Goal: Task Accomplishment & Management: Use online tool/utility

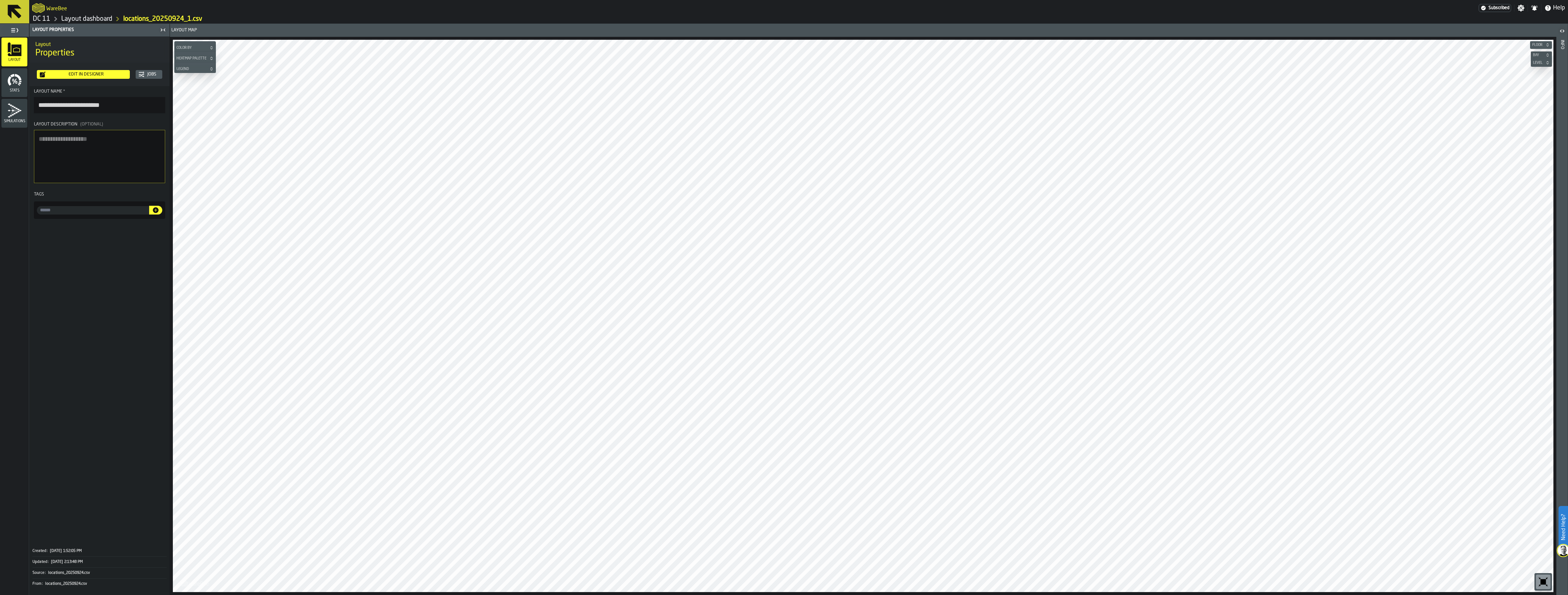
click at [94, 16] on link "Layout dashboard" at bounding box center [87, 19] width 51 height 8
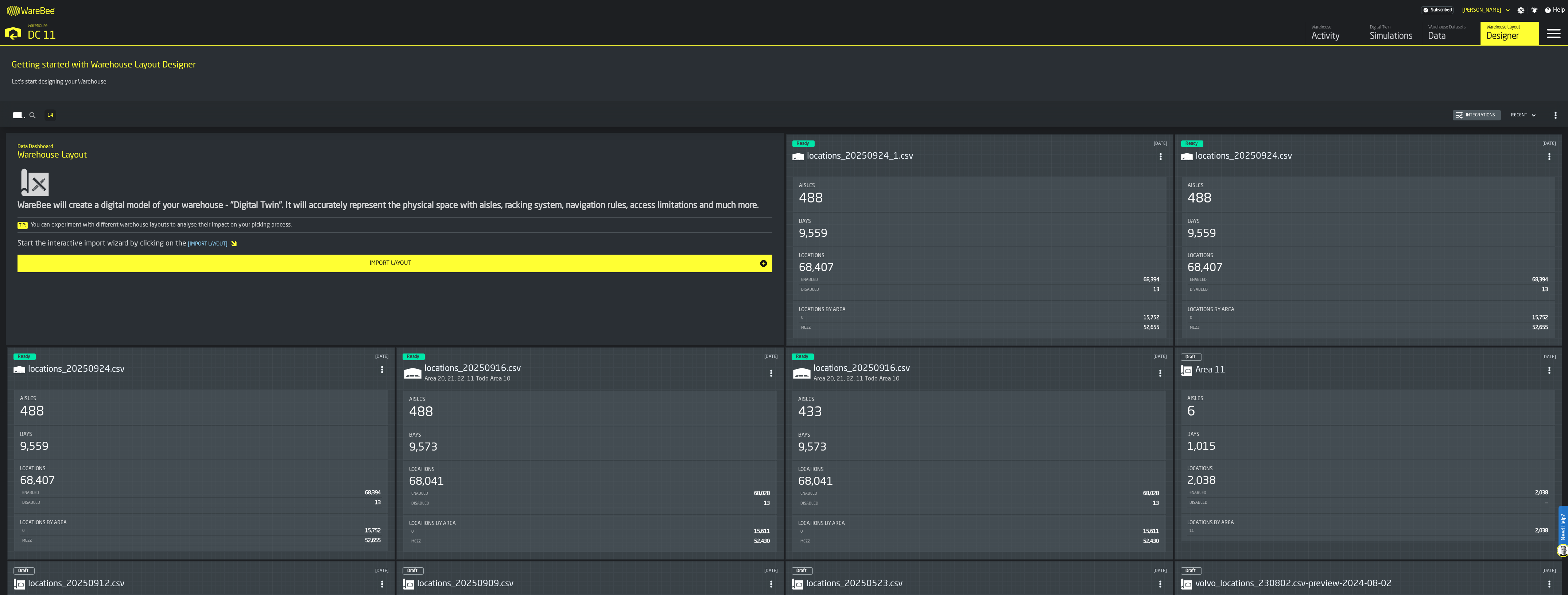
click at [875, 26] on div "Digital Twin" at bounding box center [1393, 27] width 46 height 5
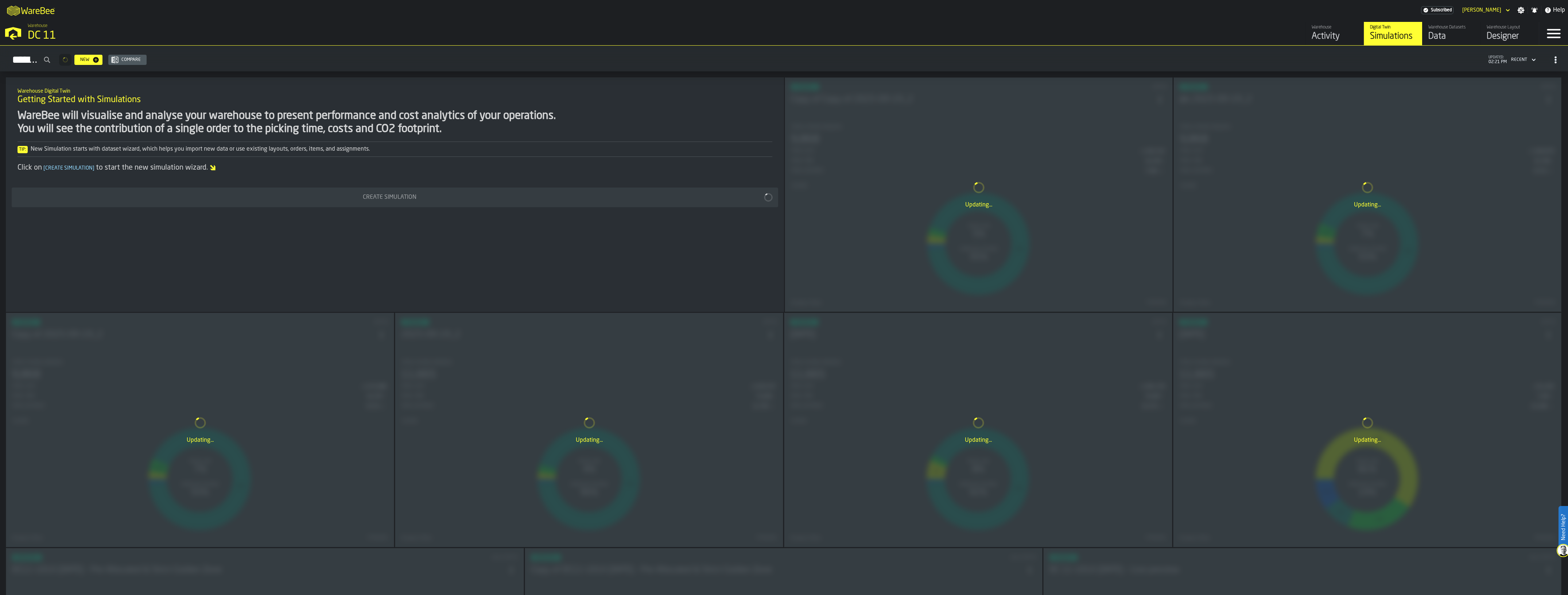
click at [875, 103] on div "Updating..." at bounding box center [979, 195] width 387 height 234
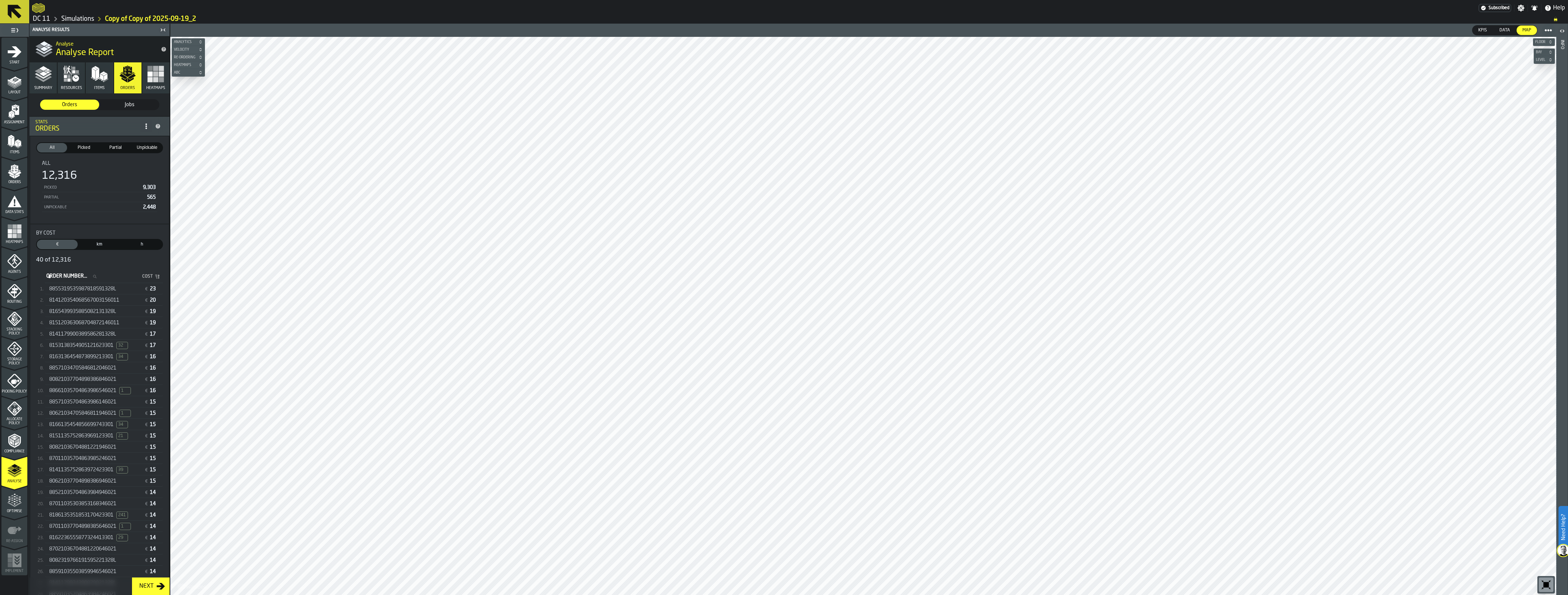
click at [104, 284] on div "8855319535987818591328L € 23" at bounding box center [104, 289] width 118 height 10
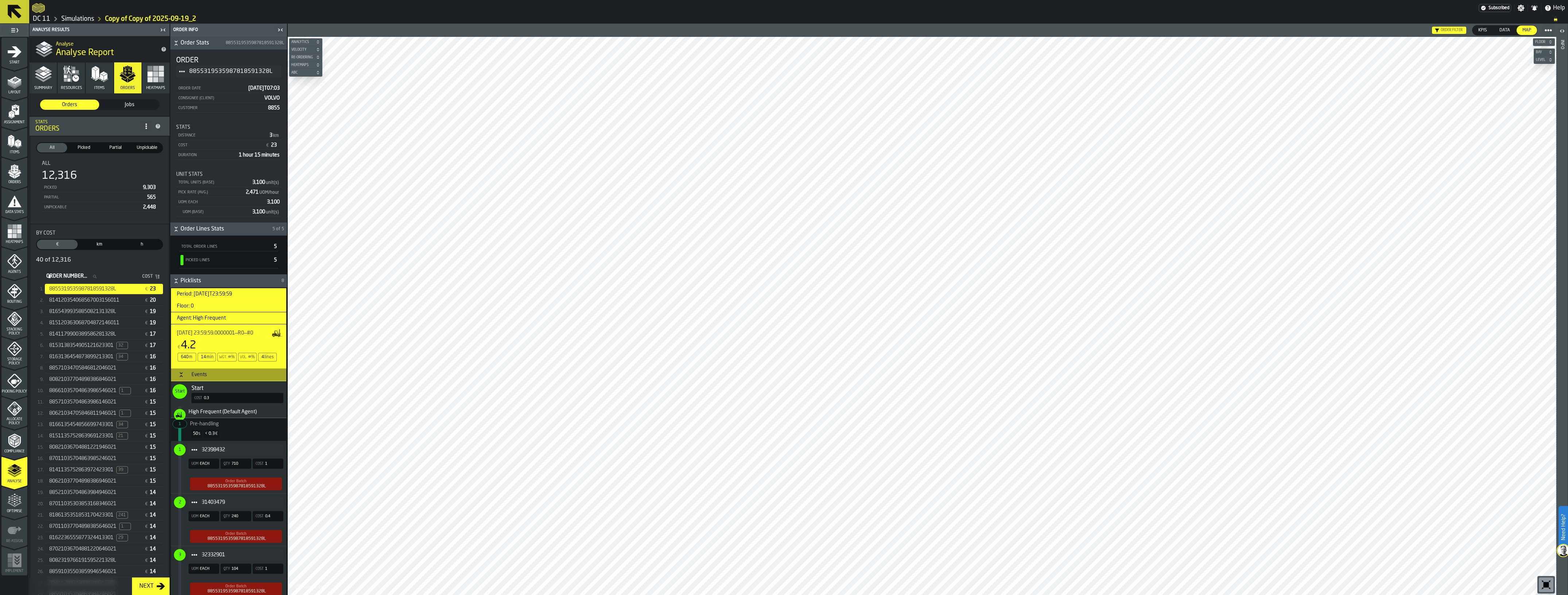
click at [21, 364] on span "Storage Policy" at bounding box center [14, 361] width 26 height 8
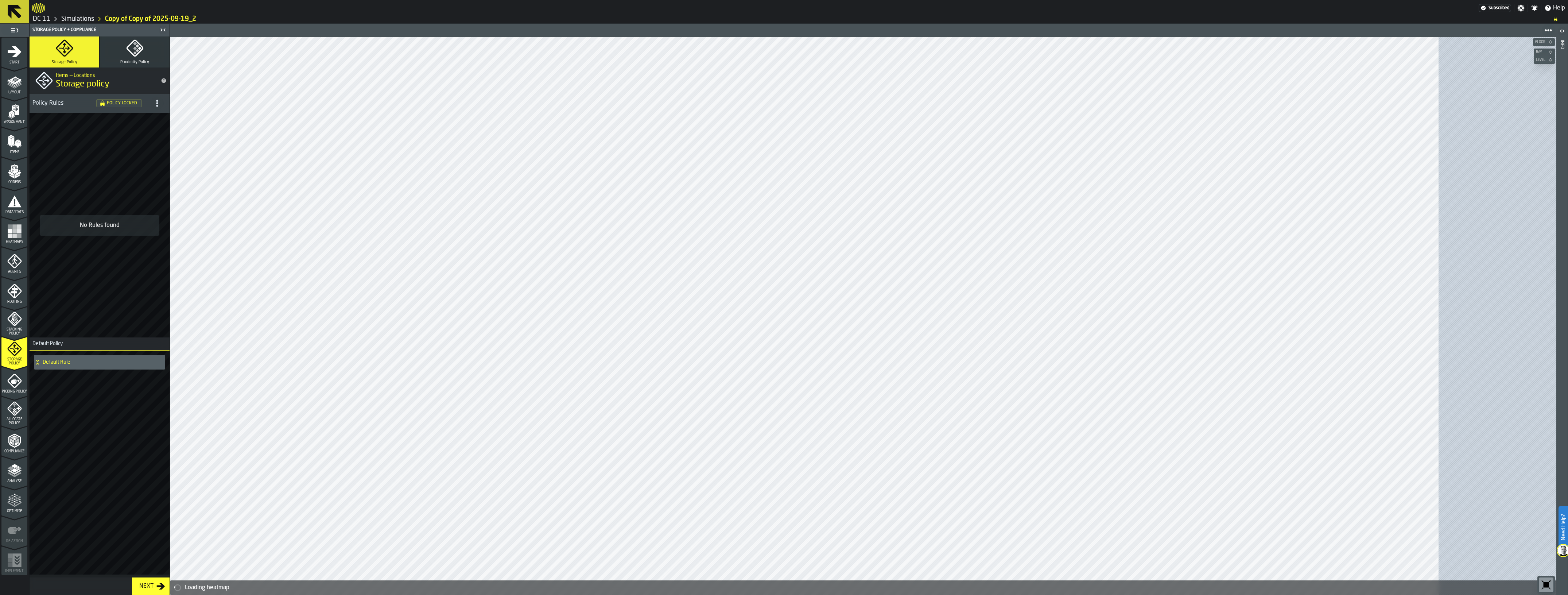
click at [13, 387] on icon "menu Picking Policy" at bounding box center [14, 380] width 14 height 14
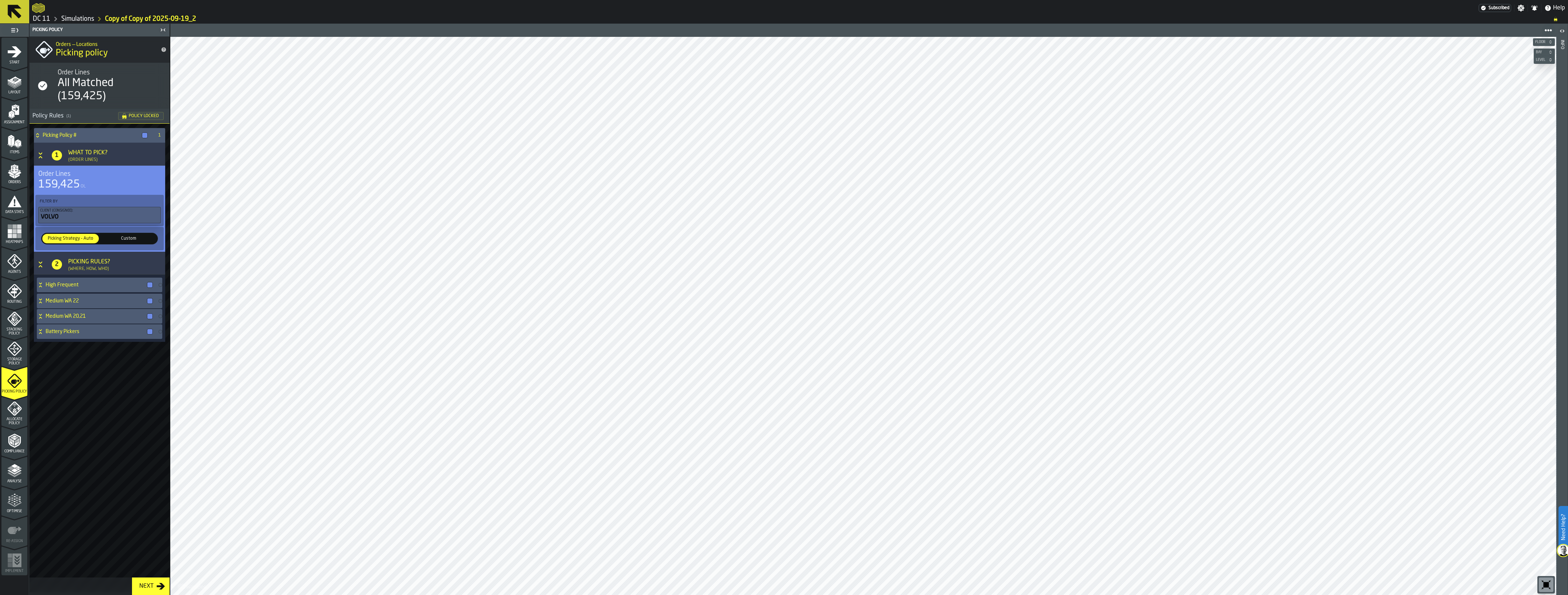
click at [16, 480] on span "Analyse" at bounding box center [14, 481] width 26 height 4
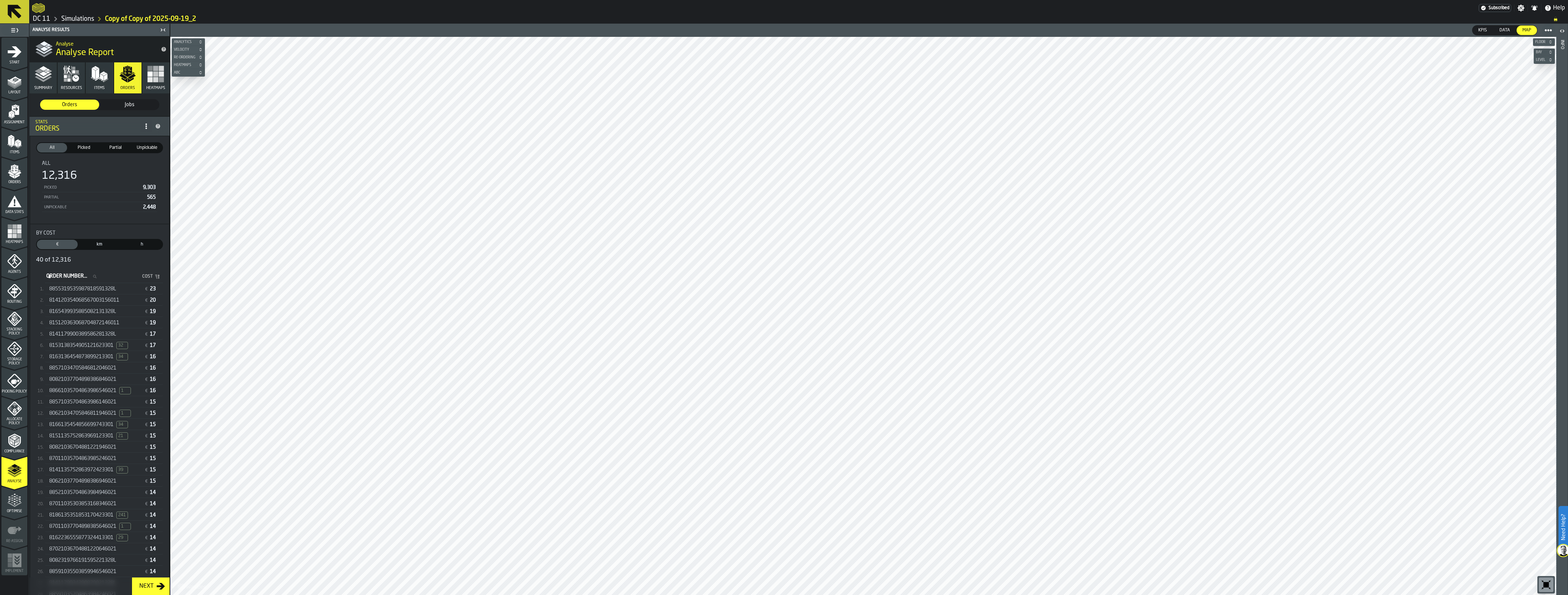
click at [102, 285] on div "8855319535987818591328L € 23" at bounding box center [104, 289] width 118 height 10
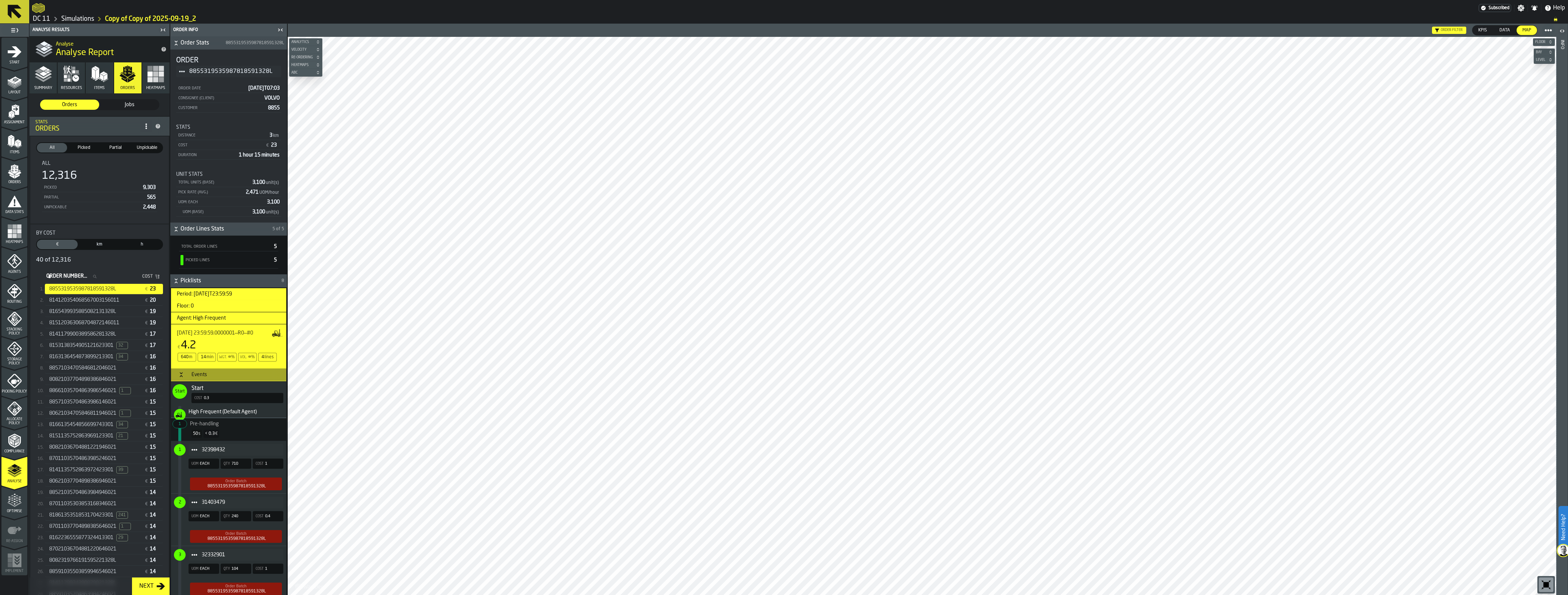
click at [75, 19] on link "Simulations" at bounding box center [78, 19] width 33 height 8
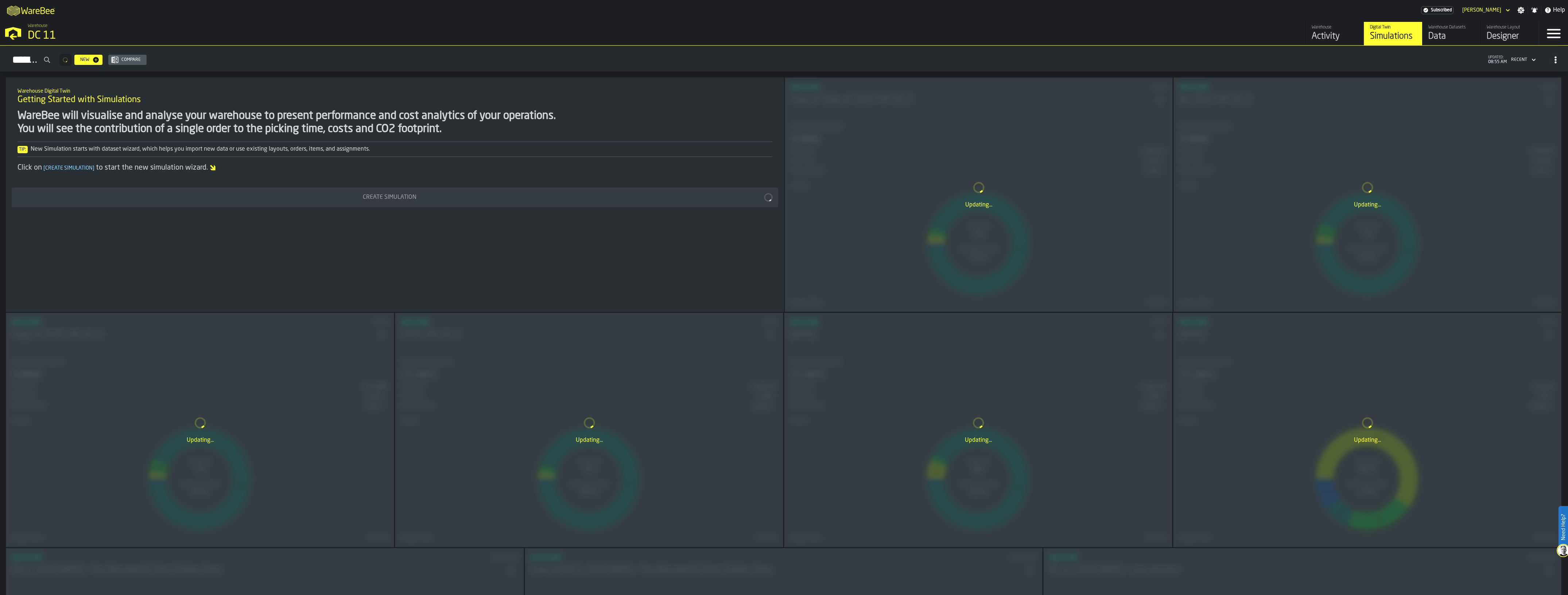
click at [598, 347] on div "Updating..." at bounding box center [589, 430] width 388 height 234
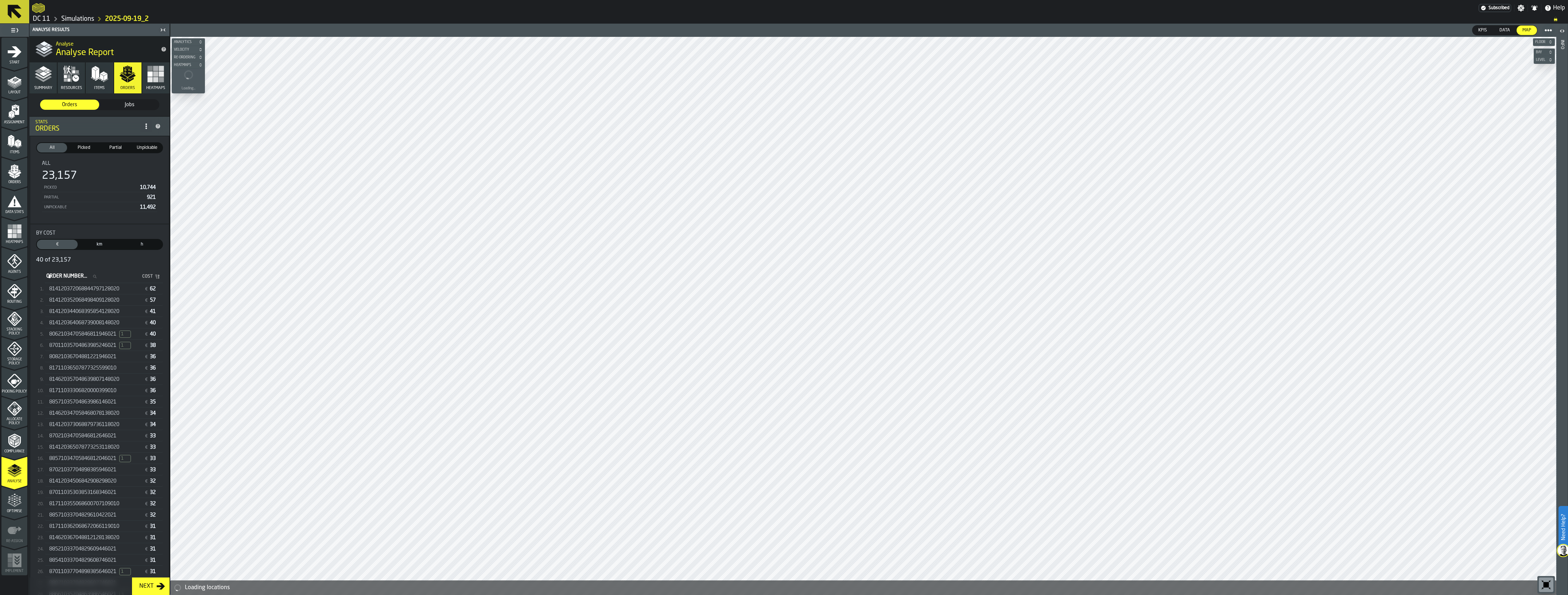
drag, startPoint x: 87, startPoint y: 296, endPoint x: 83, endPoint y: 294, distance: 4.5
click at [83, 294] on div "814120352068498409128020 € 57" at bounding box center [104, 300] width 118 height 12
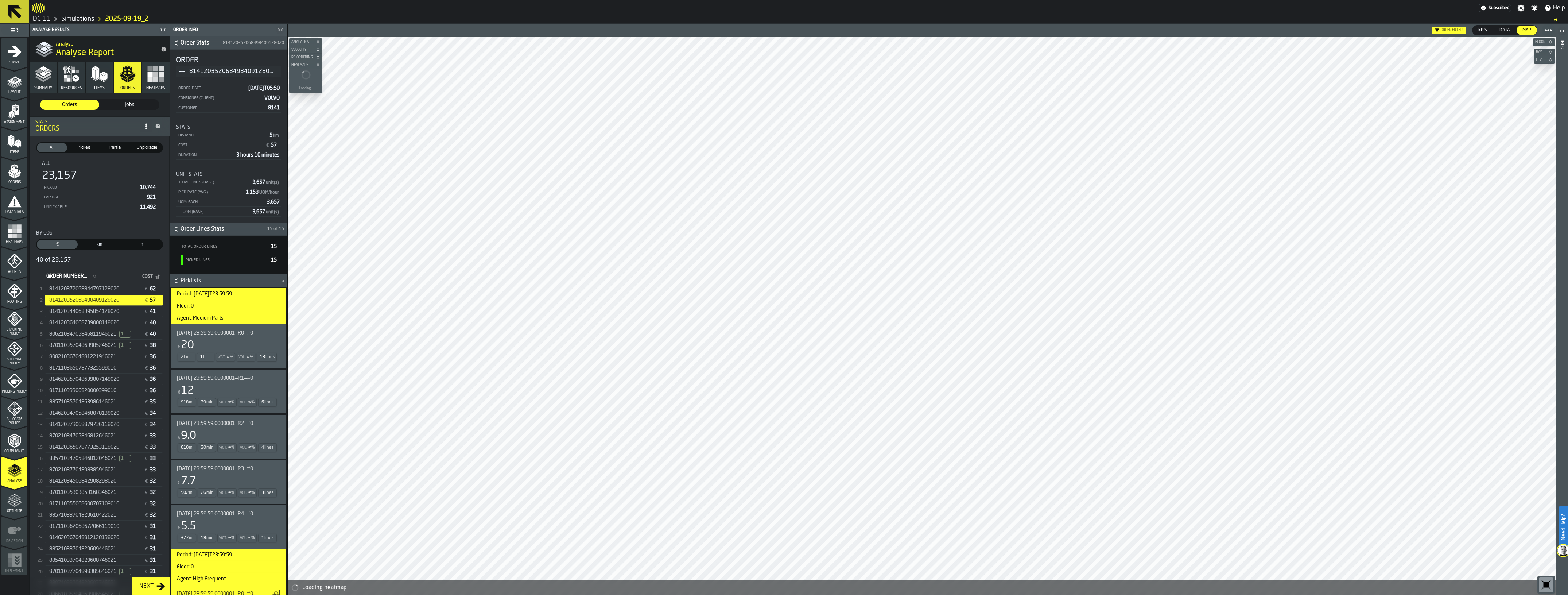
click at [83, 290] on span "814120372068844797128020" at bounding box center [84, 289] width 70 height 6
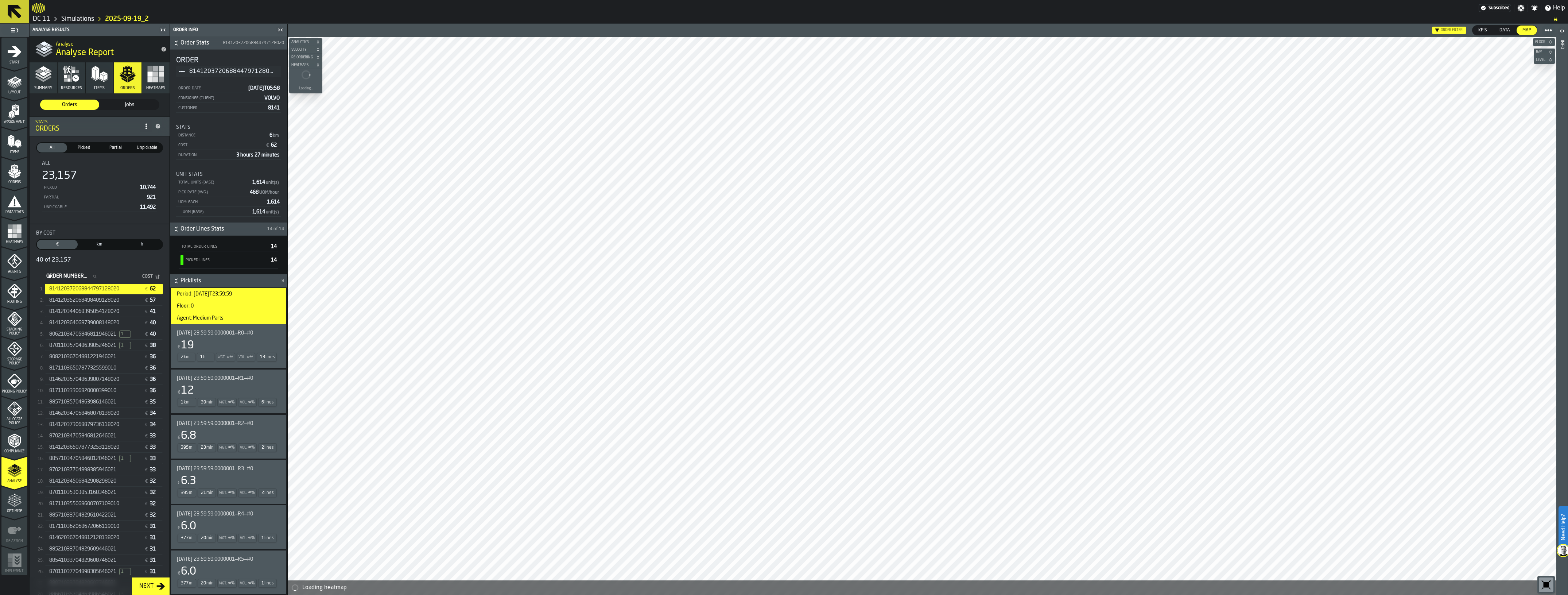
click at [71, 15] on link "Simulations" at bounding box center [78, 19] width 33 height 8
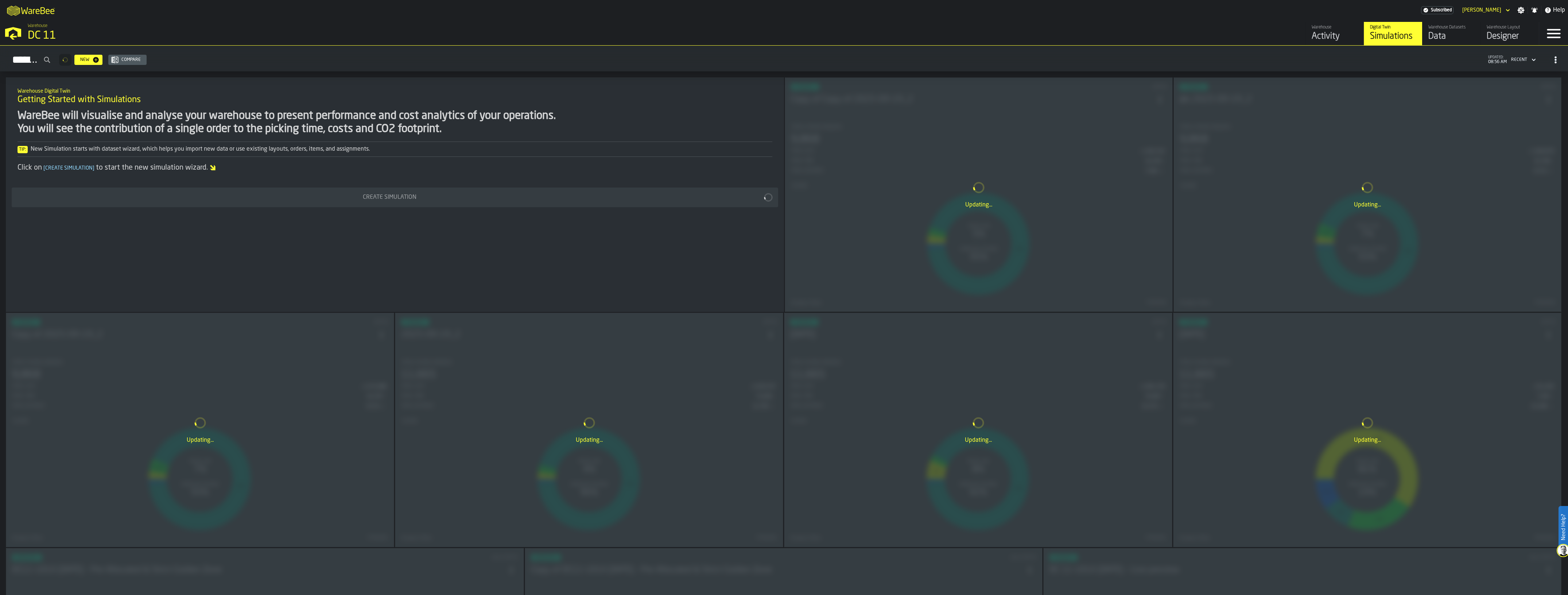
click at [248, 354] on div "Updating..." at bounding box center [200, 430] width 388 height 234
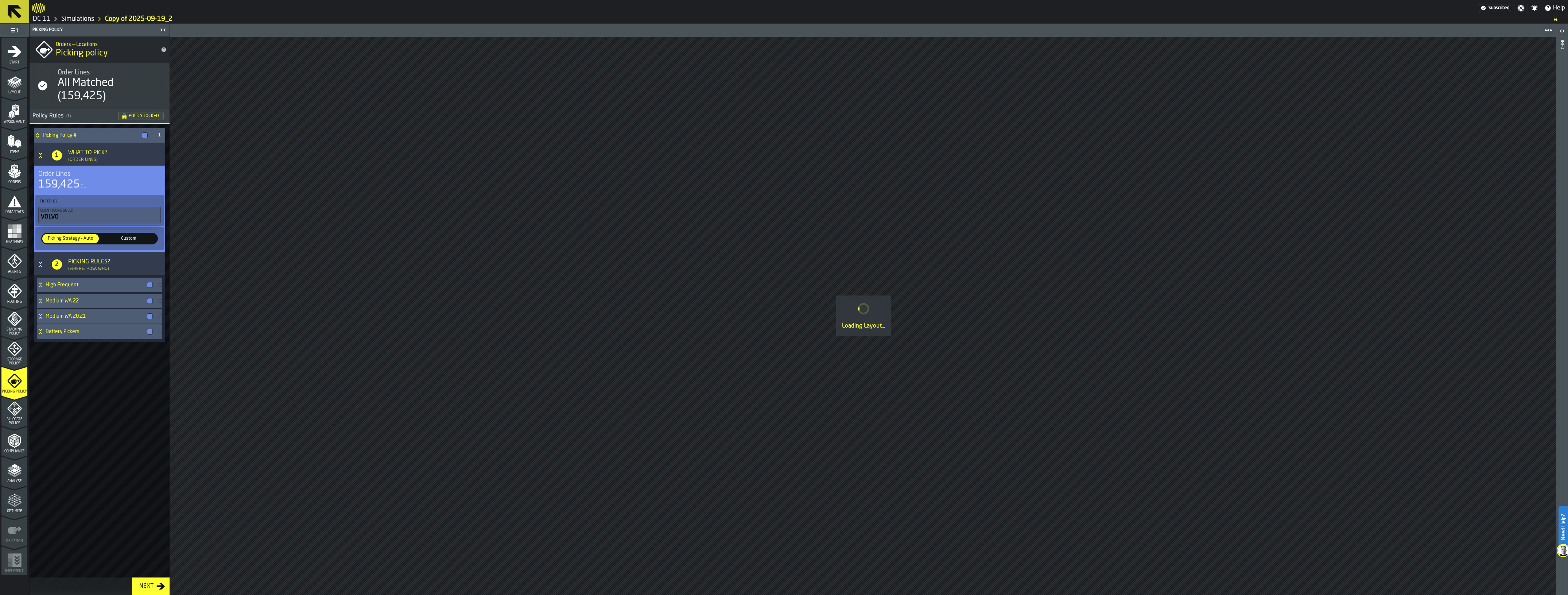
click at [10, 485] on icon "menu Optimise" at bounding box center [15, 501] width 15 height 15
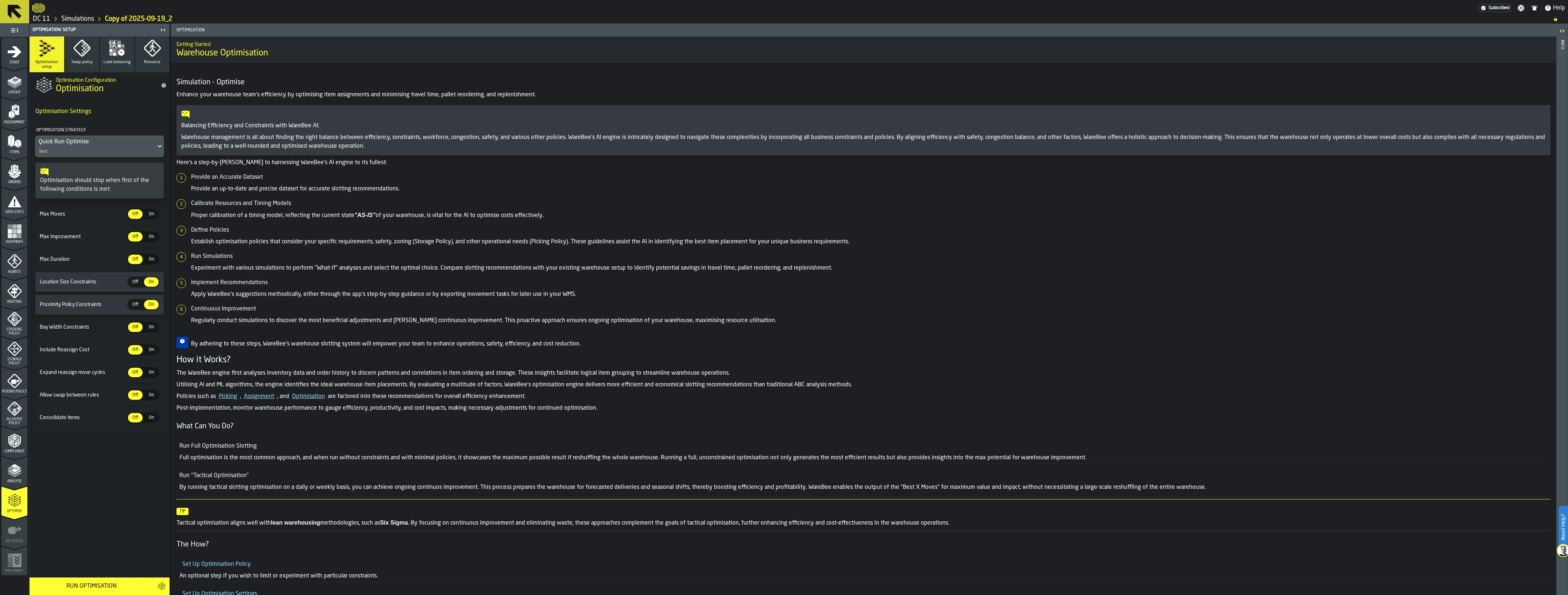
click at [24, 465] on div "Analyse" at bounding box center [14, 473] width 26 height 20
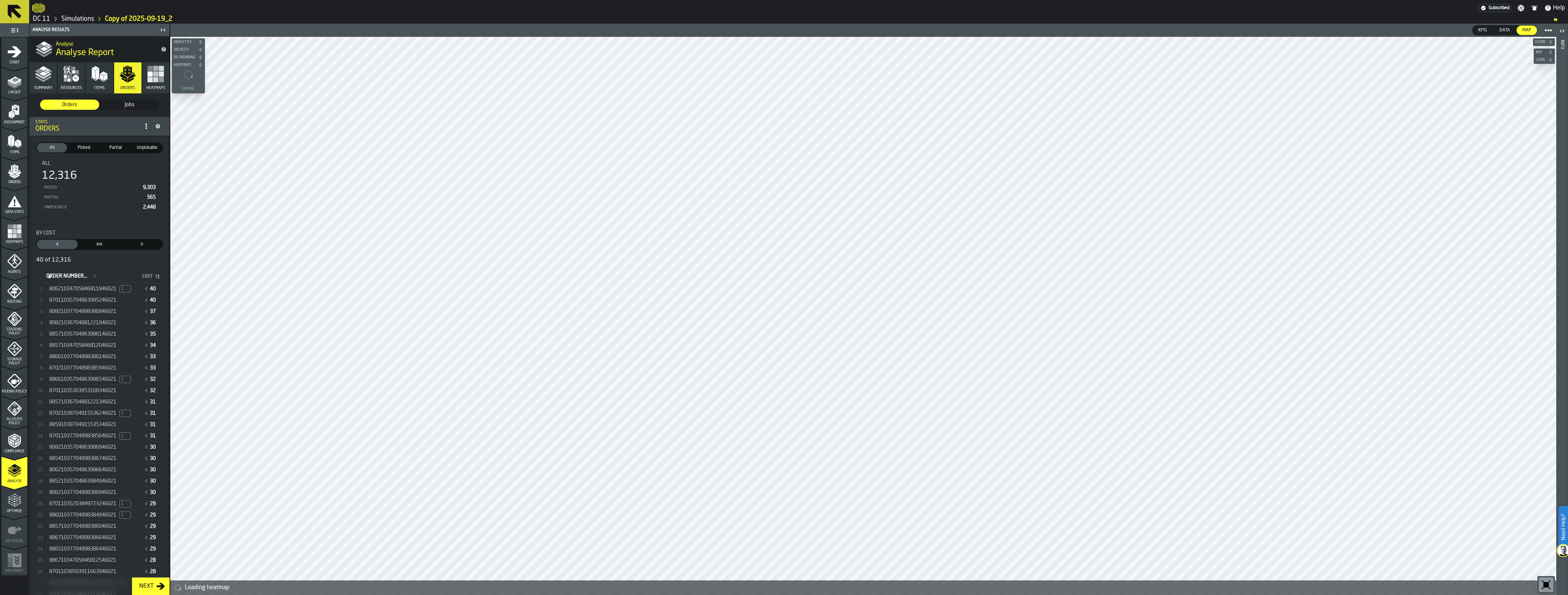
click at [95, 295] on div "87011035704863985246021 € 40" at bounding box center [104, 300] width 118 height 10
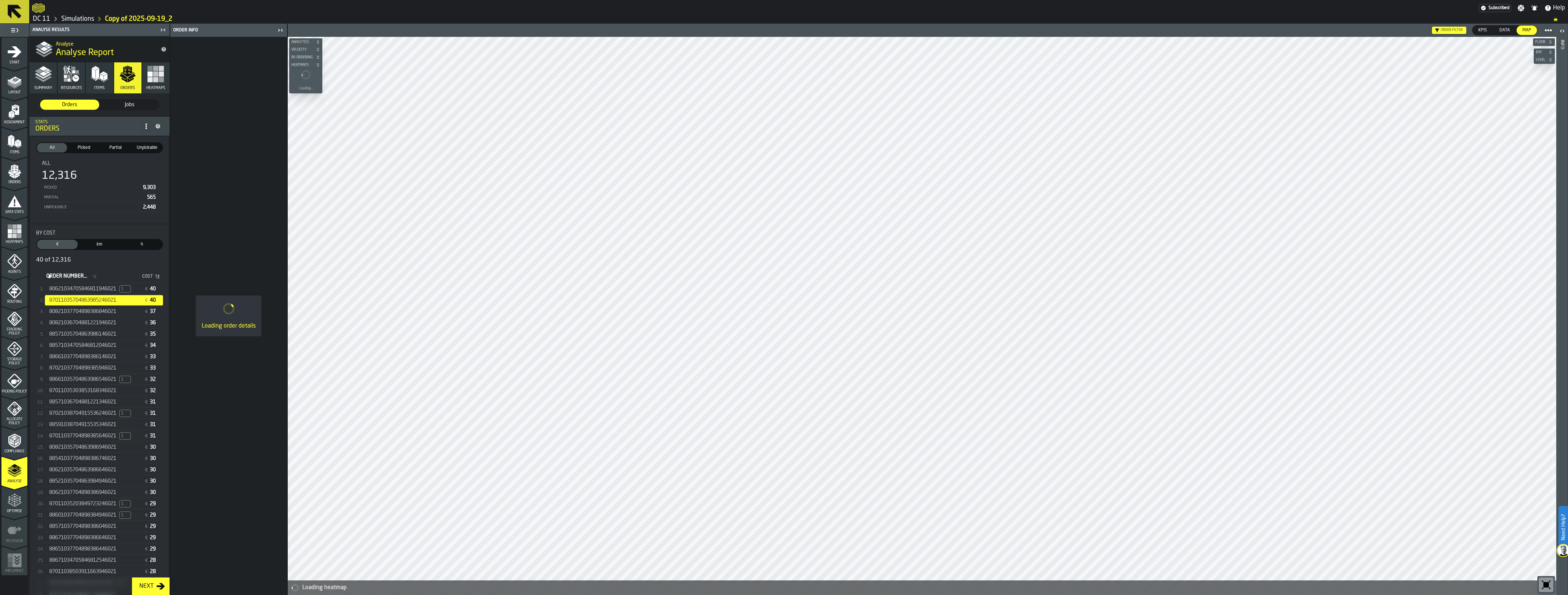
click at [93, 286] on span "80621034705846811946021" at bounding box center [83, 289] width 67 height 6
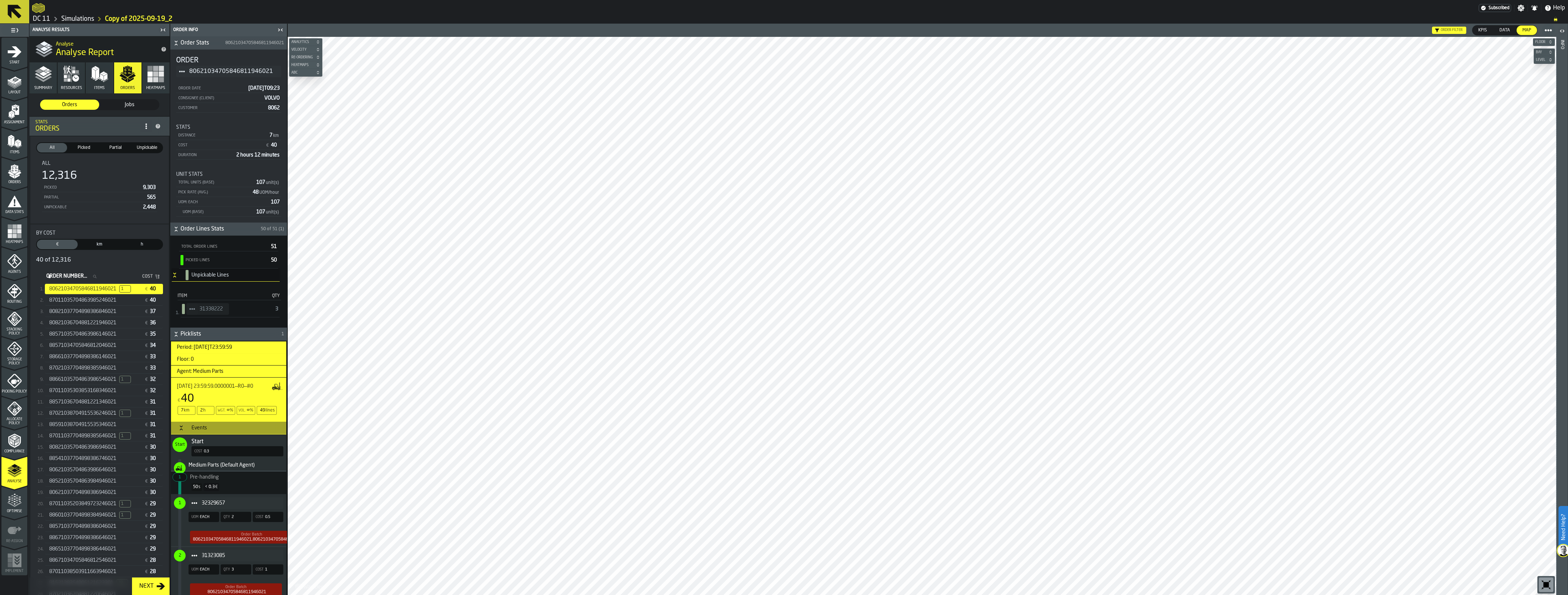
click at [72, 19] on link "Simulations" at bounding box center [78, 19] width 33 height 8
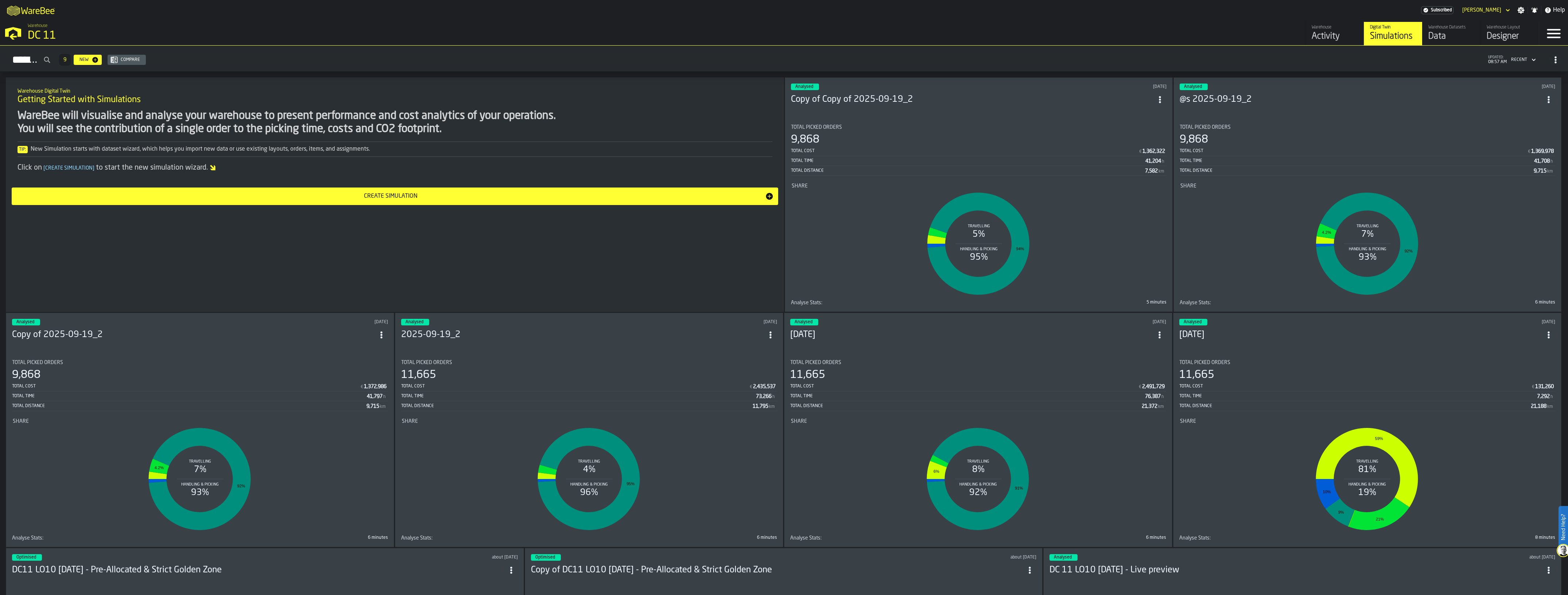
click at [281, 267] on div "Warehouse Digital Twin Getting Started with Simulations WareBee will visualise …" at bounding box center [395, 194] width 778 height 234
click at [875, 94] on h3 "Copy of Copy of 2025-09-19_2" at bounding box center [971, 99] width 362 height 12
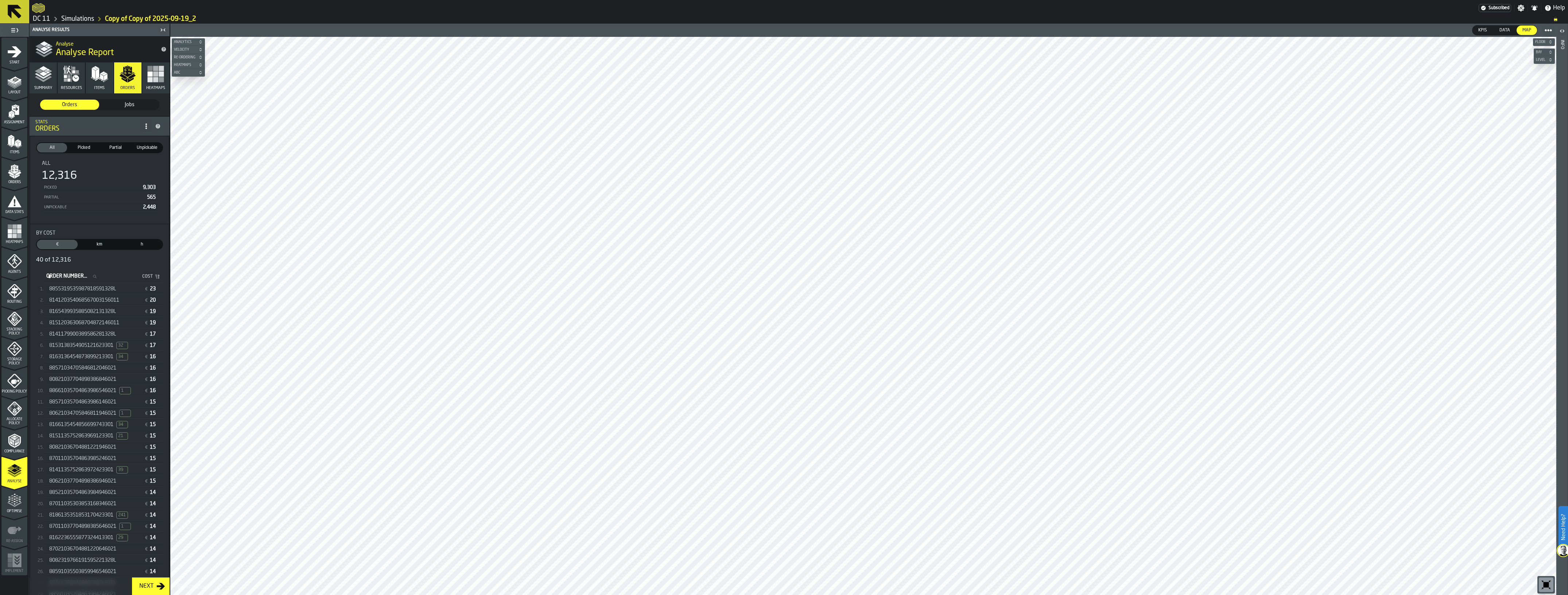
click at [92, 287] on span "8855319535987818591328L" at bounding box center [83, 289] width 67 height 6
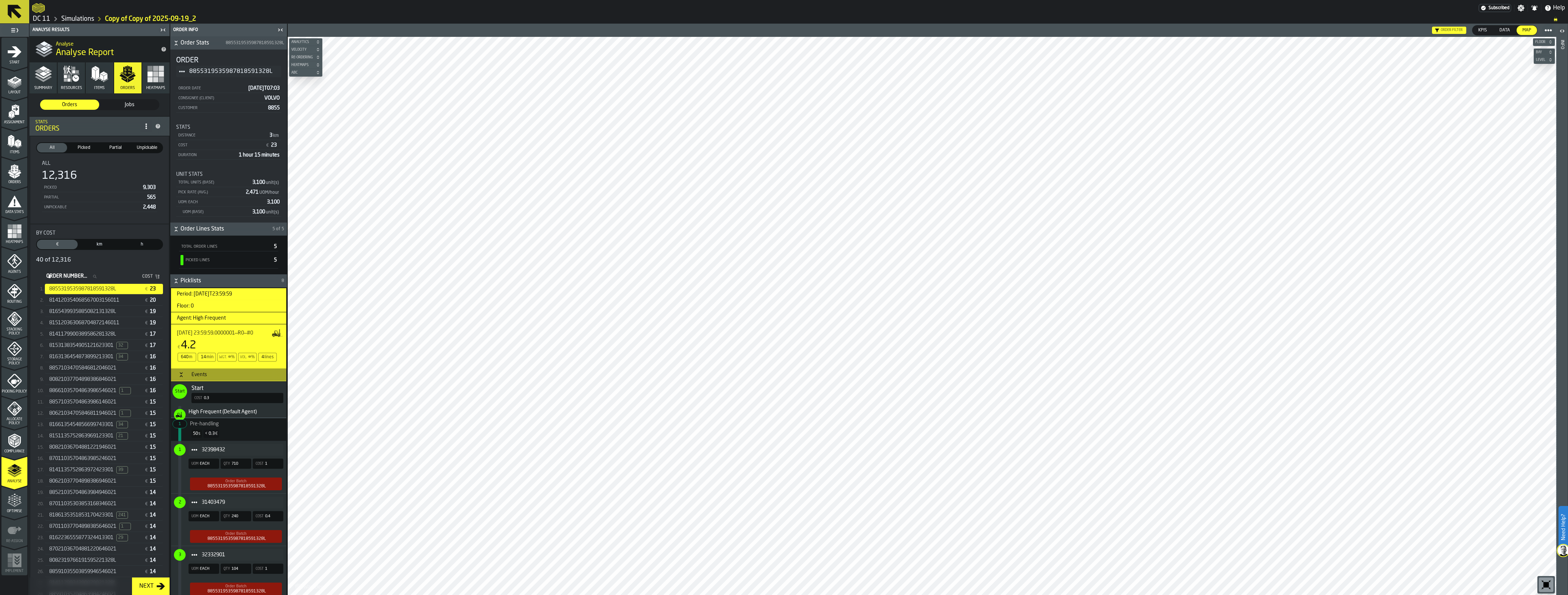
click at [80, 299] on span "814120354068567003156011" at bounding box center [84, 300] width 70 height 6
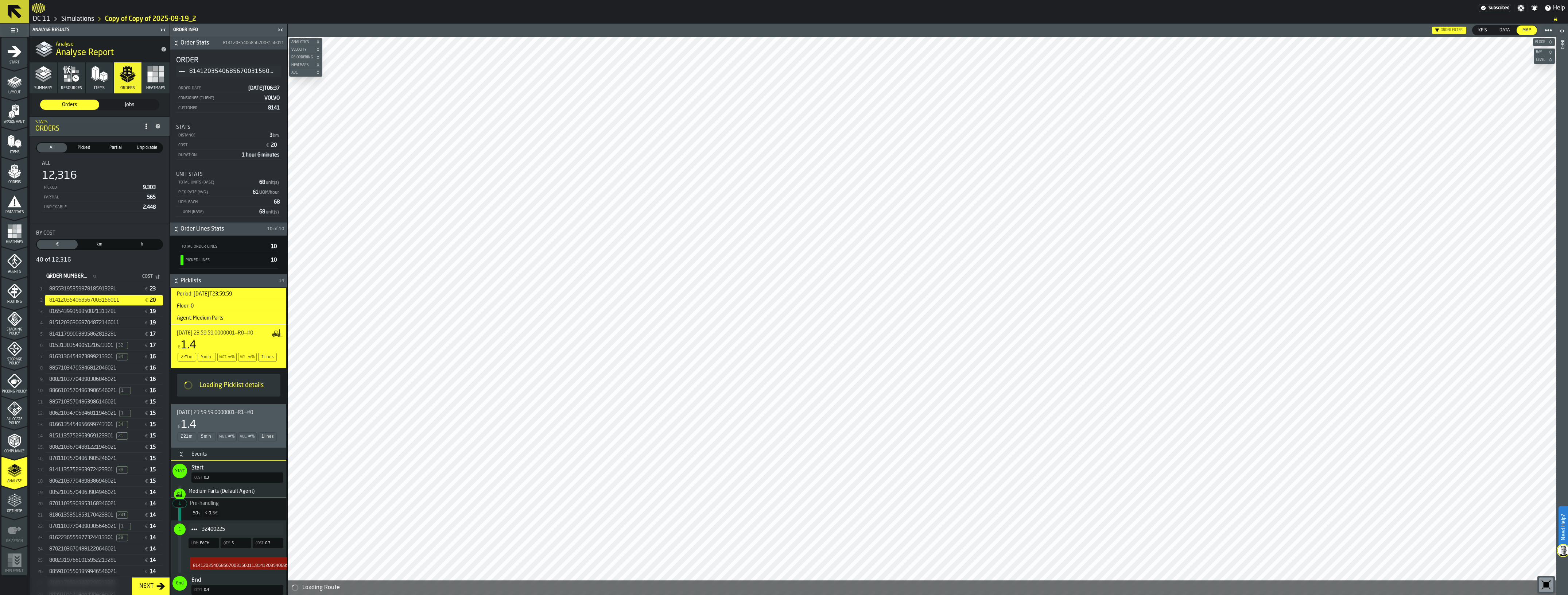
click at [96, 311] on span "8165439935885082131328L" at bounding box center [83, 312] width 67 height 6
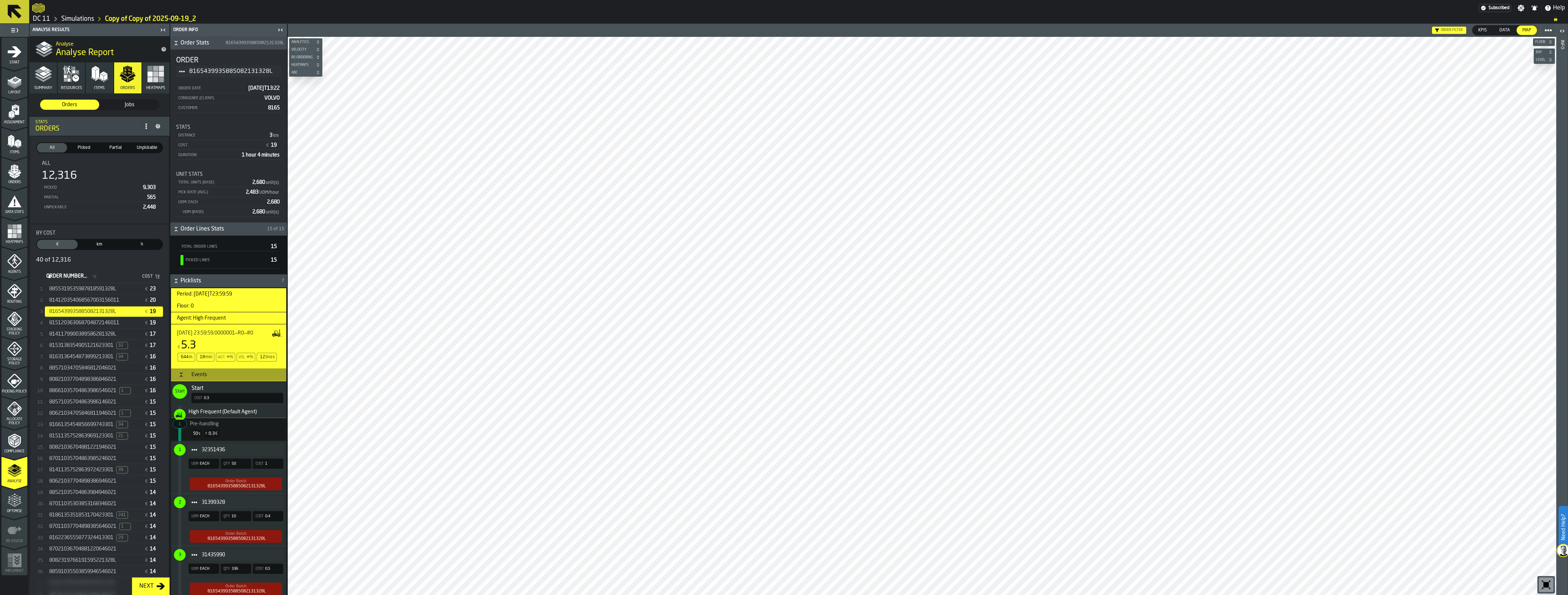
click at [92, 291] on span "8855319535987818591328L" at bounding box center [83, 289] width 67 height 6
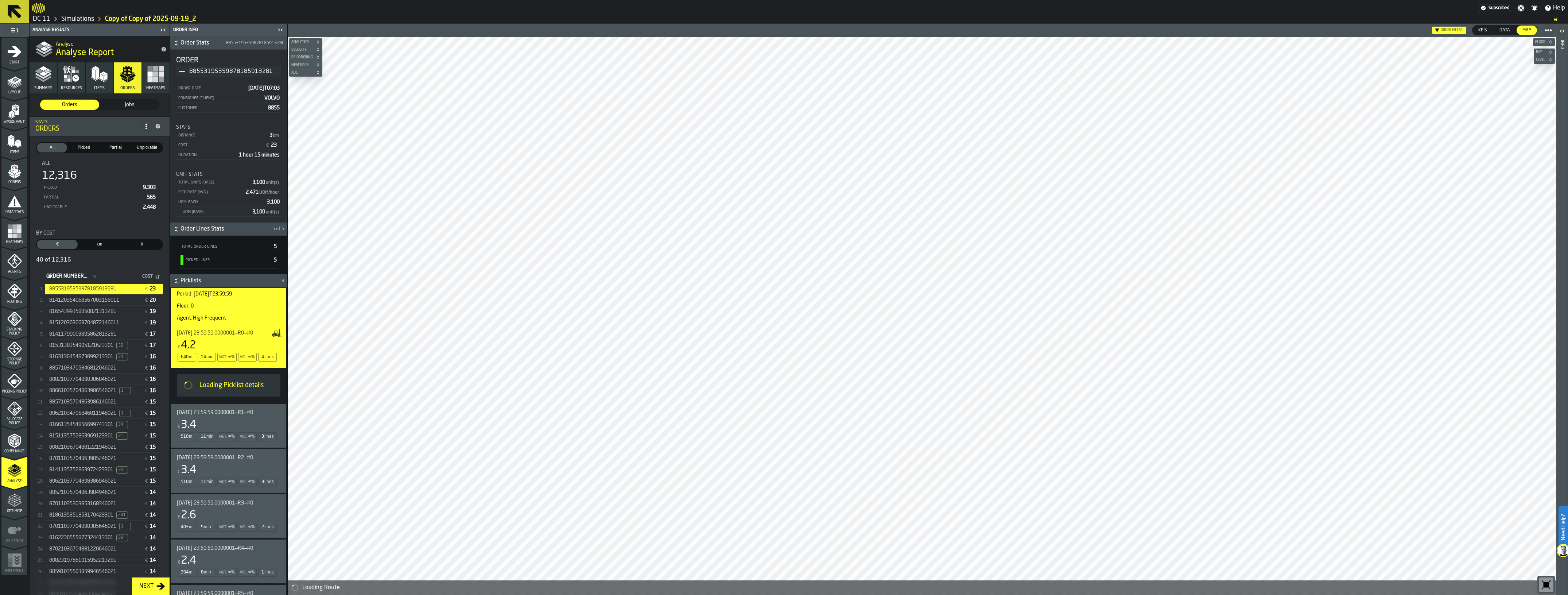
click at [103, 303] on span "814120354068567003156011" at bounding box center [84, 300] width 70 height 6
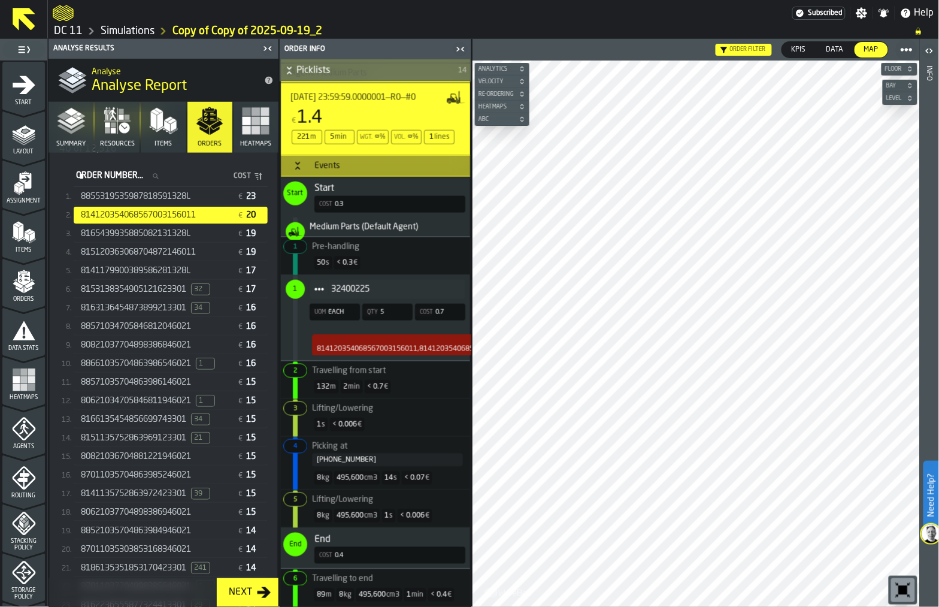
scroll to position [150, 0]
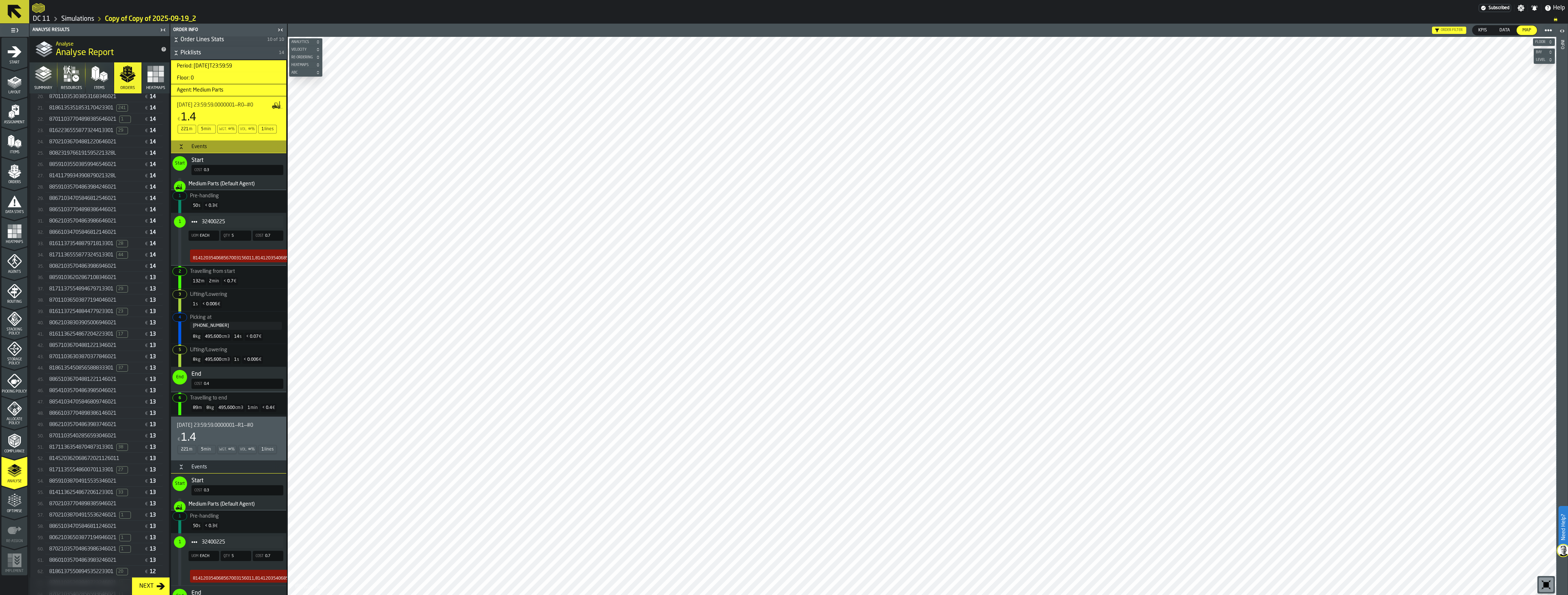
scroll to position [0, 0]
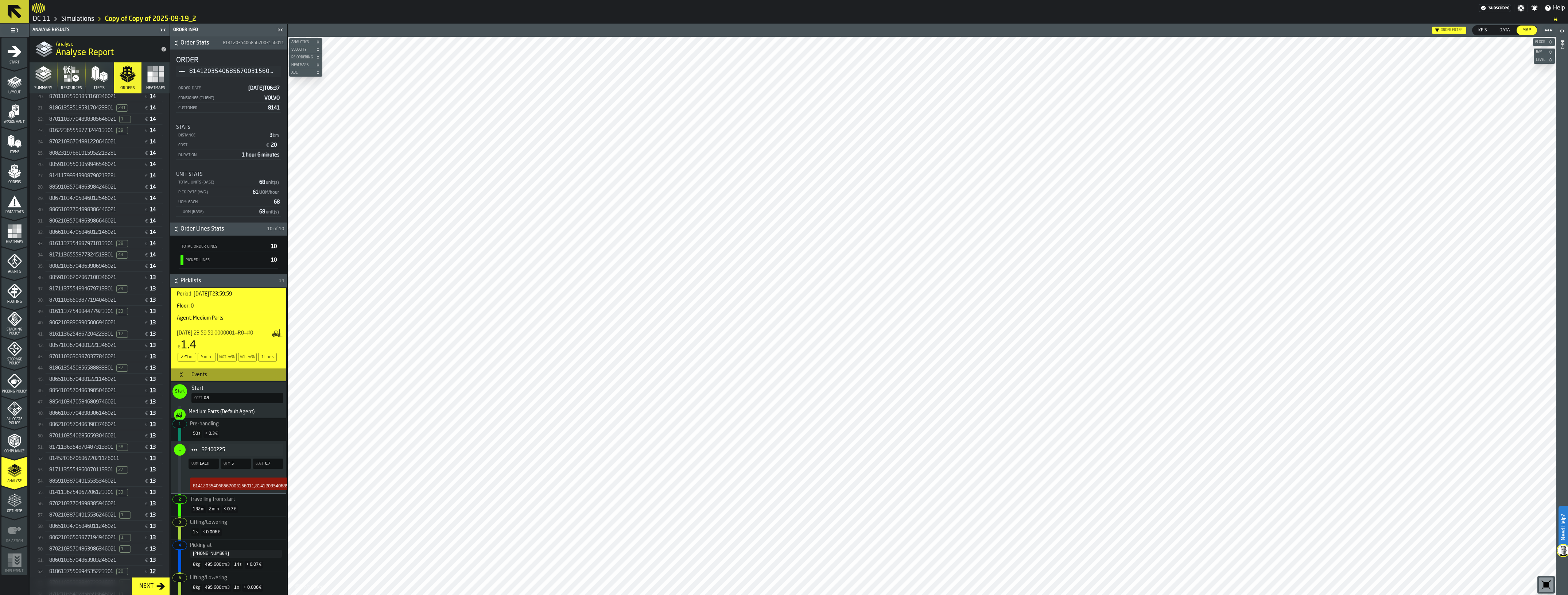
click at [15, 255] on icon "menu Agents" at bounding box center [14, 261] width 14 height 14
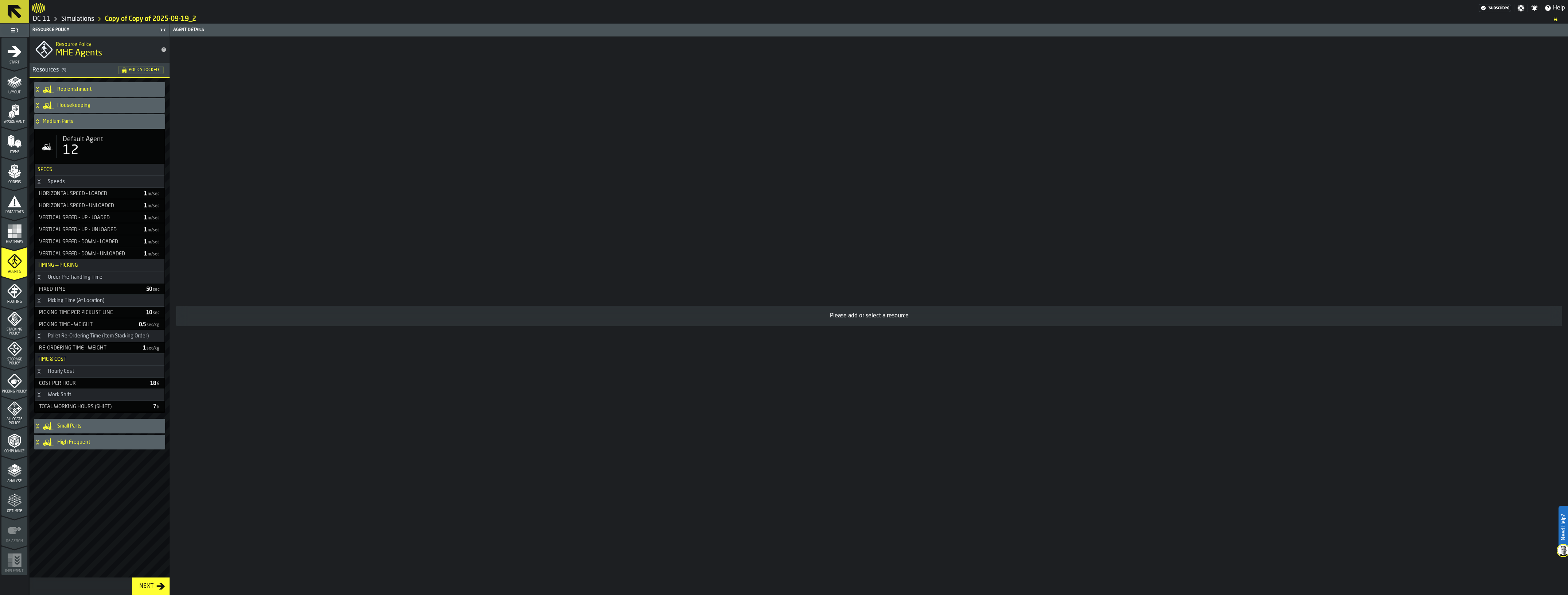
click at [19, 419] on span "Allocate Policy" at bounding box center [14, 421] width 26 height 8
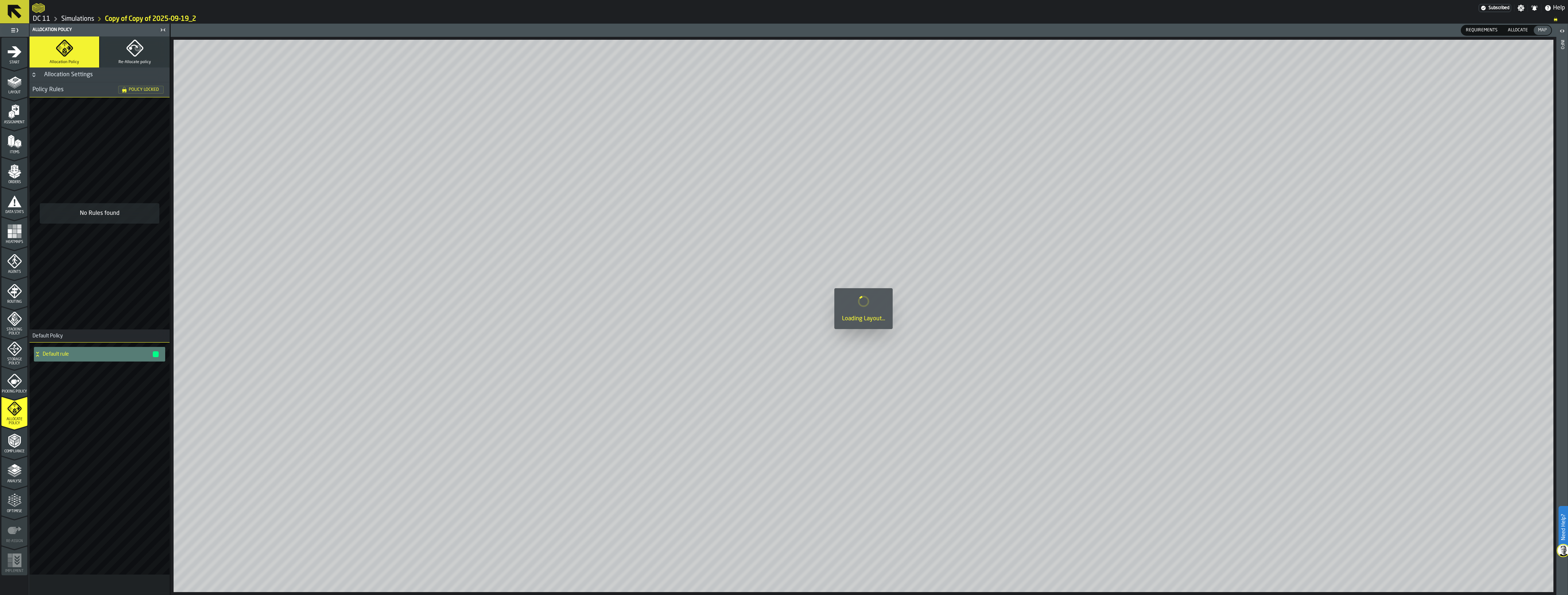
click at [10, 390] on span "Picking Policy" at bounding box center [14, 392] width 26 height 4
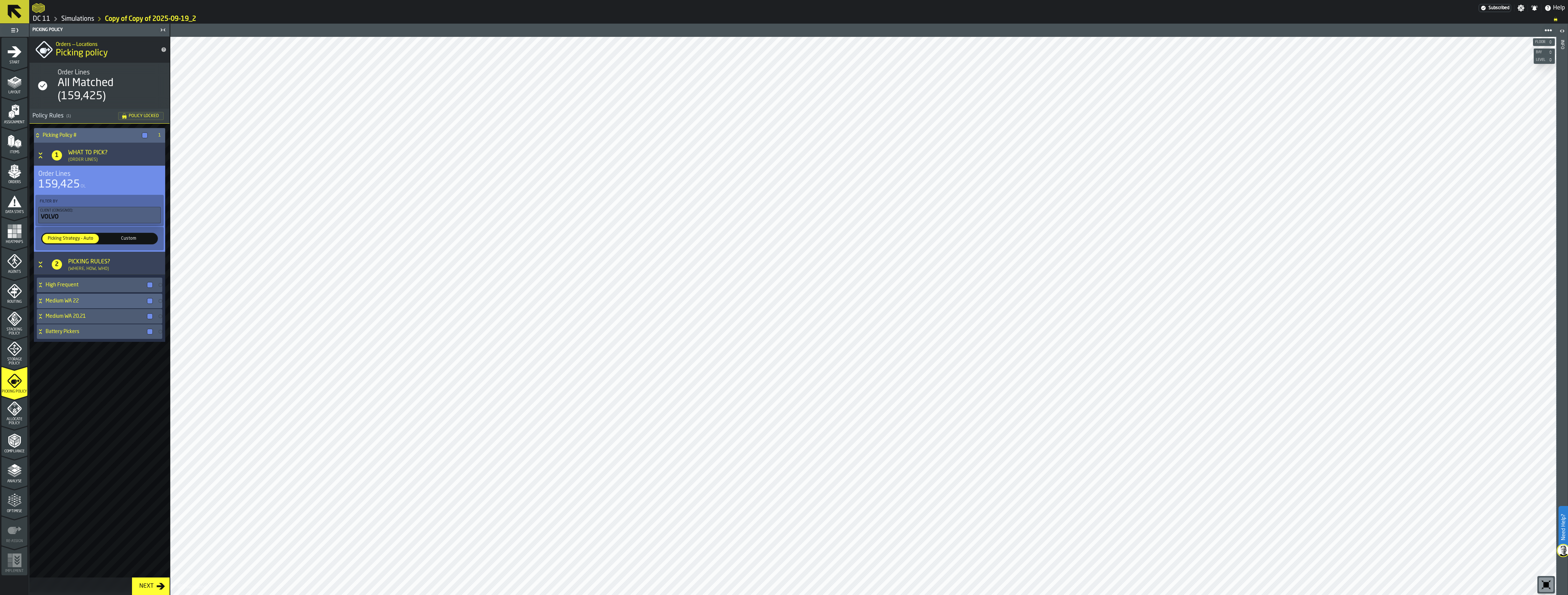
click at [84, 301] on h4 "Medium WA 22" at bounding box center [95, 301] width 99 height 6
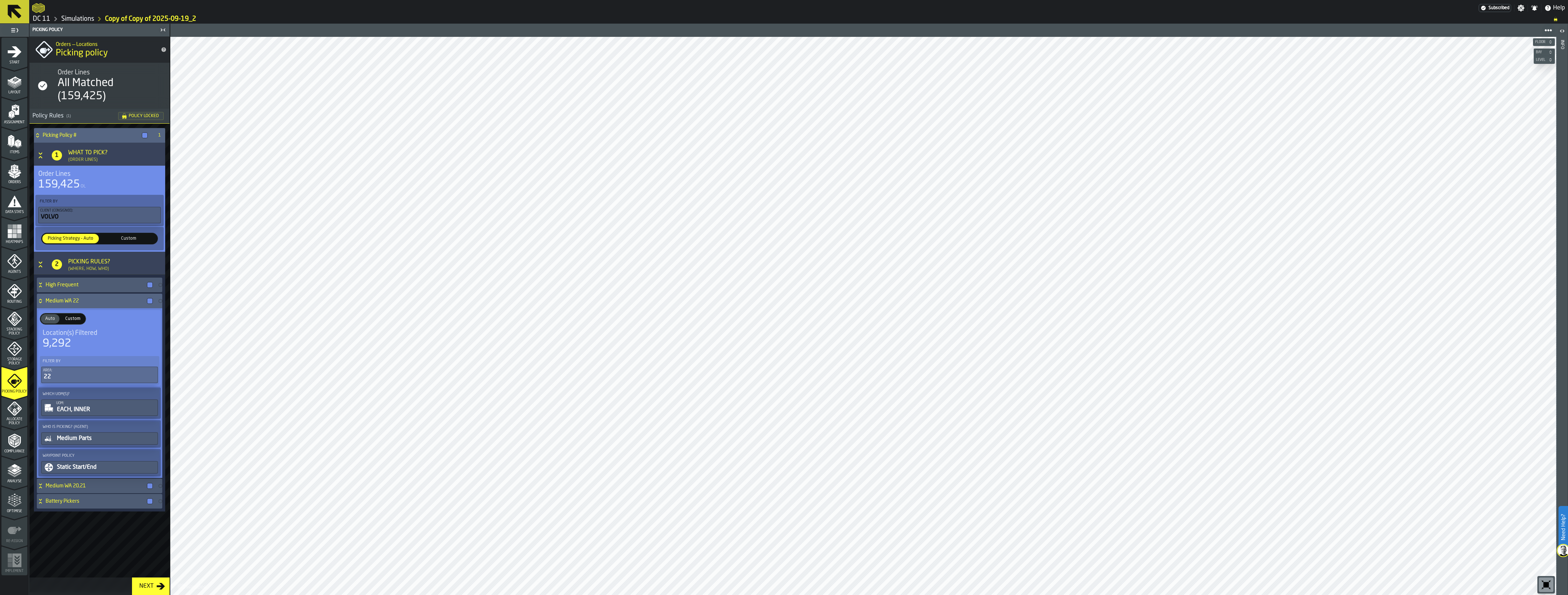
click at [84, 301] on h4 "Medium WA 22" at bounding box center [95, 301] width 99 height 6
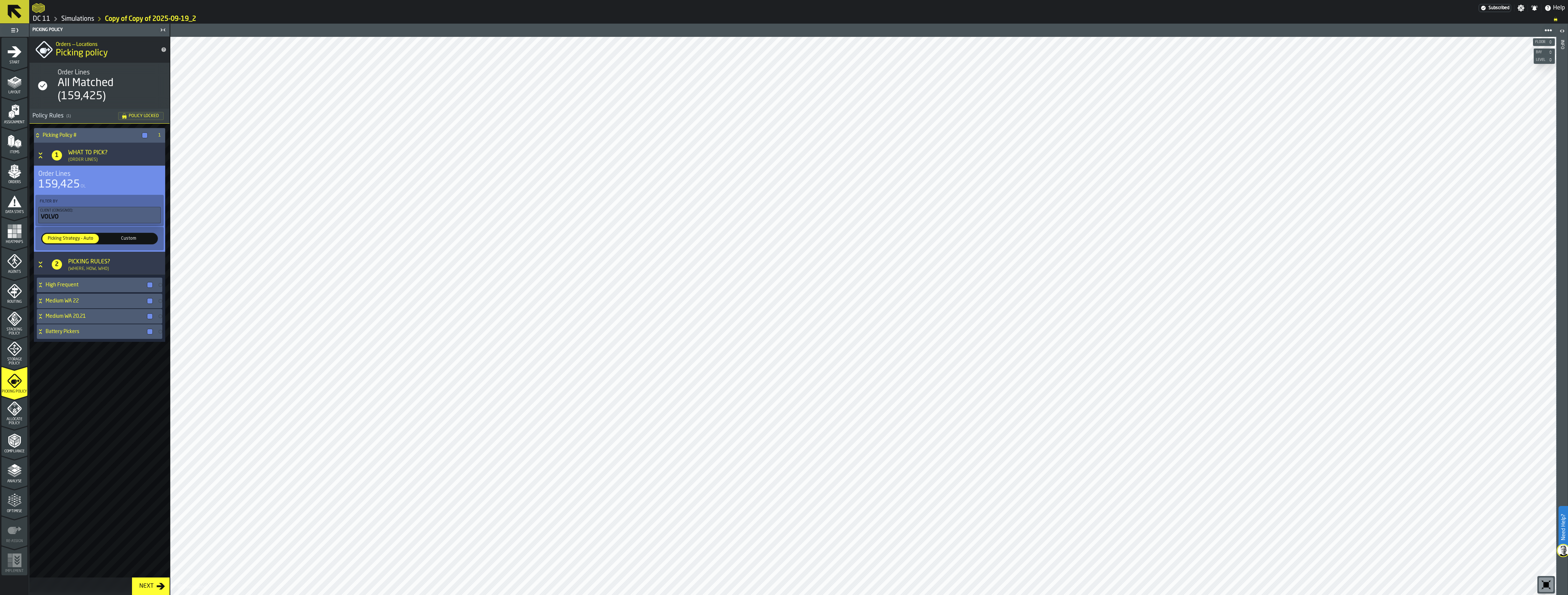
click at [17, 485] on icon "menu Optimise" at bounding box center [15, 501] width 15 height 15
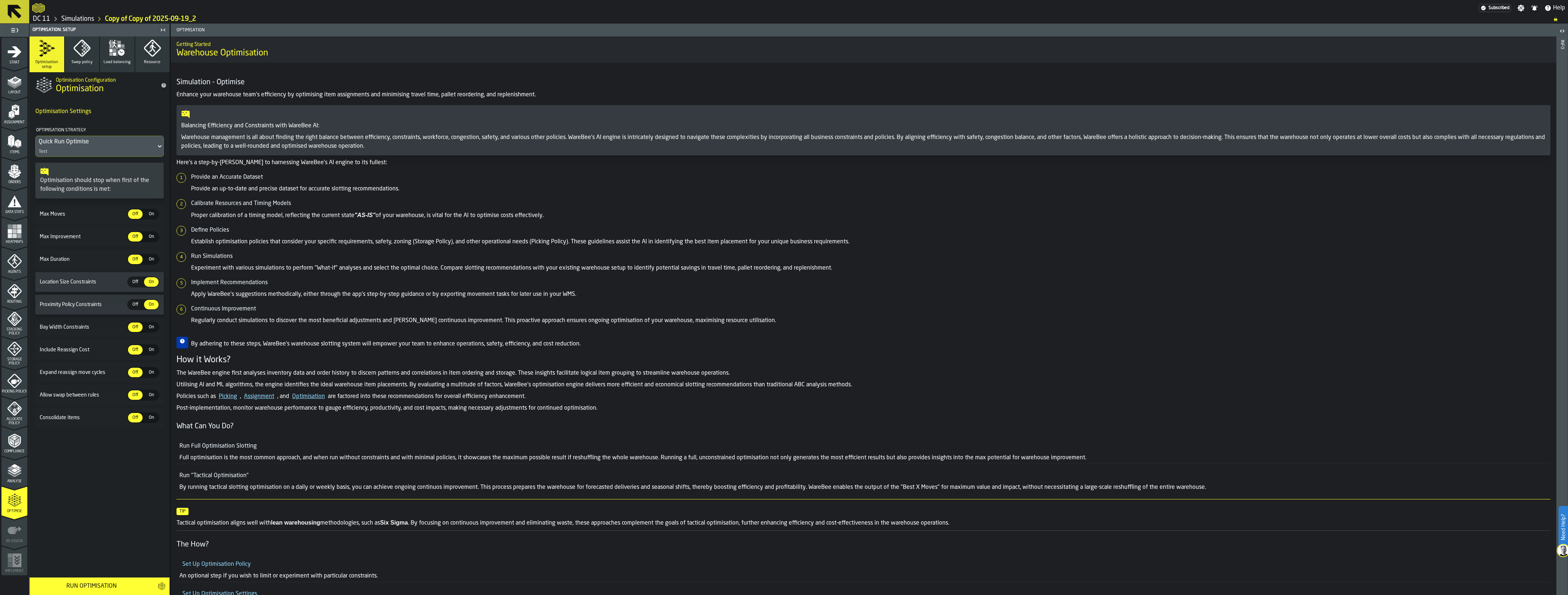
click at [19, 475] on icon "menu Analyse" at bounding box center [15, 471] width 15 height 15
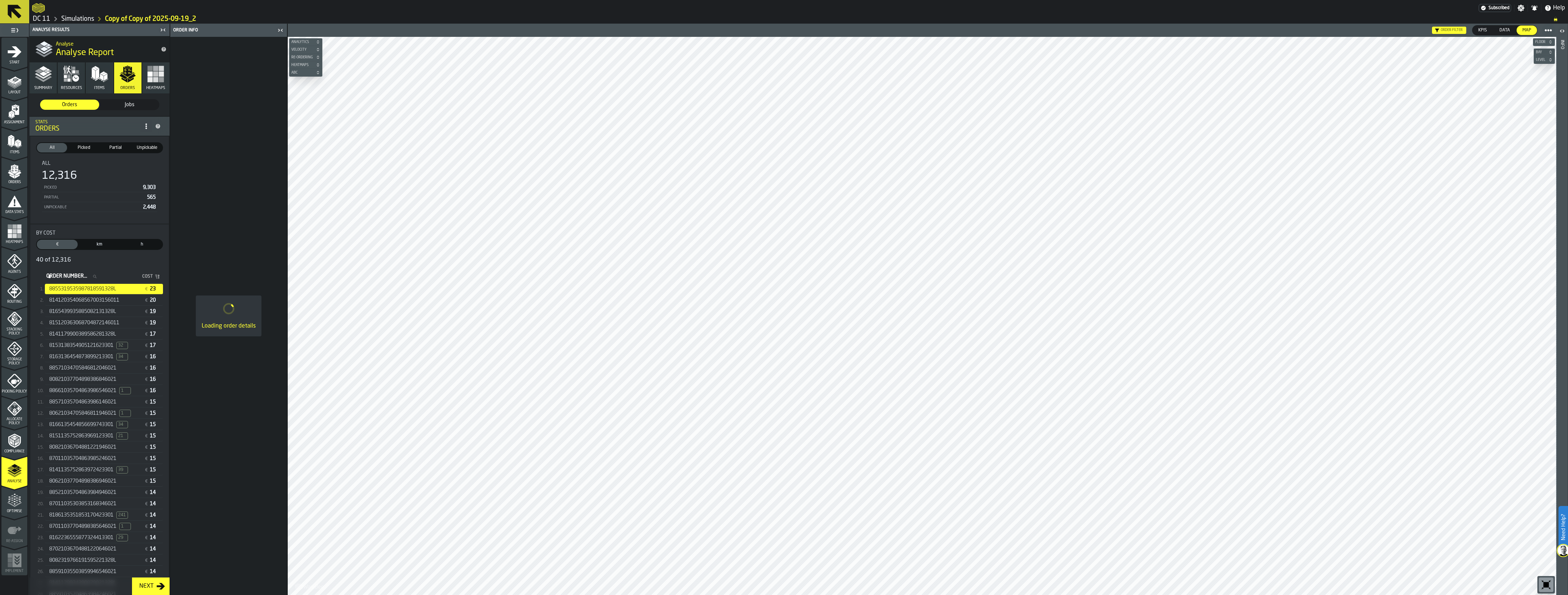
click at [19, 267] on icon "menu Agents" at bounding box center [15, 261] width 15 height 15
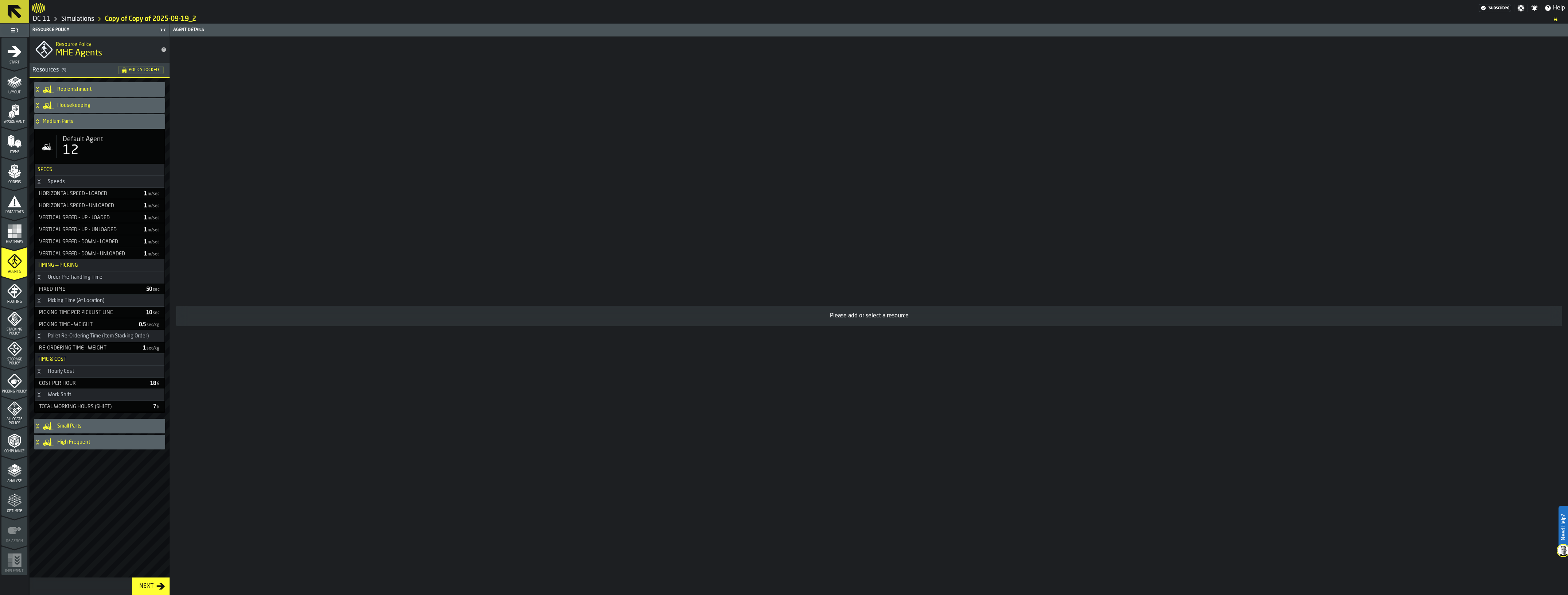
click at [92, 426] on h4 "Small Parts" at bounding box center [110, 426] width 105 height 6
click at [12, 477] on icon "menu Analyse" at bounding box center [15, 471] width 15 height 15
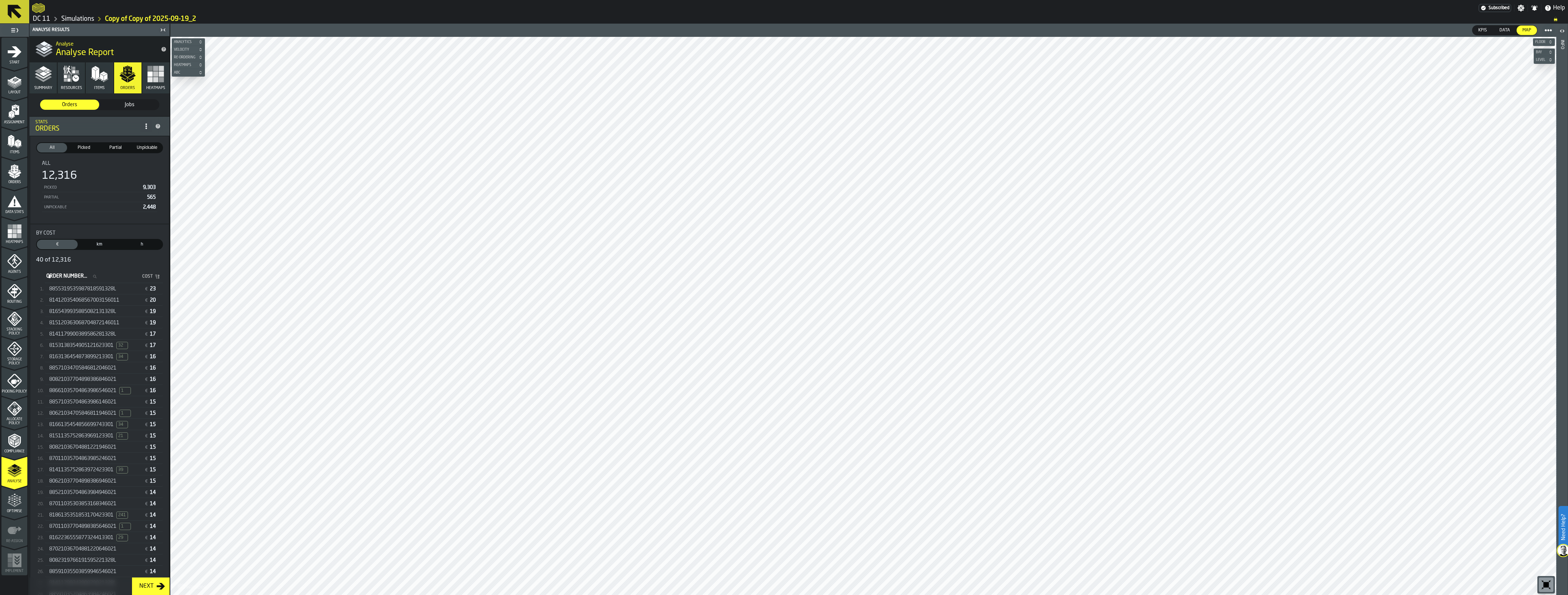
click at [102, 281] on div "Order Number... Order Number... Cost" at bounding box center [104, 276] width 118 height 13
click at [100, 290] on span "8855319535987818591328L" at bounding box center [83, 289] width 67 height 6
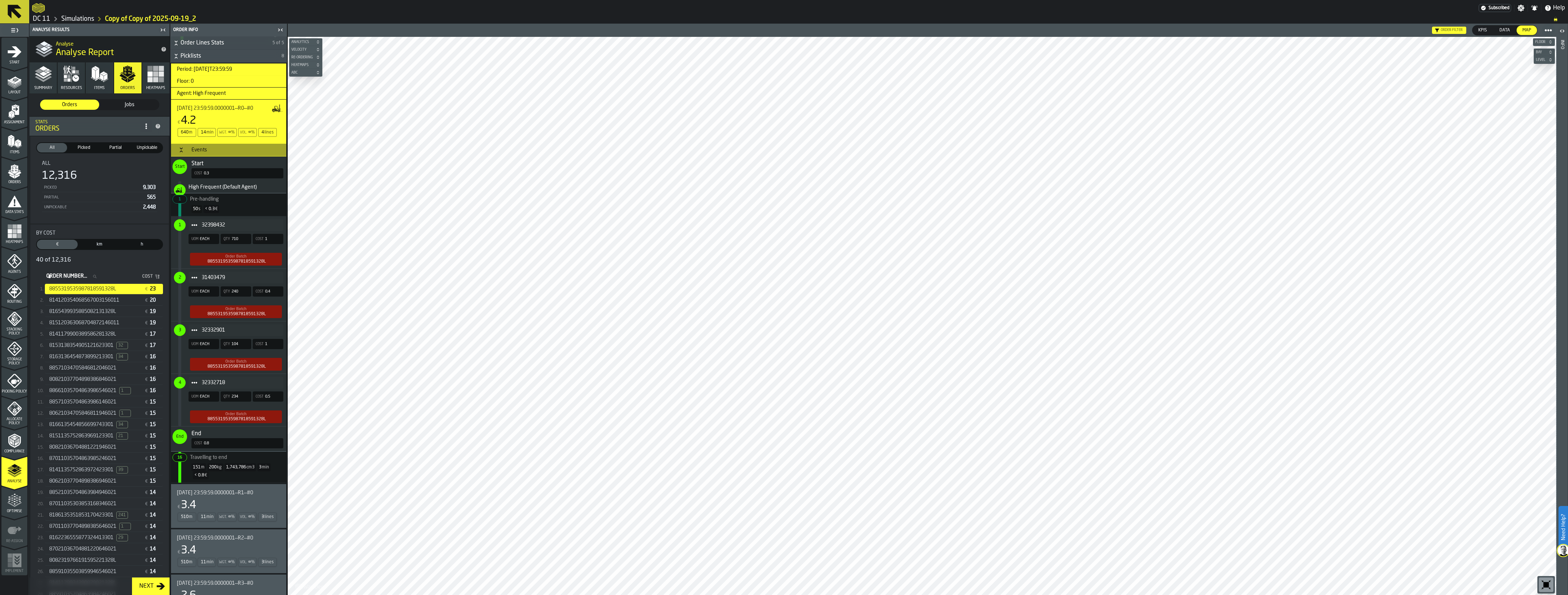
scroll to position [228, 0]
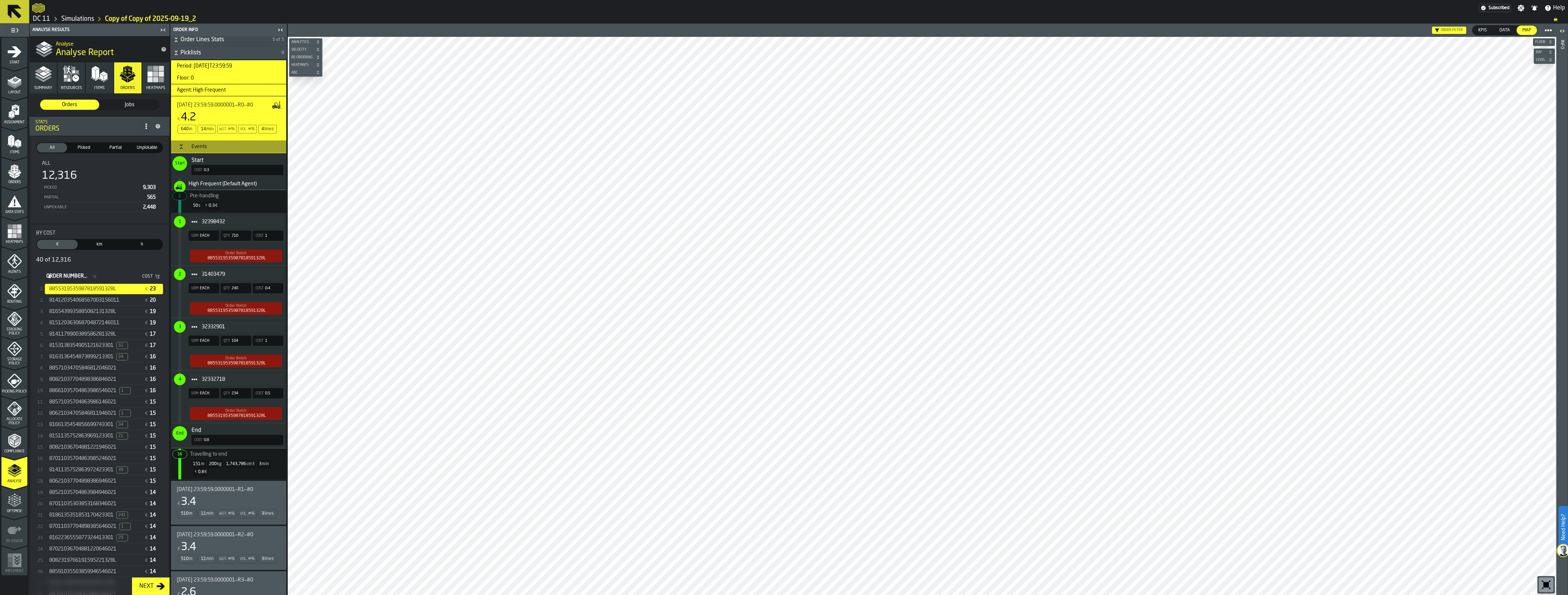
click at [225, 485] on div "€ 3.4" at bounding box center [227, 502] width 100 height 13
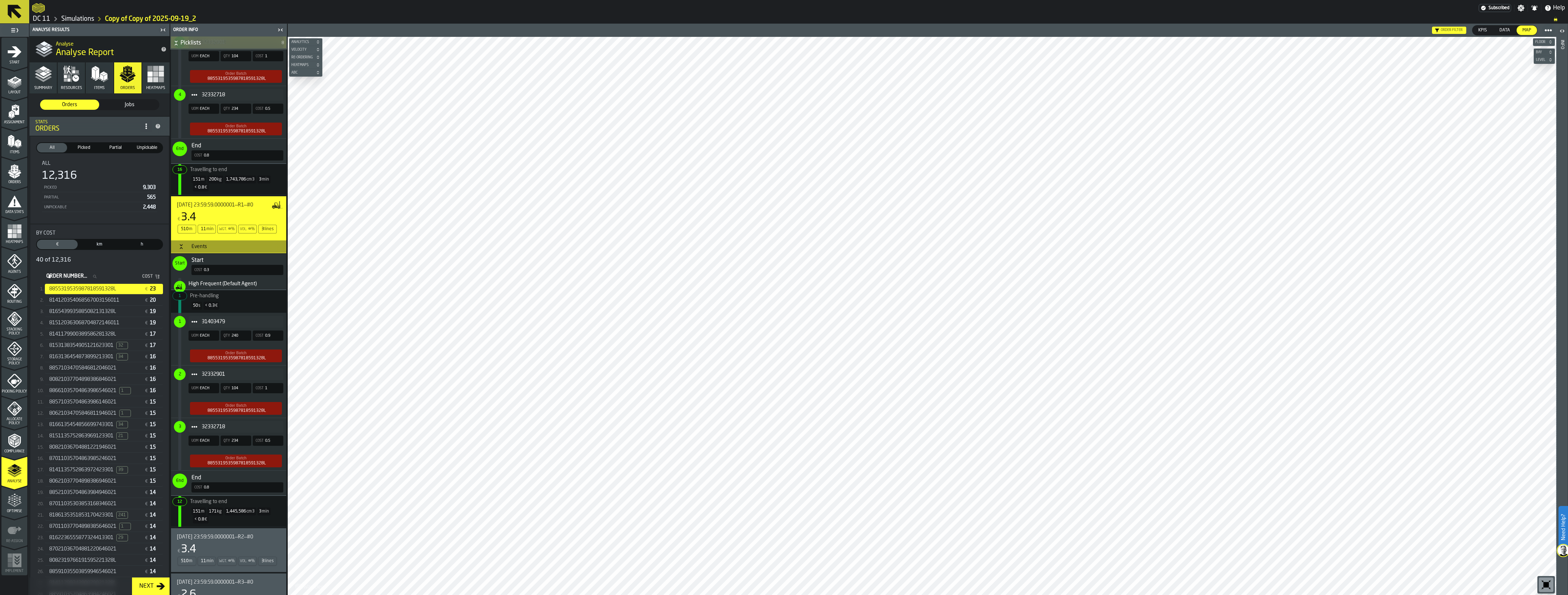
scroll to position [547, 0]
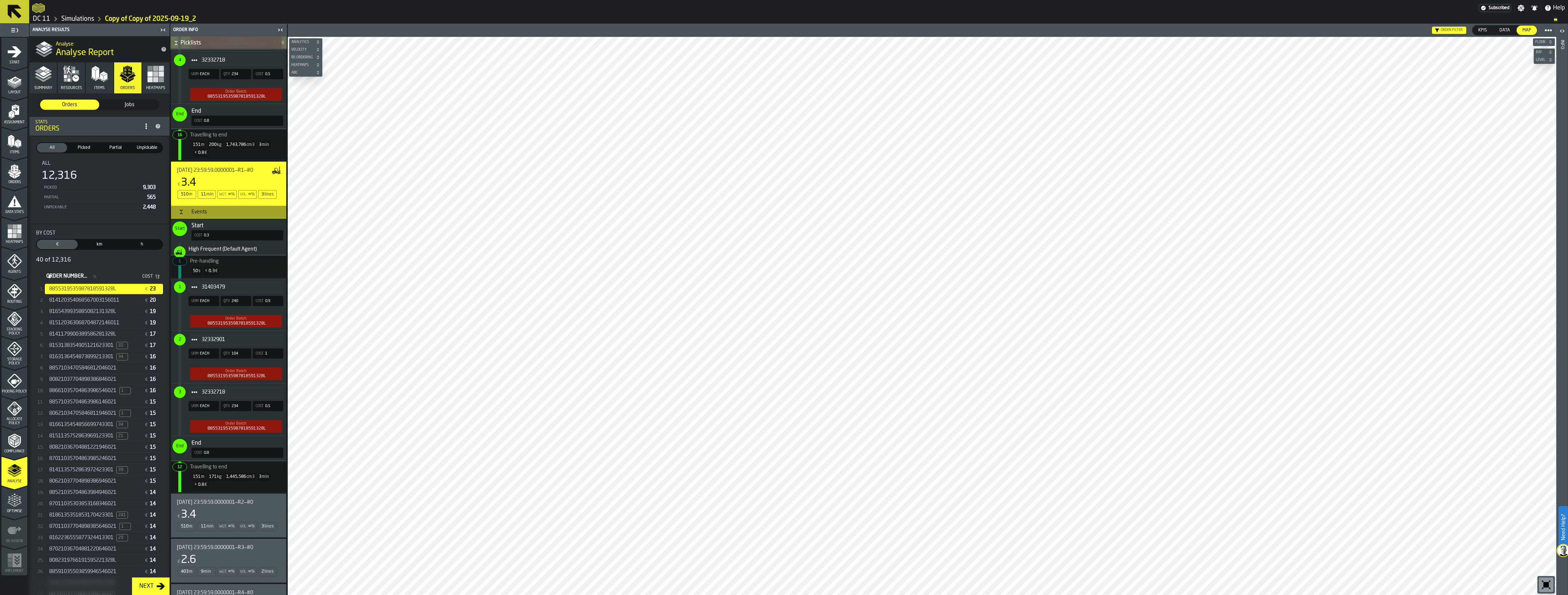
click at [231, 485] on span "[DATE] 23:59:59.0000001—R2—#0" at bounding box center [215, 502] width 76 height 6
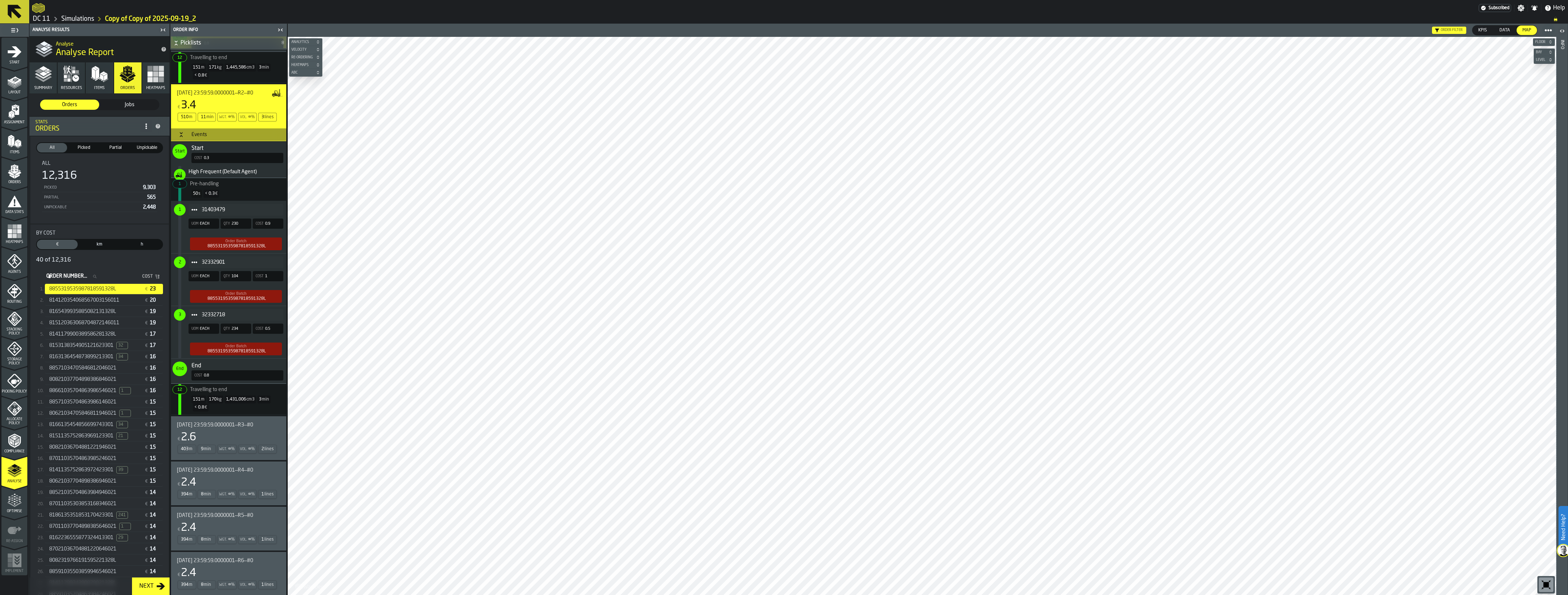
scroll to position [958, 0]
click at [224, 421] on span "[DATE] 23:59:59.0000001—R3—#0" at bounding box center [215, 424] width 76 height 6
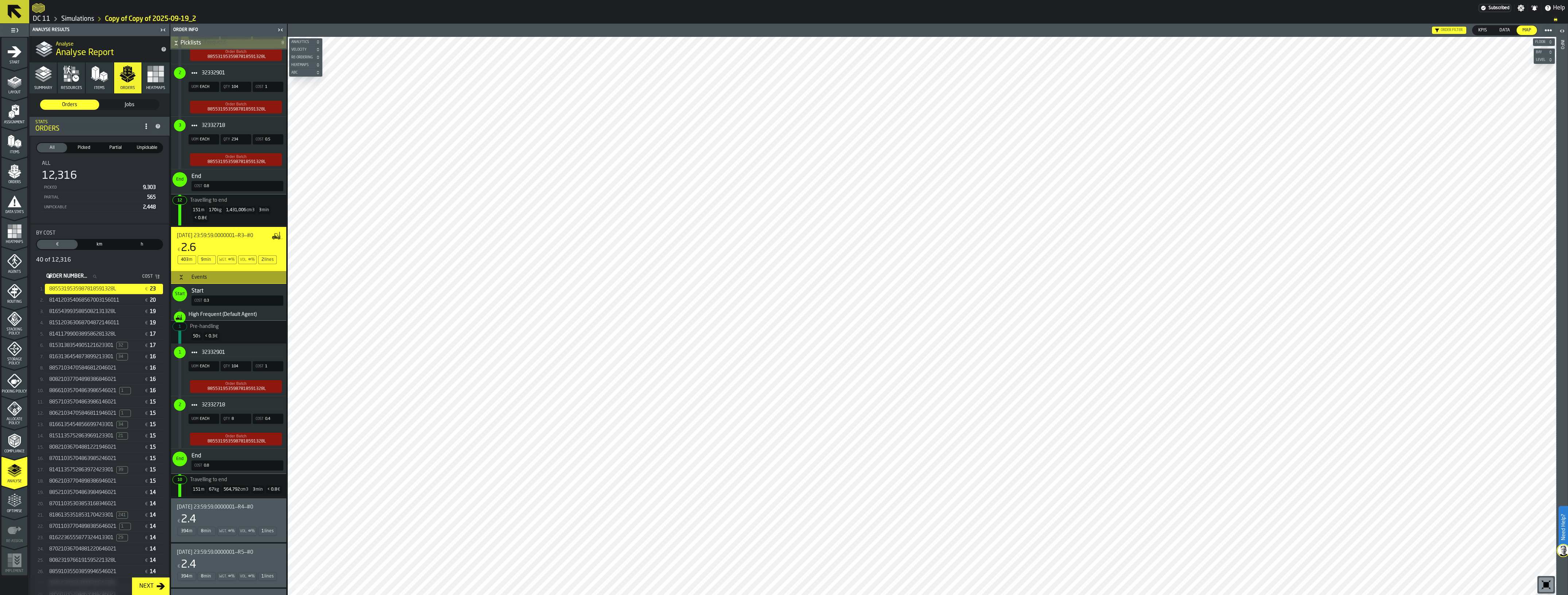
scroll to position [1186, 0]
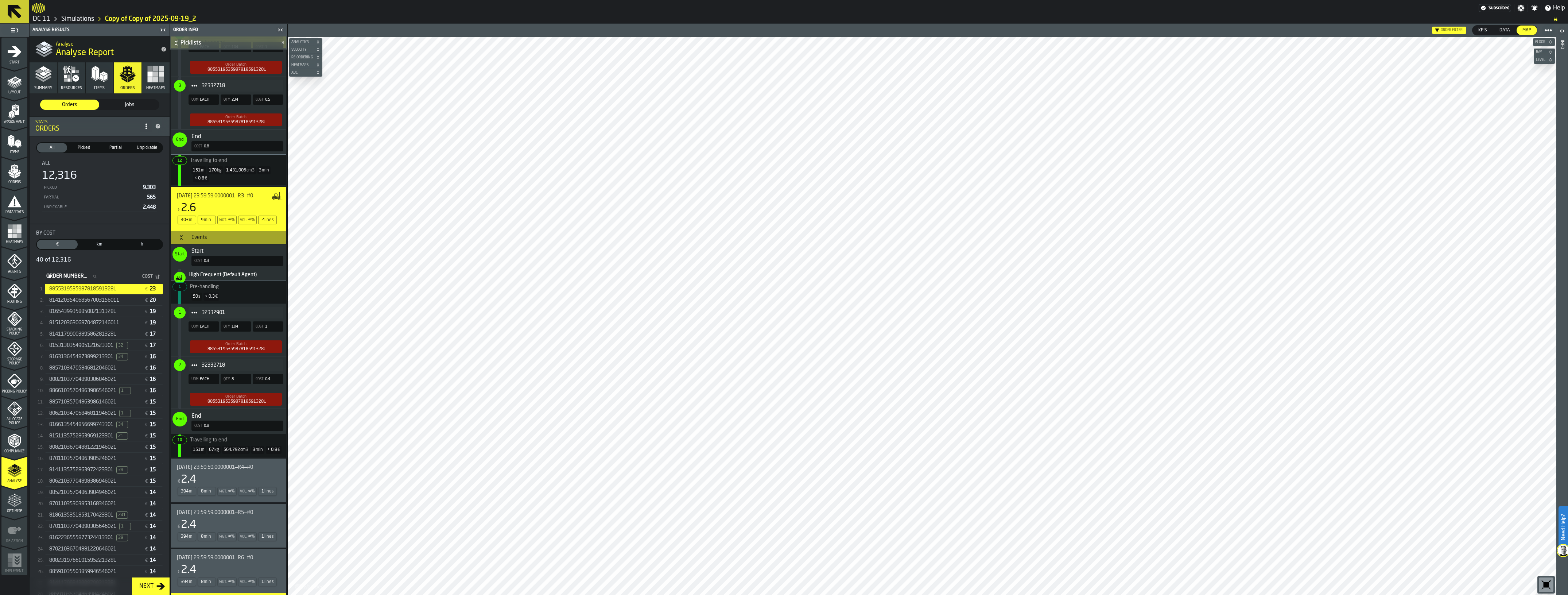
click at [248, 470] on span "[DATE] 23:59:59.0000001—R4—#0" at bounding box center [215, 468] width 76 height 6
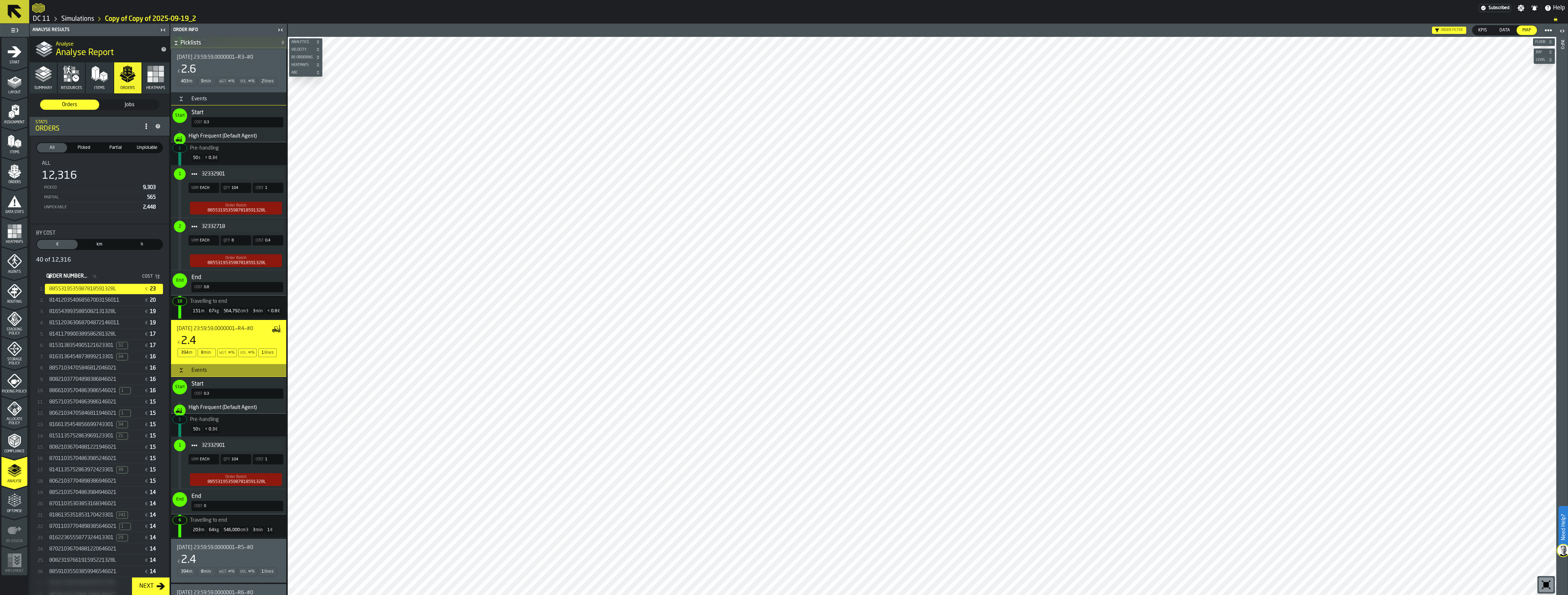
scroll to position [1323, 0]
drag, startPoint x: 207, startPoint y: 454, endPoint x: 226, endPoint y: 455, distance: 19.0
click at [226, 450] on span "32332901" at bounding box center [239, 448] width 76 height 6
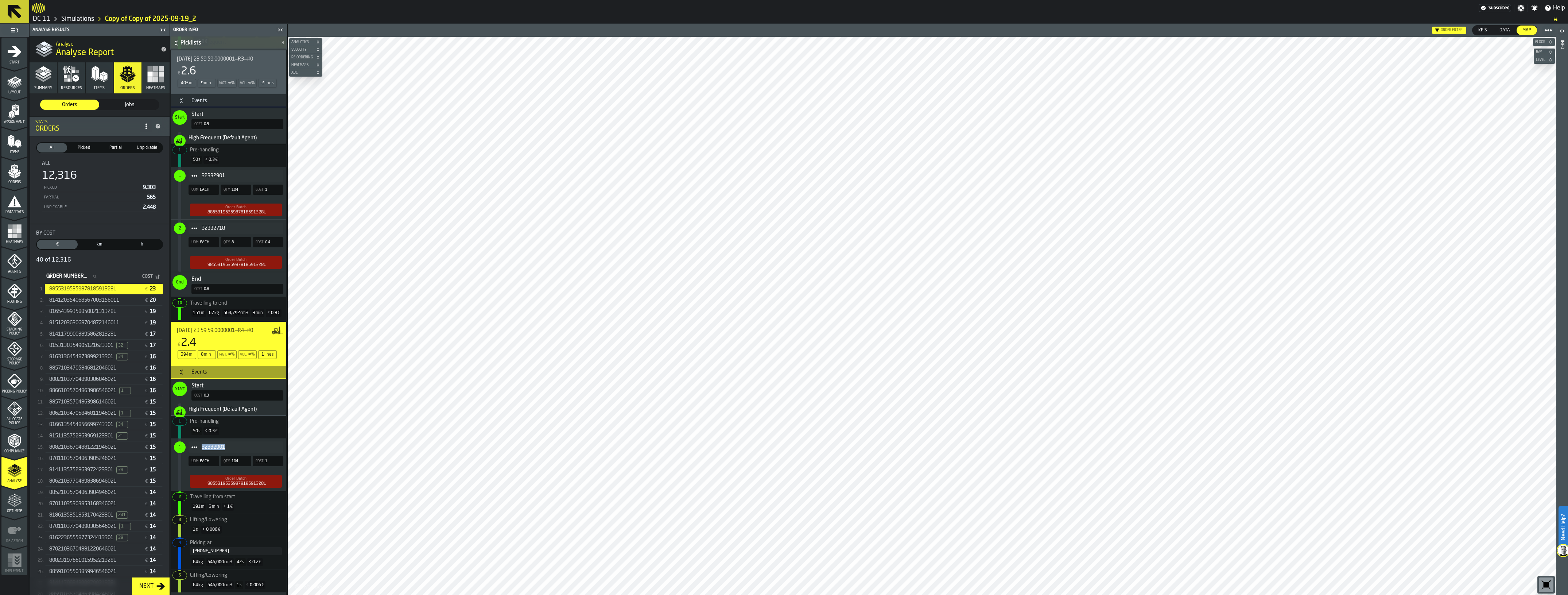
copy span "32332901"
drag, startPoint x: 270, startPoint y: 489, endPoint x: 205, endPoint y: 490, distance: 65.0
click at [205, 485] on div "Order Batch 8855319535987818591328L" at bounding box center [236, 481] width 92 height 13
drag, startPoint x: 205, startPoint y: 490, endPoint x: 247, endPoint y: 484, distance: 42.4
click at [247, 484] on div "Order Batch 8855319535987818591328L" at bounding box center [236, 481] width 92 height 13
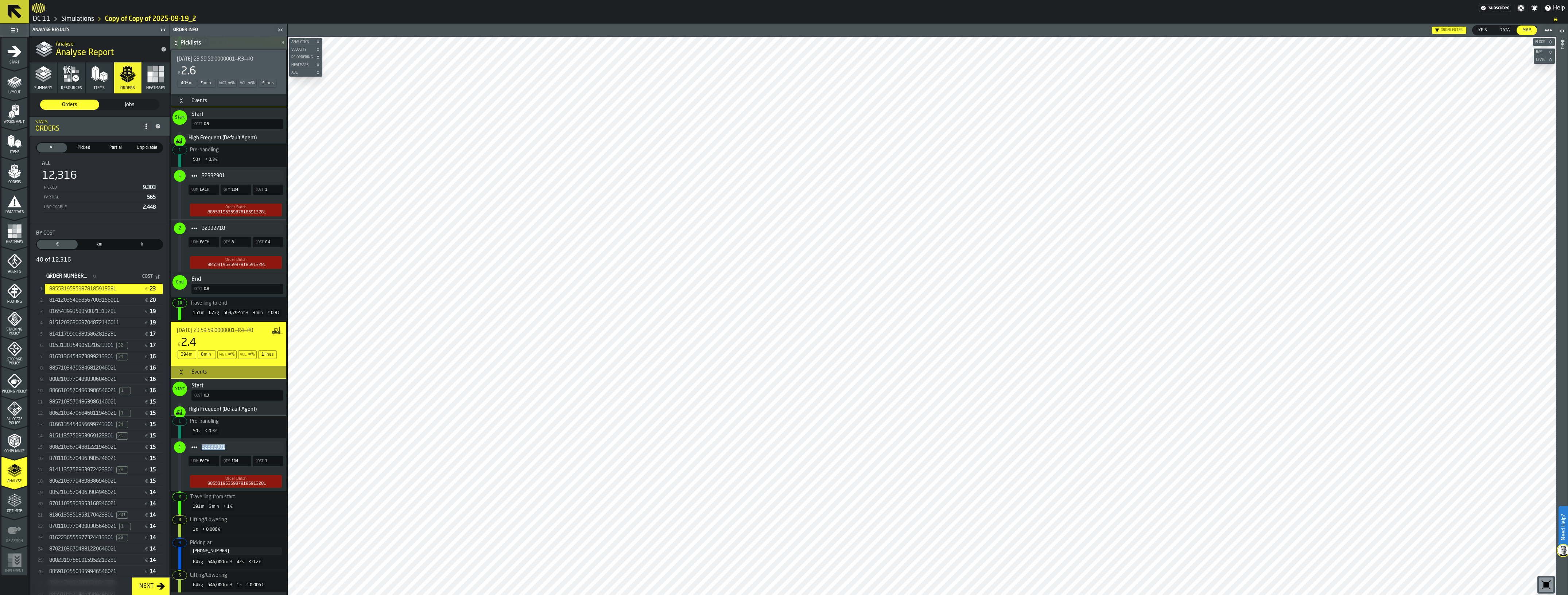
click at [229, 450] on span "32332901" at bounding box center [239, 448] width 76 height 6
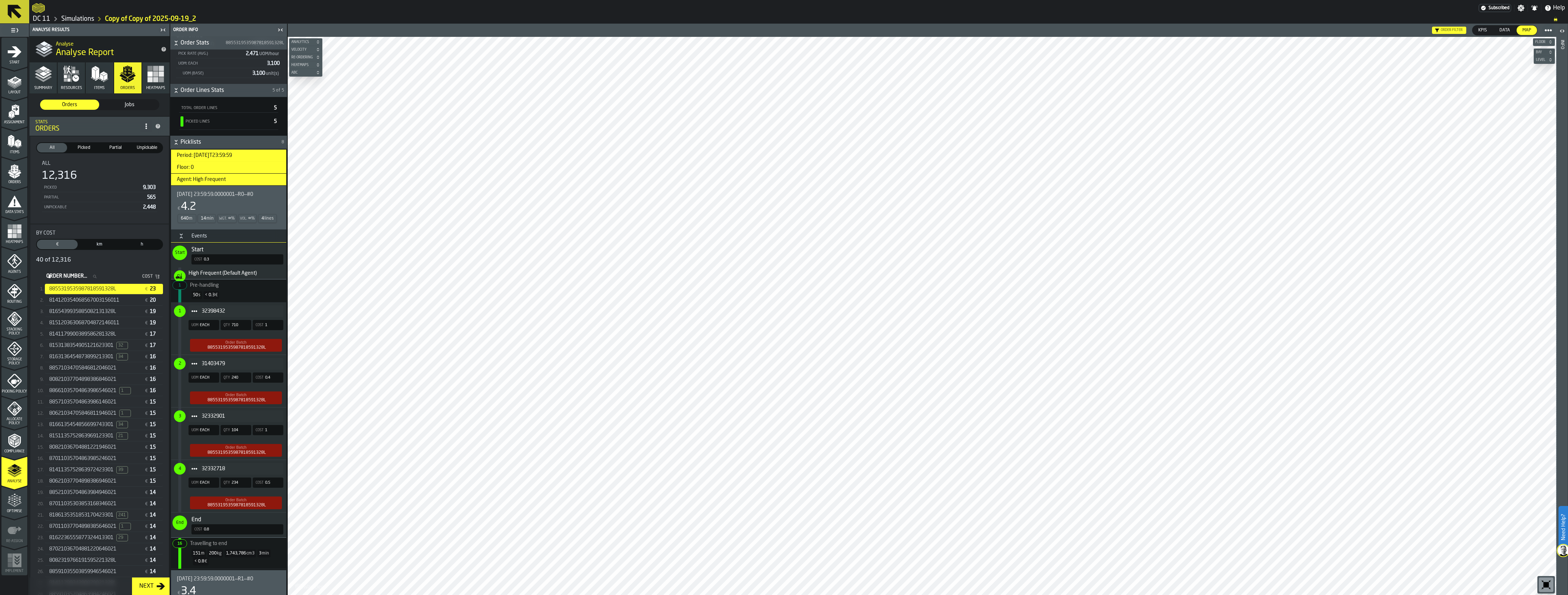
scroll to position [0, 0]
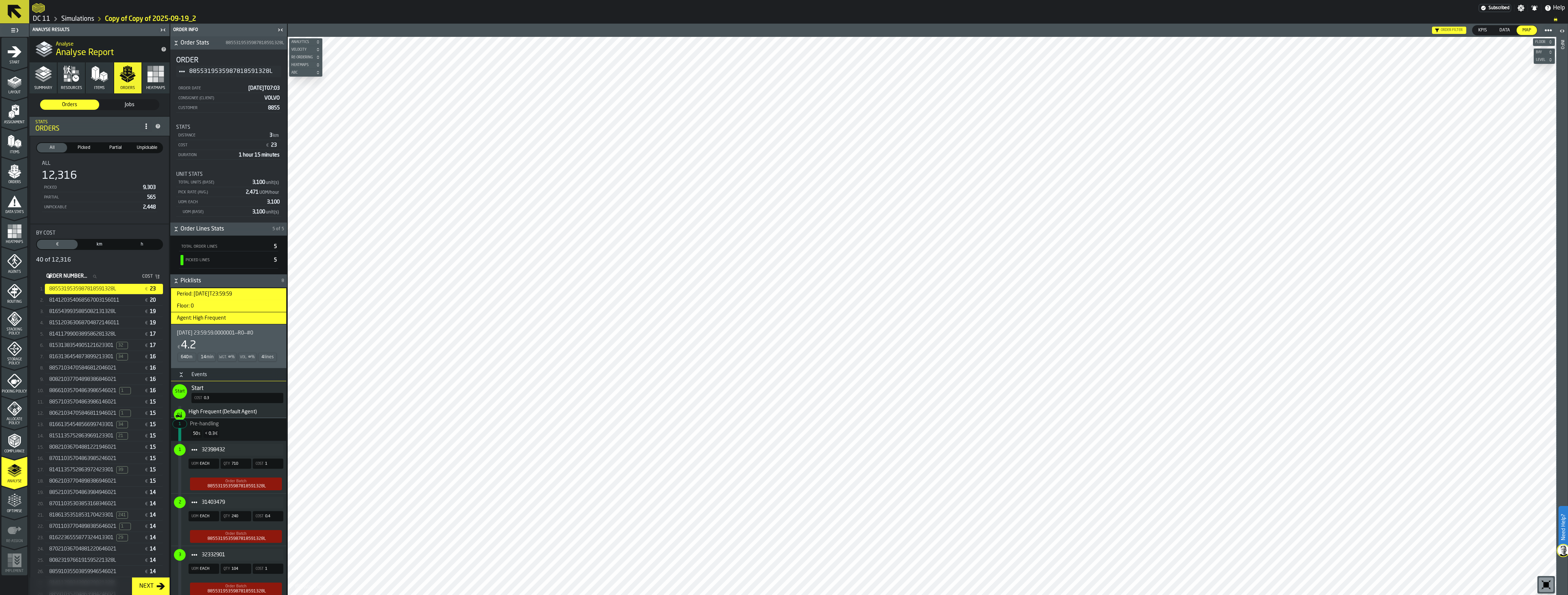
drag, startPoint x: 192, startPoint y: 71, endPoint x: 256, endPoint y: 66, distance: 64.2
click at [256, 66] on div "8855319535987818591328L" at bounding box center [228, 71] width 105 height 12
drag, startPoint x: 223, startPoint y: 42, endPoint x: 279, endPoint y: 40, distance: 56.0
click at [279, 40] on span "8855319535987818591328L" at bounding box center [255, 43] width 58 height 5
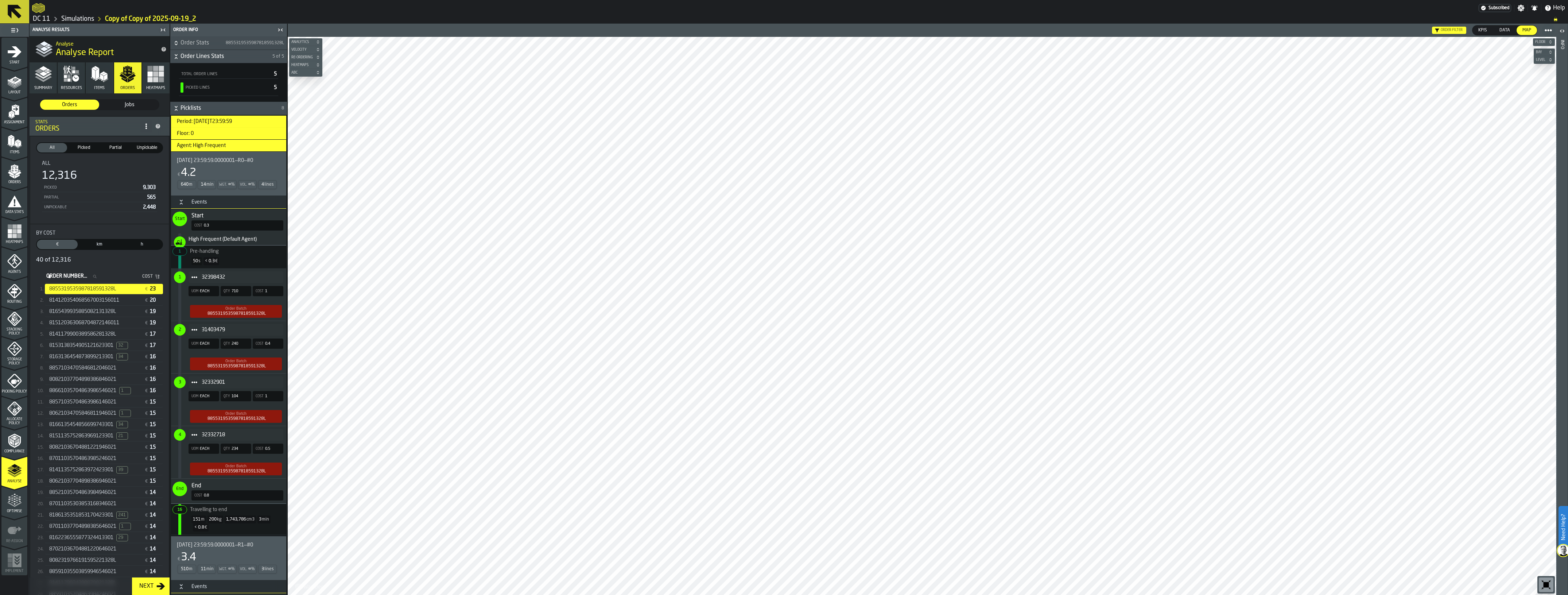
click at [273, 41] on span "8855319535987818591328L" at bounding box center [255, 43] width 58 height 5
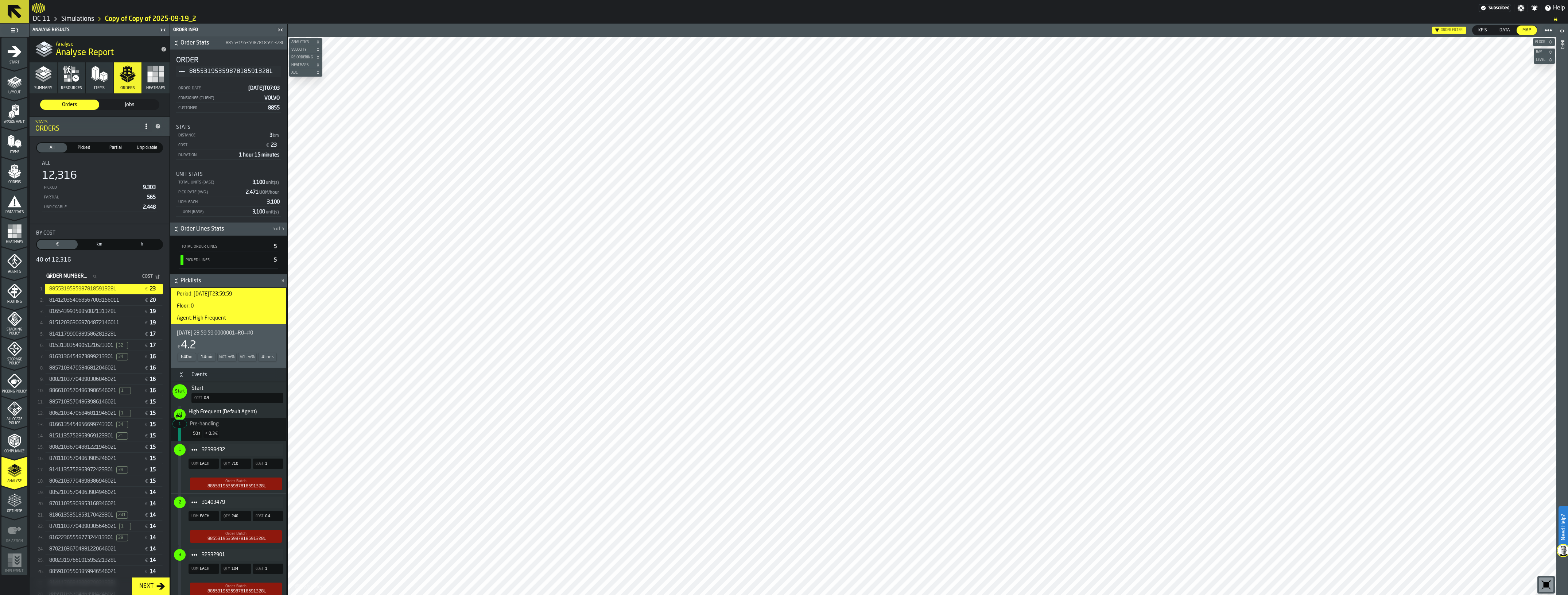
drag, startPoint x: 93, startPoint y: 290, endPoint x: 79, endPoint y: 290, distance: 14.0
click at [79, 290] on span "8855319535987818591328L" at bounding box center [83, 289] width 67 height 6
click at [86, 287] on span "8855319535987818591328L" at bounding box center [83, 289] width 67 height 6
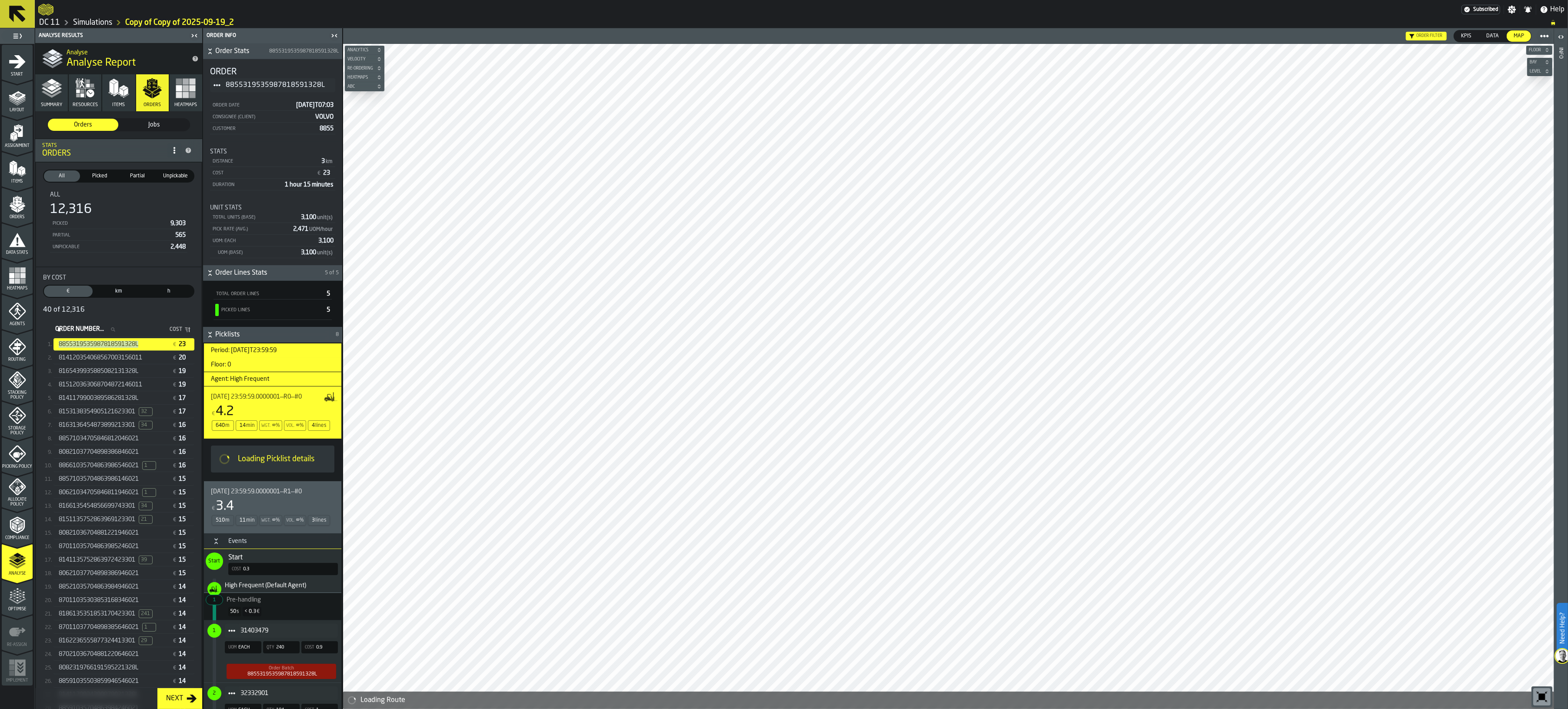
drag, startPoint x: 122, startPoint y: 346, endPoint x: 57, endPoint y: 342, distance: 65.1
click at [57, 342] on div "8855319535987818591328L" at bounding box center [112, 345] width 113 height 7
copy span "8855319535987818591328L"
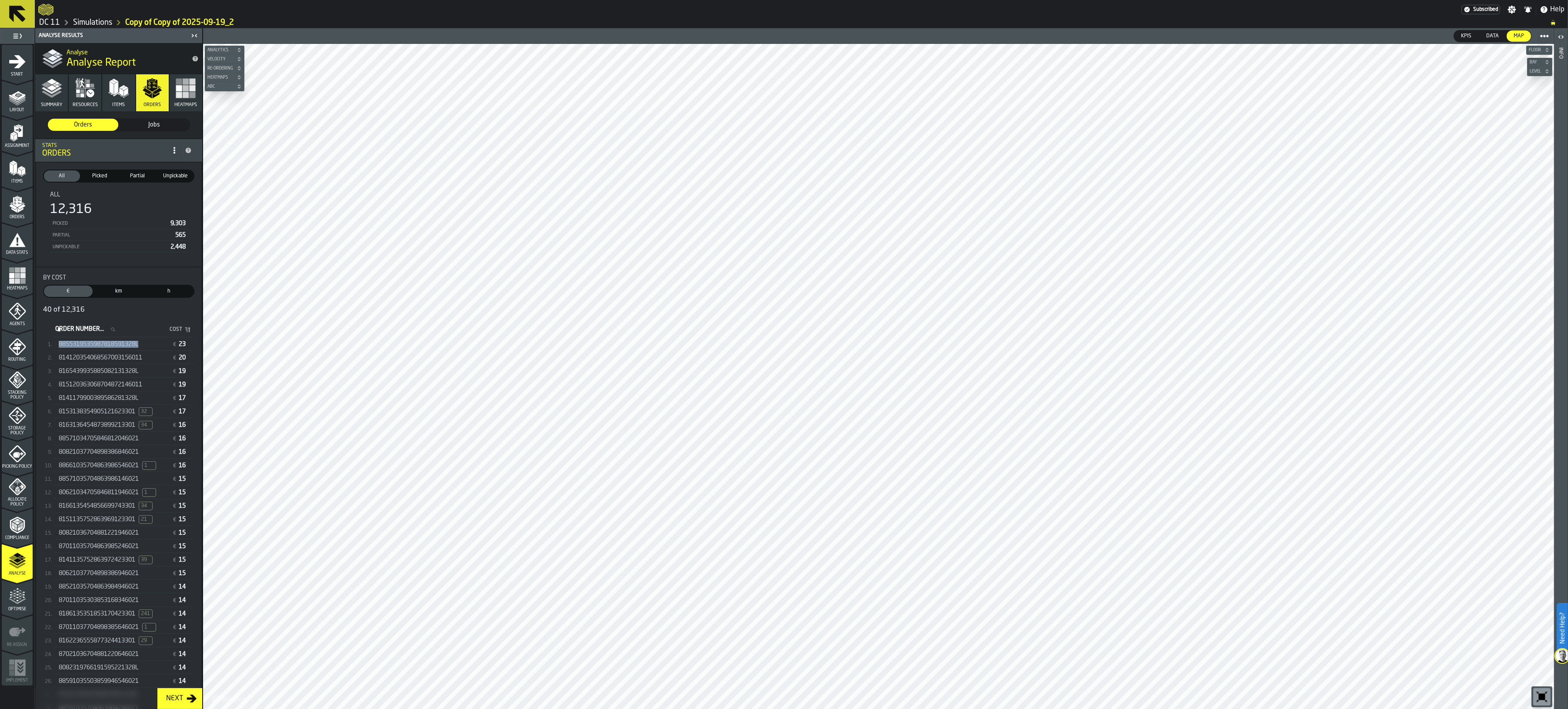
click at [126, 341] on span "8855319535987818591328L" at bounding box center [99, 345] width 80 height 7
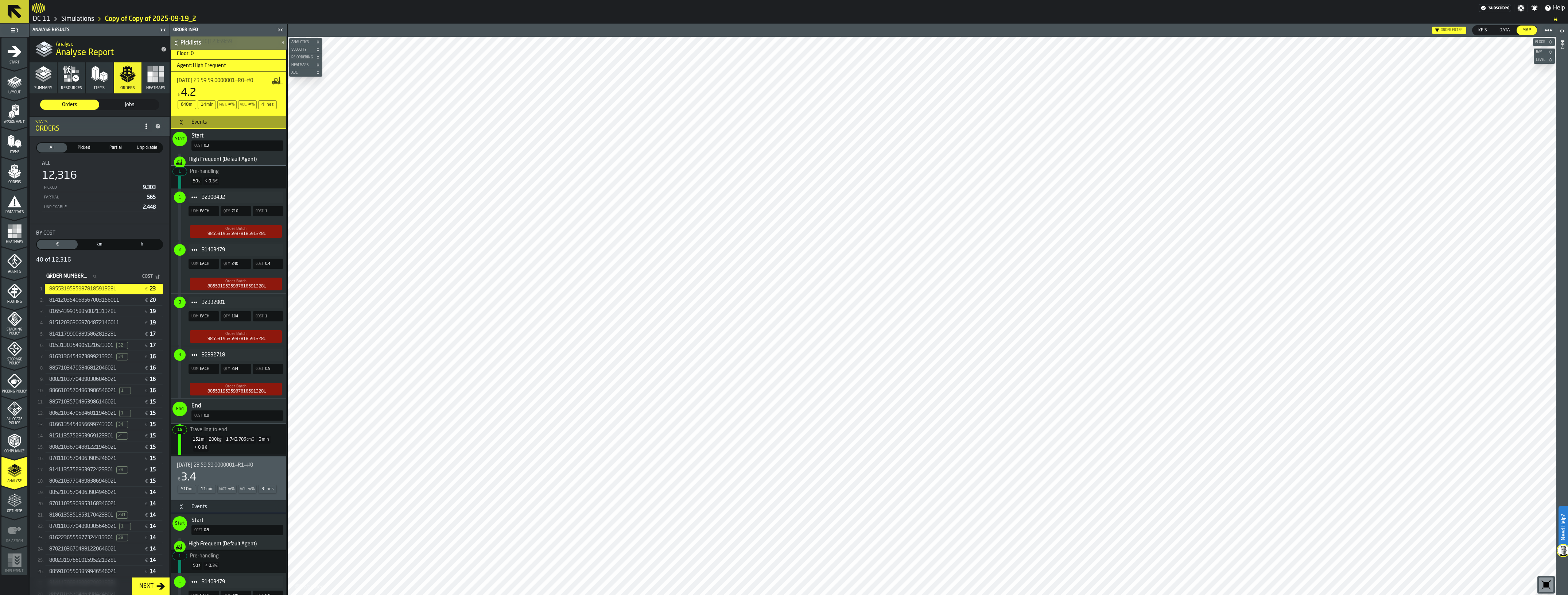
scroll to position [273, 0]
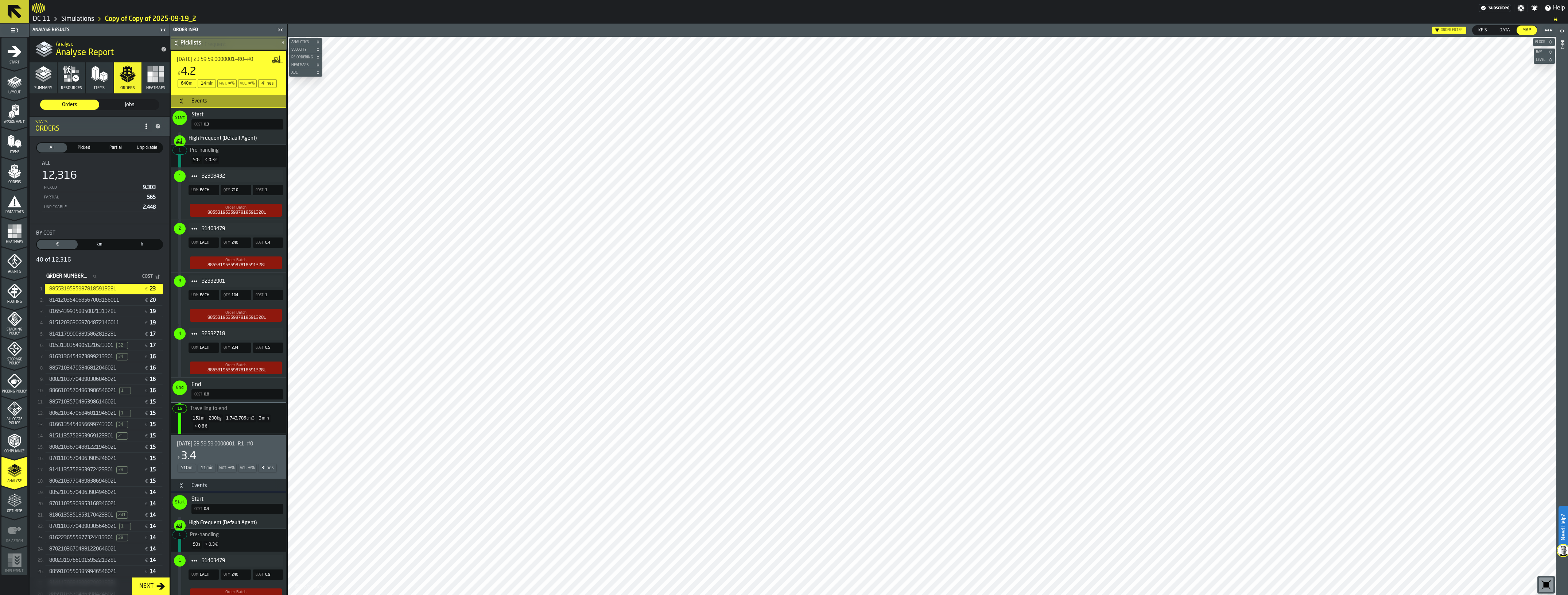
click at [205, 485] on h3 "Events" at bounding box center [228, 486] width 115 height 13
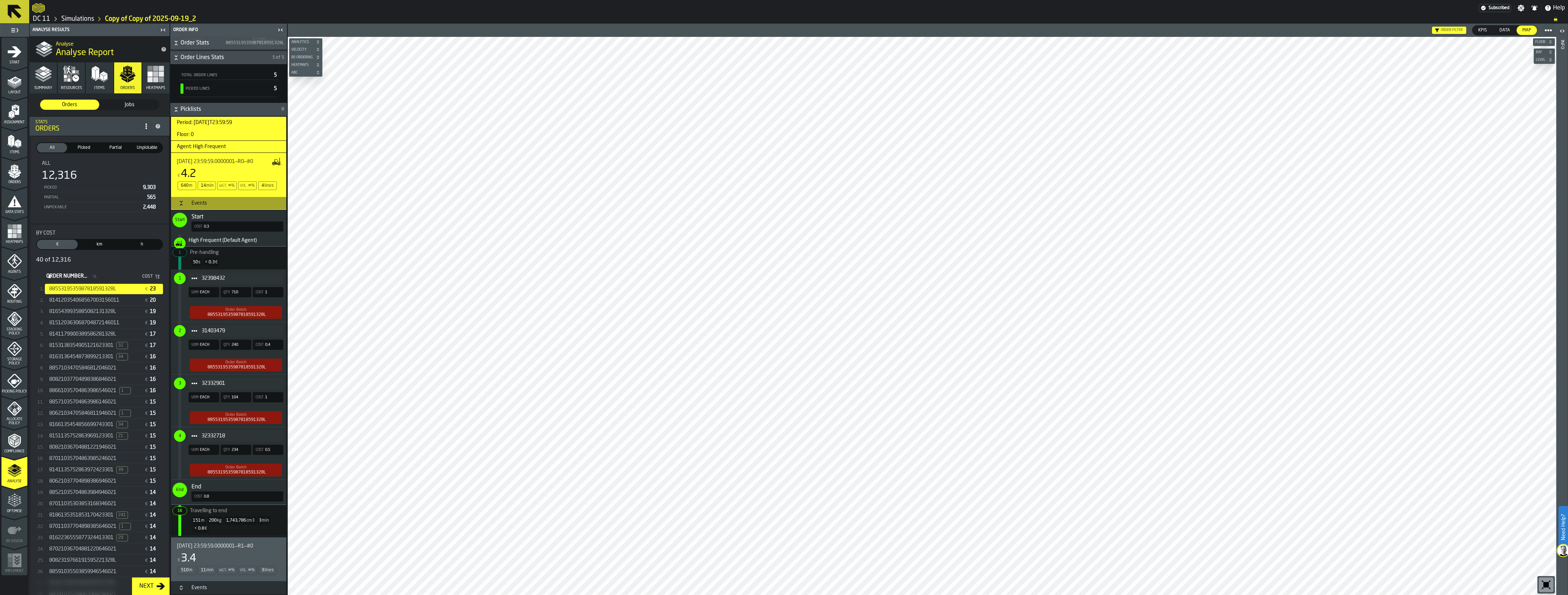
scroll to position [46, 0]
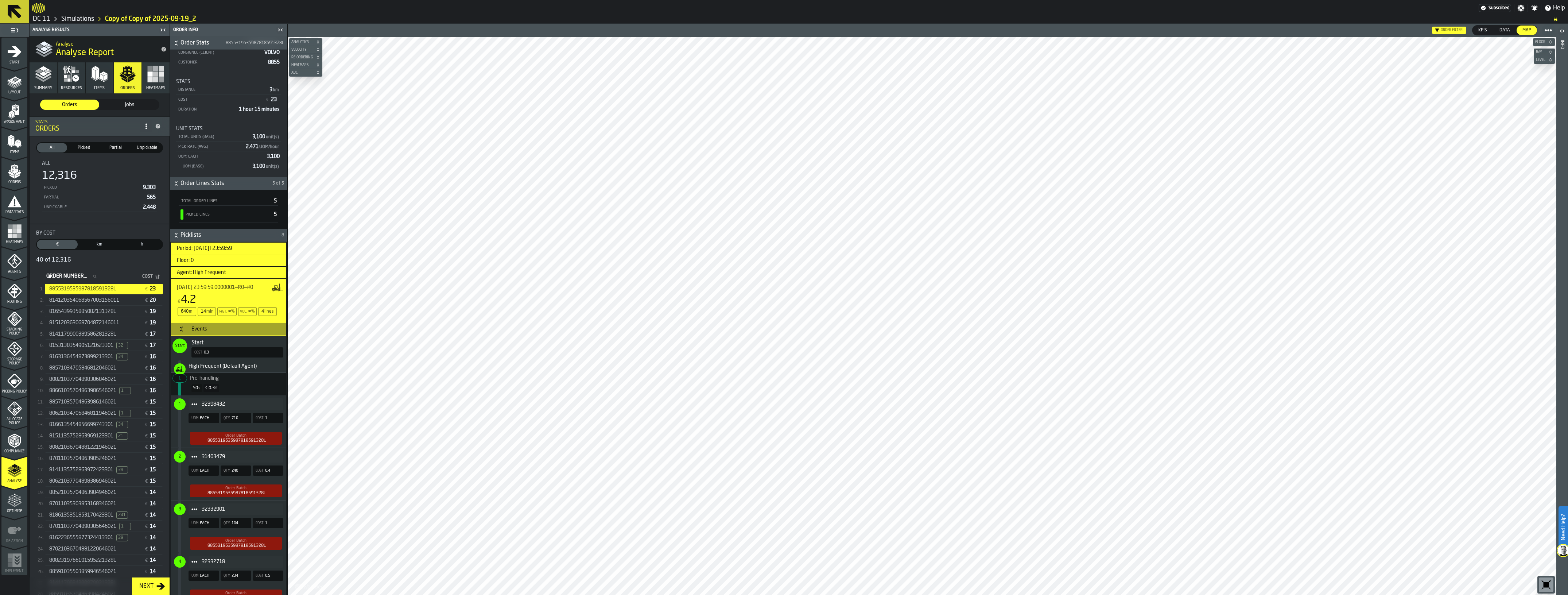
click at [200, 332] on div "Events" at bounding box center [199, 329] width 24 height 6
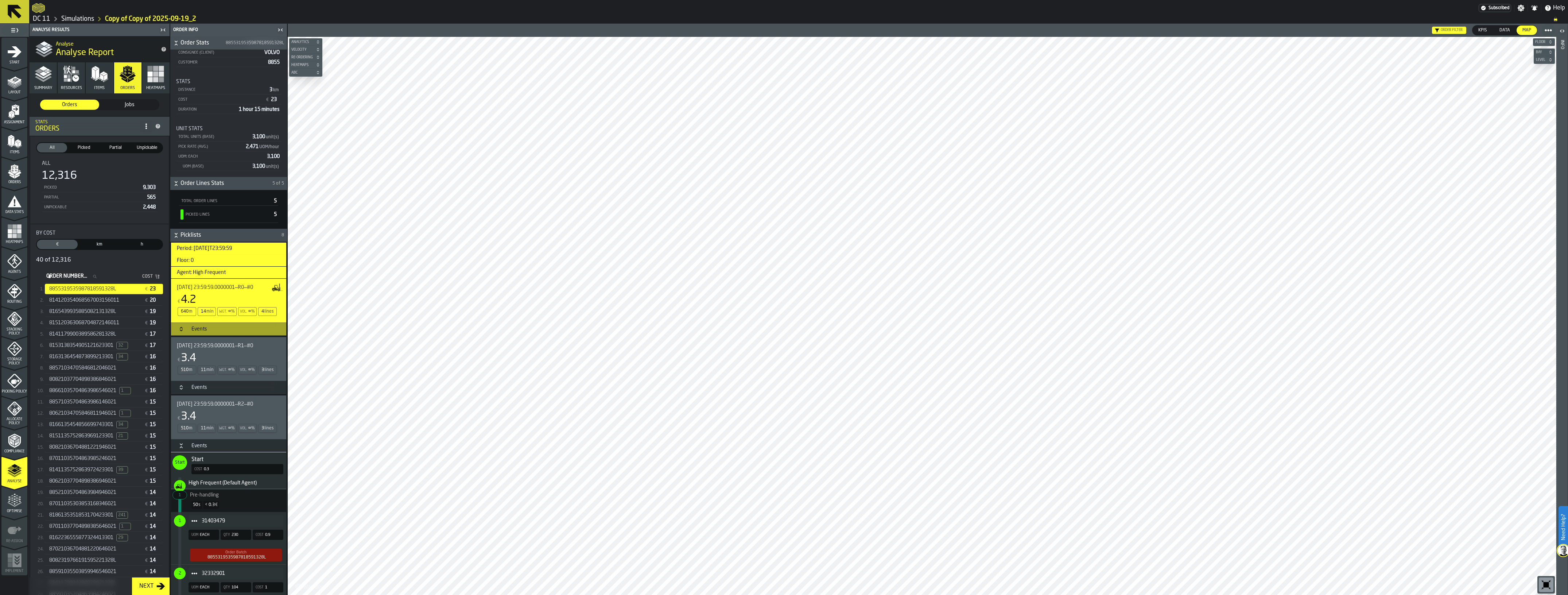
click at [206, 449] on div "Events" at bounding box center [199, 446] width 24 height 6
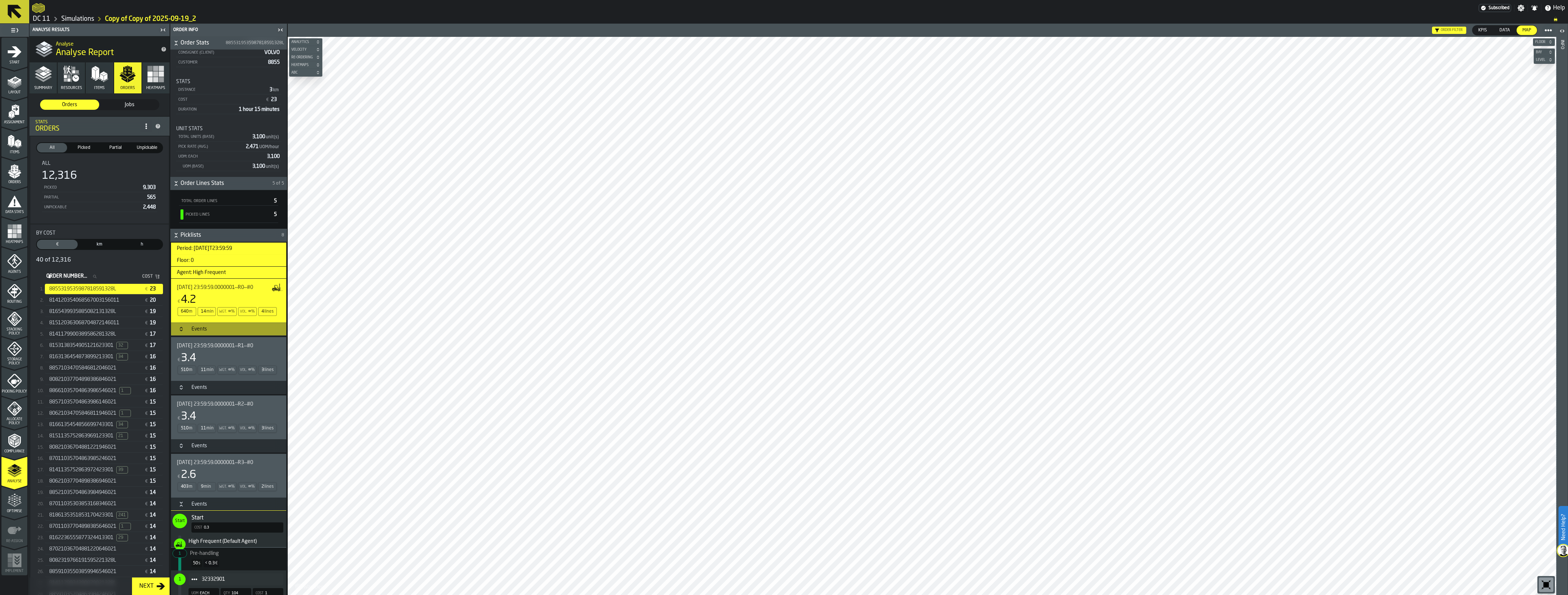
click at [209, 485] on div "Events" at bounding box center [199, 504] width 24 height 6
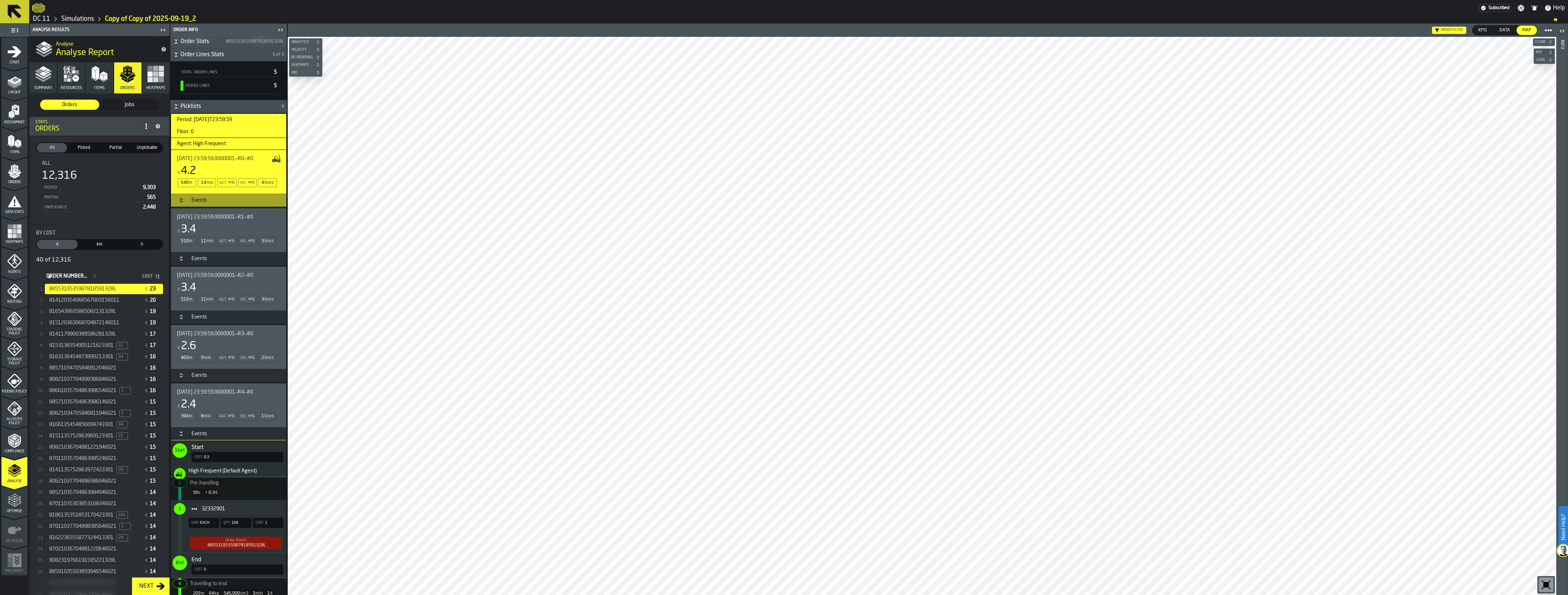
scroll to position [183, 0]
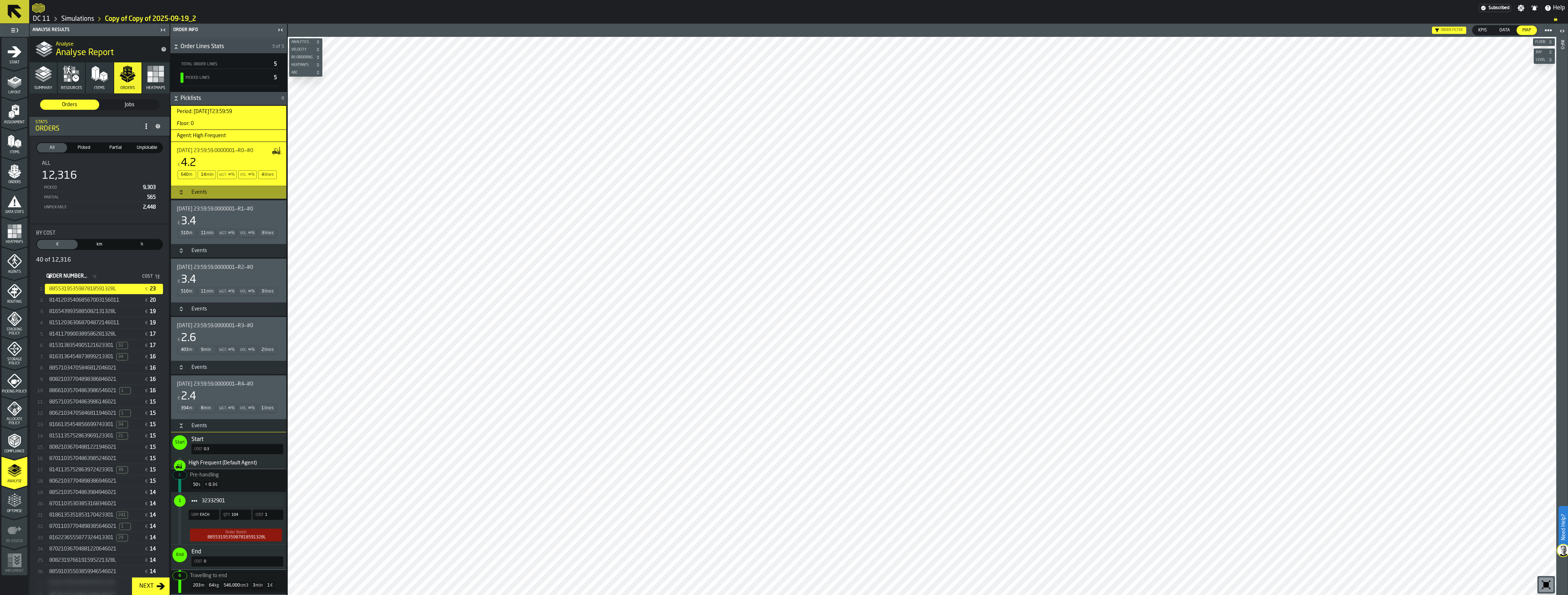
click at [211, 428] on div "Events" at bounding box center [199, 426] width 24 height 6
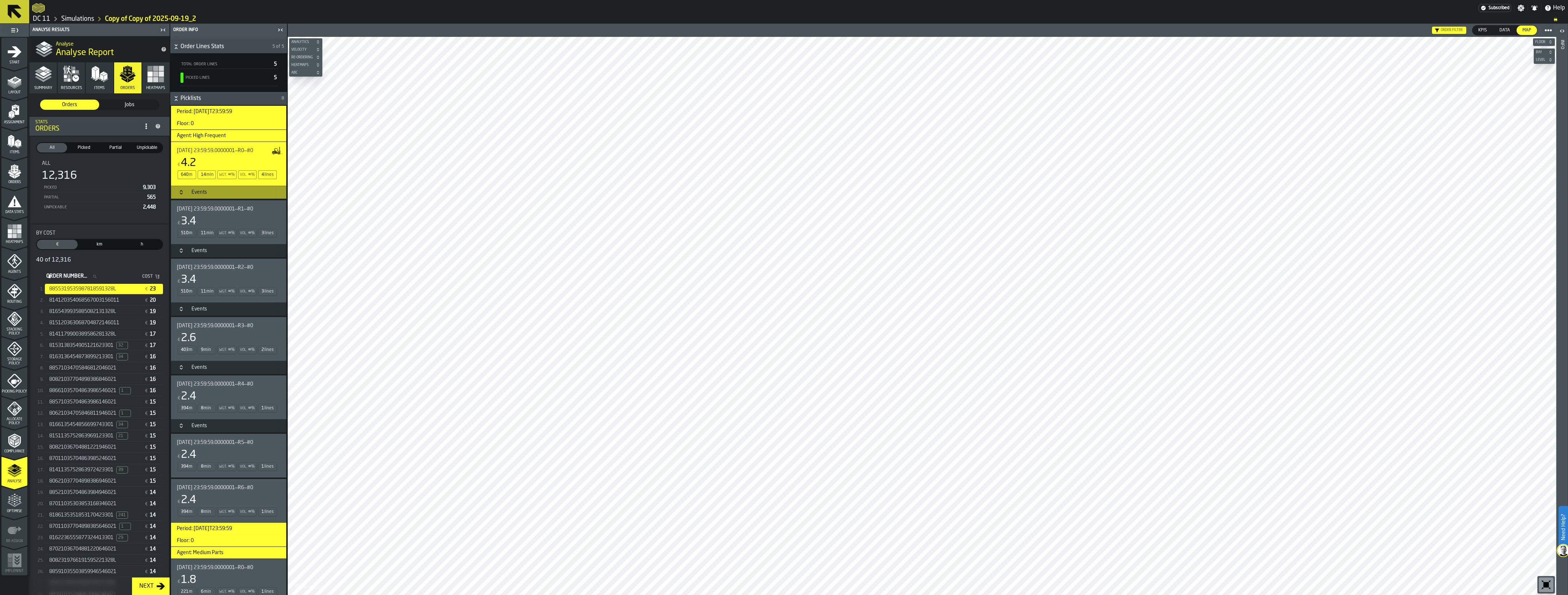
scroll to position [192, 0]
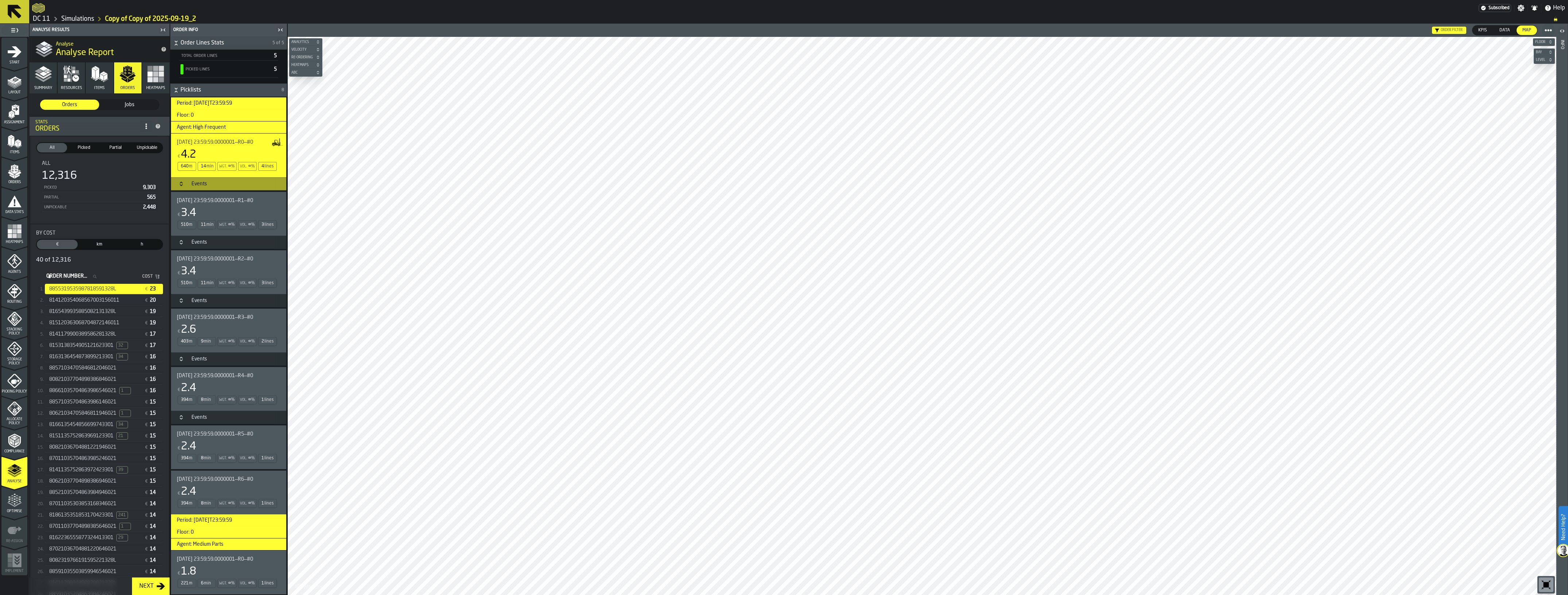
click at [220, 485] on div "€ 1.8" at bounding box center [227, 572] width 100 height 13
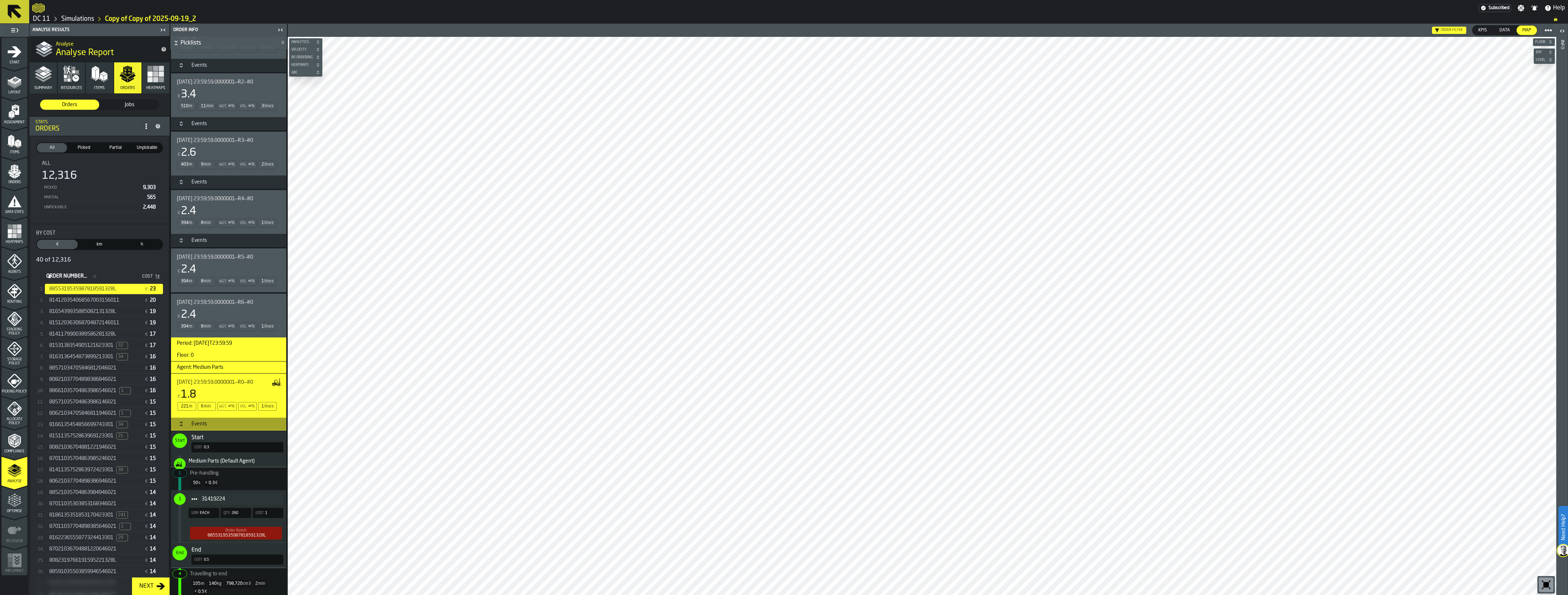
scroll to position [374, 0]
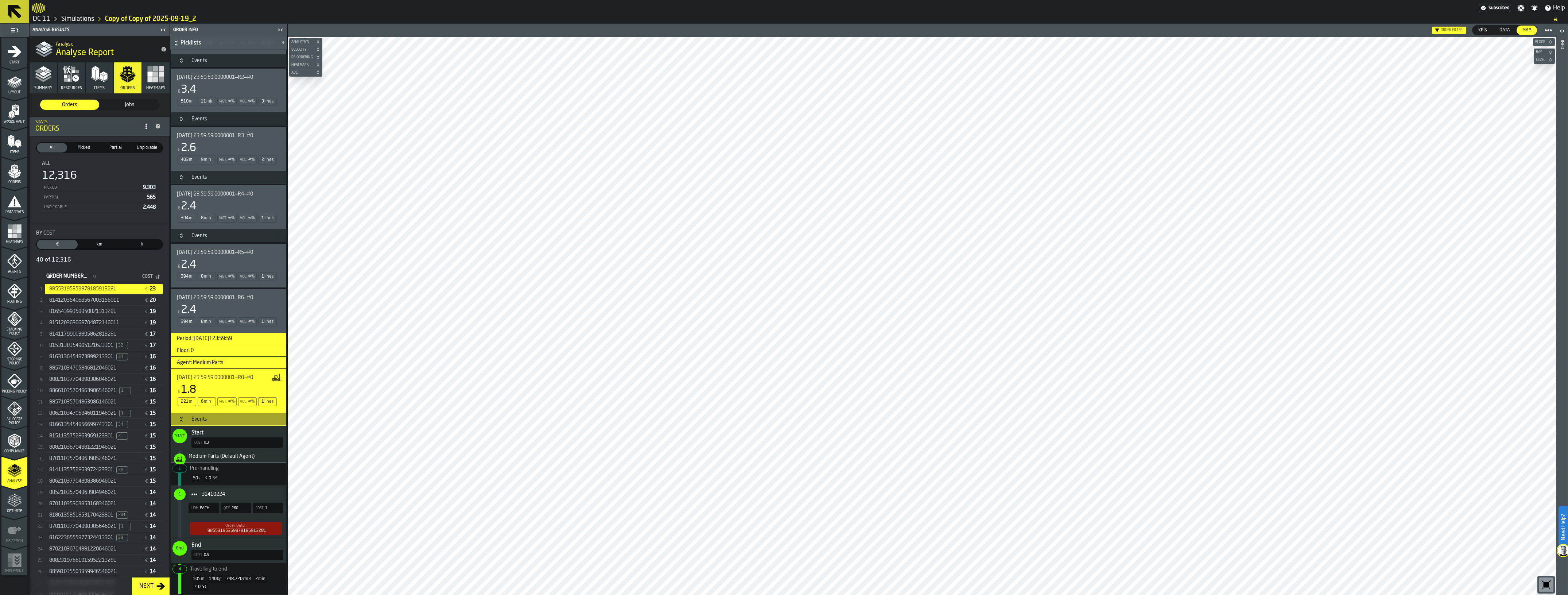
click at [225, 266] on div "€ 2.4" at bounding box center [227, 265] width 100 height 13
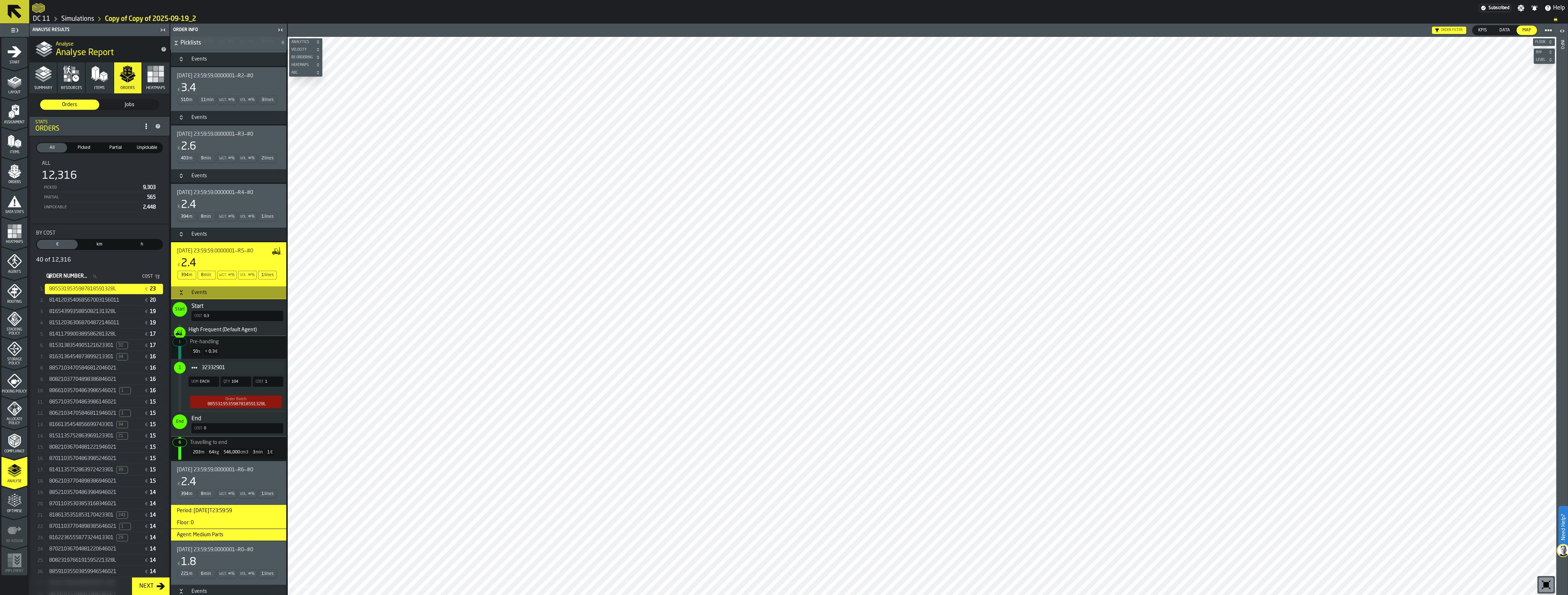
click at [225, 266] on div "€ 2.4" at bounding box center [227, 264] width 100 height 13
click at [194, 294] on div "Events" at bounding box center [199, 293] width 24 height 6
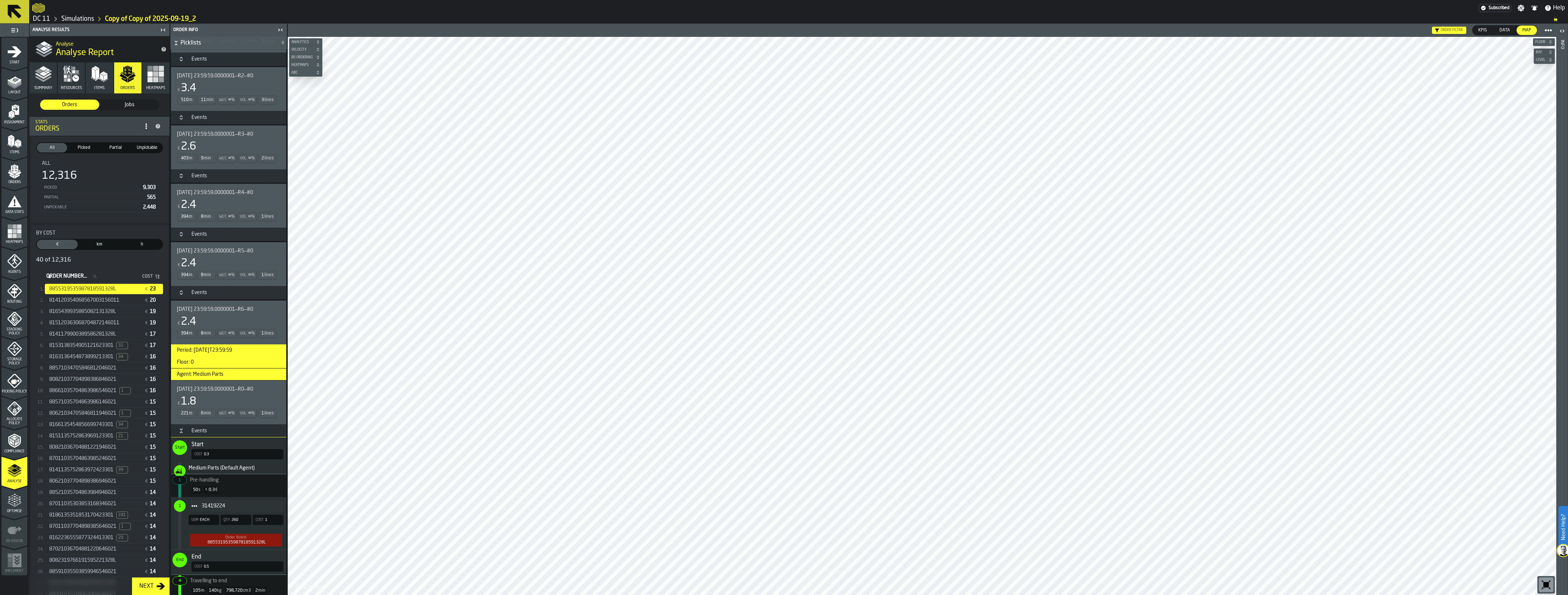
click at [198, 308] on span "[DATE] 23:59:59.0000001—R6—#0" at bounding box center [215, 309] width 76 height 6
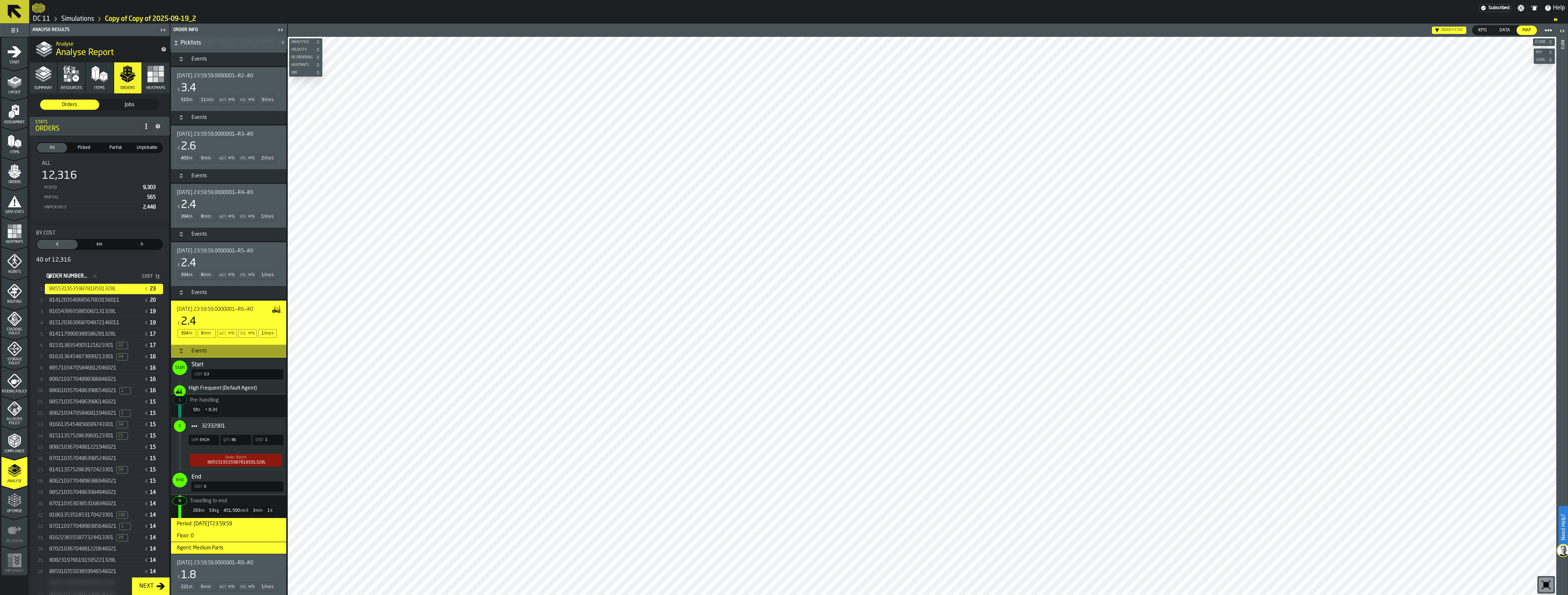
click at [198, 307] on div "[DATE] 23:59:59.0000001—R6—#0 € 2.4 394 m 8 min Wgt. ∞ % Vol. ∞ % 1 lines" at bounding box center [228, 323] width 115 height 44
click at [210, 160] on span "min" at bounding box center [208, 158] width 7 height 5
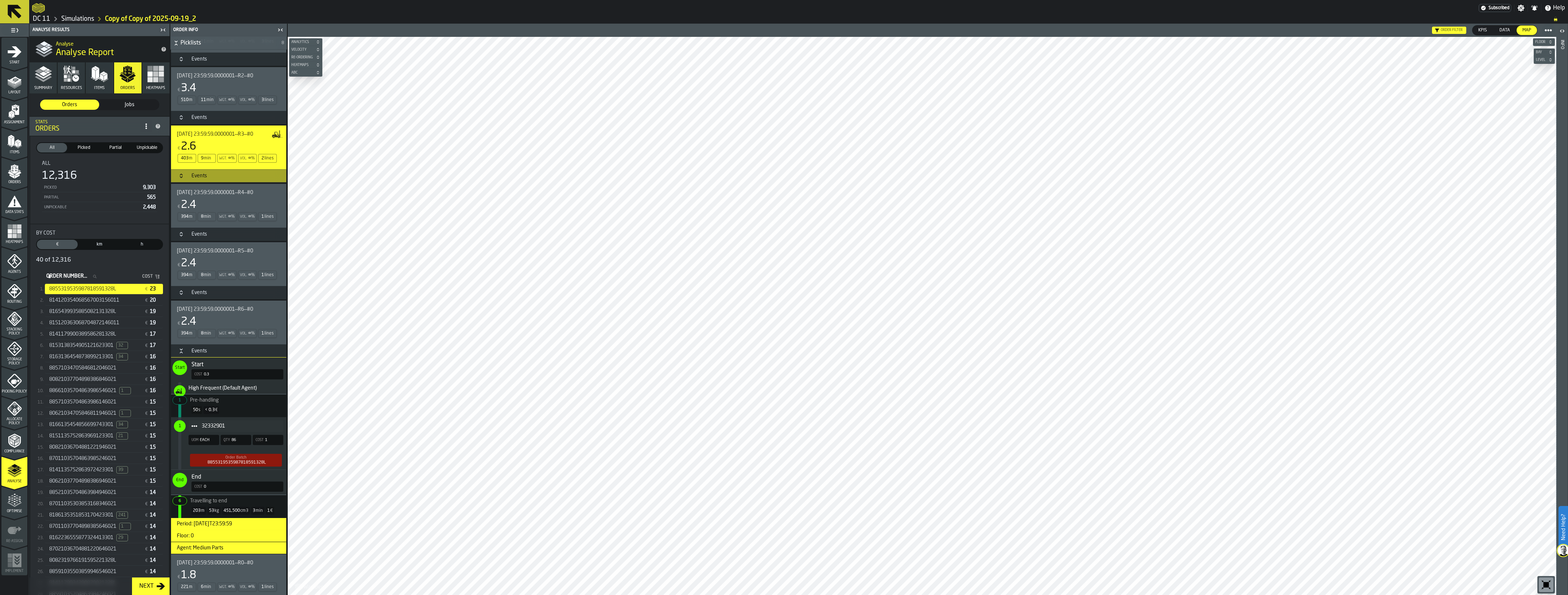
click at [183, 179] on icon "Button-Events-closed" at bounding box center [181, 176] width 6 height 6
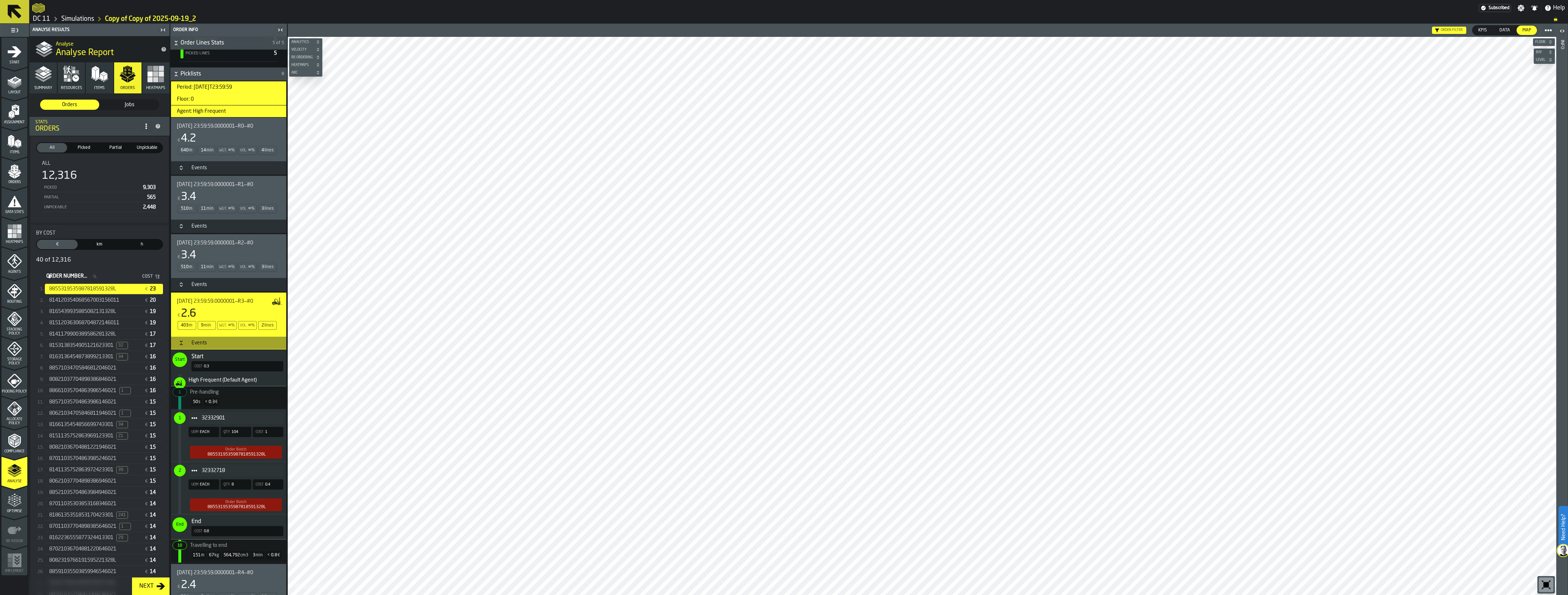
scroll to position [55, 0]
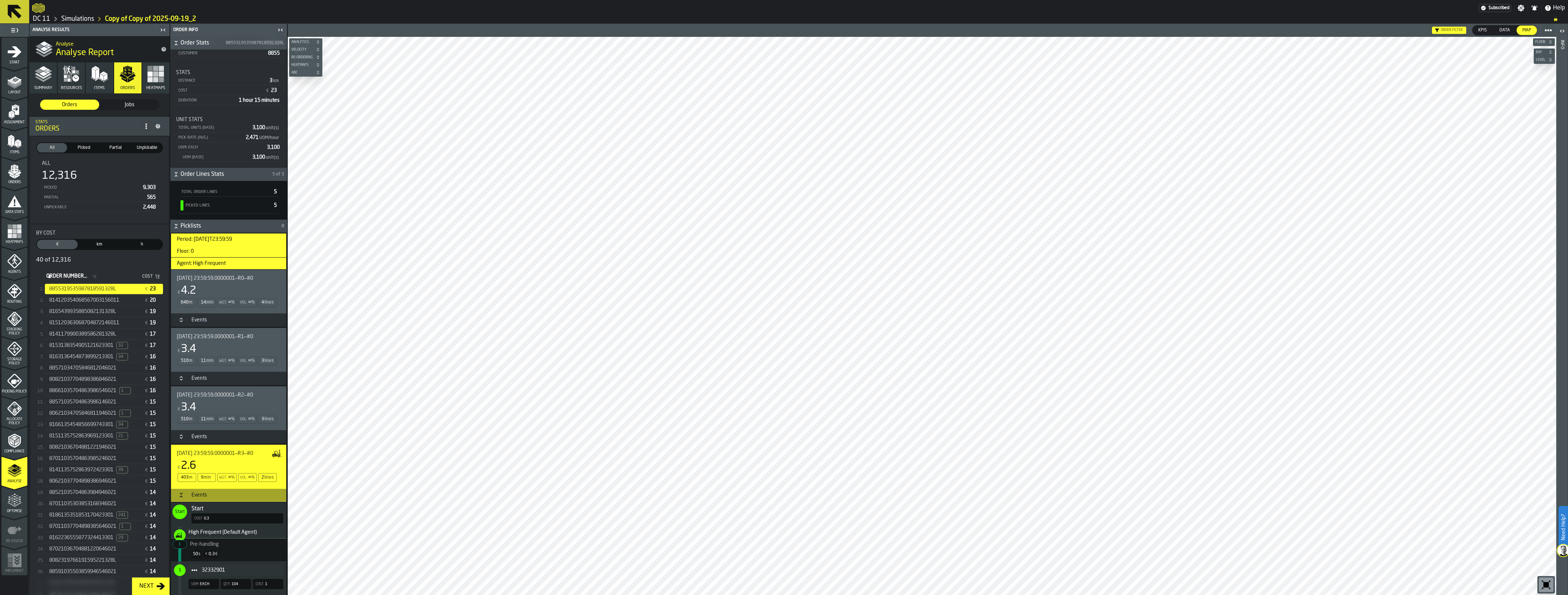
click at [189, 325] on h3 "Events" at bounding box center [228, 320] width 115 height 13
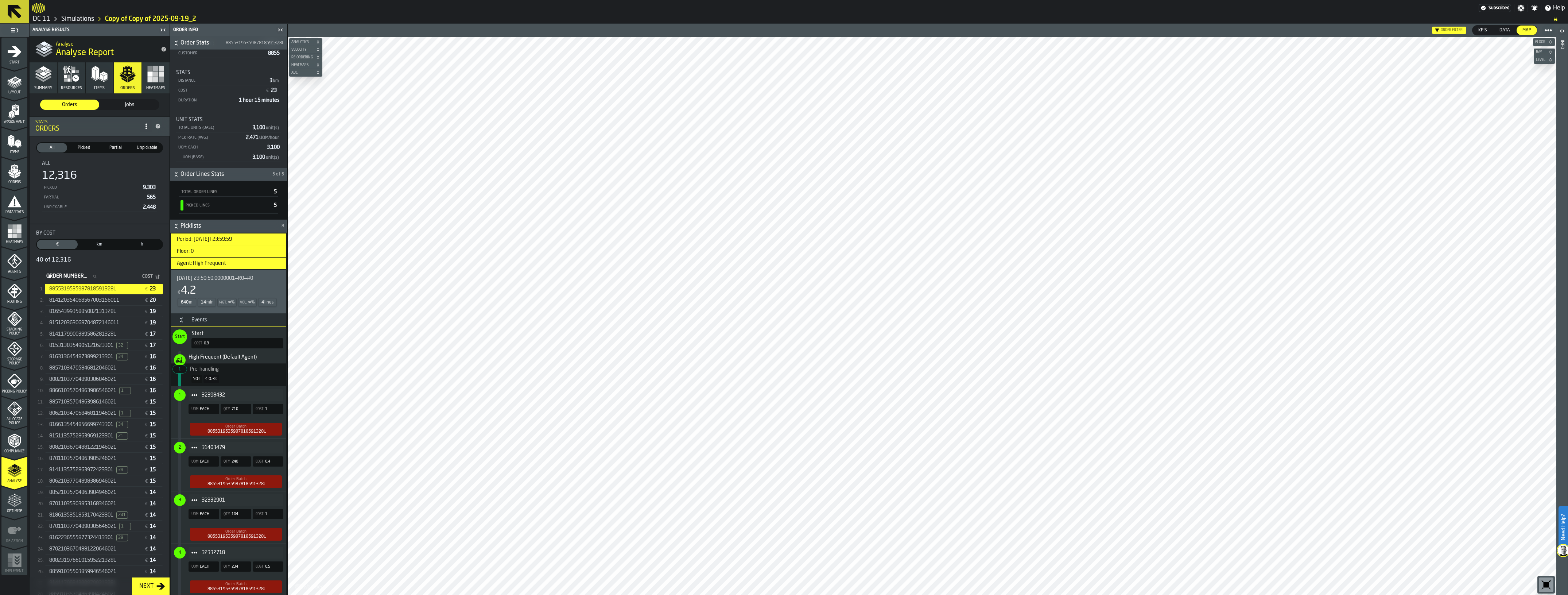
click at [239, 290] on div "€ 4.2" at bounding box center [227, 291] width 100 height 13
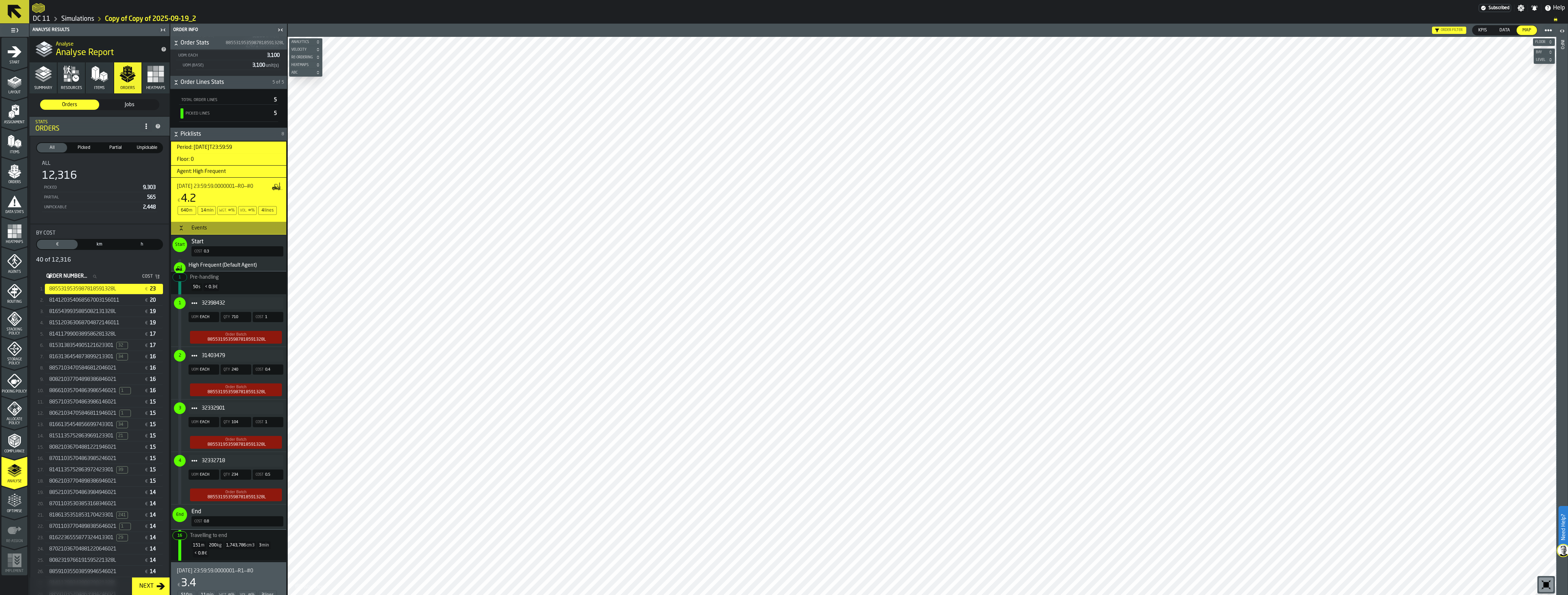
scroll to position [146, 0]
click at [15, 260] on icon "menu Agents" at bounding box center [15, 261] width 5 height 7
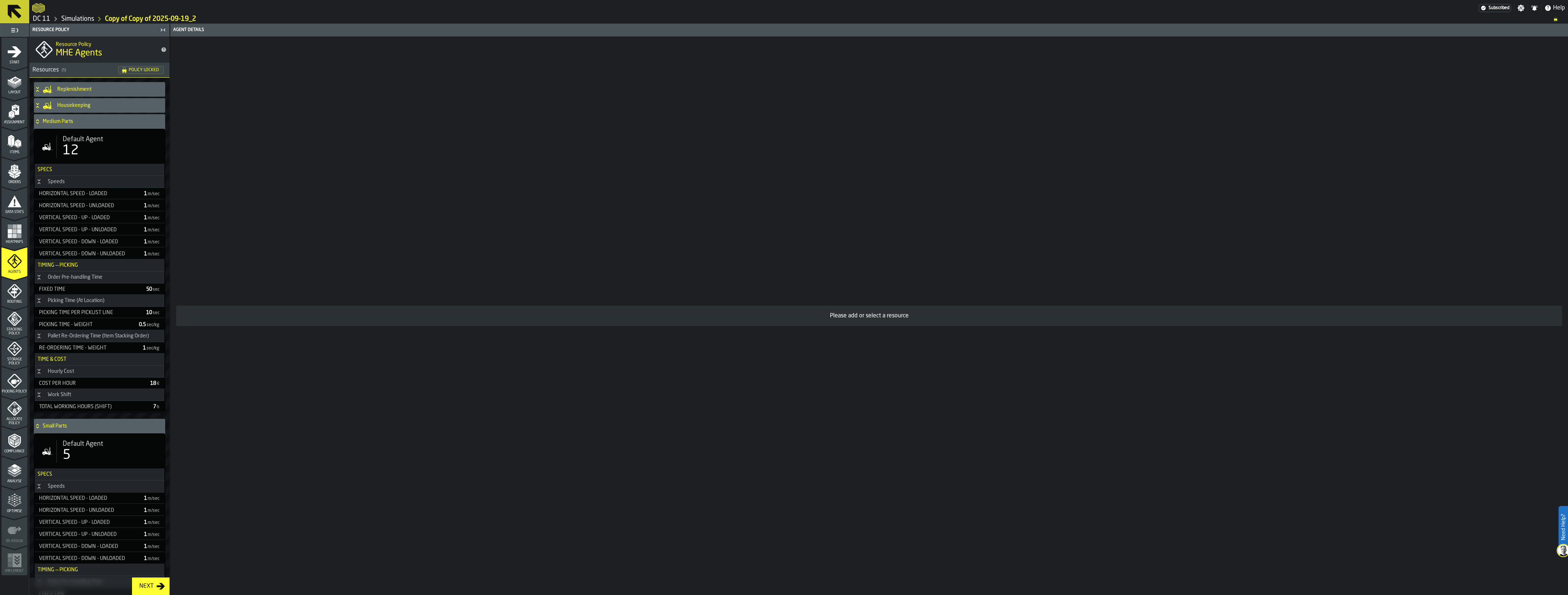
click at [82, 123] on h4 "Medium Parts" at bounding box center [102, 122] width 119 height 6
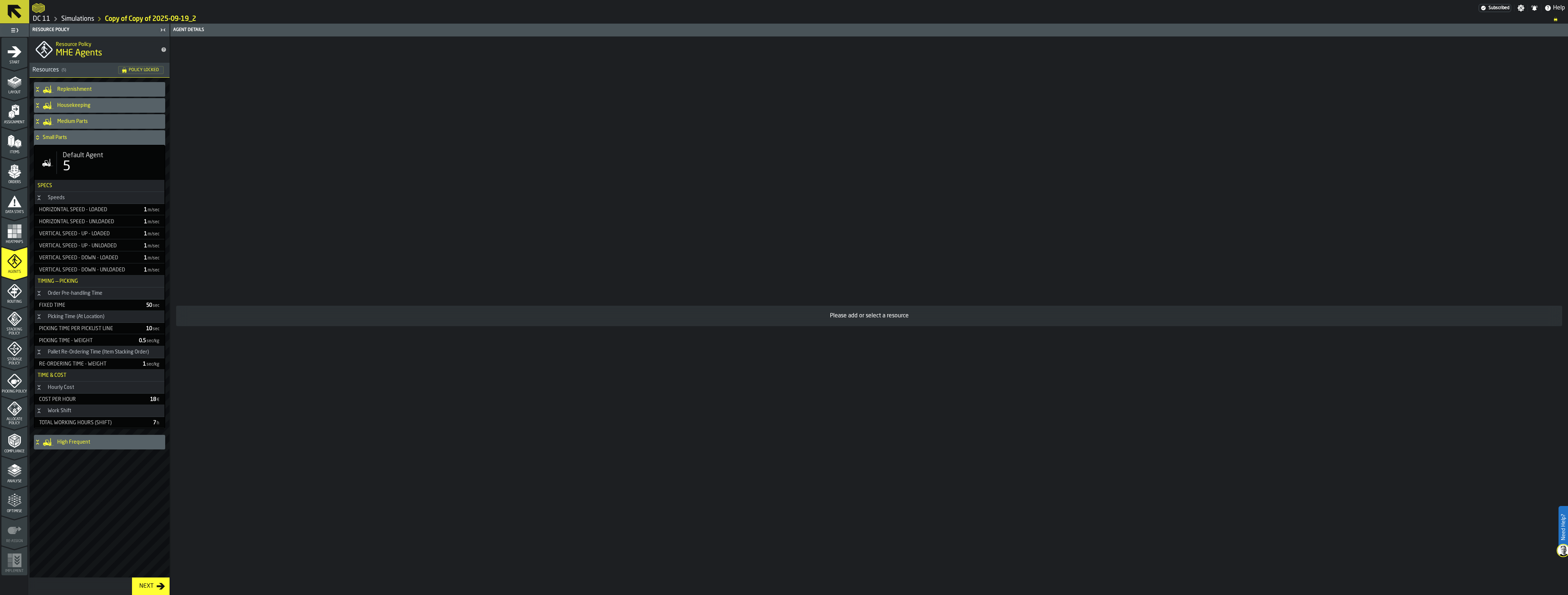
click at [83, 141] on div "Small Parts" at bounding box center [98, 138] width 128 height 15
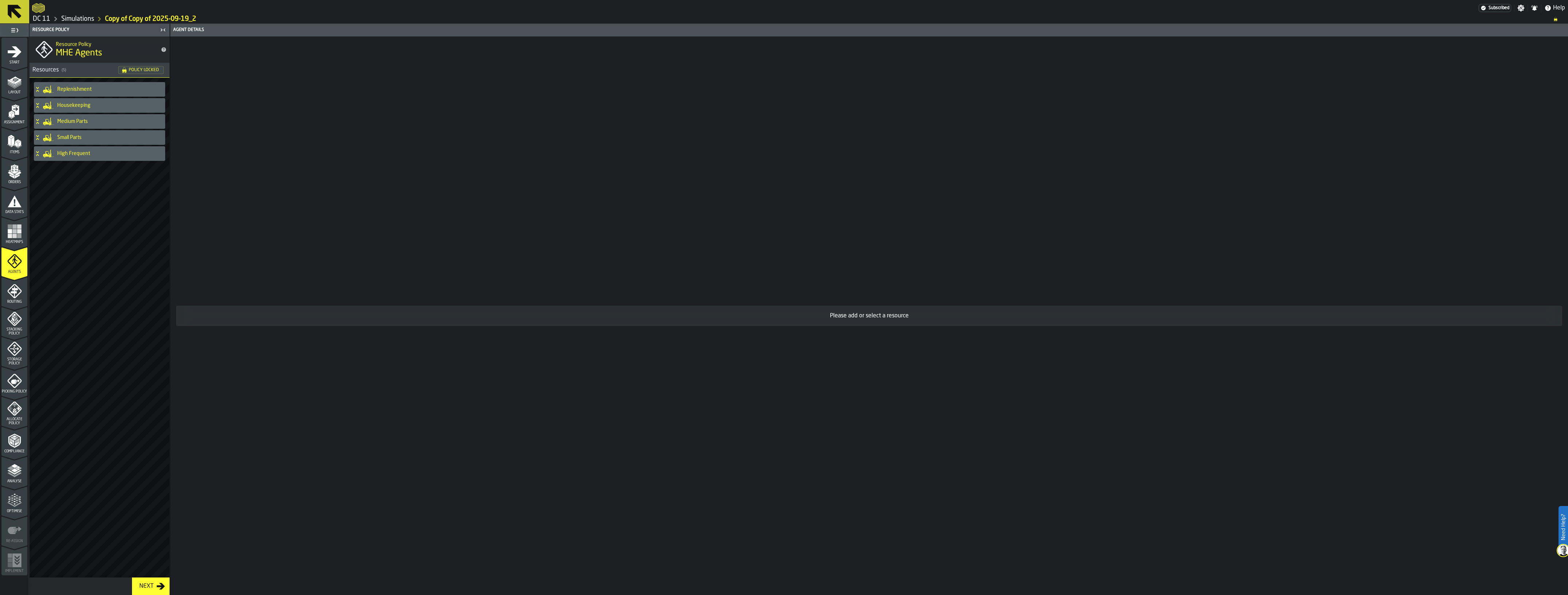
click at [108, 156] on h4 "High Frequent" at bounding box center [110, 153] width 105 height 6
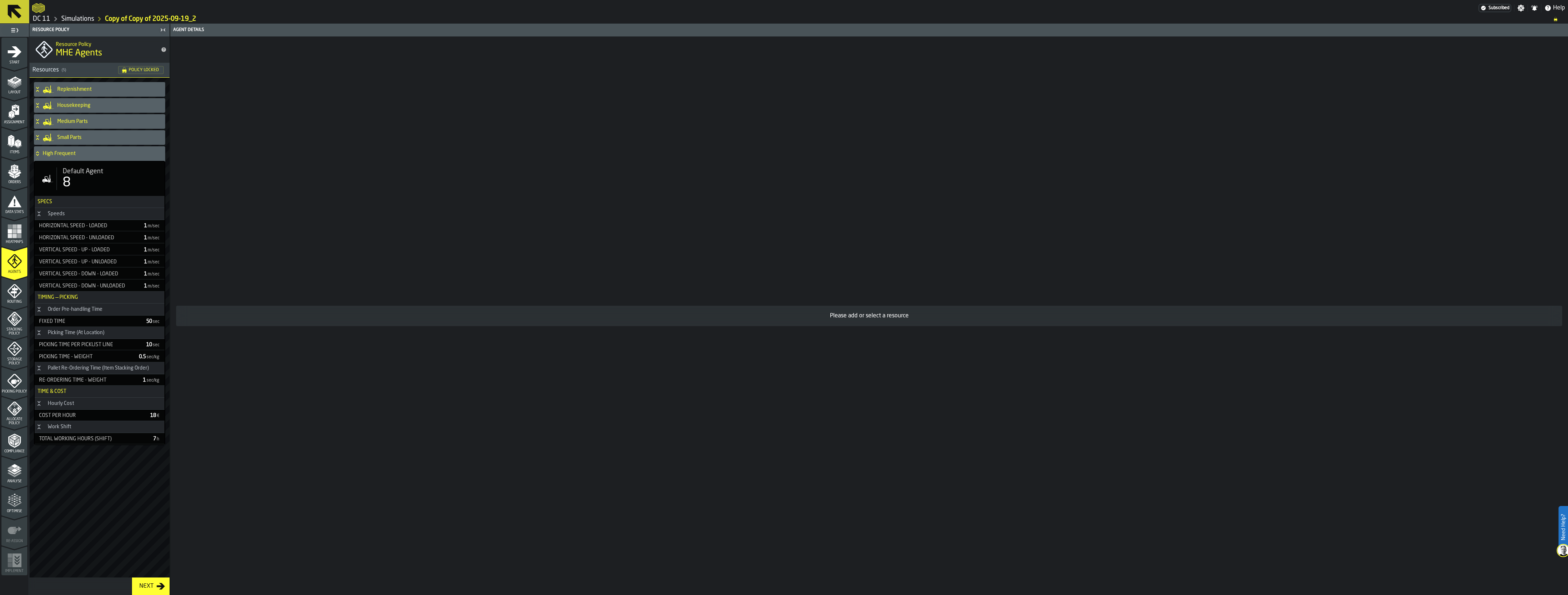
click at [87, 139] on h4 "Small Parts" at bounding box center [110, 138] width 105 height 6
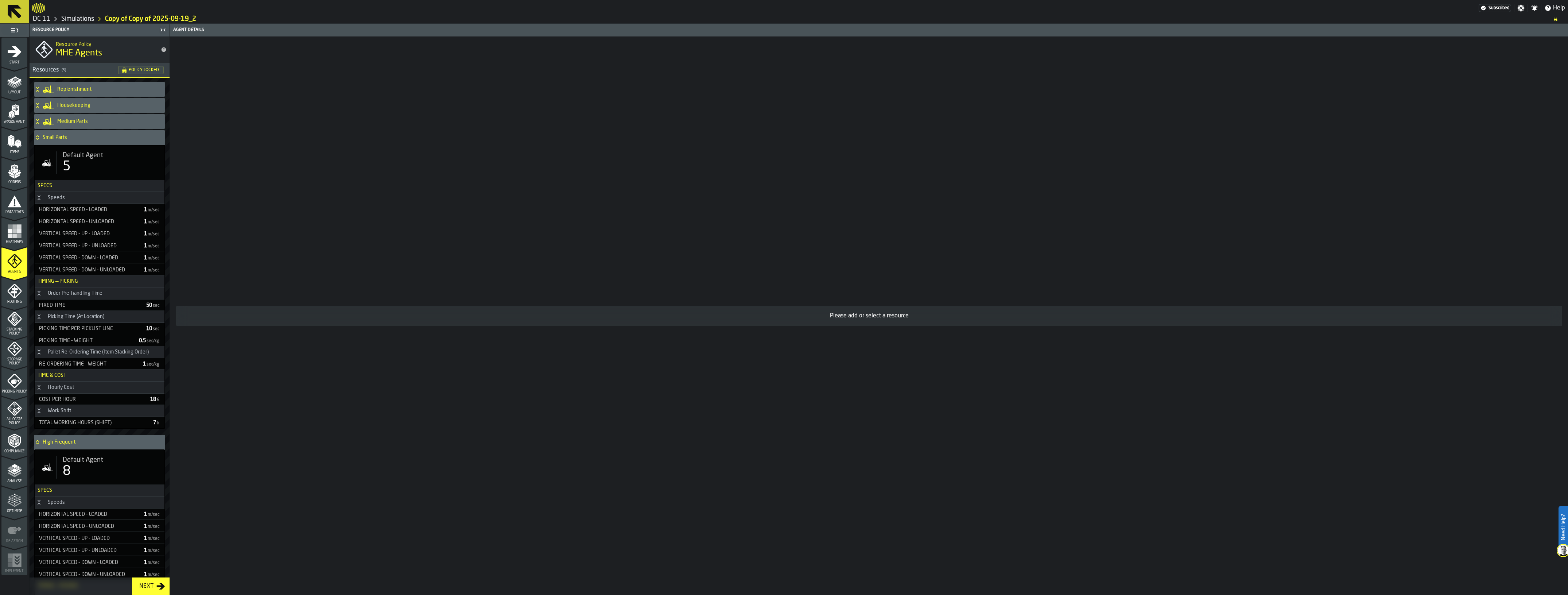
click at [88, 139] on h4 "Small Parts" at bounding box center [102, 138] width 119 height 6
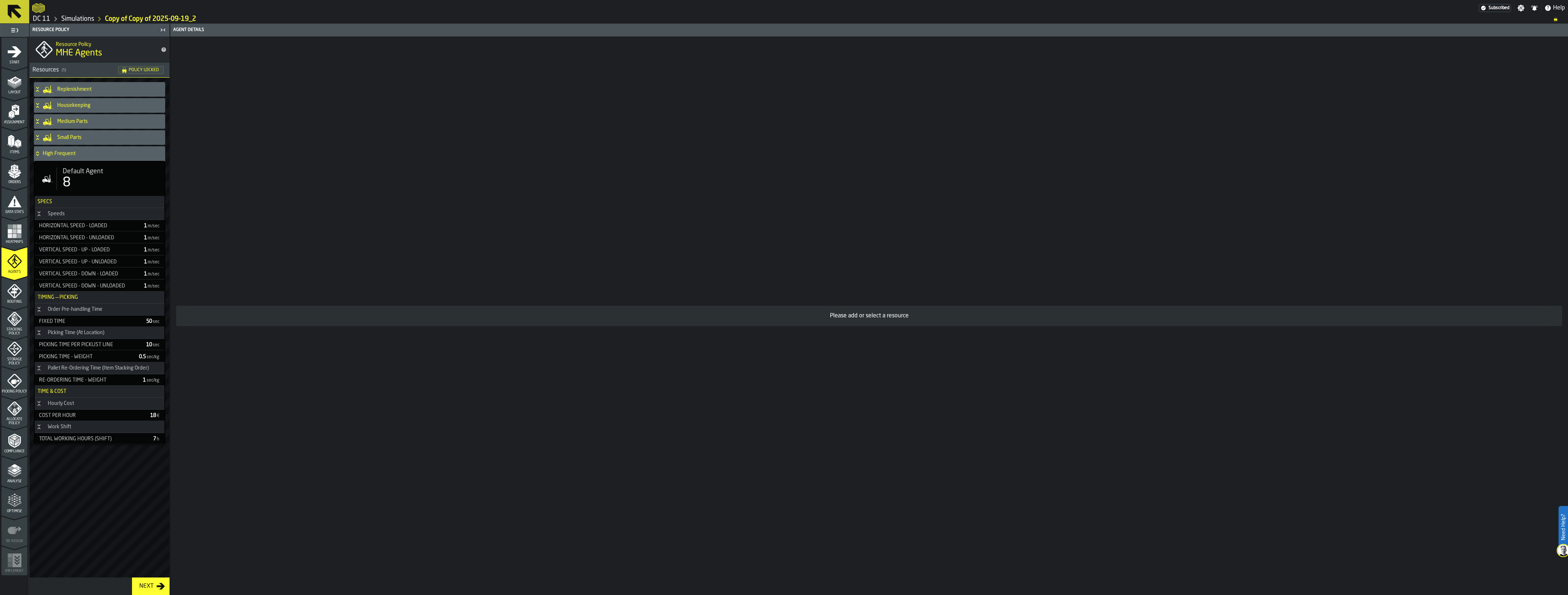
click at [83, 150] on div "High Frequent" at bounding box center [98, 153] width 128 height 15
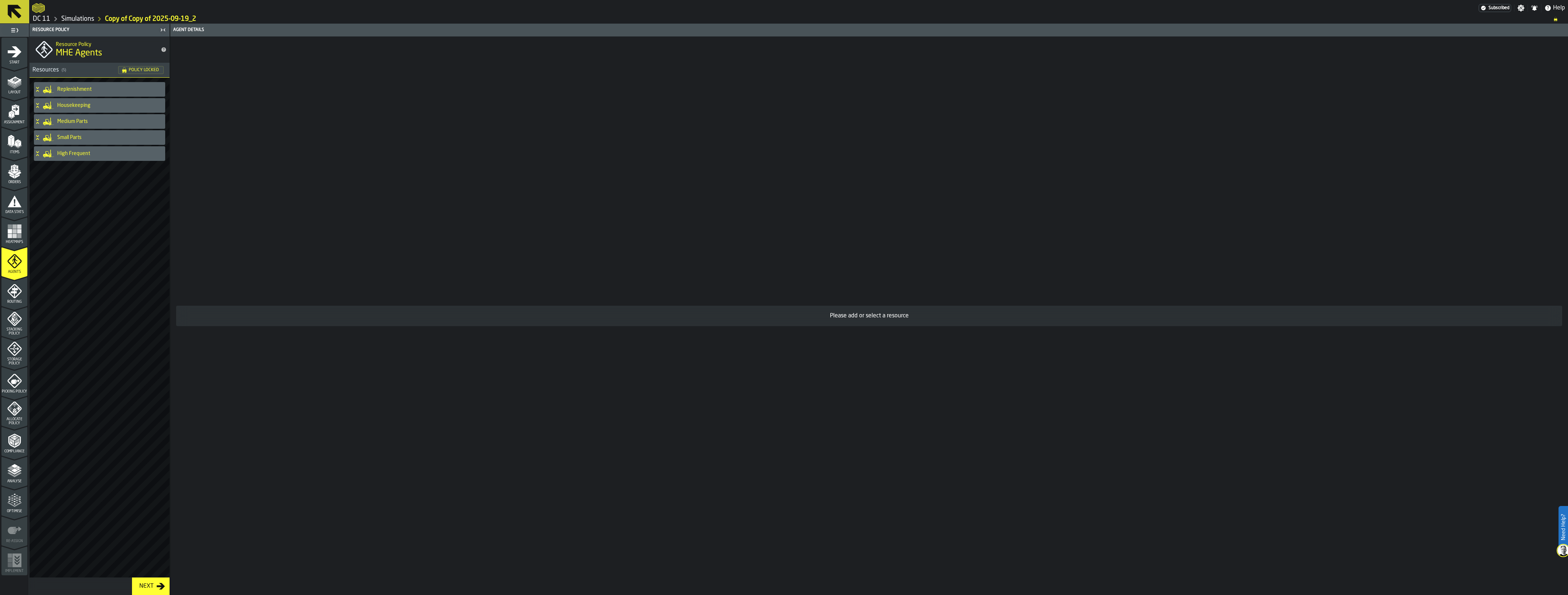
click at [86, 129] on div "Medium Parts" at bounding box center [98, 122] width 128 height 15
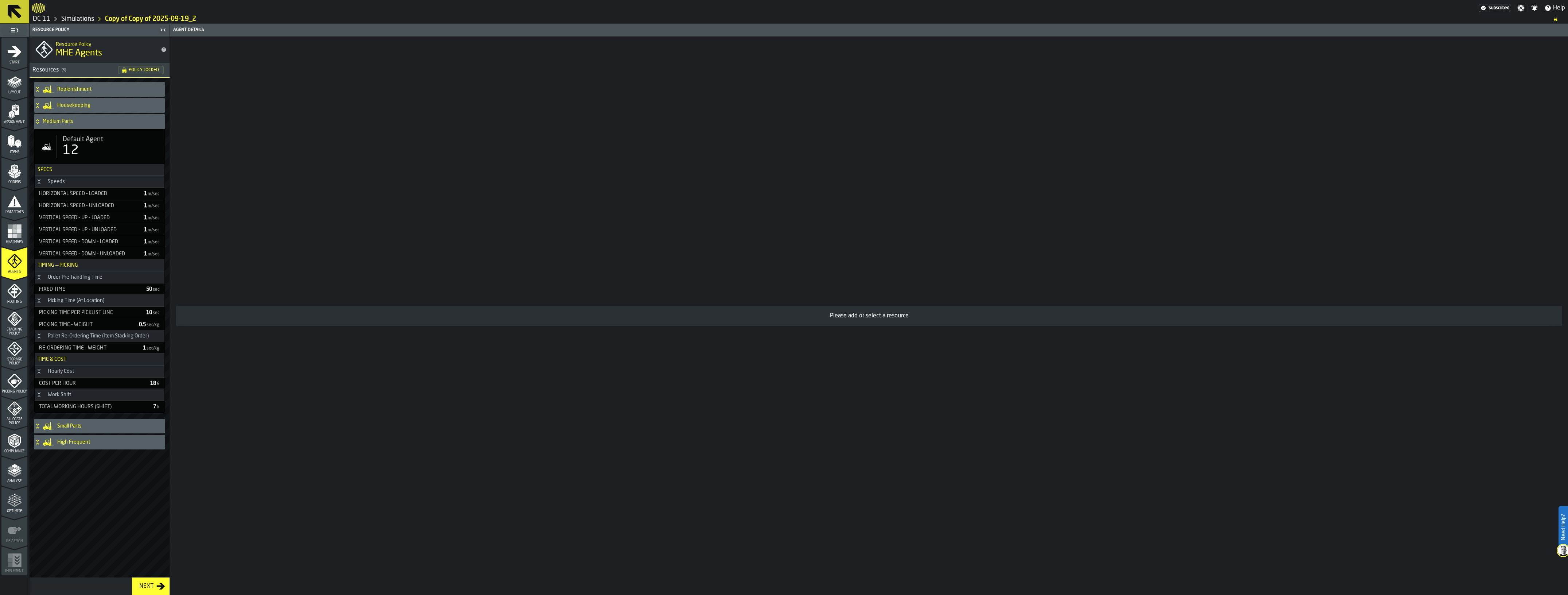
click at [86, 123] on h4 "Medium Parts" at bounding box center [102, 122] width 119 height 6
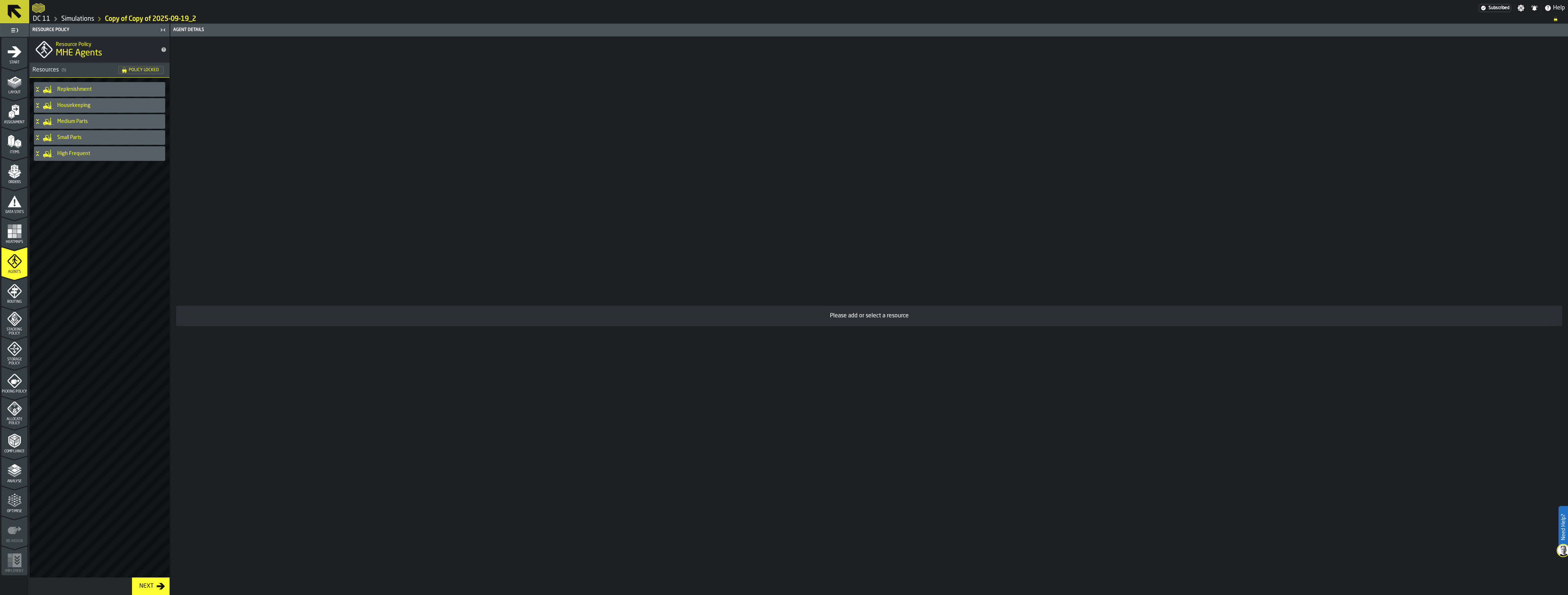
click at [83, 108] on h4 "Housekeeping" at bounding box center [110, 105] width 105 height 6
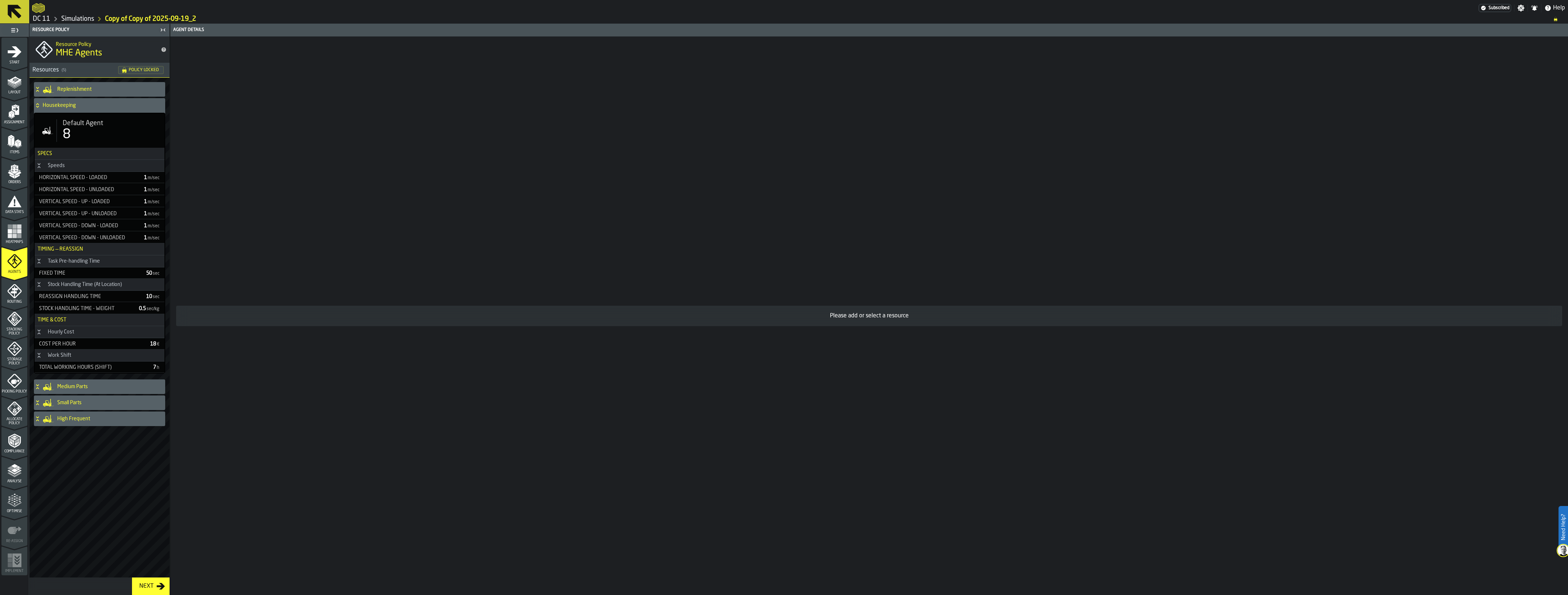
click at [88, 108] on h4 "Housekeeping" at bounding box center [102, 105] width 119 height 6
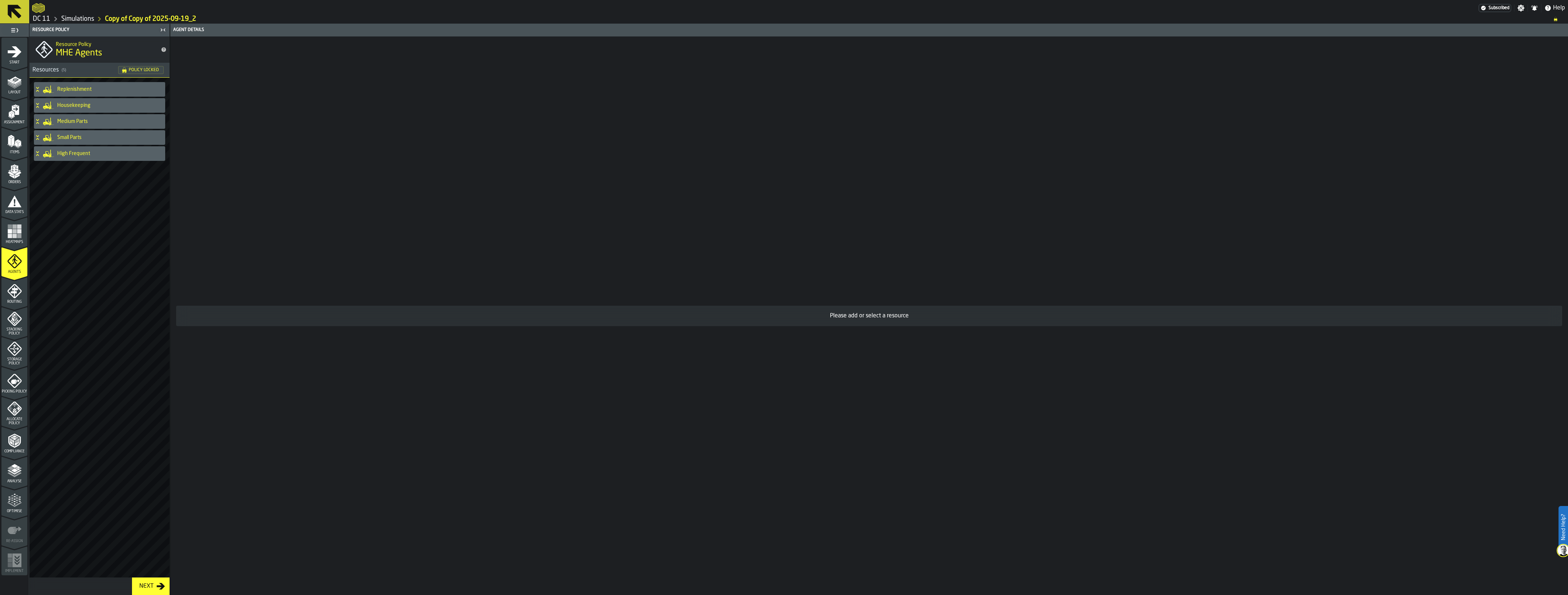
click at [86, 94] on div "Replenishment" at bounding box center [98, 90] width 128 height 15
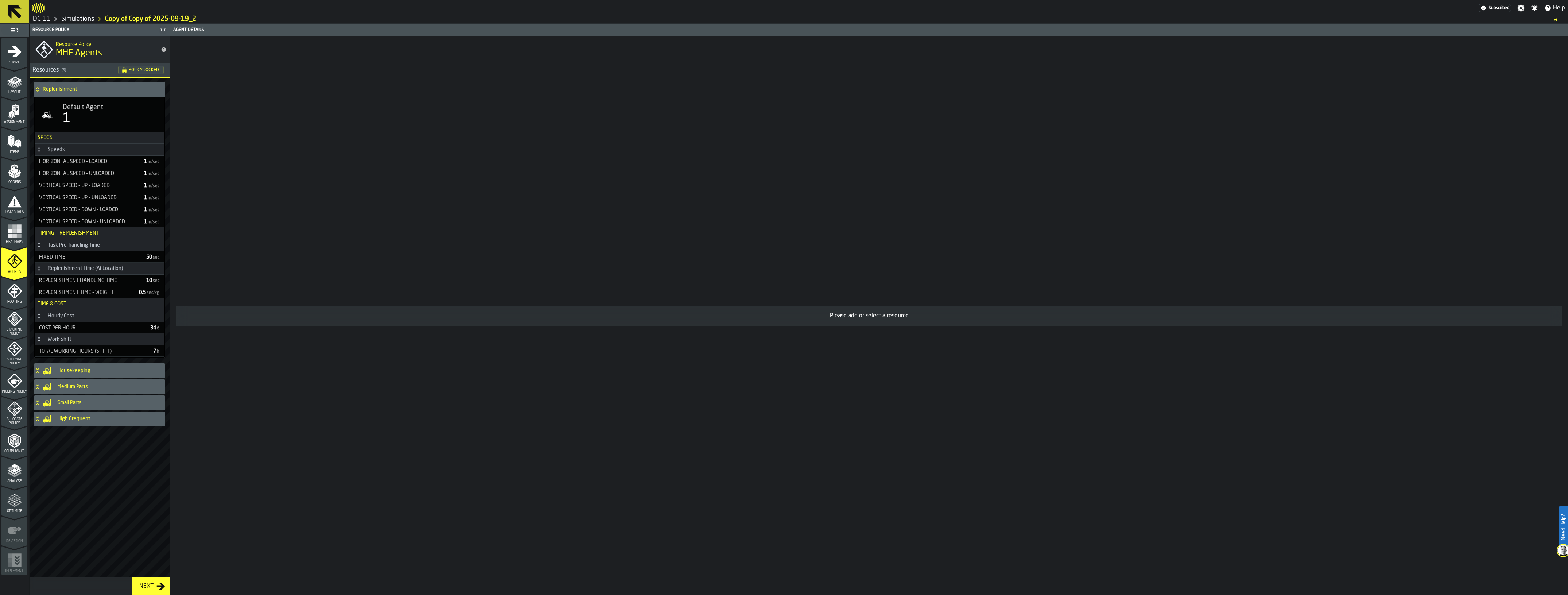
click at [86, 94] on div "Replenishment" at bounding box center [98, 90] width 128 height 15
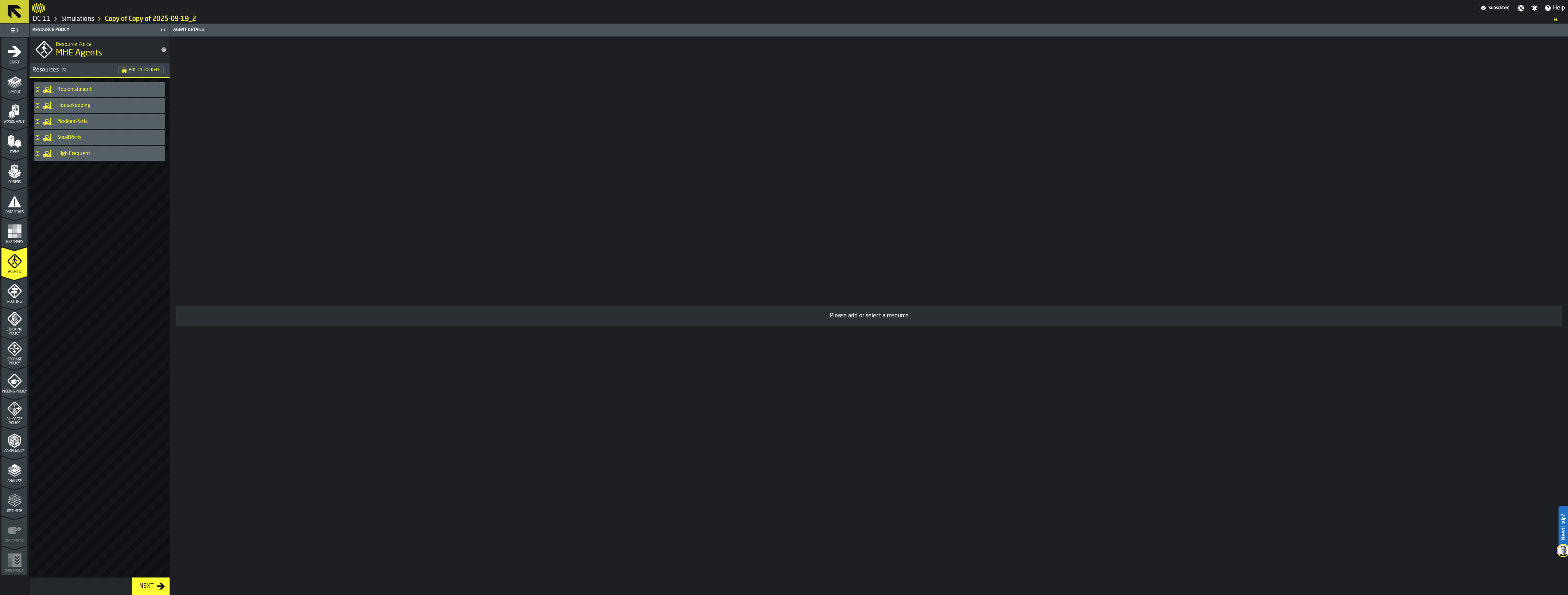
click at [77, 15] on div "Simulations" at bounding box center [72, 19] width 44 height 9
click at [78, 18] on link "Simulations" at bounding box center [78, 19] width 33 height 8
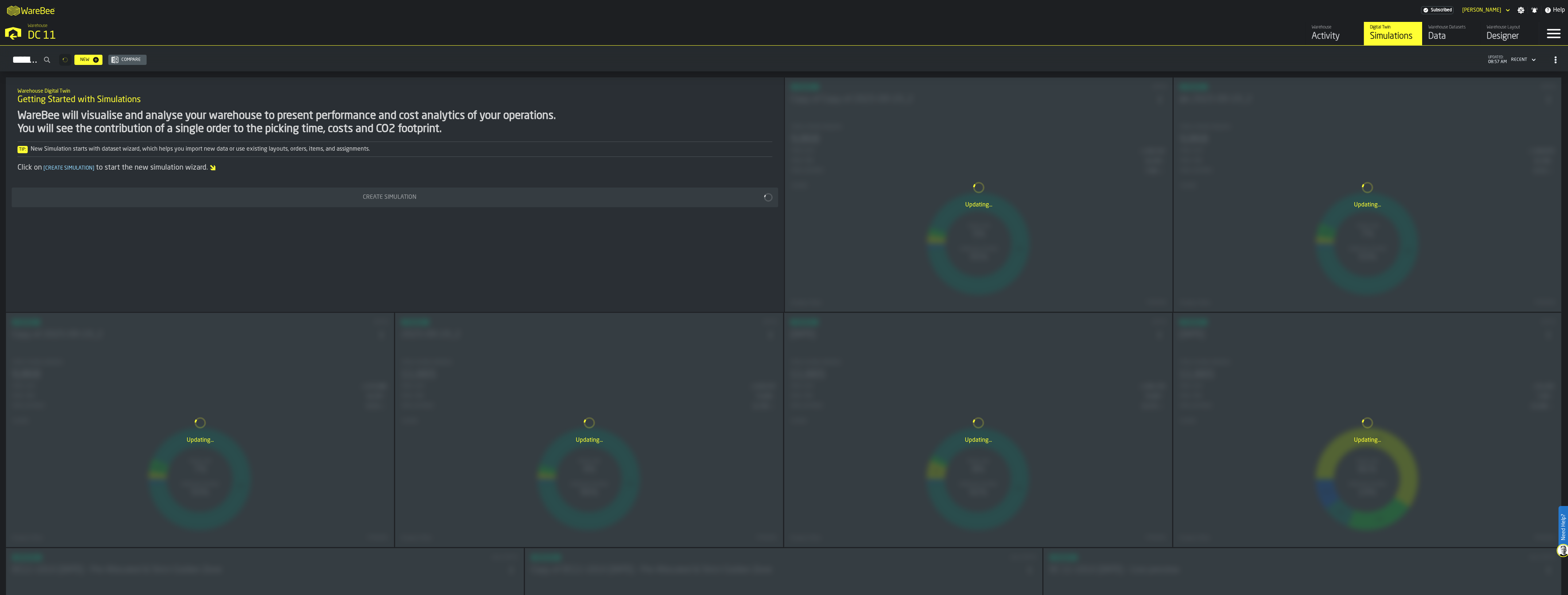
click at [875, 352] on div "Updating..." at bounding box center [978, 430] width 388 height 234
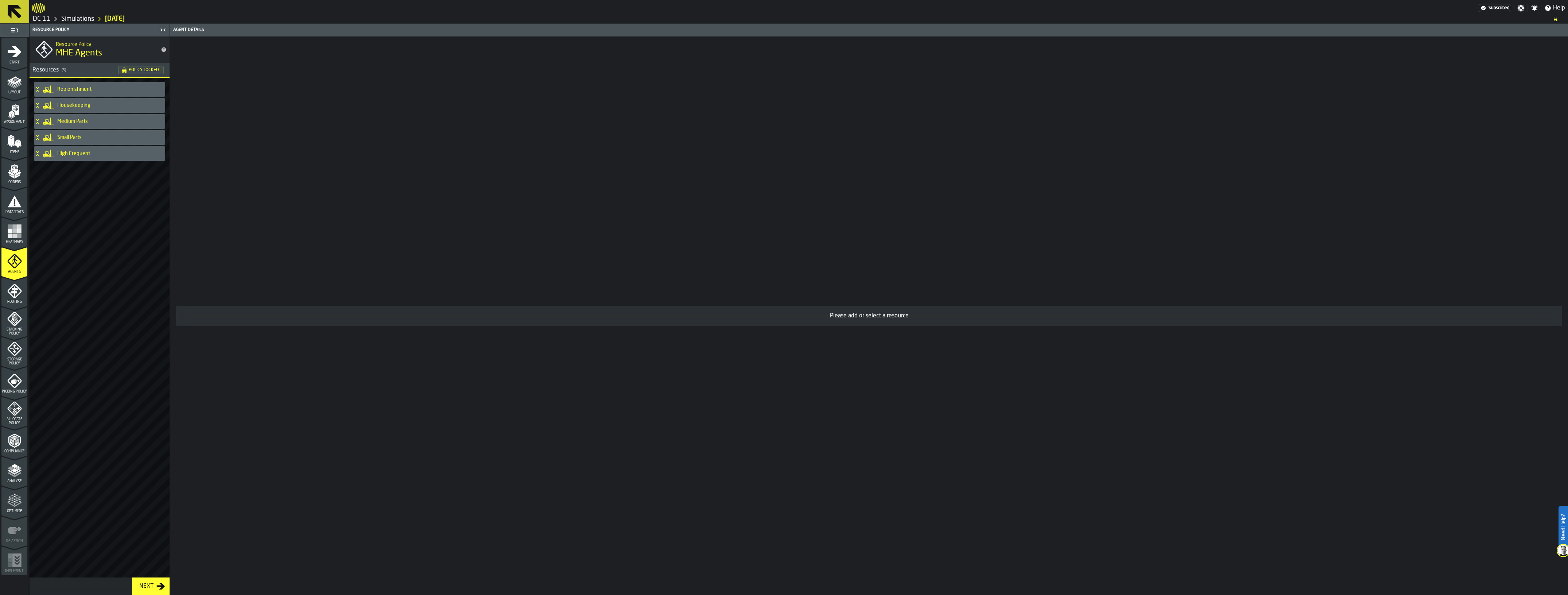
click at [83, 150] on div "High Frequent" at bounding box center [98, 153] width 128 height 15
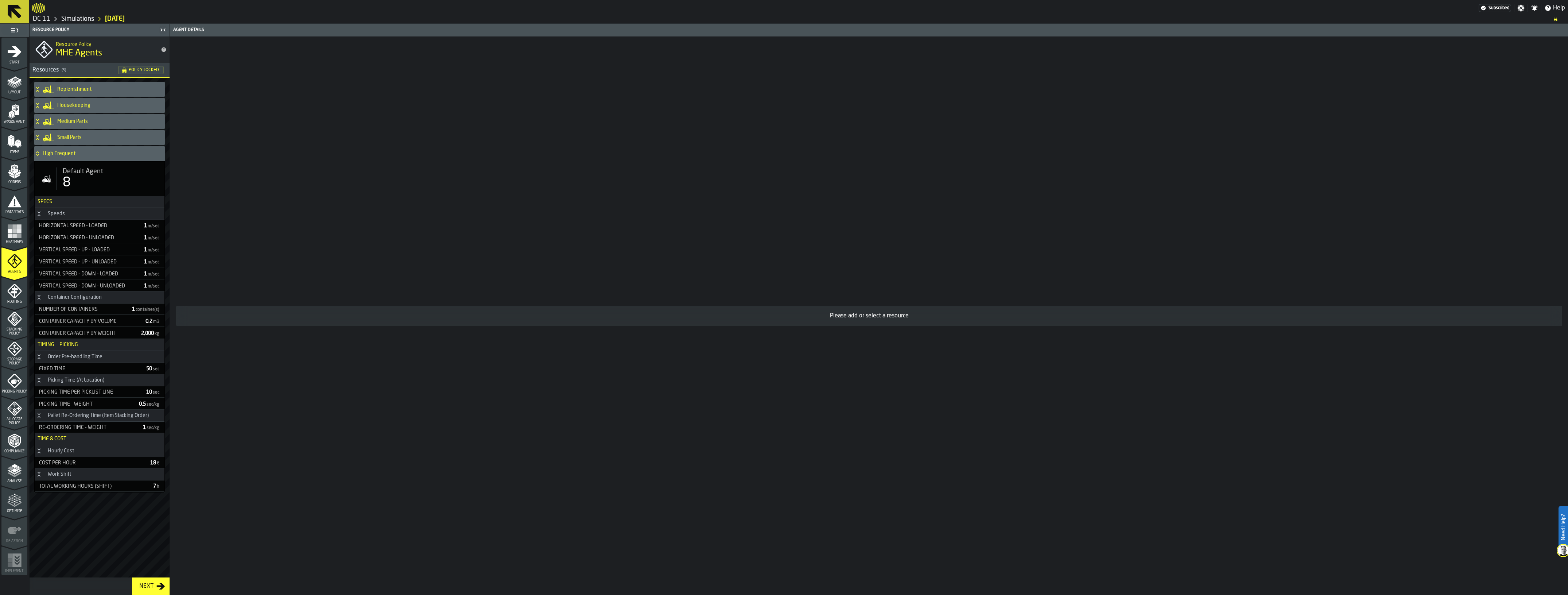
click at [494, 485] on div "Please add or select a resource" at bounding box center [869, 315] width 1398 height 558
click at [875, 213] on div "Please add or select a resource" at bounding box center [869, 315] width 1398 height 558
click at [80, 19] on link "Simulations" at bounding box center [78, 19] width 33 height 8
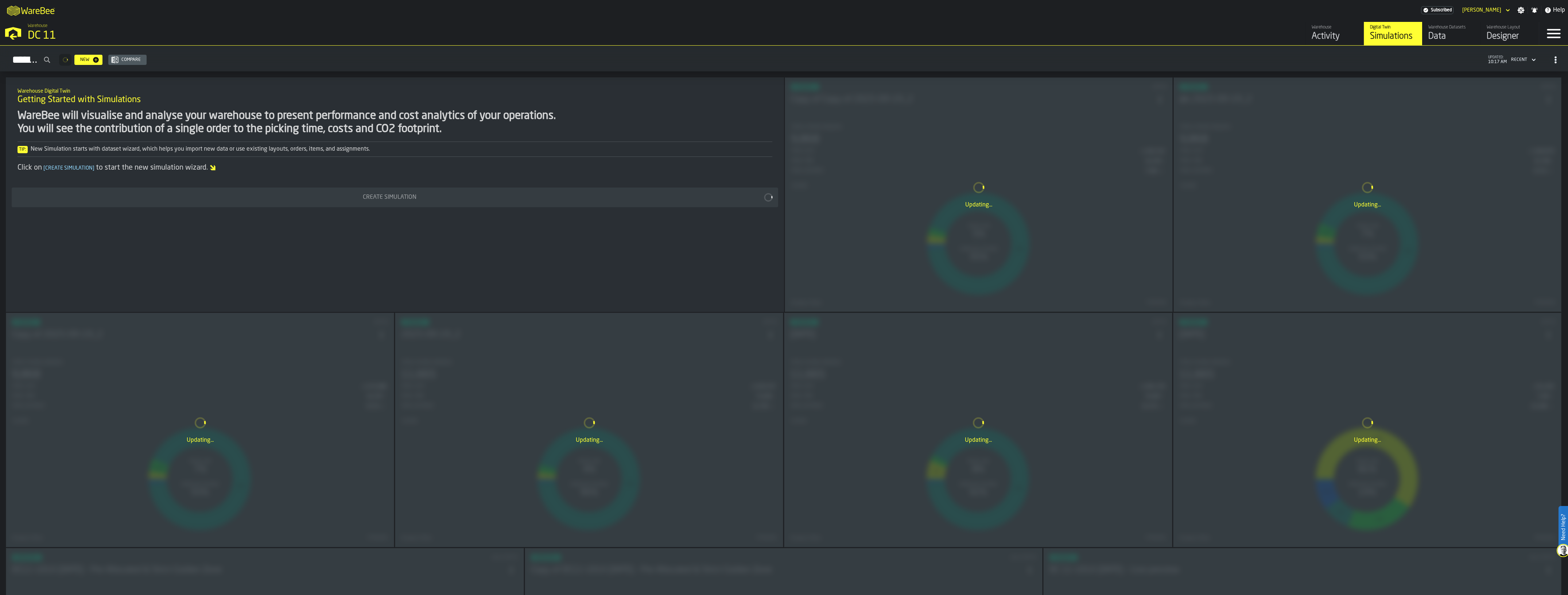
click at [196, 414] on div "Updating..." at bounding box center [200, 430] width 388 height 234
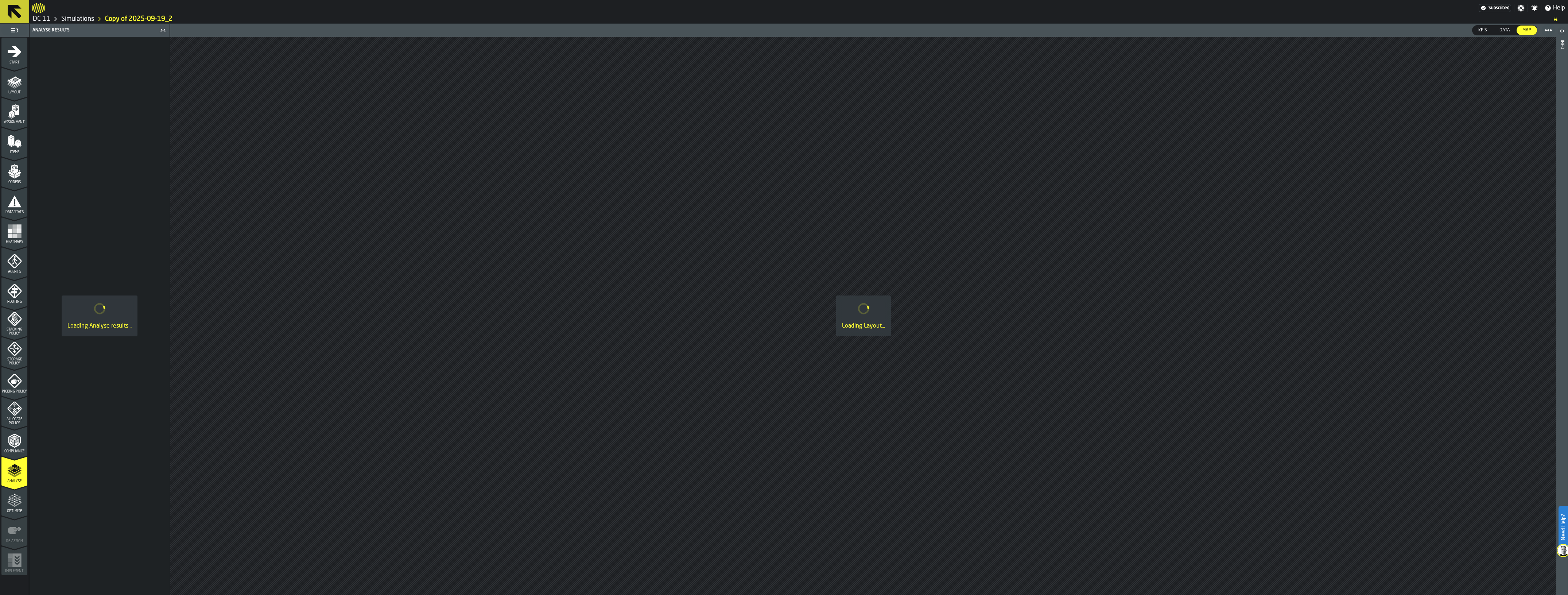
click at [18, 386] on icon "menu Picking Policy" at bounding box center [15, 381] width 15 height 15
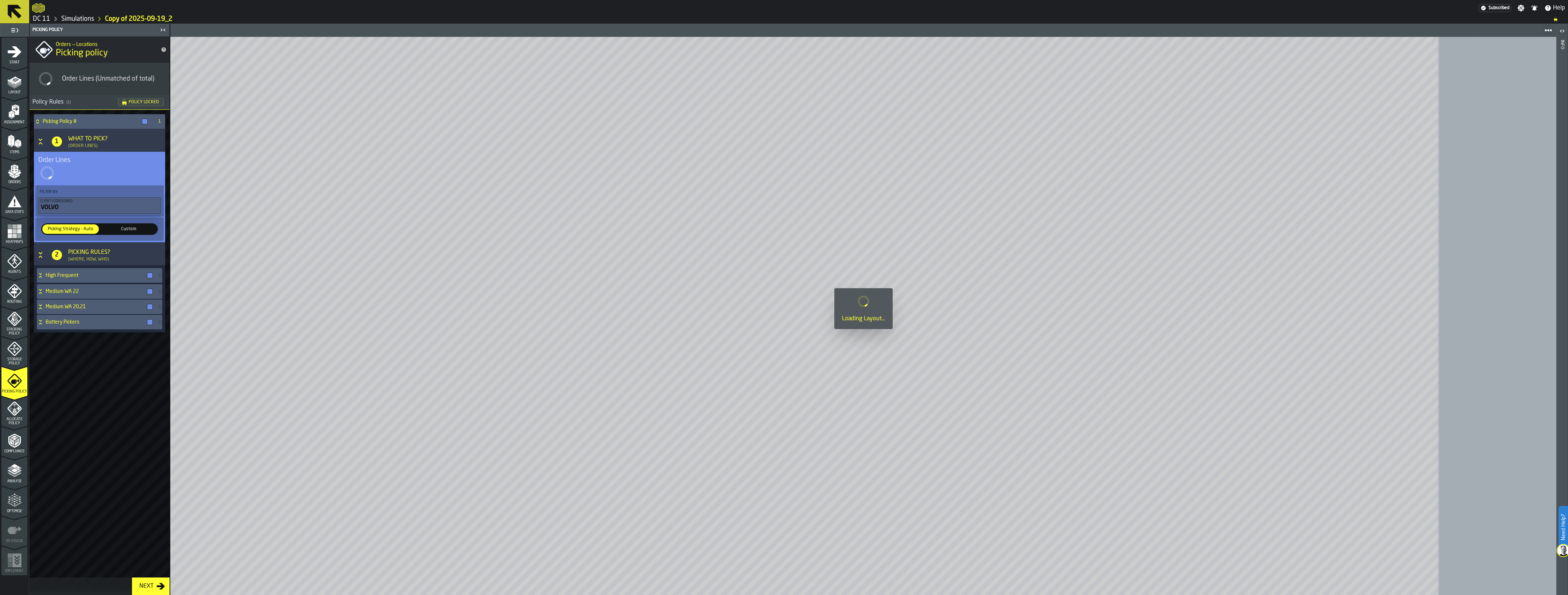
click at [19, 258] on icon "menu Agents" at bounding box center [14, 261] width 14 height 14
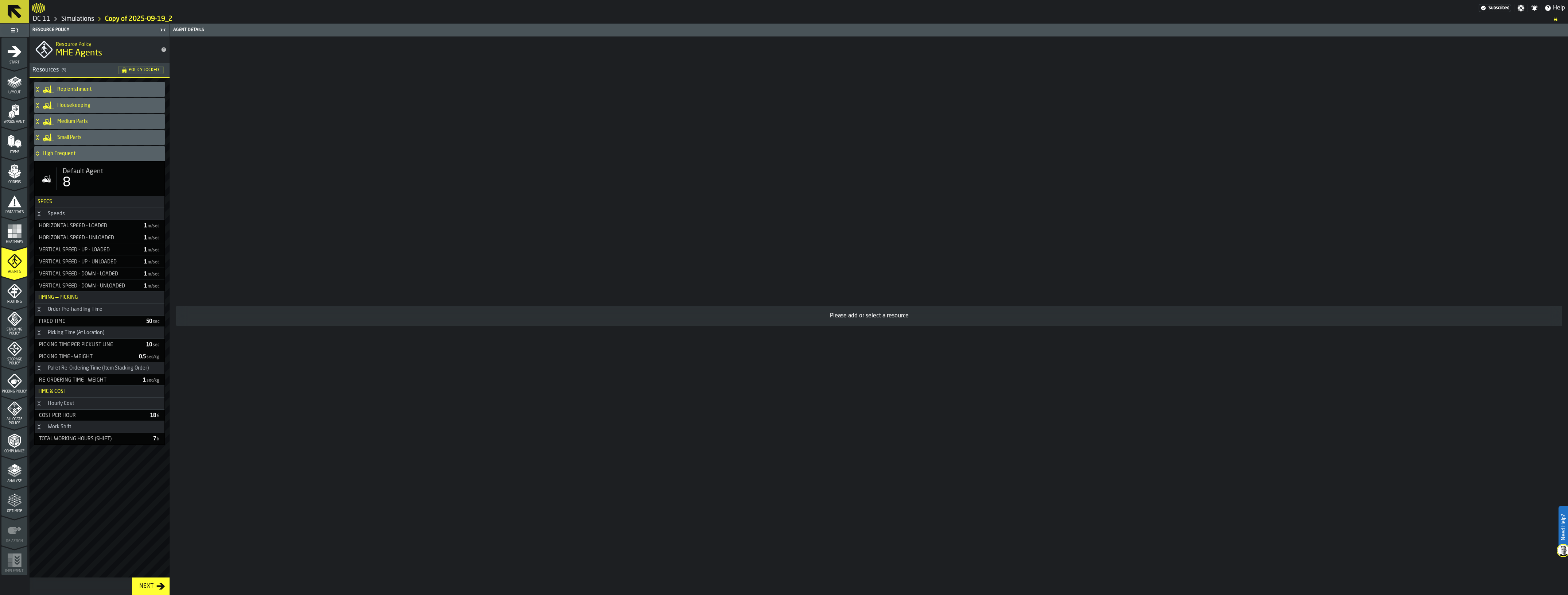
click at [18, 470] on icon "menu Analyse" at bounding box center [15, 471] width 15 height 15
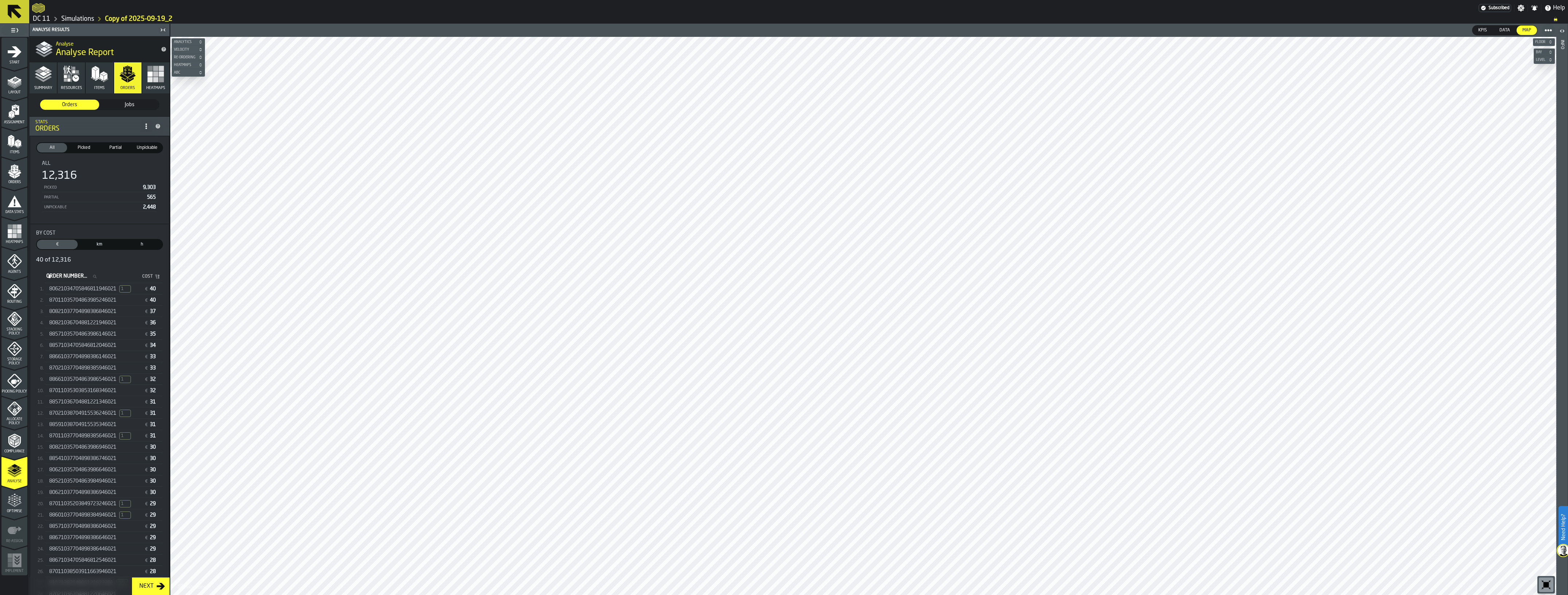
click at [70, 297] on span "87011035704863985246021" at bounding box center [83, 300] width 67 height 6
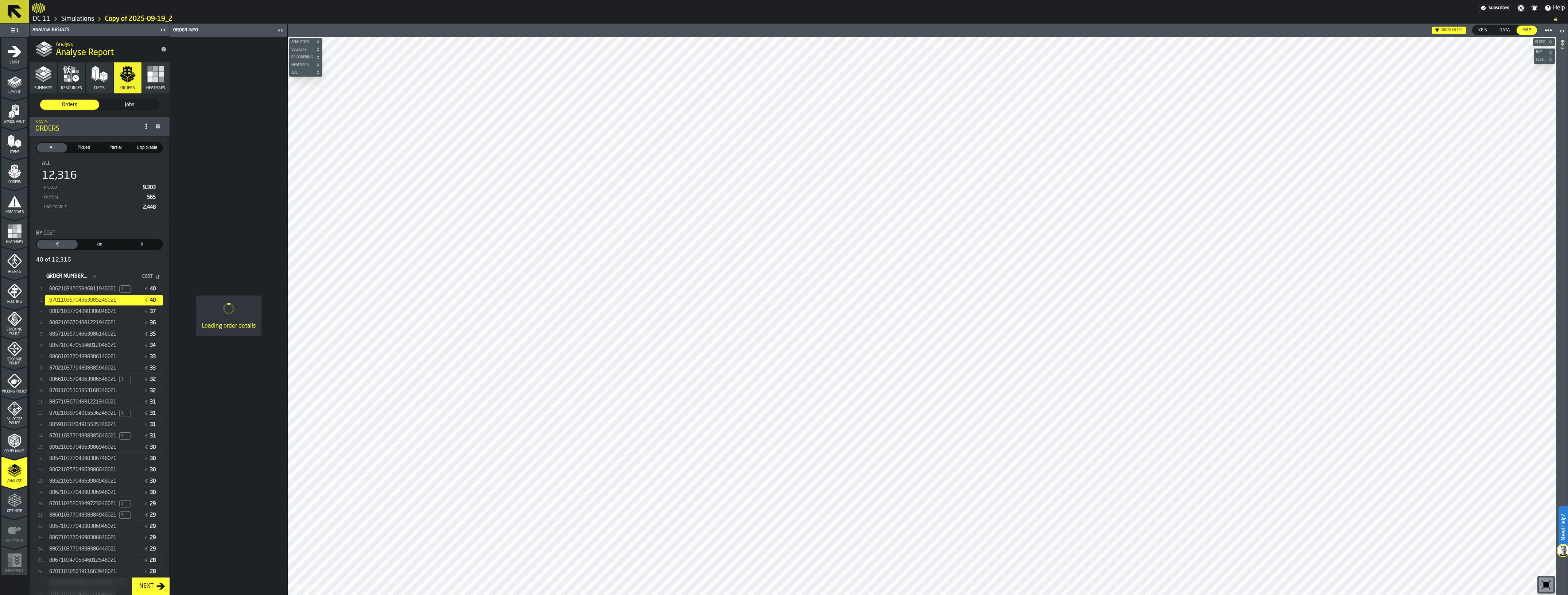
click at [96, 277] on icon "stat-By Cost" at bounding box center [94, 276] width 3 height 3
click at [102, 277] on input "Order Number... Order Number..." at bounding box center [74, 276] width 58 height 10
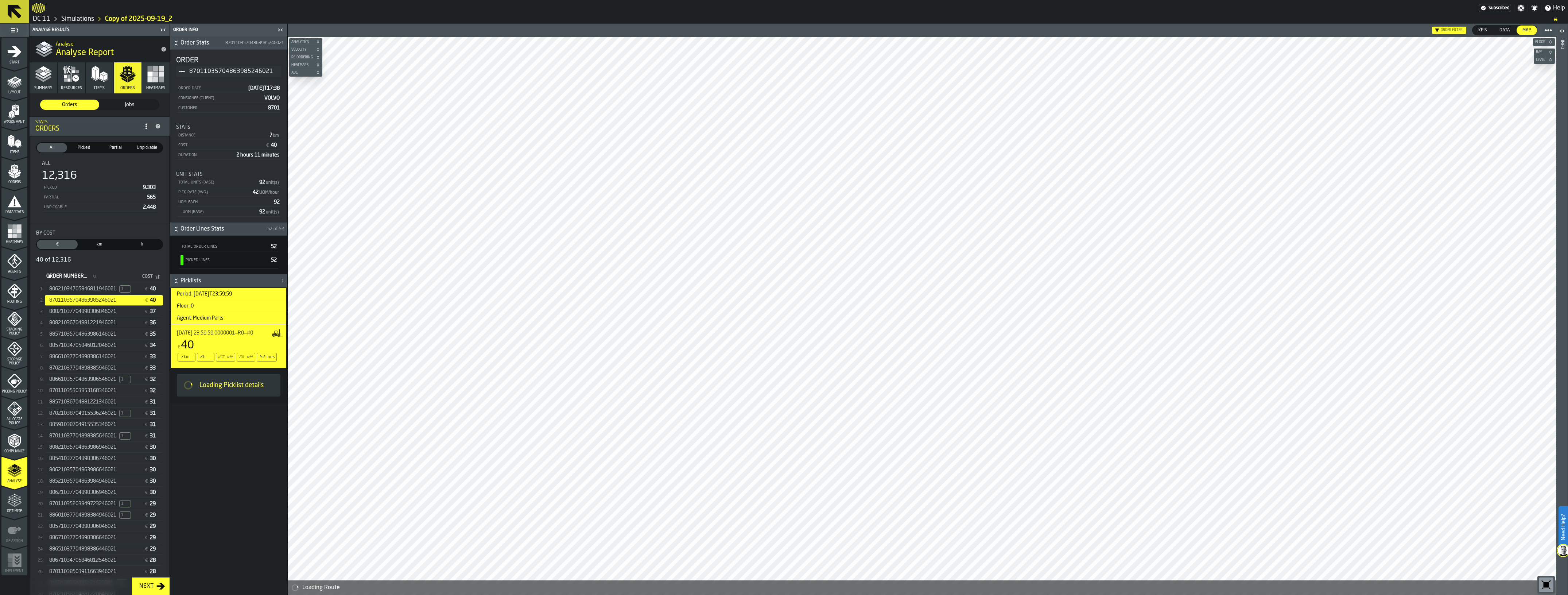
click at [79, 276] on input "Order Number... Order Number..." at bounding box center [74, 276] width 58 height 10
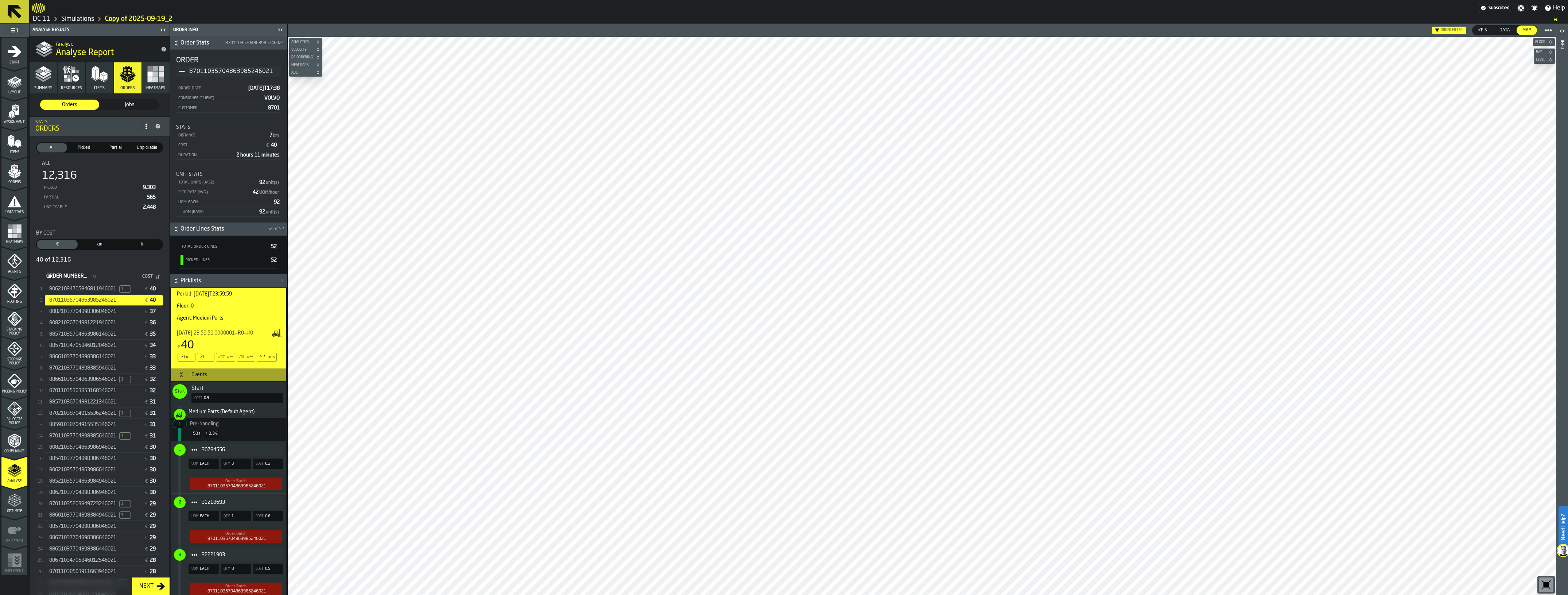
click at [102, 275] on input "Order Number... Order Number..." at bounding box center [74, 276] width 58 height 10
click at [97, 276] on icon "stat-By Cost" at bounding box center [94, 276] width 4 height 4
click at [102, 276] on input "Order Number... Order Number..." at bounding box center [74, 276] width 58 height 10
paste input "**********"
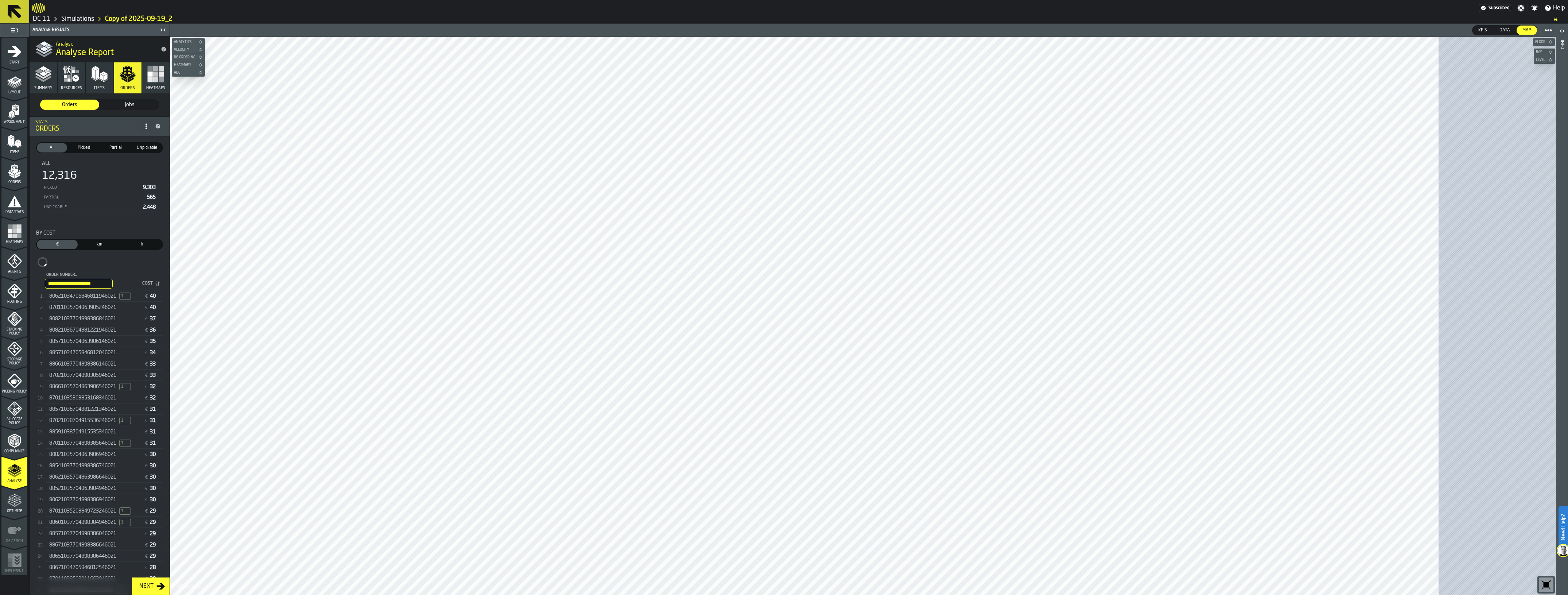
type input "**********"
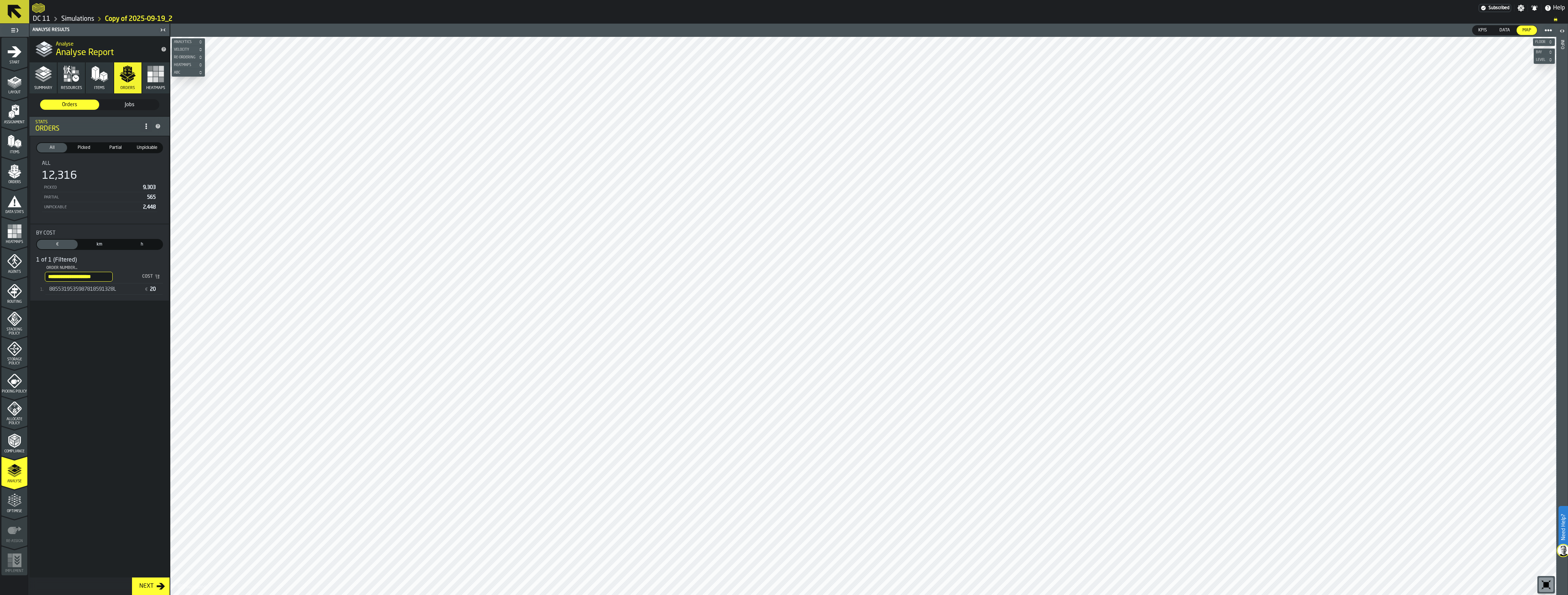
click at [103, 288] on span "8855319535987818591328L" at bounding box center [83, 289] width 67 height 6
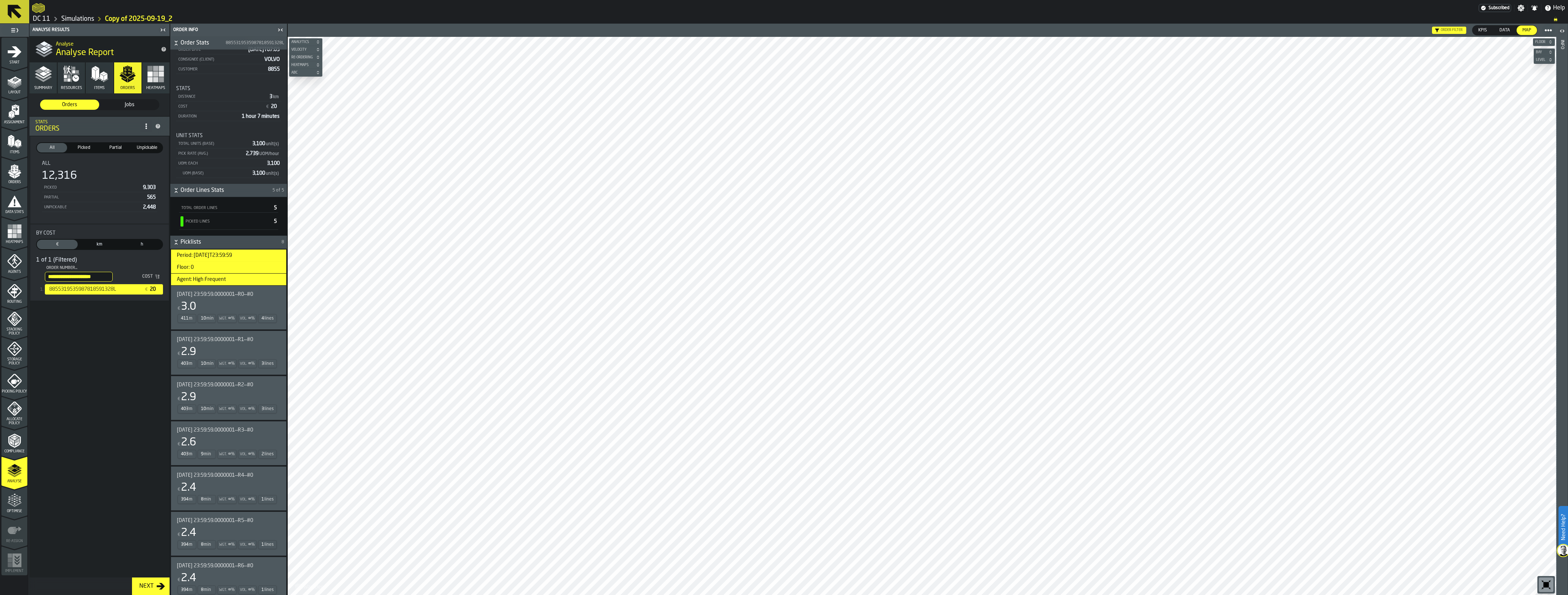
scroll to position [35, 0]
click at [231, 308] on div "€ 3.0" at bounding box center [227, 311] width 100 height 13
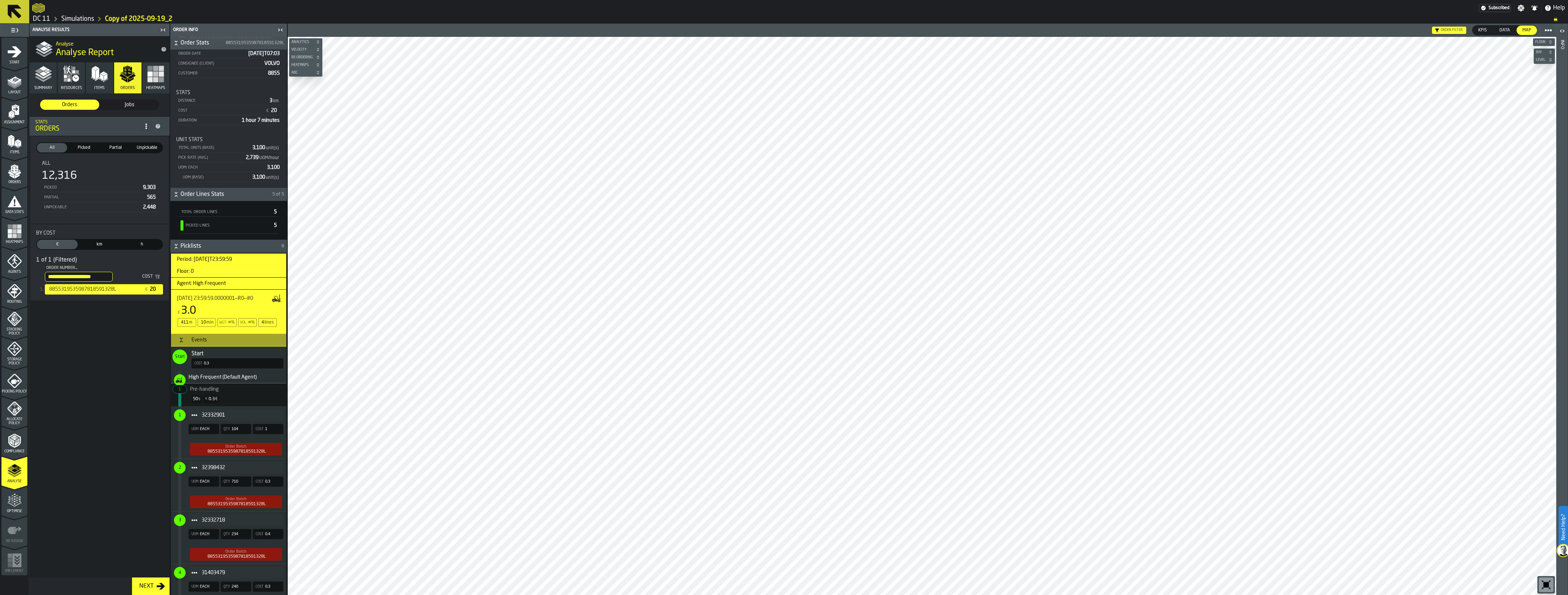
click at [75, 17] on link "Simulations" at bounding box center [78, 19] width 33 height 8
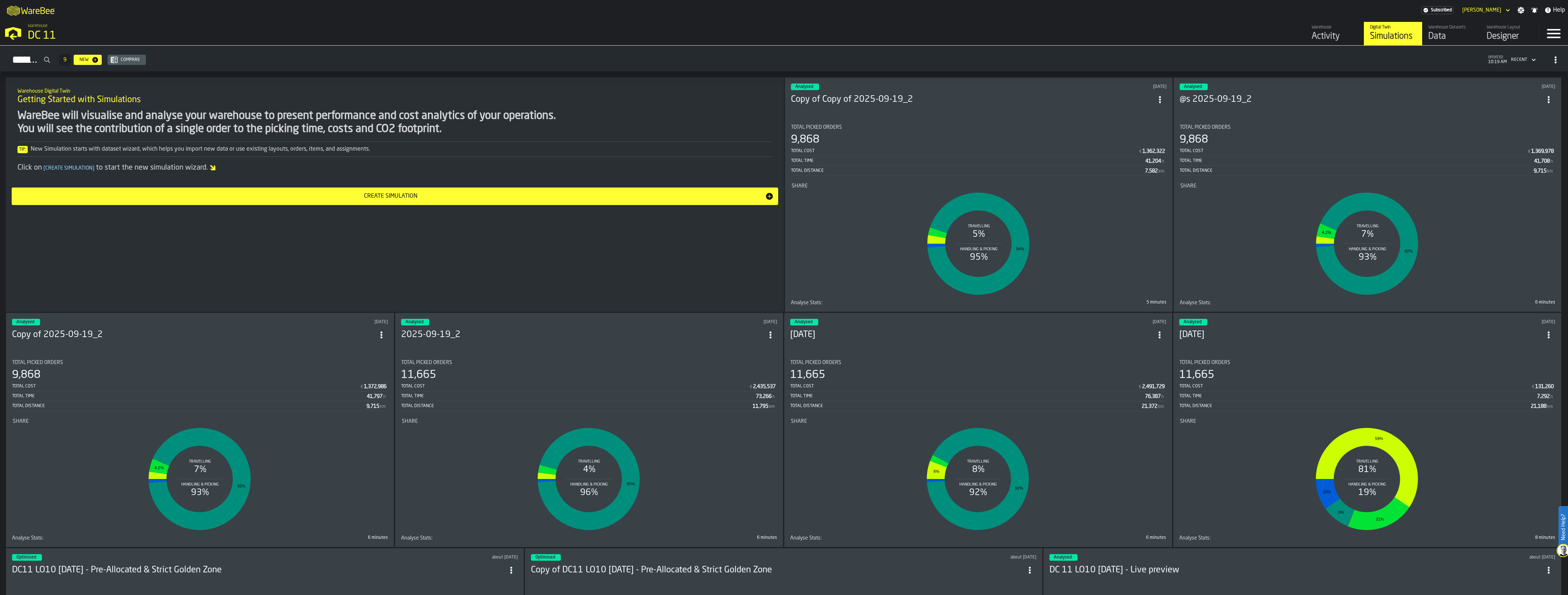
click at [875, 119] on section "Total Picked Orders 9,868 Total Cost € 1,369,978 Total Time 41,708 h Total Dist…" at bounding box center [1367, 212] width 376 height 187
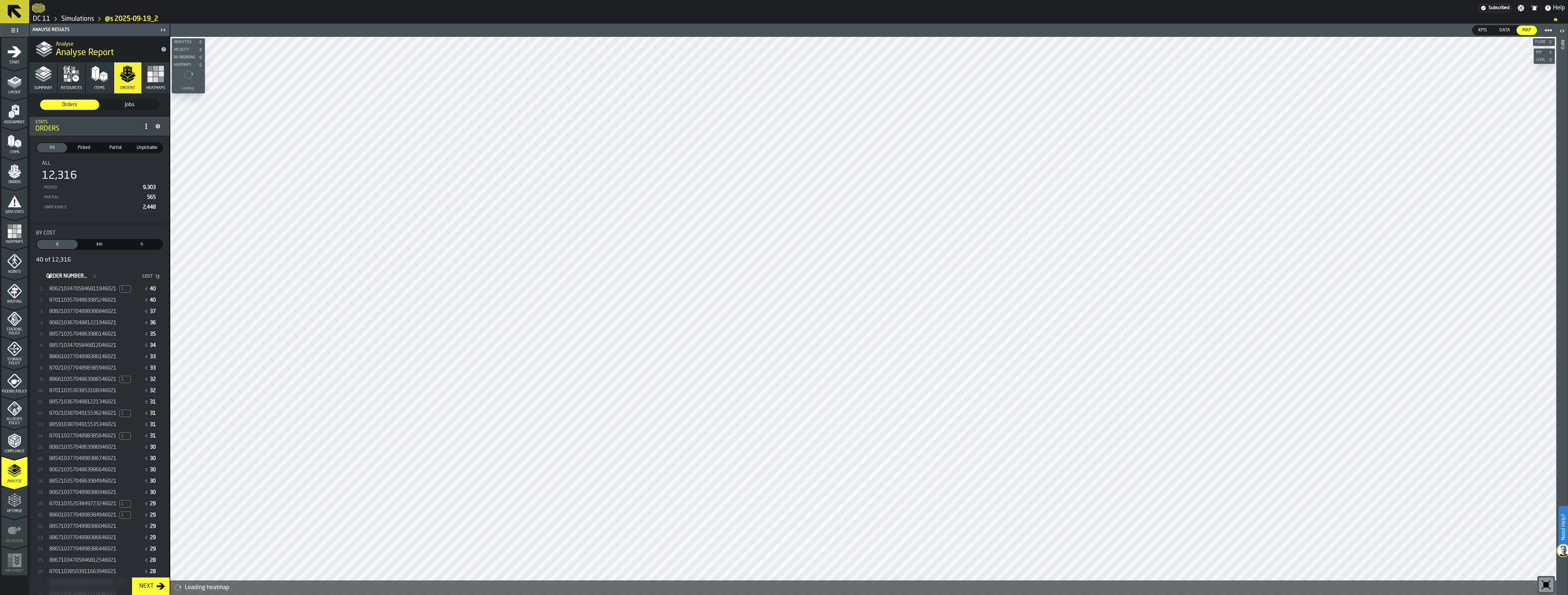
click at [97, 289] on span "80621034705846811946021" at bounding box center [83, 289] width 67 height 6
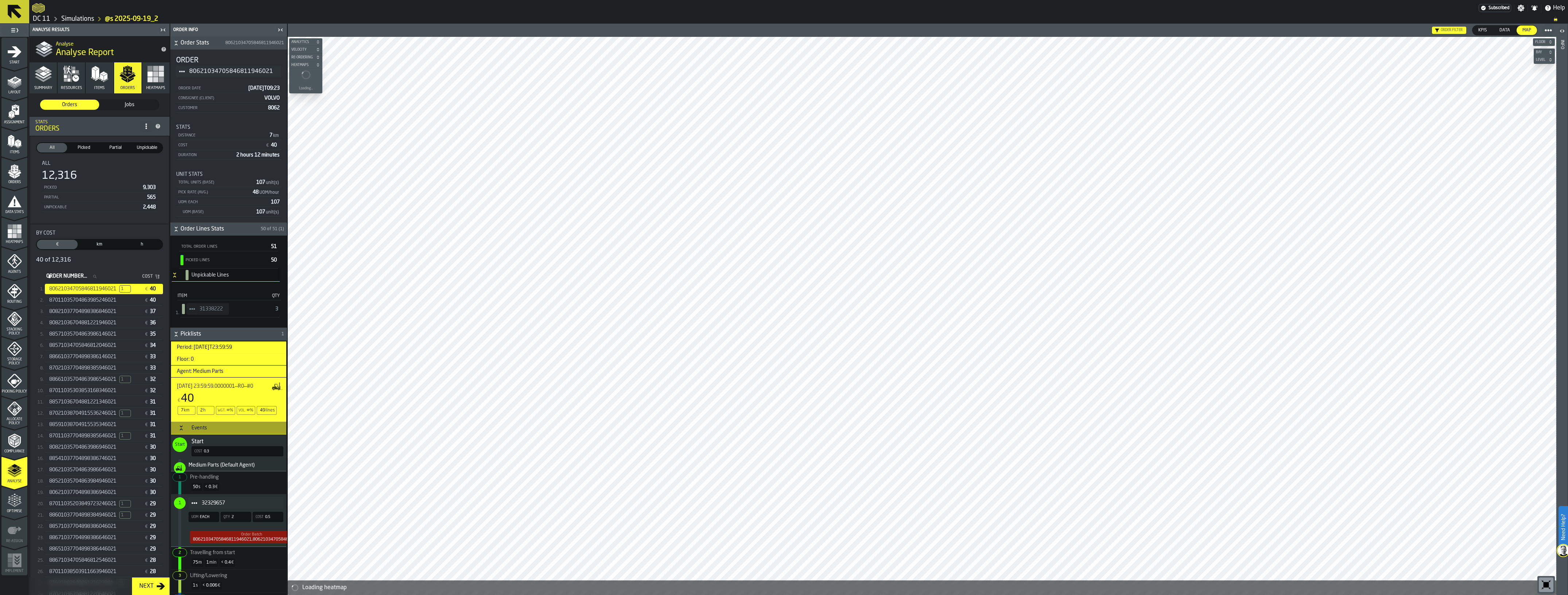
click at [97, 275] on icon "stat-By Cost" at bounding box center [94, 276] width 4 height 4
click at [102, 275] on input "Order Number... Order Number..." at bounding box center [74, 276] width 58 height 10
click at [75, 273] on input "Order Number... Order Number..." at bounding box center [74, 276] width 58 height 10
paste input "**********"
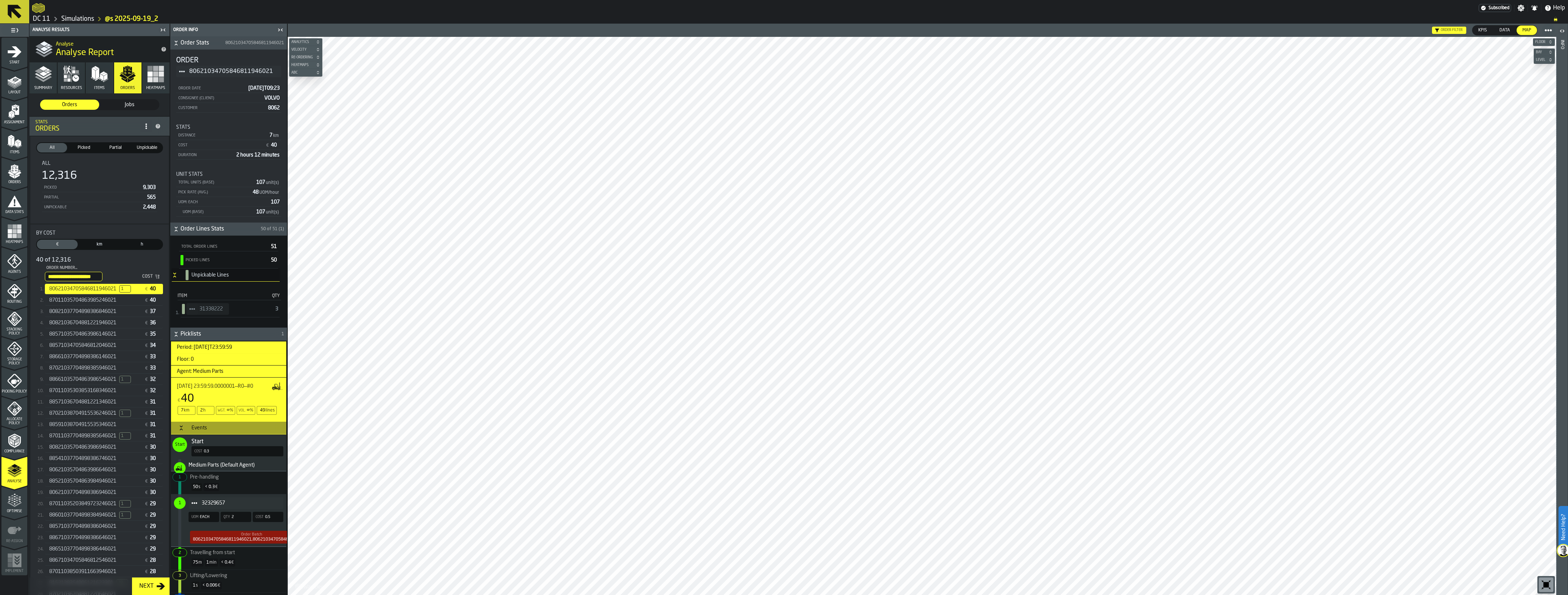
scroll to position [0, 16]
click at [69, 275] on input "**********" at bounding box center [74, 276] width 58 height 10
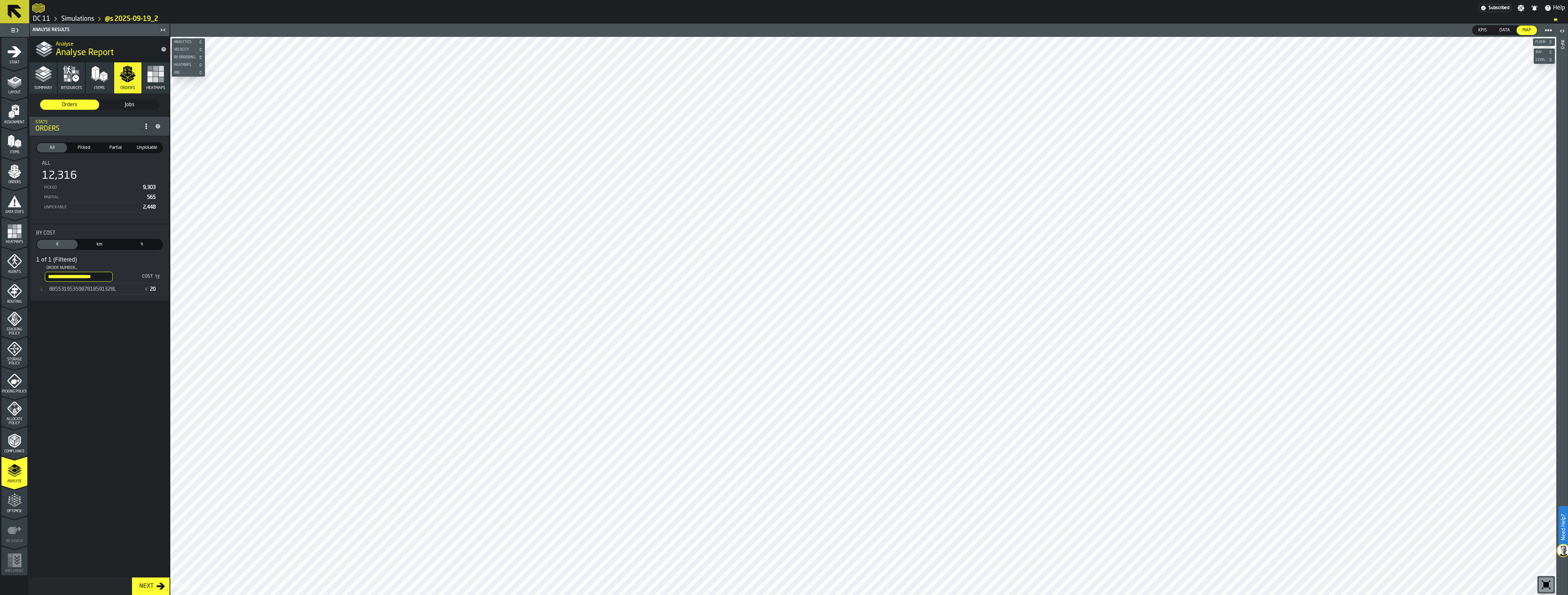
type input "**********"
click at [85, 292] on div "8855319535987818591328L € 20" at bounding box center [104, 289] width 118 height 10
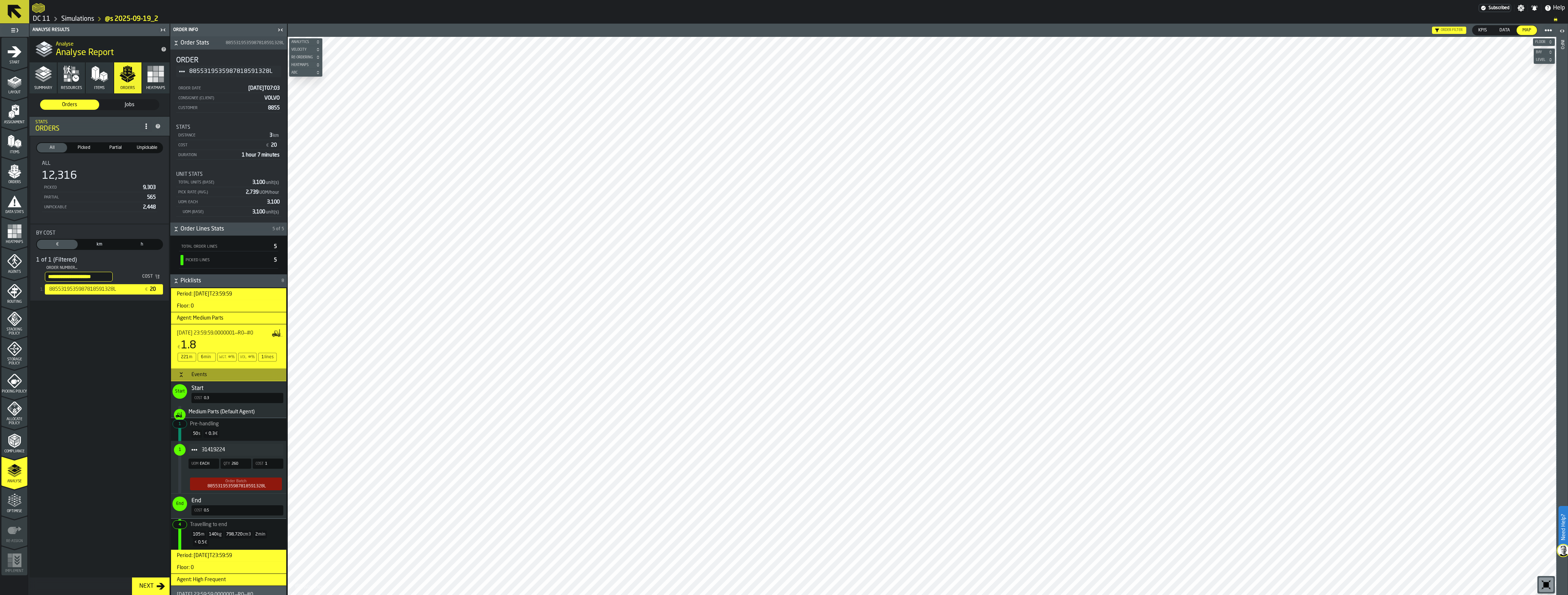
click at [83, 277] on input "**********" at bounding box center [79, 276] width 68 height 10
click at [82, 277] on input "**********" at bounding box center [79, 276] width 68 height 10
click at [108, 275] on input "**********" at bounding box center [79, 276] width 68 height 10
click at [80, 275] on input "Order Number... Order Number..." at bounding box center [79, 276] width 68 height 10
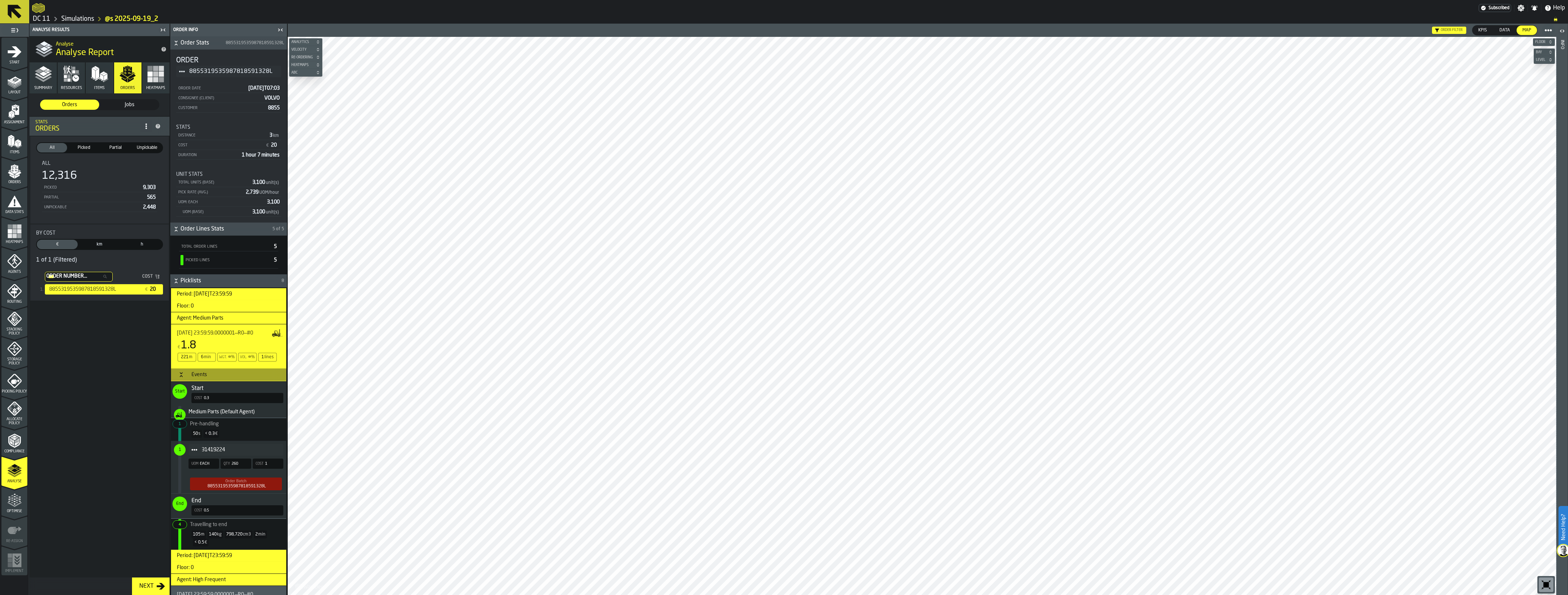
type input "****"
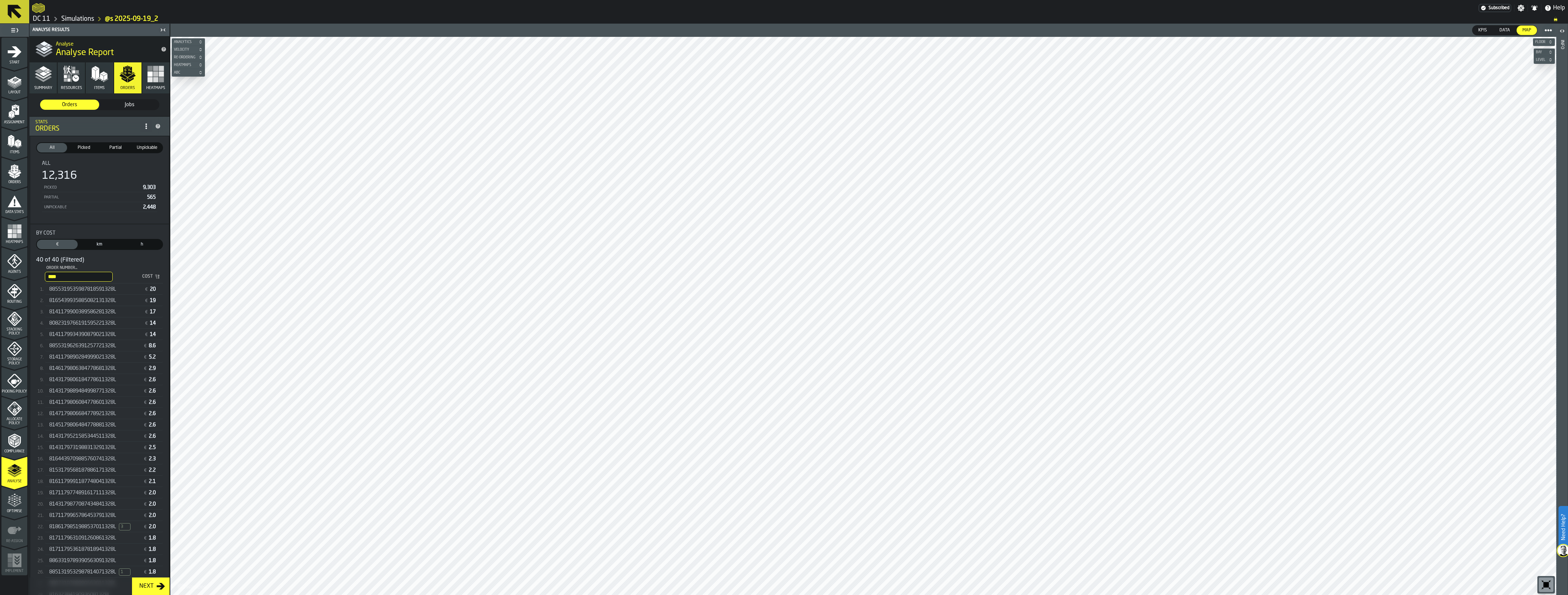
click at [93, 332] on span "8141179934390879021328L" at bounding box center [83, 335] width 67 height 6
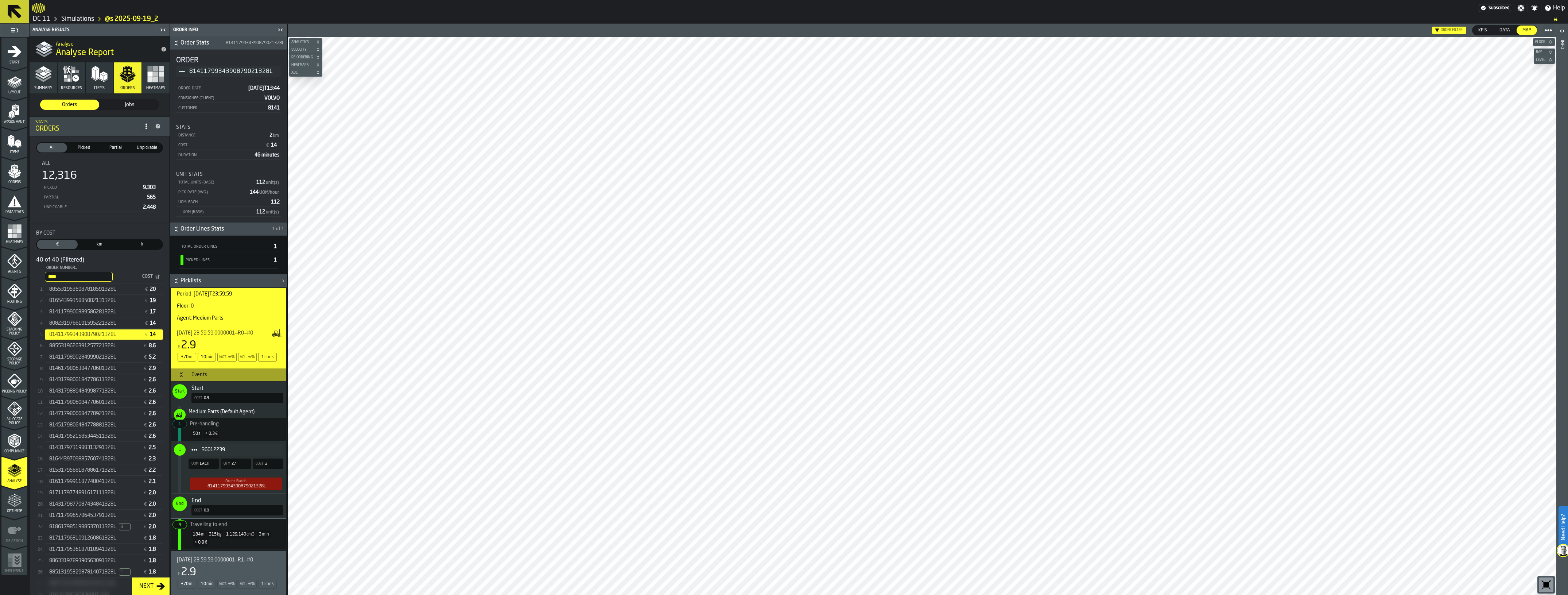
click at [54, 442] on div "8143179731988313291328L € 2.5" at bounding box center [104, 447] width 118 height 12
click at [86, 437] on span "8143179521585344511328L" at bounding box center [83, 437] width 67 height 6
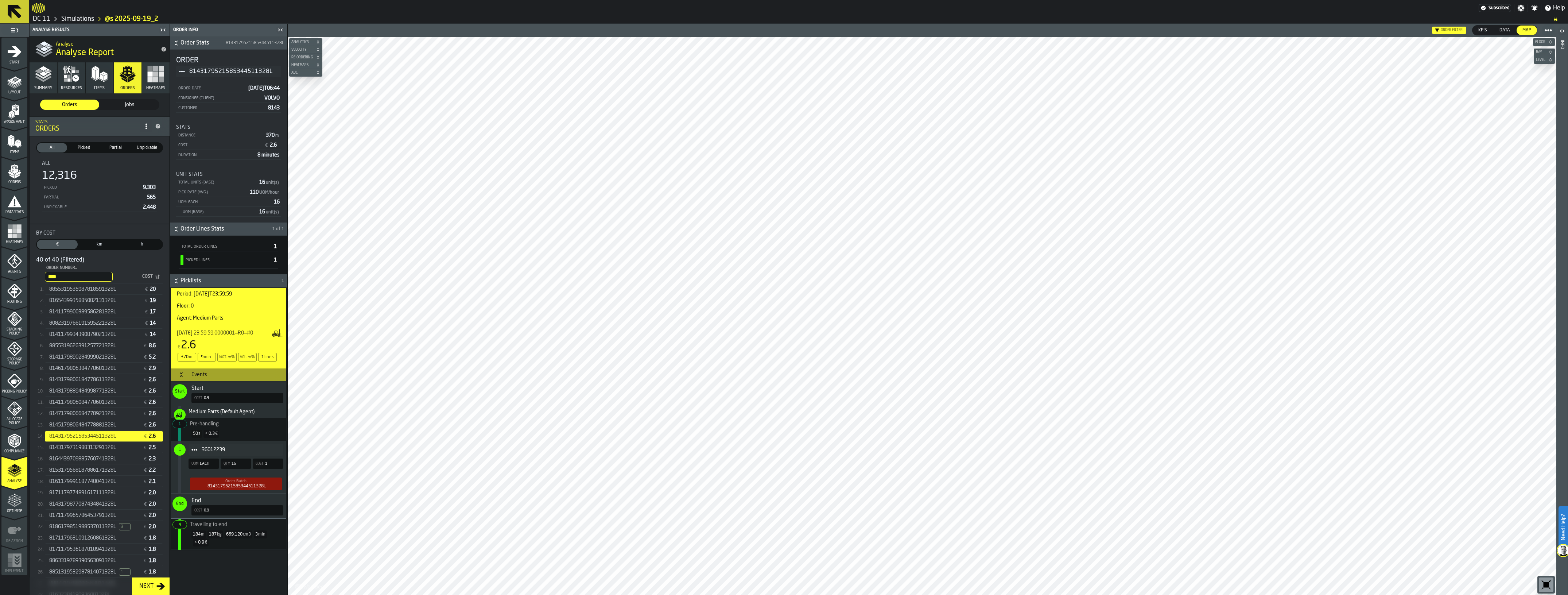
drag, startPoint x: 66, startPoint y: 276, endPoint x: 33, endPoint y: 273, distance: 33.1
click at [33, 273] on div "By Cost € Cost km Distance h Time 40 of 40 (Filtered) **** Order Number... 328l…" at bounding box center [100, 482] width 139 height 517
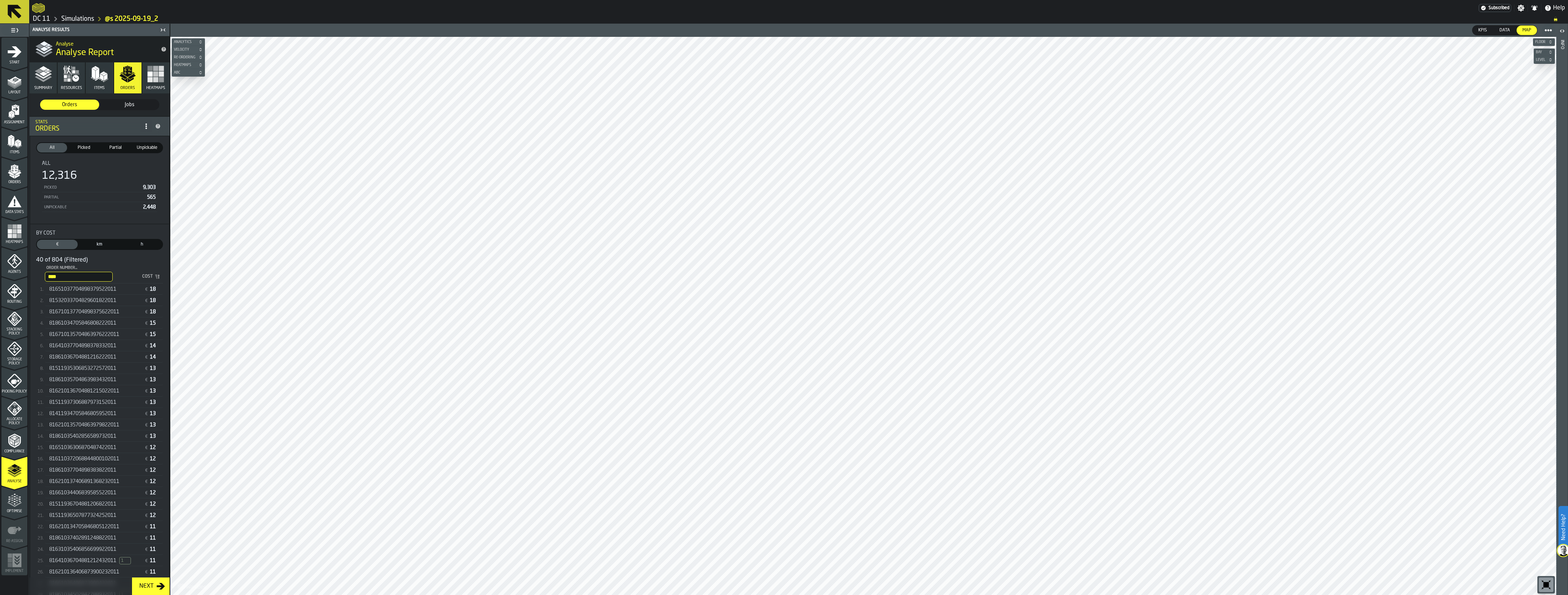
click at [108, 418] on div "81411934705846805952011 € 13" at bounding box center [104, 414] width 118 height 10
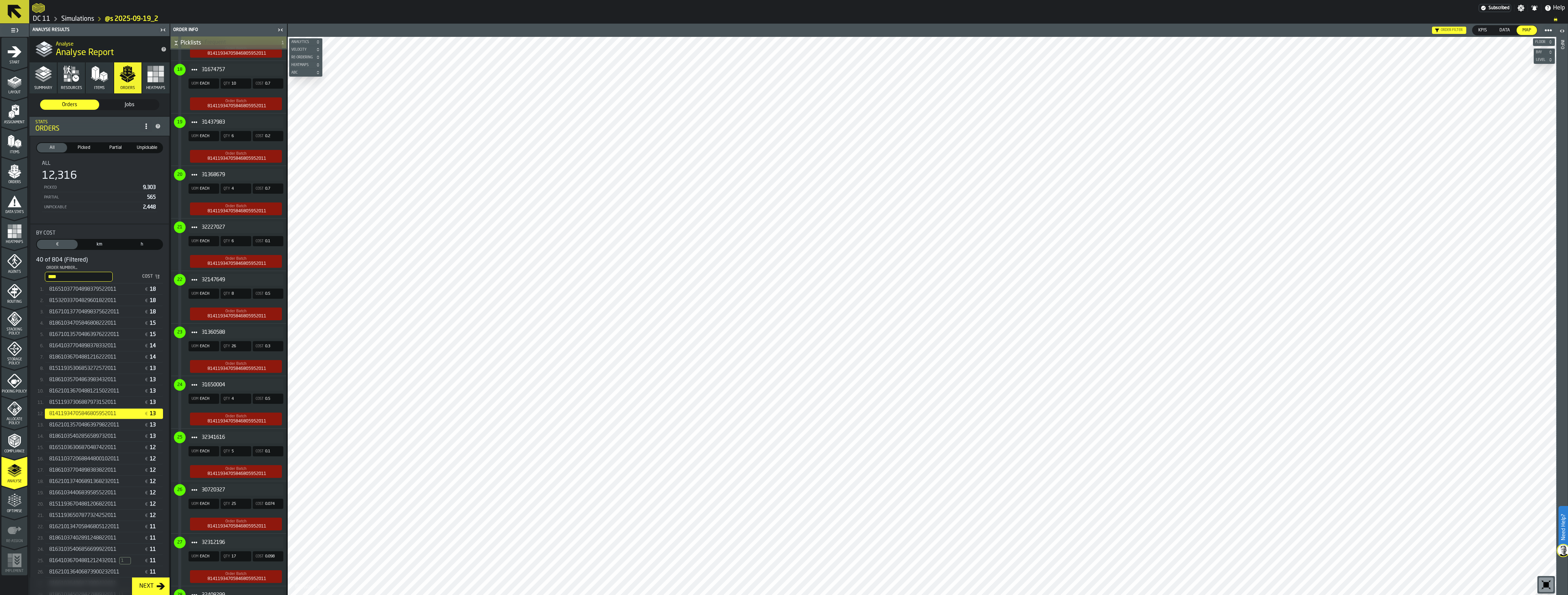
scroll to position [1277, 0]
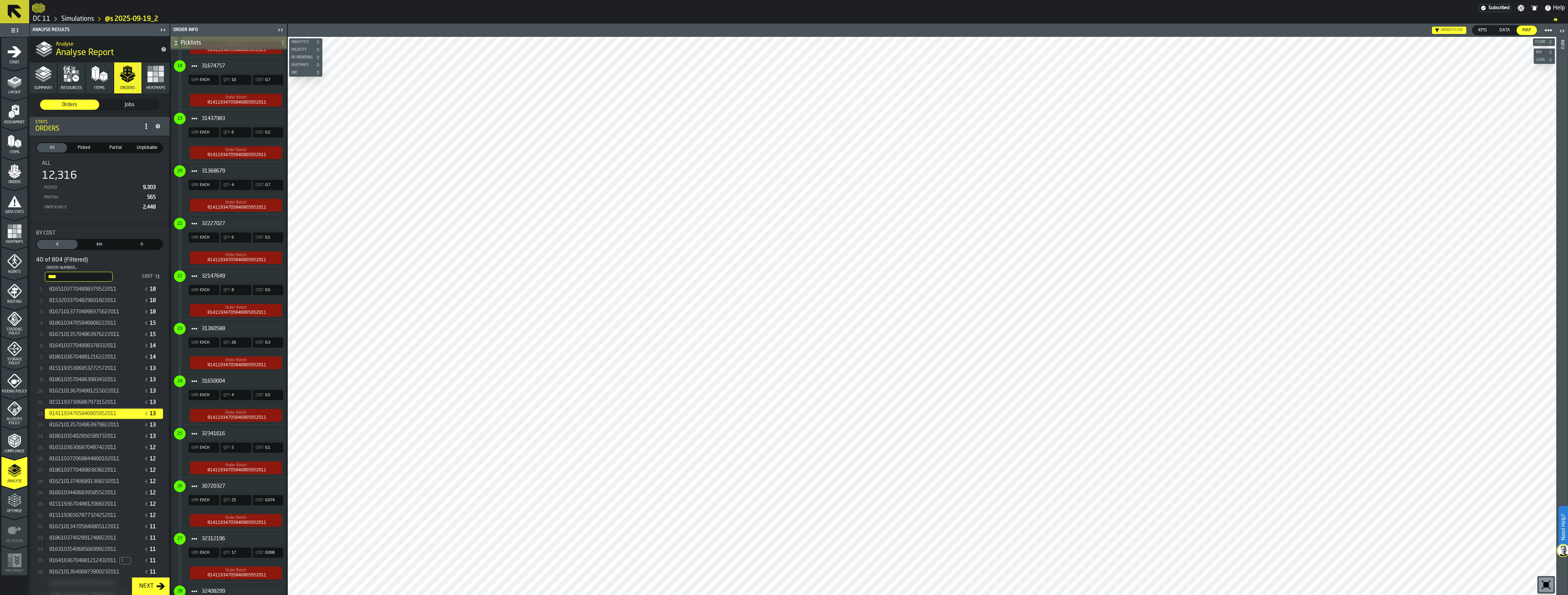
click at [75, 274] on input "****" at bounding box center [79, 276] width 68 height 10
drag, startPoint x: 43, startPoint y: 275, endPoint x: 21, endPoint y: 273, distance: 22.1
click at [21, 273] on aside "1 Start 1.1 Layout 1.2 Assignment 1.3 Items 1.4 Orders 1.5 Data Stats 1.6 Heatm…" at bounding box center [144, 309] width 287 height 571
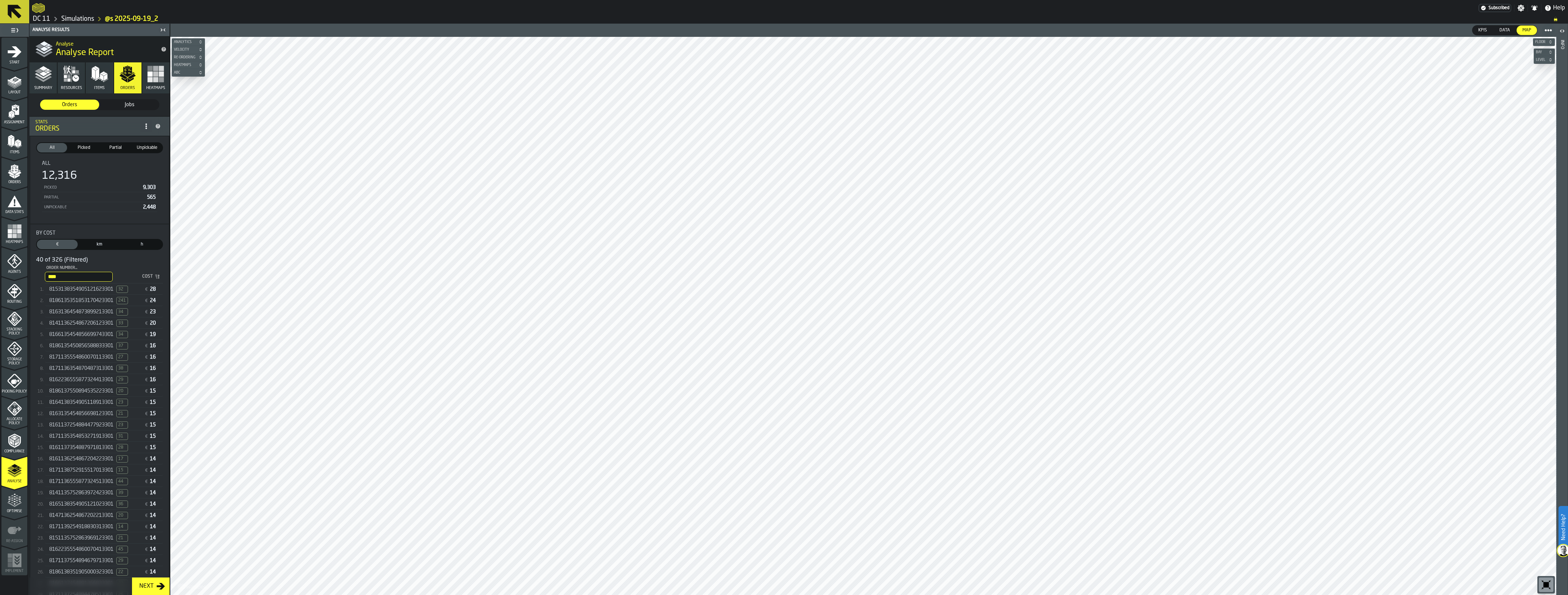
click at [75, 298] on span "8186135351853170423301" at bounding box center [81, 301] width 64 height 6
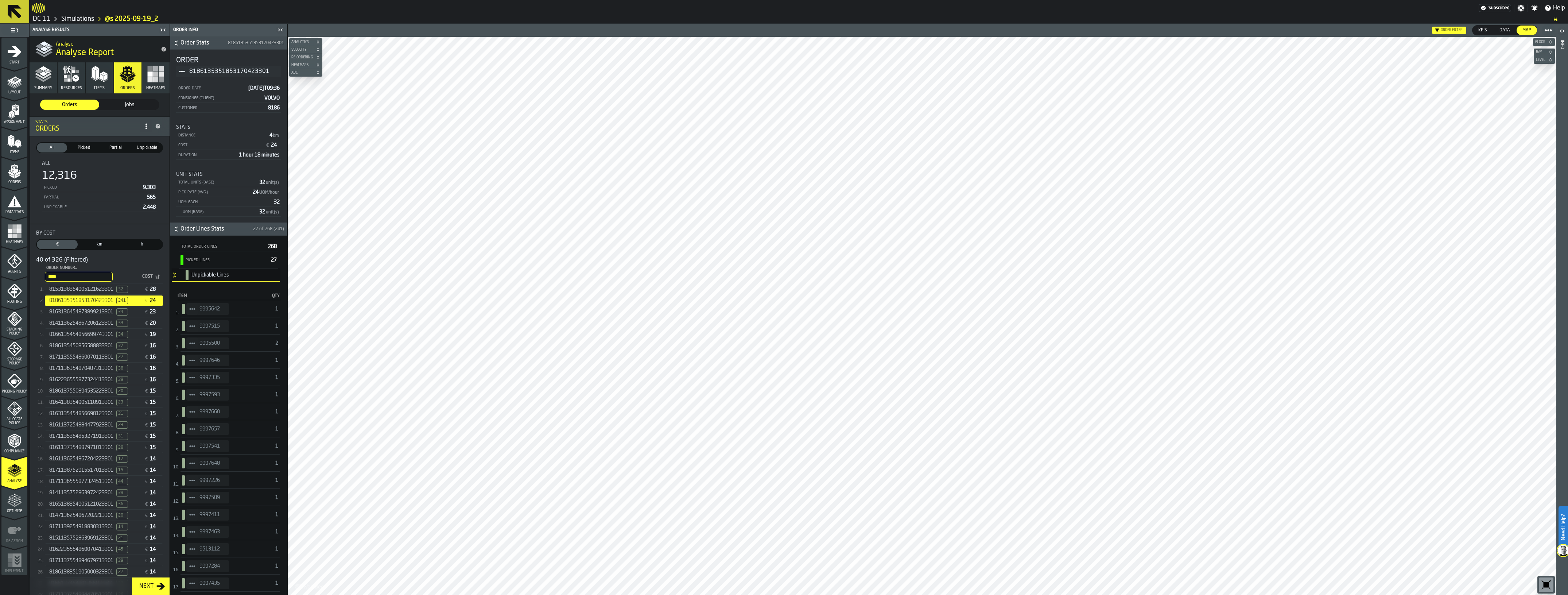
click at [180, 278] on div "Unpickable Lines" at bounding box center [229, 275] width 100 height 10
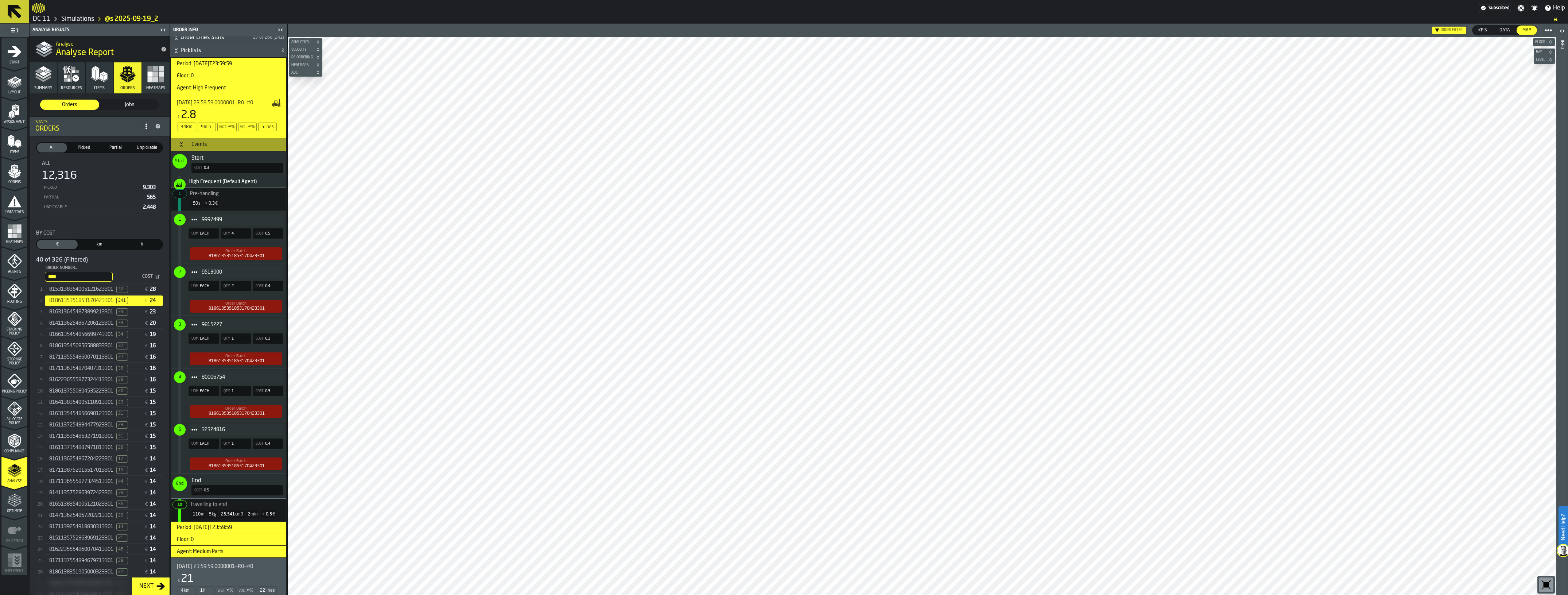
scroll to position [251, 0]
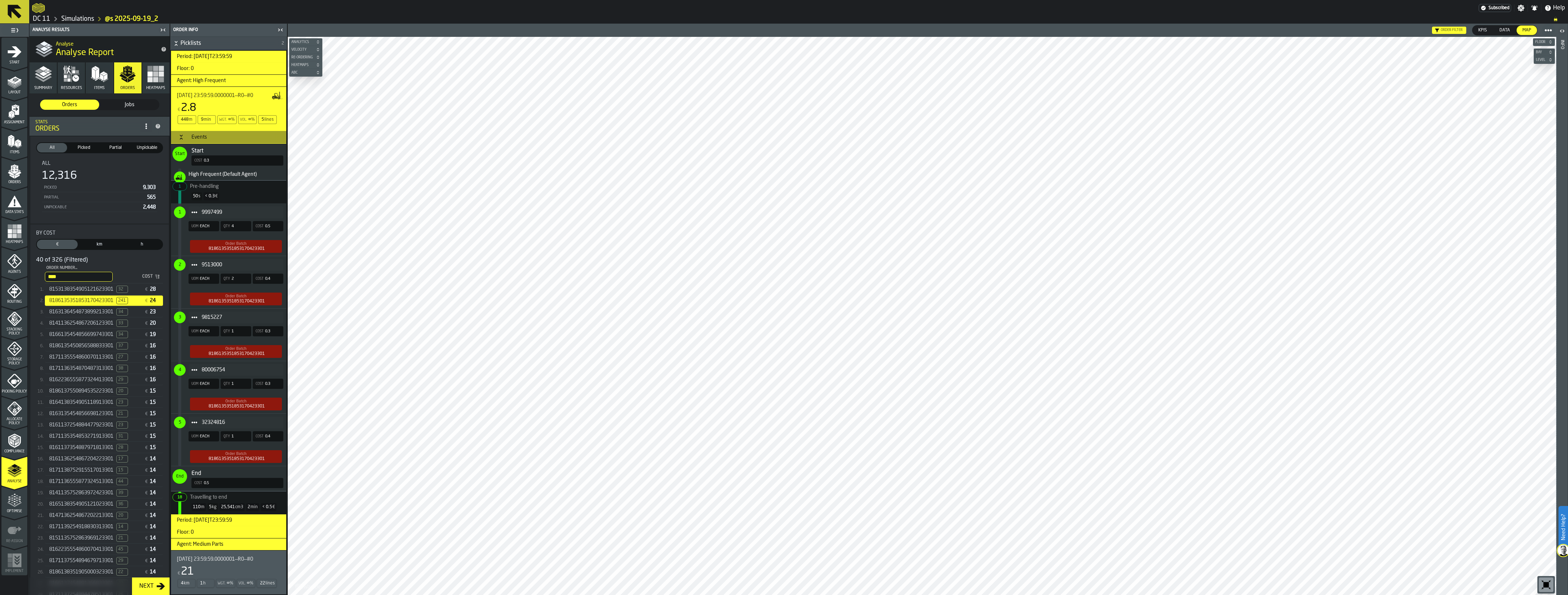
click at [225, 485] on span "[DATE] 23:59:59.0000001—R0—#0" at bounding box center [215, 560] width 76 height 6
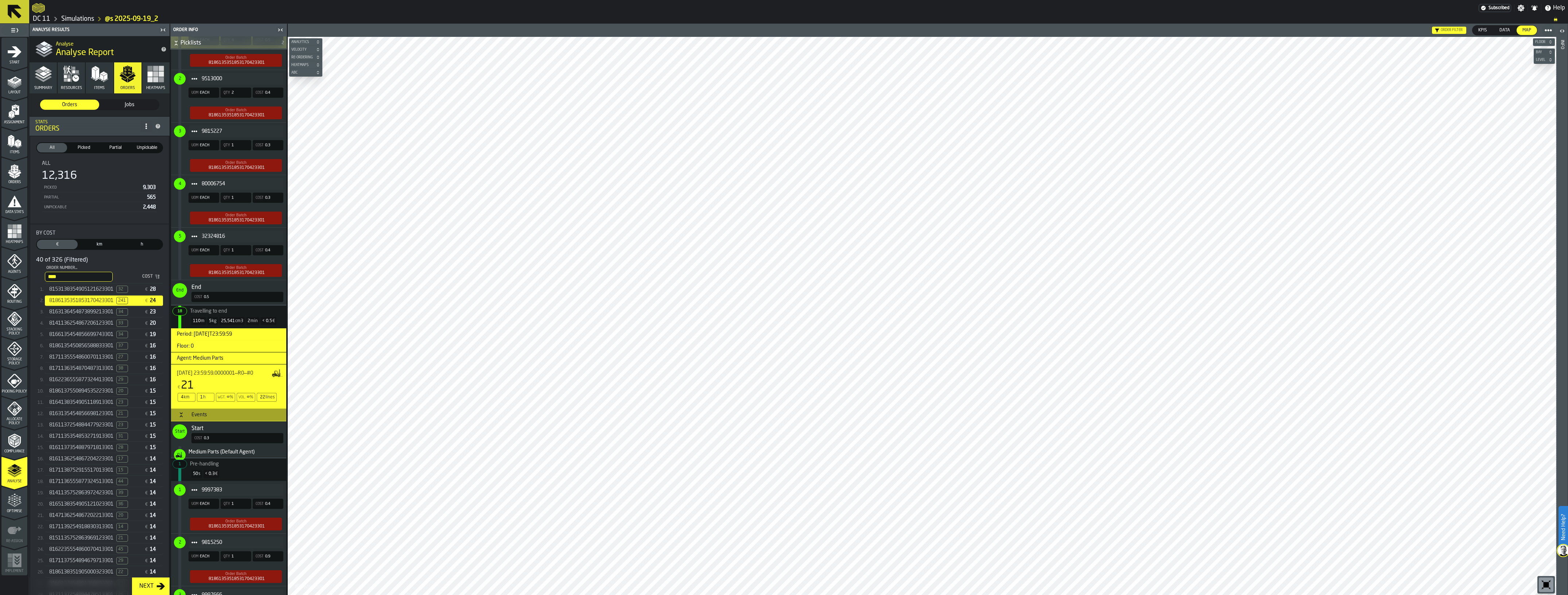
scroll to position [155, 0]
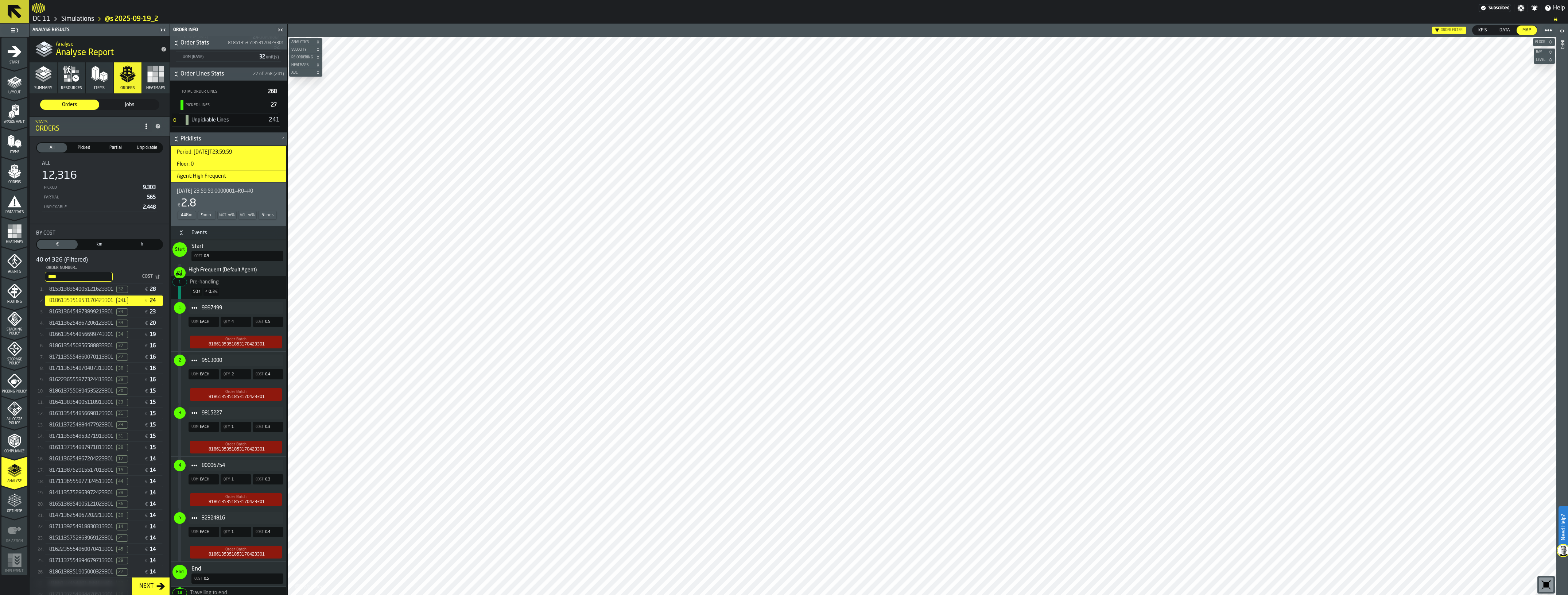
click at [99, 483] on span "8171136555877324513301" at bounding box center [81, 482] width 64 height 6
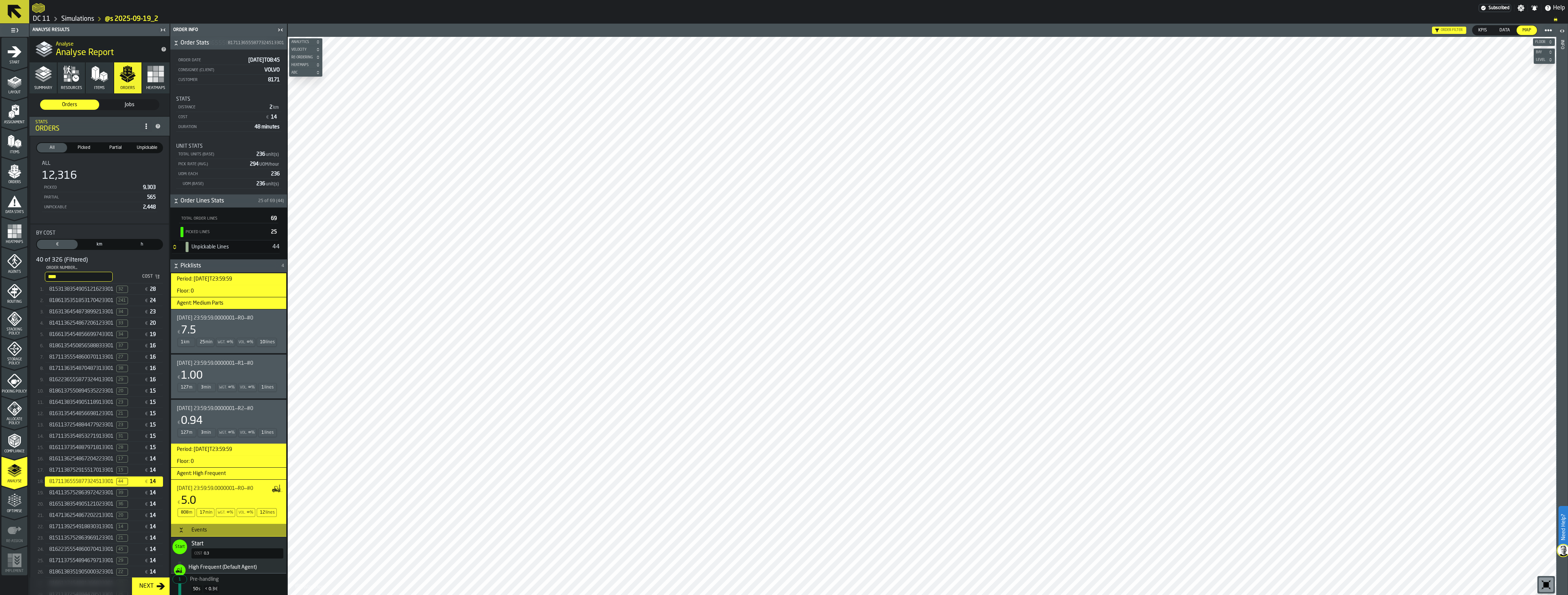
scroll to position [183, 0]
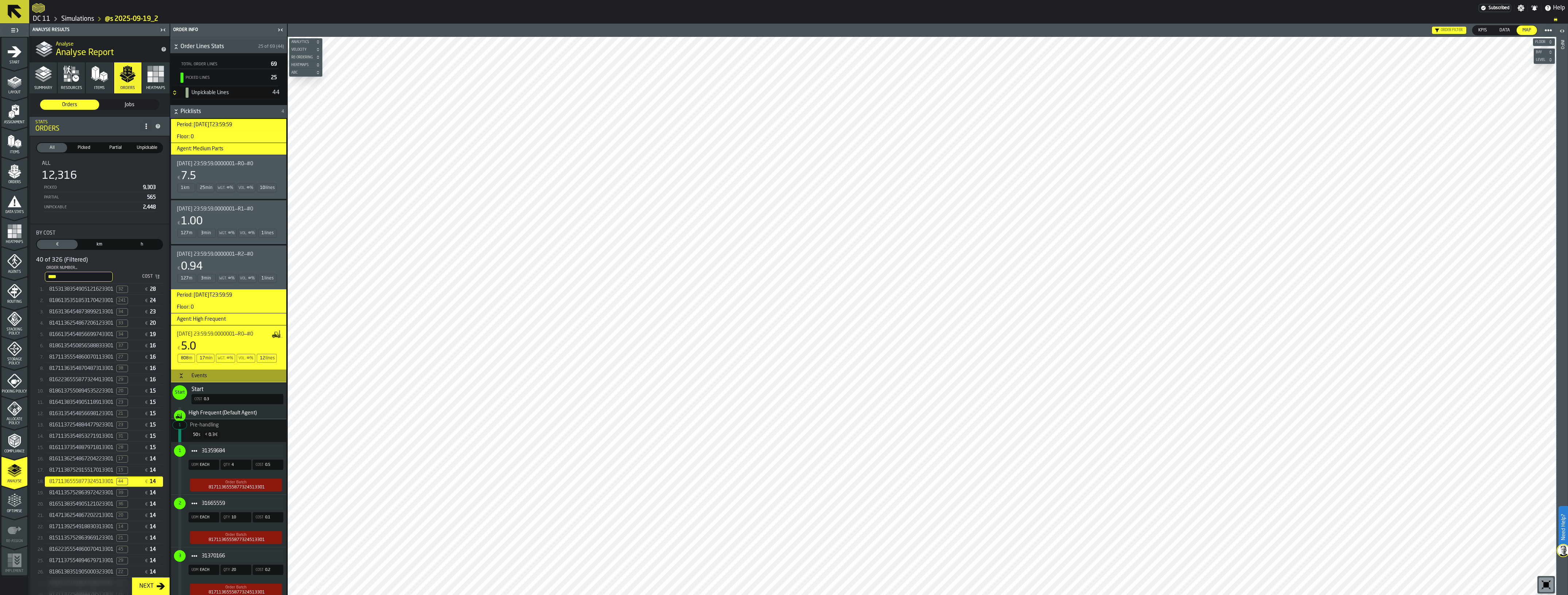
click at [187, 379] on div "Events" at bounding box center [199, 376] width 24 height 6
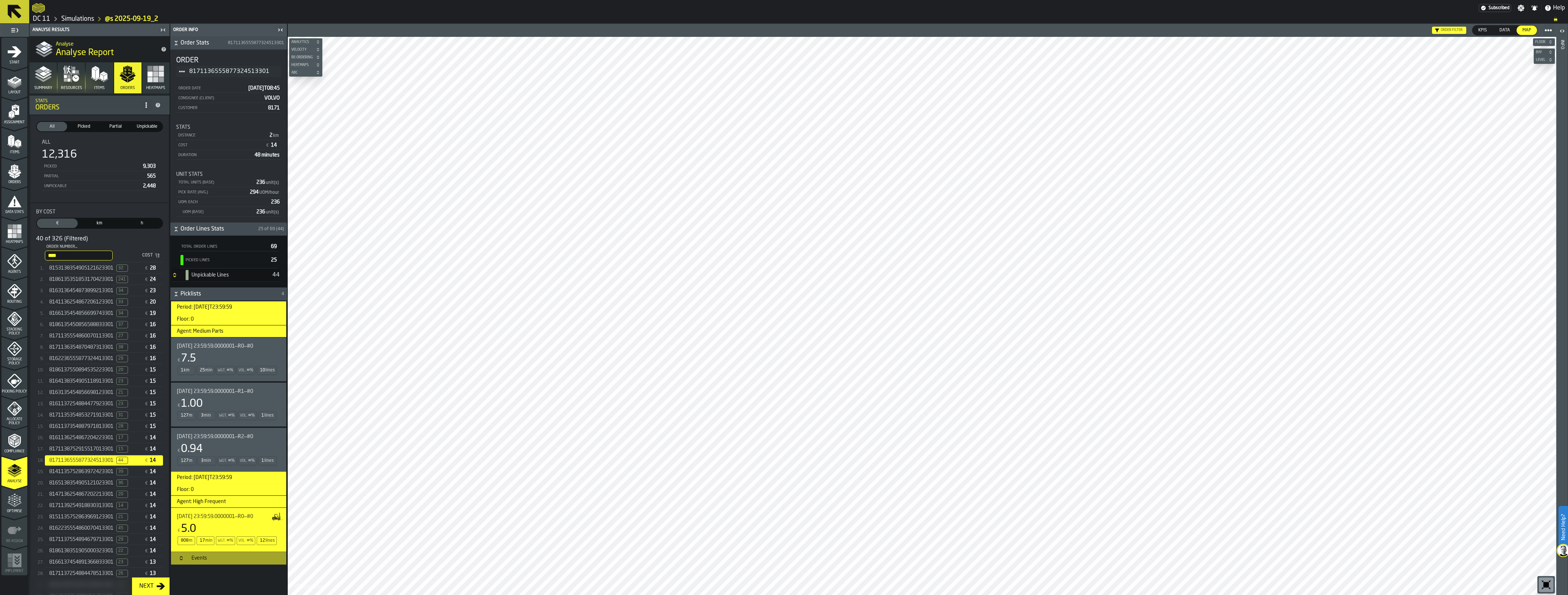
scroll to position [172, 0]
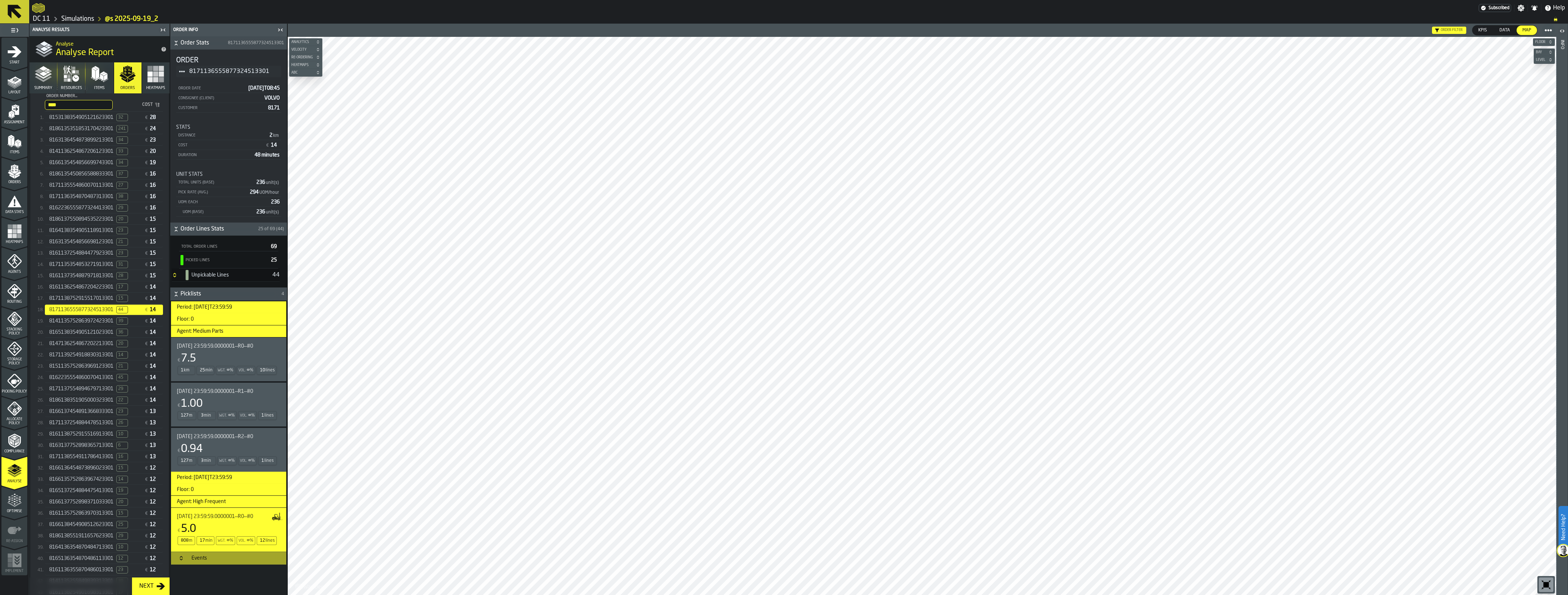
click at [60, 104] on input "****" at bounding box center [79, 105] width 68 height 10
drag, startPoint x: 68, startPoint y: 106, endPoint x: 44, endPoint y: 106, distance: 24.0
click at [45, 106] on input "****" at bounding box center [79, 105] width 68 height 10
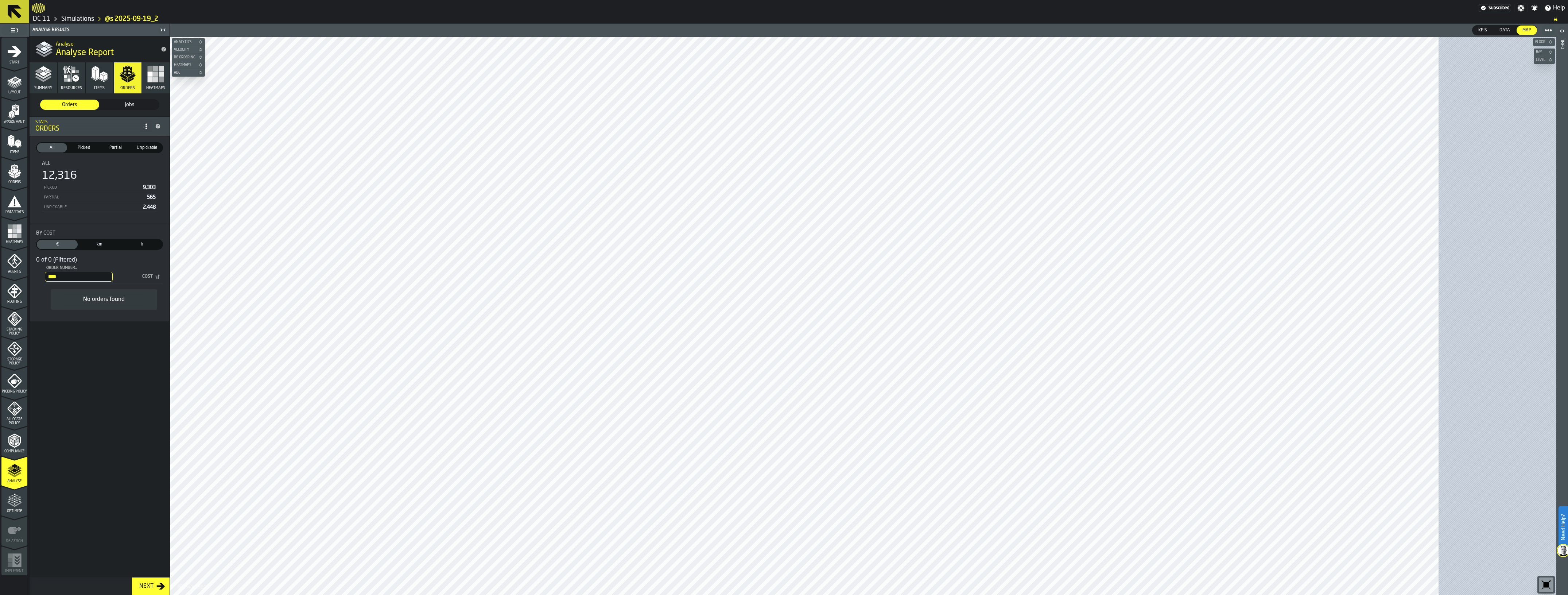
type input "****"
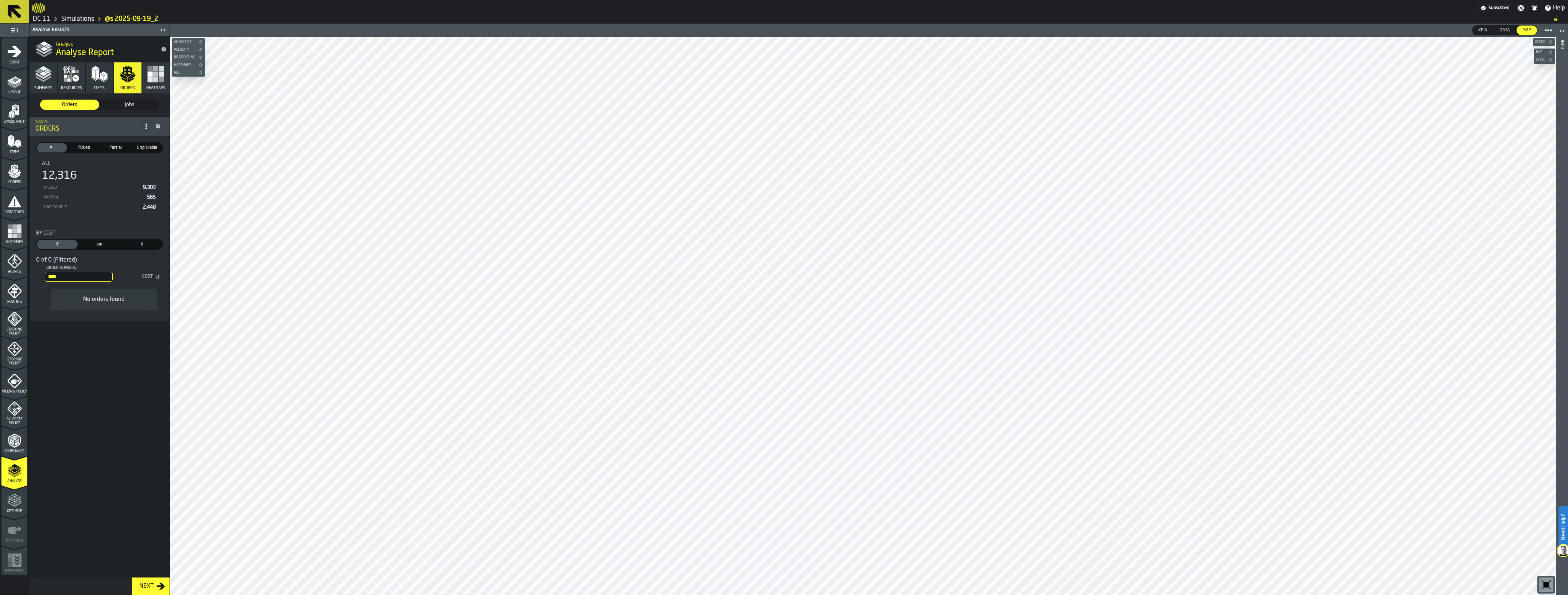
click at [104, 277] on input "****" at bounding box center [79, 276] width 68 height 10
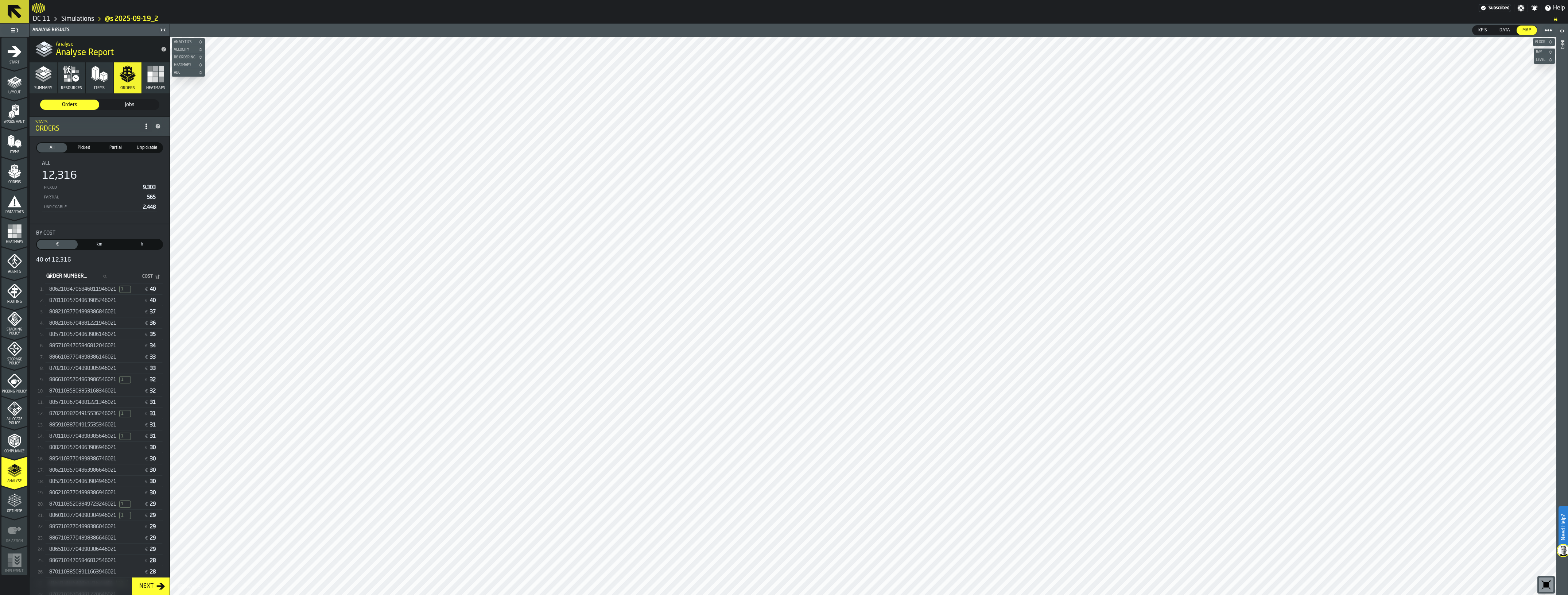
click at [80, 16] on link "Simulations" at bounding box center [78, 19] width 33 height 8
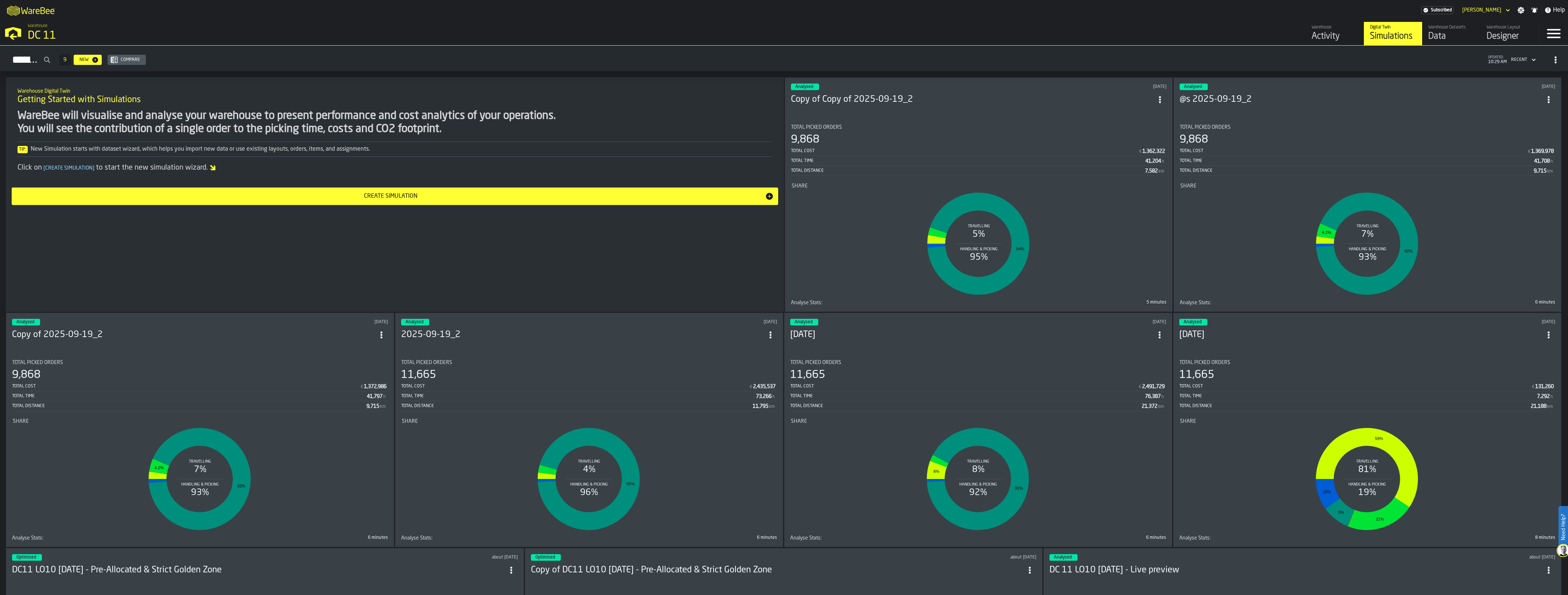
click at [875, 96] on icon "ItemListCard-DashboardItemContainer" at bounding box center [1160, 100] width 7 height 7
click at [875, 147] on div "Duplicate" at bounding box center [1147, 147] width 38 height 9
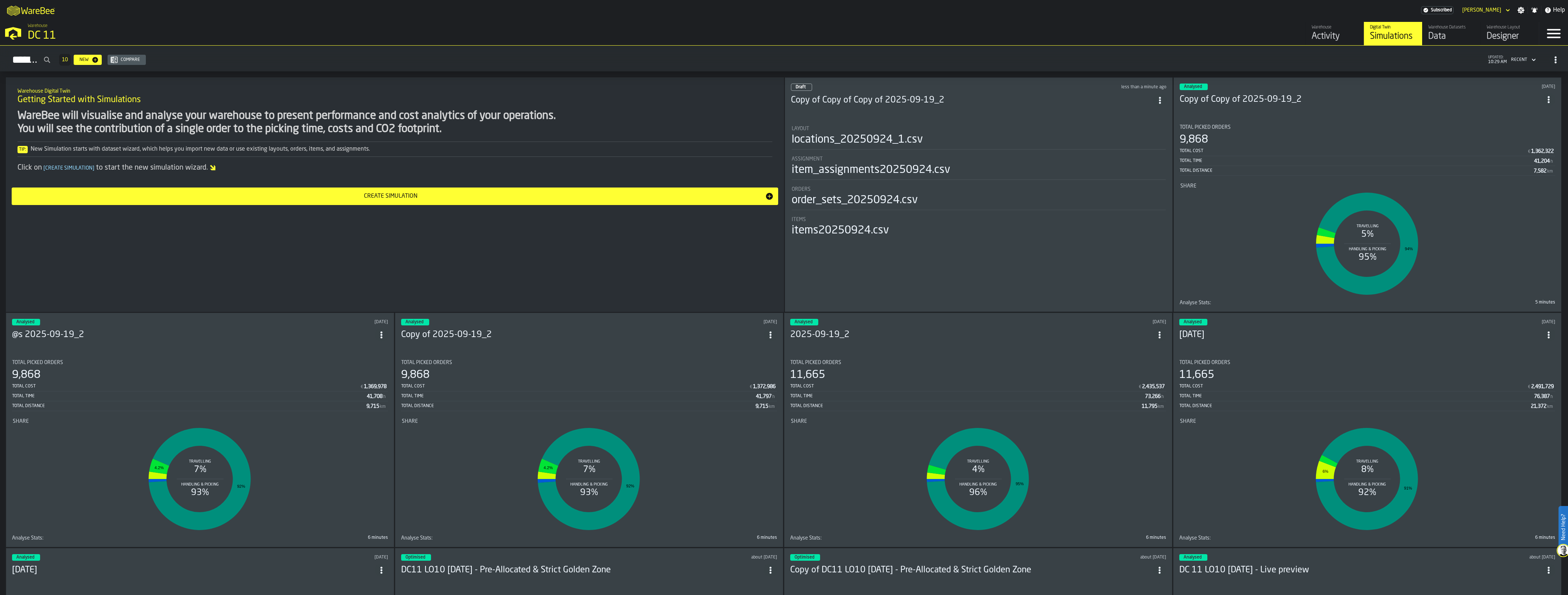
click at [875, 112] on div "Draft less than a minute ago Copy of Copy of Copy of 2025-09-19_2 Layout locati…" at bounding box center [978, 194] width 388 height 234
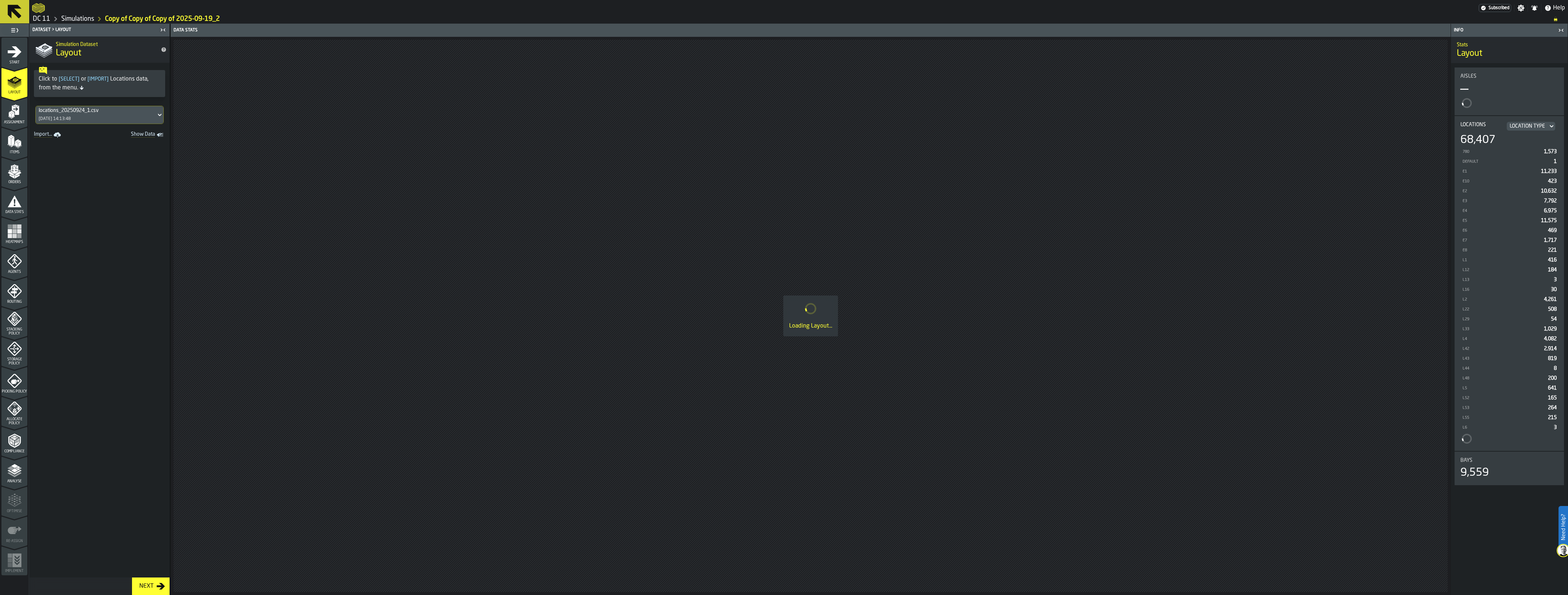
click at [21, 63] on span "Start" at bounding box center [14, 62] width 26 height 4
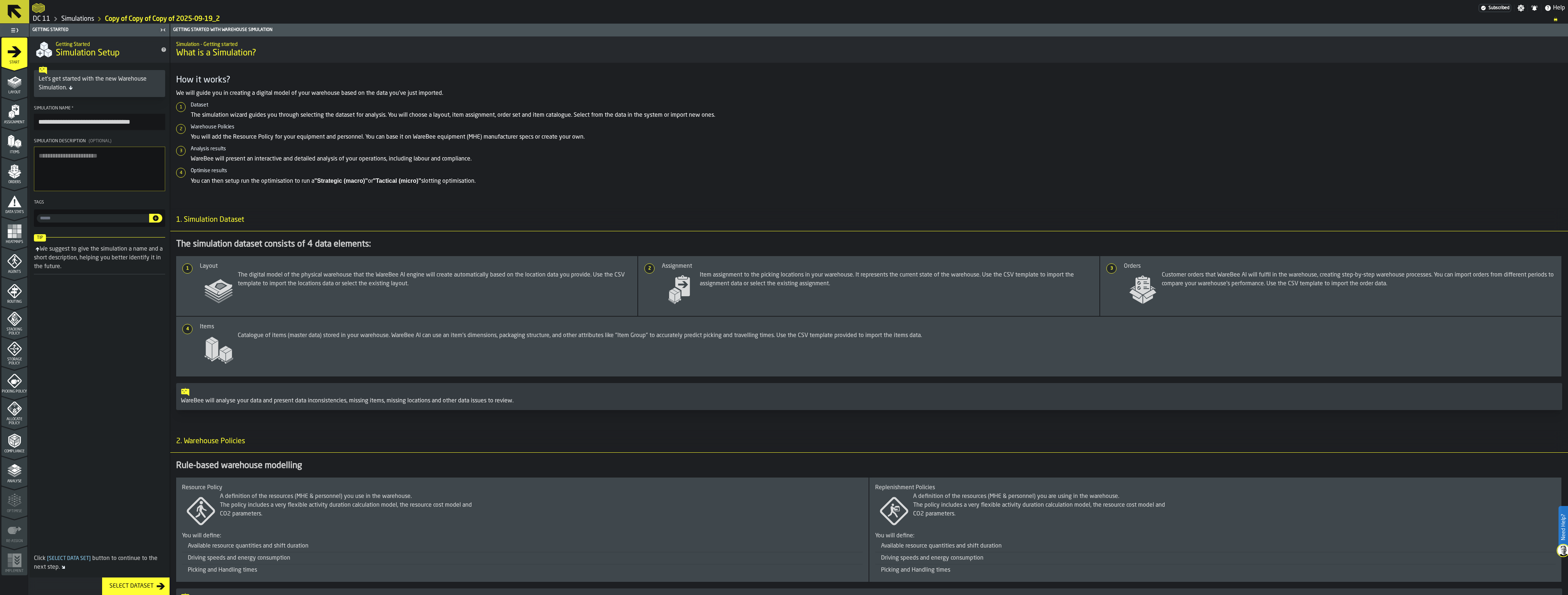
drag, startPoint x: 161, startPoint y: 123, endPoint x: 4, endPoint y: 116, distance: 157.2
click at [4, 116] on aside "**********" at bounding box center [85, 309] width 170 height 571
type input "**********"
click at [5, 83] on div "Layout" at bounding box center [14, 84] width 26 height 20
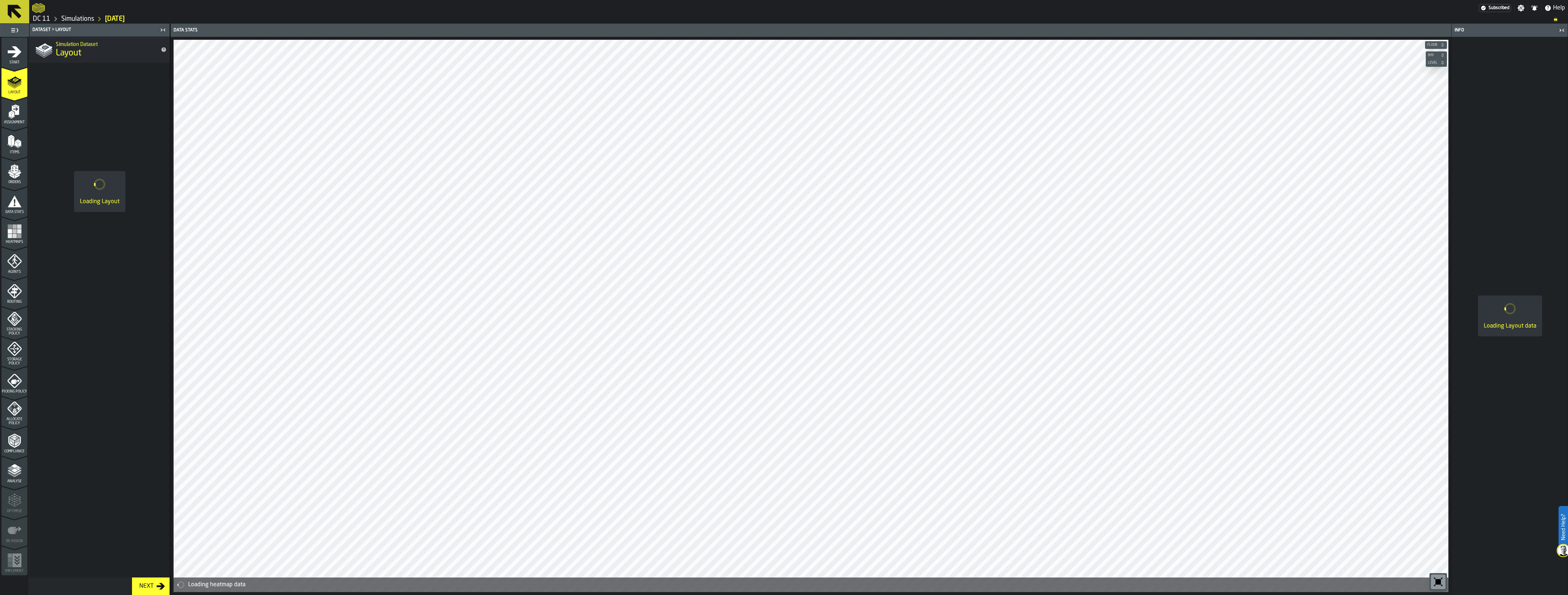
click at [18, 118] on icon "menu Assignment" at bounding box center [15, 111] width 15 height 15
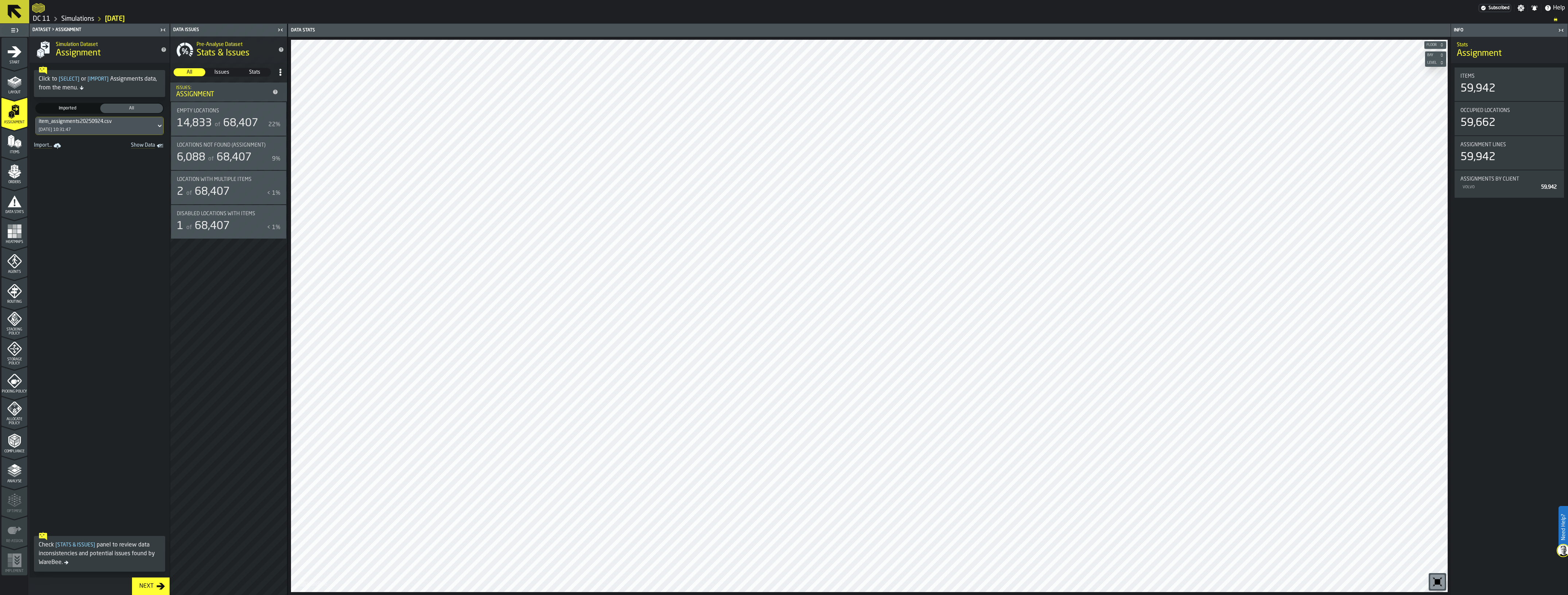
click at [17, 177] on icon "menu Orders" at bounding box center [15, 172] width 15 height 15
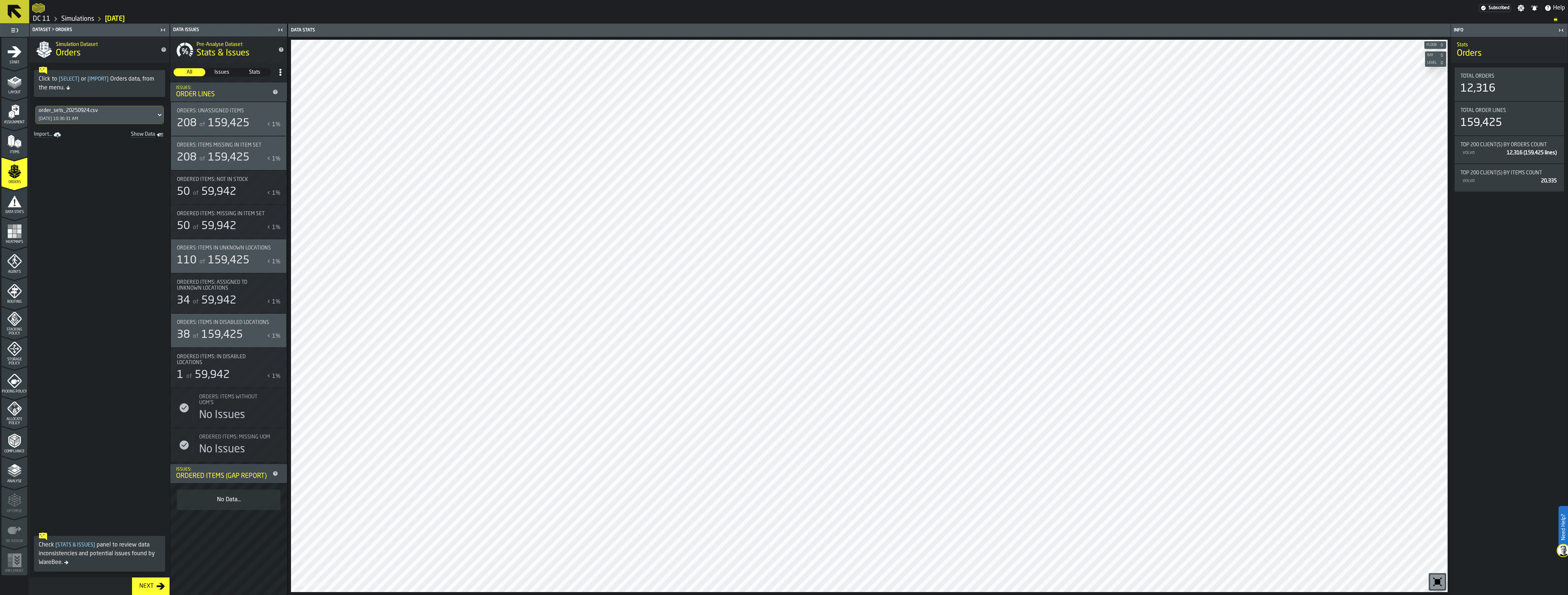
click at [40, 137] on link "Import..." at bounding box center [48, 135] width 34 height 10
click at [21, 139] on icon "menu Items" at bounding box center [15, 141] width 15 height 15
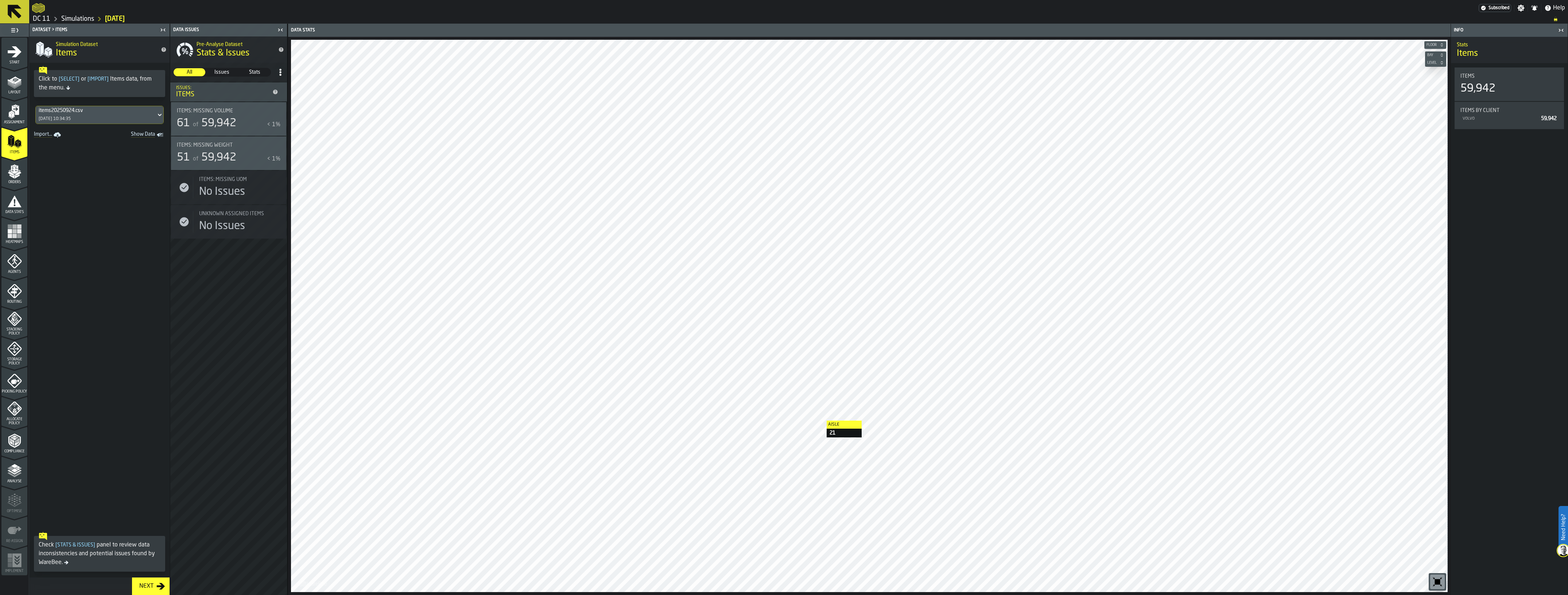
click at [125, 261] on span at bounding box center [100, 334] width 140 height 389
click at [9, 181] on span "Orders" at bounding box center [14, 182] width 26 height 4
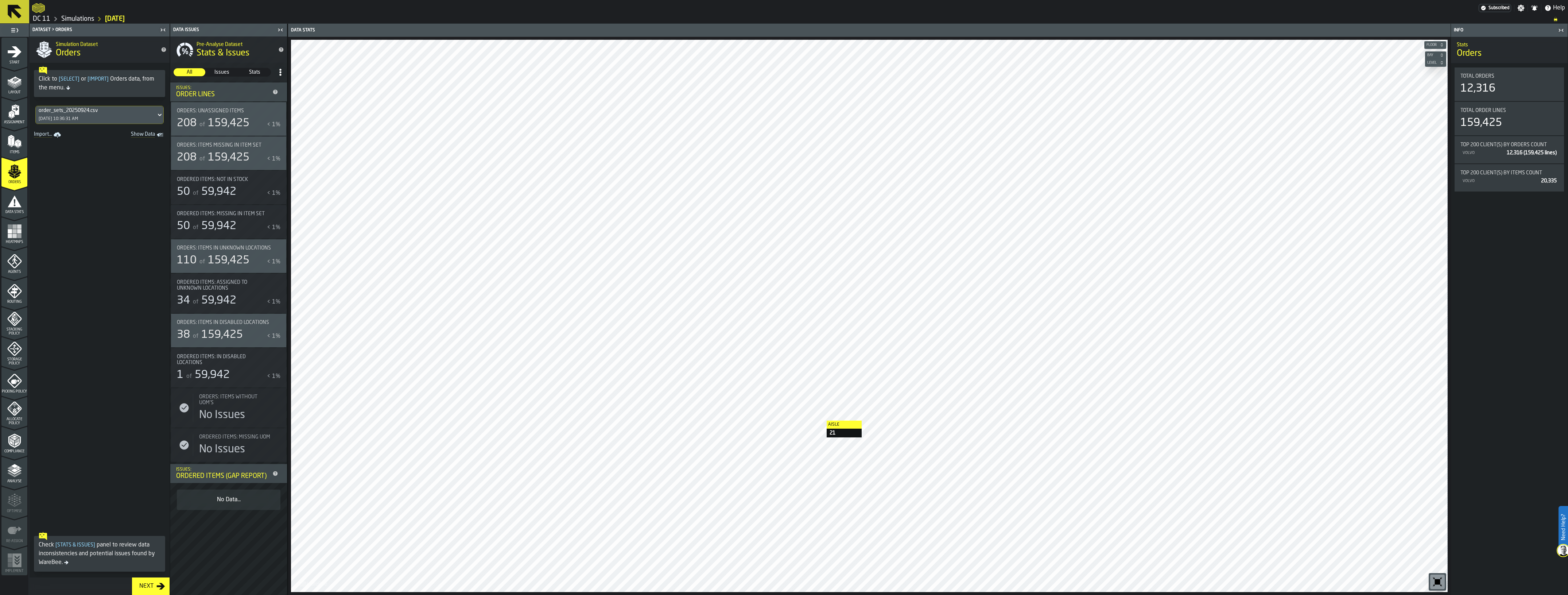
drag, startPoint x: 19, startPoint y: 134, endPoint x: 114, endPoint y: 2, distance: 162.6
click at [19, 134] on icon "menu Items" at bounding box center [15, 141] width 15 height 15
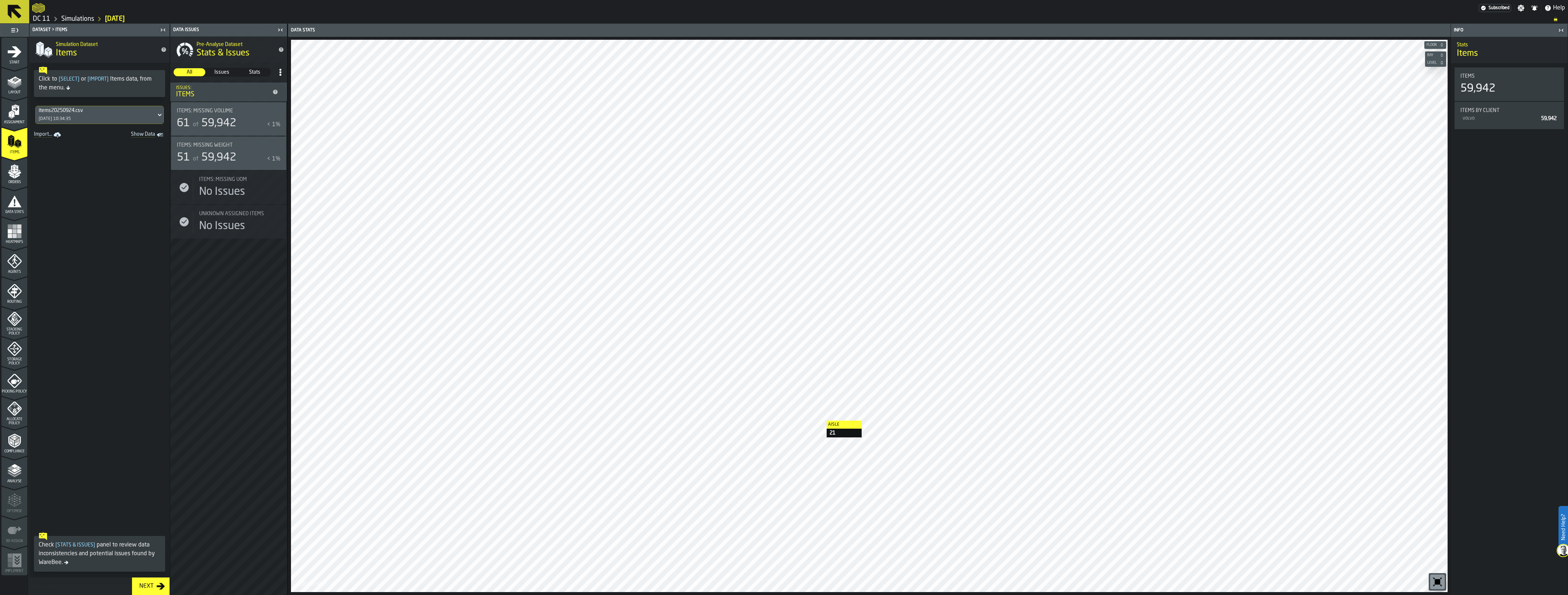
click at [100, 113] on div "items20250924.csv" at bounding box center [96, 111] width 114 height 6
click at [2, 104] on div "Assignment" at bounding box center [14, 114] width 26 height 20
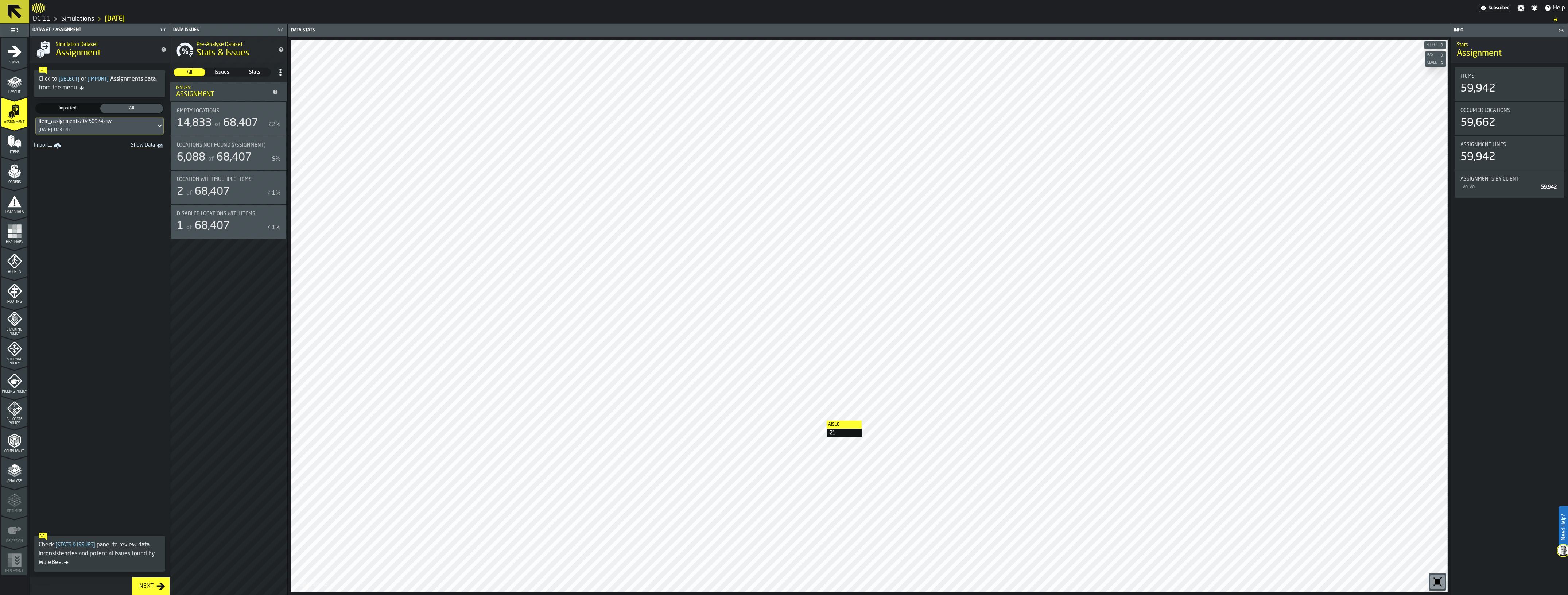
click at [18, 145] on icon "menu Items" at bounding box center [15, 141] width 15 height 15
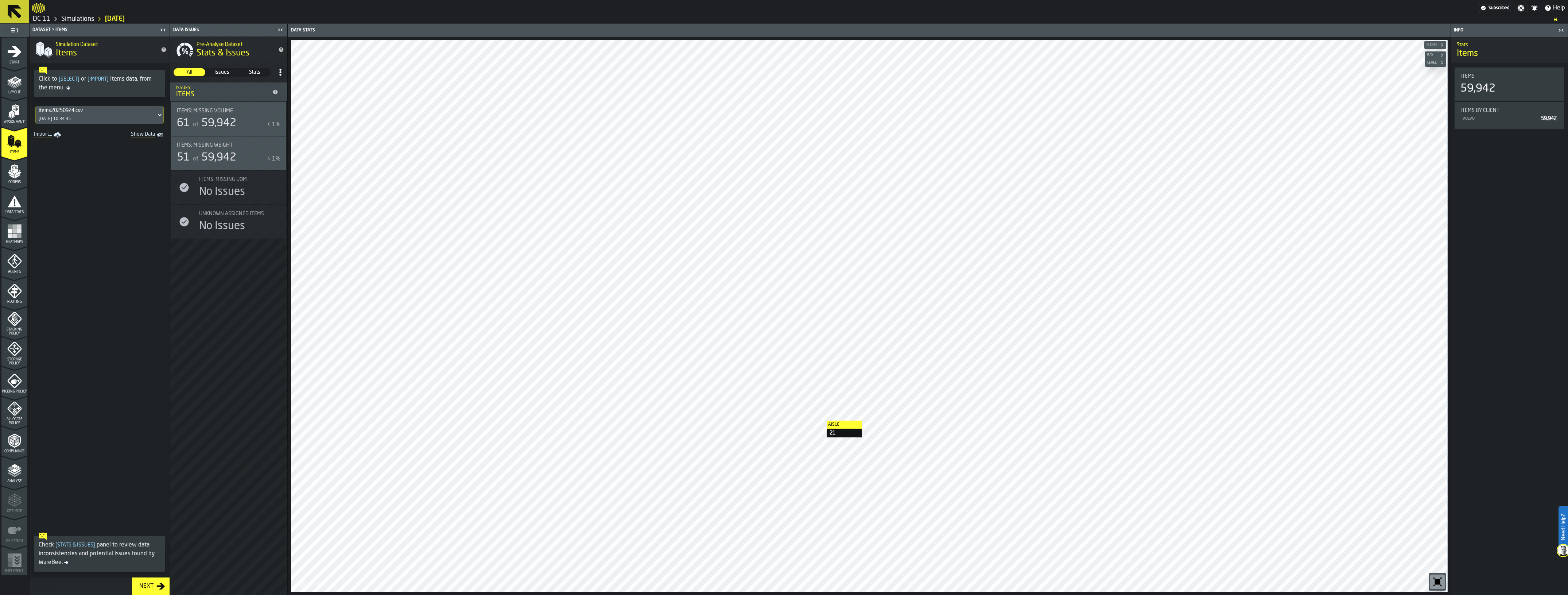
click at [108, 117] on div "items20250924.csv [DATE] 10:34:35" at bounding box center [96, 114] width 121 height 18
click at [17, 168] on icon "menu Orders" at bounding box center [15, 172] width 15 height 15
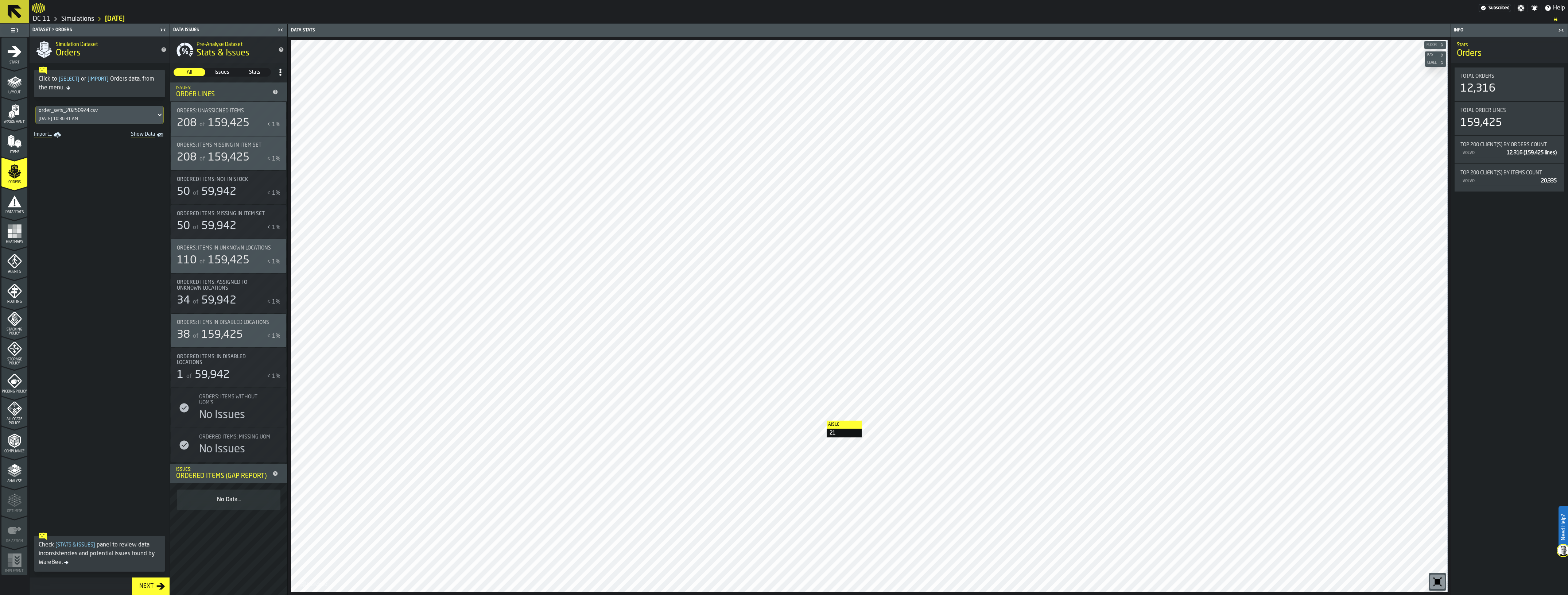
click at [102, 115] on div "order_sets_20250924.csv [DATE] 10:36:31 AM" at bounding box center [96, 114] width 121 height 18
click at [103, 149] on div "order_sets_20250926.csv" at bounding box center [74, 149] width 68 height 9
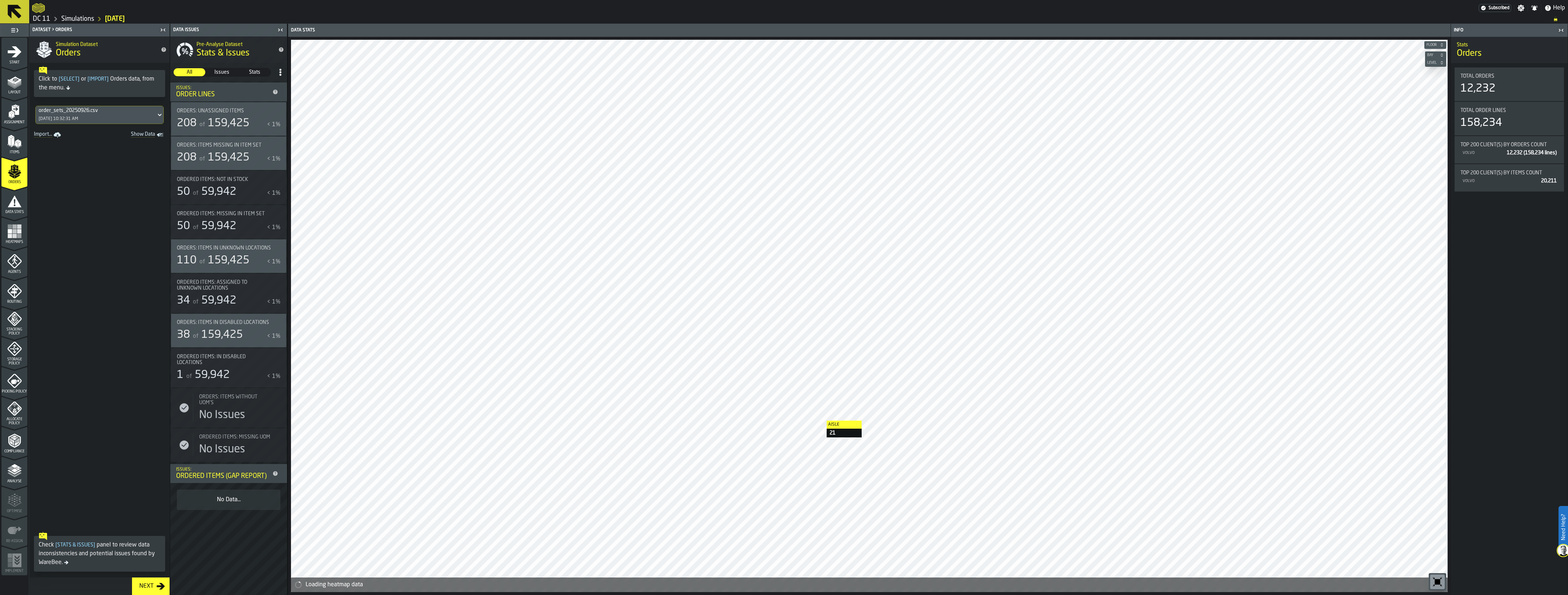
click at [9, 147] on icon "menu Items" at bounding box center [15, 141] width 15 height 15
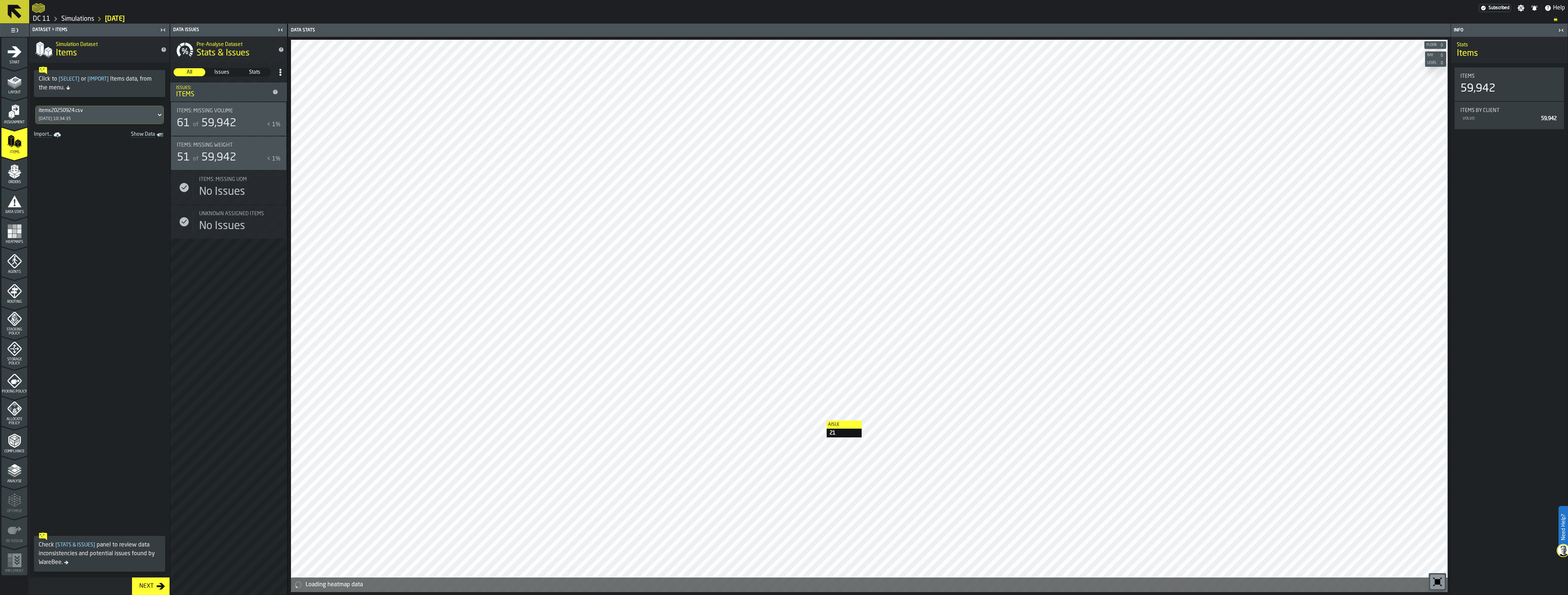
click at [16, 205] on icon "menu Data Stats" at bounding box center [15, 201] width 14 height 12
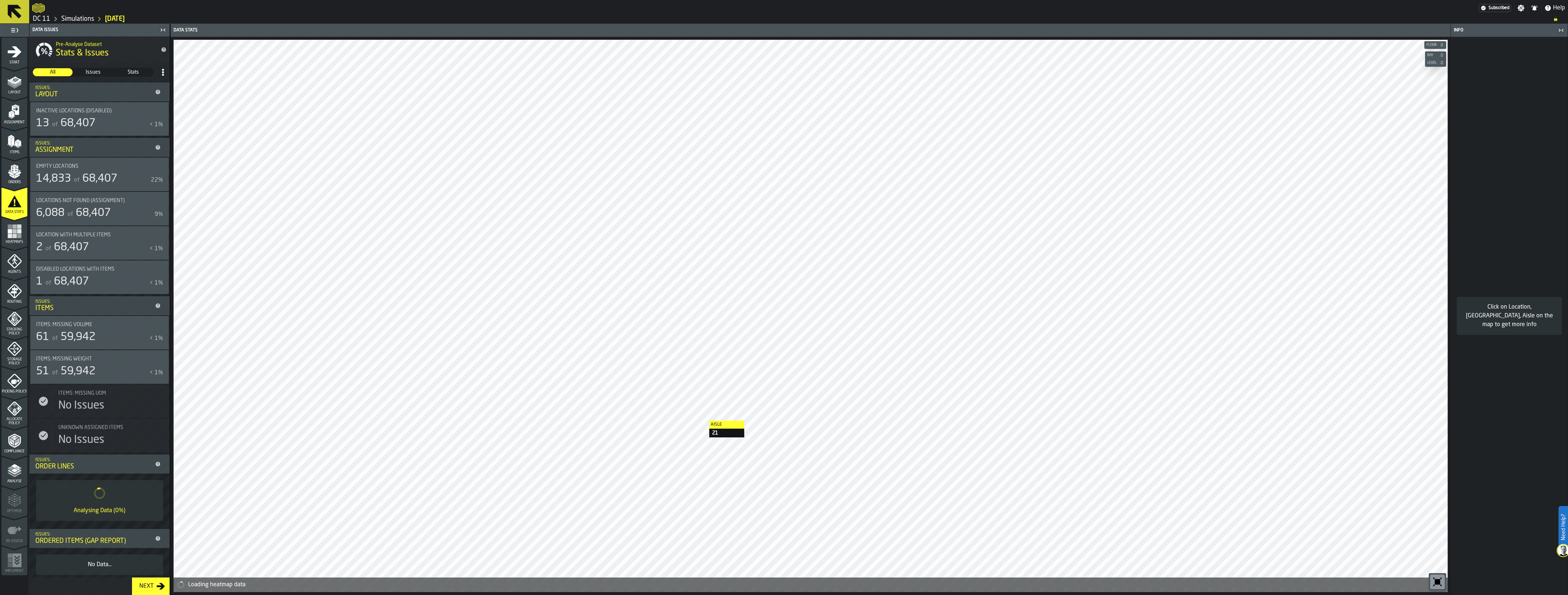
click at [10, 238] on div "Heatmaps" at bounding box center [14, 234] width 26 height 20
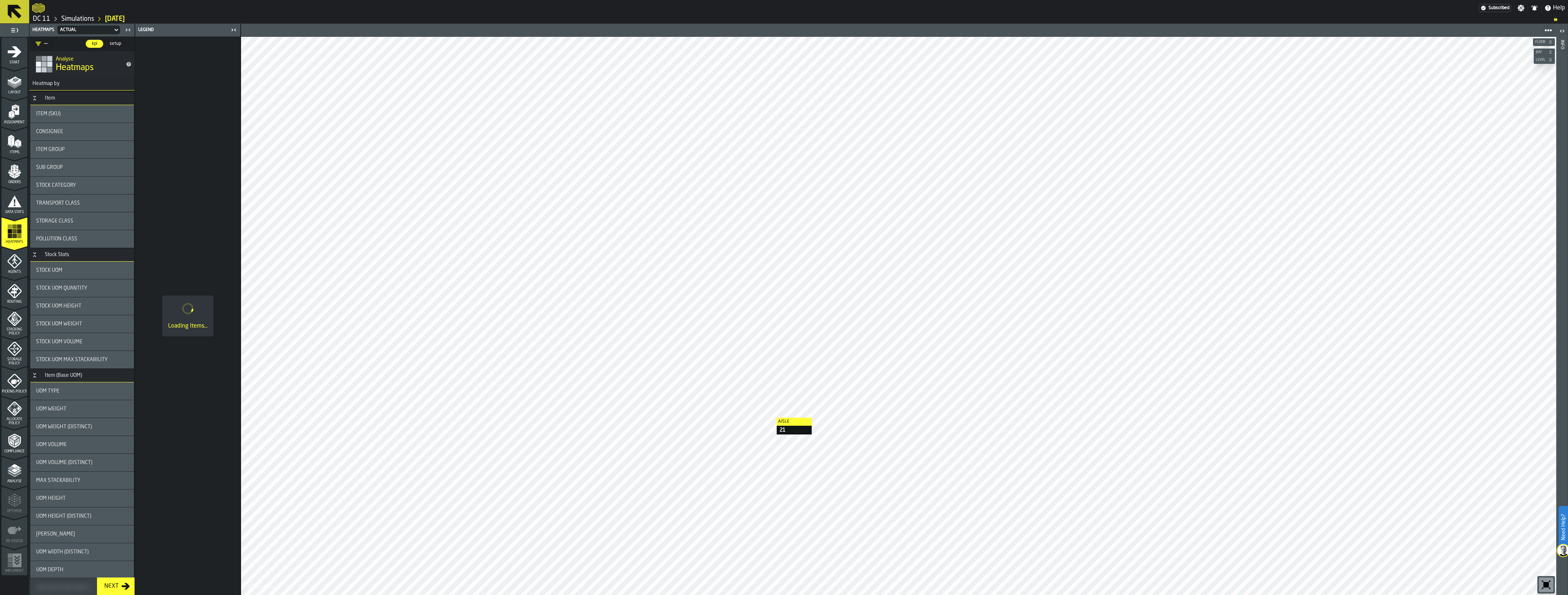
click at [16, 267] on icon "menu Agents" at bounding box center [15, 261] width 15 height 15
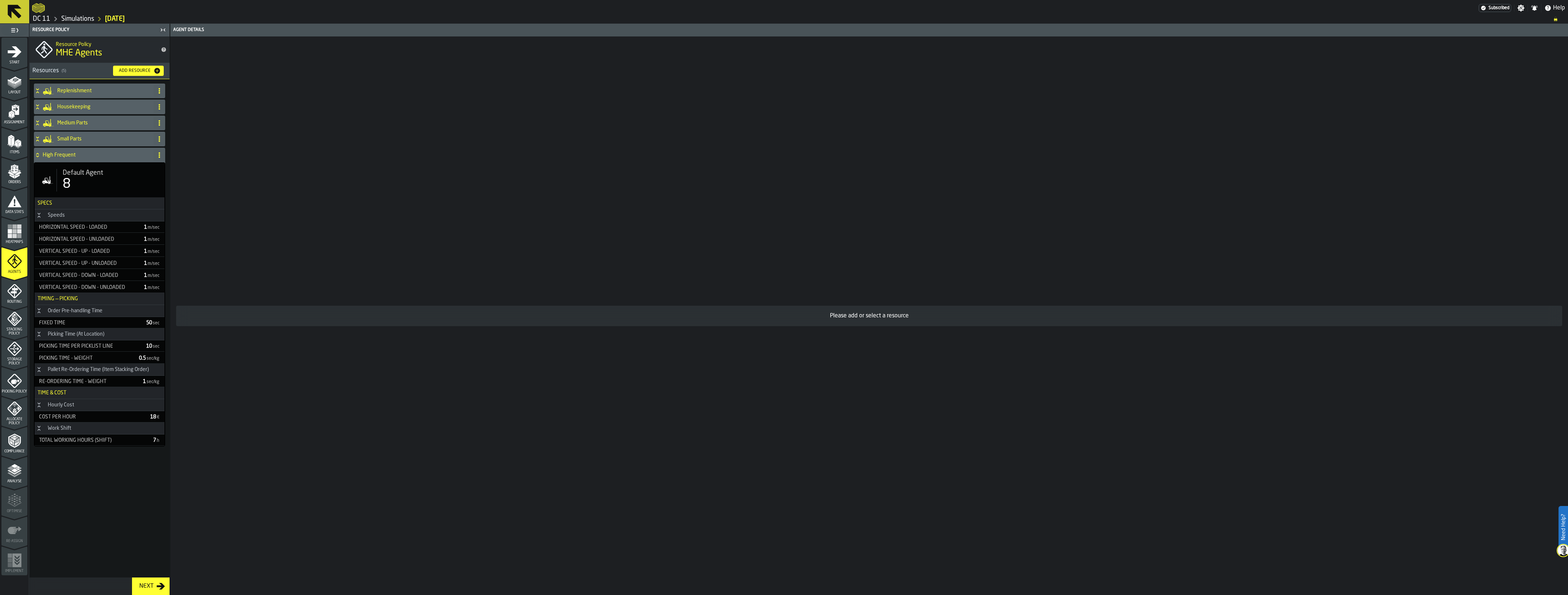
click at [9, 297] on icon "menu Routing" at bounding box center [15, 291] width 15 height 15
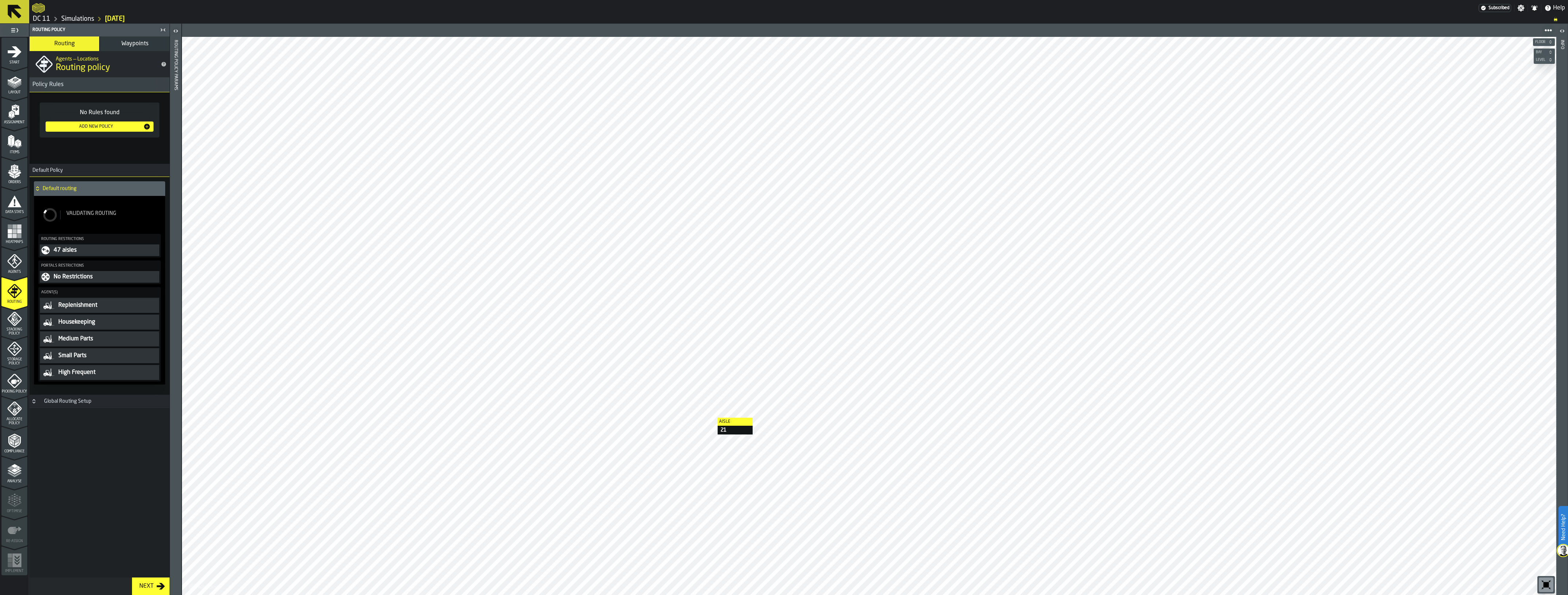
click at [16, 376] on icon "menu Picking Policy" at bounding box center [15, 381] width 15 height 15
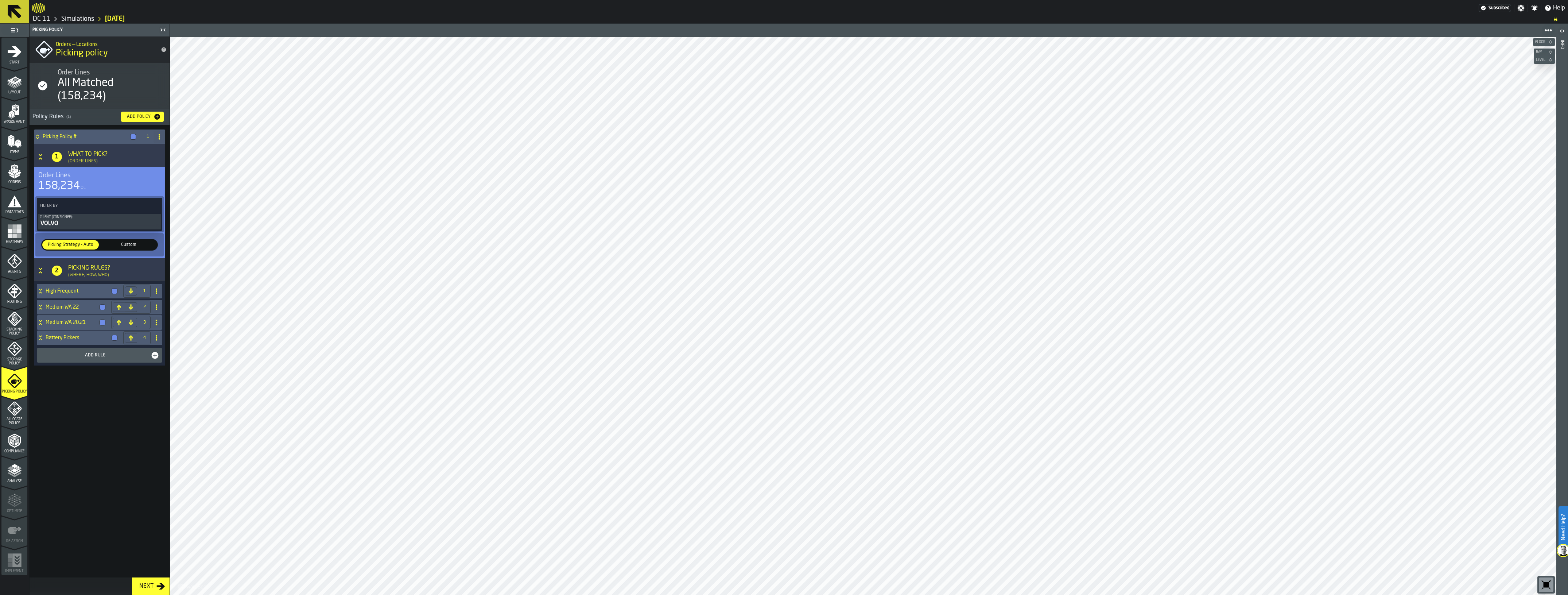
drag, startPoint x: 15, startPoint y: 410, endPoint x: 26, endPoint y: 500, distance: 90.7
click at [13, 410] on icon "menu Allocate Policy" at bounding box center [15, 409] width 15 height 15
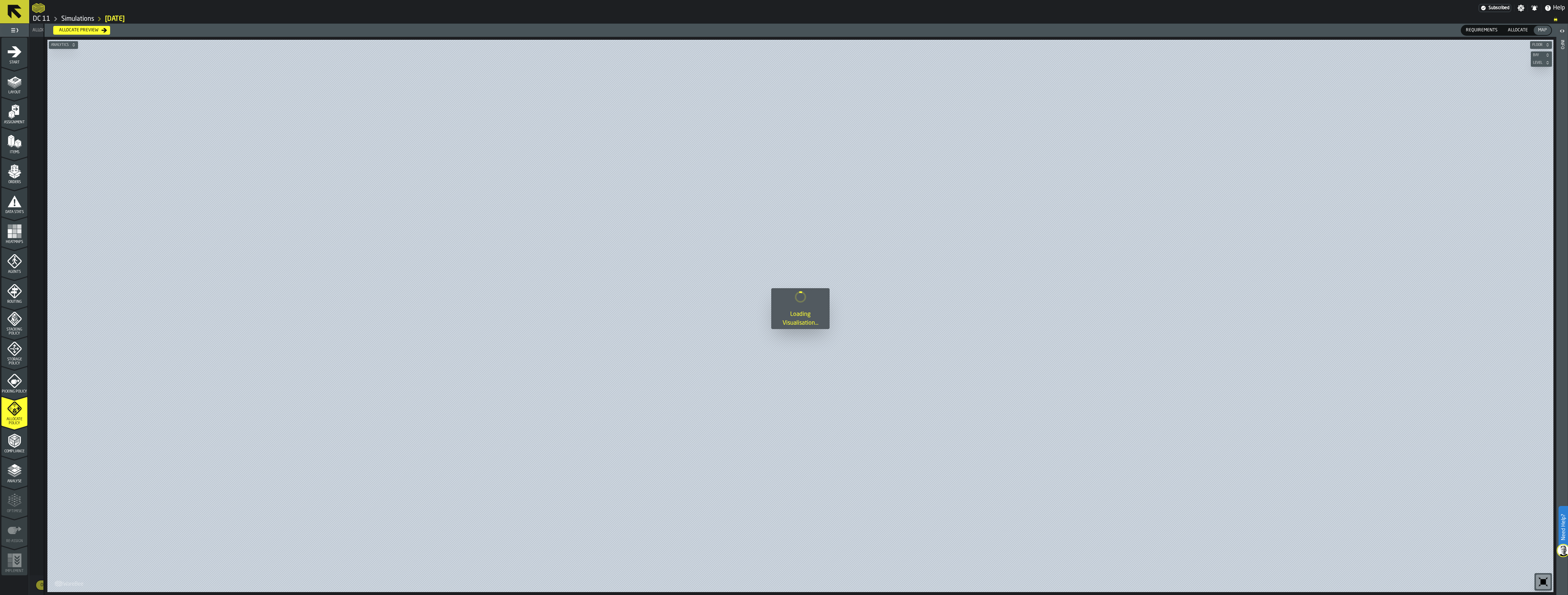
click at [16, 386] on icon "menu Picking Policy" at bounding box center [14, 380] width 14 height 14
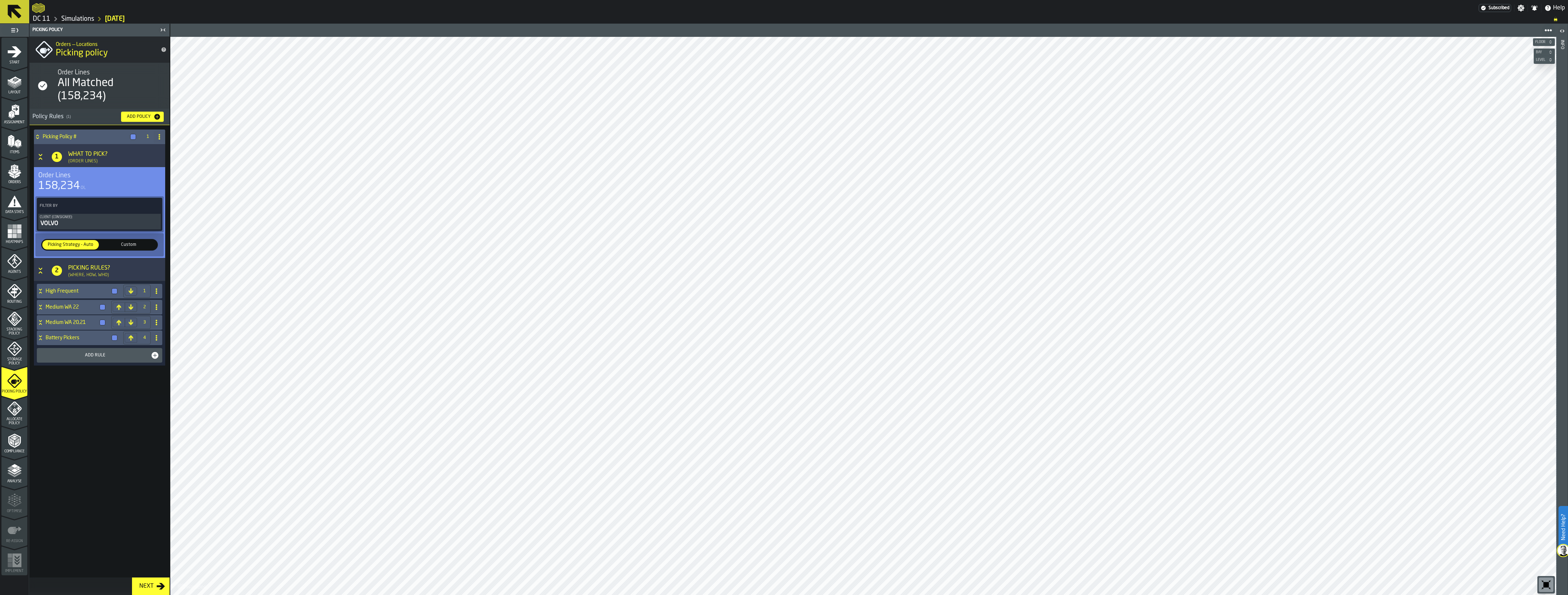
click at [18, 476] on icon "menu Analyse" at bounding box center [15, 471] width 15 height 15
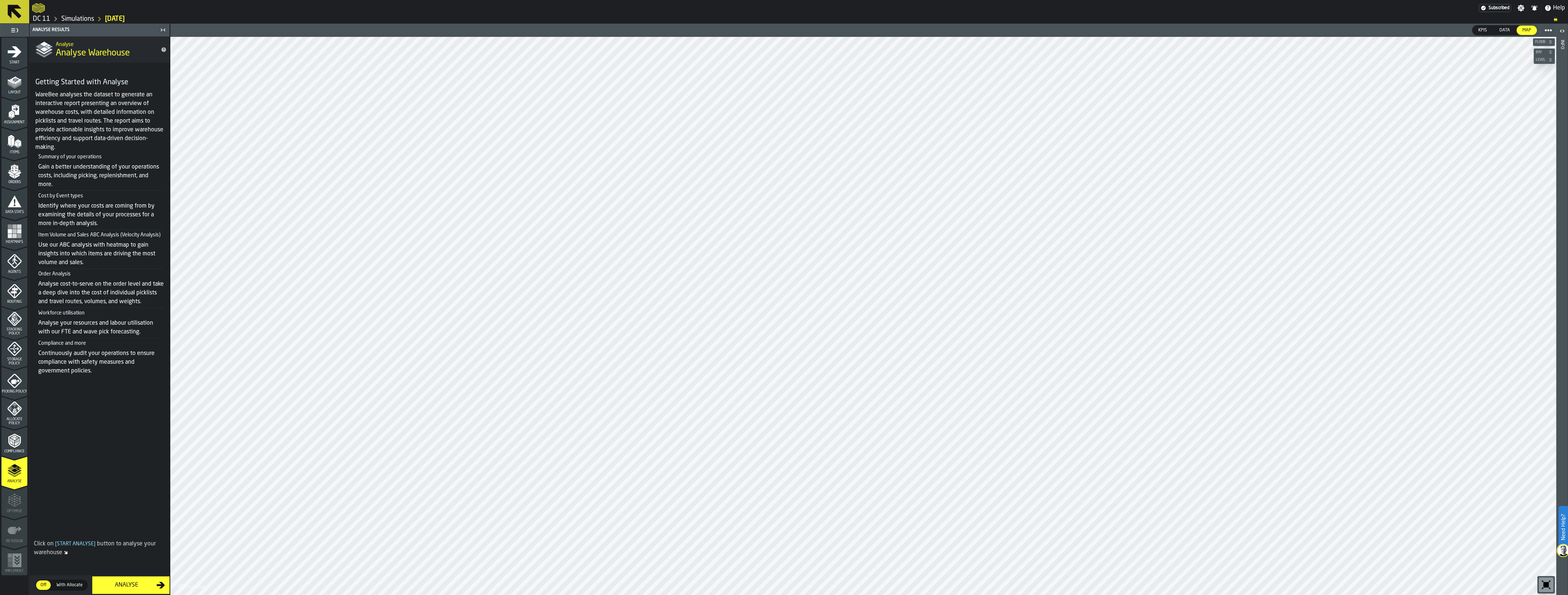
click at [150, 485] on div "Analyse" at bounding box center [127, 585] width 60 height 9
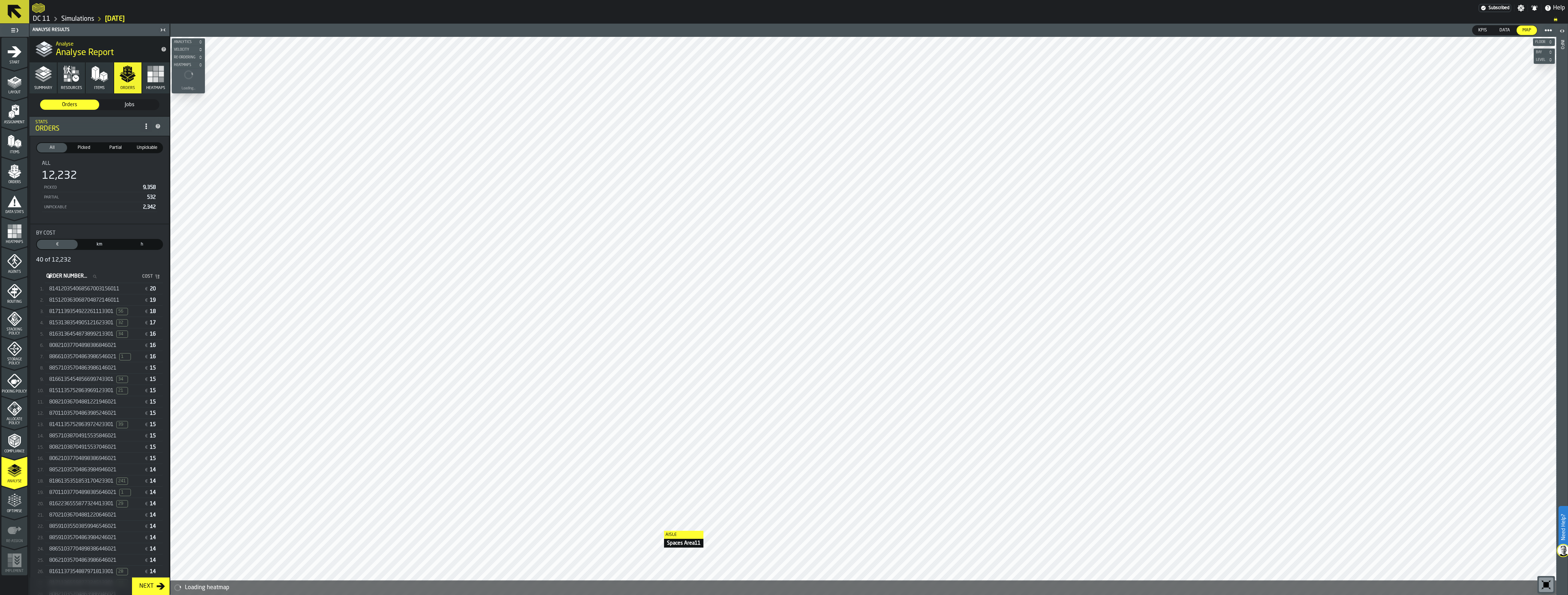
click at [111, 258] on div "40 of 12,232" at bounding box center [99, 260] width 127 height 9
click at [110, 289] on span "814120354068567003156011" at bounding box center [84, 289] width 70 height 6
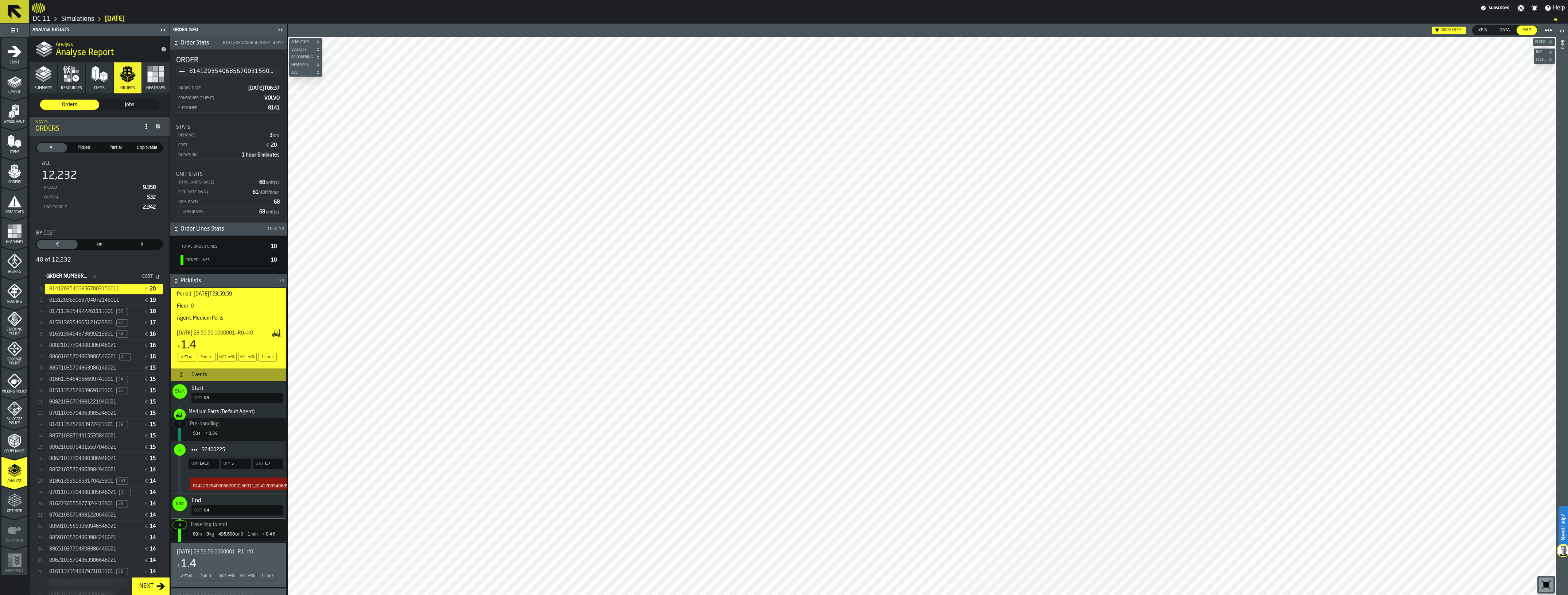
scroll to position [183, 0]
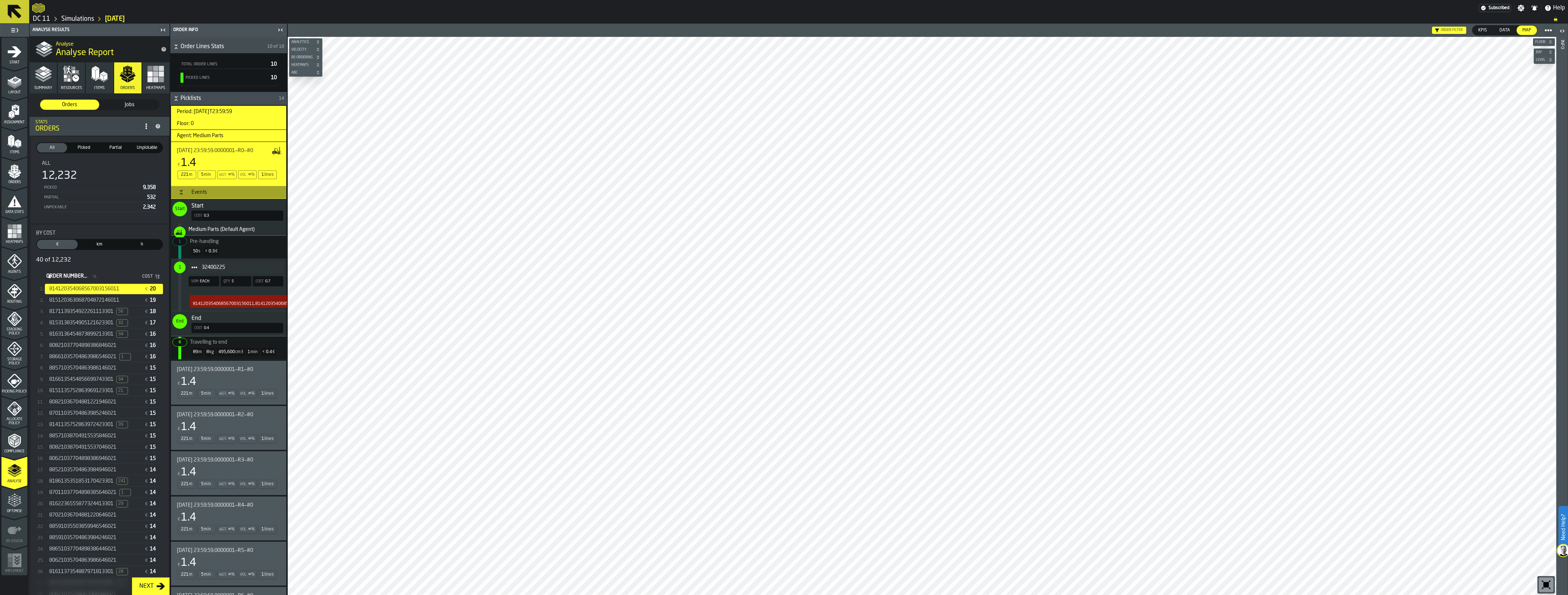
click at [220, 381] on div "€ 1.4" at bounding box center [227, 382] width 100 height 13
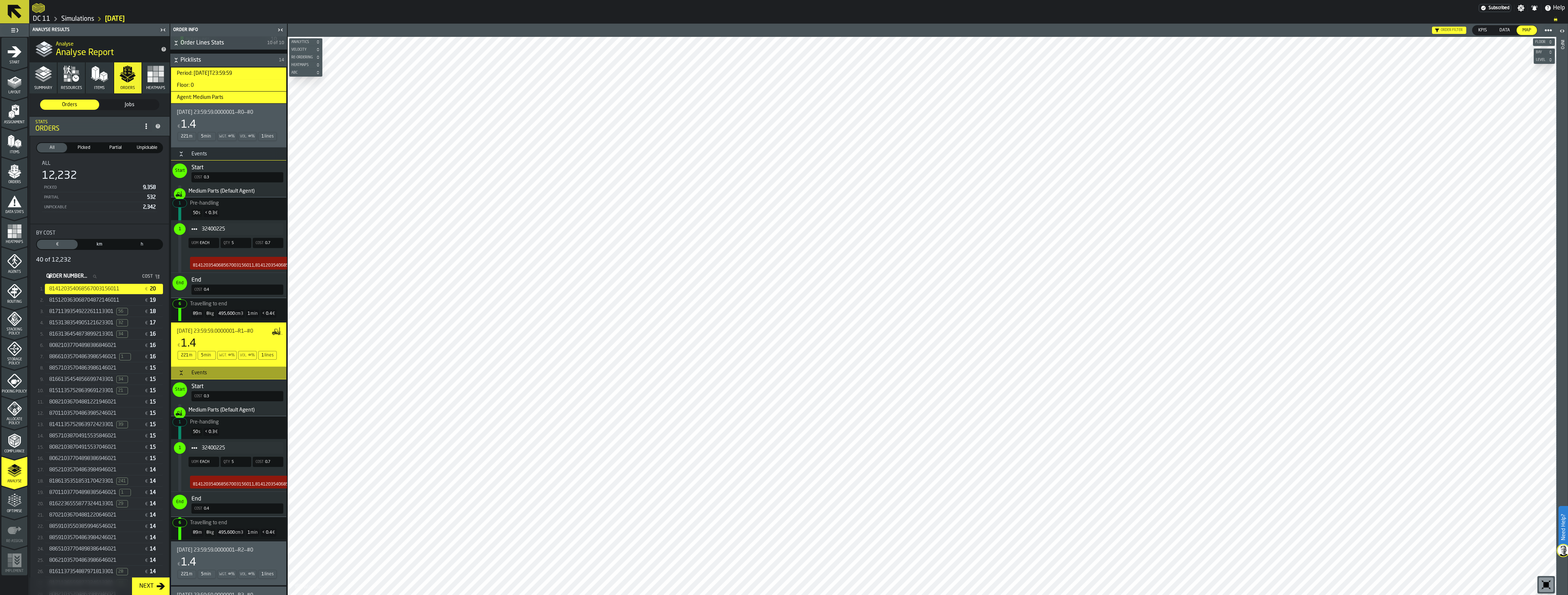
scroll to position [365, 0]
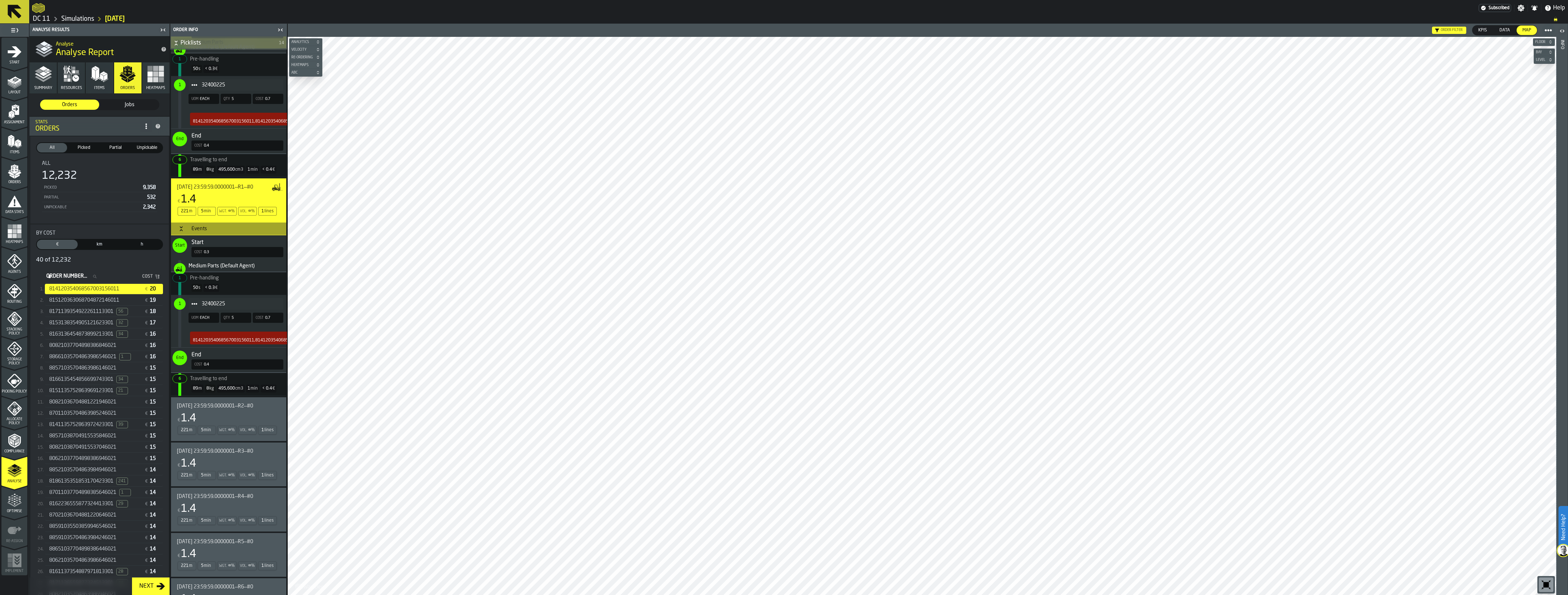
click at [229, 413] on div "€ 1.4" at bounding box center [227, 418] width 100 height 13
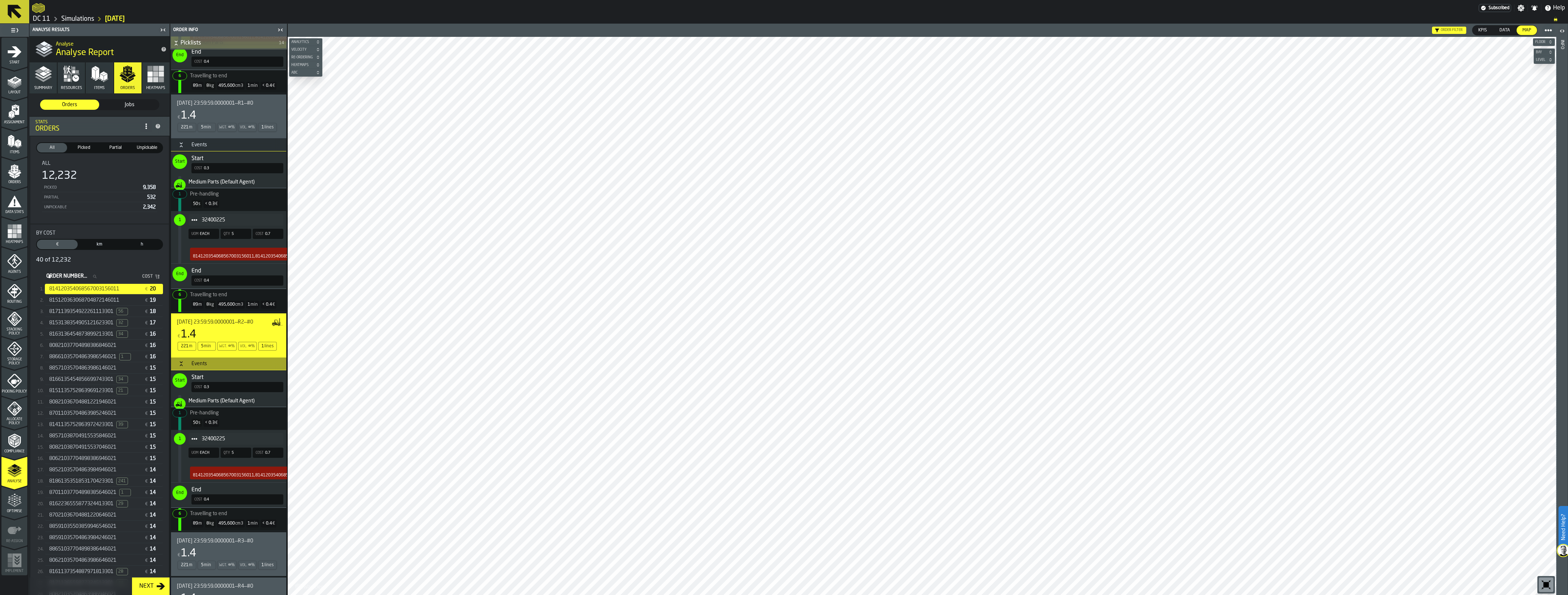
scroll to position [502, 0]
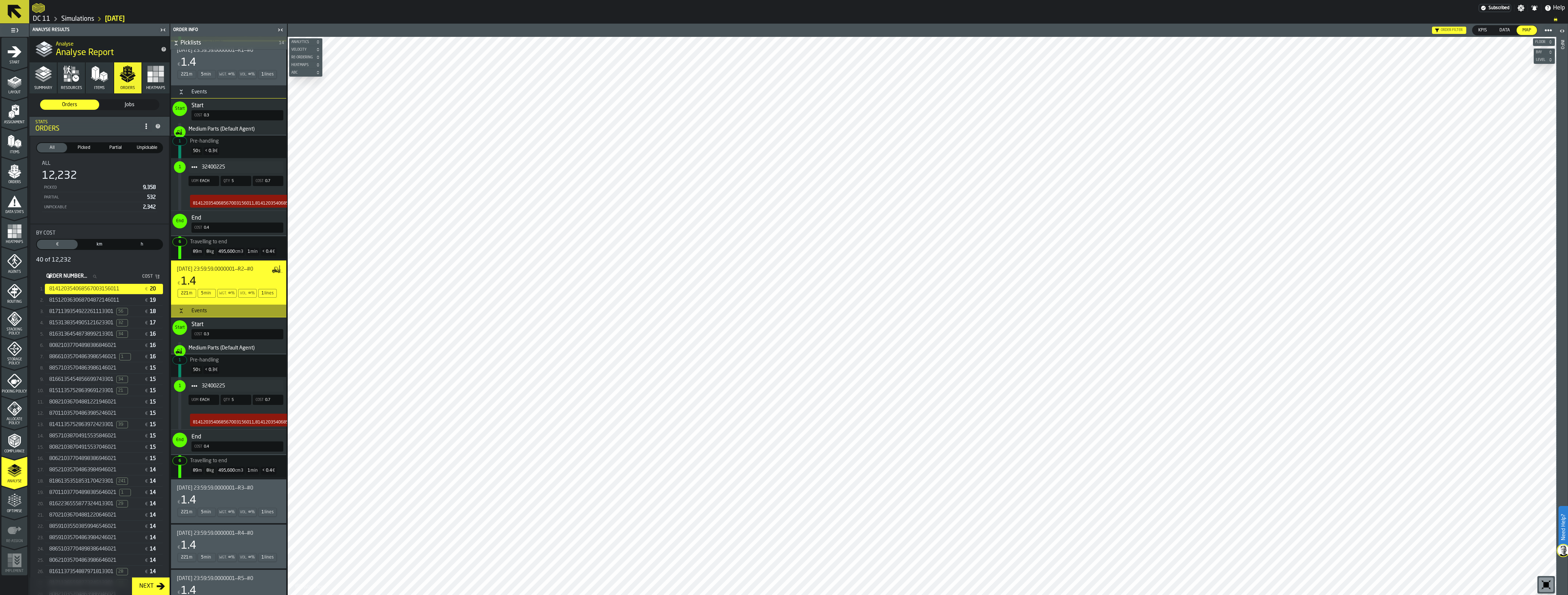
click at [231, 485] on span "[DATE] 23:59:59.0000001—R3—#0" at bounding box center [215, 488] width 76 height 6
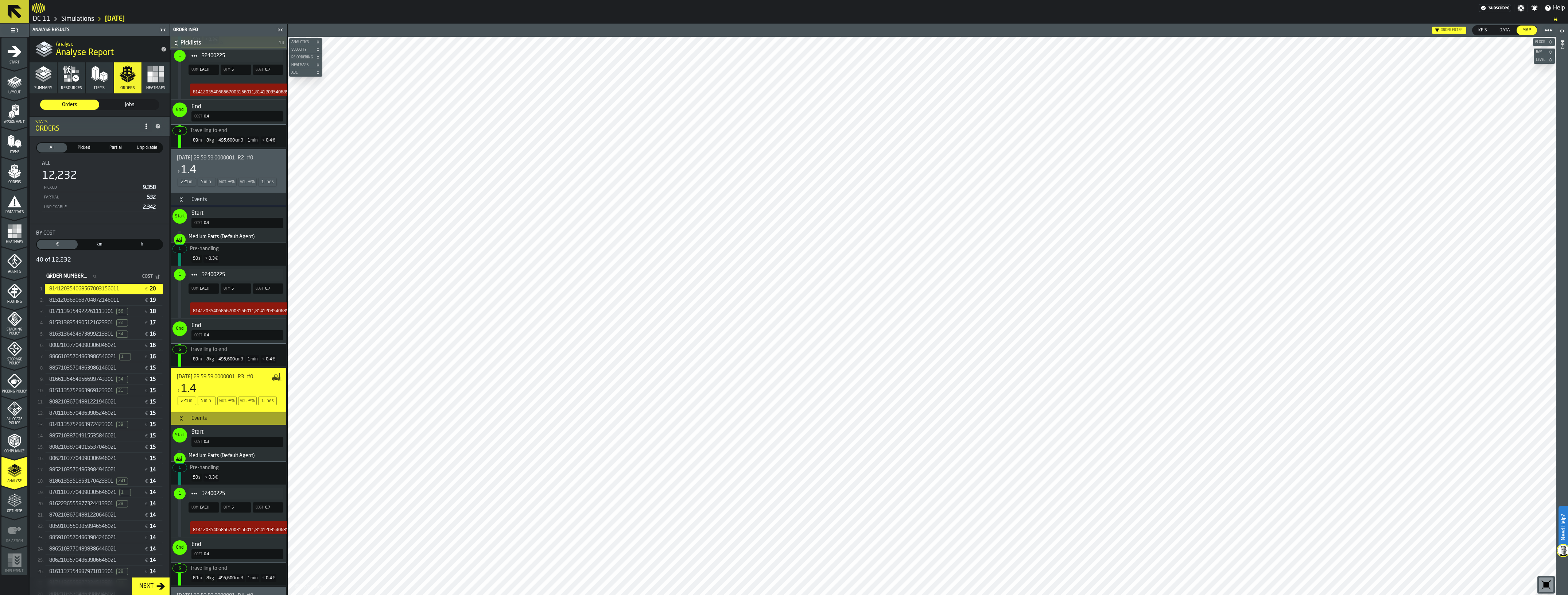
scroll to position [684, 0]
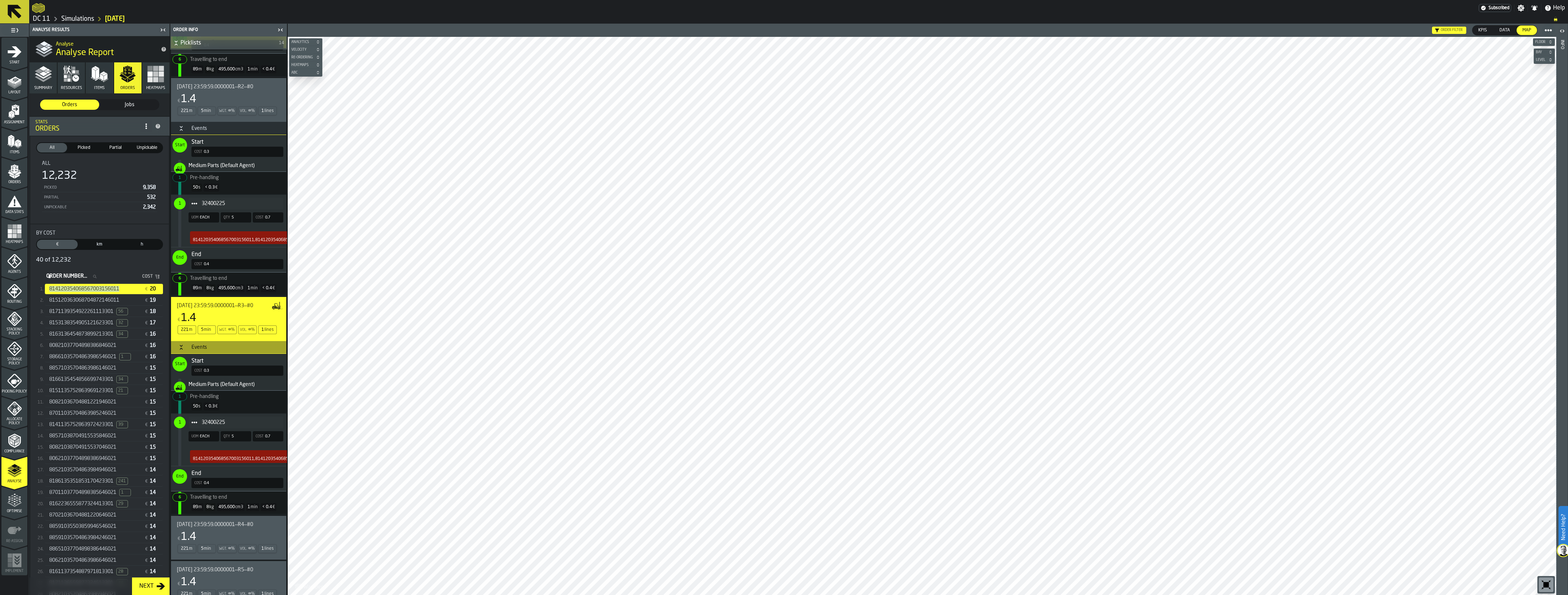
drag, startPoint x: 48, startPoint y: 287, endPoint x: 122, endPoint y: 290, distance: 74.1
click at [122, 290] on div "814120354068567003156011" at bounding box center [94, 289] width 95 height 6
copy span "814120354068567003156011"
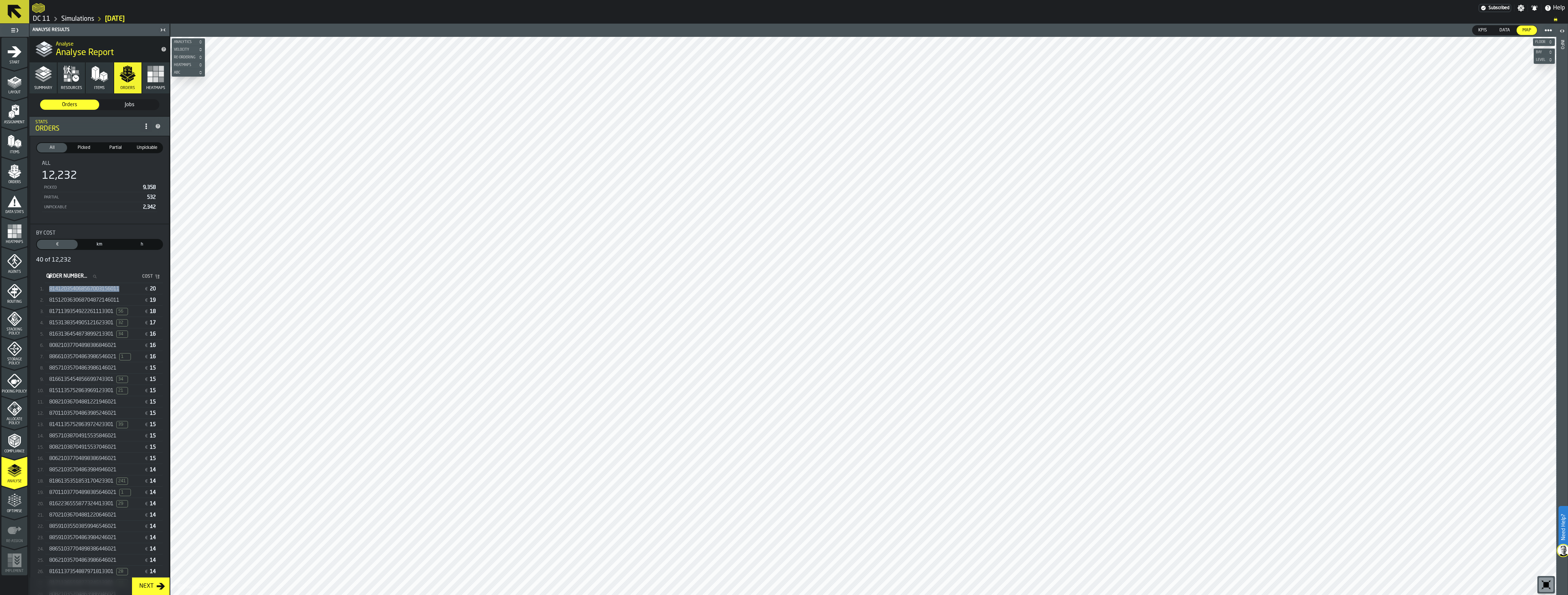
click at [80, 284] on div "814120354068567003156011 € 20" at bounding box center [104, 289] width 118 height 10
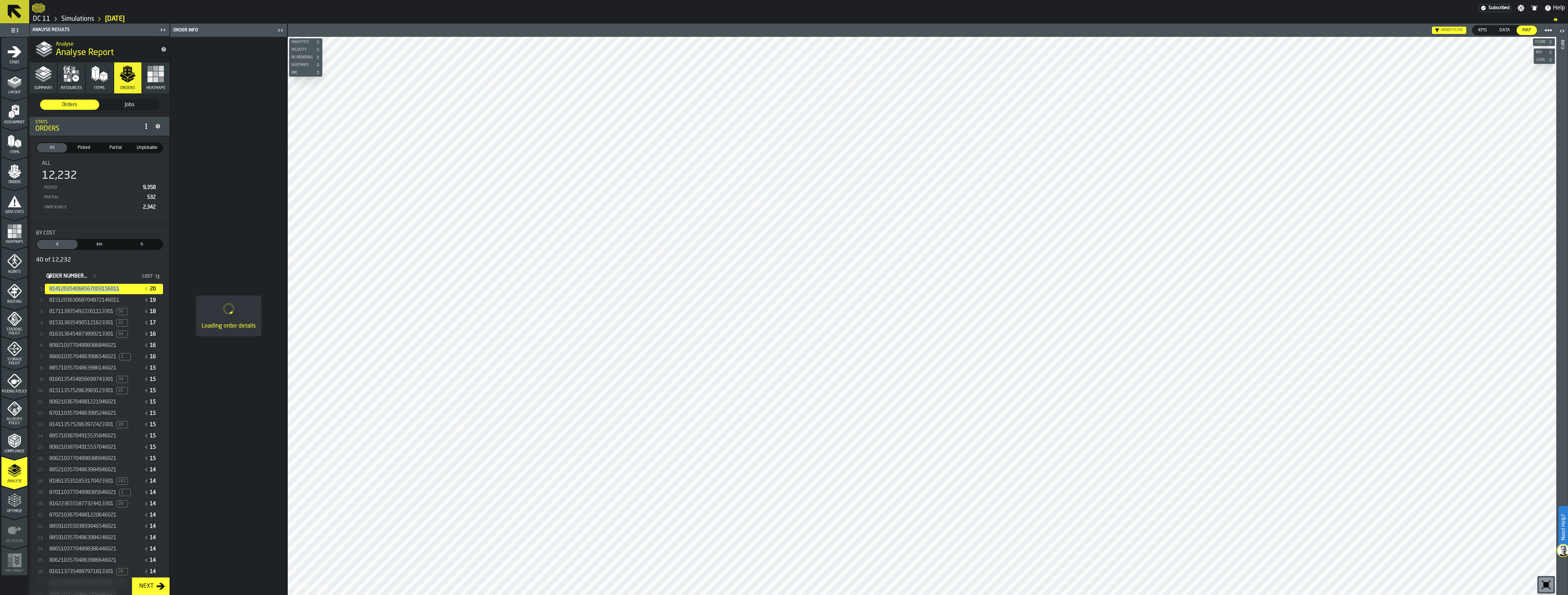
click at [236, 393] on div "Loading order details" at bounding box center [229, 316] width 117 height 558
click at [119, 272] on div "Order Number... Order Number..." at bounding box center [86, 276] width 83 height 10
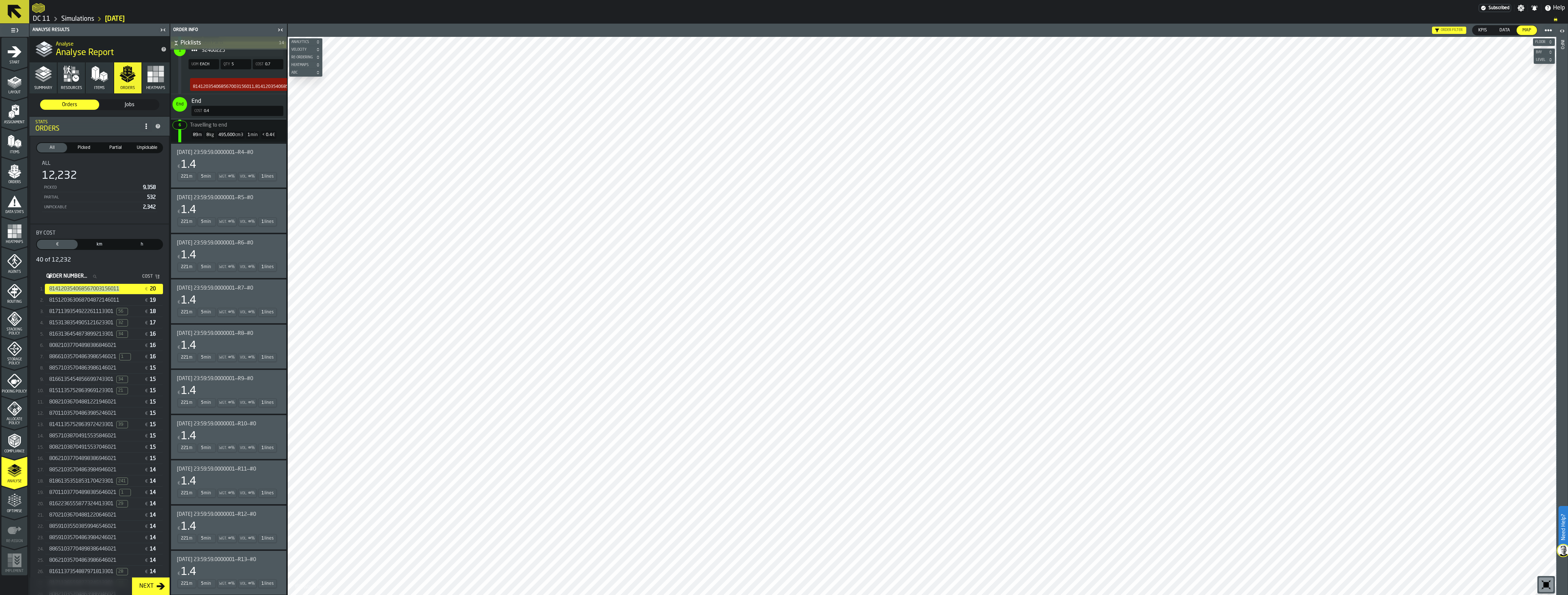
scroll to position [1058, 0]
click at [242, 426] on span "[DATE] 23:59:59.0000001—R10—#0" at bounding box center [217, 424] width 79 height 6
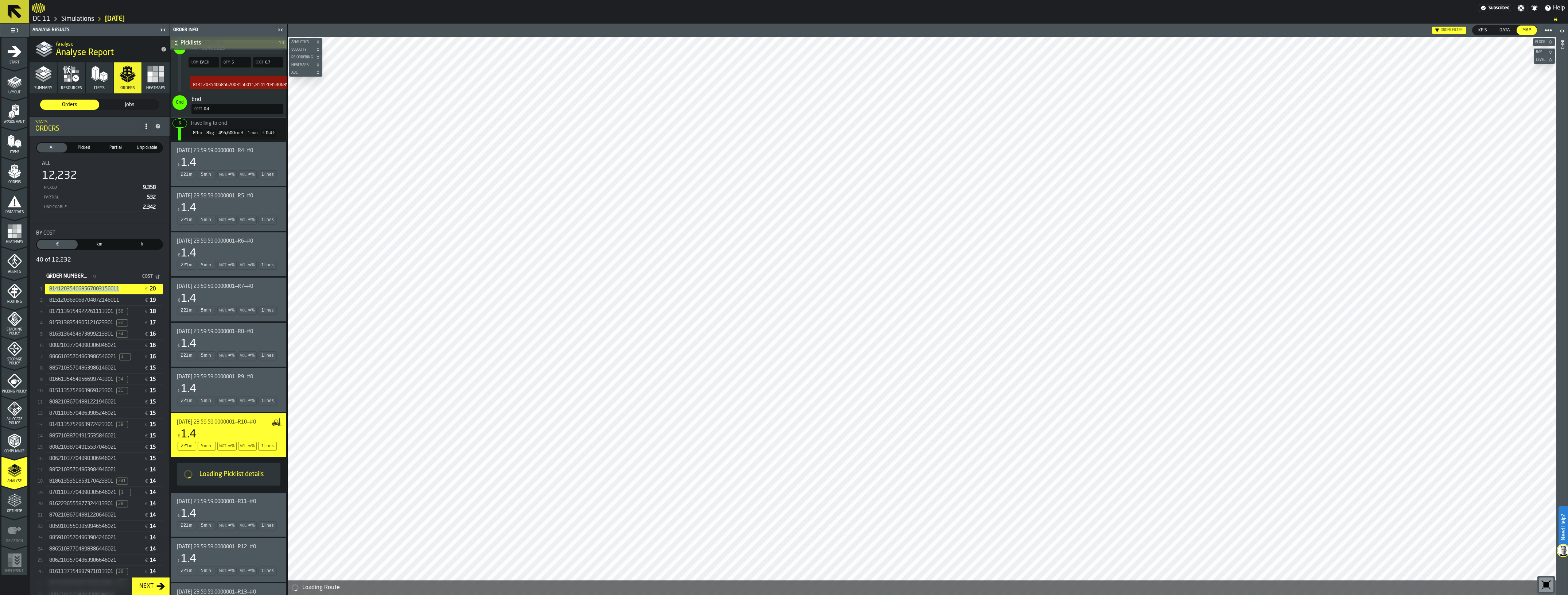
click at [222, 380] on span "[DATE] 23:59:59.0000001—R9—#0" at bounding box center [215, 377] width 76 height 6
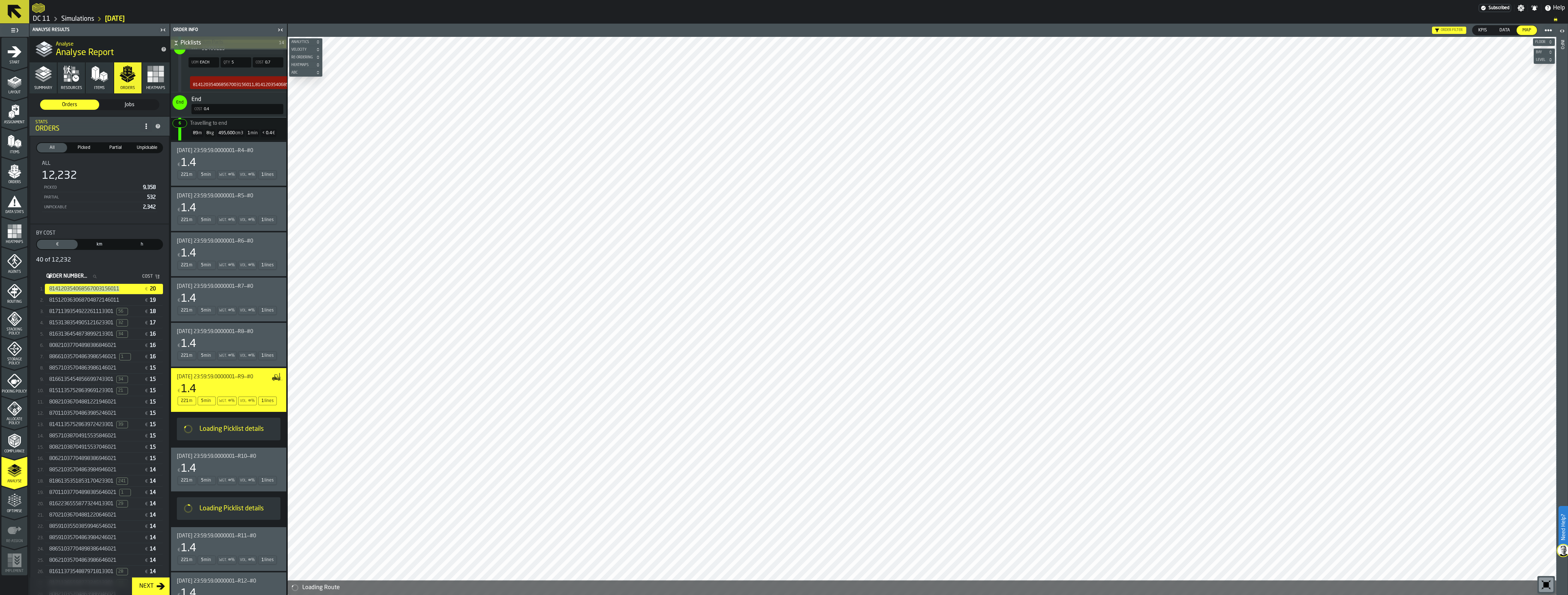
click at [221, 342] on div "€ 1.4" at bounding box center [227, 344] width 100 height 13
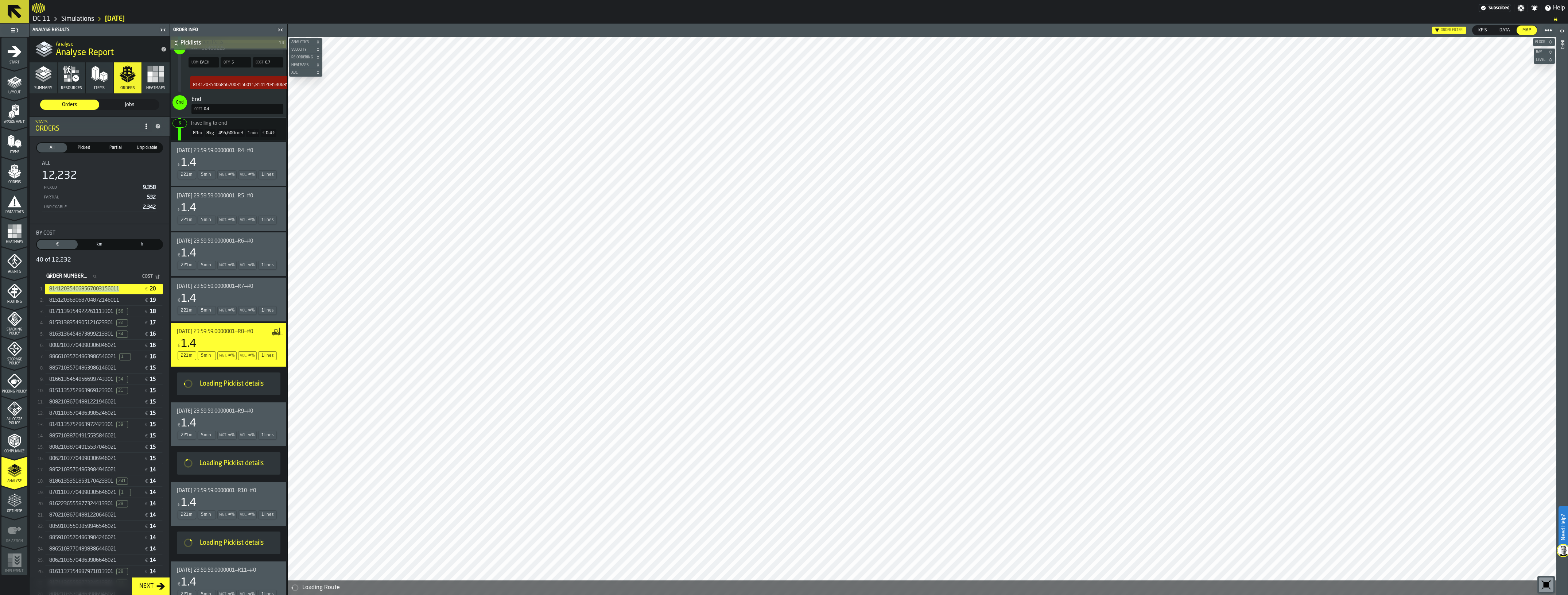
click at [215, 290] on div "[DATE] 23:59:59.0000001—R7—#0 € 1.4 221 m 5 min Wgt. ∞ % Vol. ∞ % 1 lines" at bounding box center [227, 299] width 100 height 32
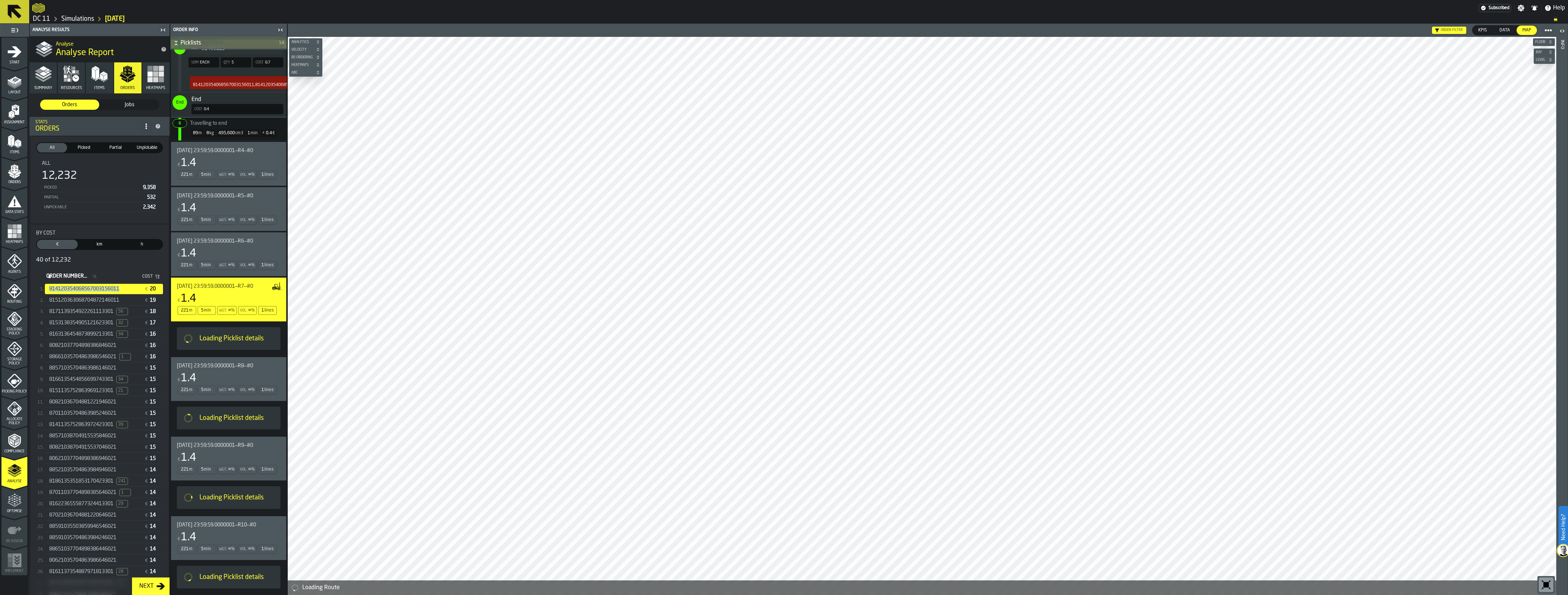
click at [211, 242] on span "[DATE] 23:59:59.0000001—R6—#0" at bounding box center [215, 241] width 76 height 6
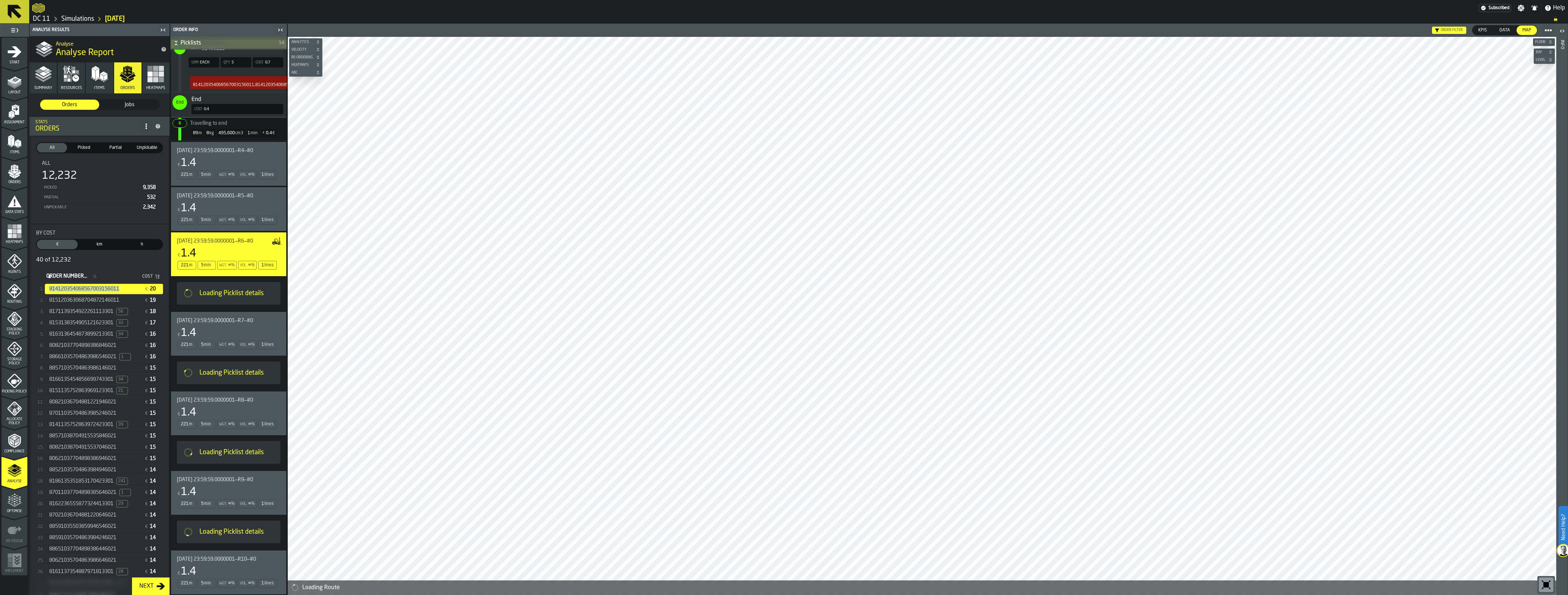
click at [213, 205] on div "€ 1.4" at bounding box center [227, 208] width 100 height 13
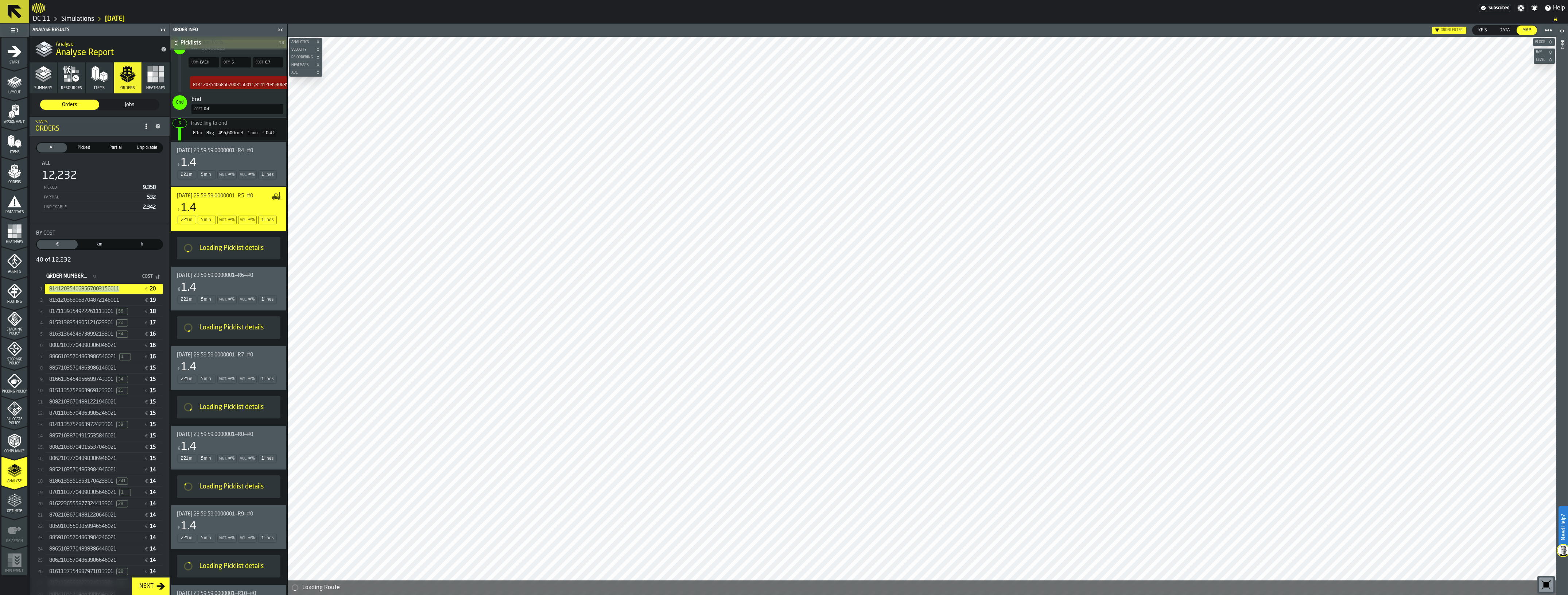
click at [218, 153] on span "[DATE] 23:59:59.0000001—R4—#0" at bounding box center [215, 151] width 76 height 6
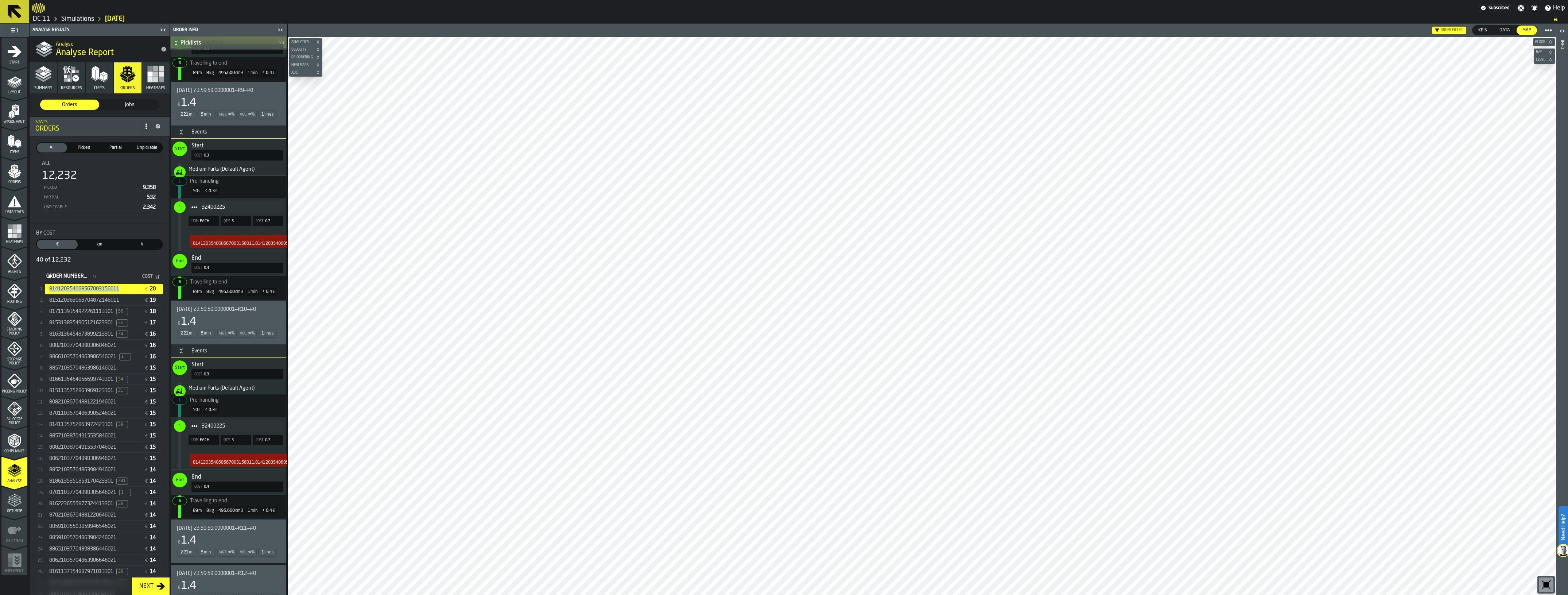
scroll to position [2272, 0]
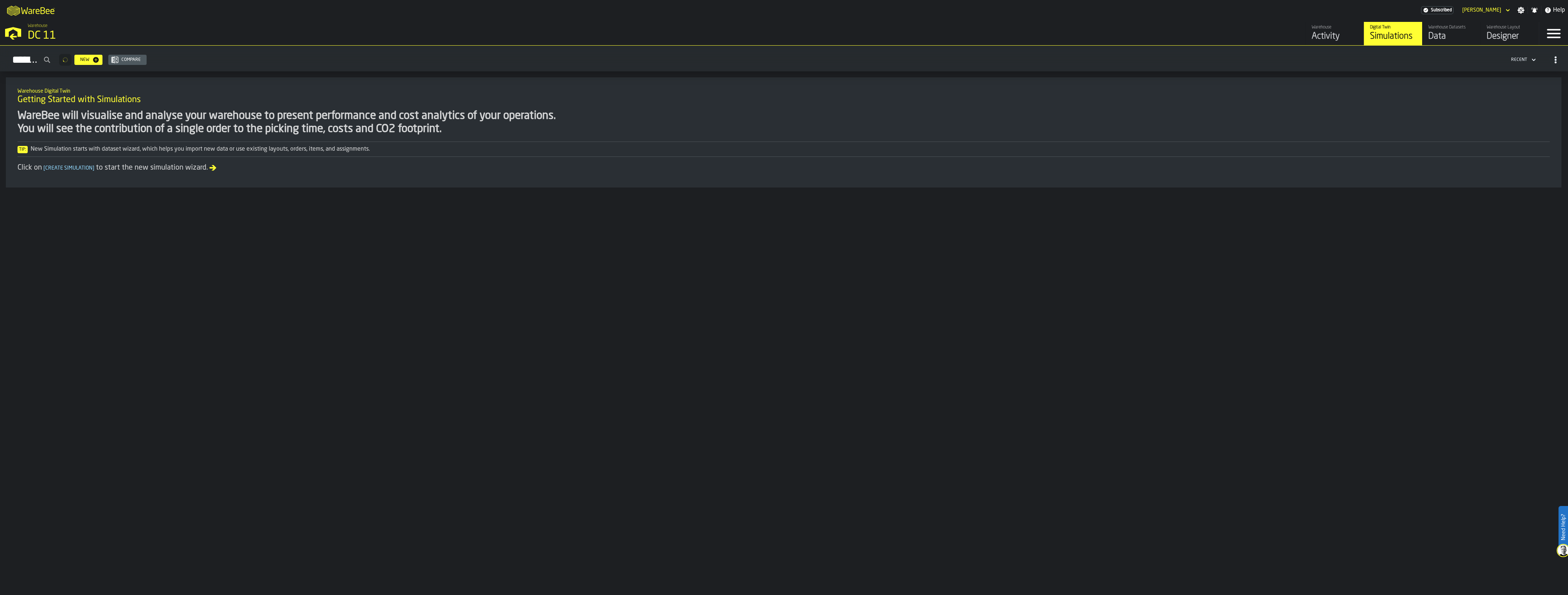
click at [1447, 34] on div "Data" at bounding box center [1452, 36] width 46 height 12
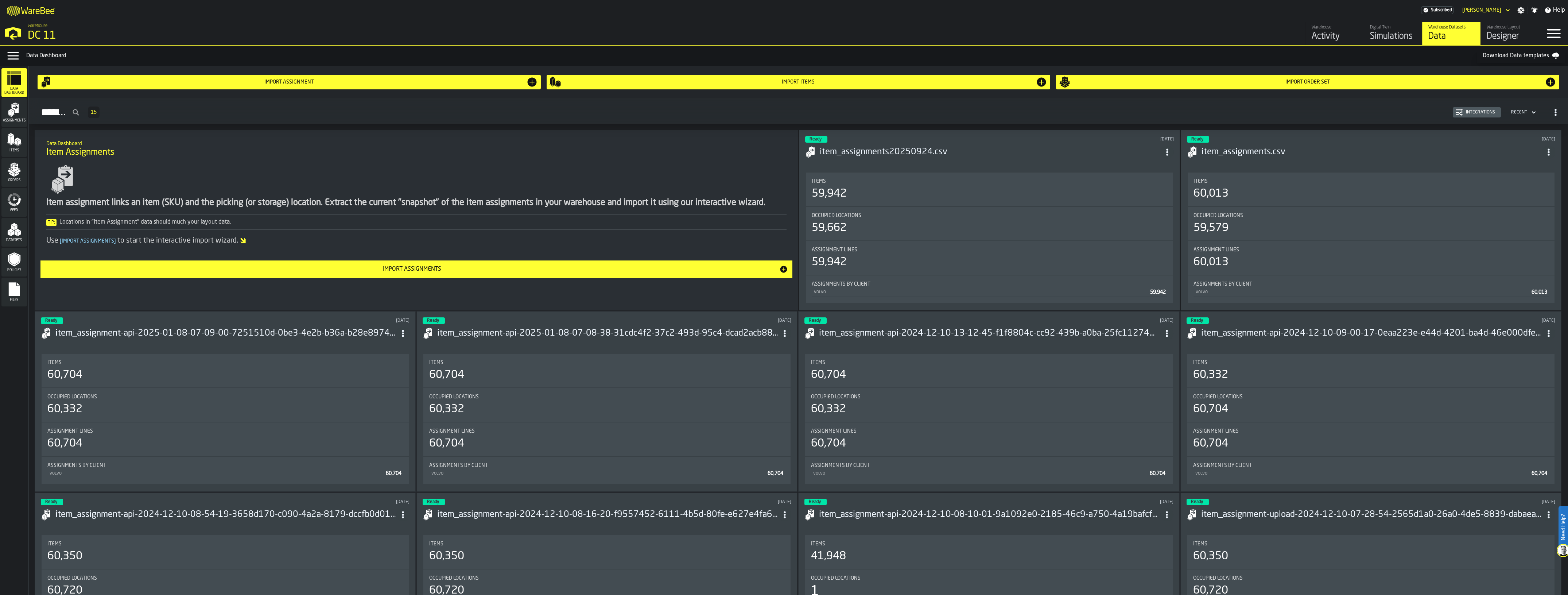
click at [21, 172] on div "Orders" at bounding box center [14, 172] width 26 height 20
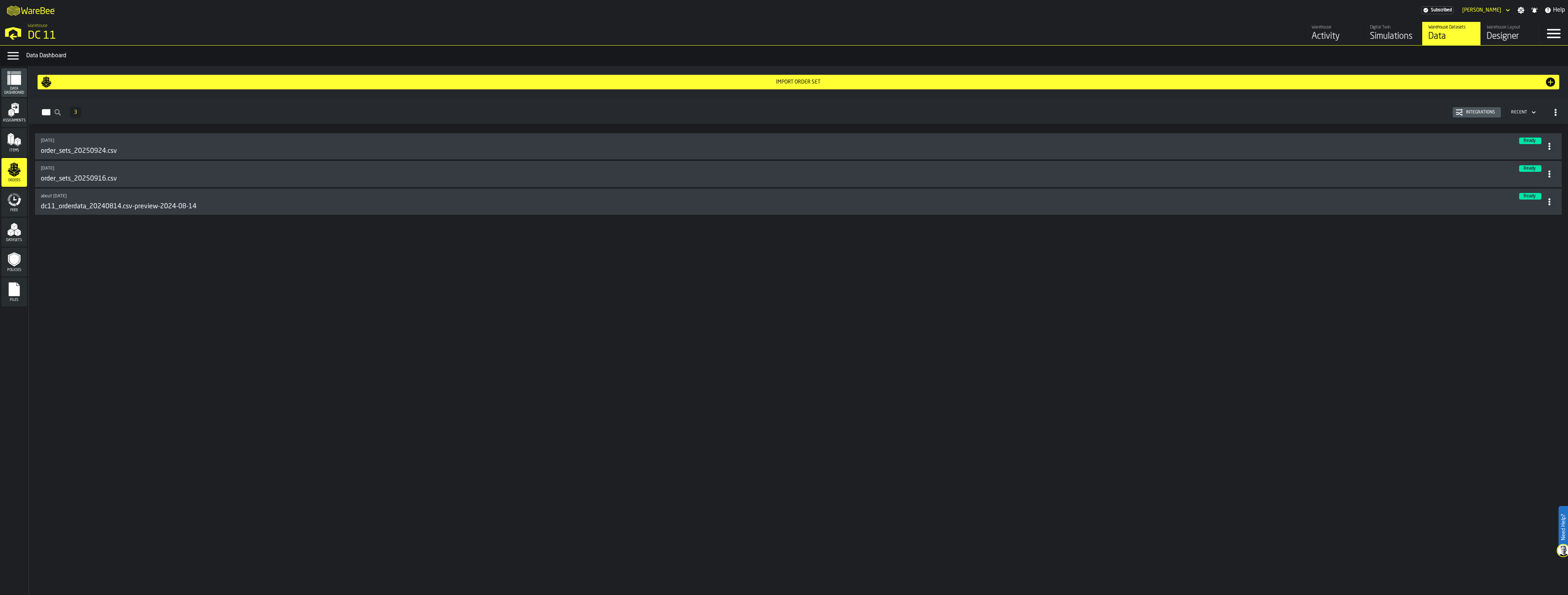
click at [183, 80] on div "Import Order Set" at bounding box center [799, 82] width 1493 height 6
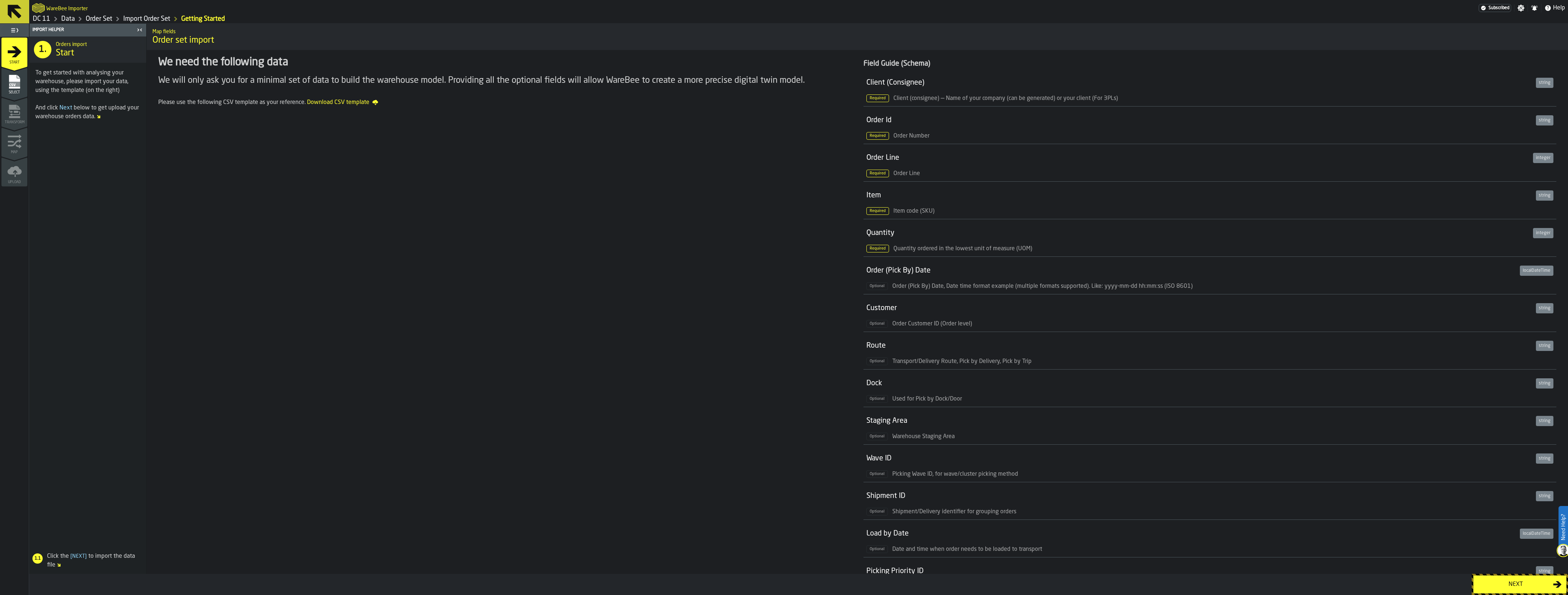
click at [1517, 579] on button "Next" at bounding box center [1519, 585] width 93 height 18
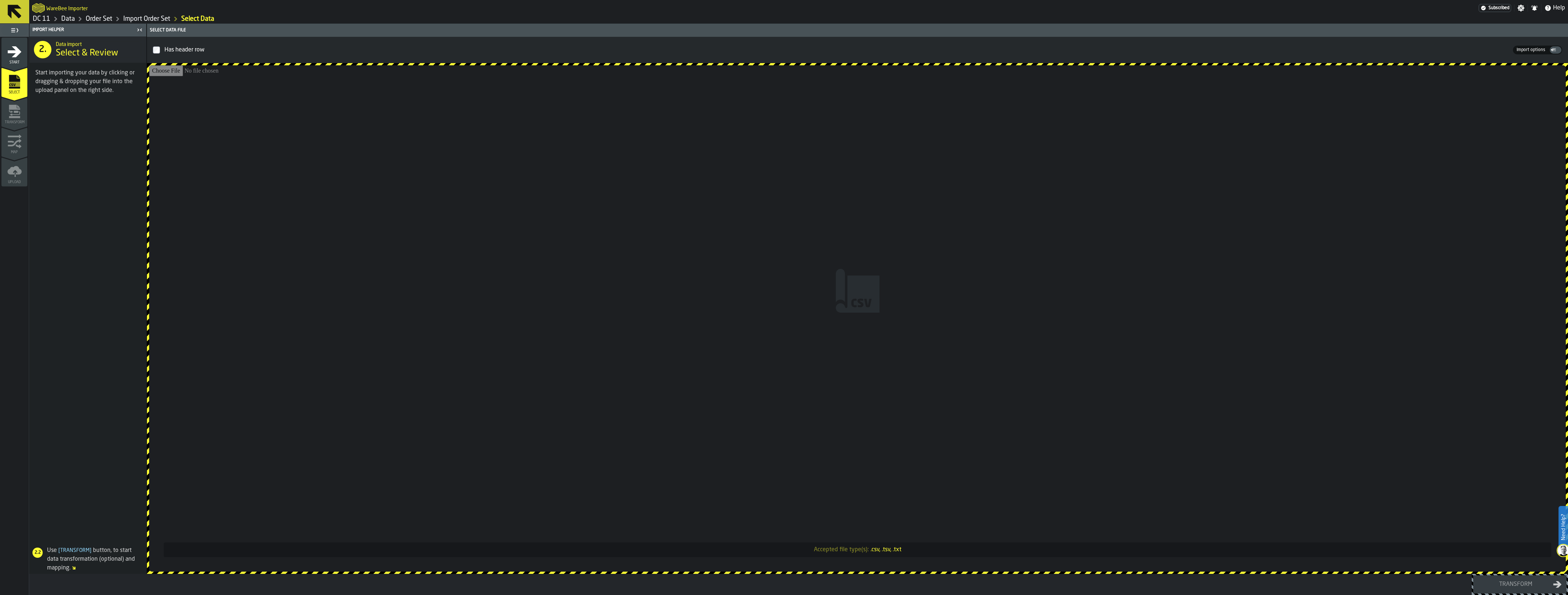
click at [933, 309] on input "Accepted file type(s): .csv, .tsv, .txt" at bounding box center [857, 319] width 1416 height 507
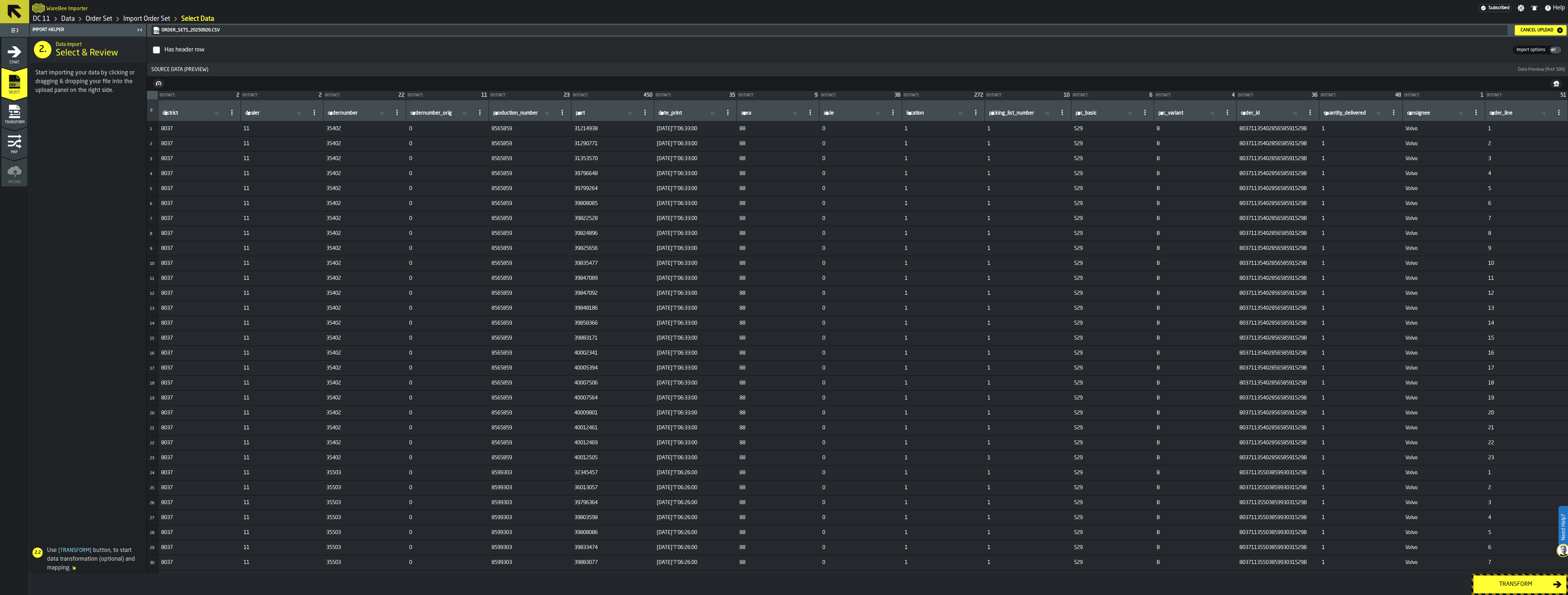
click at [1500, 586] on div "Transform" at bounding box center [1515, 585] width 75 height 9
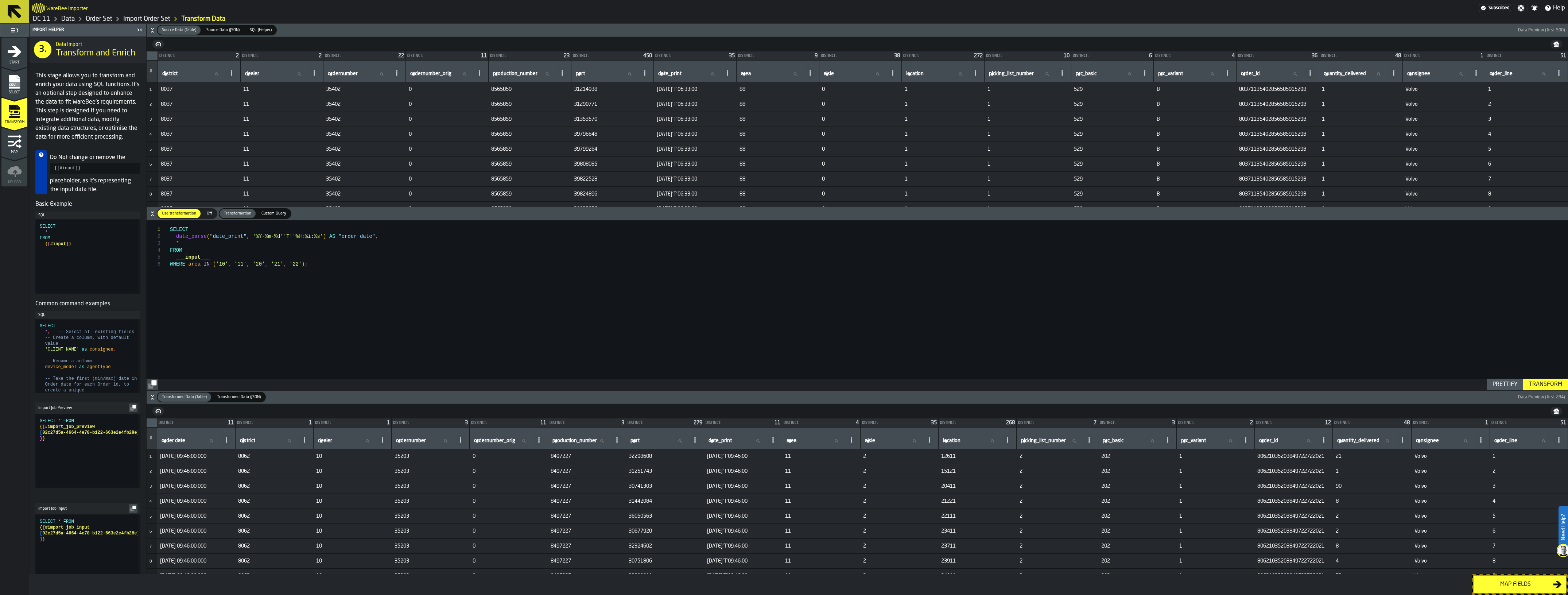
click at [1500, 586] on div "Map fields" at bounding box center [1515, 585] width 75 height 9
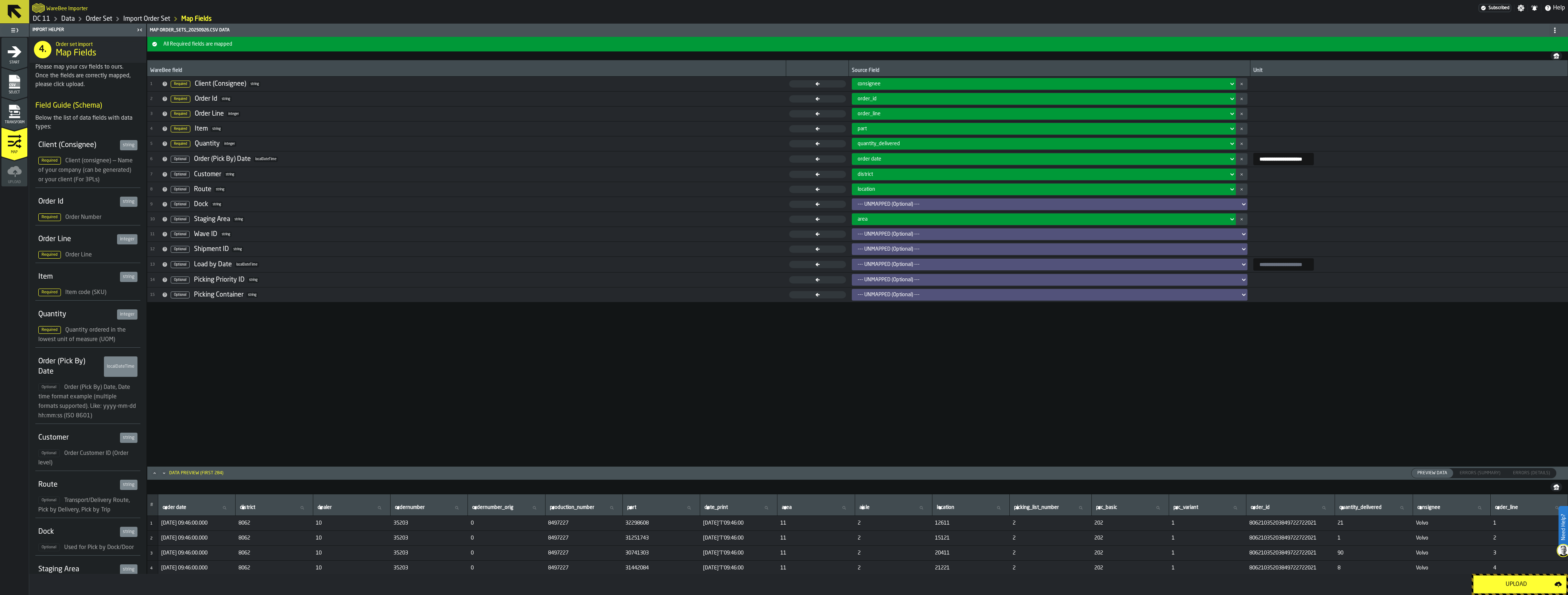
drag, startPoint x: 10, startPoint y: 116, endPoint x: 19, endPoint y: 119, distance: 9.5
click at [10, 117] on icon "menu Transform" at bounding box center [14, 118] width 11 height 2
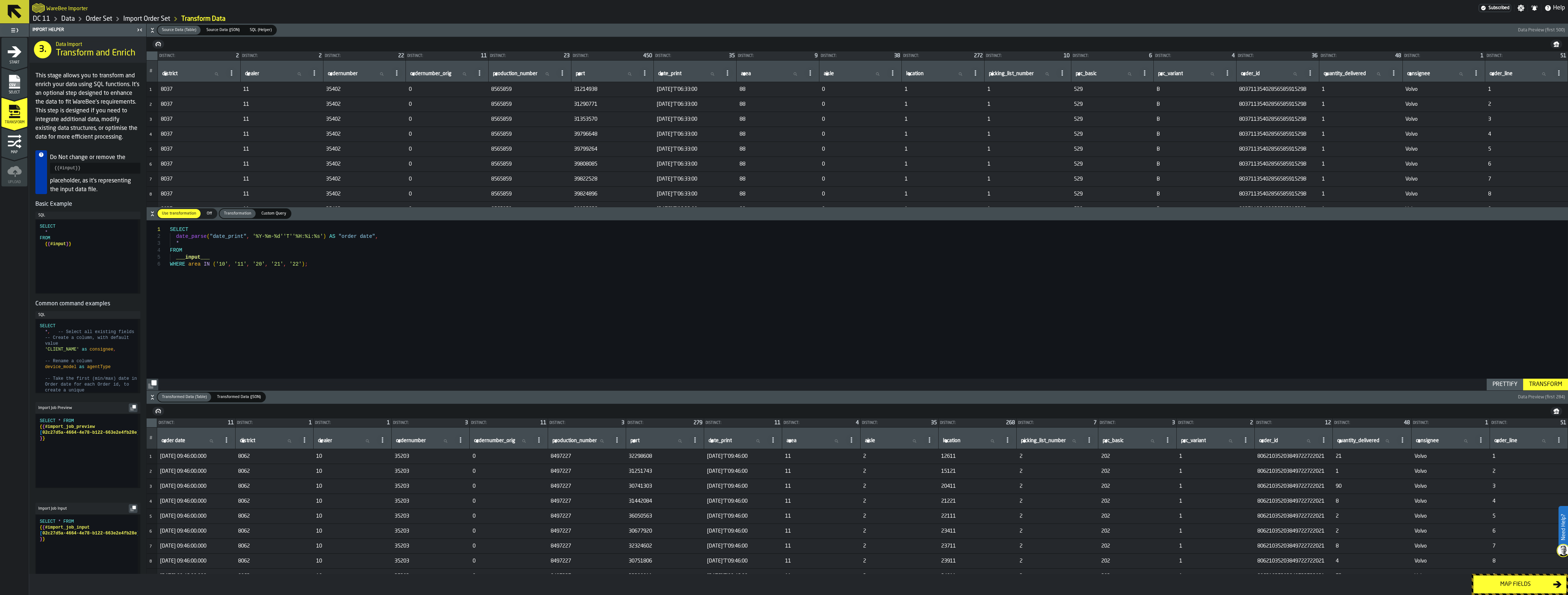
click at [1524, 588] on div "Map fields" at bounding box center [1515, 585] width 75 height 9
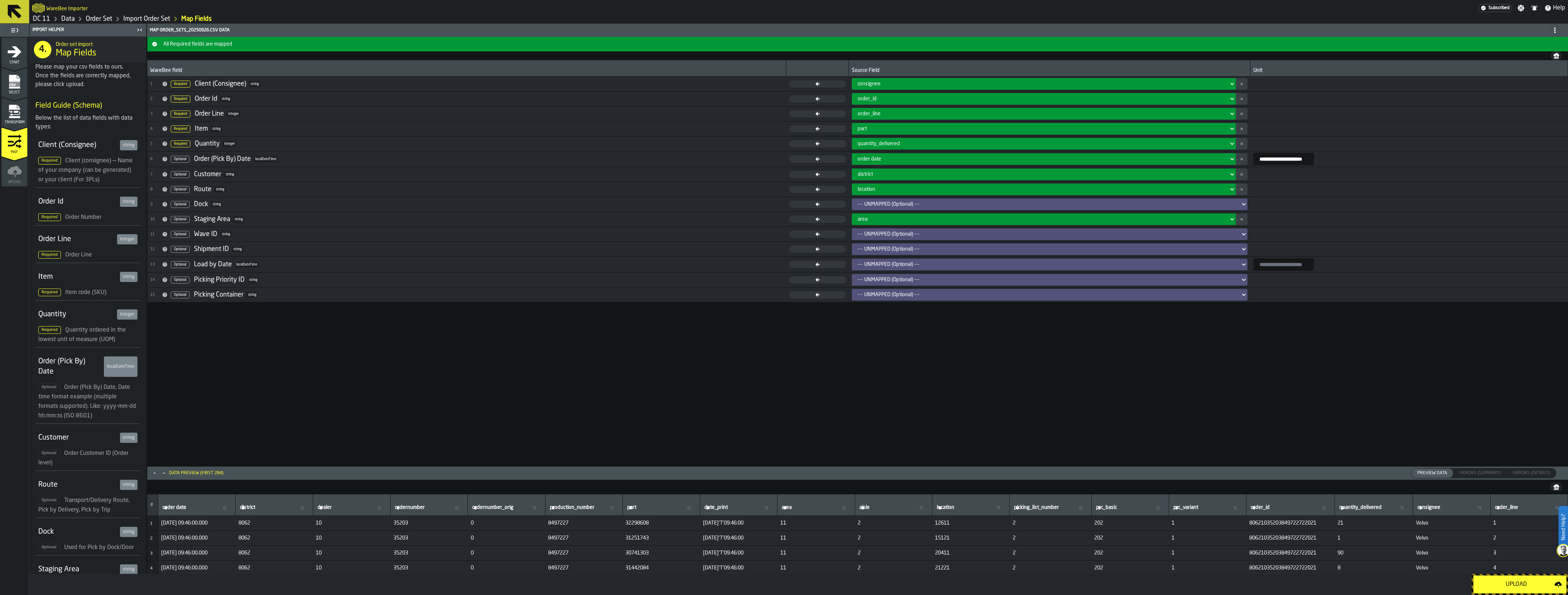
click at [1524, 588] on div "Upload" at bounding box center [1516, 585] width 77 height 9
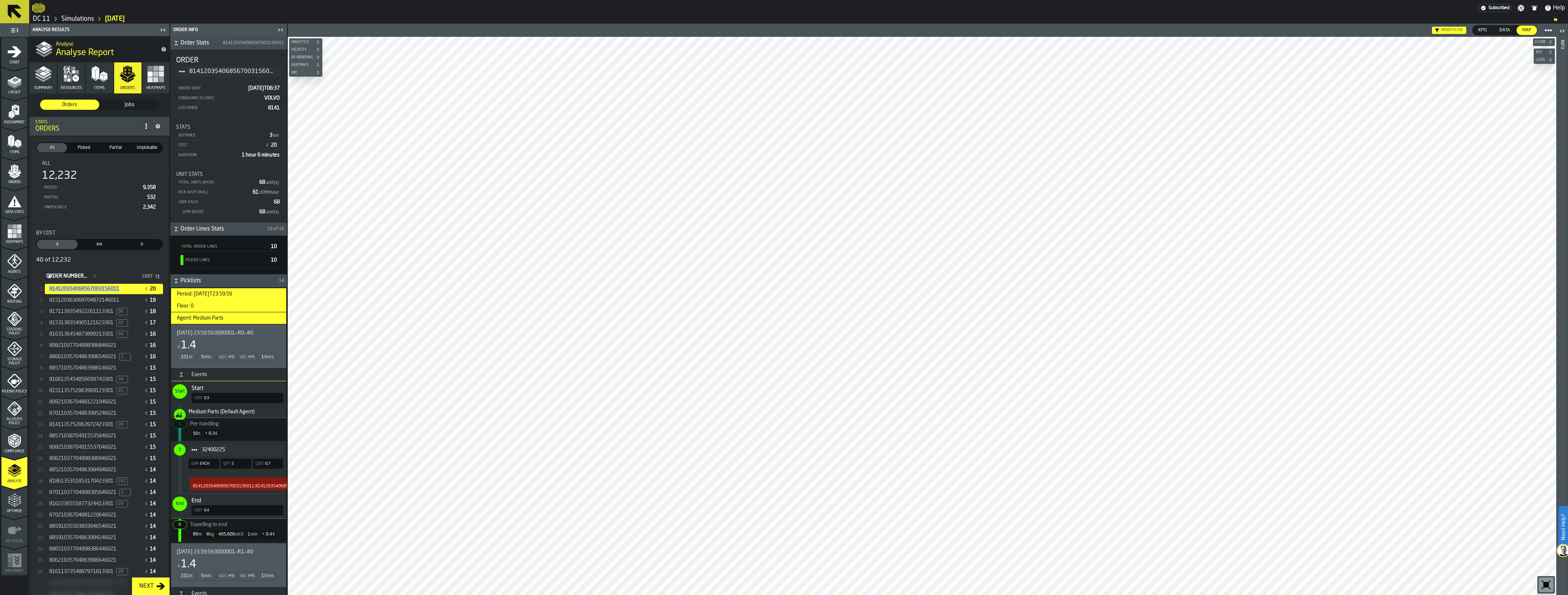
scroll to position [2272, 0]
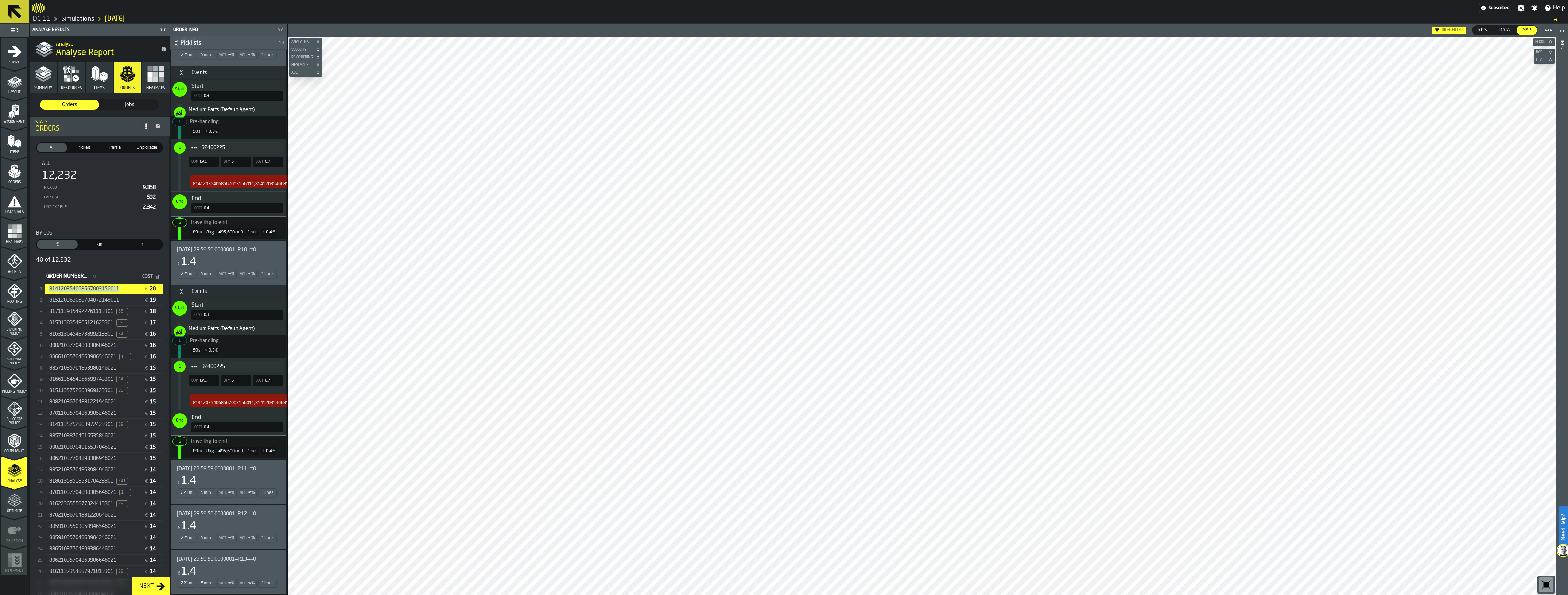
click at [238, 557] on span "[DATE] 23:59:59.0000001—R13—#0" at bounding box center [217, 560] width 79 height 6
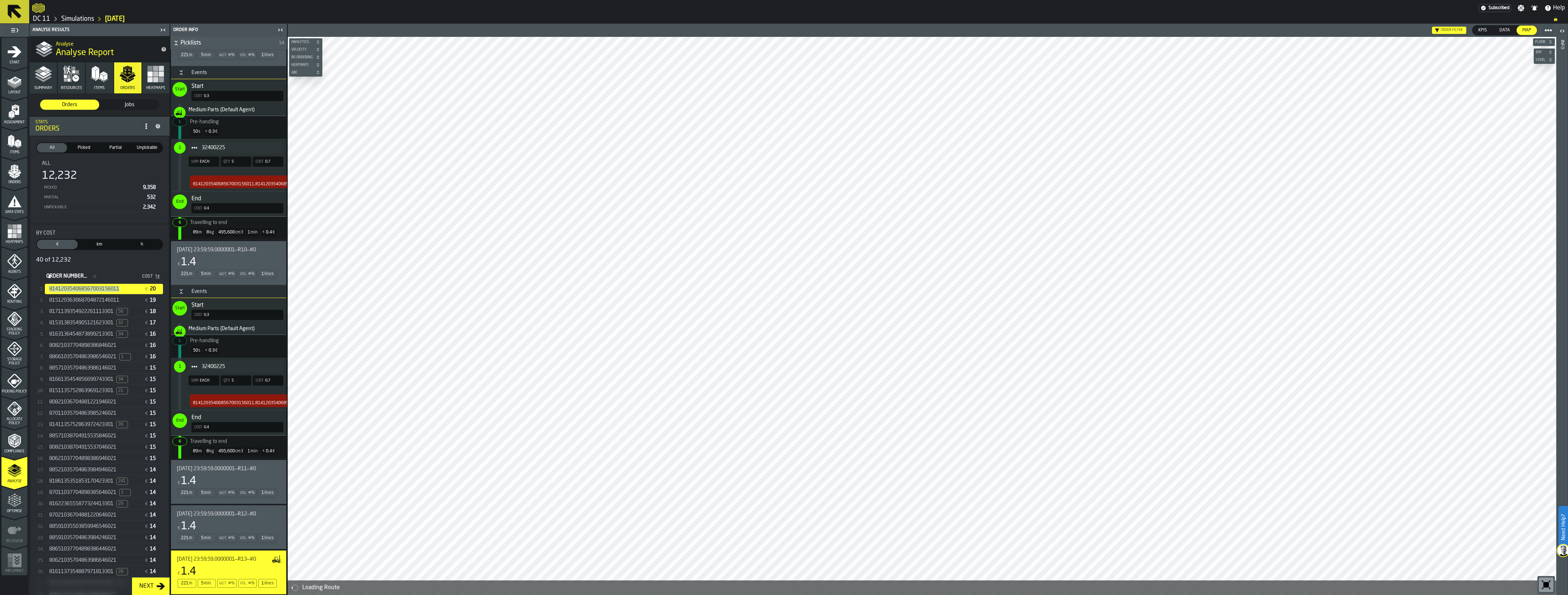
click at [223, 513] on span "[DATE] 23:59:59.0000001—R12—#0" at bounding box center [217, 514] width 79 height 6
click at [213, 473] on div "2025-09-02 23:59:59.0000001—R11—#0 € 1.4 221 m 5 min Wgt. ∞ % Vol. ∞ % 1 lines" at bounding box center [227, 482] width 100 height 32
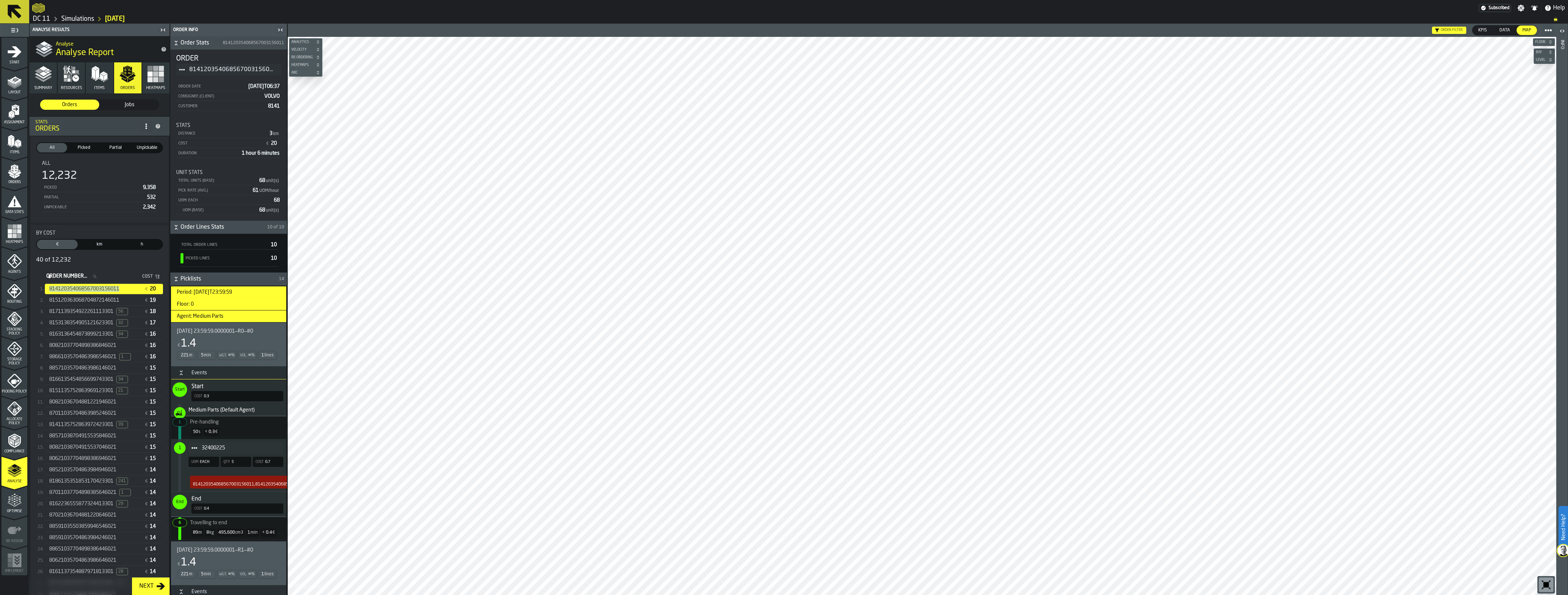
scroll to position [0, 0]
click at [19, 167] on icon "menu Orders" at bounding box center [15, 172] width 15 height 15
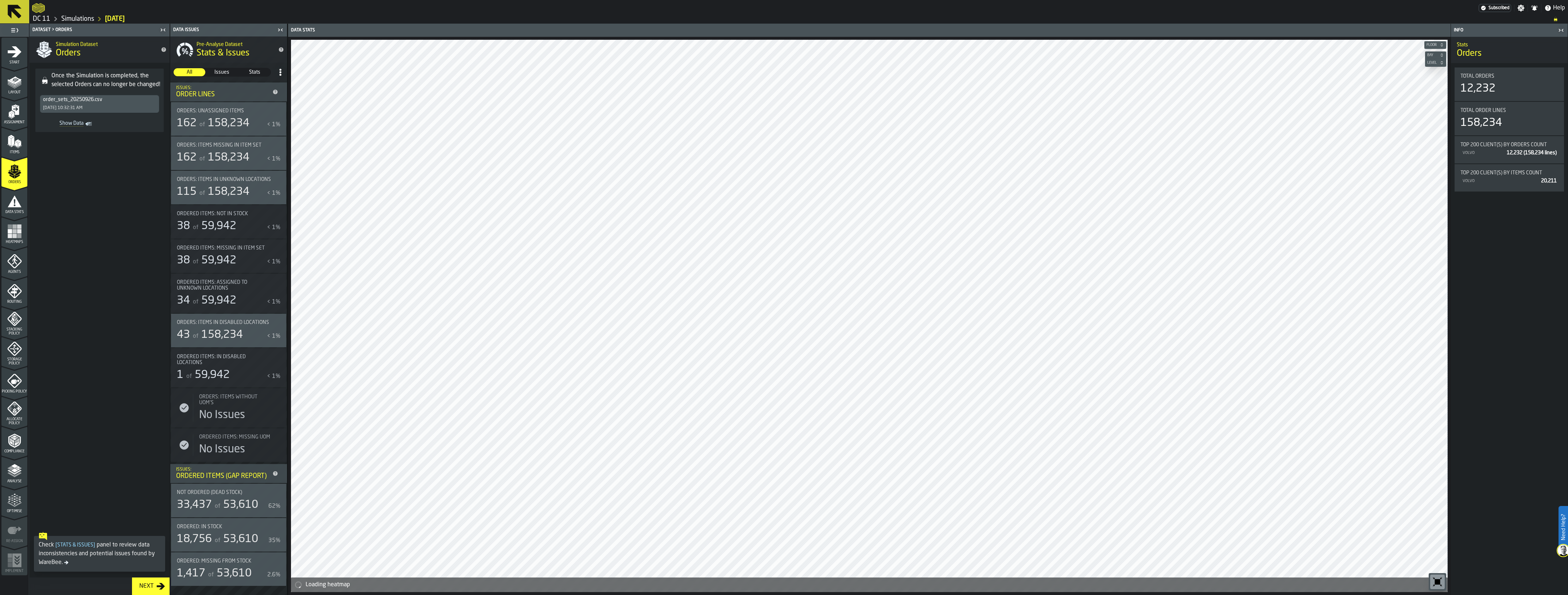
click at [67, 122] on span "Show Data" at bounding box center [63, 124] width 41 height 7
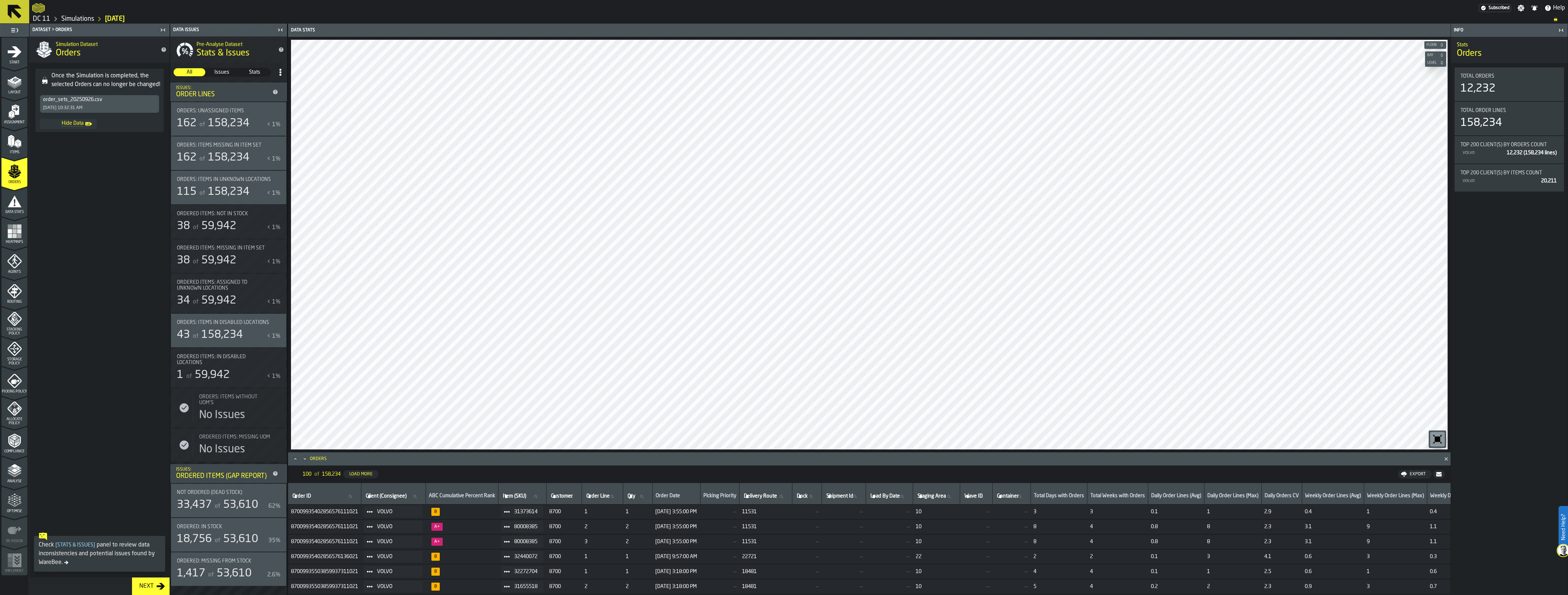
click at [352, 495] on icon at bounding box center [350, 496] width 3 height 3
click at [355, 495] on input "Order ID Order ID" at bounding box center [324, 497] width 67 height 10
paste input "**********"
type input "**********"
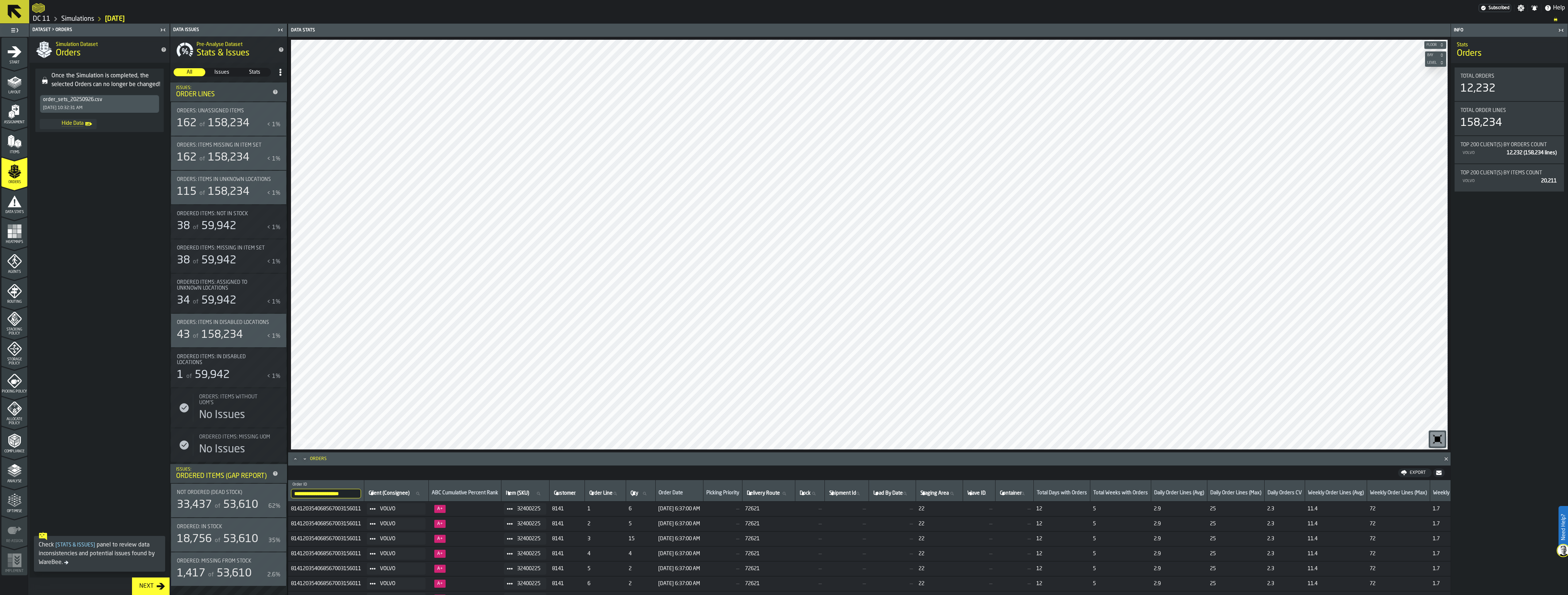
click at [294, 458] on icon "Maximize" at bounding box center [295, 459] width 7 height 7
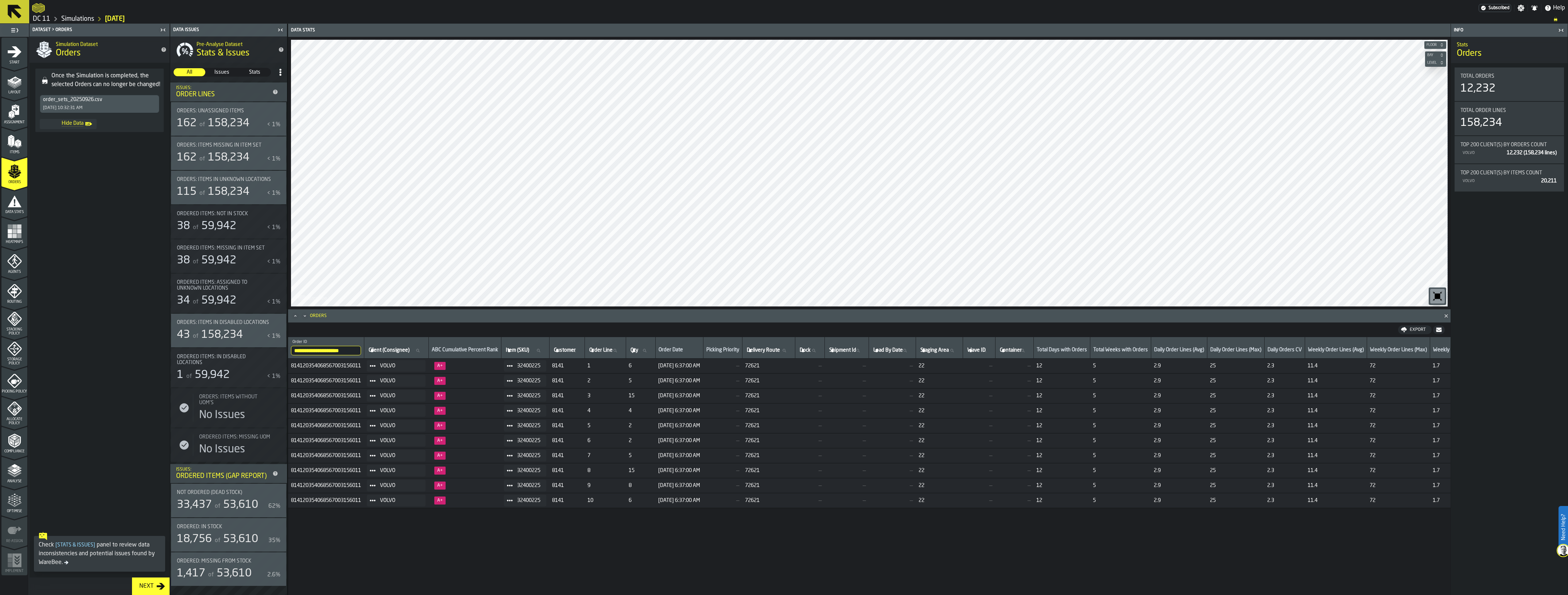
click at [701, 555] on div "**********" at bounding box center [869, 474] width 1163 height 273
click at [29, 206] on div "1 Start 1.1 Layout 1.2 Assignment 1.3 Items 1.4 Orders 1.5 Data Stats 1.6 Heatm…" at bounding box center [15, 309] width 29 height 571
click at [12, 212] on span "Data Stats" at bounding box center [14, 212] width 26 height 4
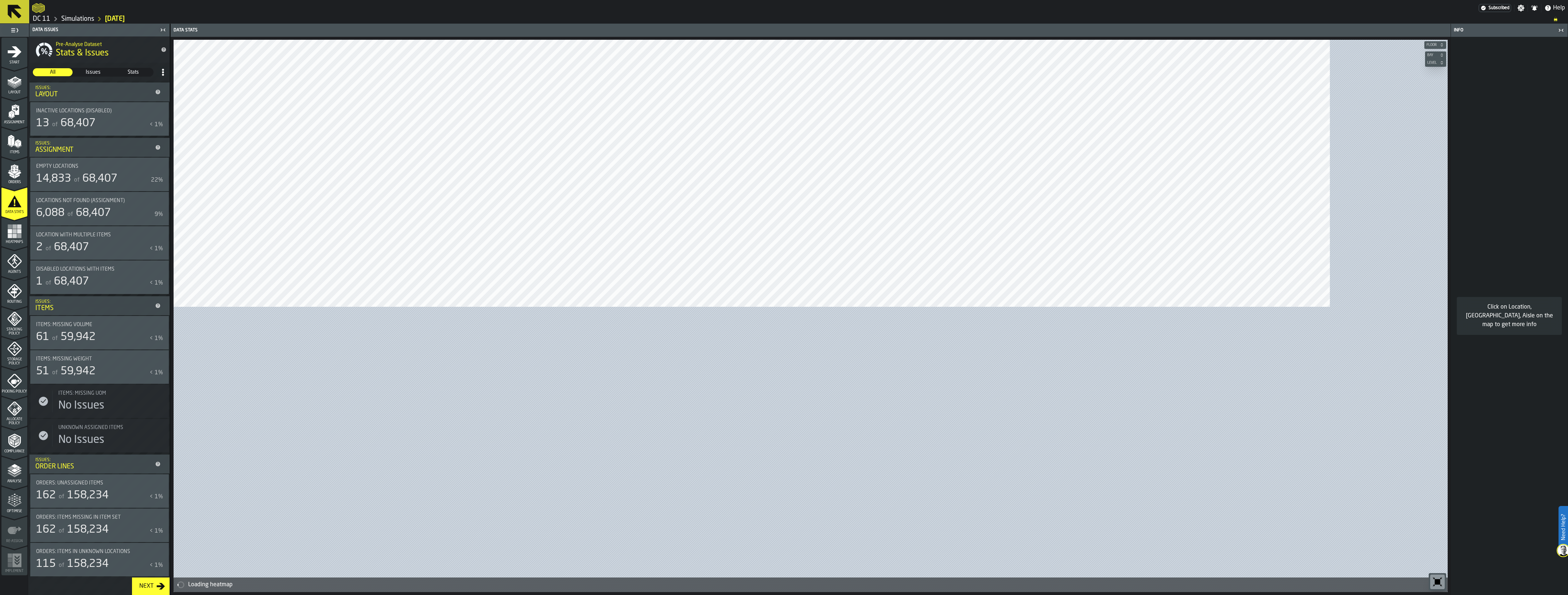
click at [10, 234] on rect "menu Heatmaps" at bounding box center [10, 235] width 4 height 4
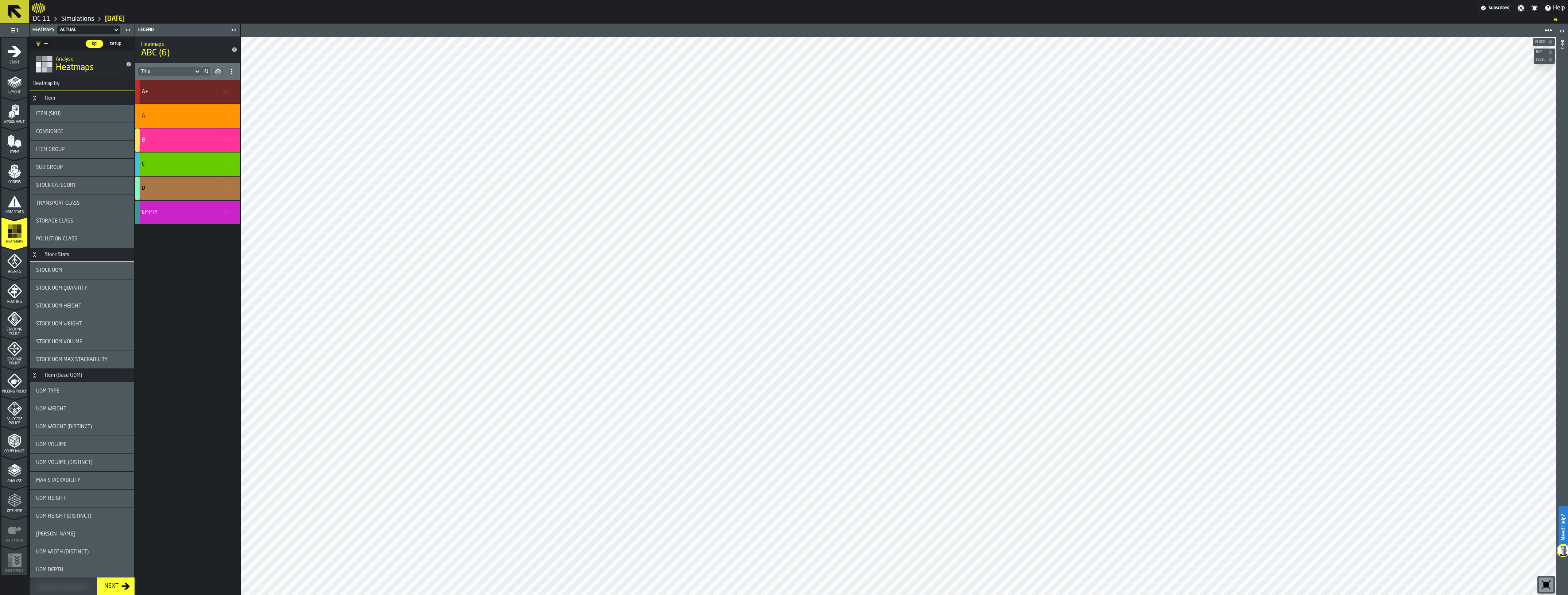
click at [138, 91] on div "button-" at bounding box center [137, 92] width 4 height 23
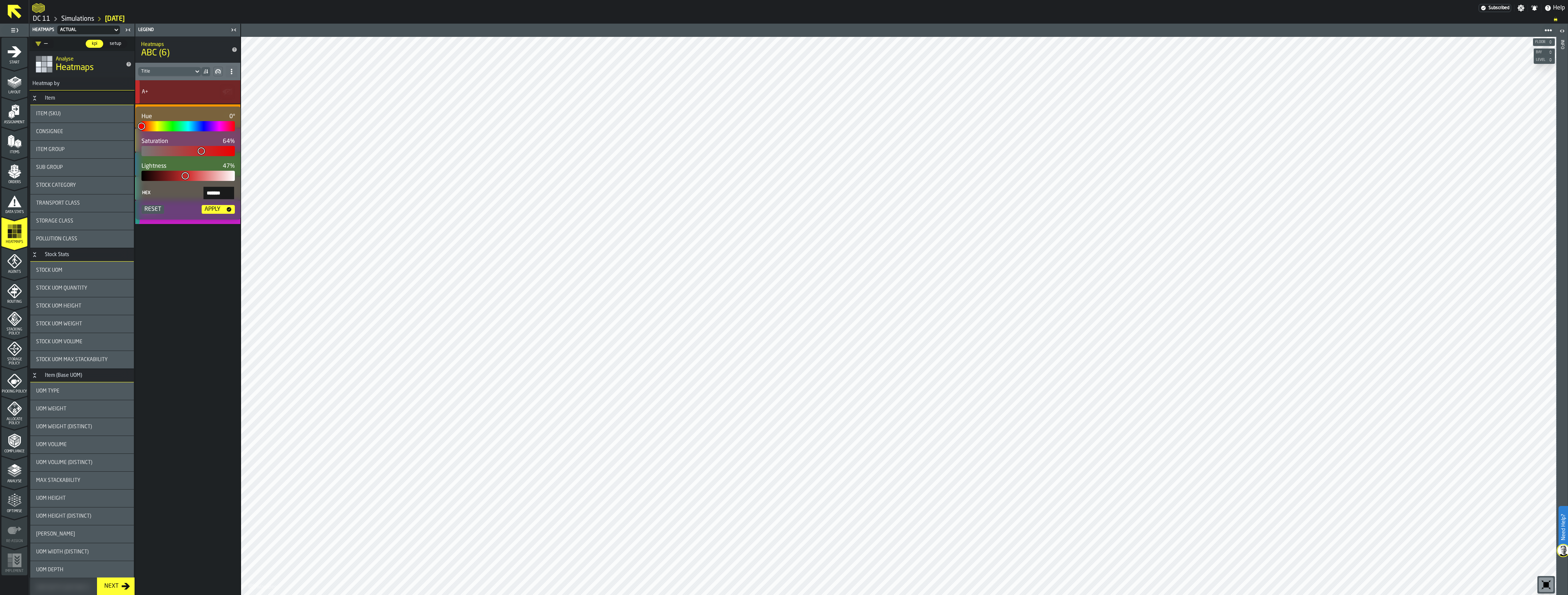
click at [148, 213] on div "Reset" at bounding box center [152, 209] width 23 height 9
click at [211, 207] on div "Apply" at bounding box center [212, 209] width 21 height 9
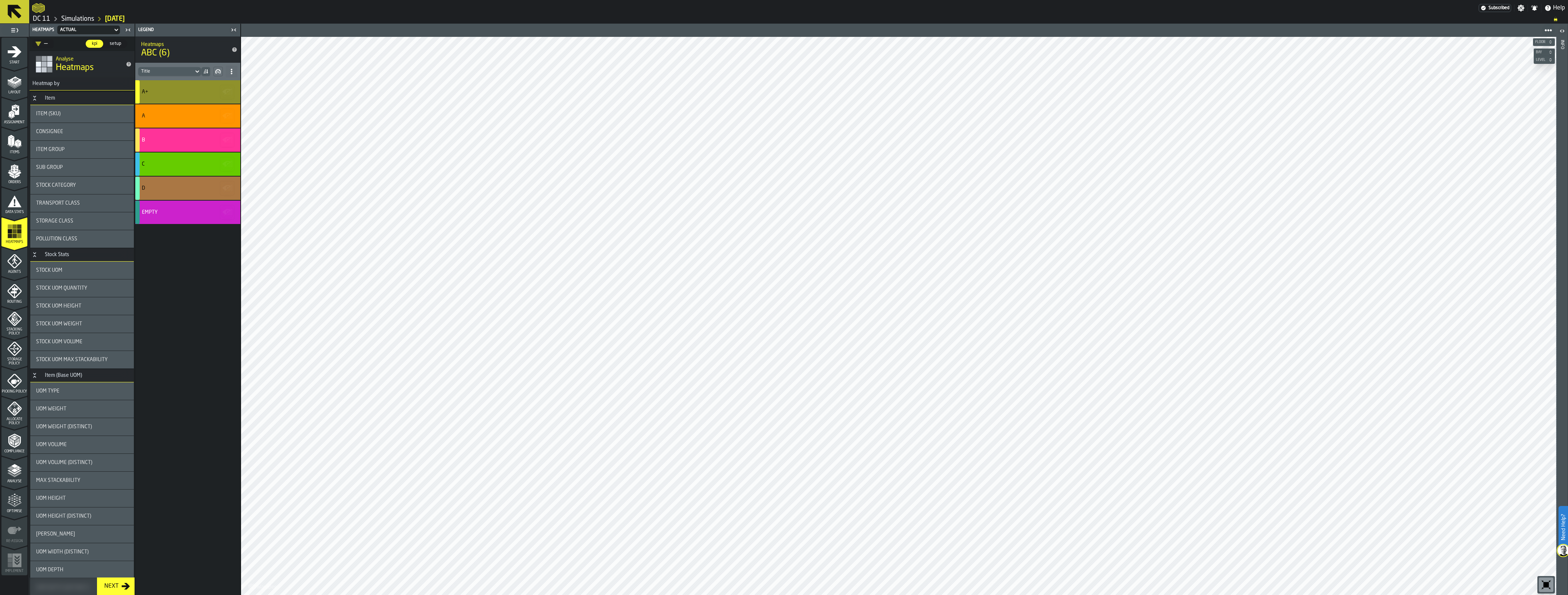
click at [185, 312] on div "A+ A B C D Empty" at bounding box center [187, 337] width 105 height 515
click at [19, 488] on icon "menu Analyse" at bounding box center [14, 486] width 26 height 7
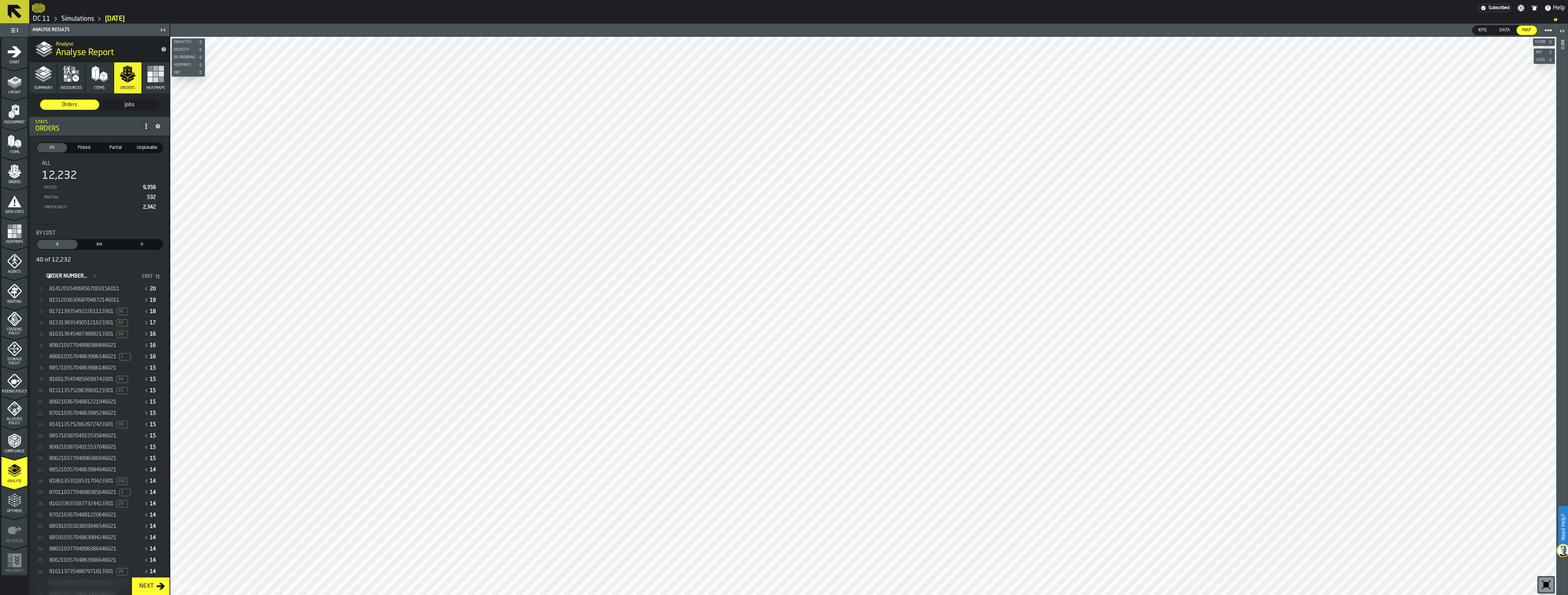
click at [86, 311] on span "8171139354922261113301" at bounding box center [81, 312] width 64 height 6
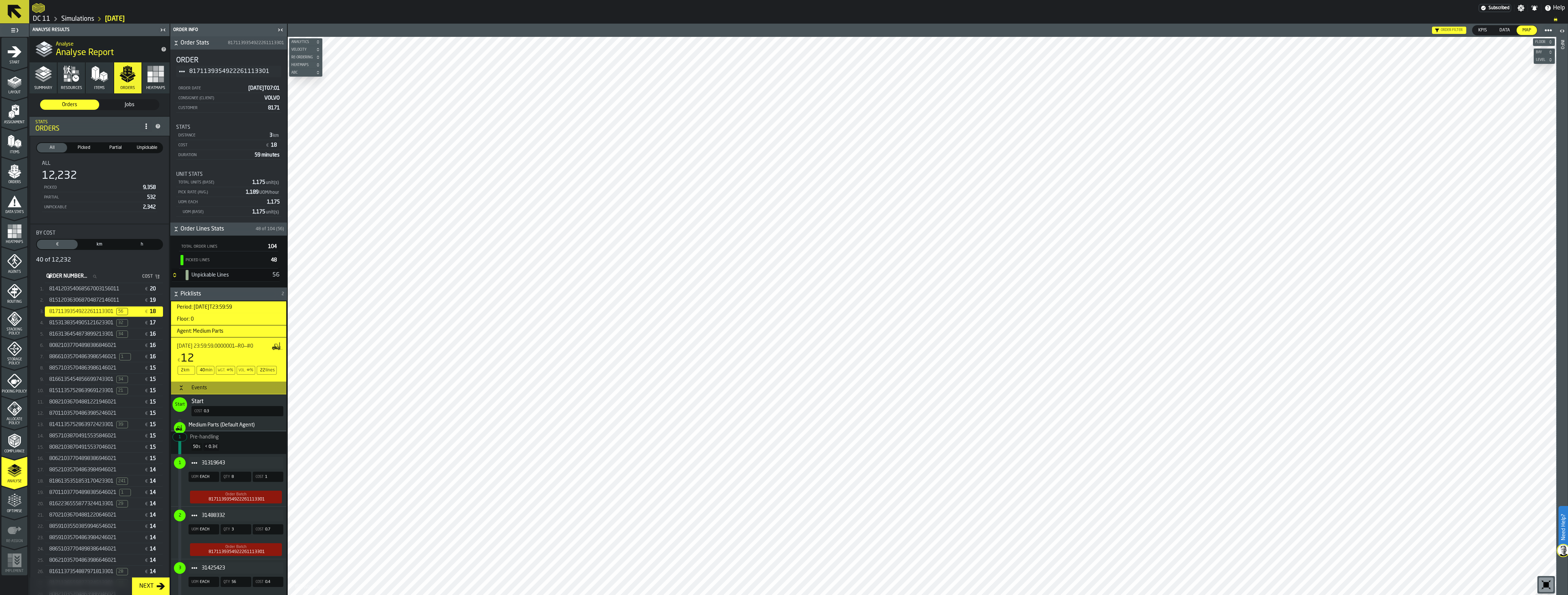
scroll to position [91, 0]
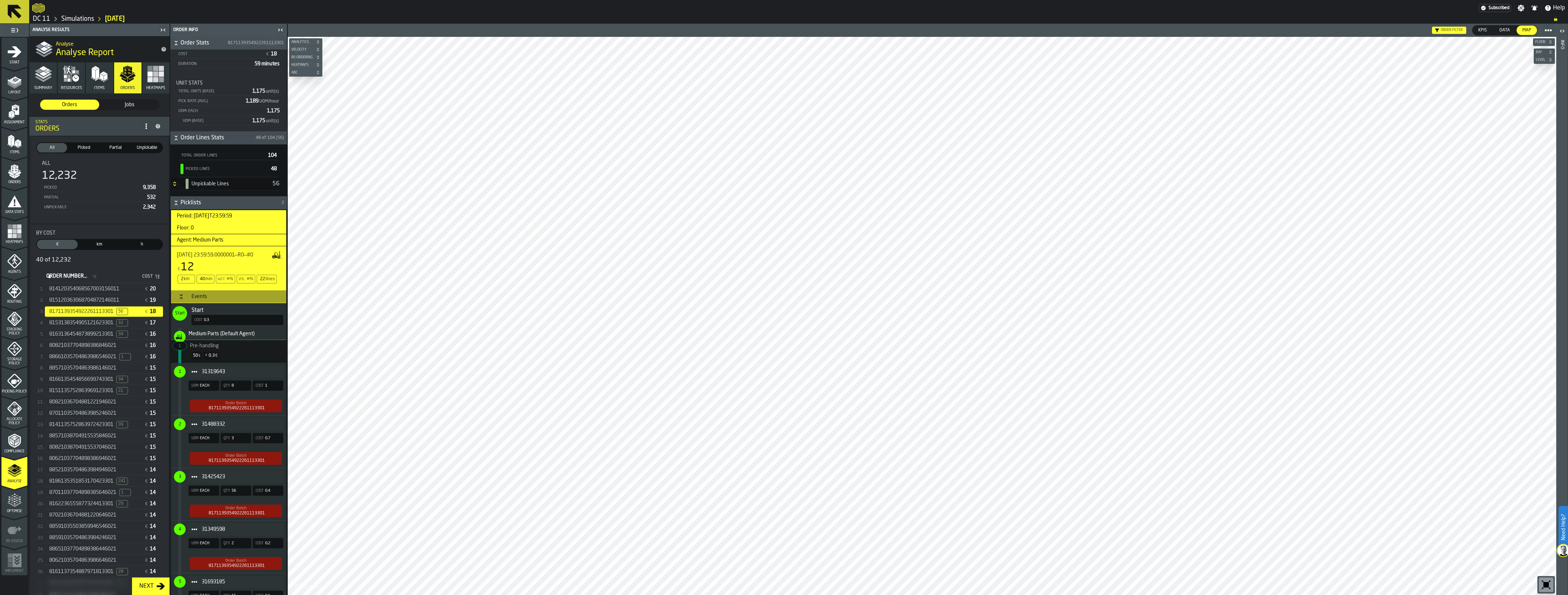
click at [192, 298] on div "Events" at bounding box center [199, 297] width 24 height 6
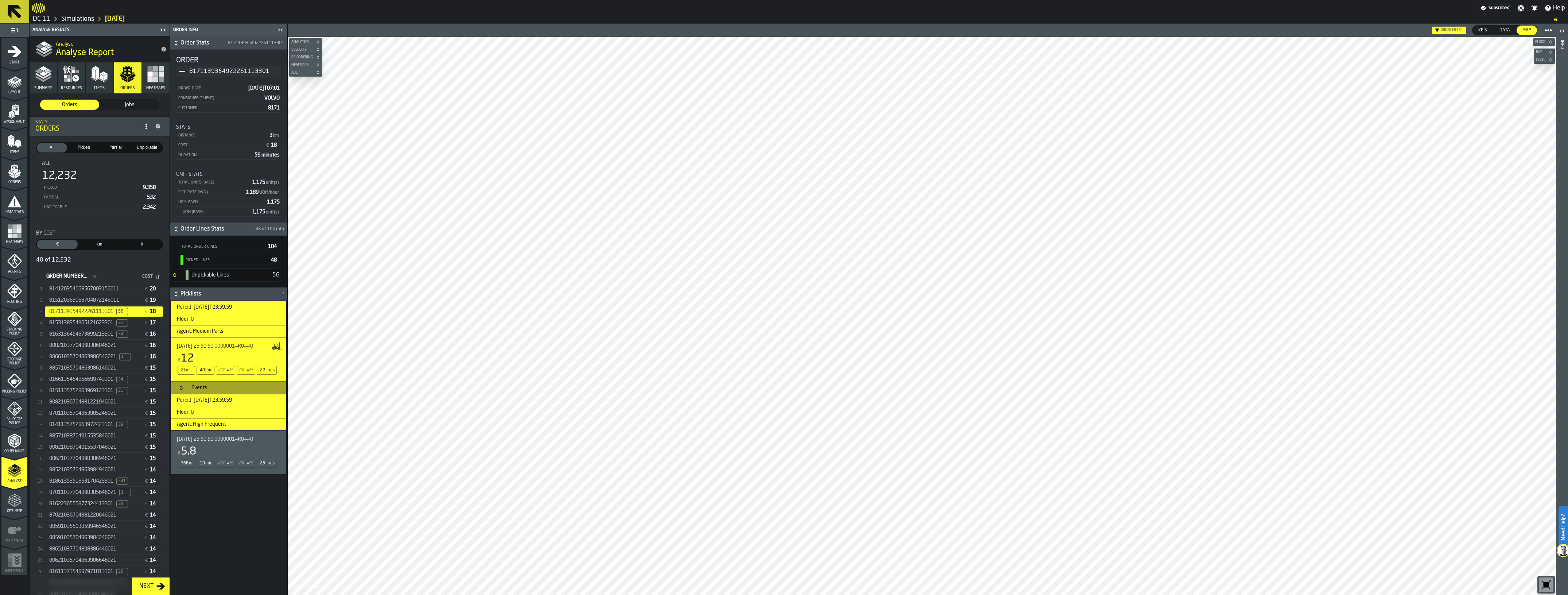
scroll to position [0, 0]
click at [203, 442] on span "2025-09-24 23:59:59.0000001—R0—#0" at bounding box center [215, 439] width 76 height 6
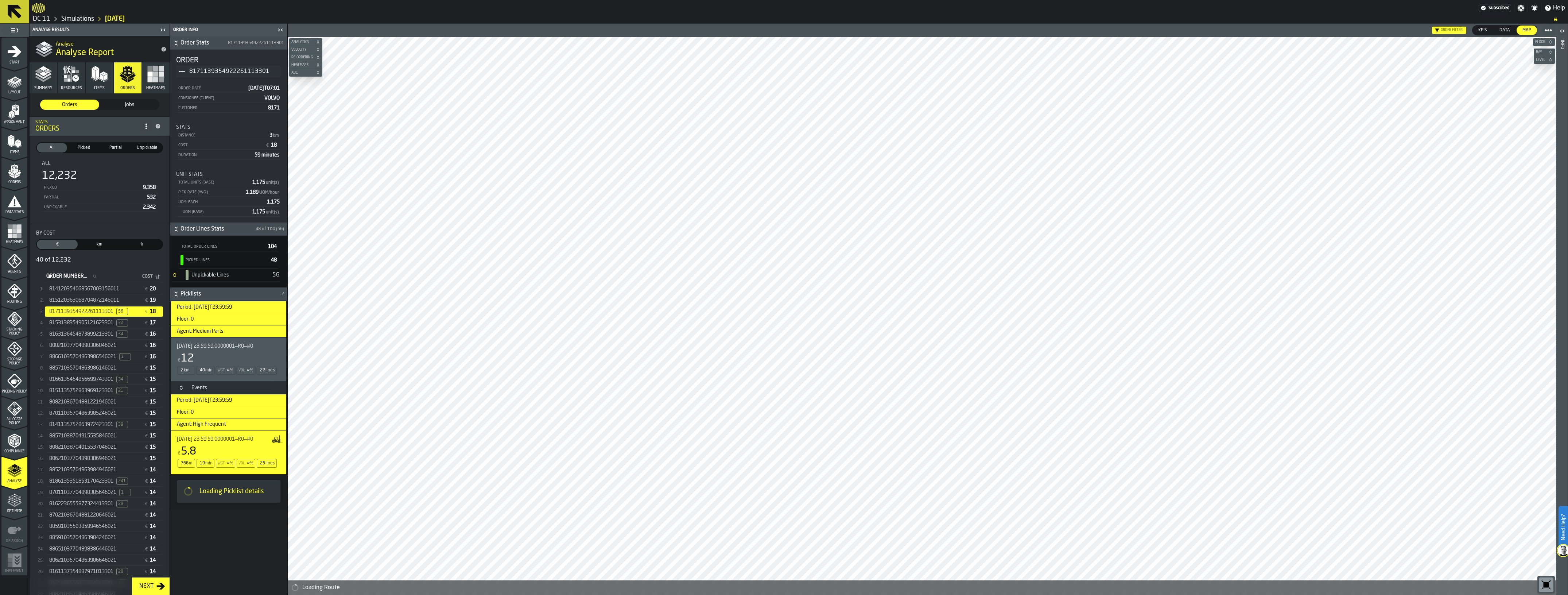
click at [188, 391] on div "Events" at bounding box center [199, 388] width 24 height 6
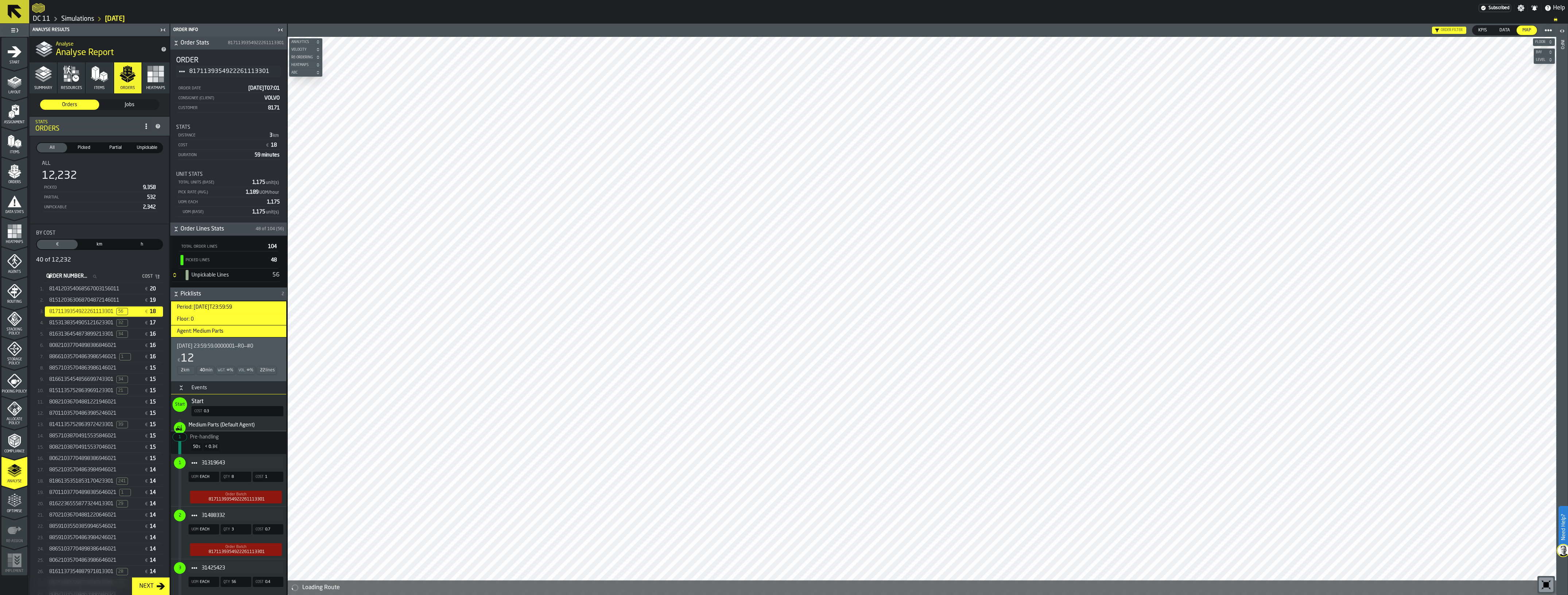
click at [188, 391] on div "Events" at bounding box center [199, 388] width 24 height 6
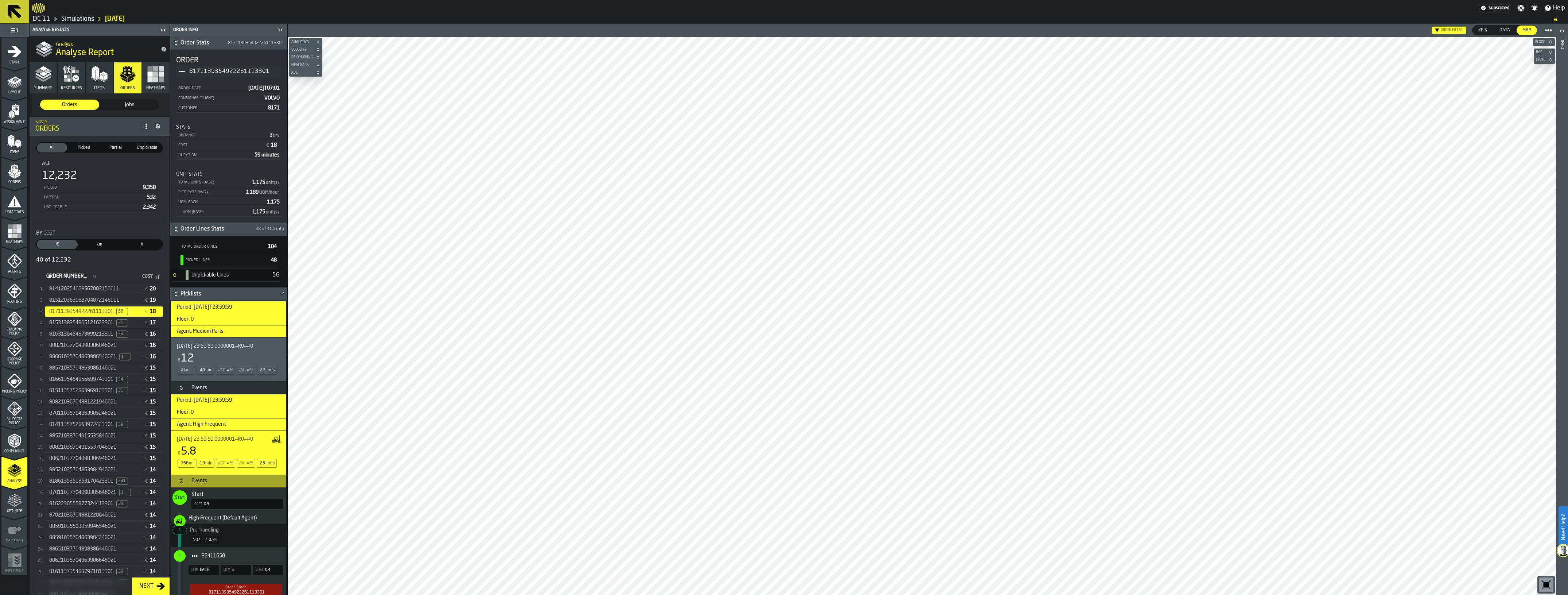
click at [220, 345] on span "2025-09-24 23:59:59.0000001—R0—#0" at bounding box center [215, 347] width 76 height 6
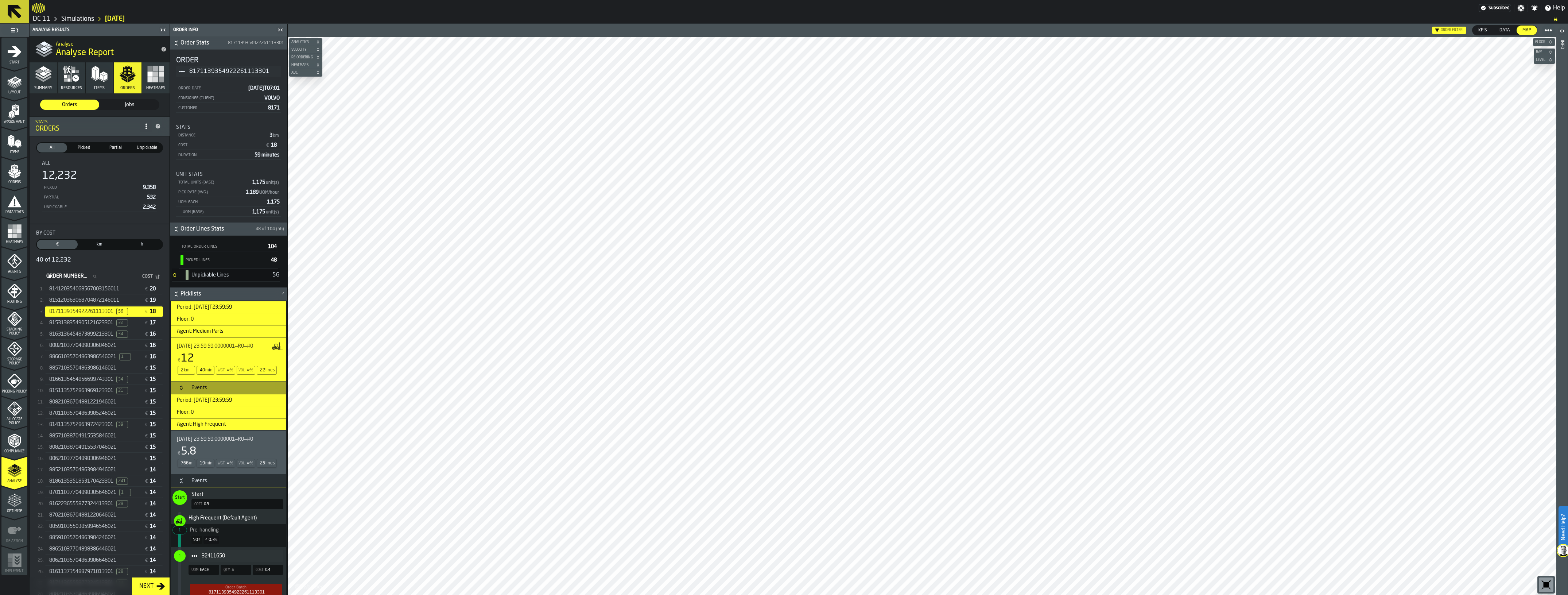
click at [189, 391] on div "Events" at bounding box center [199, 388] width 24 height 6
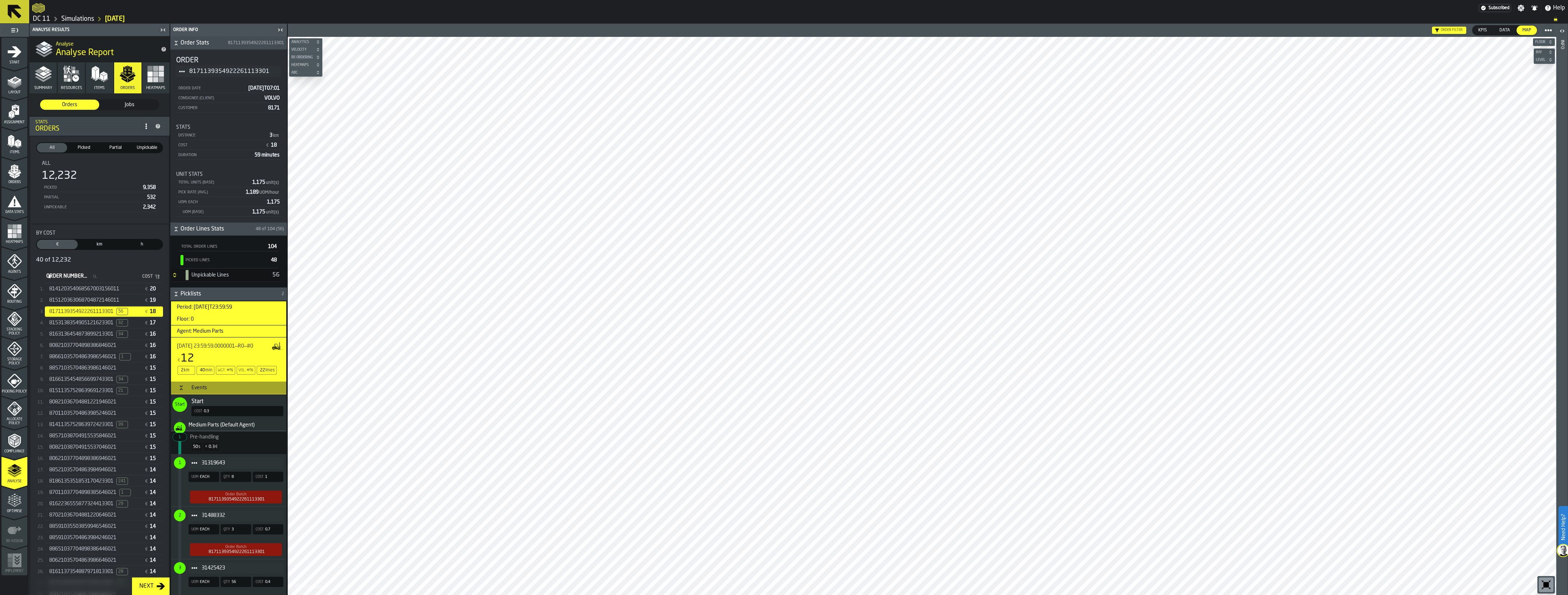
click at [204, 386] on h3 "Events" at bounding box center [228, 388] width 115 height 13
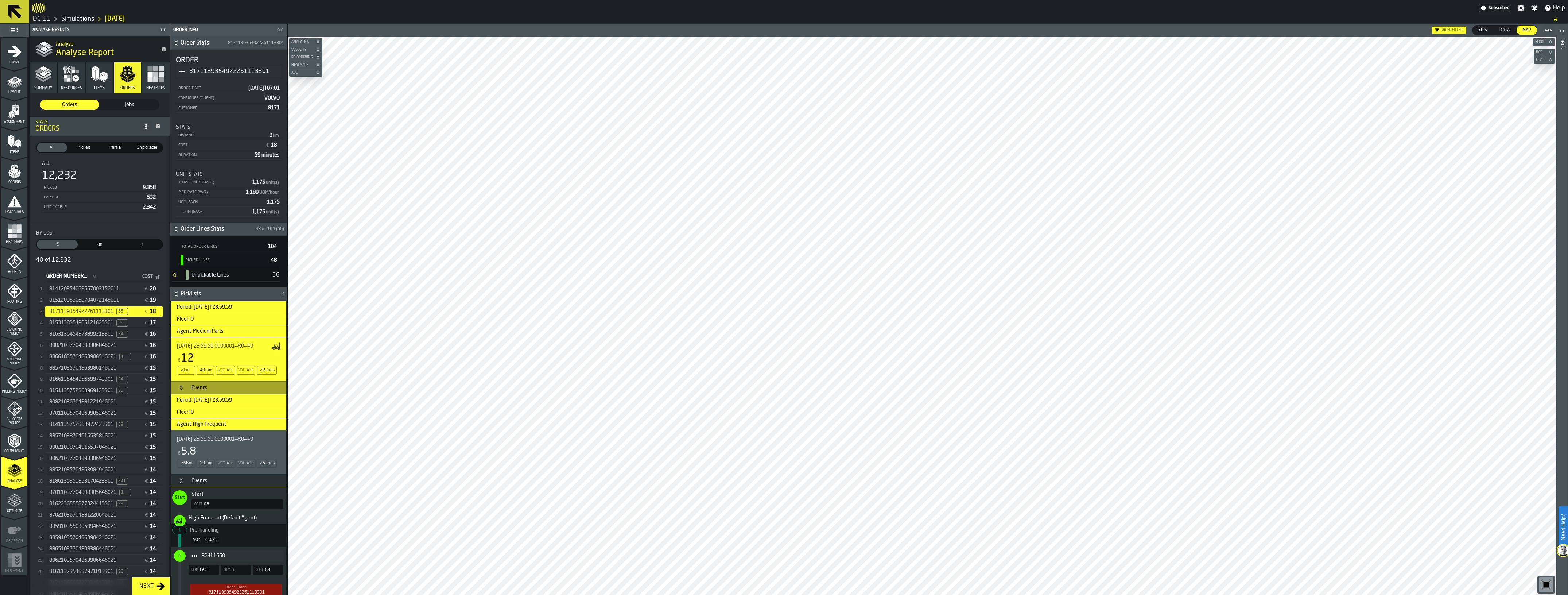
click at [216, 442] on span "2025-09-24 23:59:59.0000001—R0—#0" at bounding box center [215, 439] width 76 height 6
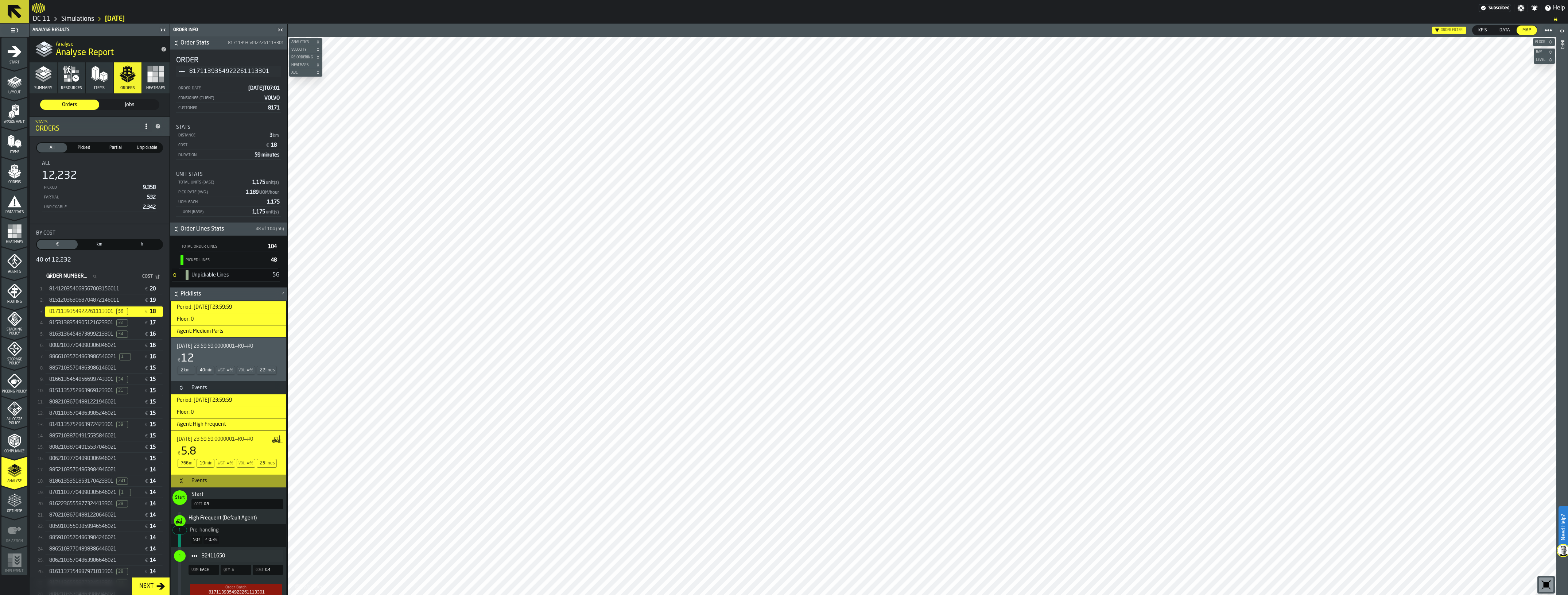
click at [221, 349] on span "2025-09-24 23:59:59.0000001—R0—#0" at bounding box center [215, 347] width 76 height 6
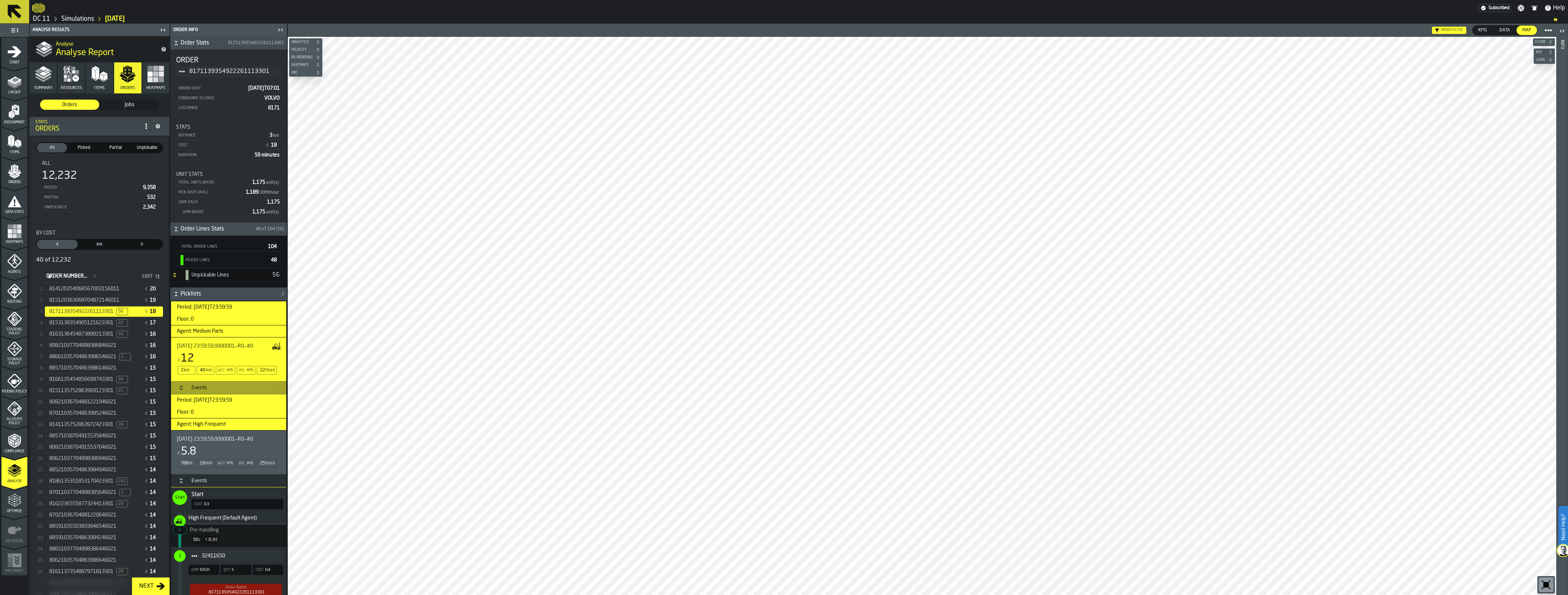
click at [199, 389] on div "Events" at bounding box center [199, 388] width 24 height 6
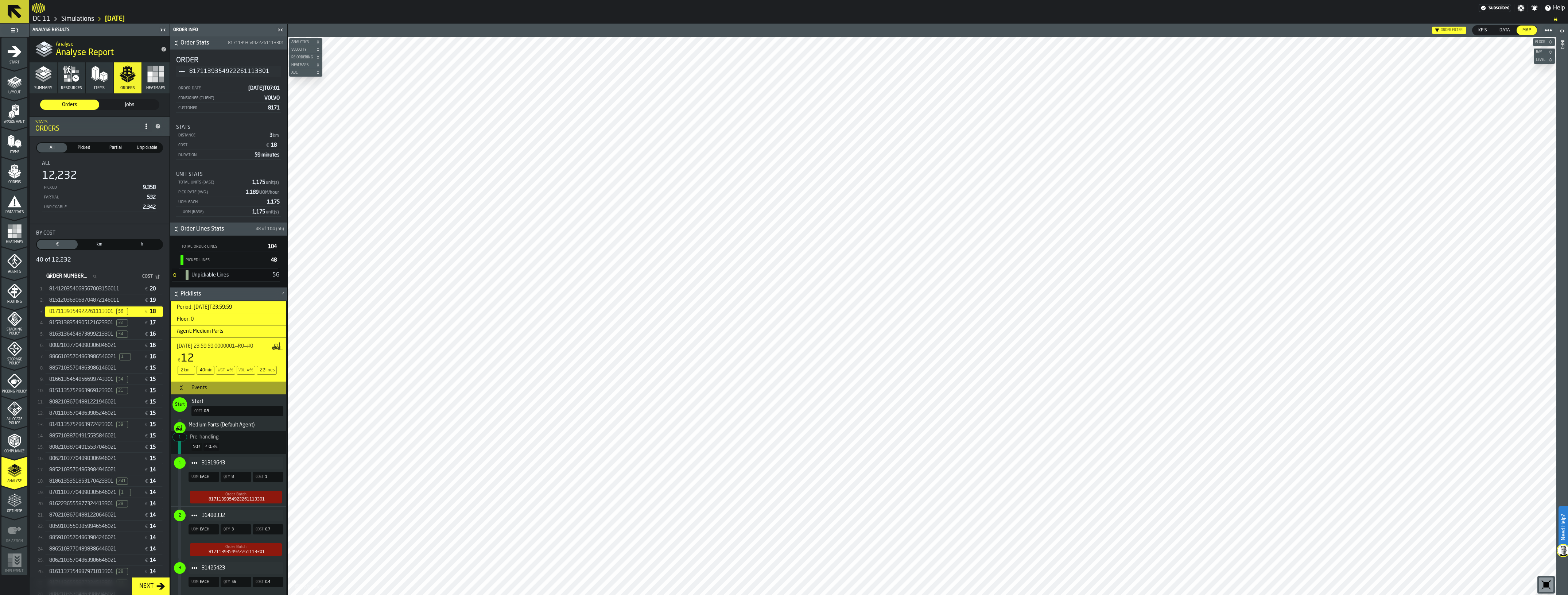
click at [213, 345] on span "2025-09-24 23:59:59.0000001—R0—#0" at bounding box center [215, 347] width 76 height 6
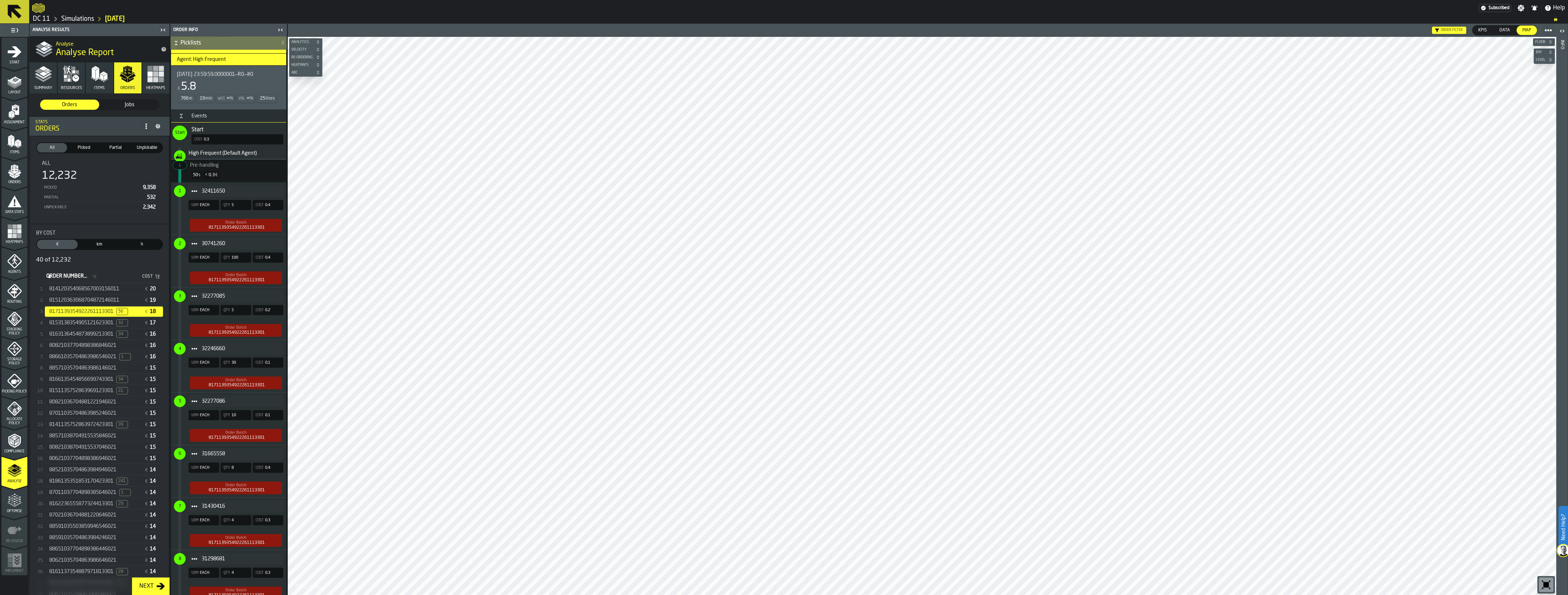
scroll to position [1505, 0]
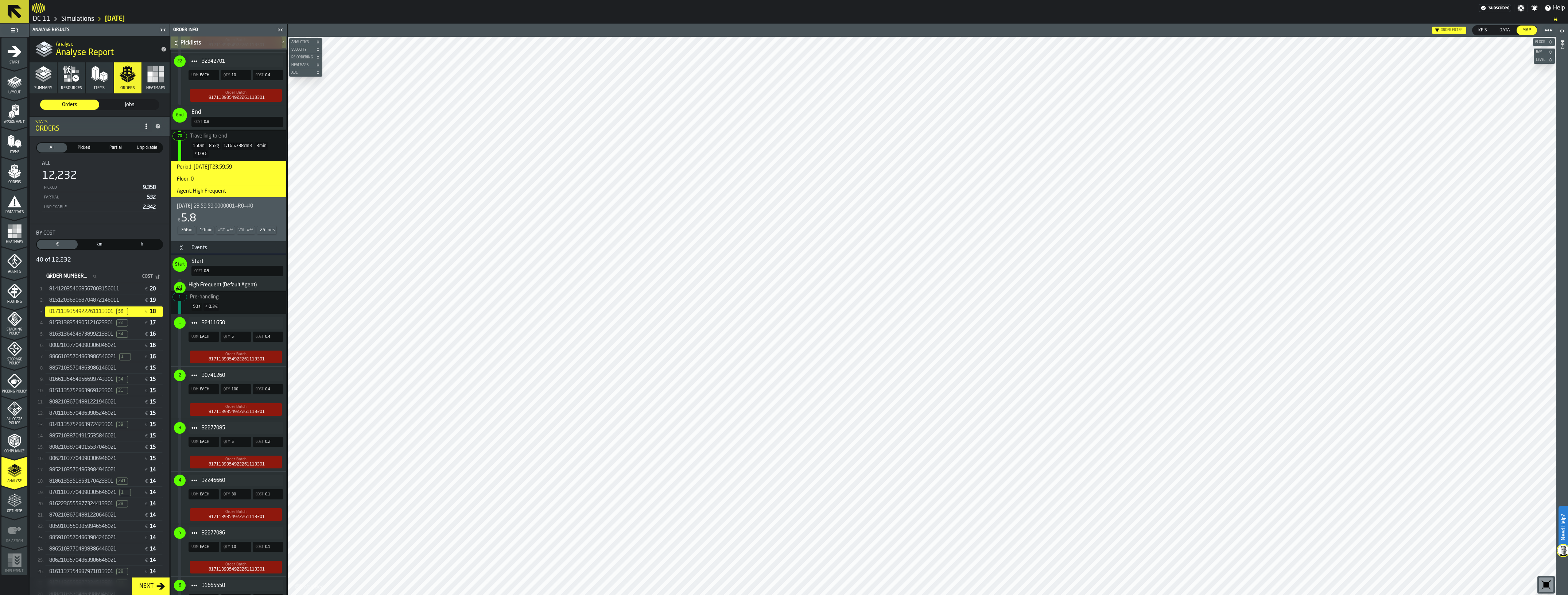
click at [192, 174] on h3 "Floor: 0" at bounding box center [228, 180] width 115 height 12
click at [200, 203] on span "2025-09-24 23:59:59.0000001—R0—#0" at bounding box center [215, 206] width 76 height 6
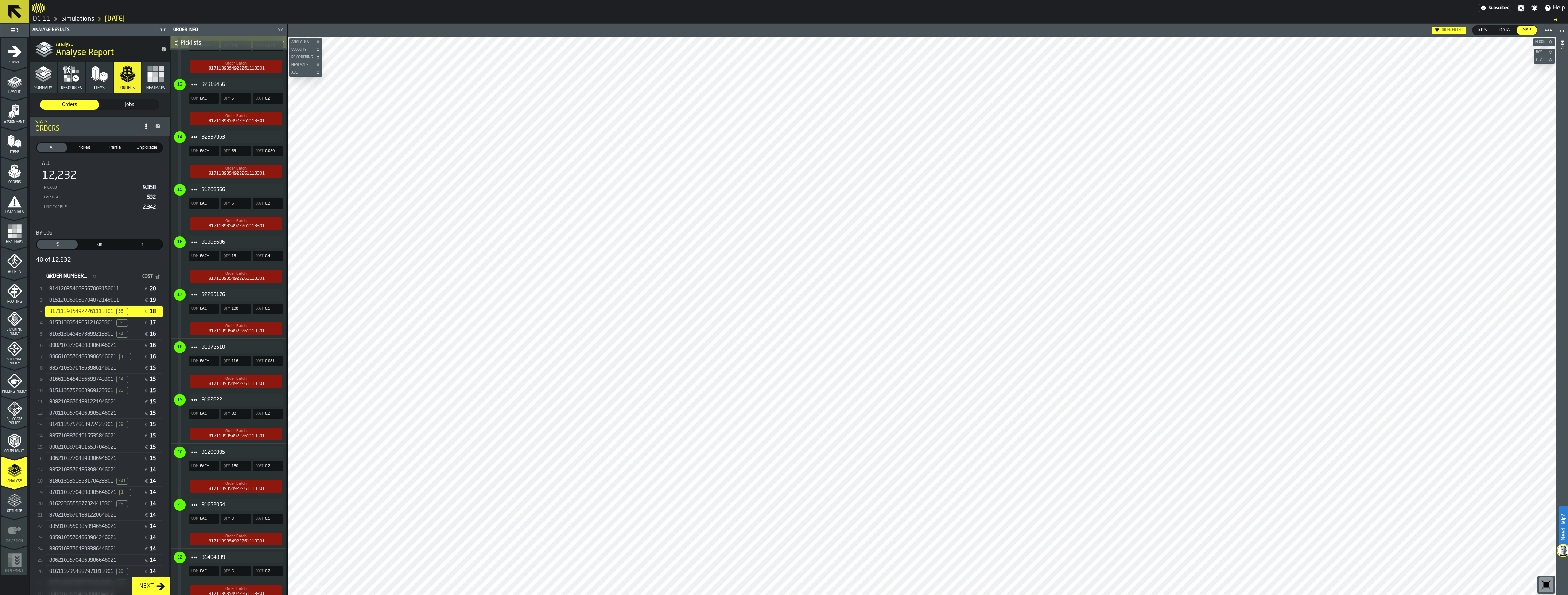
scroll to position [2595, 0]
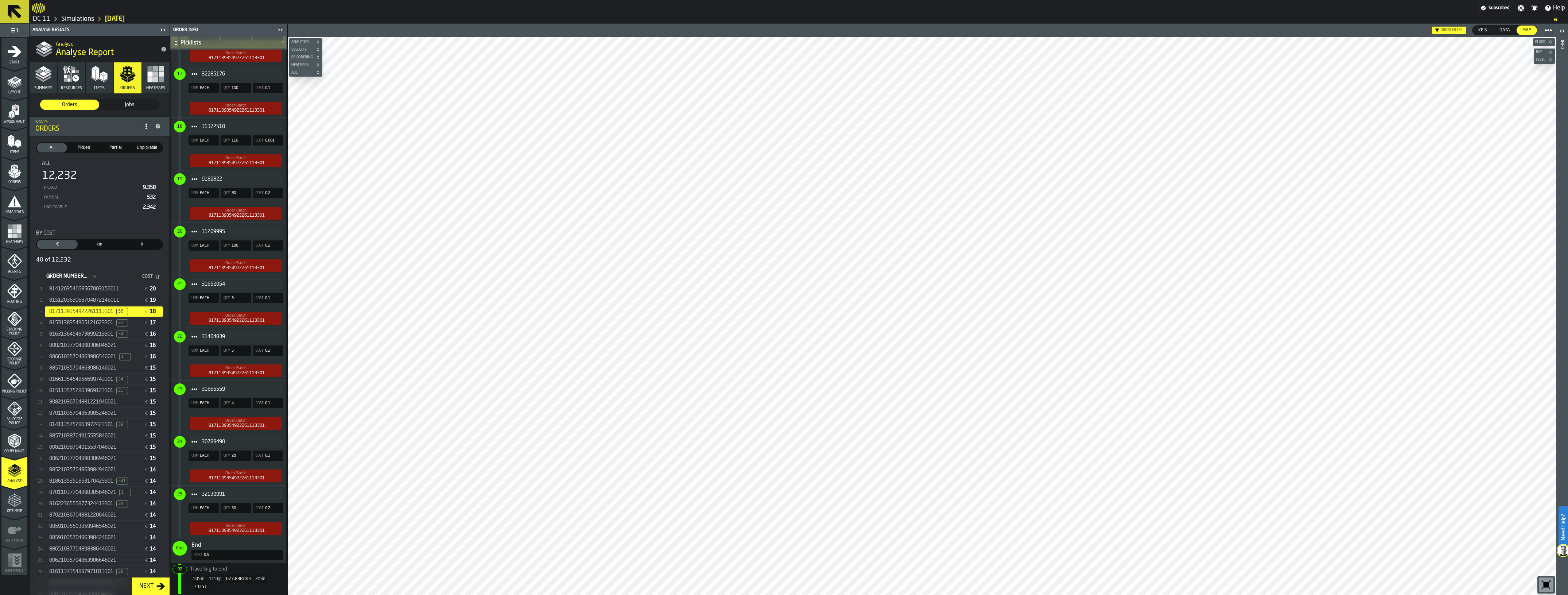
click at [99, 323] on span "8153138354905121623301" at bounding box center [81, 323] width 64 height 6
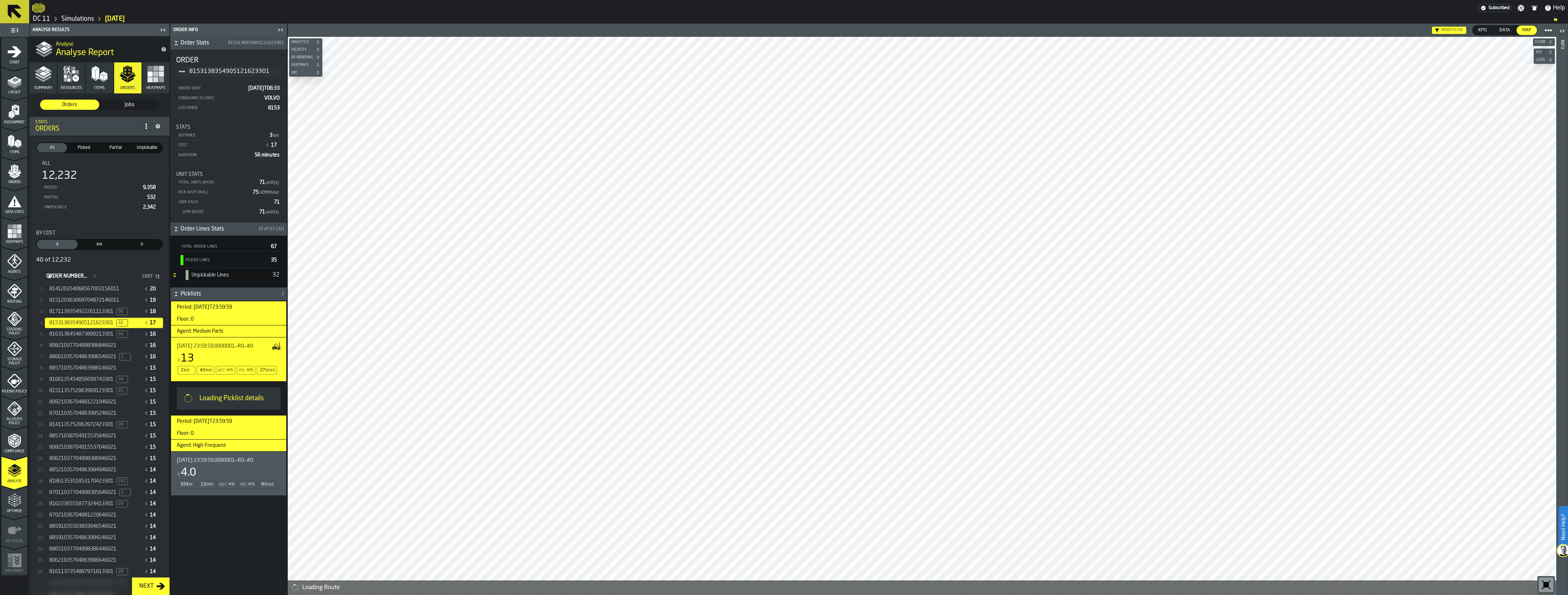
click at [96, 481] on span "8186135351853170423301" at bounding box center [81, 481] width 64 height 6
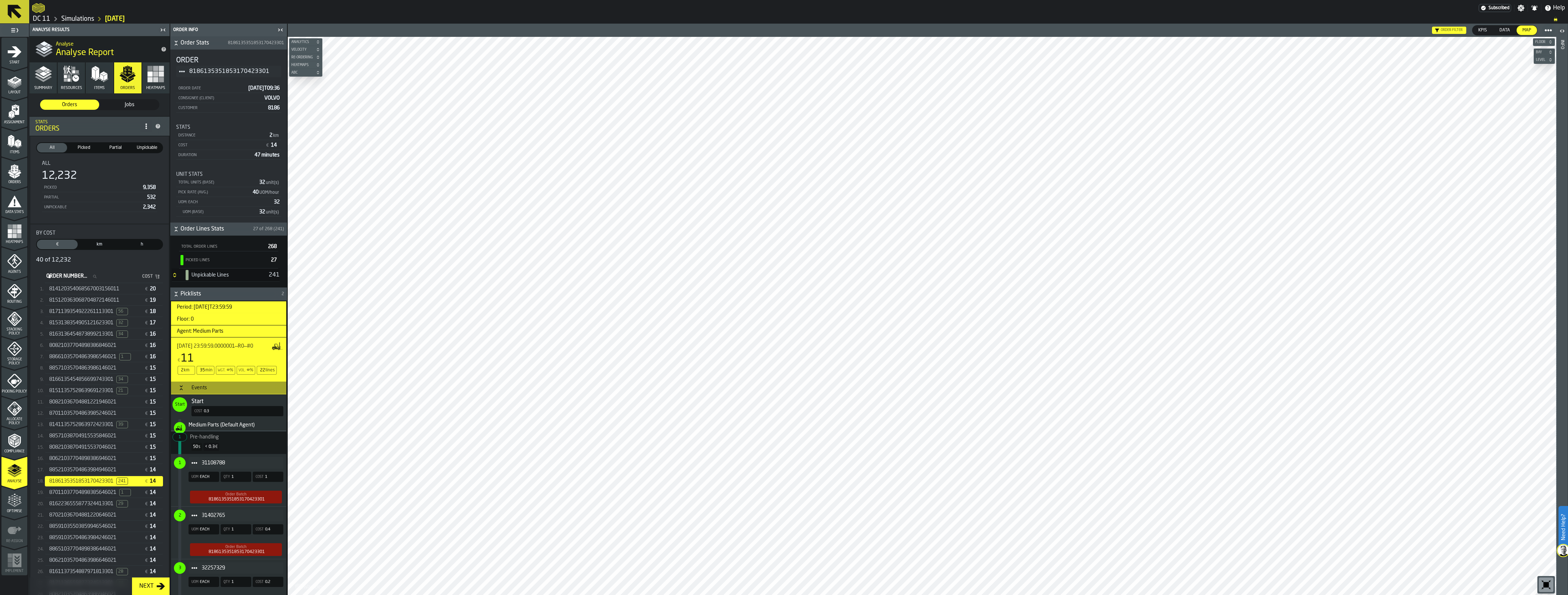
click at [211, 387] on h3 "Events" at bounding box center [228, 388] width 115 height 13
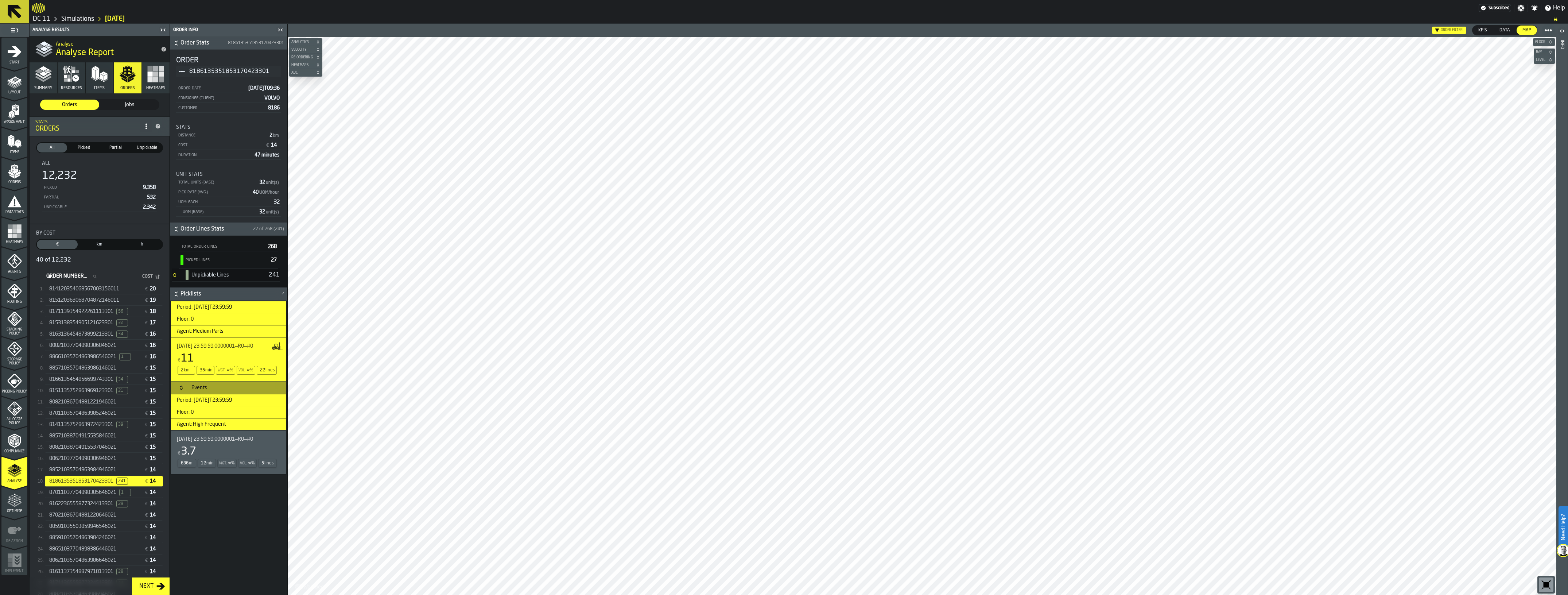
click at [174, 276] on icon "Button-[object Object]-closed" at bounding box center [175, 275] width 6 height 6
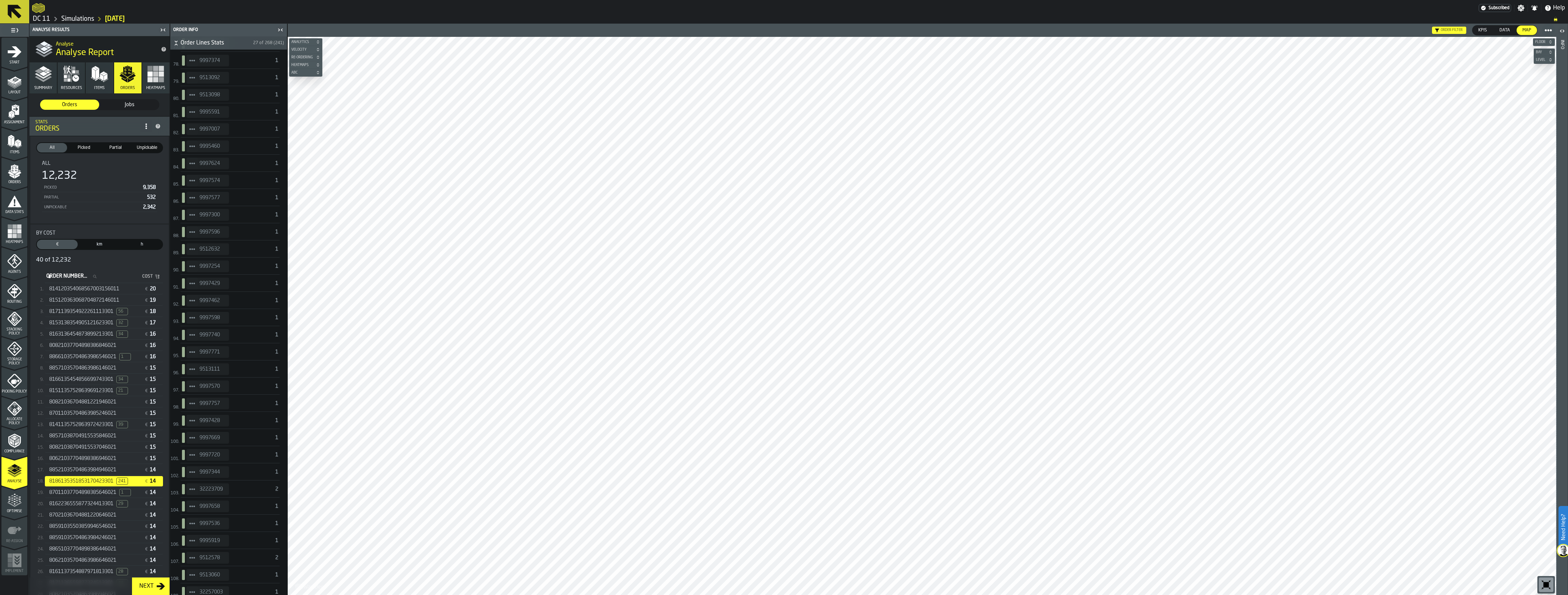
scroll to position [1778, 0]
click at [192, 384] on circle "StatList-item-32257003" at bounding box center [192, 382] width 2 height 2
click at [216, 386] on div "32257003" at bounding box center [208, 382] width 43 height 12
click at [214, 386] on span "32257003" at bounding box center [211, 382] width 24 height 6
click at [192, 384] on circle "StatList-item-32257003" at bounding box center [192, 382] width 2 height 2
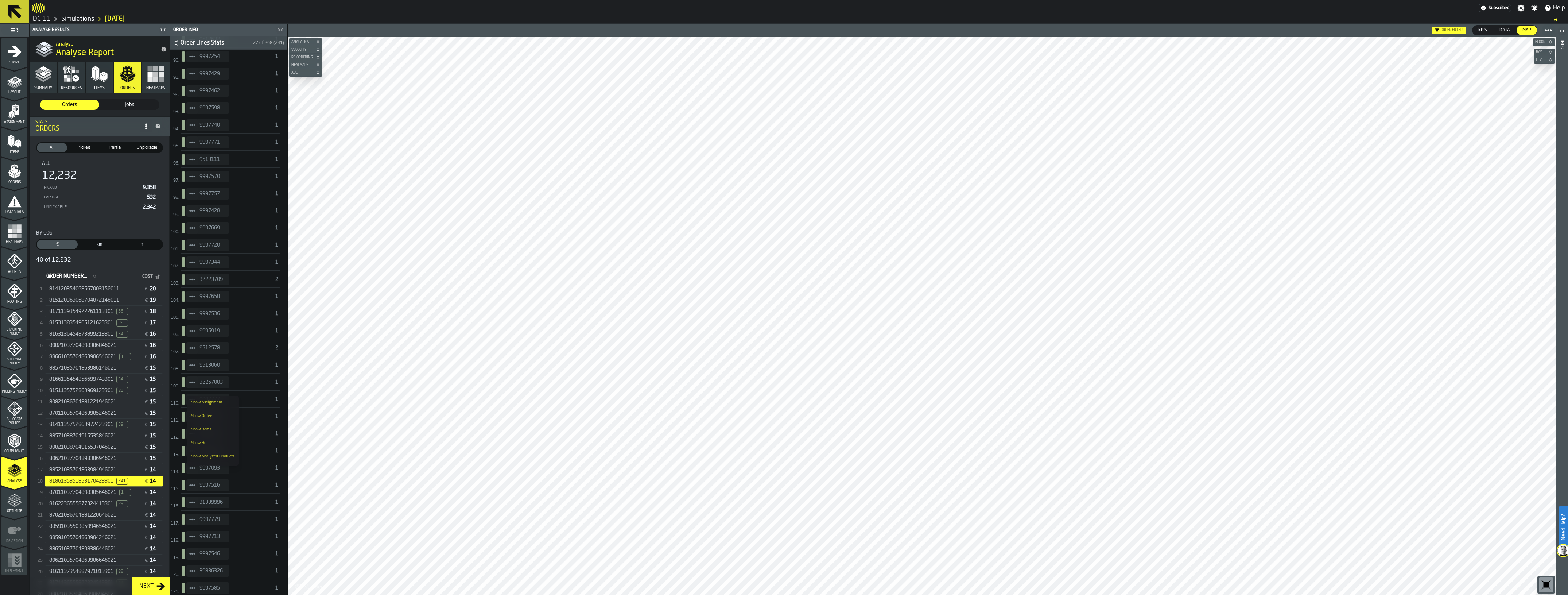
click at [214, 428] on div "Show Items" at bounding box center [212, 430] width 43 height 5
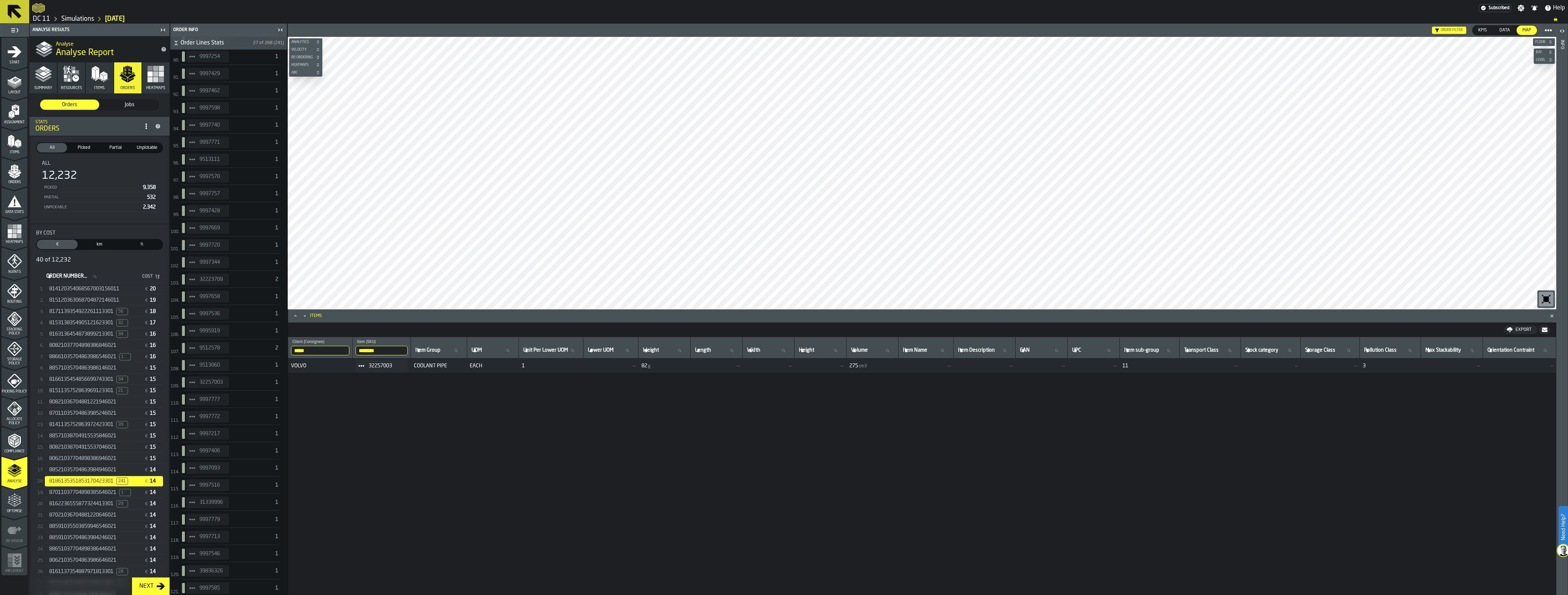
click at [189, 387] on span "StatList-item-32257003" at bounding box center [192, 382] width 12 height 12
click at [209, 404] on div "Show Assignment" at bounding box center [212, 403] width 43 height 5
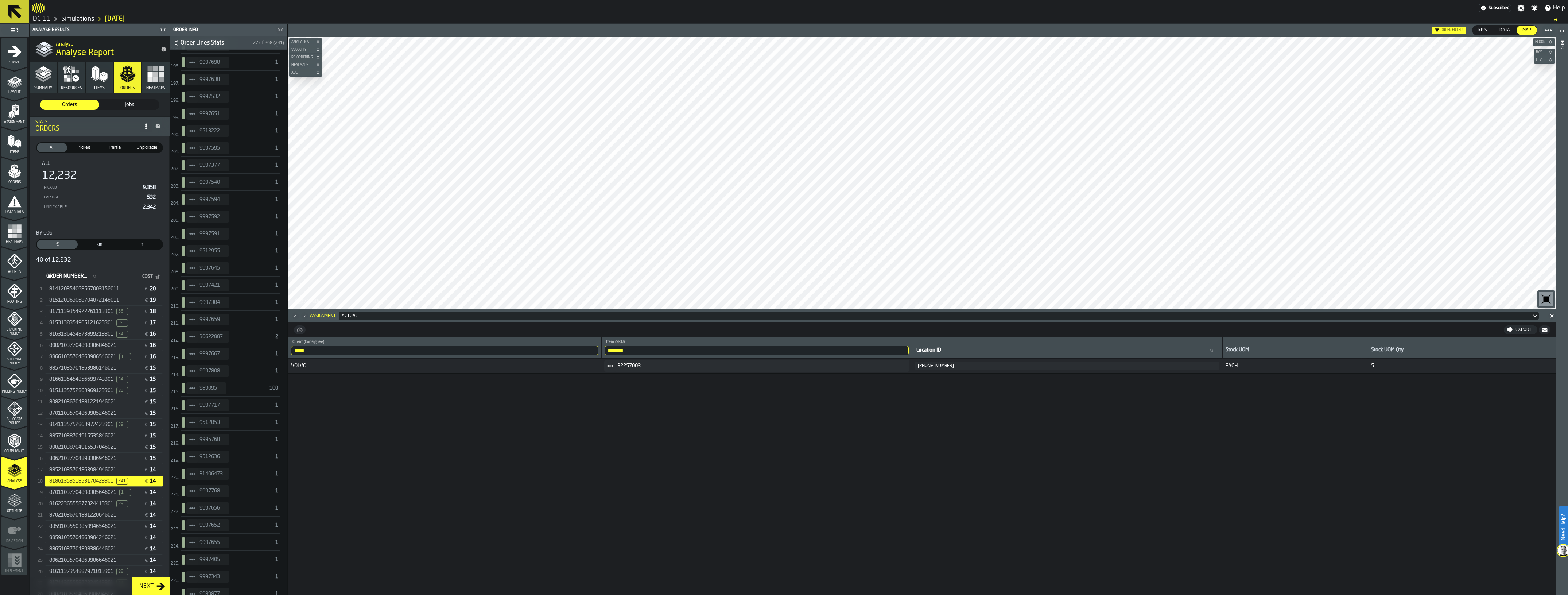
scroll to position [3603, 0]
click at [190, 396] on icon "StatList-item-9997717" at bounding box center [192, 393] width 6 height 6
click at [203, 423] on li "Show Assignment" at bounding box center [213, 420] width 52 height 13
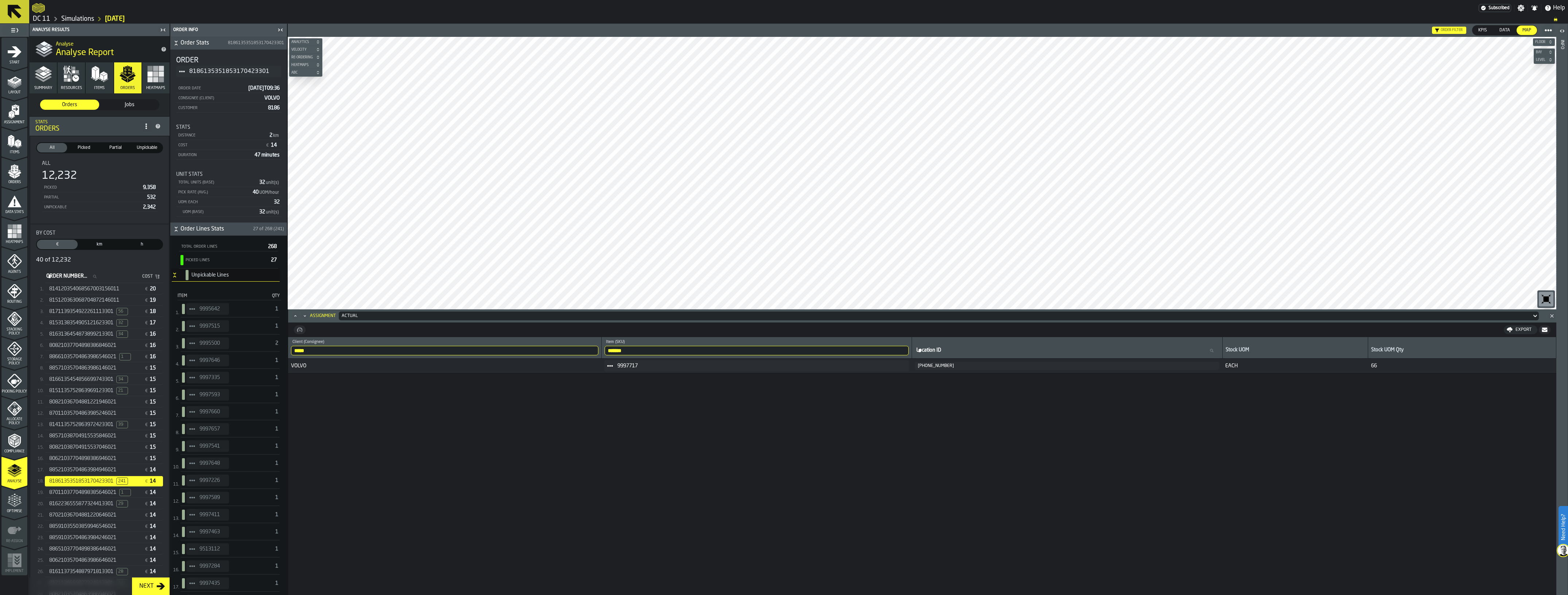
click at [173, 276] on icon "Button-[object Object]-open" at bounding box center [175, 275] width 6 height 6
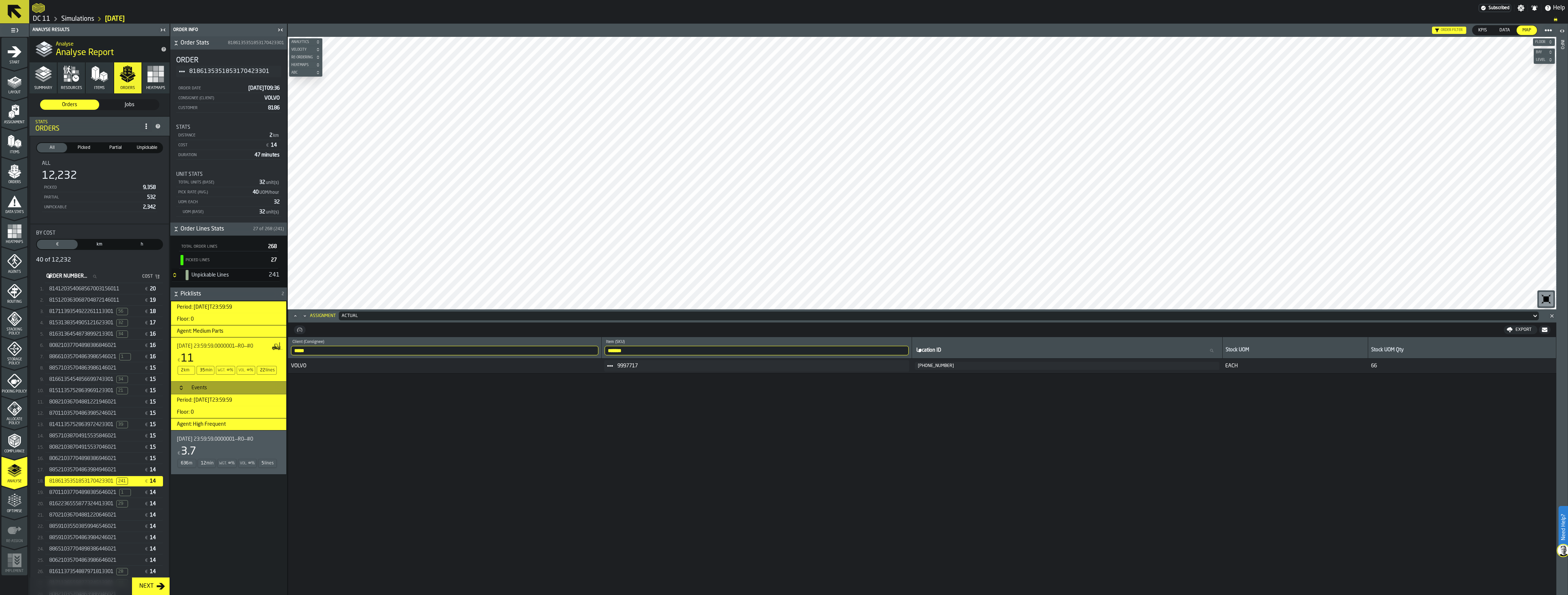
click at [1550, 314] on icon "Close" at bounding box center [1552, 316] width 7 height 7
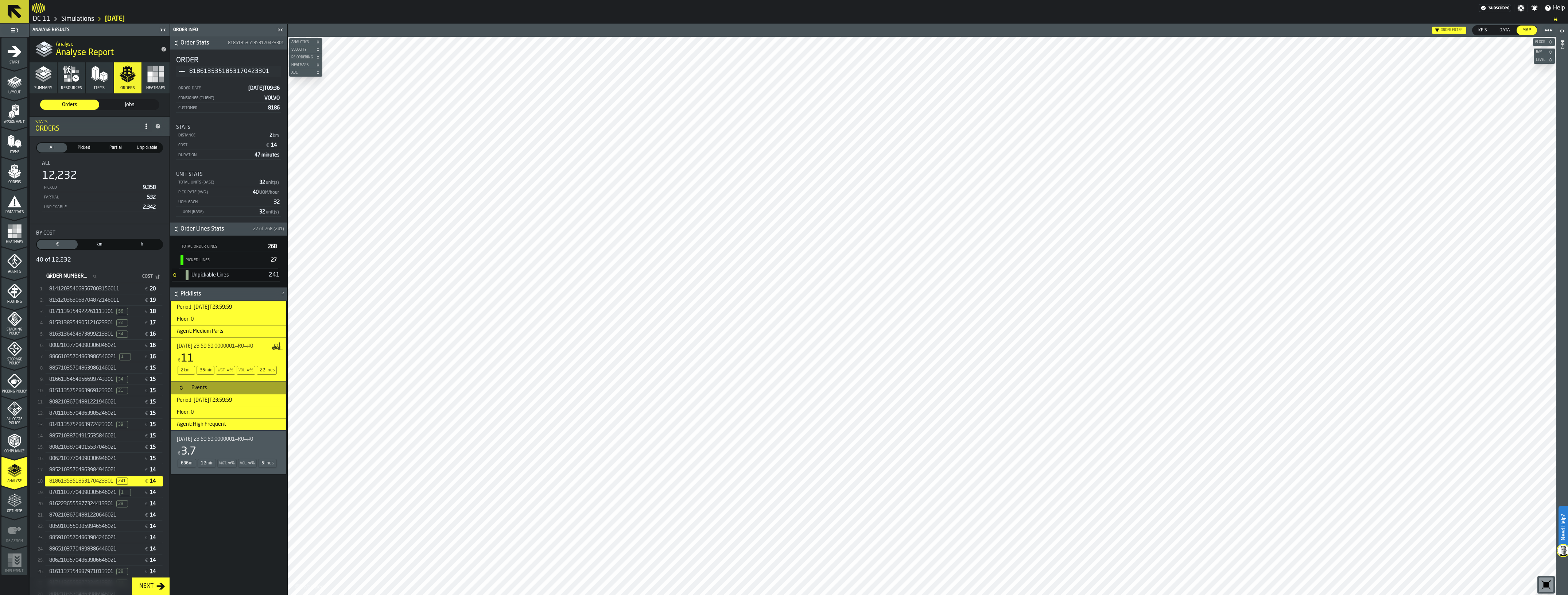
click at [183, 393] on h3 "Events" at bounding box center [228, 388] width 115 height 13
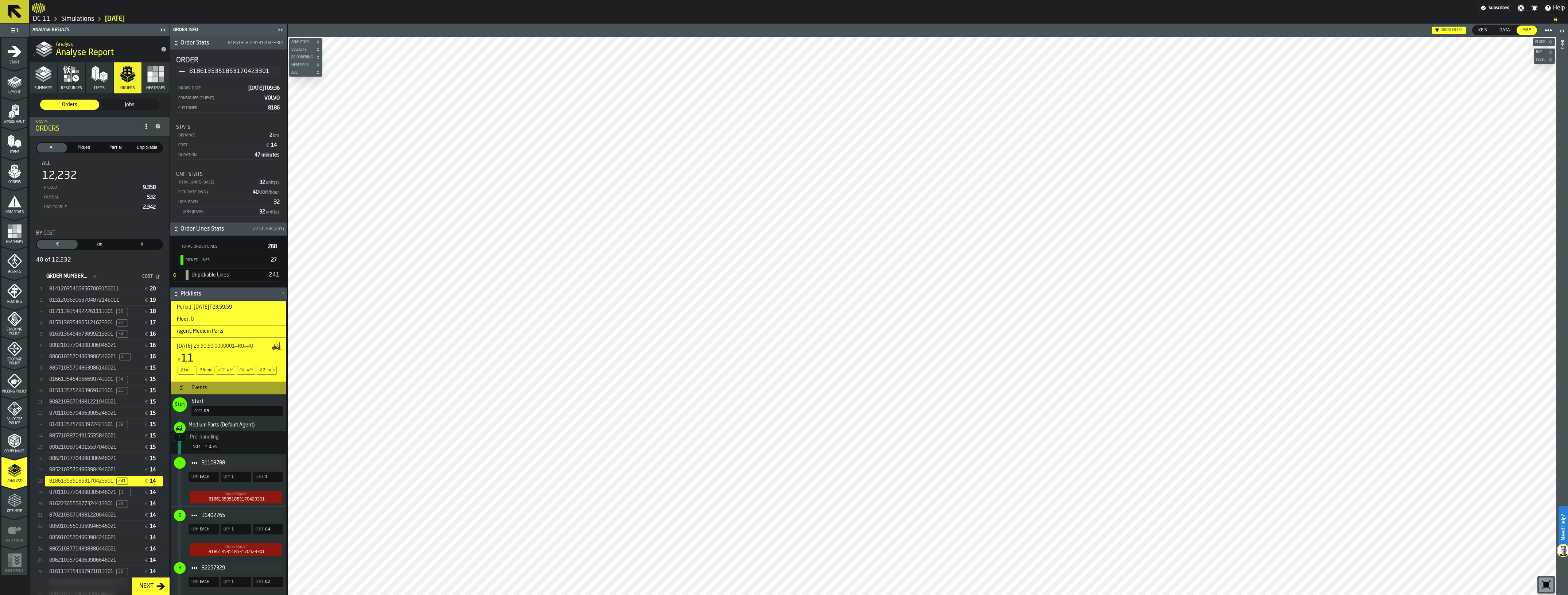
click at [234, 462] on span "31108788" at bounding box center [239, 463] width 76 height 6
click at [8, 378] on icon "menu Picking Policy" at bounding box center [15, 381] width 15 height 15
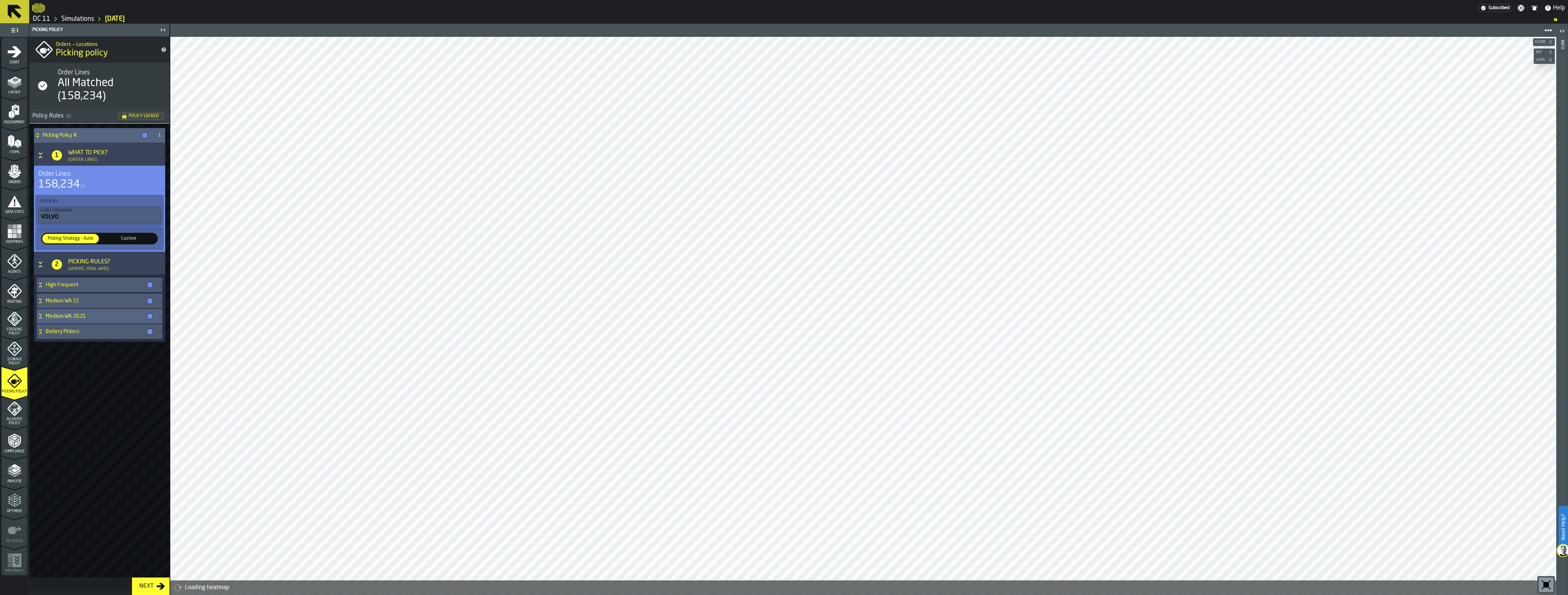
click at [79, 316] on h4 "Medium WA 20,21" at bounding box center [95, 317] width 99 height 6
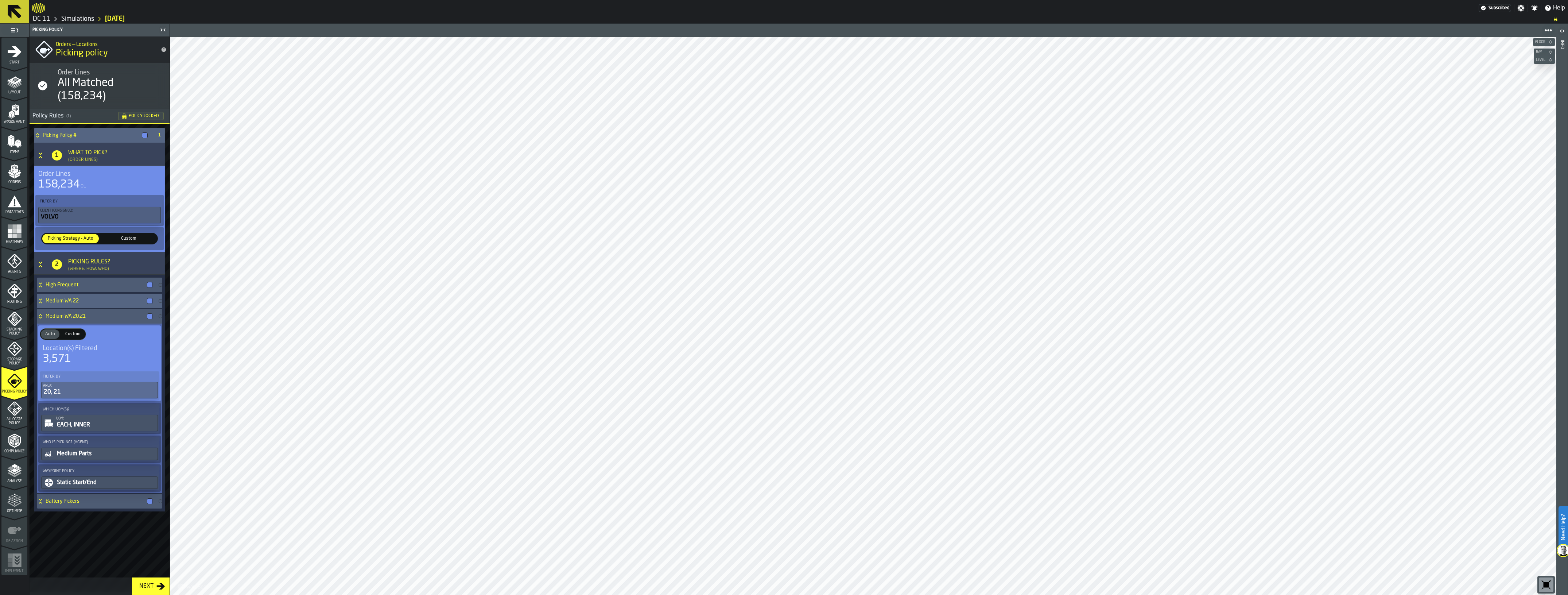
click at [74, 304] on div "Medium WA 22" at bounding box center [96, 301] width 119 height 15
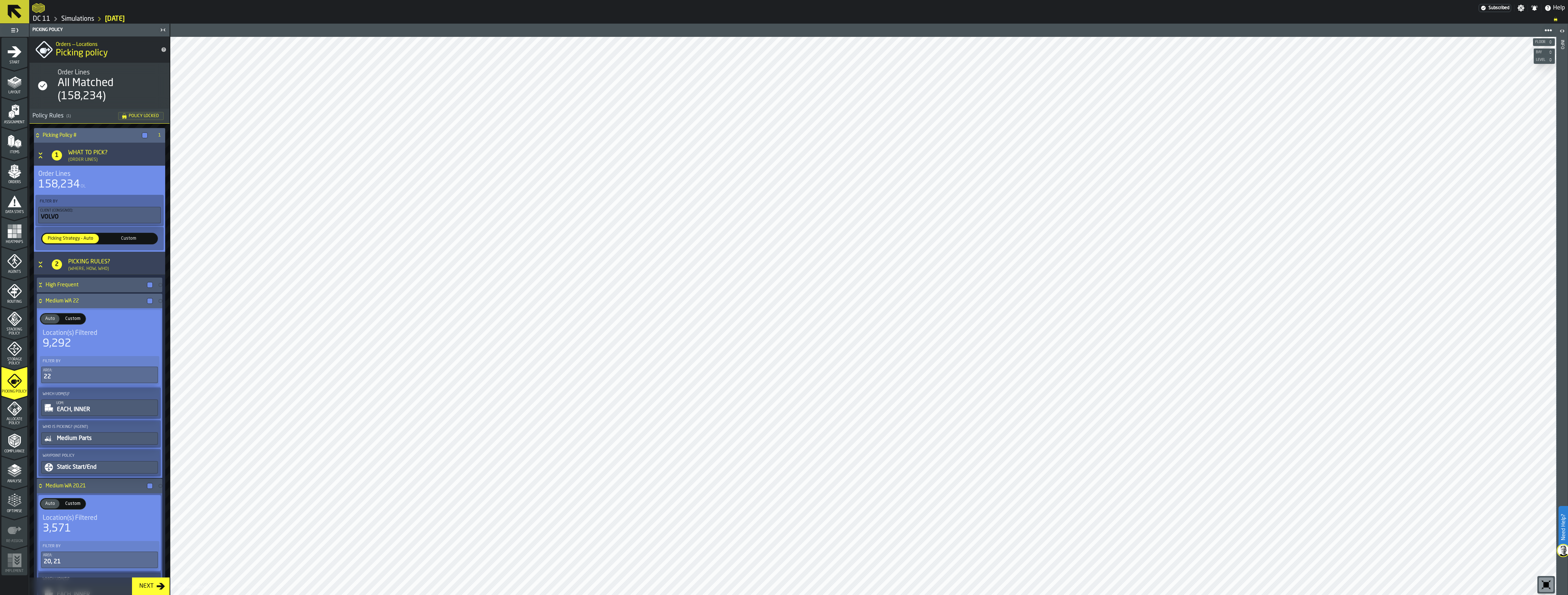
click at [74, 304] on div "Medium WA 22" at bounding box center [96, 301] width 119 height 15
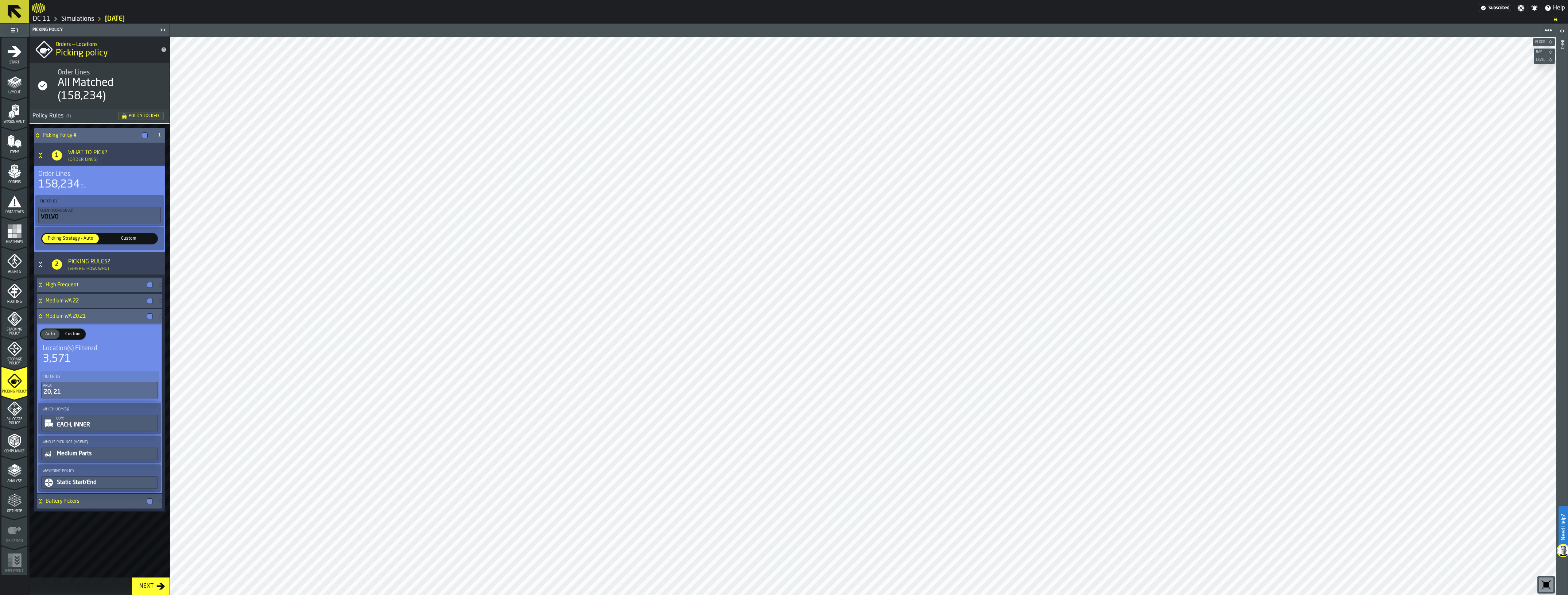
click at [82, 316] on h4 "Medium WA 20,21" at bounding box center [95, 317] width 99 height 6
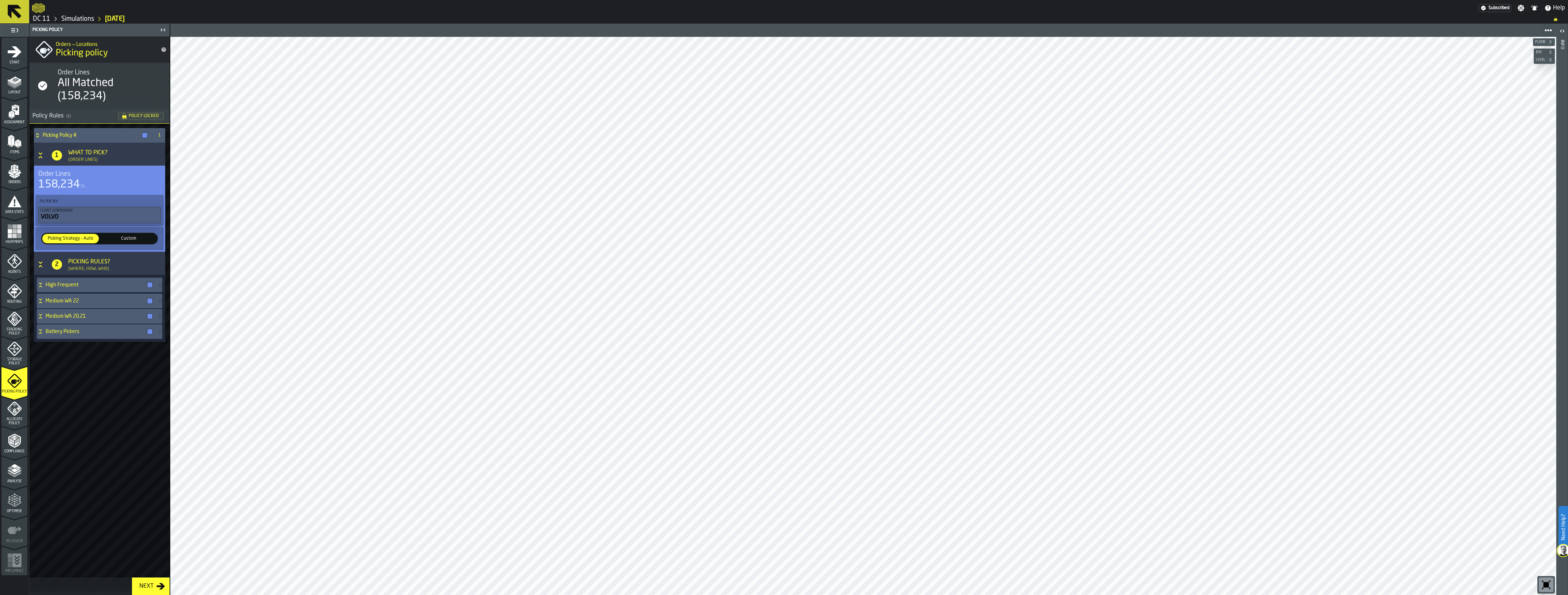
click at [10, 248] on icon "menu Heatmaps" at bounding box center [14, 247] width 26 height 7
click at [15, 264] on icon "menu Agents" at bounding box center [15, 261] width 15 height 15
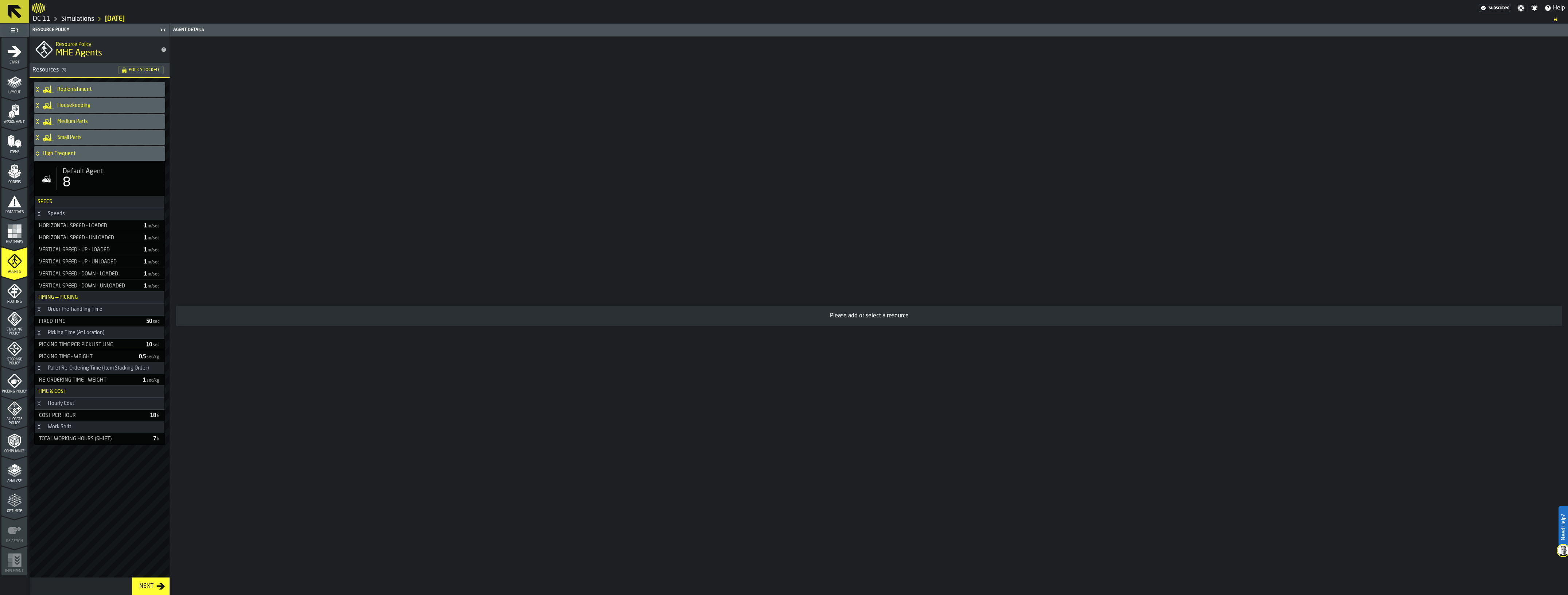
click at [59, 154] on h4 "High Frequent" at bounding box center [102, 153] width 119 height 6
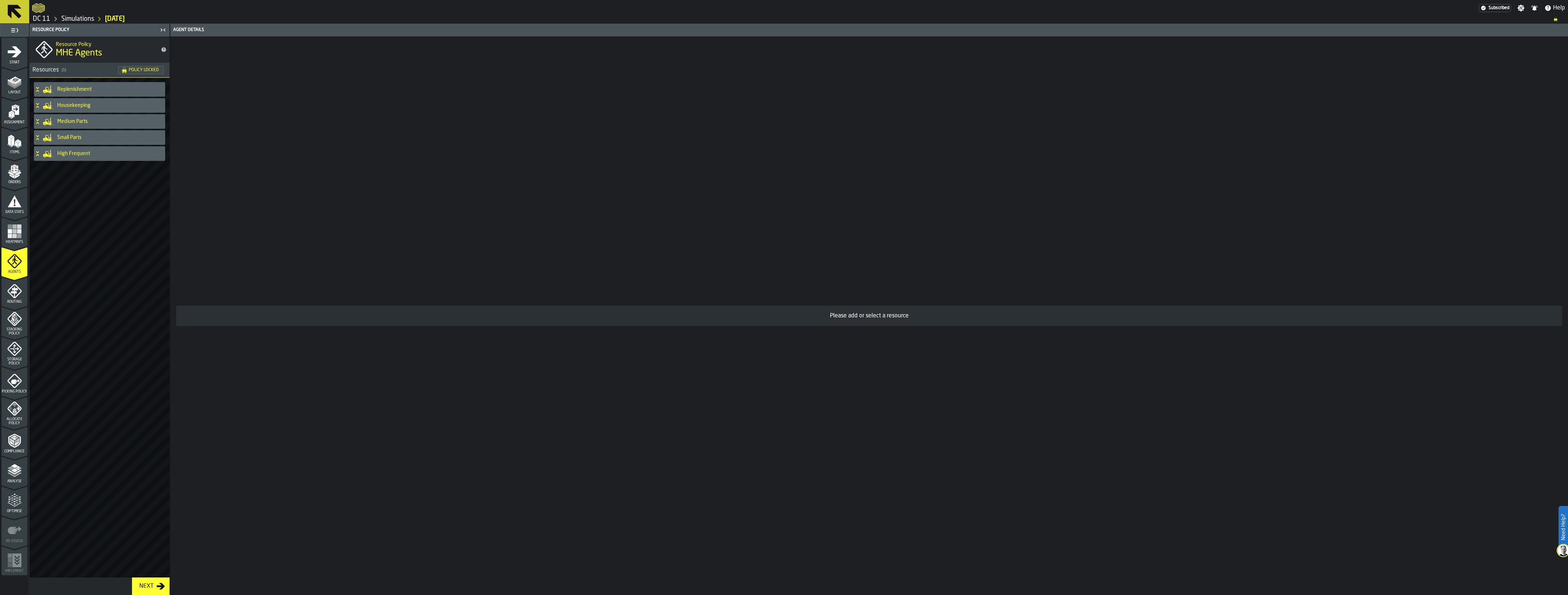
click at [97, 124] on h4 "Medium Parts" at bounding box center [110, 122] width 105 height 6
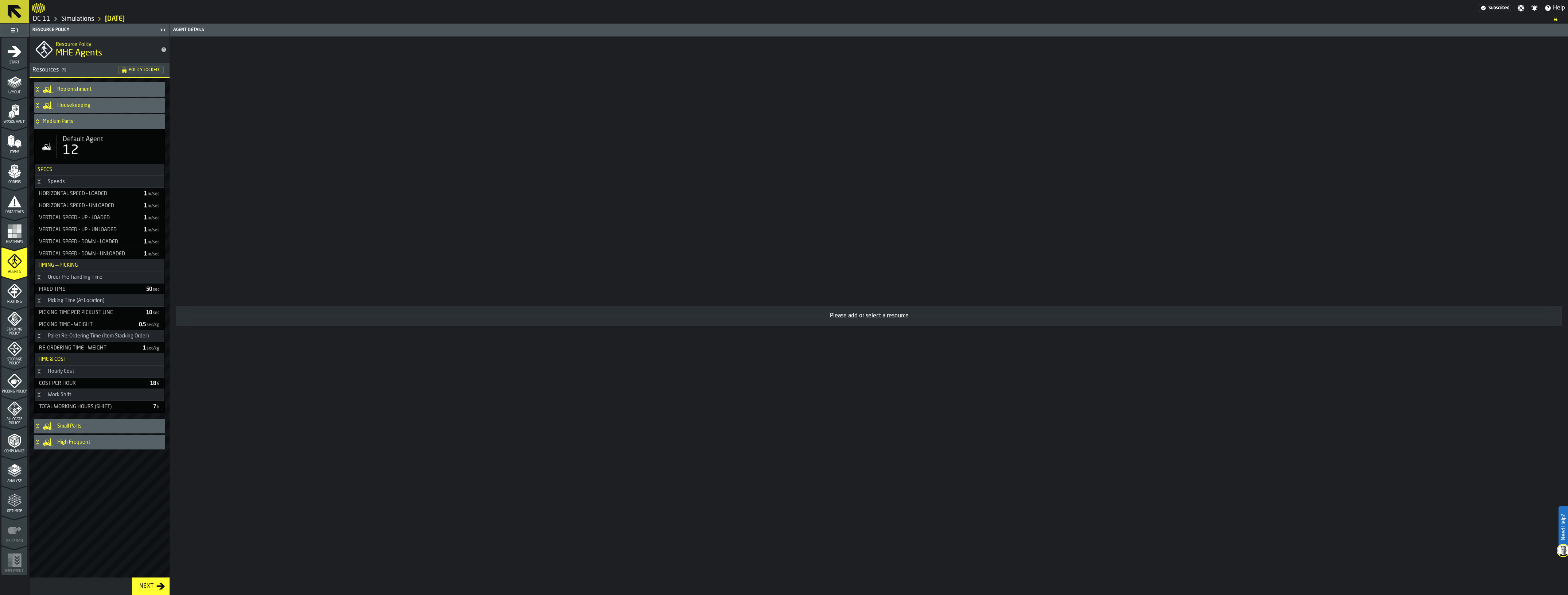
click at [44, 122] on h4 "Medium Parts" at bounding box center [102, 122] width 119 height 6
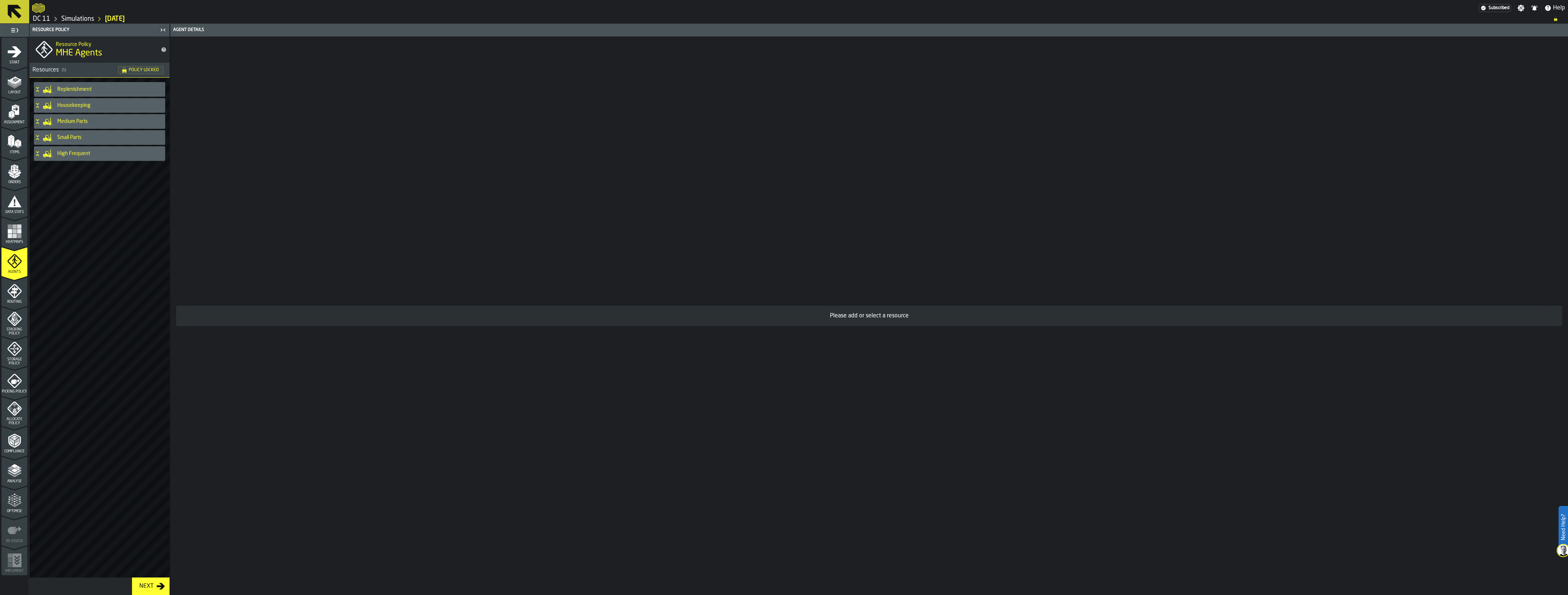
click at [110, 119] on h4 "Medium Parts" at bounding box center [110, 122] width 105 height 6
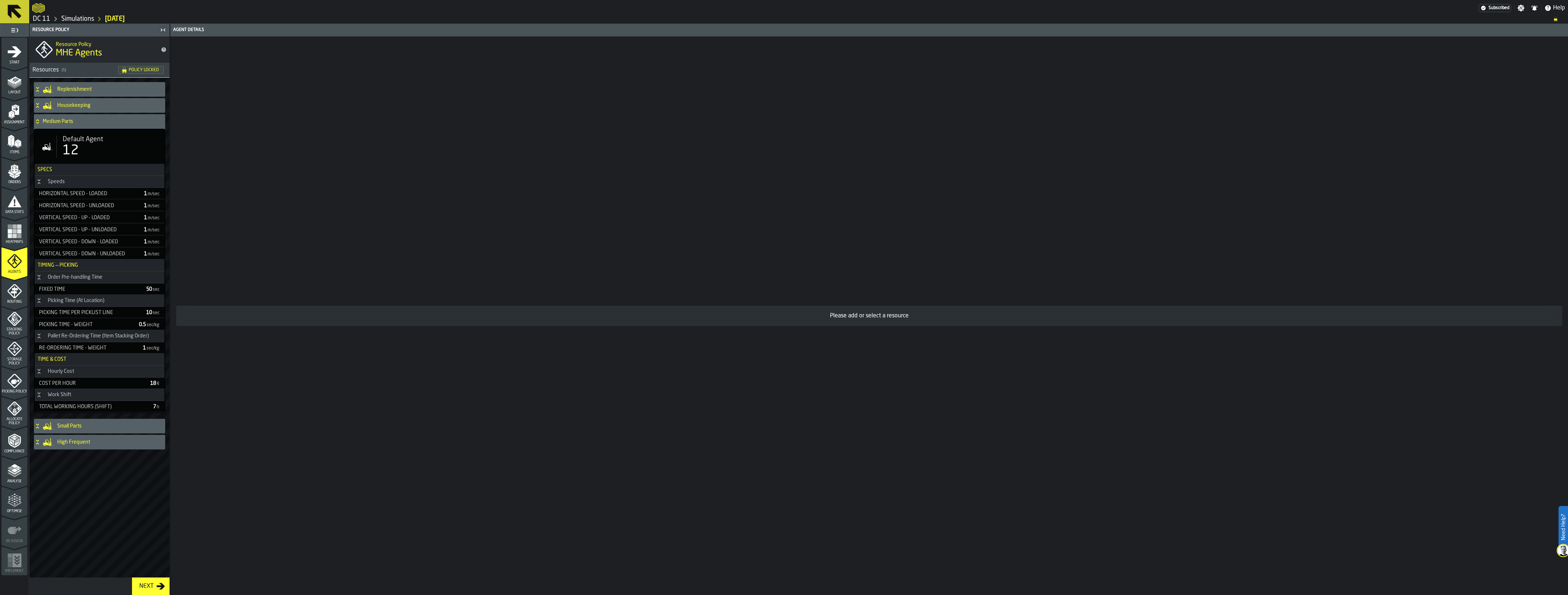
click at [100, 138] on span "Default Agent" at bounding box center [83, 139] width 40 height 8
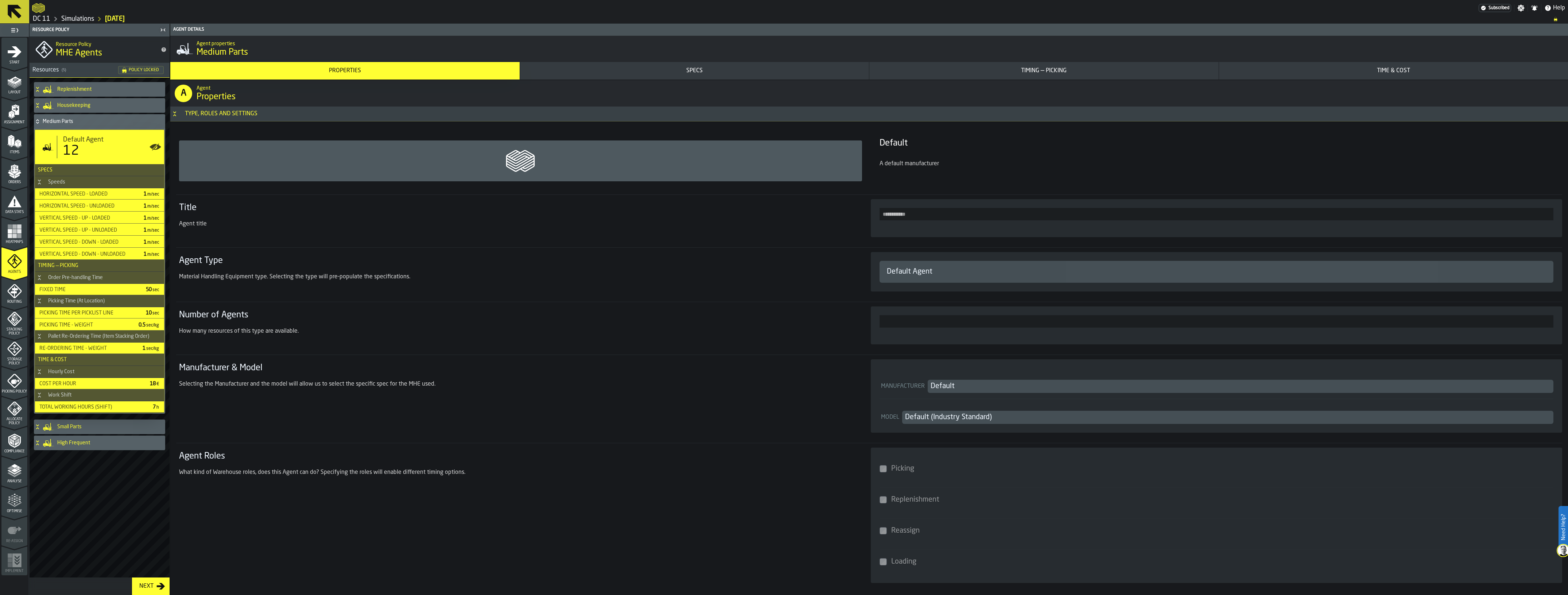
click at [119, 122] on h4 "Medium Parts" at bounding box center [102, 122] width 119 height 6
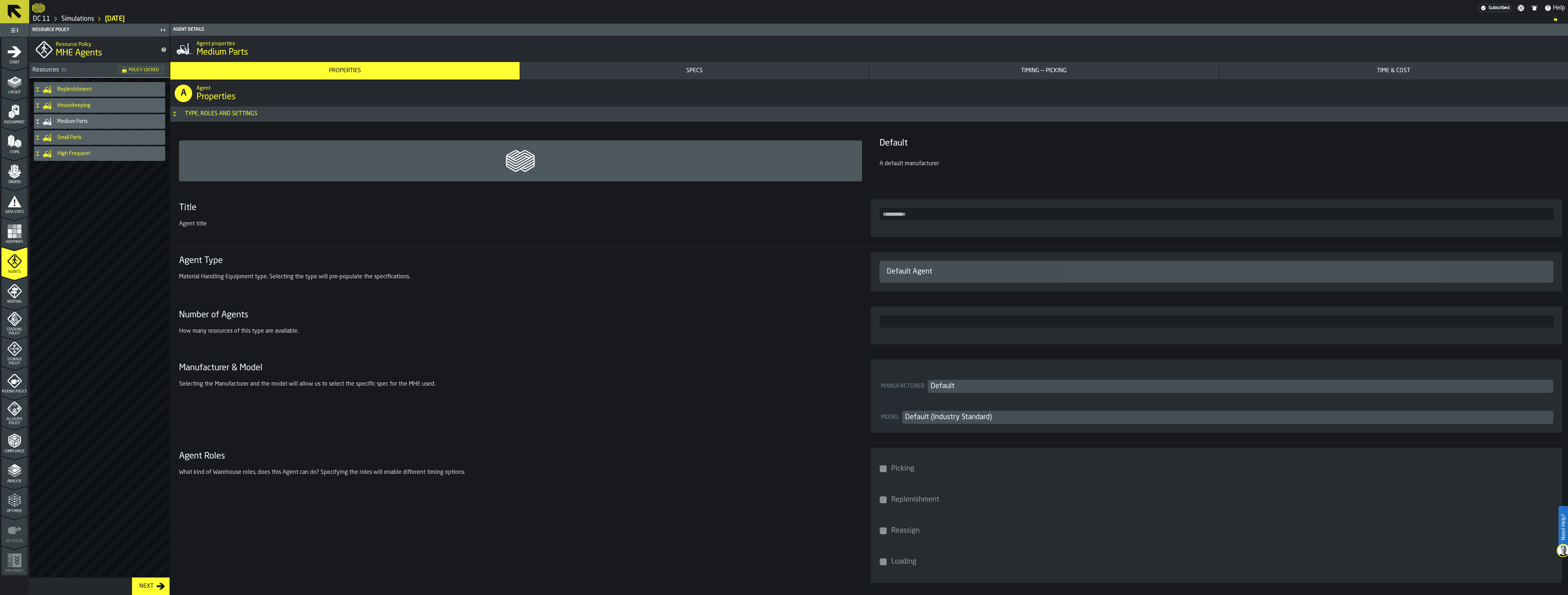
click at [86, 18] on link "Simulations" at bounding box center [78, 19] width 33 height 8
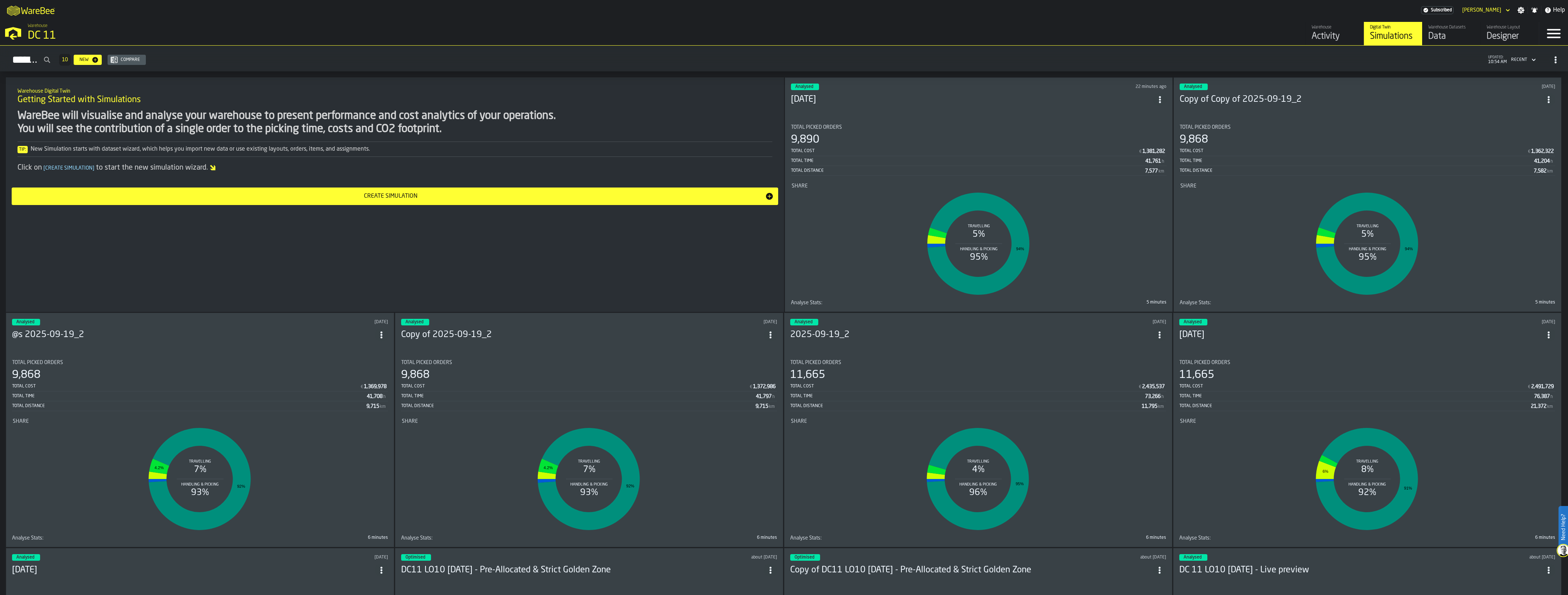
click at [1164, 96] on icon "ItemListCard-DashboardItemContainer" at bounding box center [1160, 100] width 7 height 7
click at [1146, 148] on div "Duplicate" at bounding box center [1147, 147] width 38 height 9
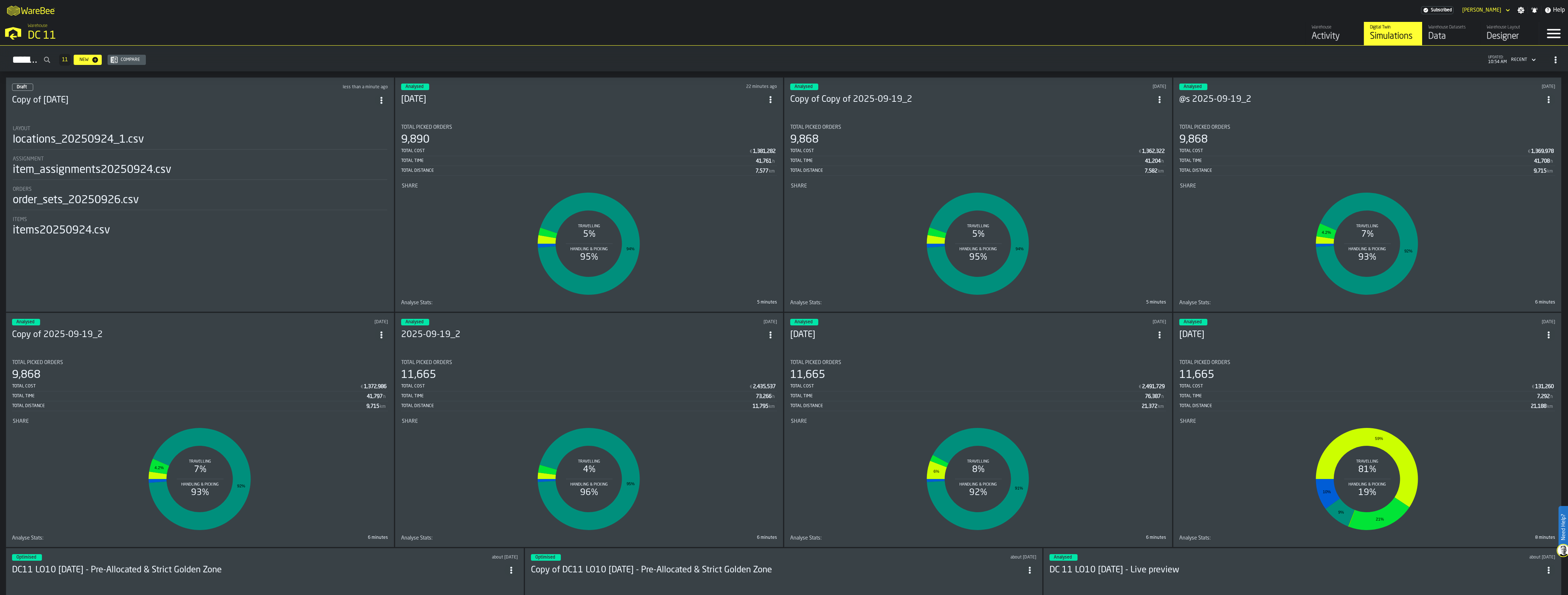
click at [191, 107] on header "Draft less than a minute ago Copy of 2025-09-26" at bounding box center [200, 98] width 376 height 29
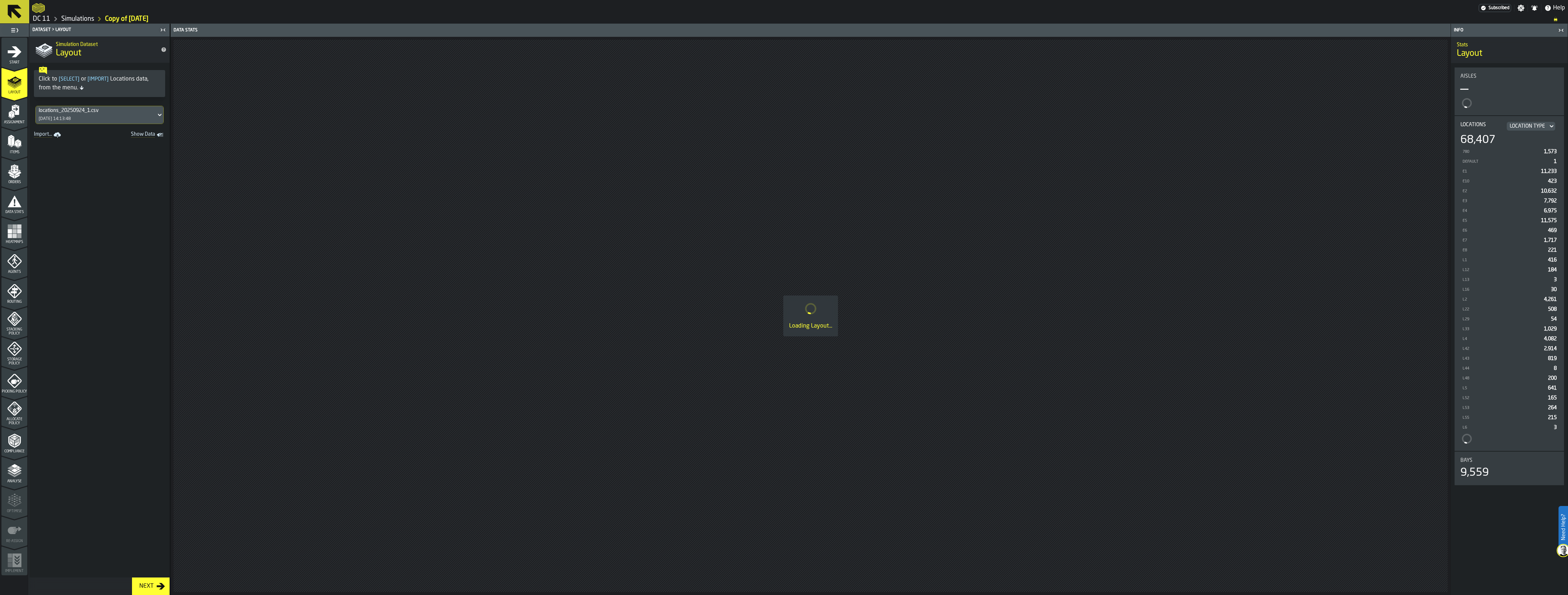
click at [10, 270] on span "Agents" at bounding box center [14, 272] width 26 height 4
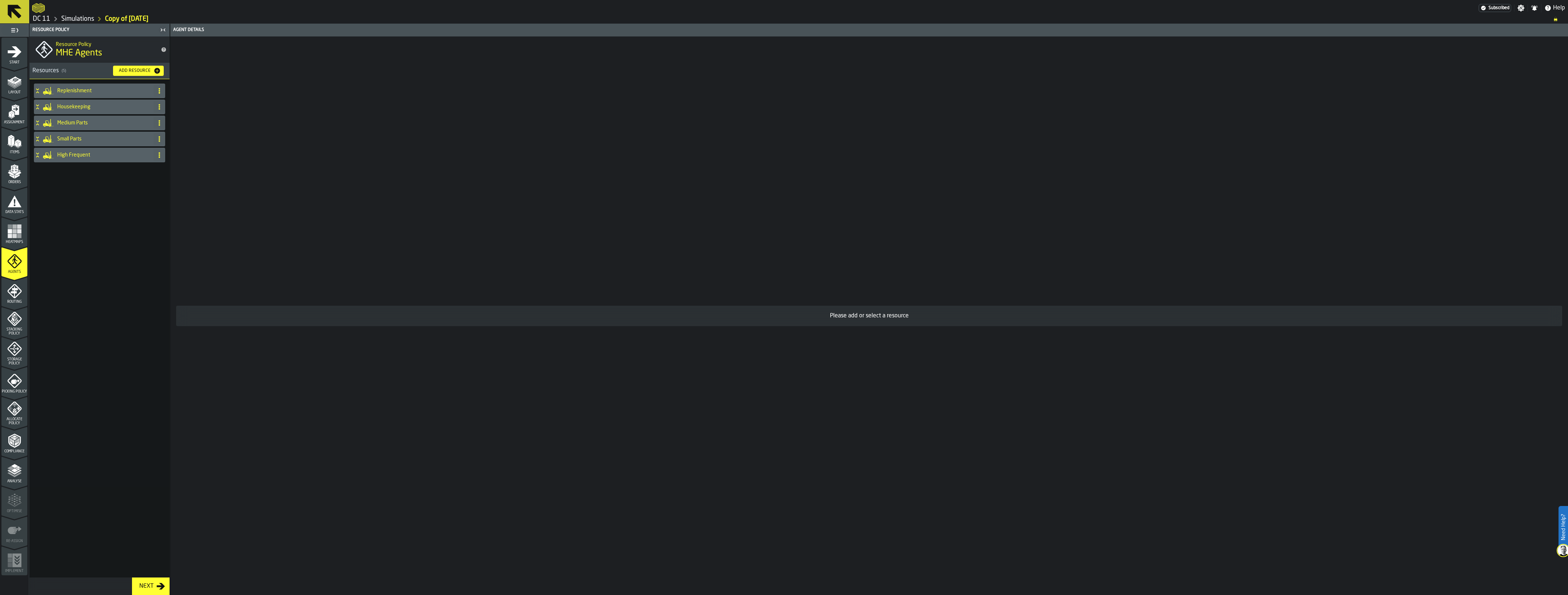
click at [163, 124] on span at bounding box center [159, 122] width 12 height 12
click at [114, 174] on div "Clone" at bounding box center [130, 173] width 61 height 9
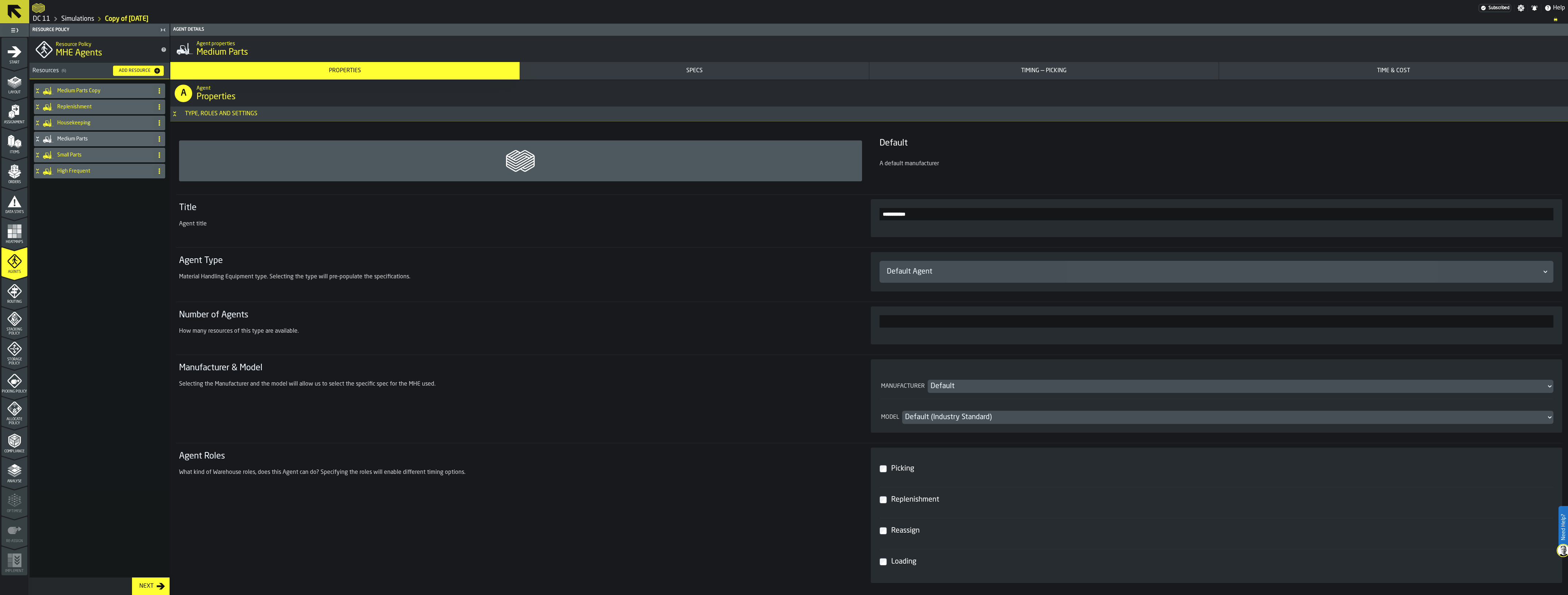
click at [103, 91] on h4 "Medium Parts Copy" at bounding box center [103, 91] width 93 height 6
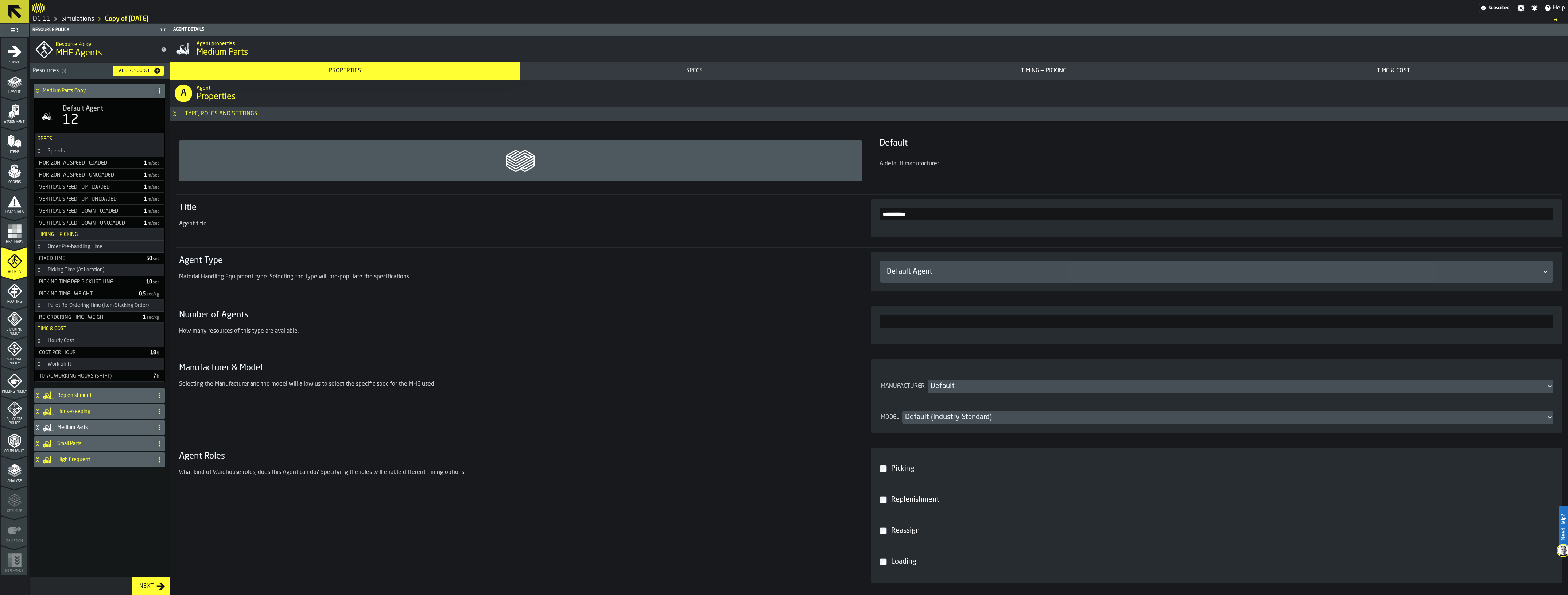
click at [90, 113] on span "Default Agent" at bounding box center [83, 108] width 40 height 8
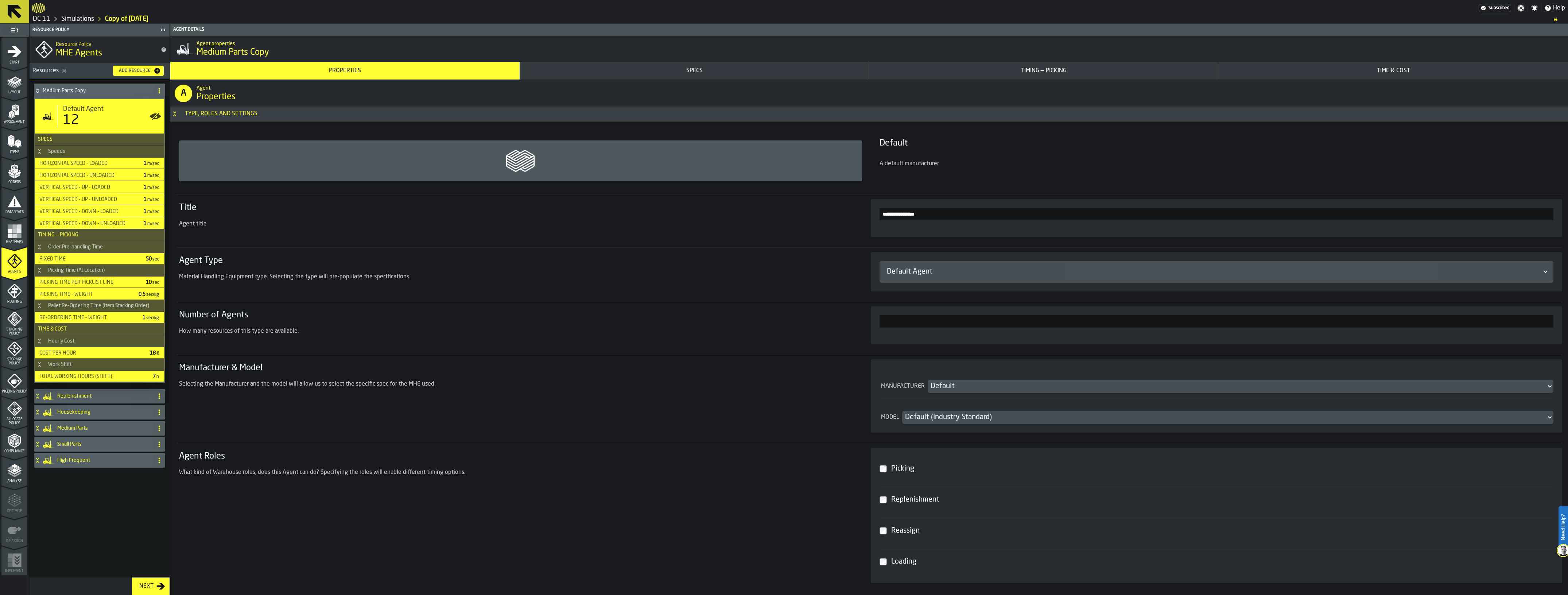
drag, startPoint x: 949, startPoint y: 220, endPoint x: 912, endPoint y: 217, distance: 37.1
click at [912, 217] on input "**********" at bounding box center [1217, 214] width 674 height 12
click at [86, 431] on h4 "Medium Parts" at bounding box center [103, 429] width 93 height 6
click at [119, 443] on div "Default Agent 12" at bounding box center [99, 453] width 130 height 34
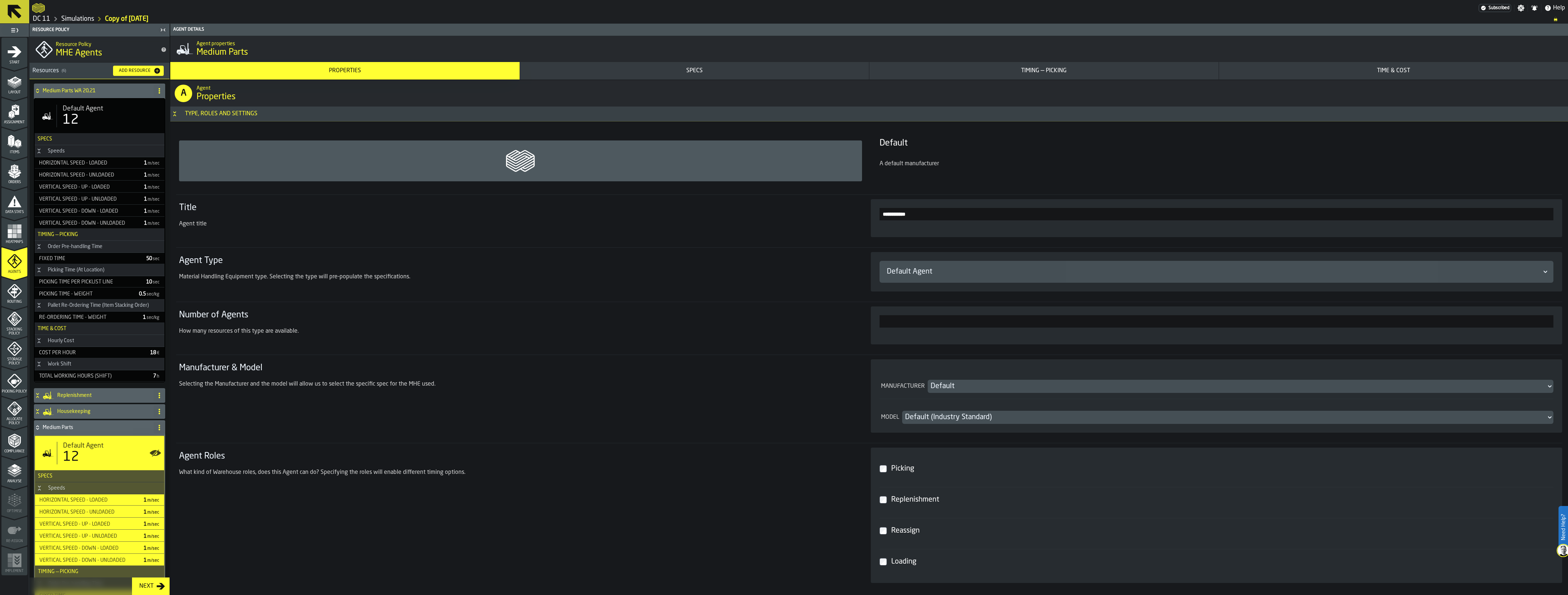
click at [934, 214] on input "**********" at bounding box center [1217, 214] width 674 height 12
type input "**********"
click at [10, 393] on span "Picking Policy" at bounding box center [14, 392] width 26 height 4
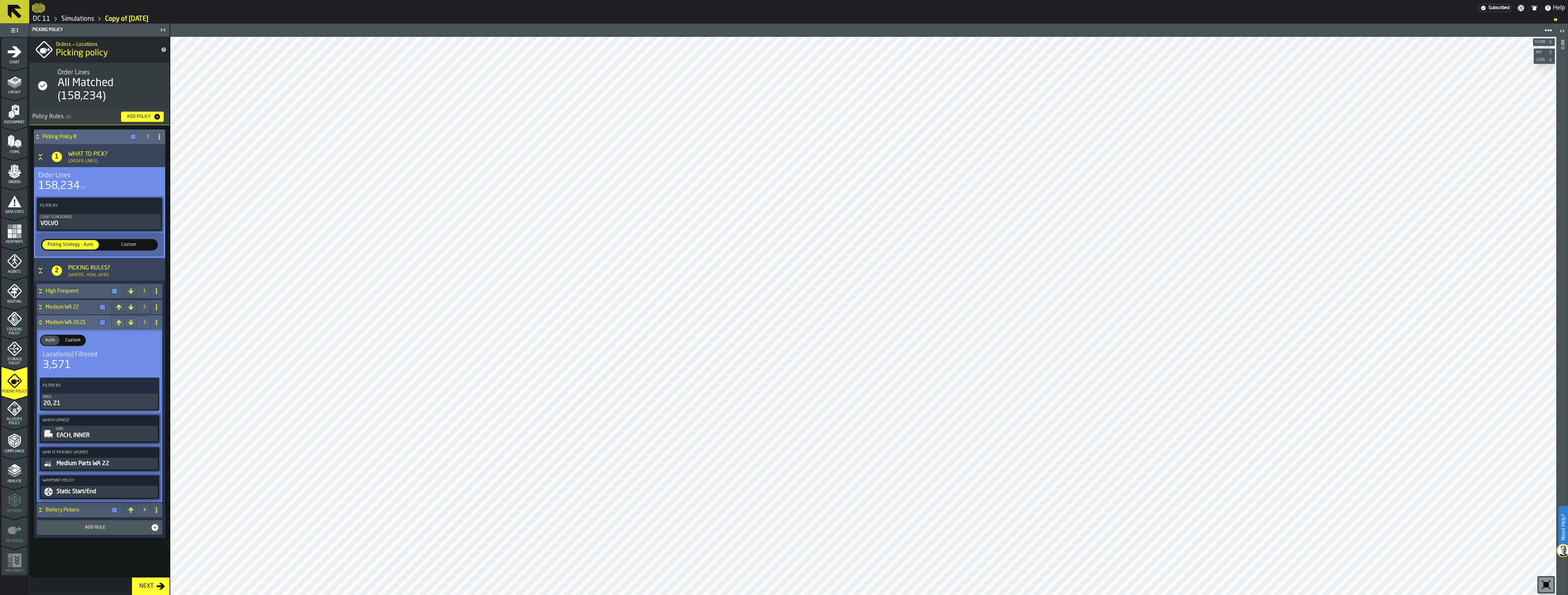
click at [104, 466] on div "Medium Parts WA 22" at bounding box center [106, 463] width 100 height 9
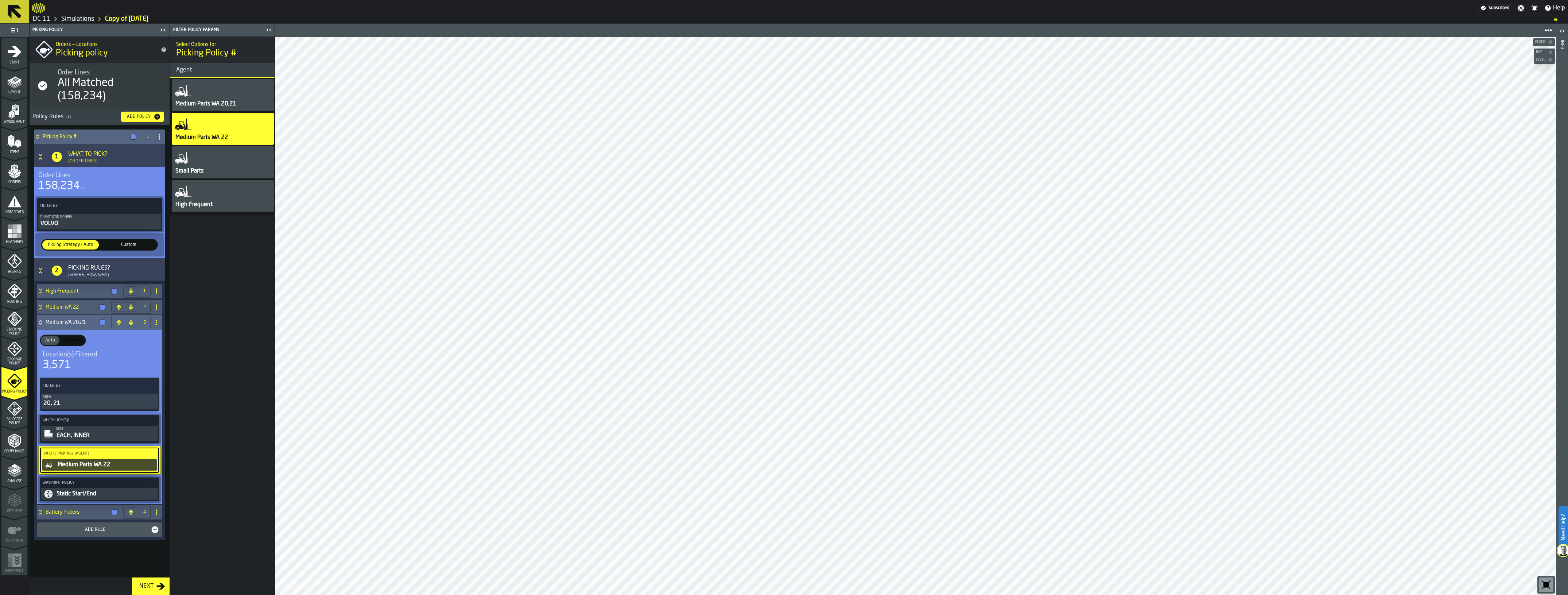
click at [232, 94] on div "Medium Parts WA 20,21" at bounding box center [223, 95] width 102 height 32
click at [60, 321] on h4 "Medium WA 20,21" at bounding box center [71, 323] width 51 height 6
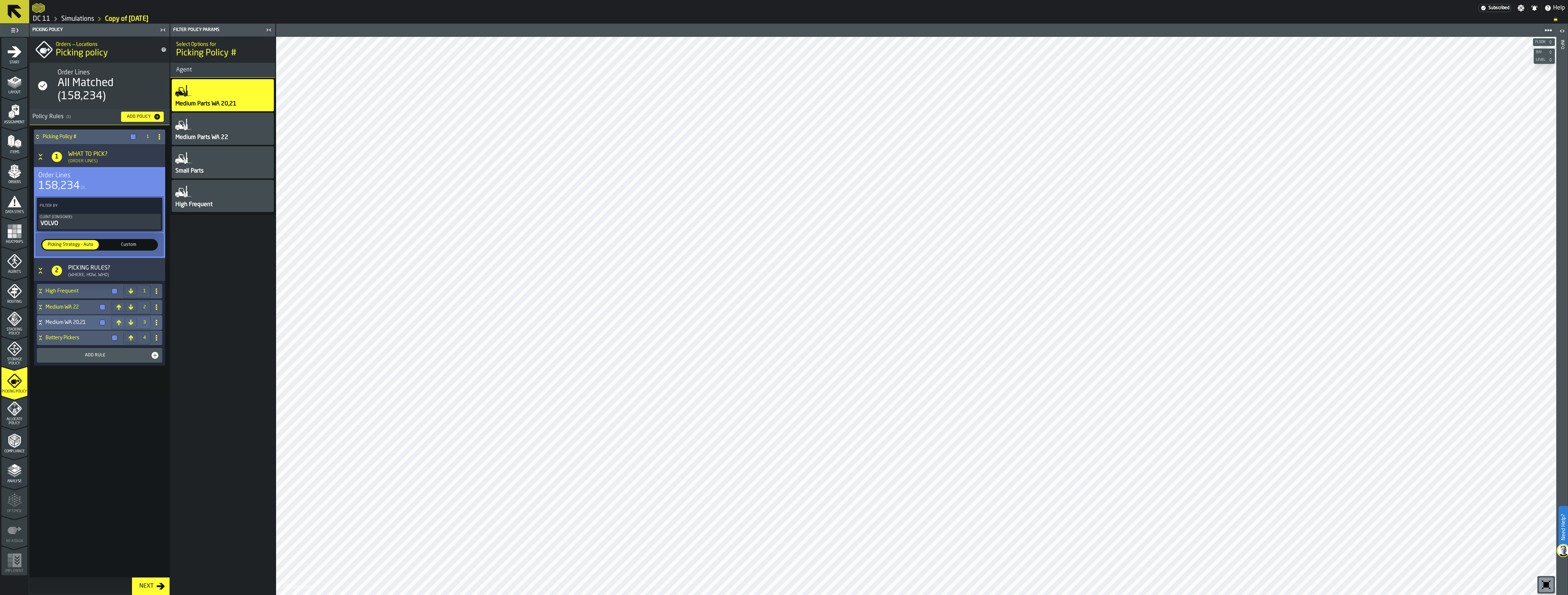
click at [270, 29] on icon "button-toggle-Close me" at bounding box center [270, 30] width 2 height 2
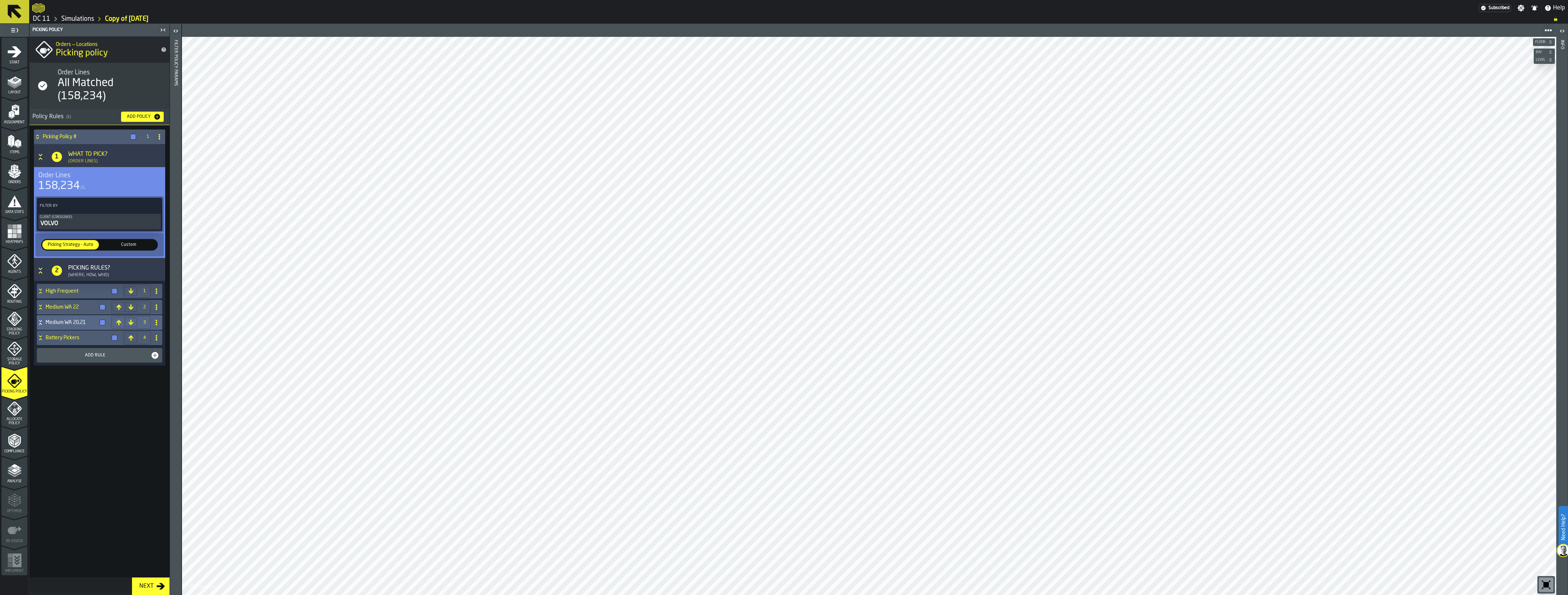
click at [176, 30] on icon "button-toggle-Open" at bounding box center [176, 31] width 9 height 9
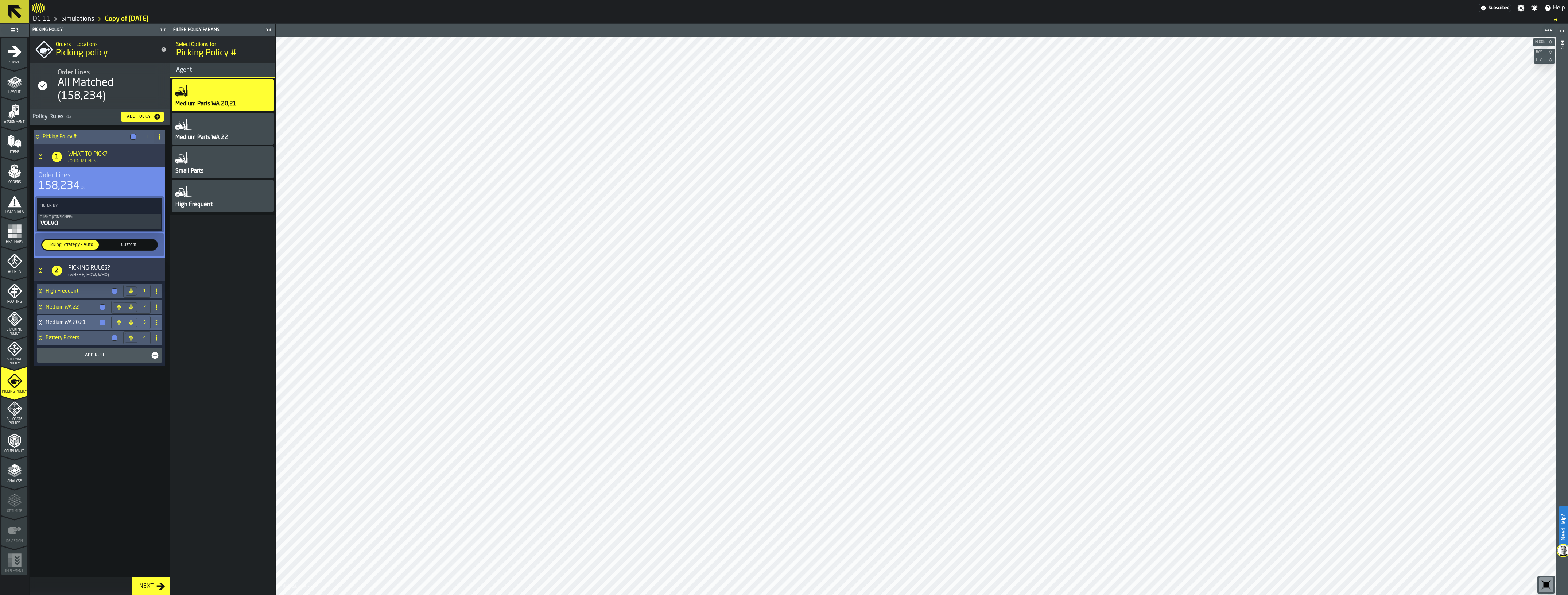
click at [77, 19] on link "Simulations" at bounding box center [78, 19] width 33 height 8
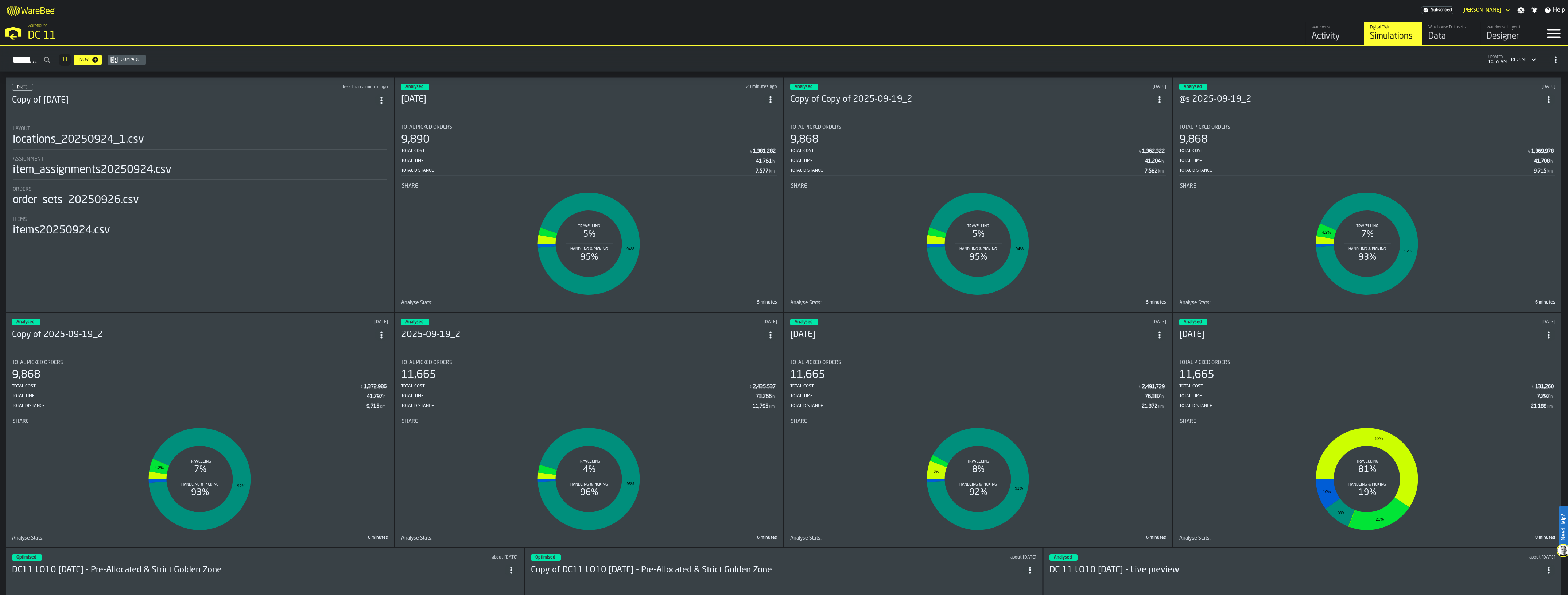
click at [548, 108] on header "Analysed 23 minutes ago 2025-09-26" at bounding box center [589, 98] width 376 height 29
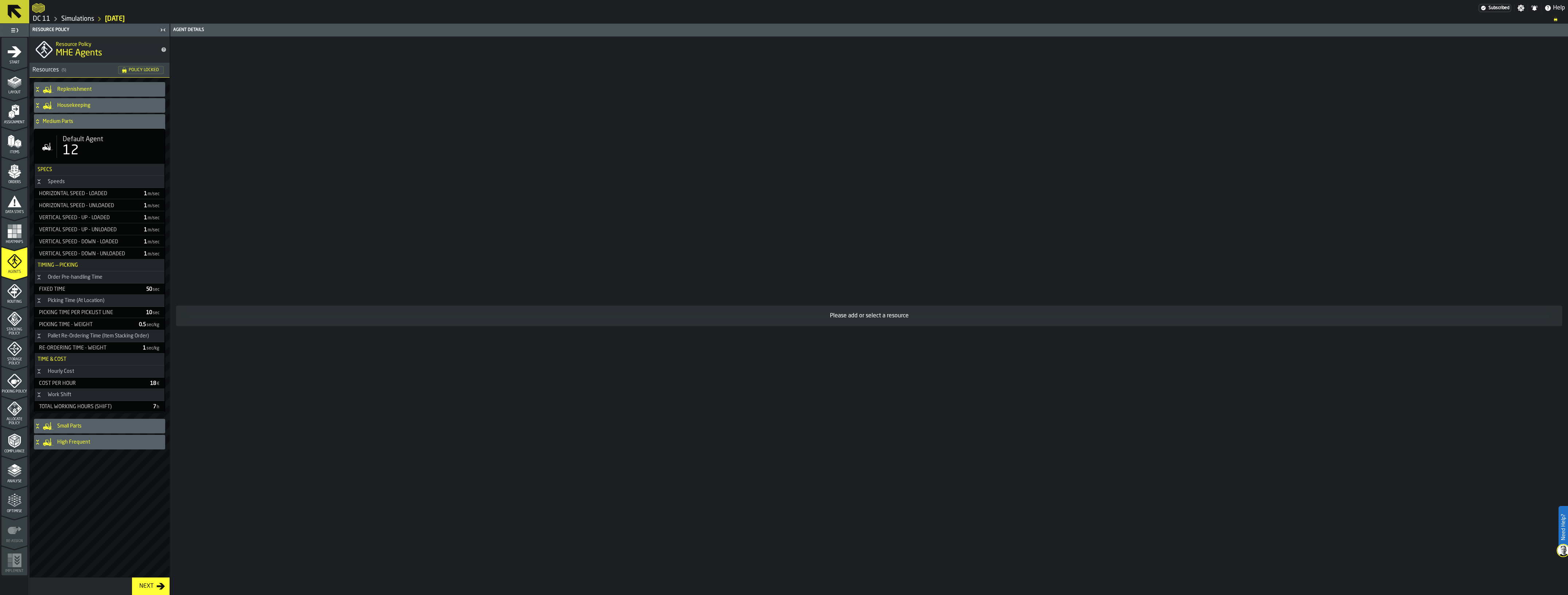
click at [10, 439] on icon "menu Compliance" at bounding box center [15, 441] width 15 height 15
click at [6, 476] on div "Analyse" at bounding box center [14, 473] width 26 height 20
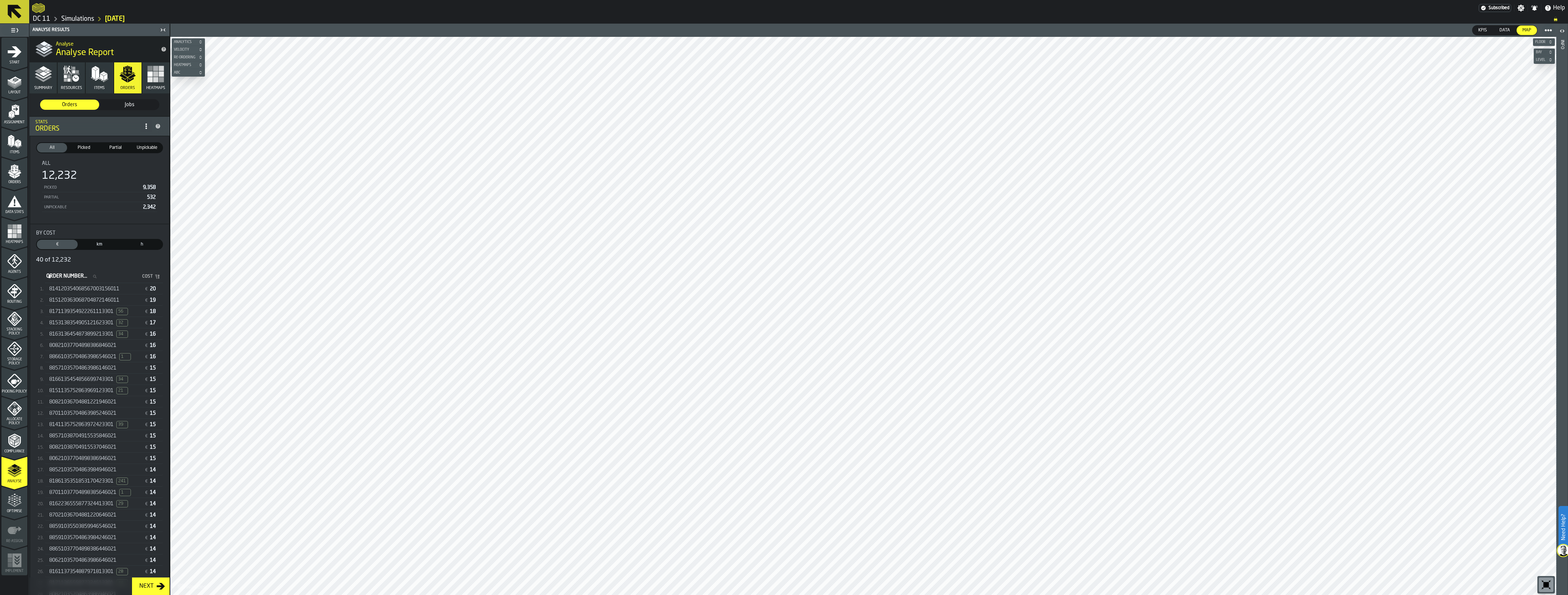
click at [94, 293] on div "814120354068567003156011 € 20" at bounding box center [104, 289] width 118 height 10
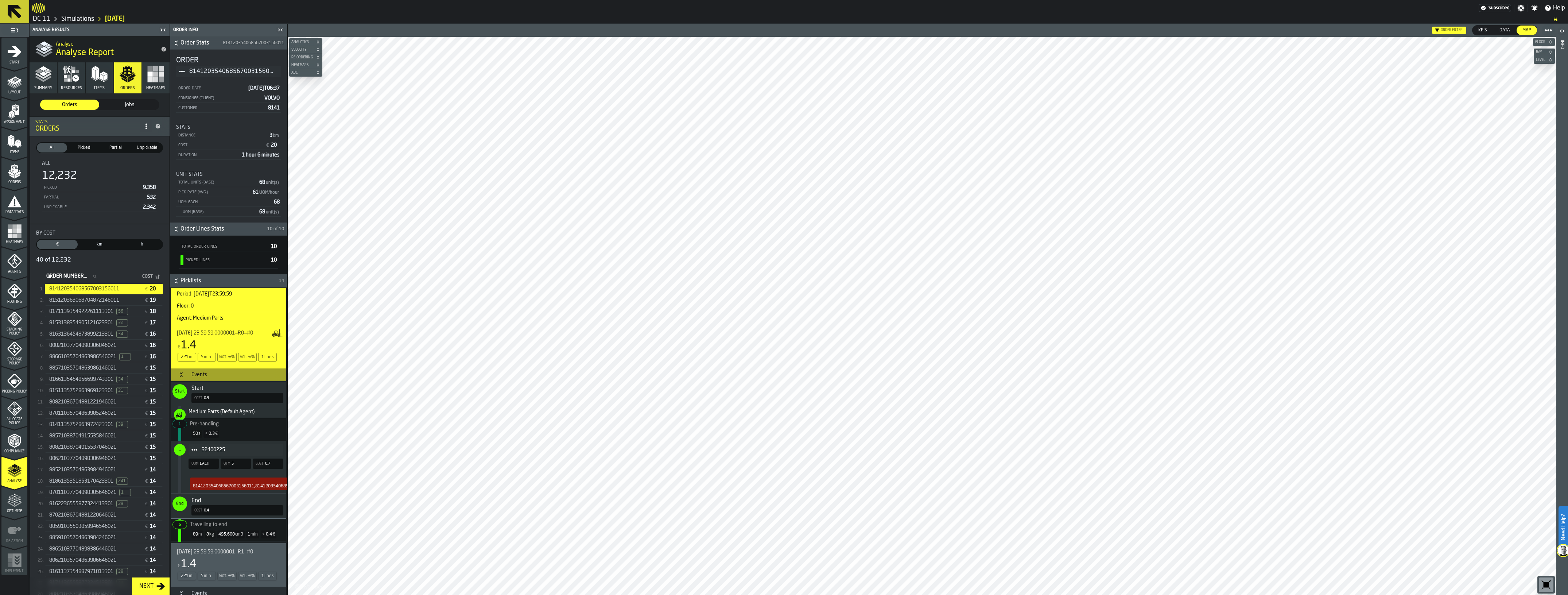
click at [117, 302] on span "815120363068704872146011" at bounding box center [84, 300] width 70 height 6
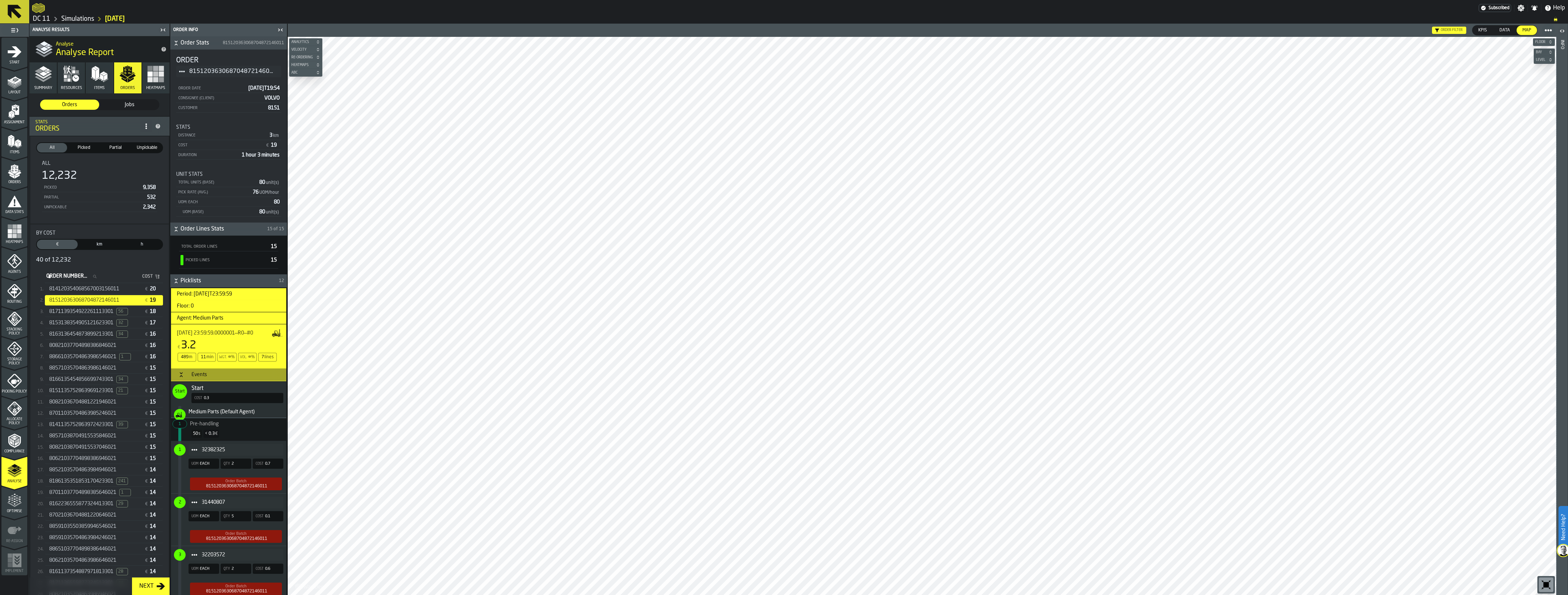
click at [105, 345] on span "80821037704898386846021" at bounding box center [83, 346] width 67 height 6
click at [121, 480] on span "241" at bounding box center [122, 481] width 12 height 7
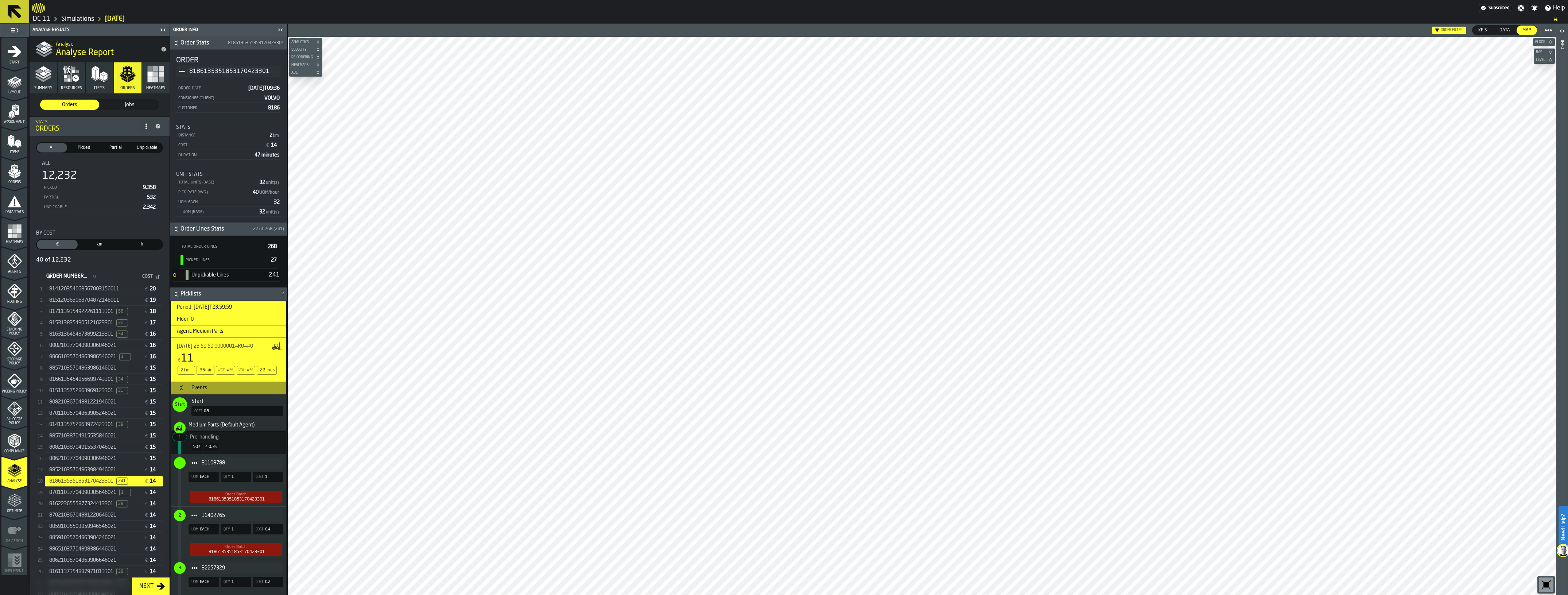
click at [195, 293] on span "Picklists" at bounding box center [231, 294] width 100 height 9
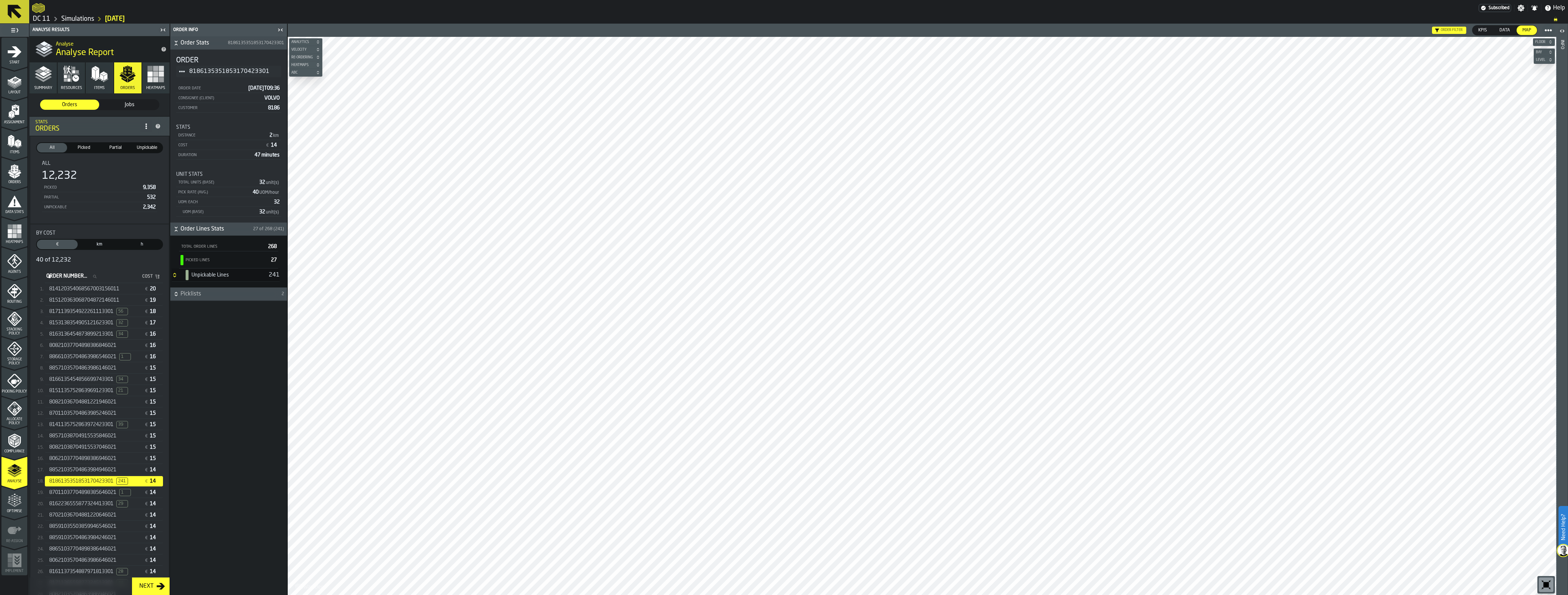
click at [212, 228] on span "Order Lines Stats" at bounding box center [216, 229] width 71 height 9
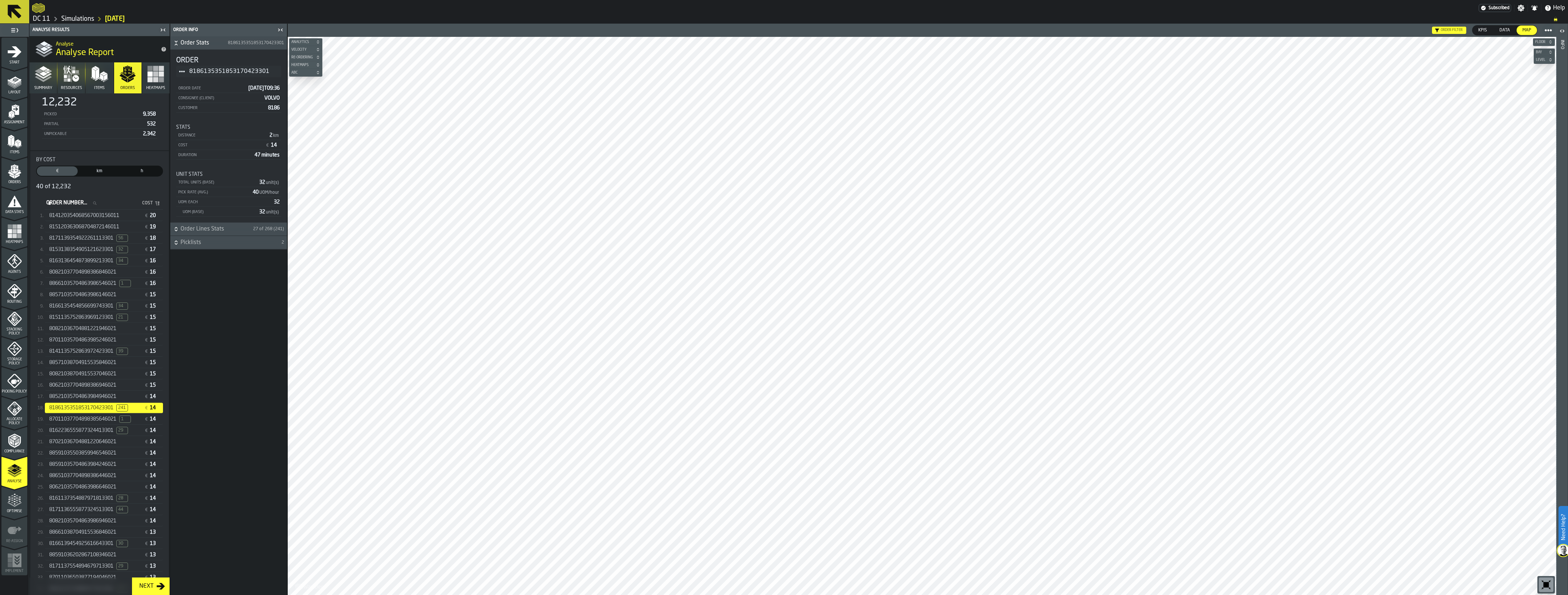
scroll to position [170, 0]
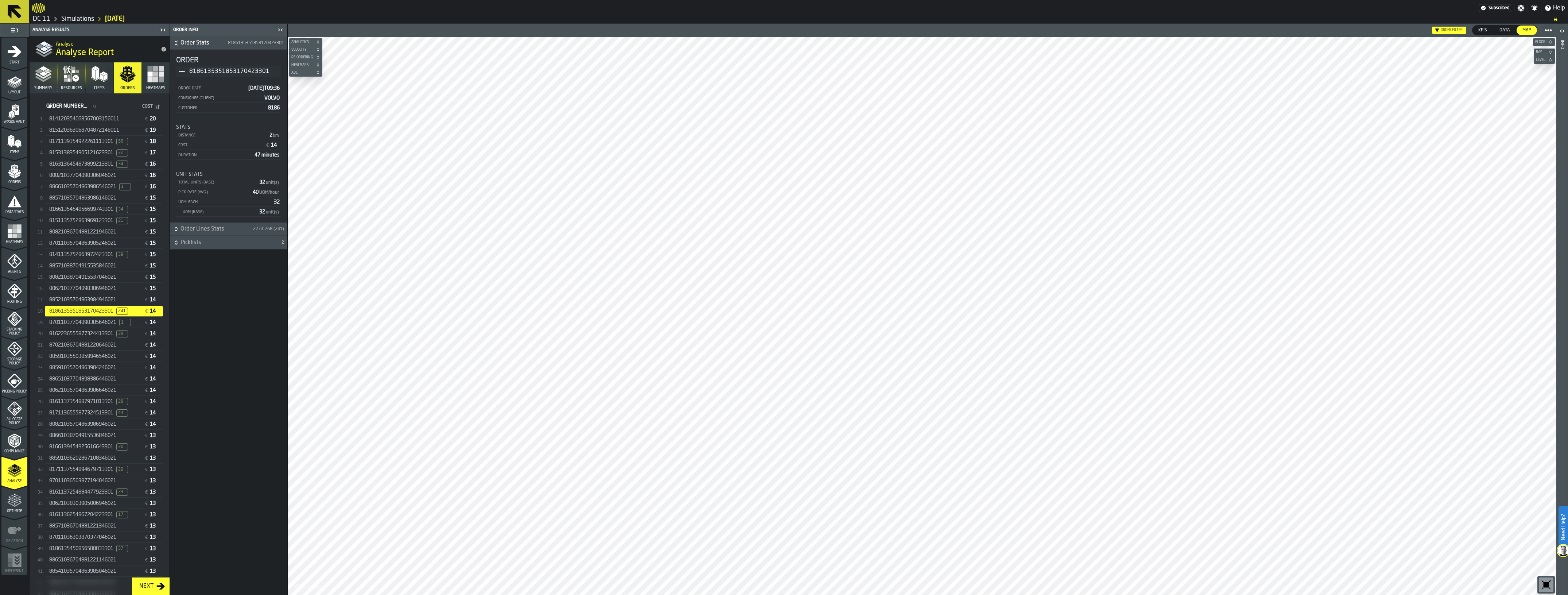
click at [201, 239] on span "Picklists" at bounding box center [231, 242] width 100 height 9
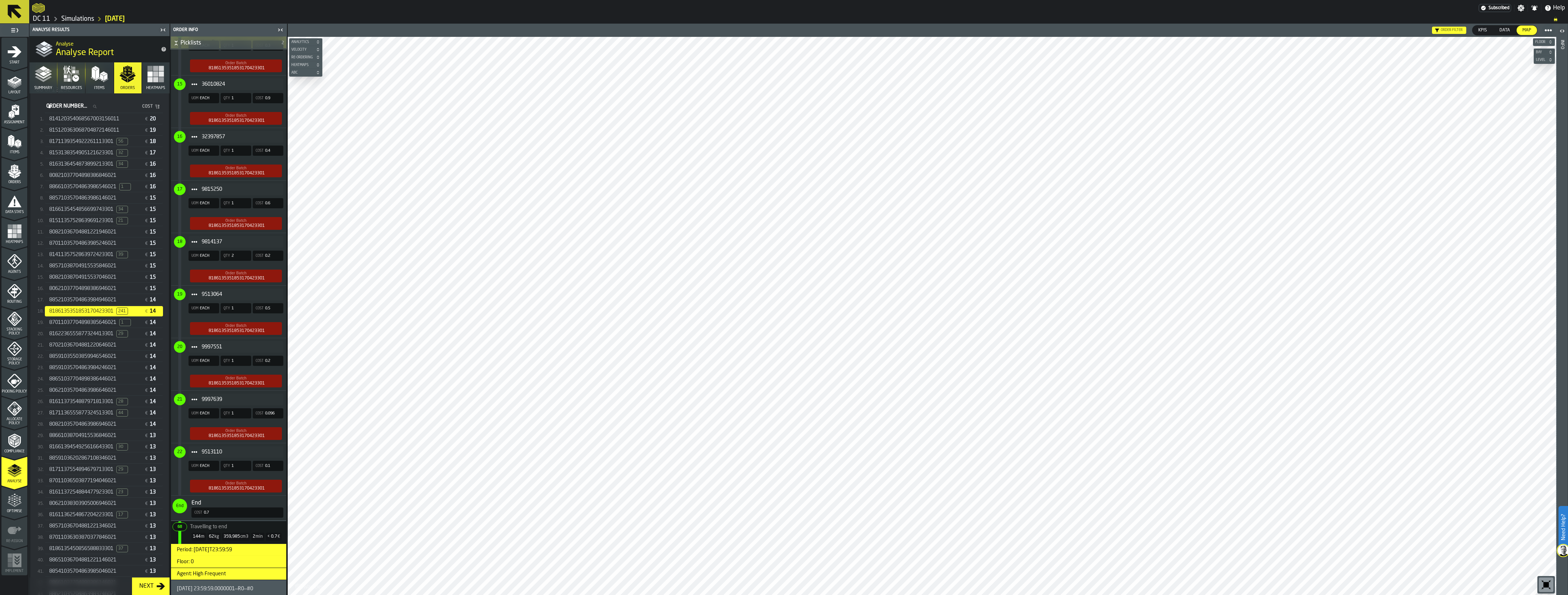
scroll to position [1097, 0]
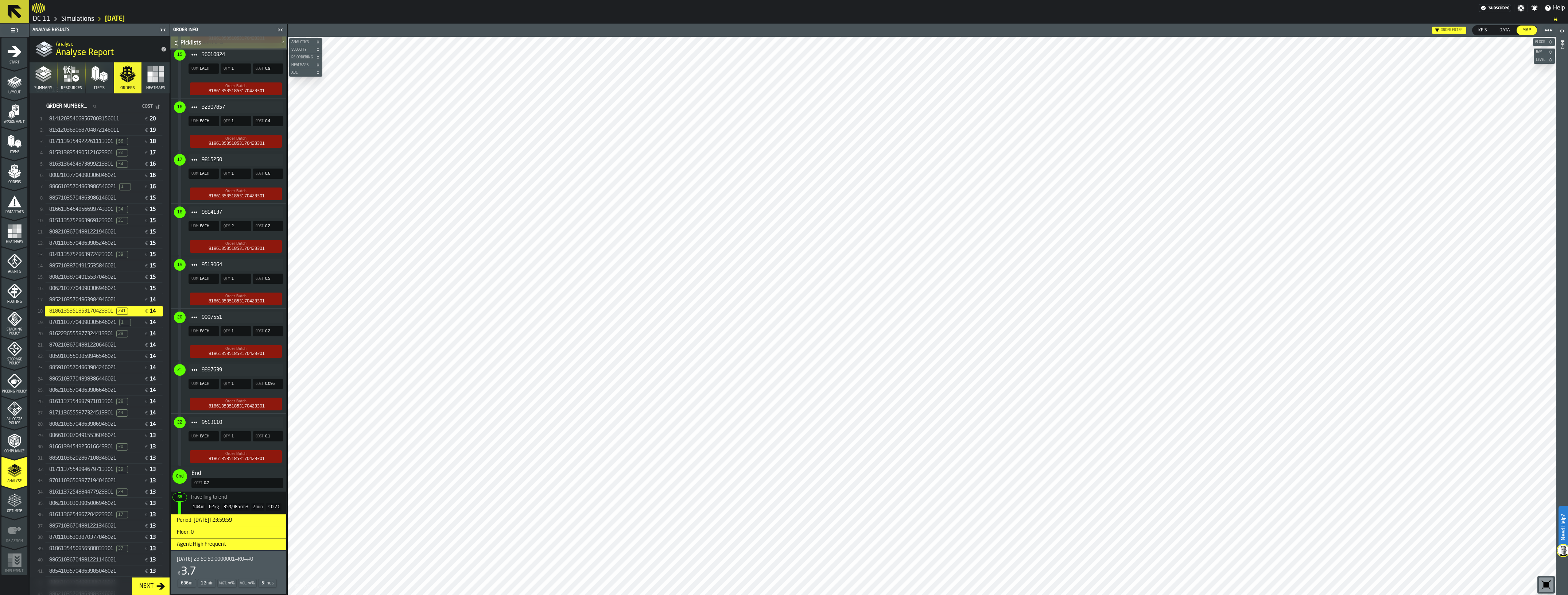
click at [215, 104] on span "32397857" at bounding box center [239, 107] width 76 height 6
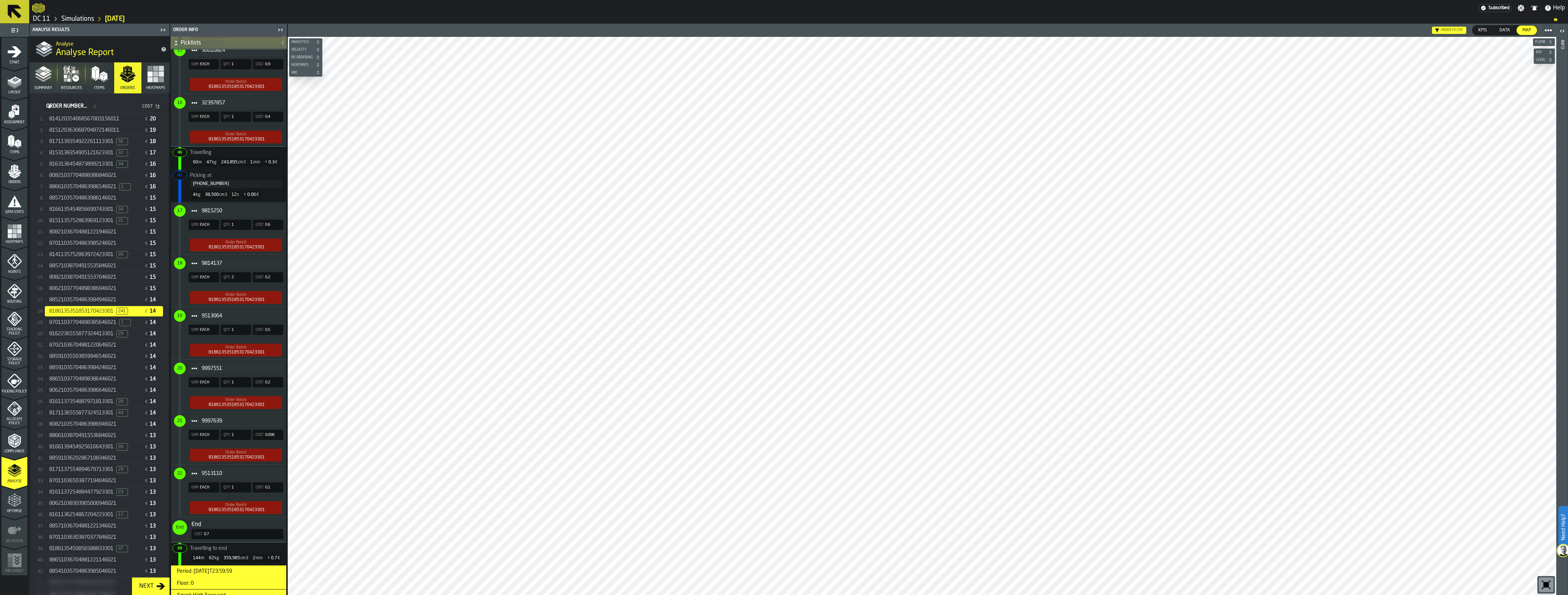
click at [211, 210] on span "9815250" at bounding box center [239, 211] width 76 height 6
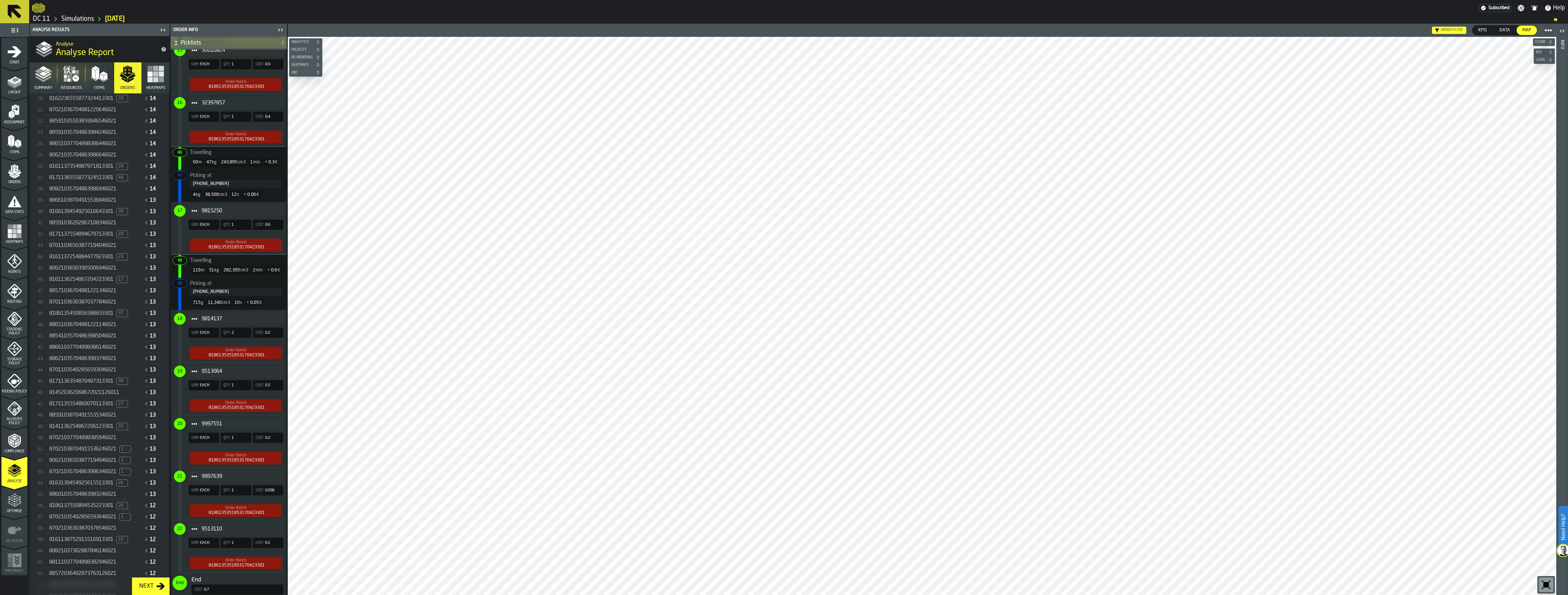
scroll to position [398, 0]
click at [122, 322] on span "37" at bounding box center [122, 320] width 12 height 7
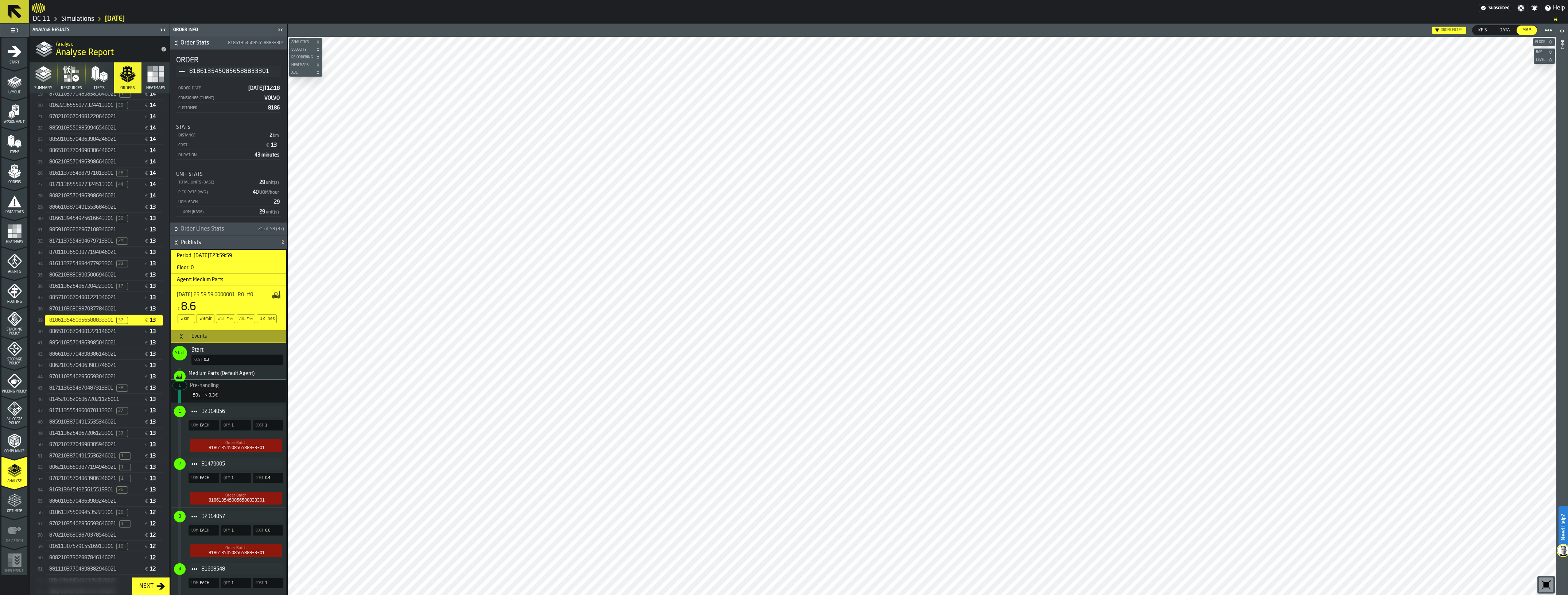
click at [202, 338] on div "Events" at bounding box center [199, 337] width 24 height 6
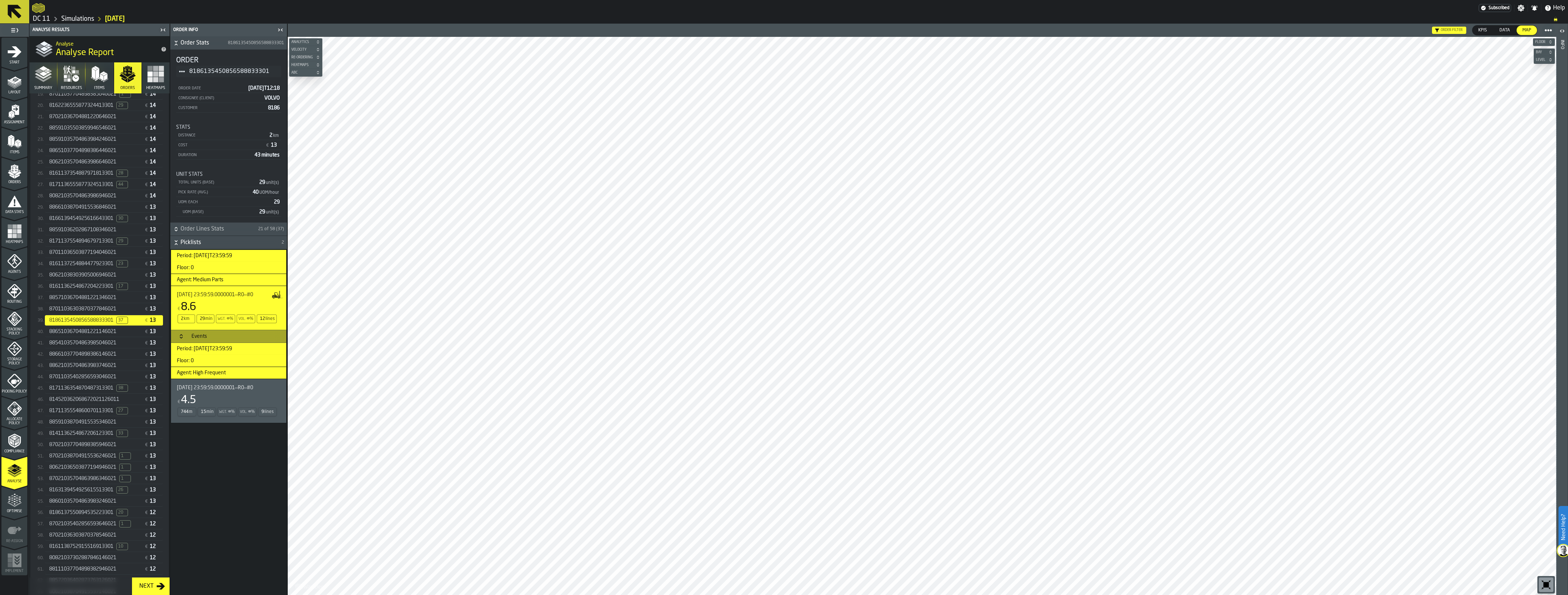
click at [223, 386] on span "[DATE] 23:59:59.0000001—R0—#0" at bounding box center [215, 388] width 76 height 6
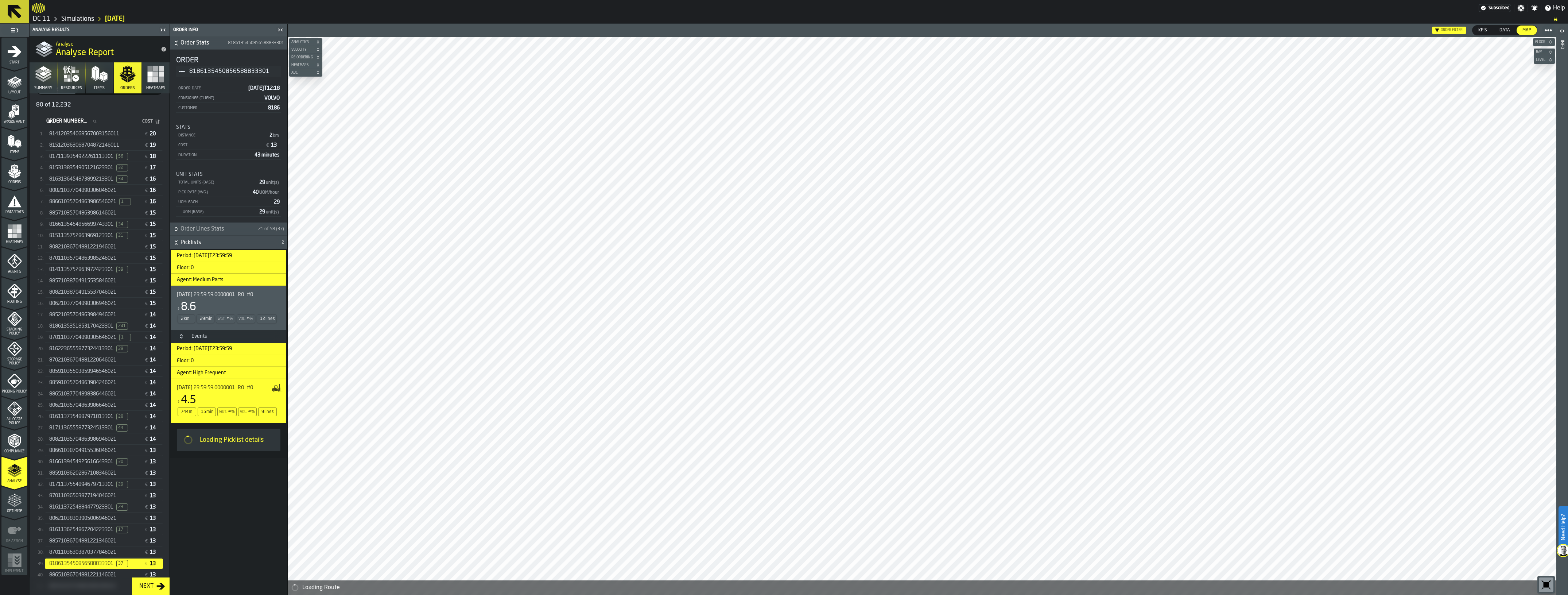
scroll to position [125, 0]
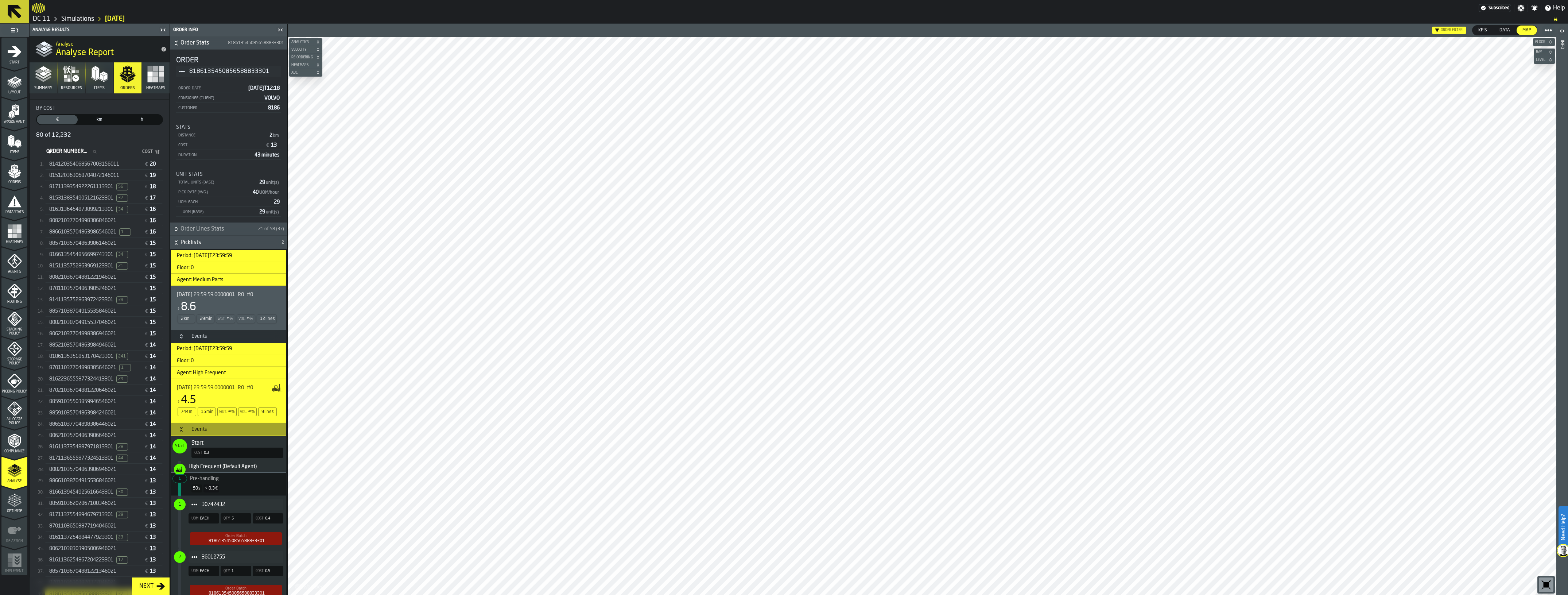
click at [110, 167] on div "814120354068567003156011 € 20" at bounding box center [104, 164] width 118 height 10
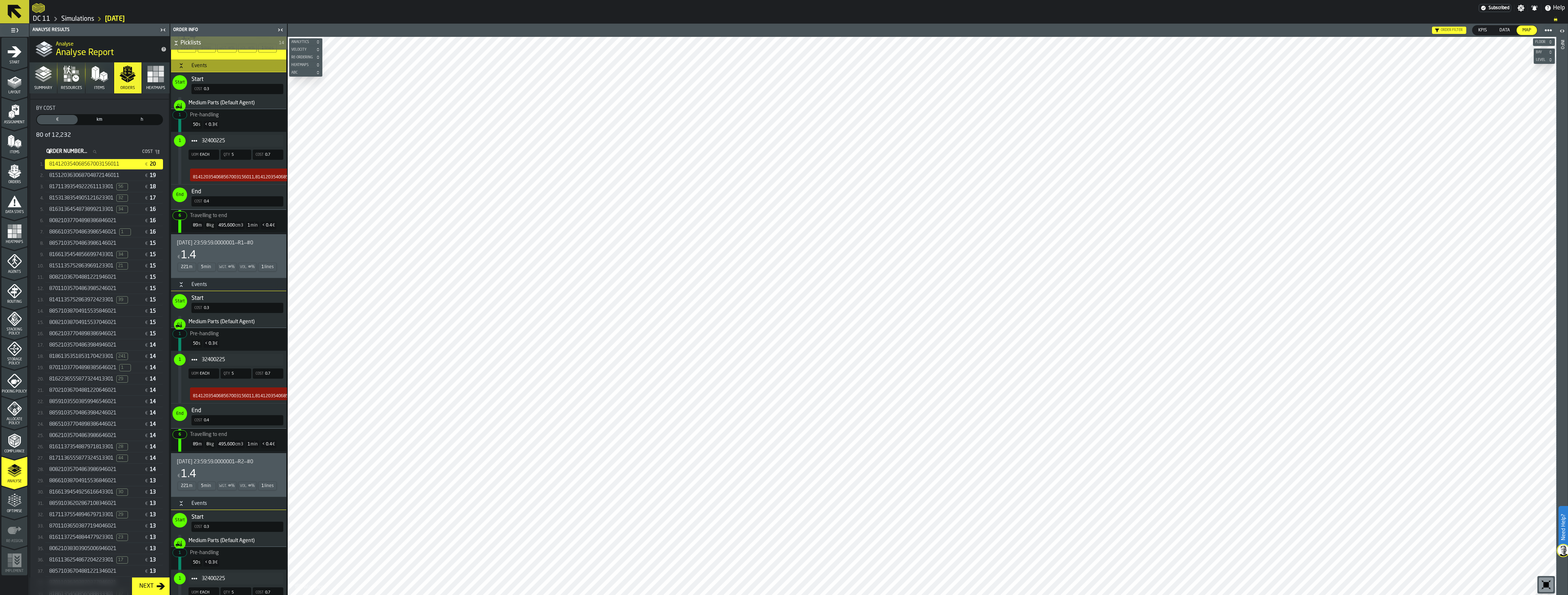
scroll to position [247, 0]
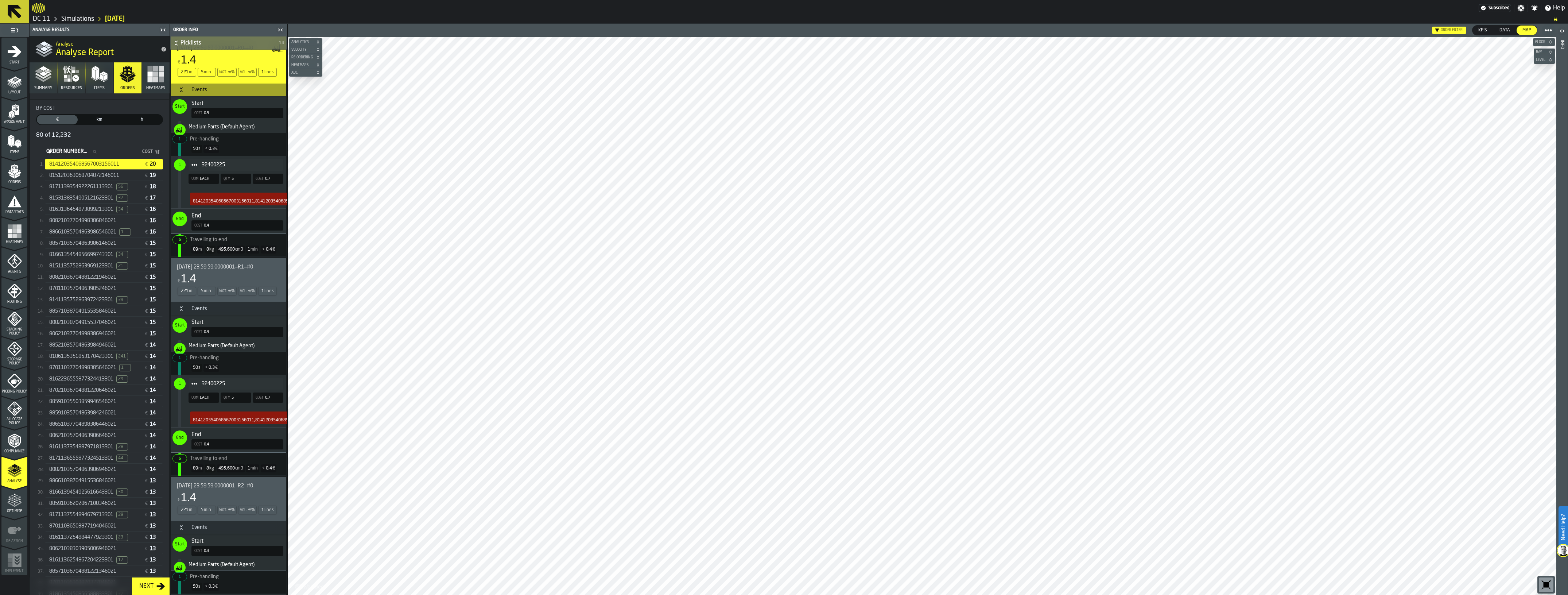
click at [236, 171] on div "32400225" at bounding box center [236, 164] width 95 height 12
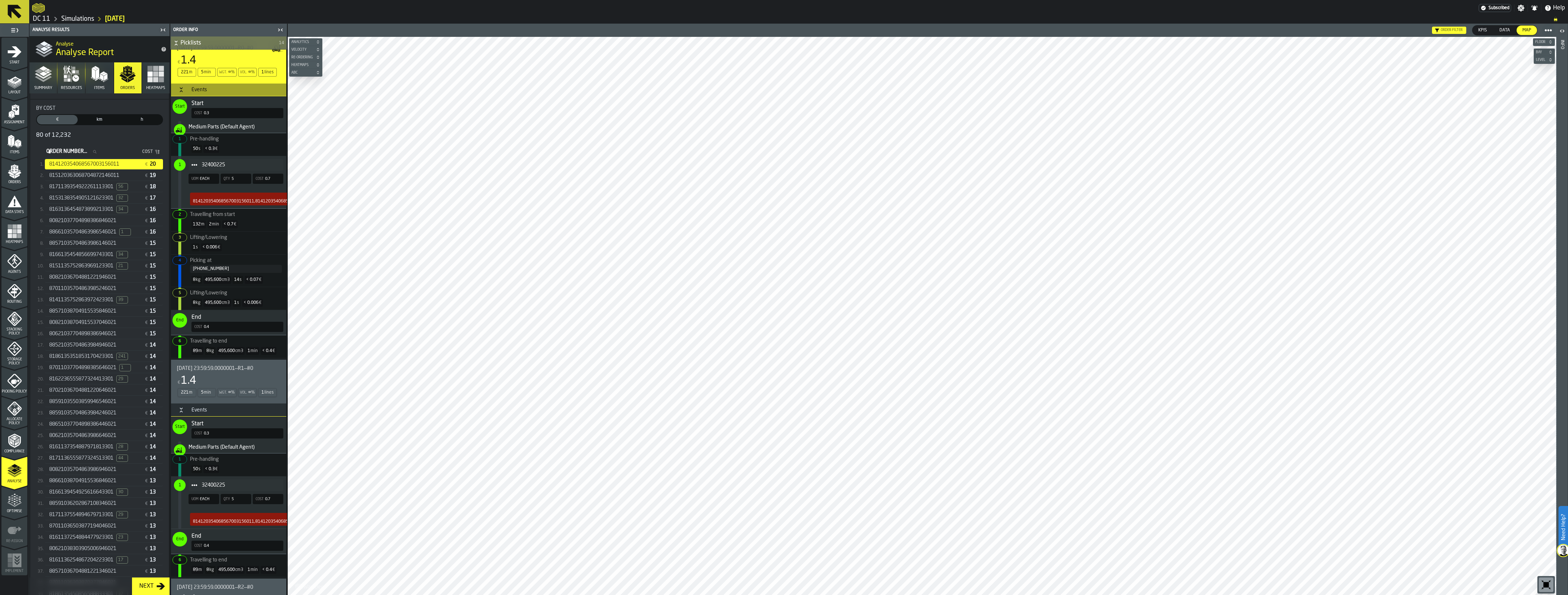
click at [231, 260] on span "Picking at 22-29-72621" at bounding box center [227, 264] width 110 height 18
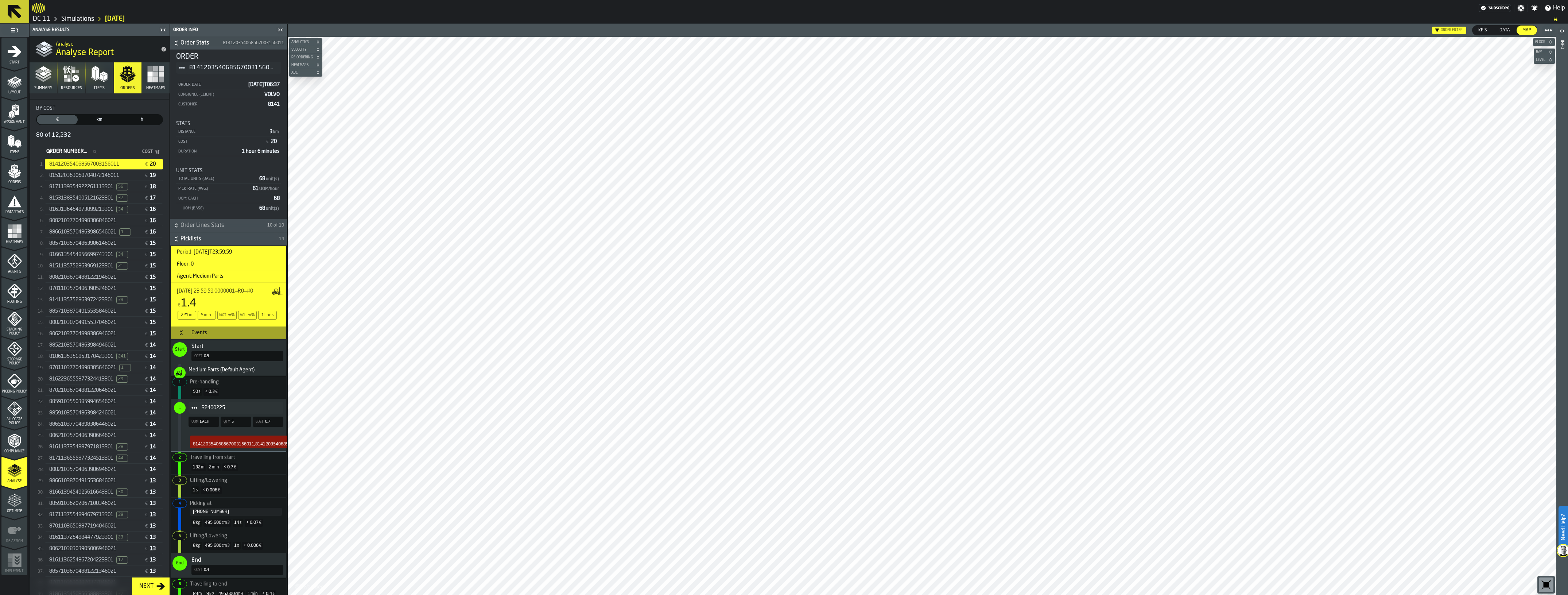
scroll to position [0, 0]
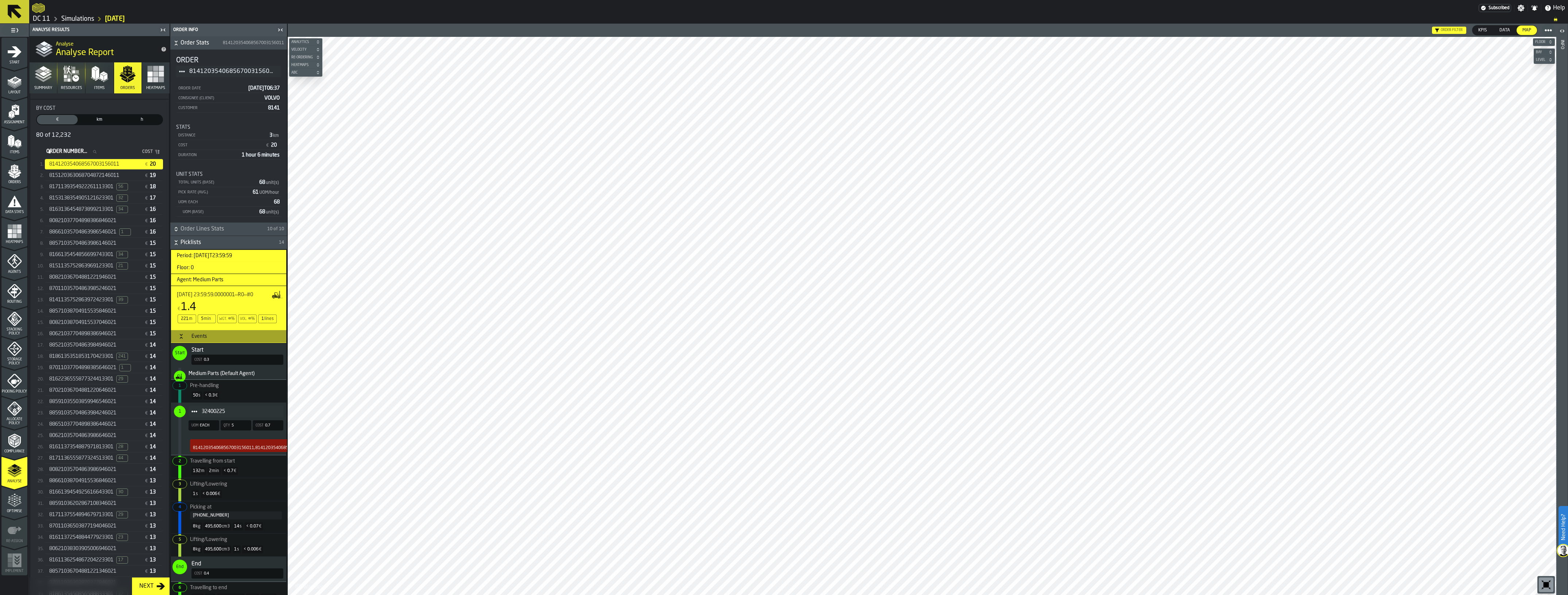
click at [77, 22] on link "Simulations" at bounding box center [78, 19] width 33 height 8
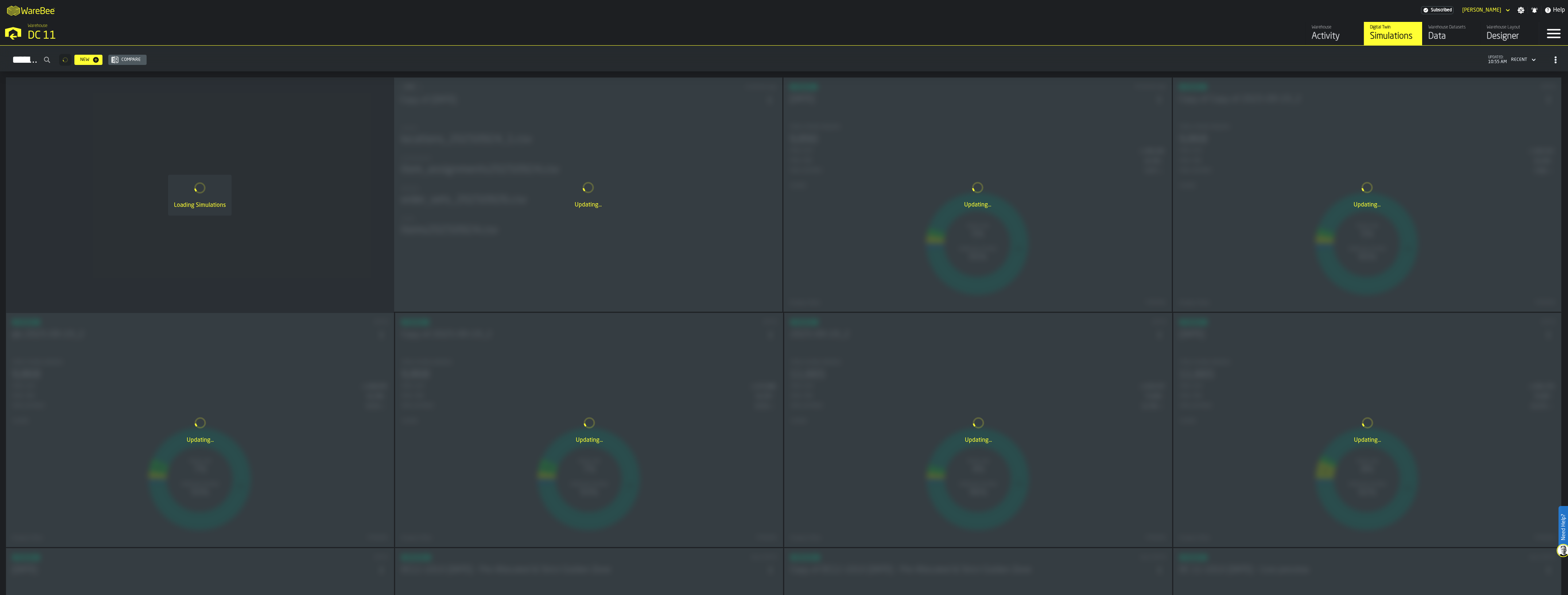
click at [1530, 58] on icon "button-Simulations" at bounding box center [1534, 60] width 7 height 9
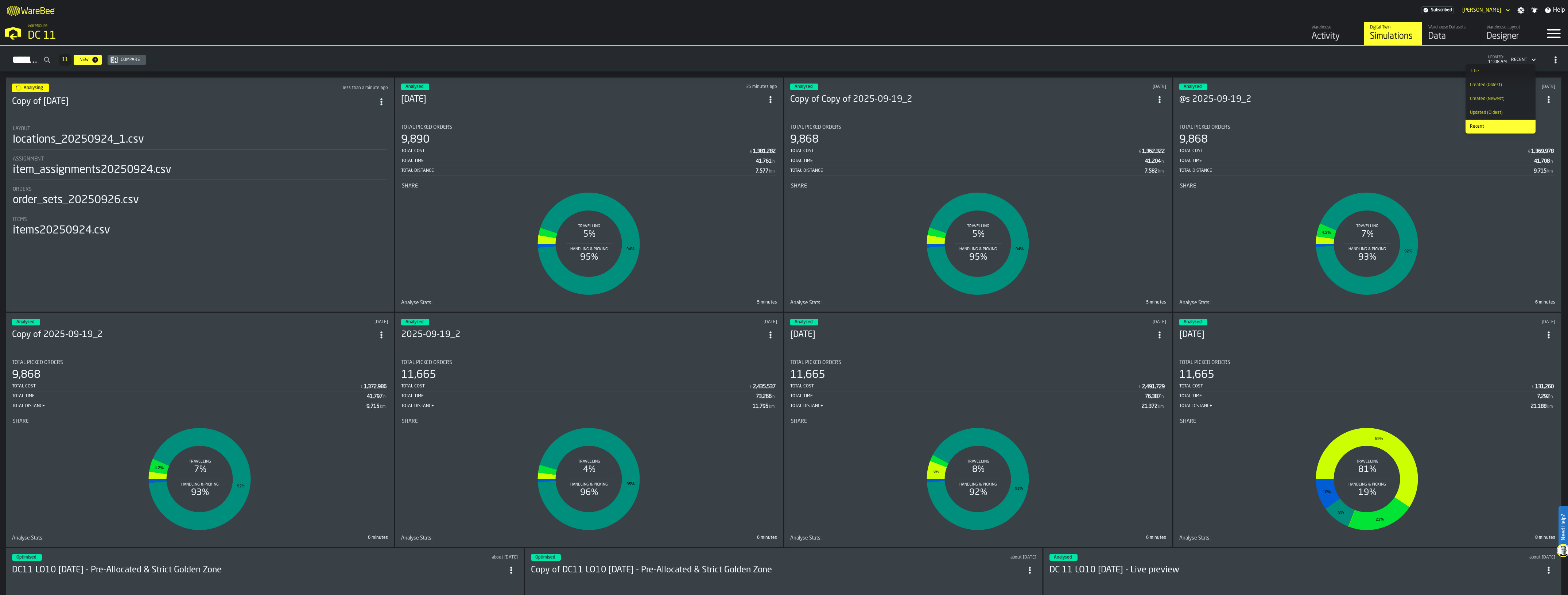
drag, startPoint x: 1503, startPoint y: 71, endPoint x: 1391, endPoint y: 62, distance: 112.4
click at [1391, 62] on body "Need Help? M A K I N G W A R E H O U S E S M O R E EF F I C I E N T Subscribed …" at bounding box center [784, 297] width 1568 height 595
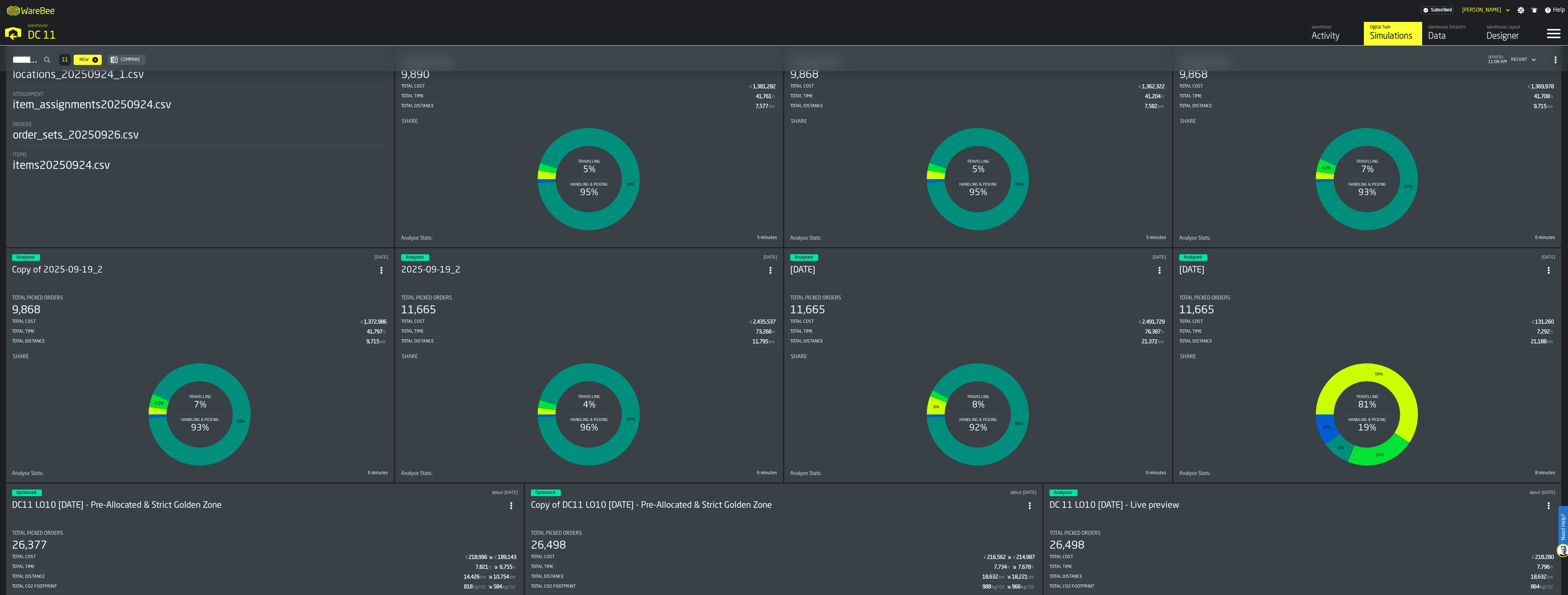
scroll to position [43, 0]
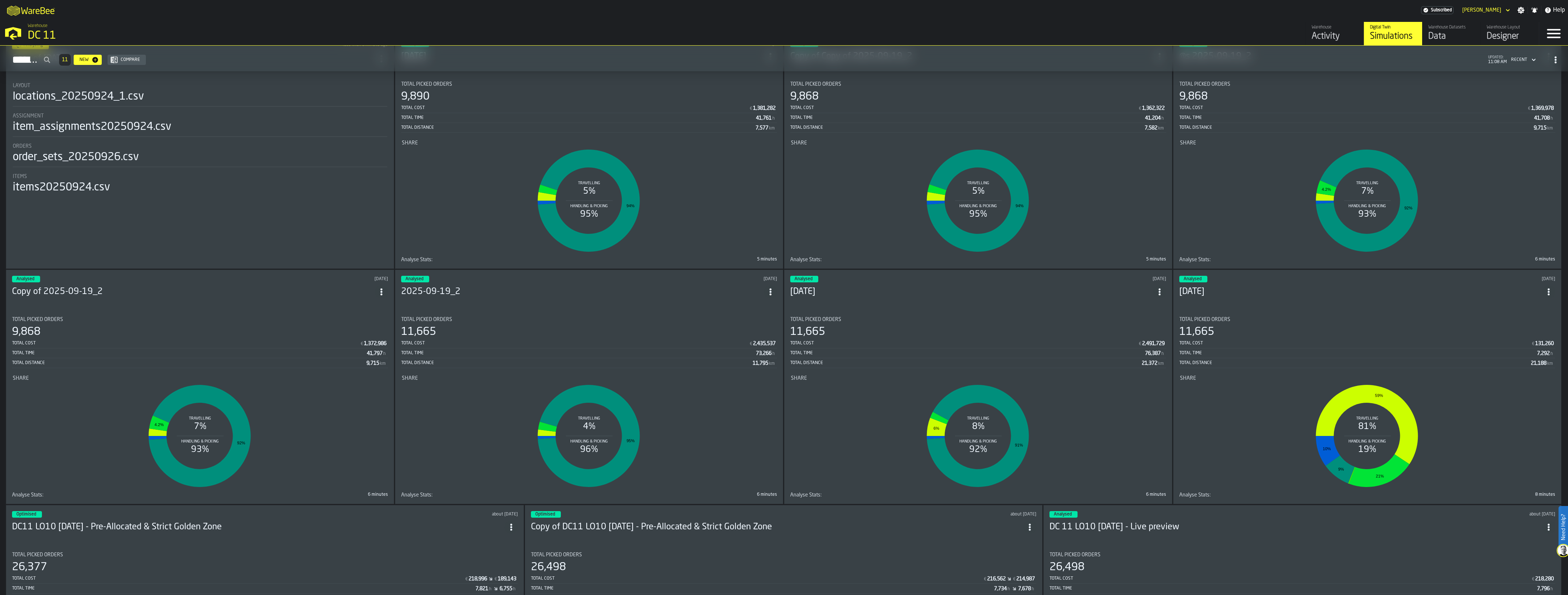
click at [1551, 289] on icon "ItemListCard-DashboardItemContainer" at bounding box center [1549, 292] width 7 height 7
click at [1531, 320] on div "Delete" at bounding box center [1536, 322] width 38 height 9
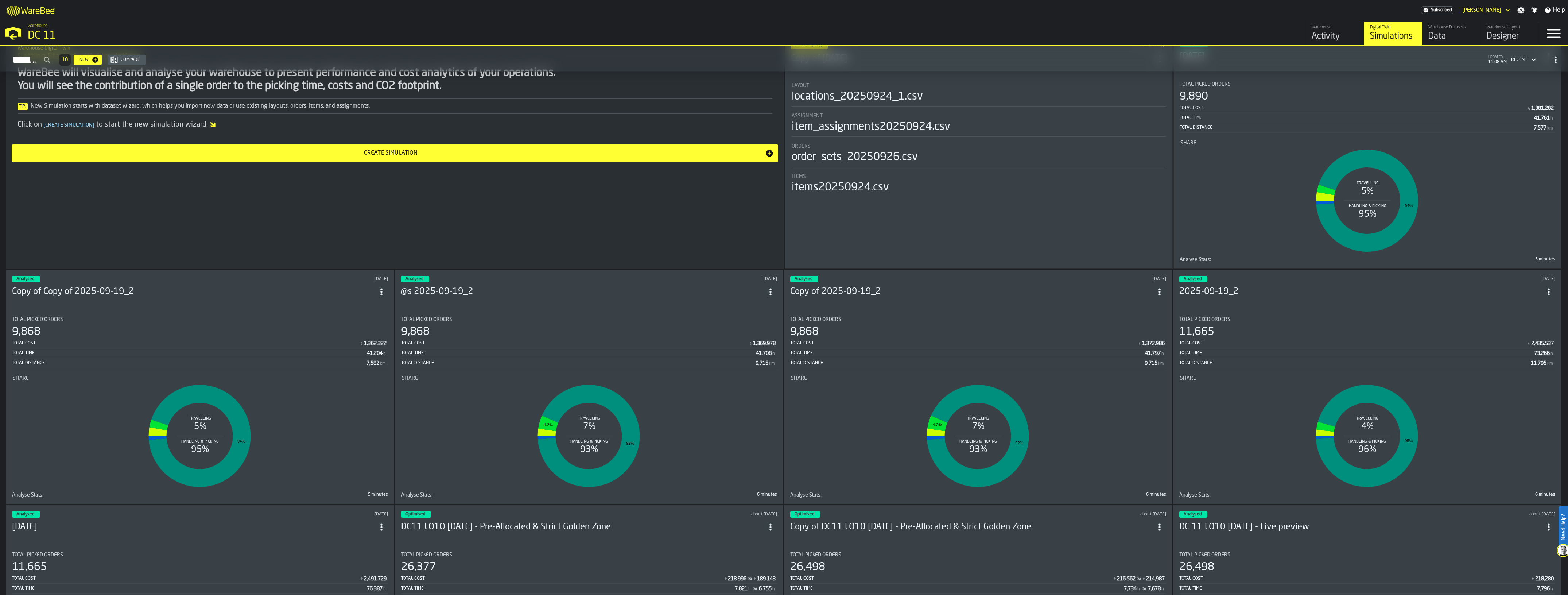
click at [1552, 288] on icon "ItemListCard-DashboardItemContainer" at bounding box center [1549, 292] width 7 height 7
click at [1524, 318] on div "Delete" at bounding box center [1536, 322] width 38 height 9
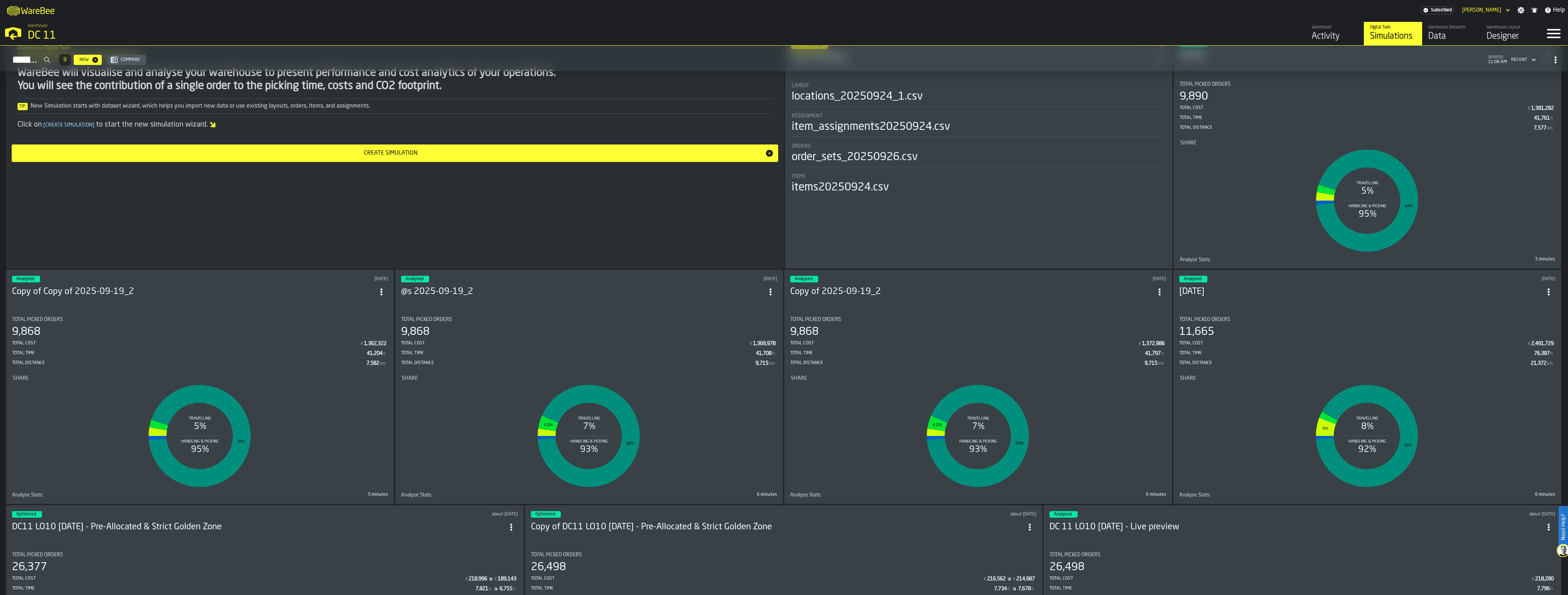
scroll to position [0, 0]
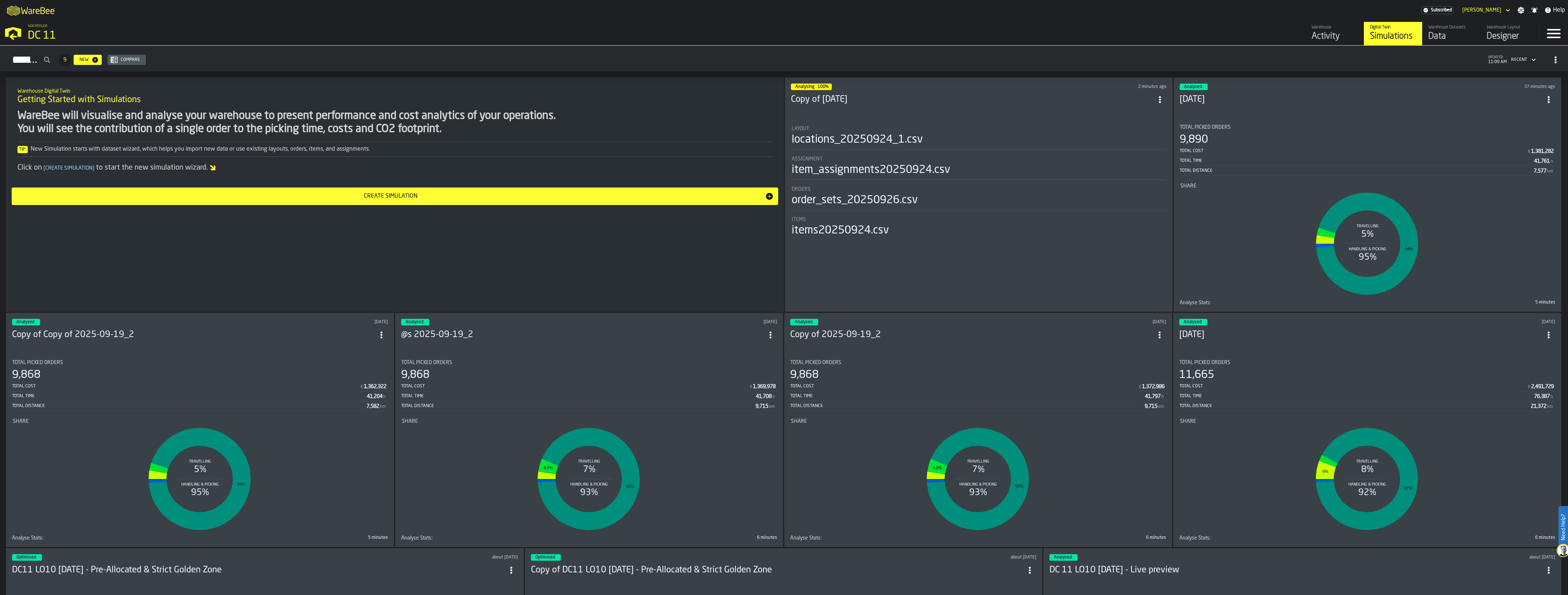
click at [881, 107] on header "Analysing 100% 2 minutes ago Copy of 2025-09-26" at bounding box center [978, 98] width 376 height 29
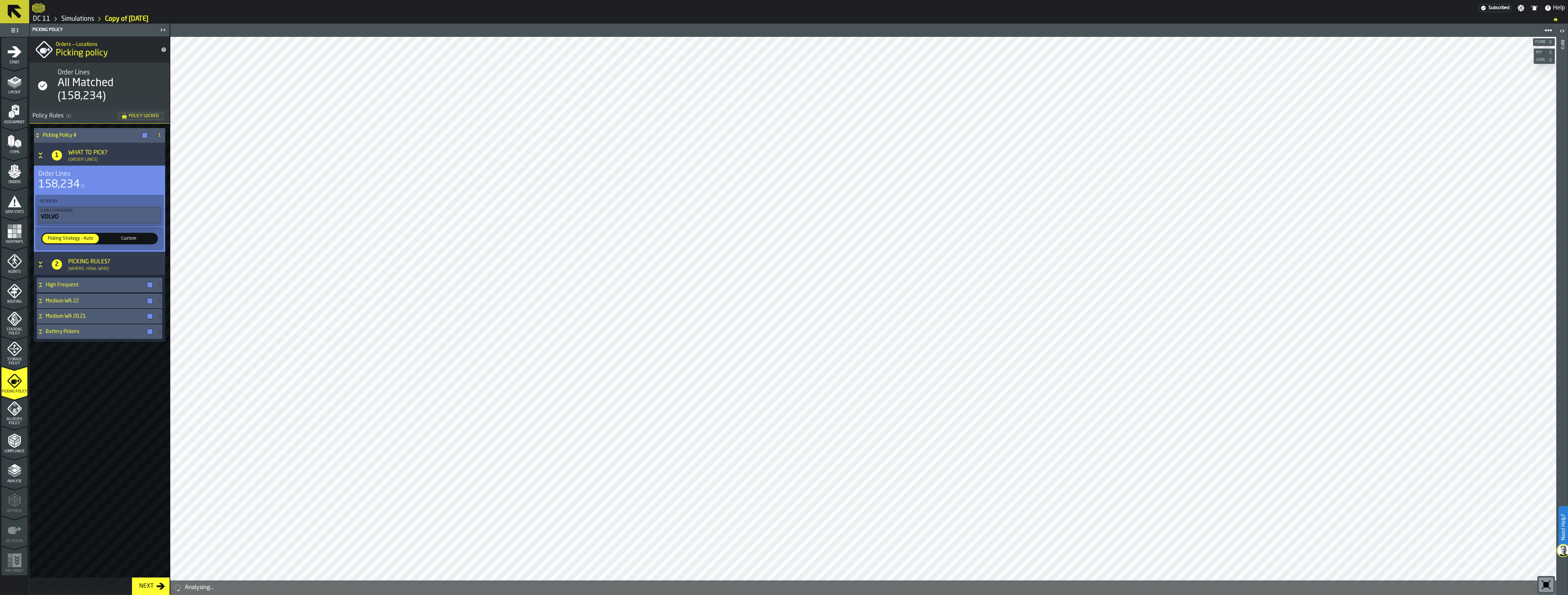
click at [25, 473] on div "Analyse" at bounding box center [14, 473] width 26 height 20
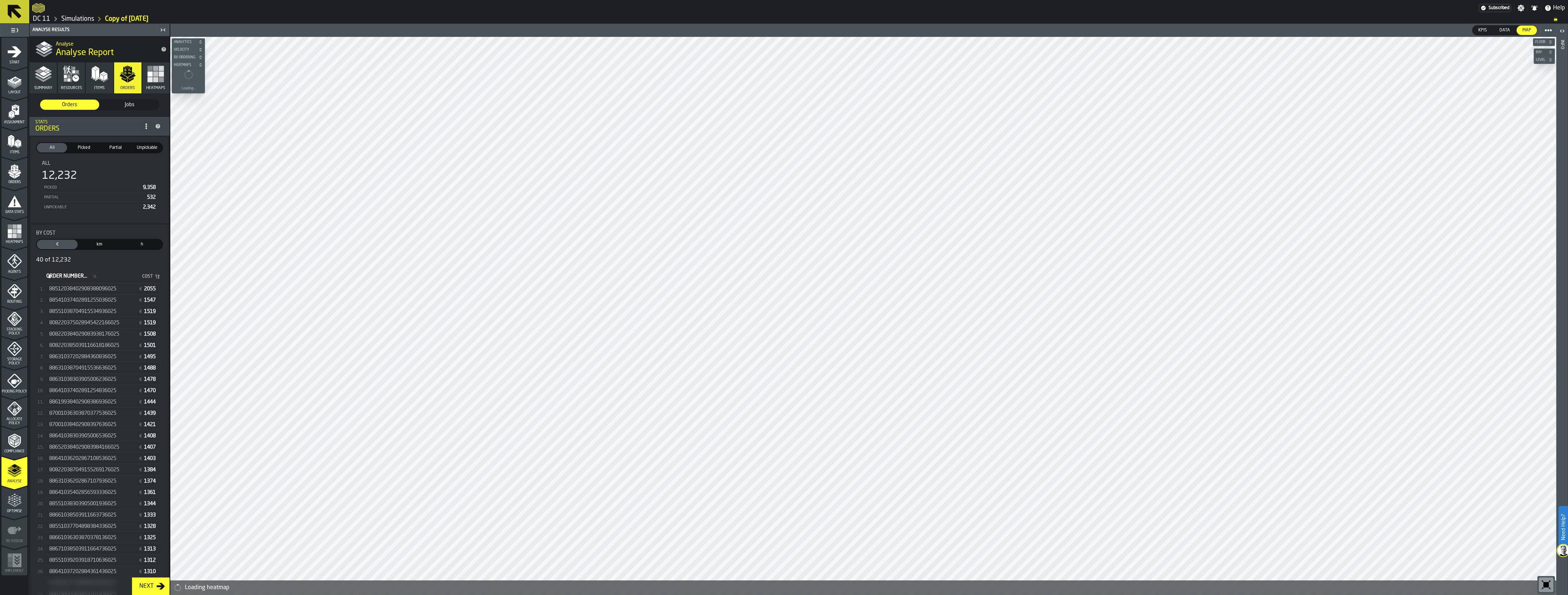
click at [113, 292] on div "88512038402908388096025 € 2055" at bounding box center [104, 289] width 118 height 10
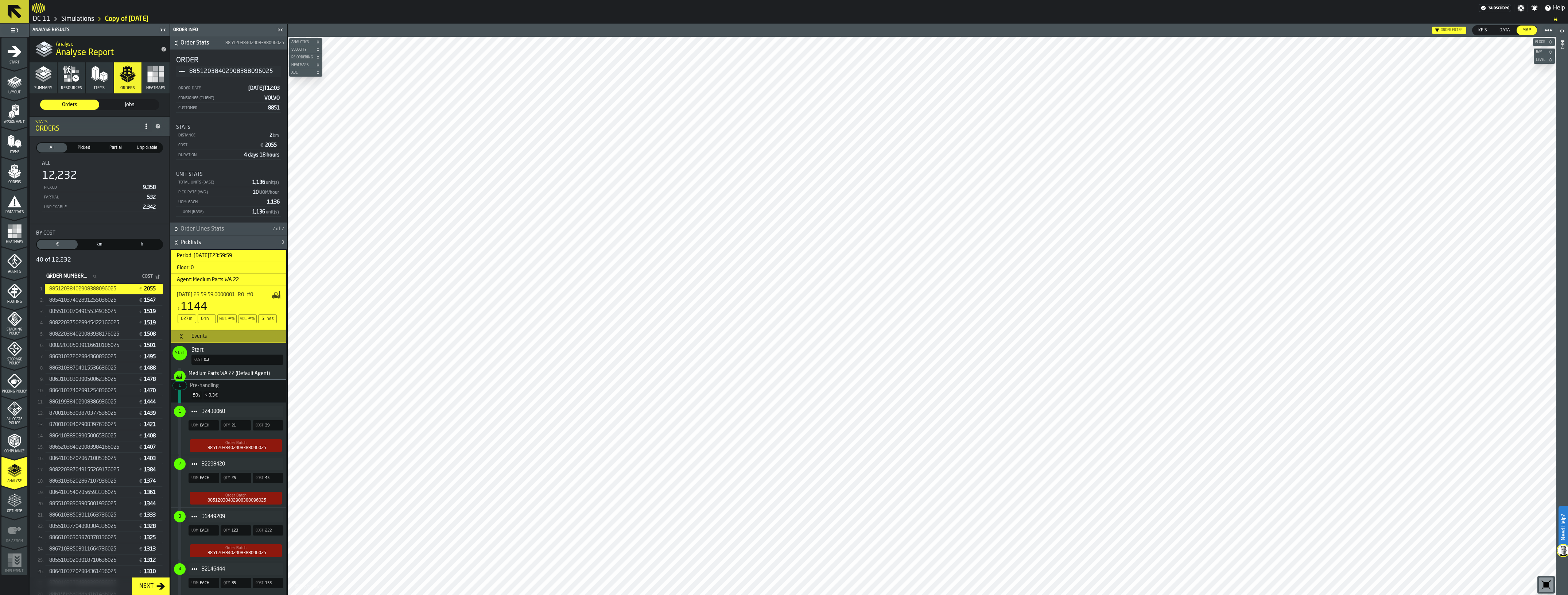
click at [75, 301] on span "88541037402891255036025" at bounding box center [83, 300] width 67 height 6
click at [219, 413] on span "31401194" at bounding box center [239, 412] width 76 height 6
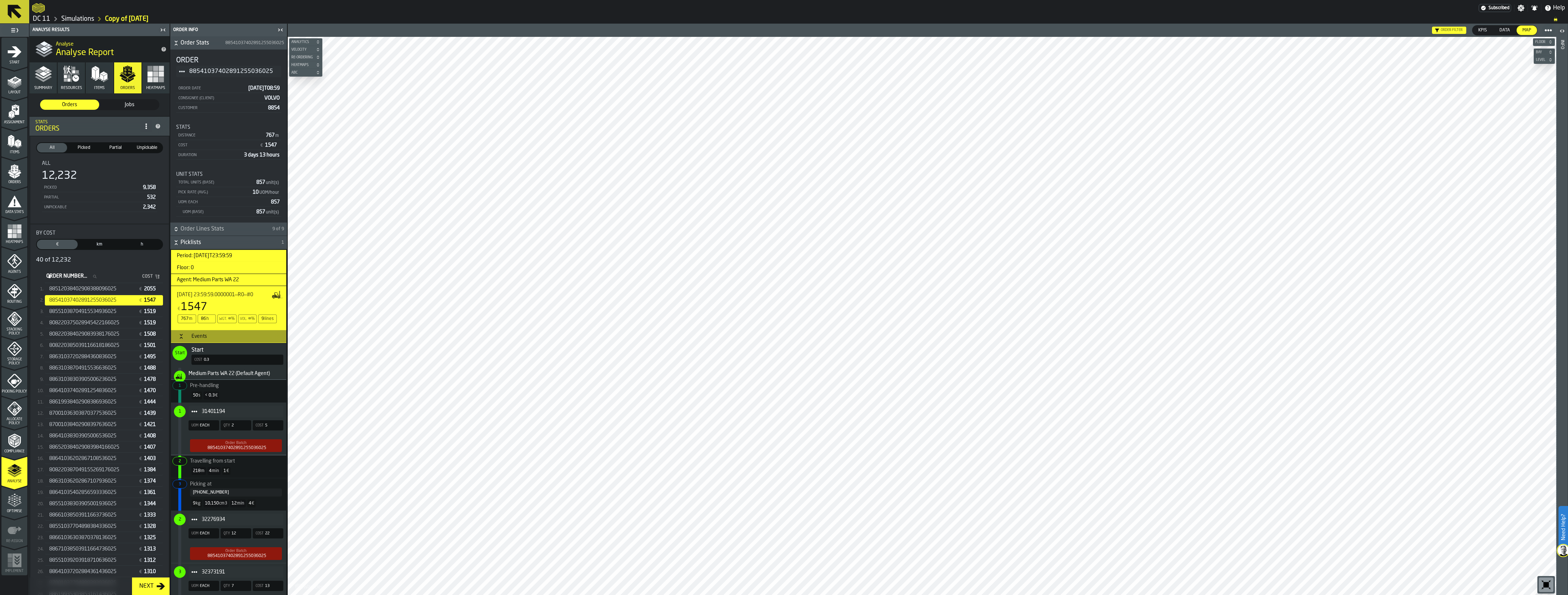
click at [111, 287] on span "88512038402908388096025" at bounding box center [83, 289] width 67 height 6
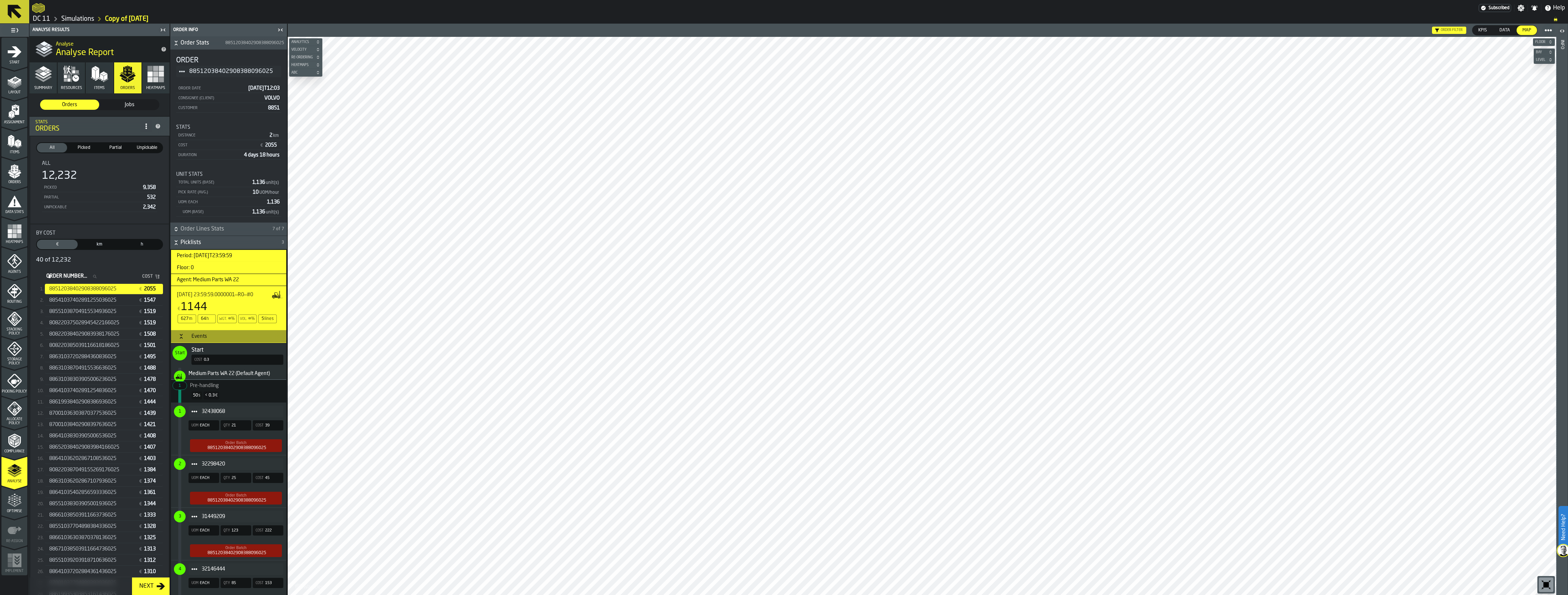
click at [214, 258] on span "Period: 2025-09-19T23:59:59" at bounding box center [201, 256] width 61 height 6
click at [189, 333] on h3 "Events" at bounding box center [228, 337] width 115 height 13
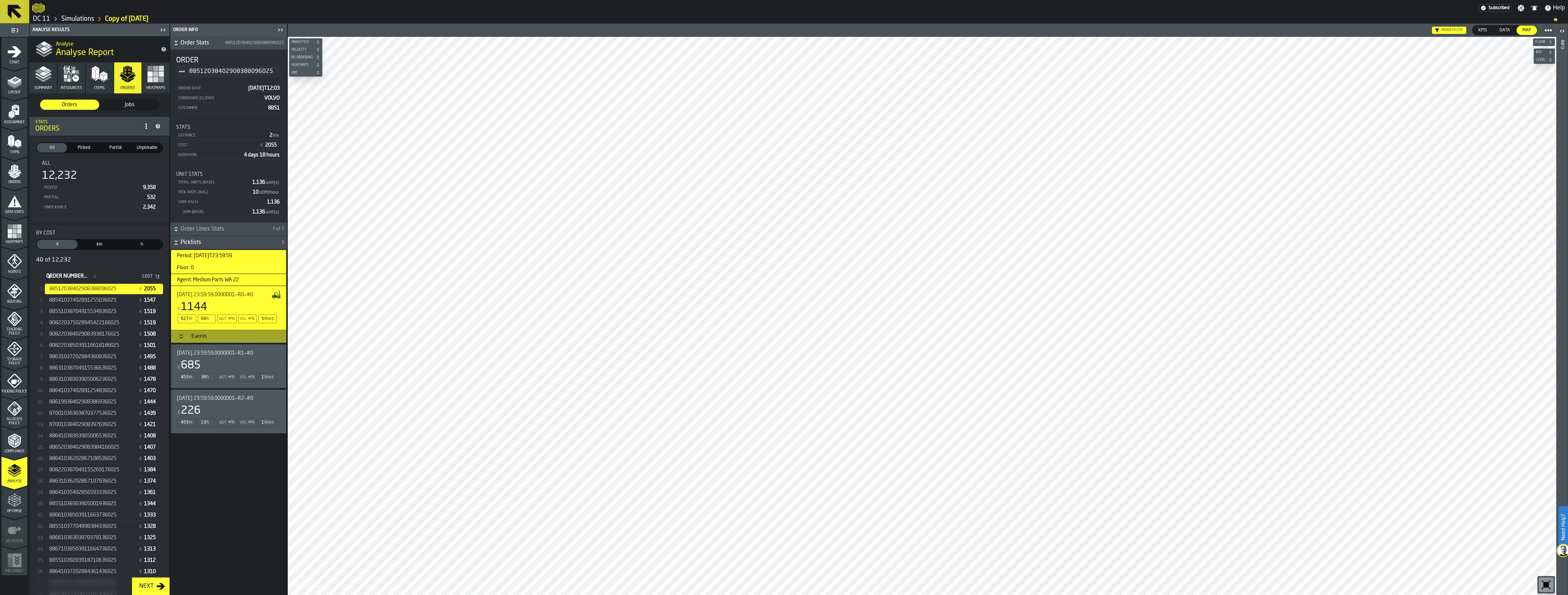
click at [223, 404] on div "2025-09-19 23:59:59.0000001—R2—#0 € 226 453 m 13 h Wgt. ∞ % Vol. ∞ % 1 lines" at bounding box center [227, 411] width 100 height 32
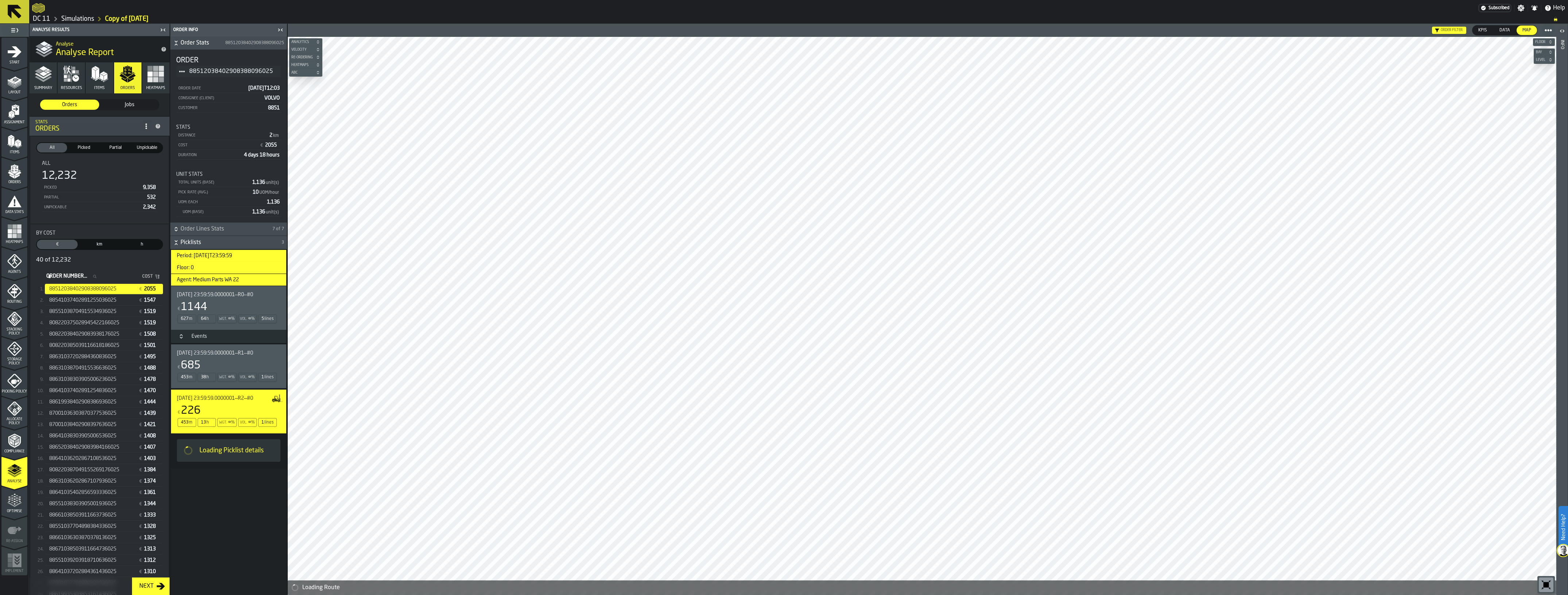
click at [206, 405] on div "2025-09-19 23:59:59.0000001—R2—#0 € 226 453 m 13 h Wgt. ∞ % Vol. ∞ % 1 lines" at bounding box center [227, 411] width 100 height 32
click at [207, 360] on div "€ 685" at bounding box center [227, 365] width 100 height 13
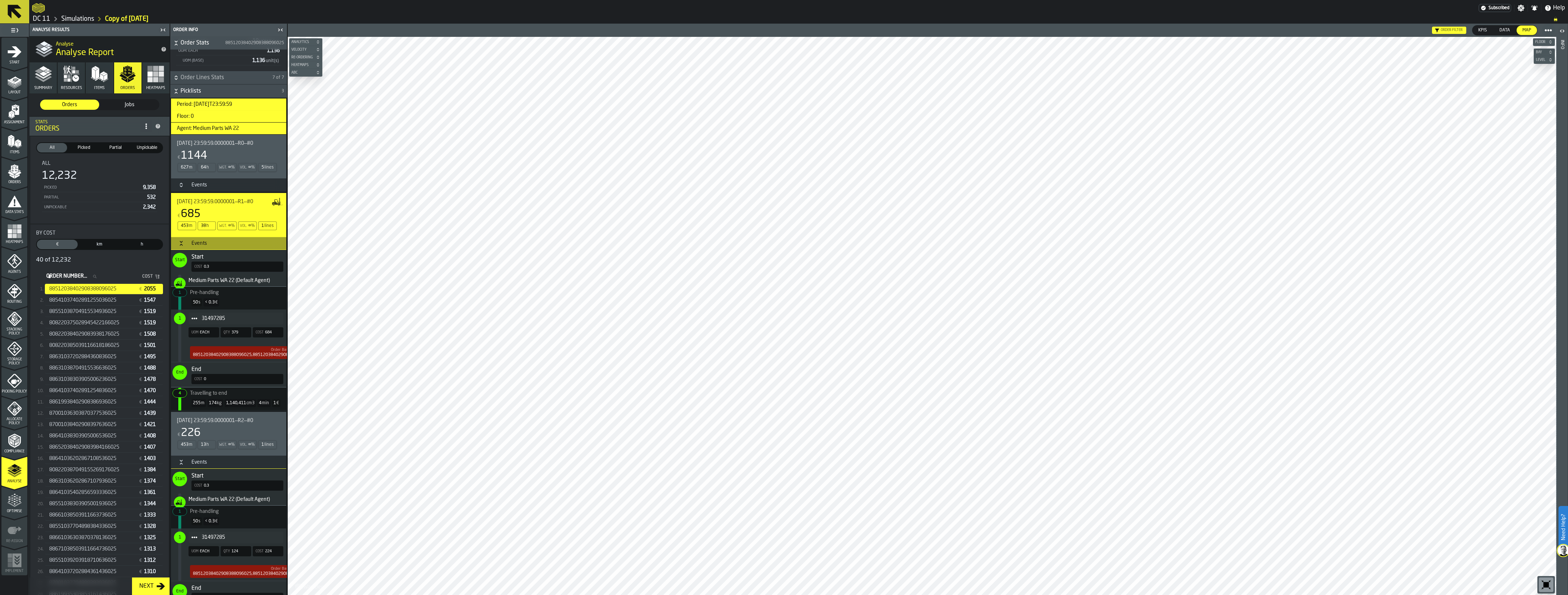
scroll to position [183, 0]
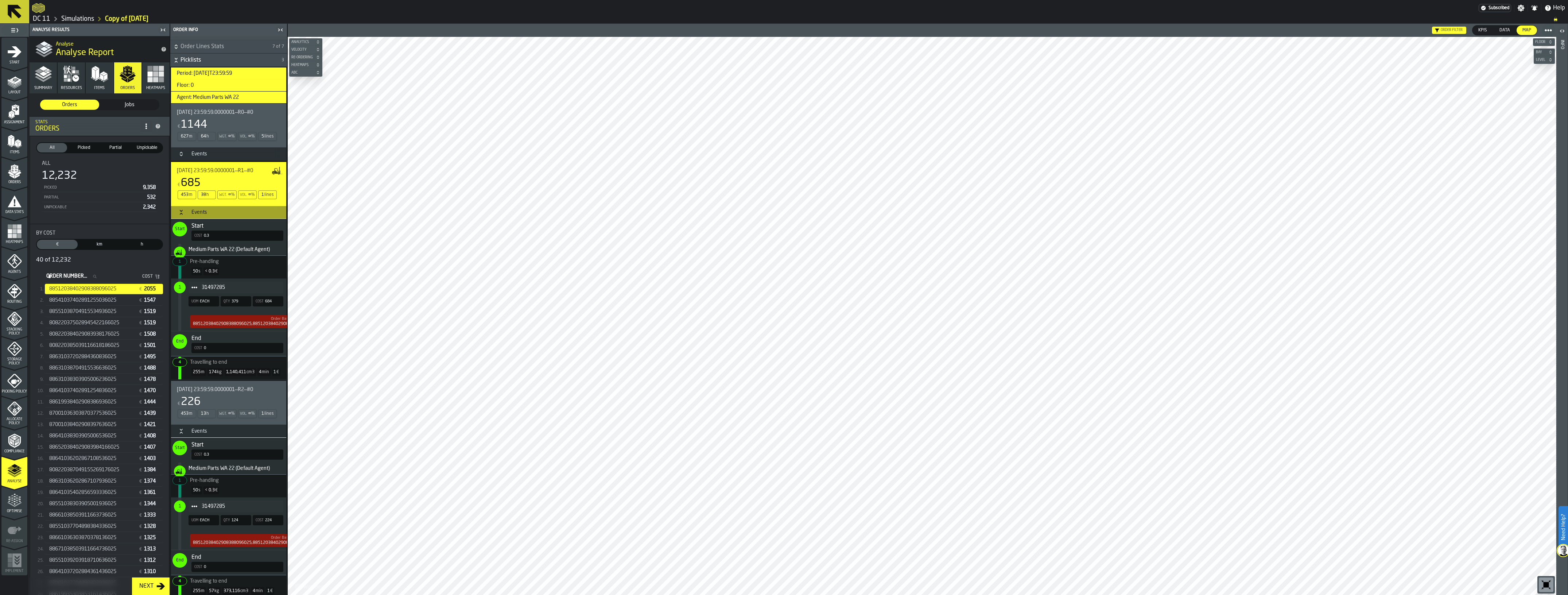
click at [212, 219] on h3 "Events" at bounding box center [228, 213] width 115 height 13
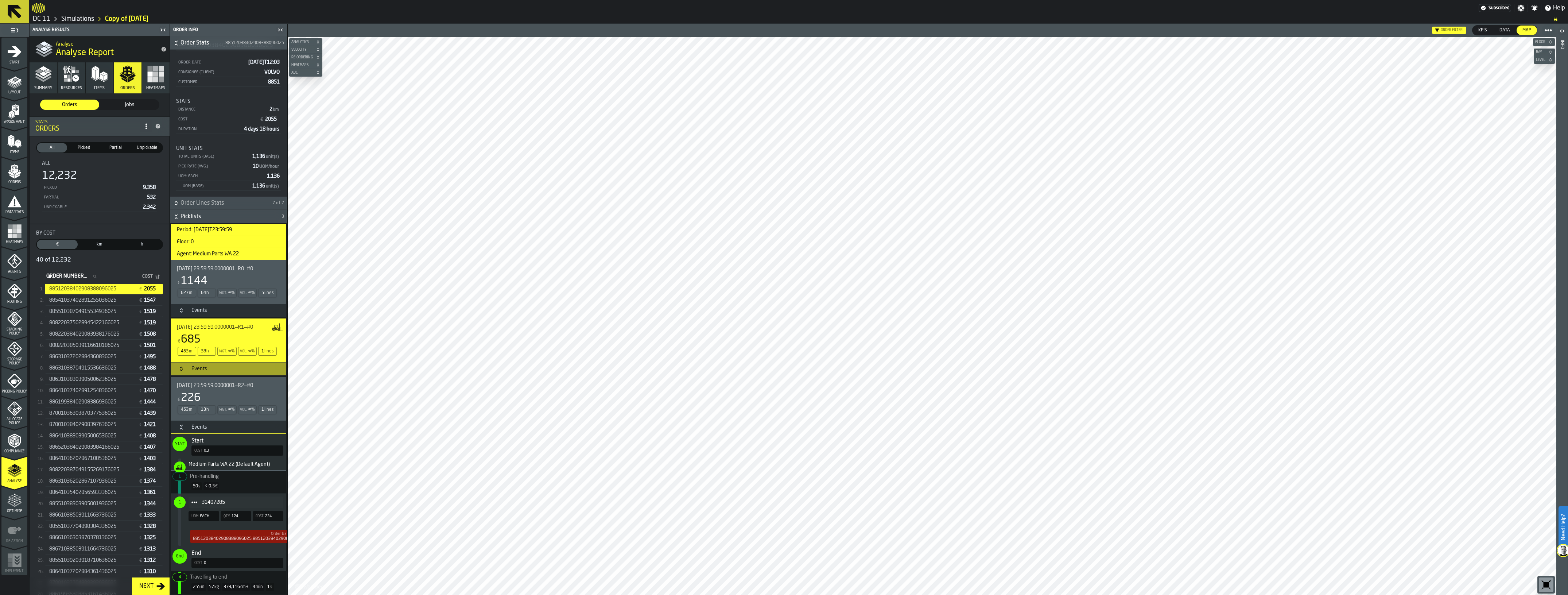
scroll to position [27, 0]
click at [204, 426] on div "Events" at bounding box center [199, 428] width 24 height 6
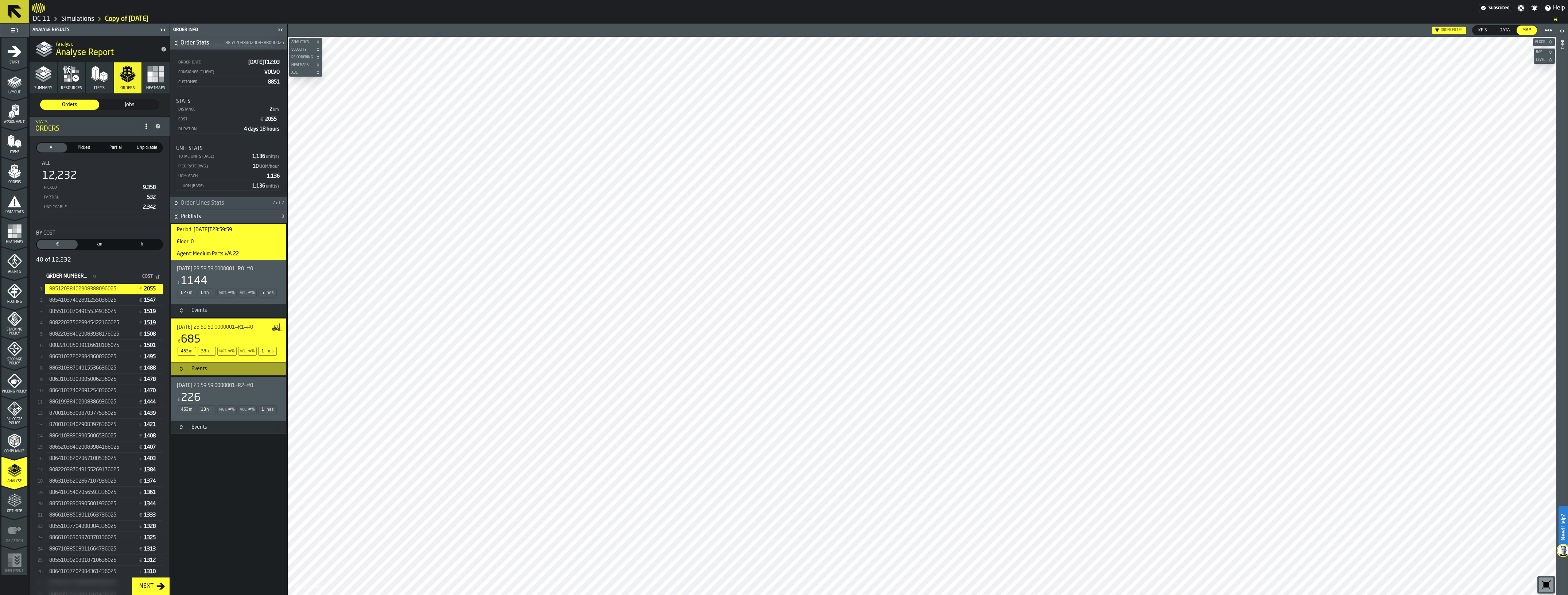
scroll to position [0, 0]
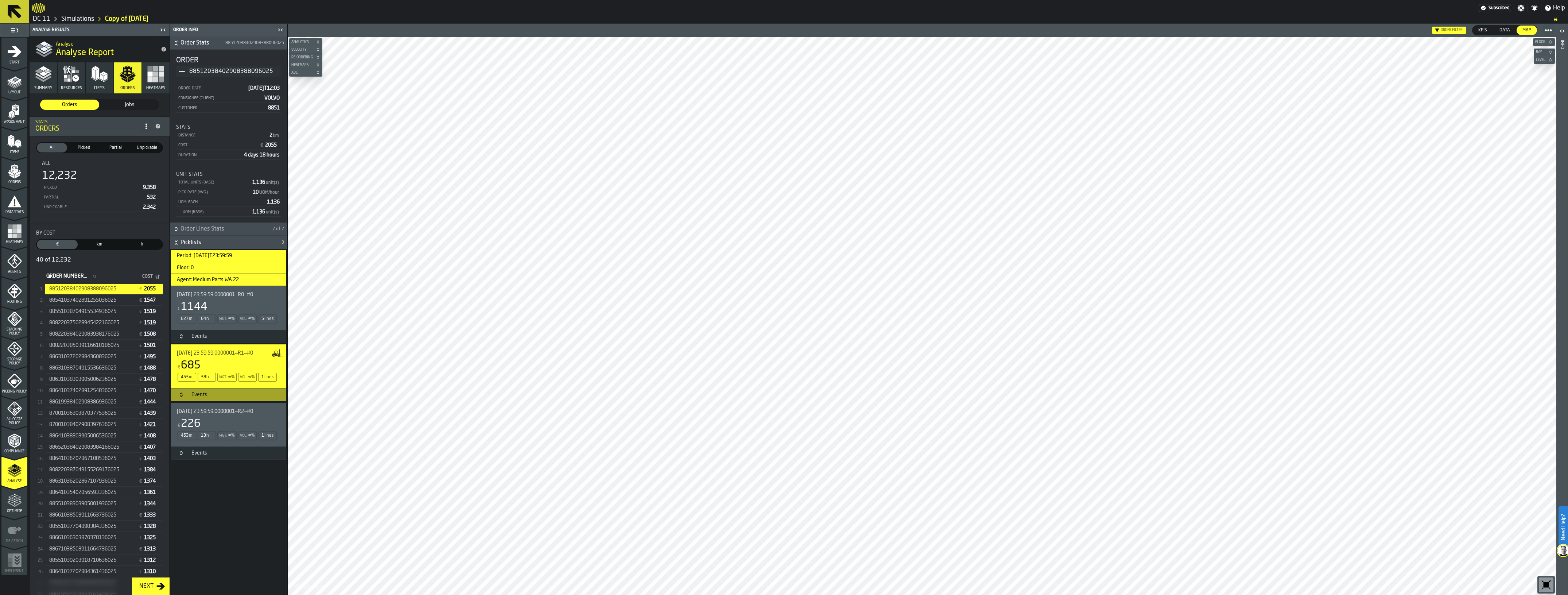
click at [100, 277] on input "Order Number... Order Number..." at bounding box center [74, 276] width 58 height 10
paste input "**********"
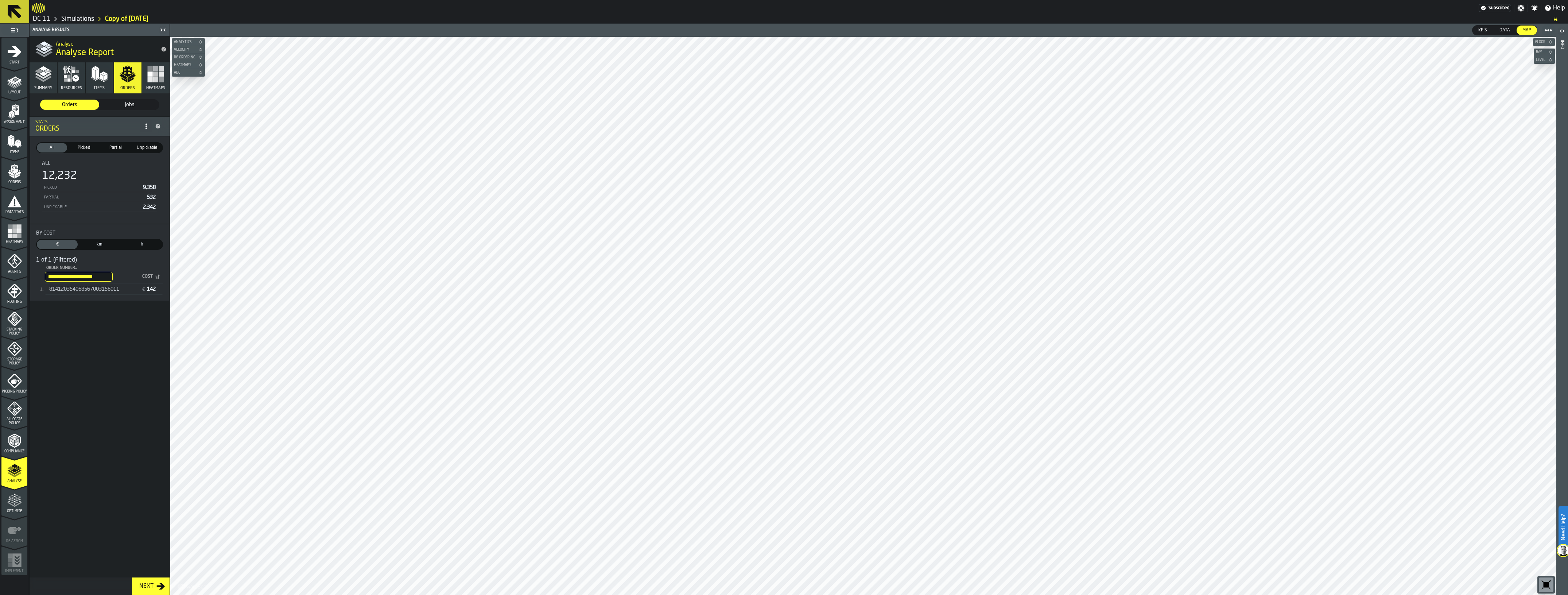
type input "**********"
click at [116, 287] on span "814120354068567003156011" at bounding box center [84, 289] width 70 height 6
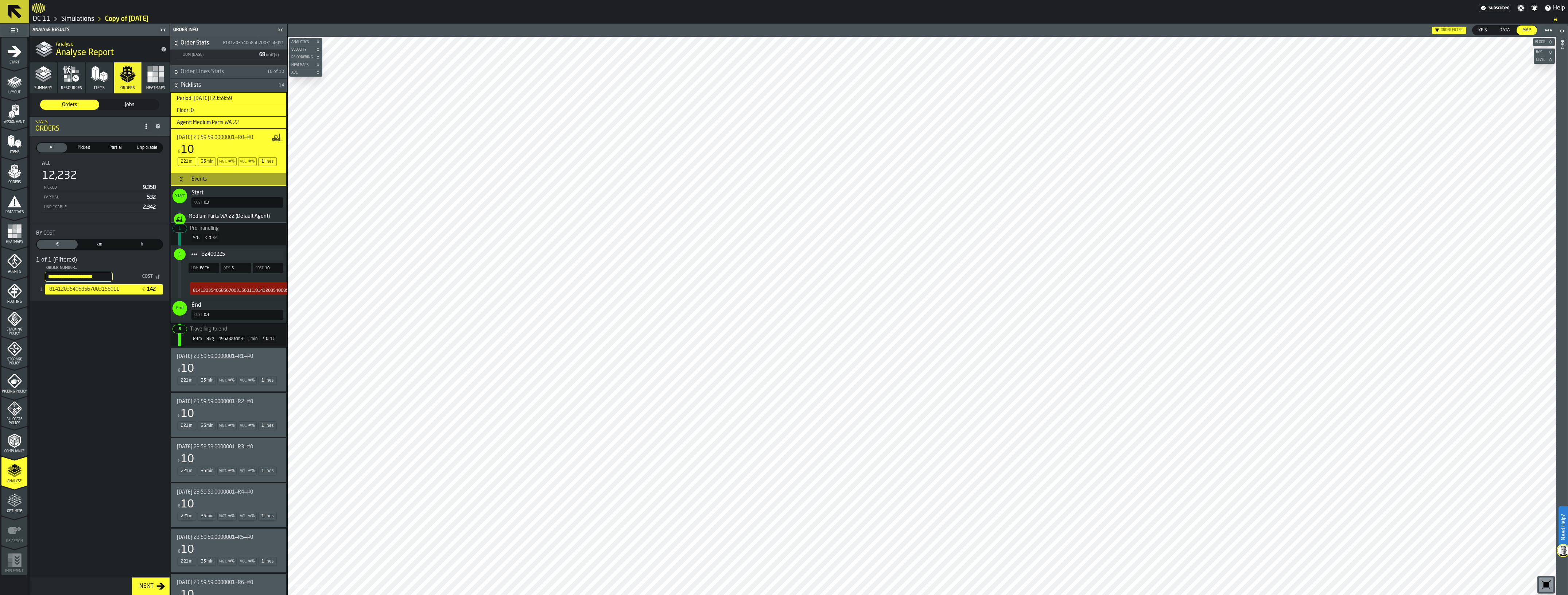
scroll to position [183, 0]
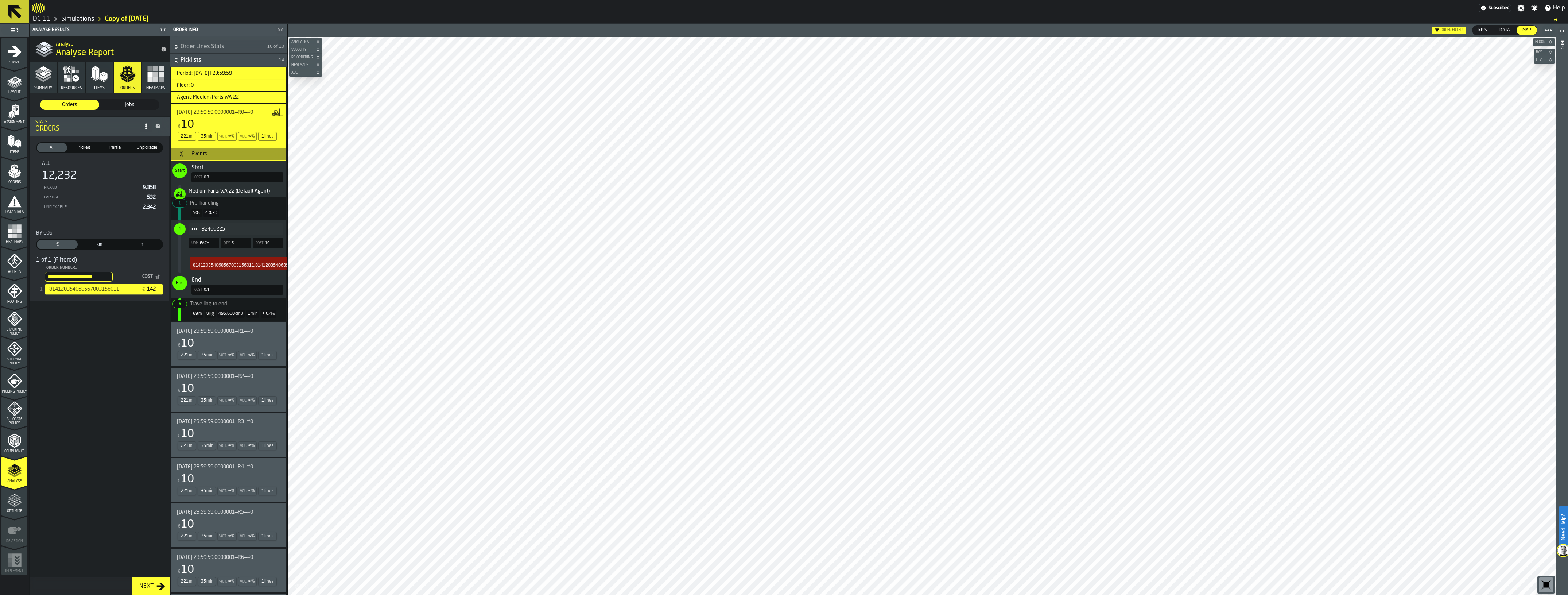
click at [223, 342] on div "€ 10" at bounding box center [227, 344] width 100 height 13
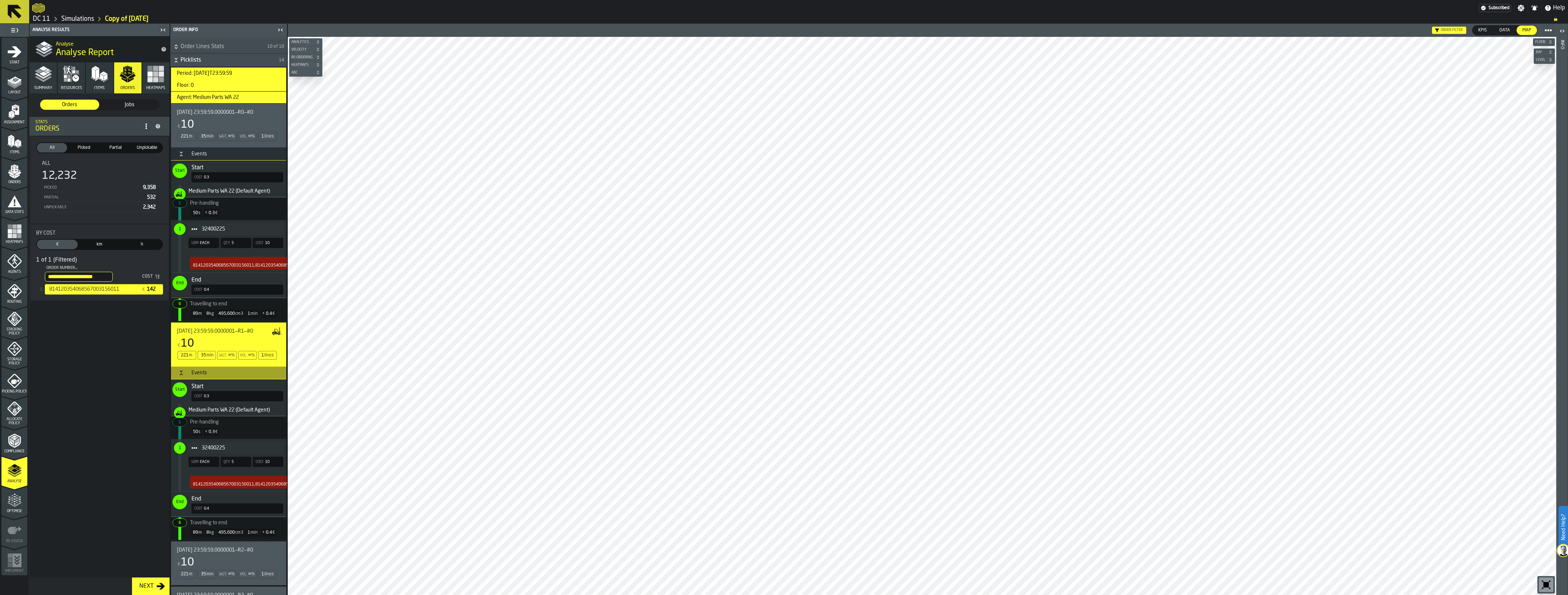
click at [106, 273] on input "**********" at bounding box center [79, 276] width 68 height 10
click at [107, 276] on input "**********" at bounding box center [79, 276] width 68 height 10
click at [123, 374] on div "Orders Orders Jobs Jobs Stats Orders All All (12,232) Picked Picked (9,358) Par…" at bounding box center [100, 335] width 140 height 484
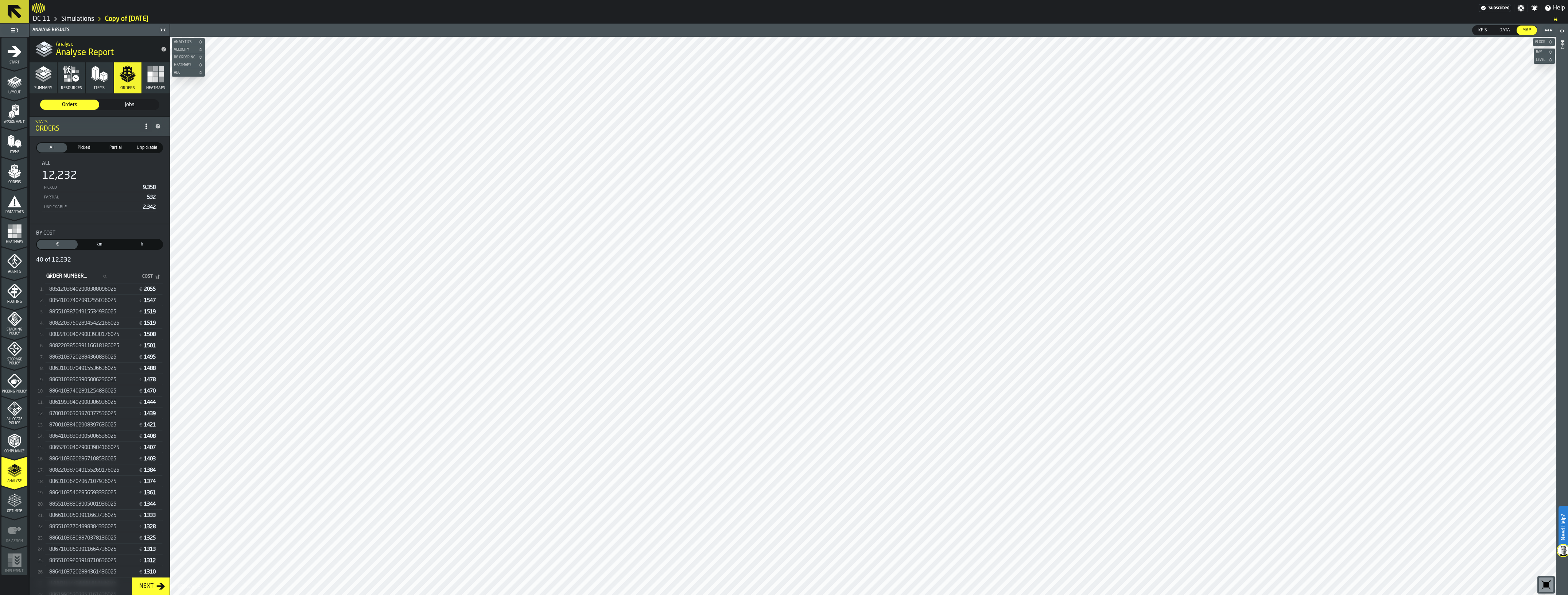
click at [98, 287] on span "88512038402908388096025" at bounding box center [83, 289] width 67 height 6
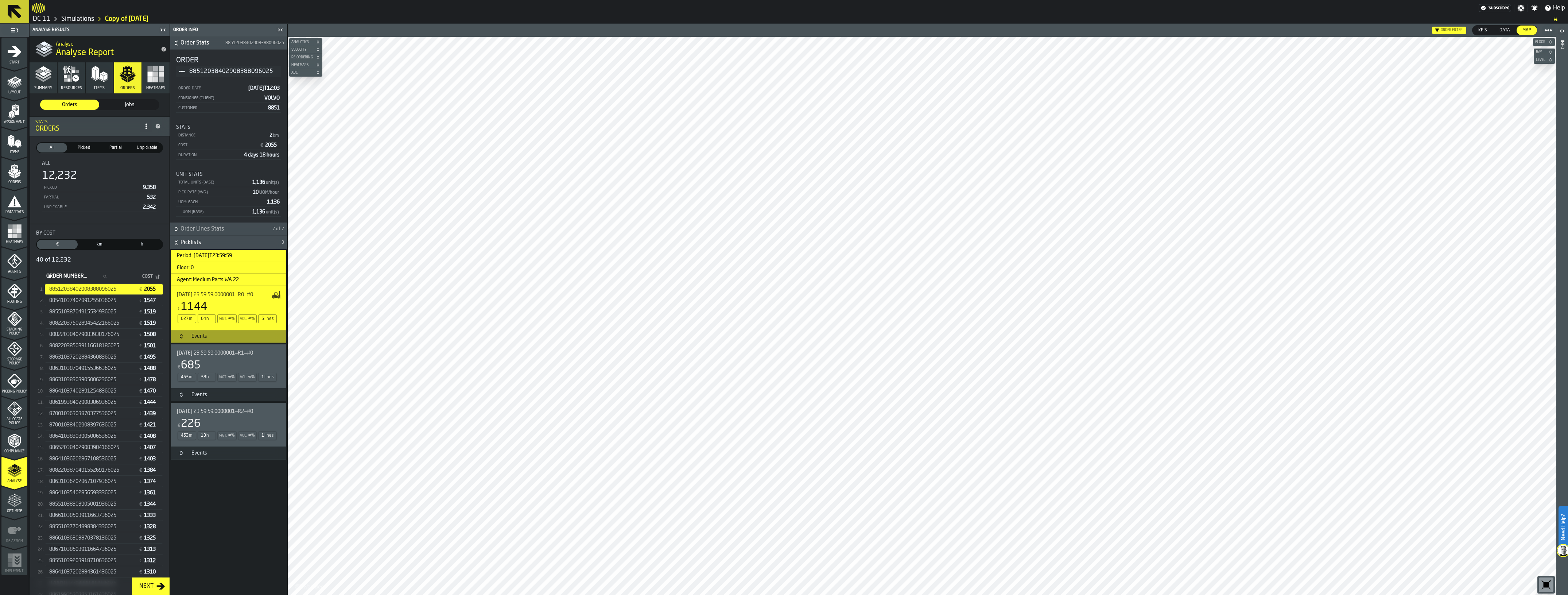
click at [248, 379] on div "∞" at bounding box center [250, 377] width 2 height 5
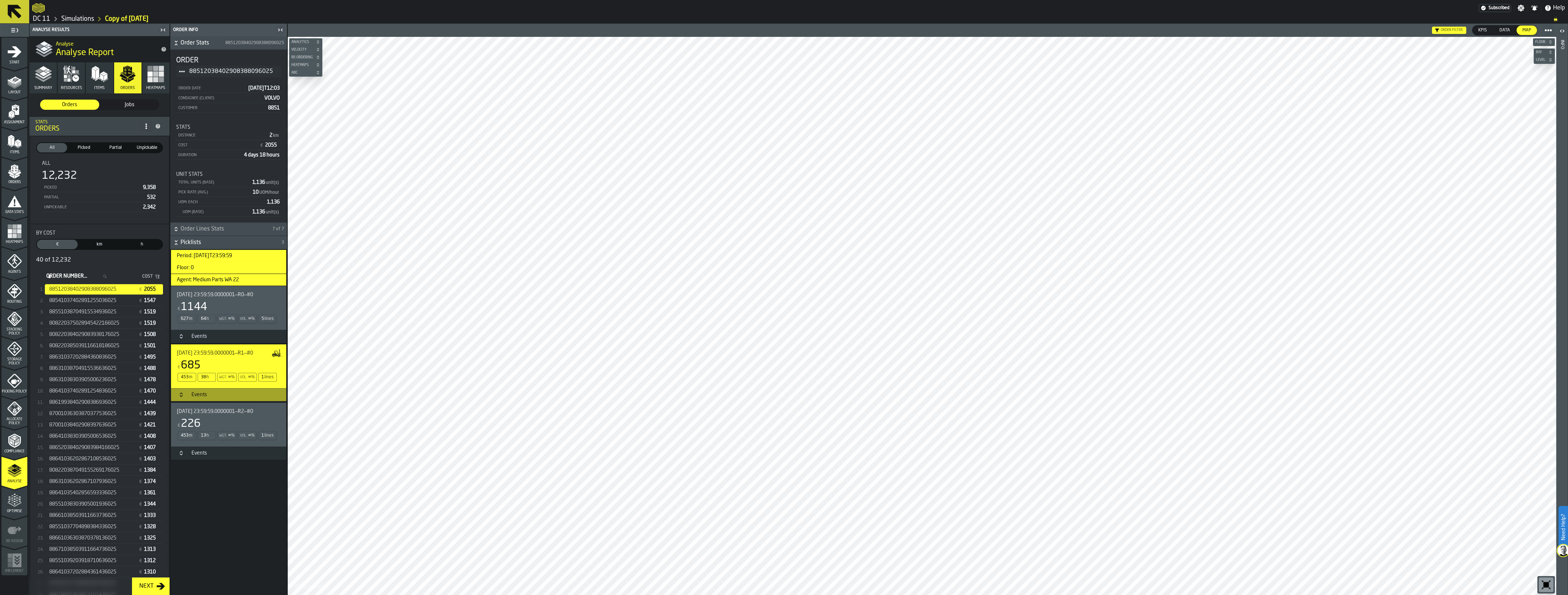
click at [208, 297] on span "2025-09-19 23:59:59.0000001—R0—#0" at bounding box center [215, 295] width 76 height 6
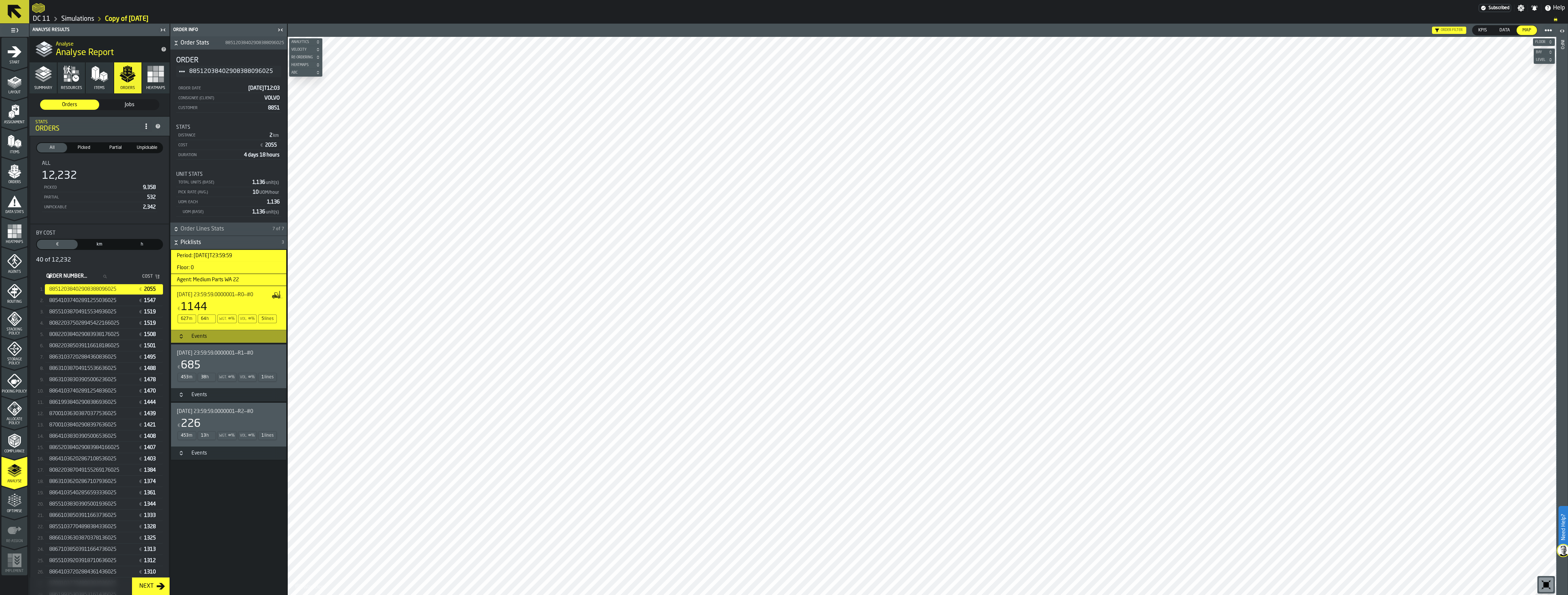
click at [220, 331] on h3 "Events" at bounding box center [228, 337] width 115 height 13
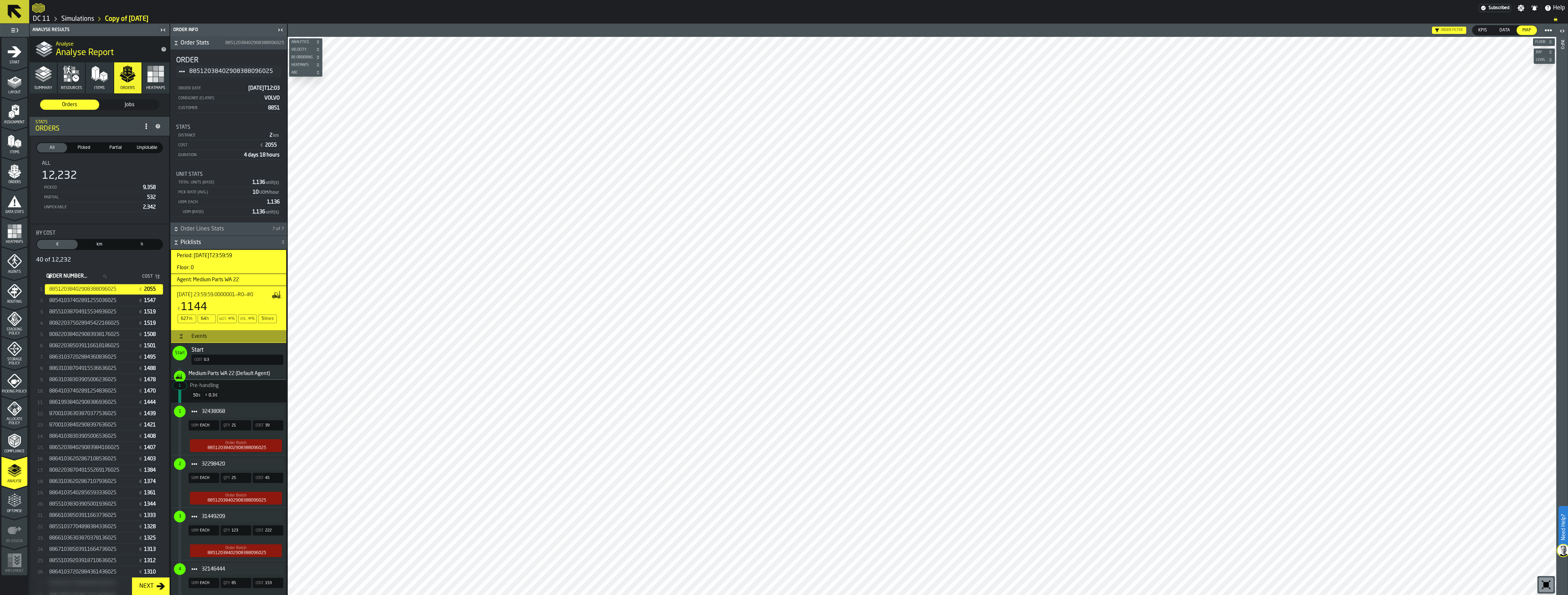
click at [240, 411] on span "32438068" at bounding box center [239, 412] width 76 height 6
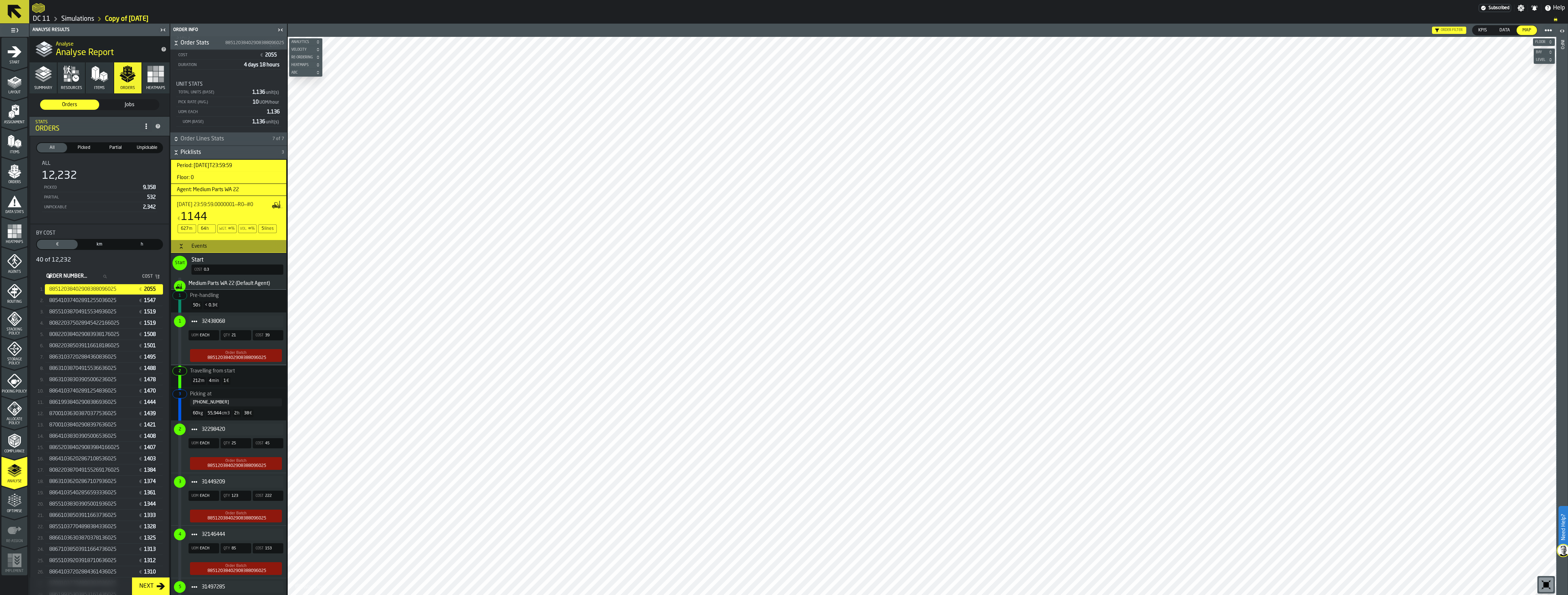
scroll to position [91, 0]
click at [232, 424] on div "32298420" at bounding box center [236, 428] width 95 height 12
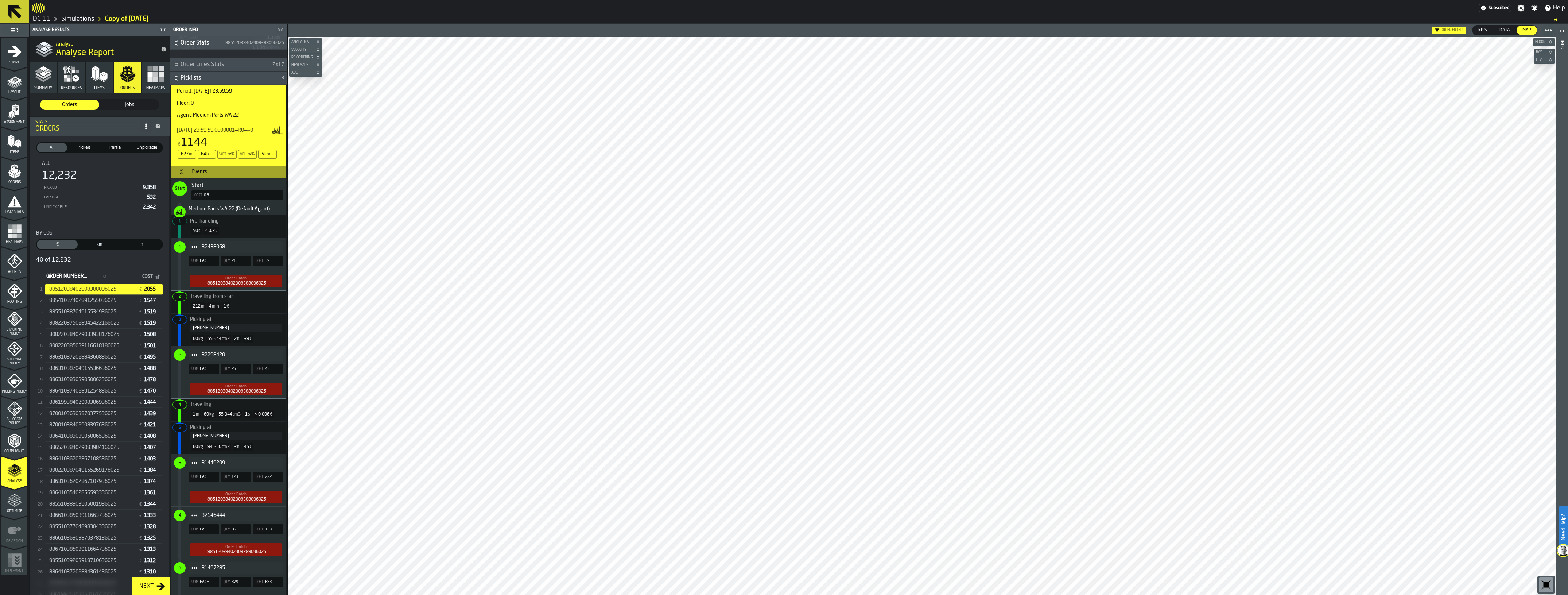
scroll to position [228, 0]
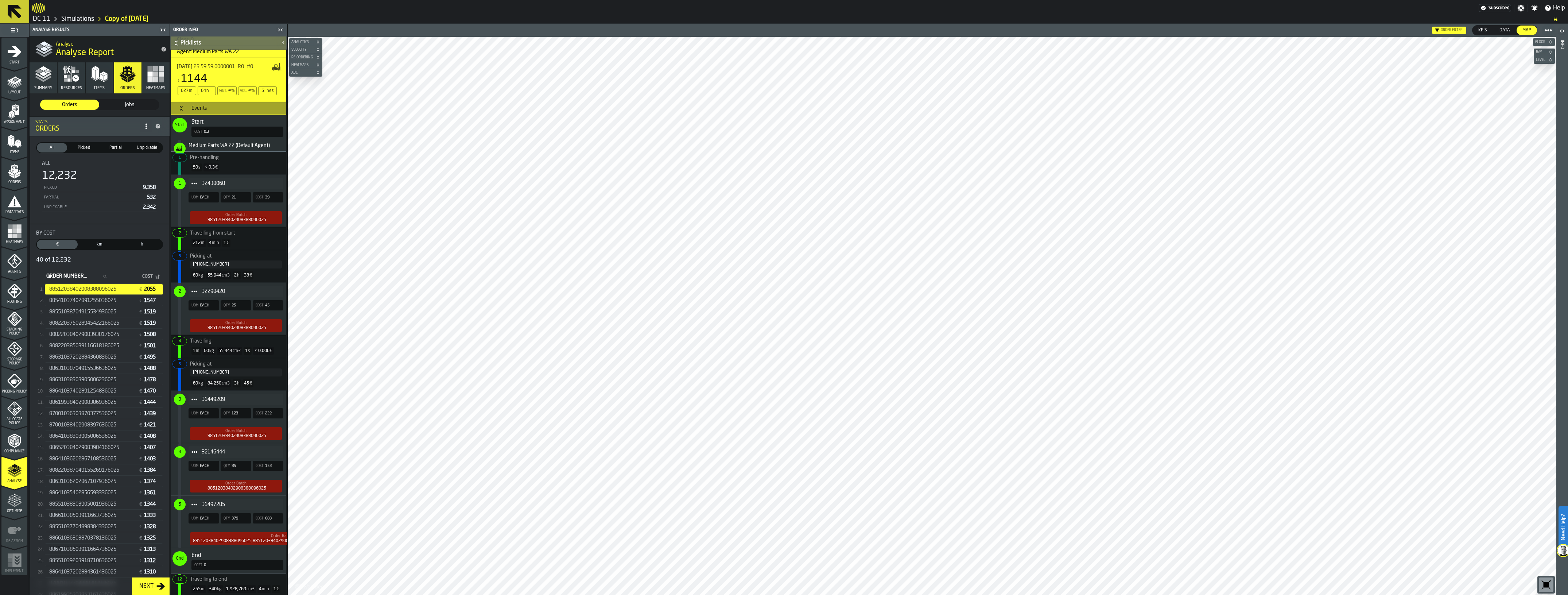
click at [71, 18] on link "Simulations" at bounding box center [78, 19] width 33 height 8
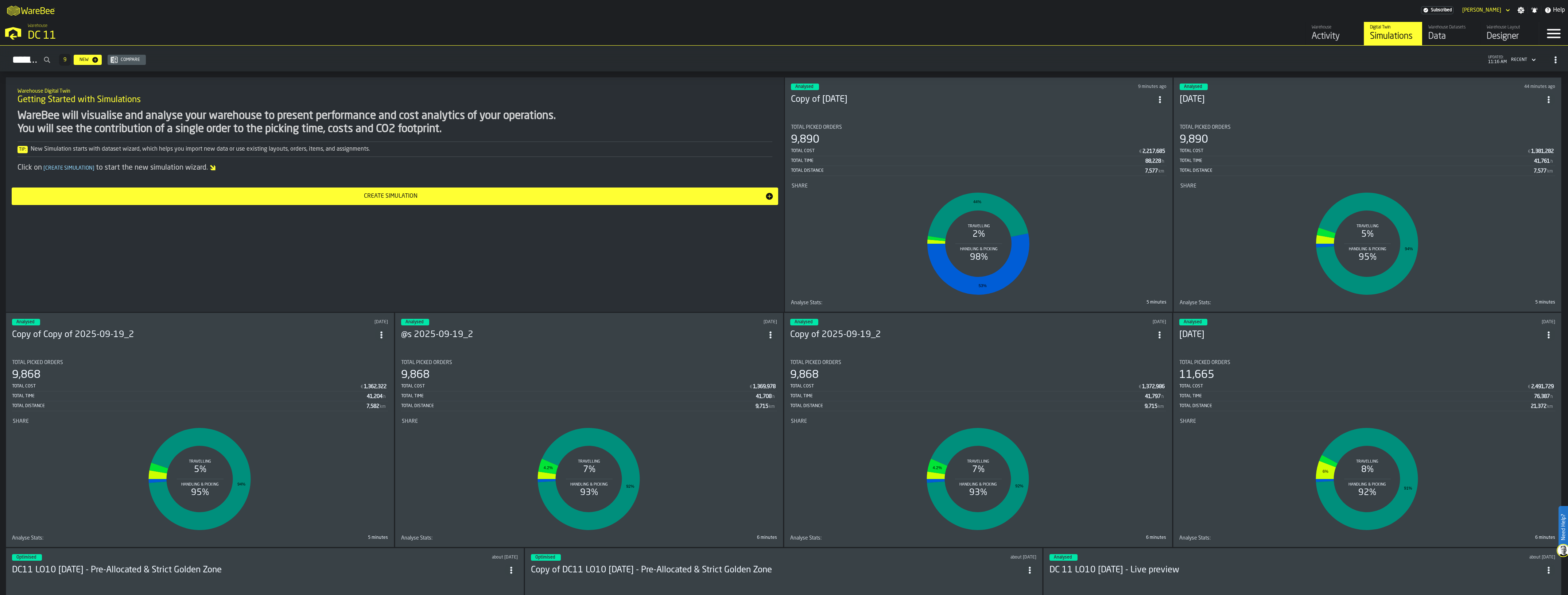
click at [1161, 99] on circle "ItemListCard-DashboardItemContainer" at bounding box center [1160, 99] width 2 height 2
click at [1147, 132] on div "Delete" at bounding box center [1147, 130] width 38 height 9
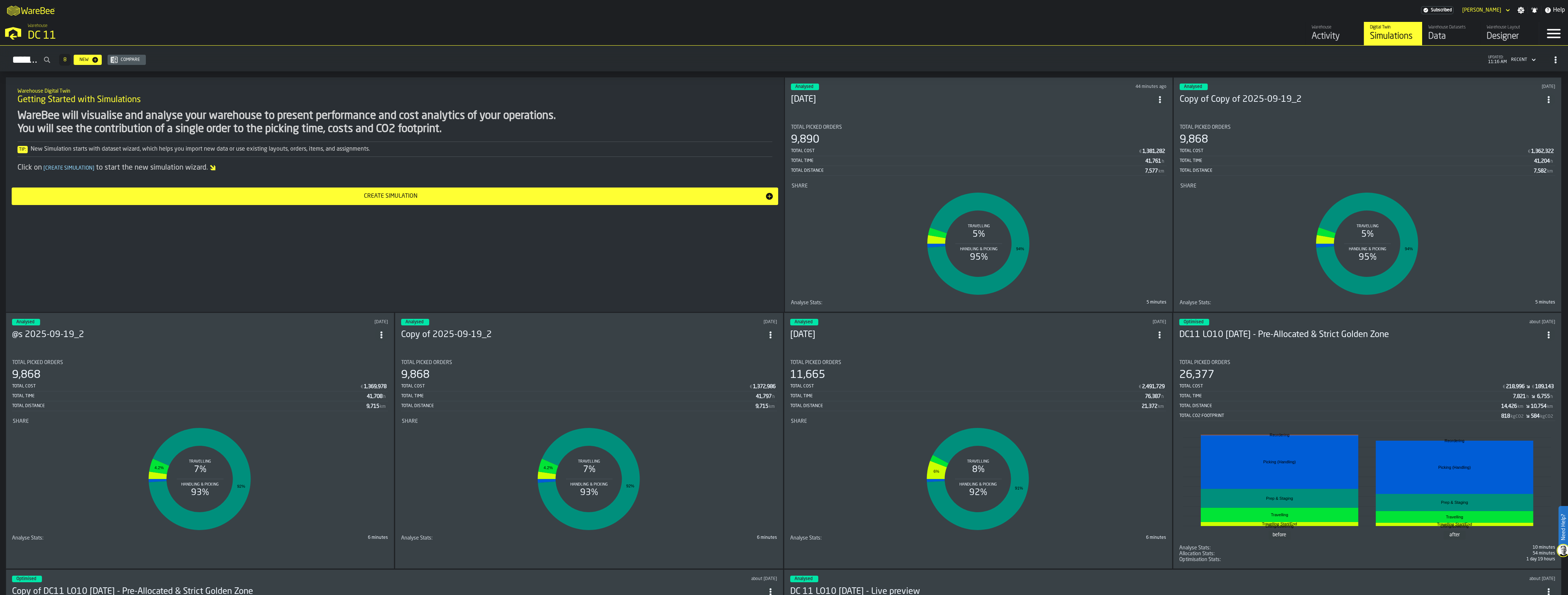
click at [932, 95] on h3 "[DATE]" at bounding box center [971, 99] width 362 height 12
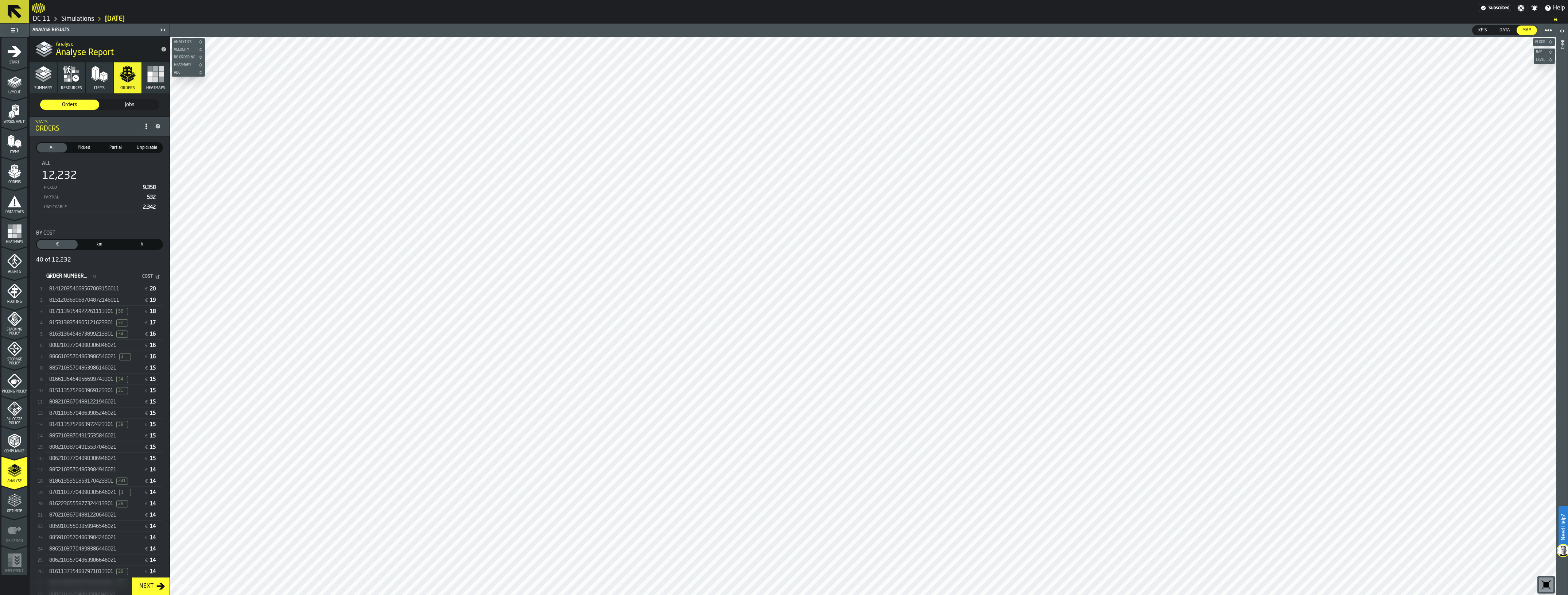
click at [91, 281] on div "Order Number... Order Number... Cost" at bounding box center [104, 276] width 118 height 13
click at [96, 287] on span "814120354068567003156011" at bounding box center [84, 289] width 70 height 6
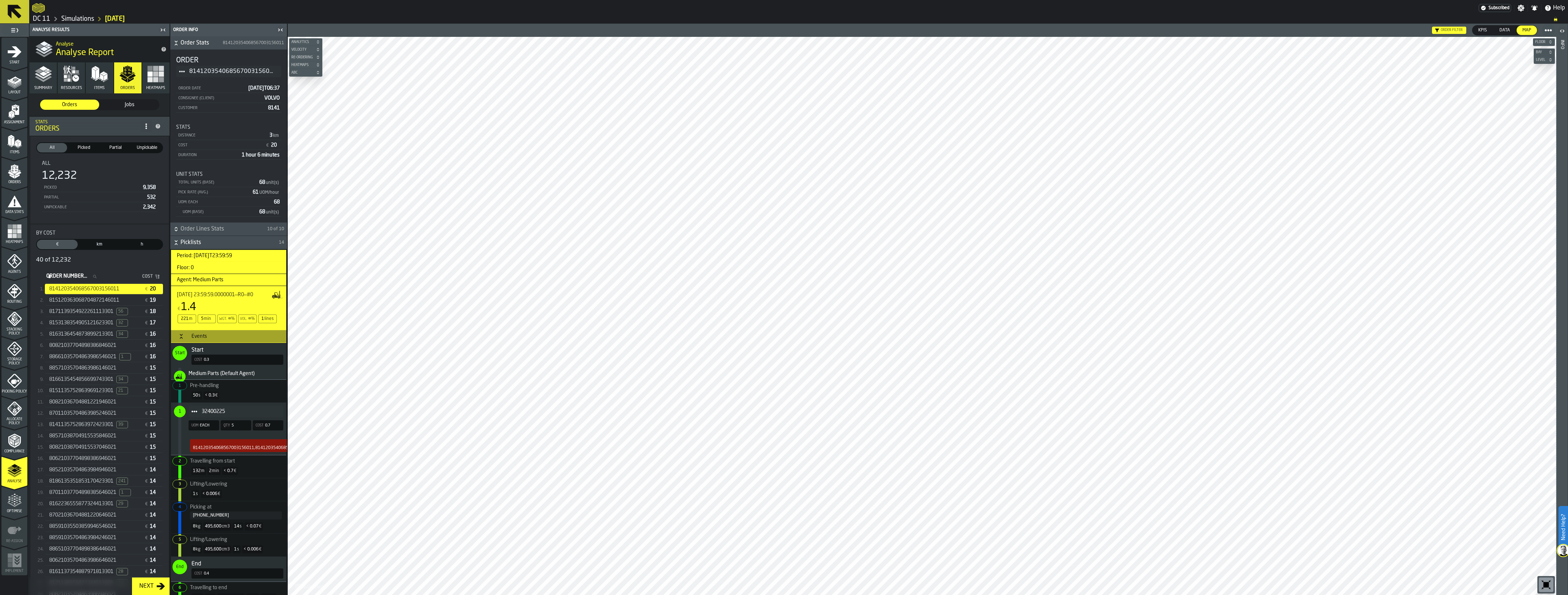
click at [247, 231] on span "Order Lines Stats" at bounding box center [223, 229] width 85 height 9
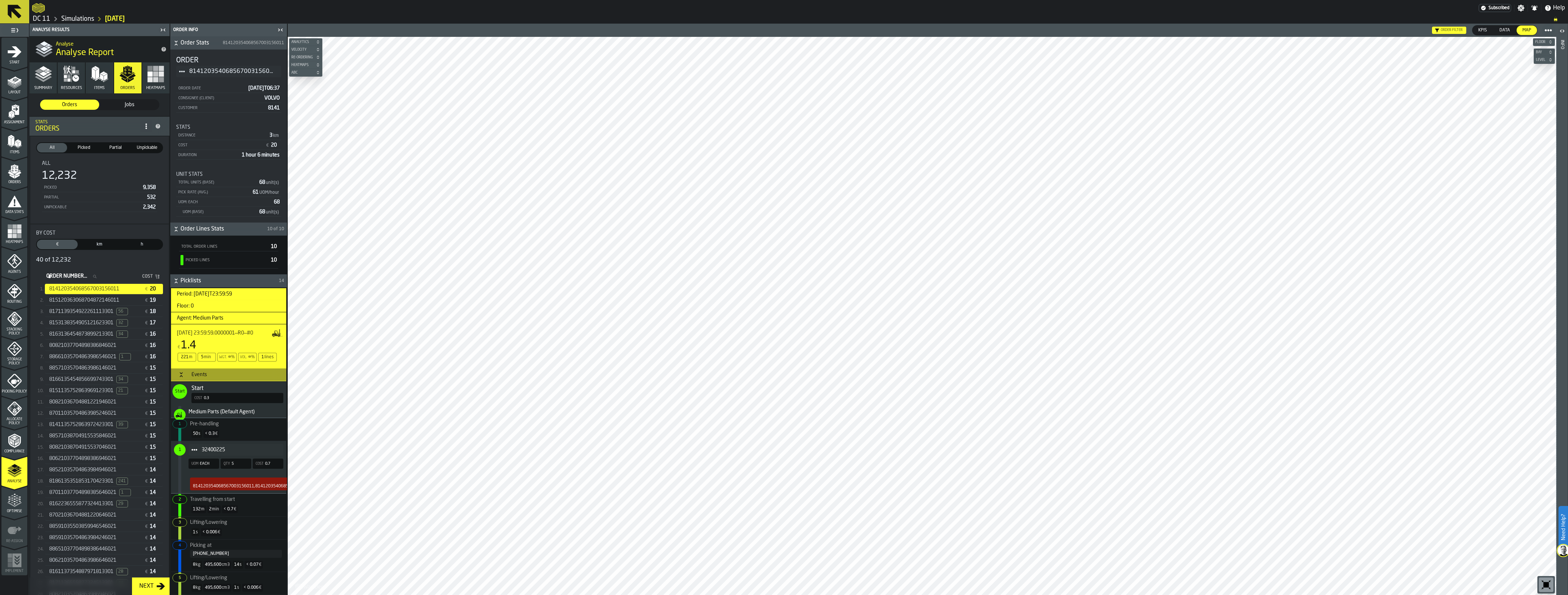
click at [256, 228] on span "Order Lines Stats" at bounding box center [223, 229] width 85 height 9
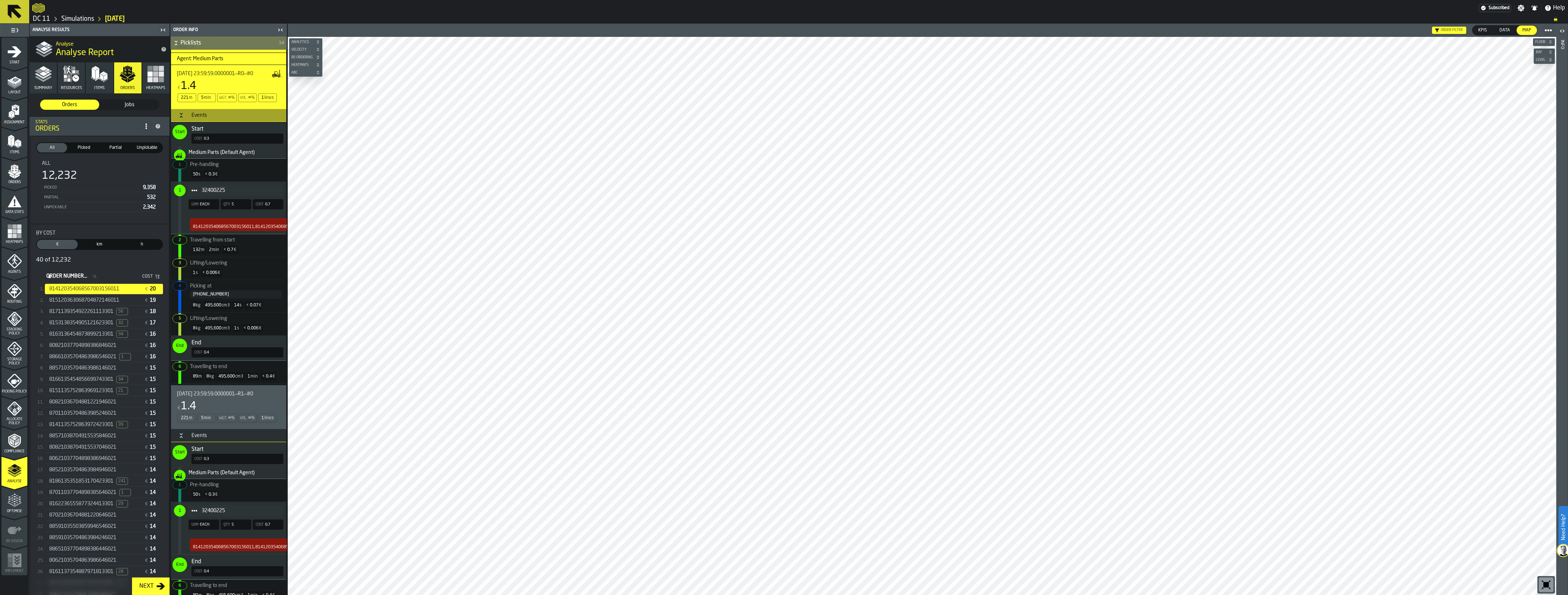
scroll to position [410, 0]
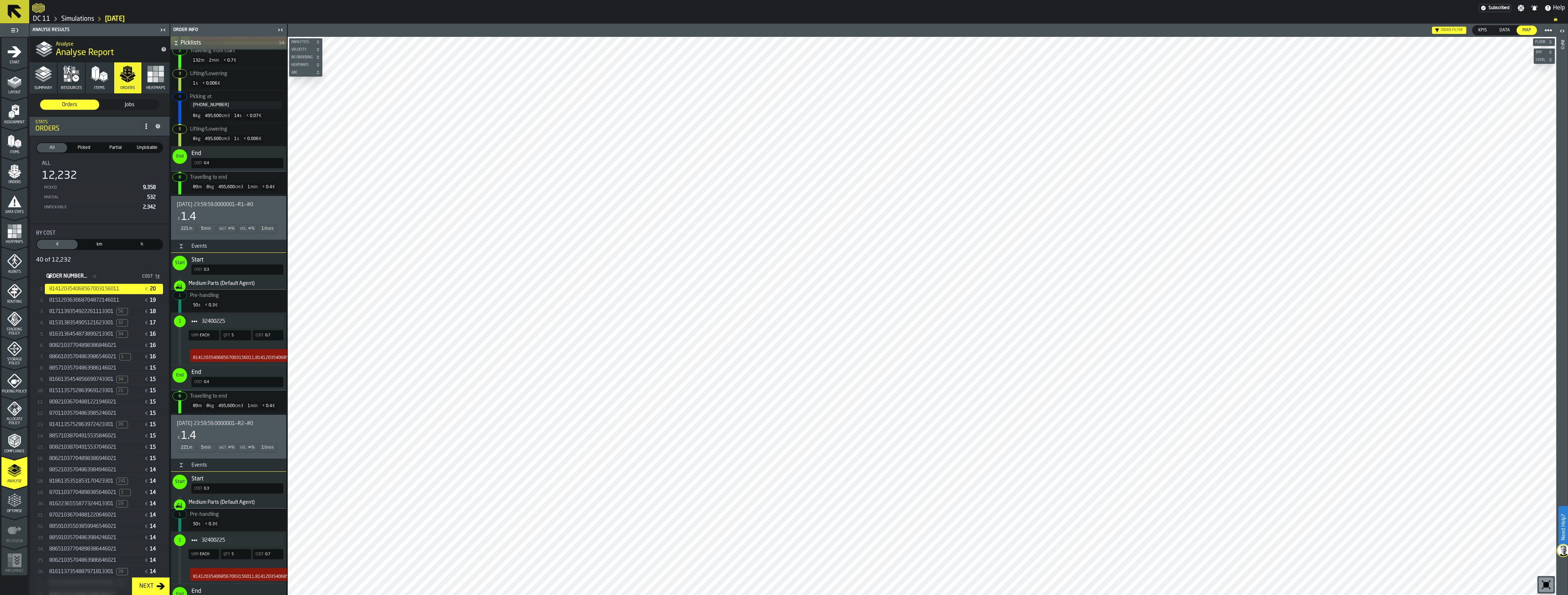
click at [95, 299] on span "815120363068704872146011" at bounding box center [84, 300] width 70 height 6
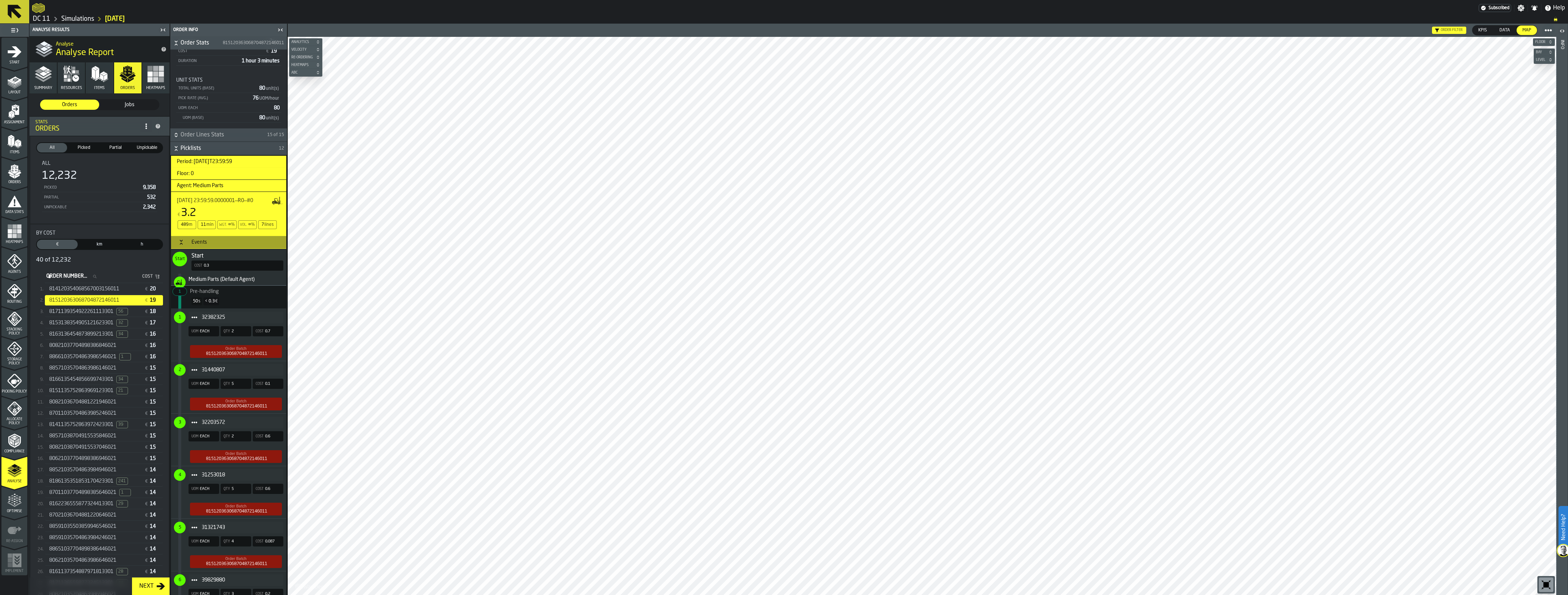
scroll to position [46, 0]
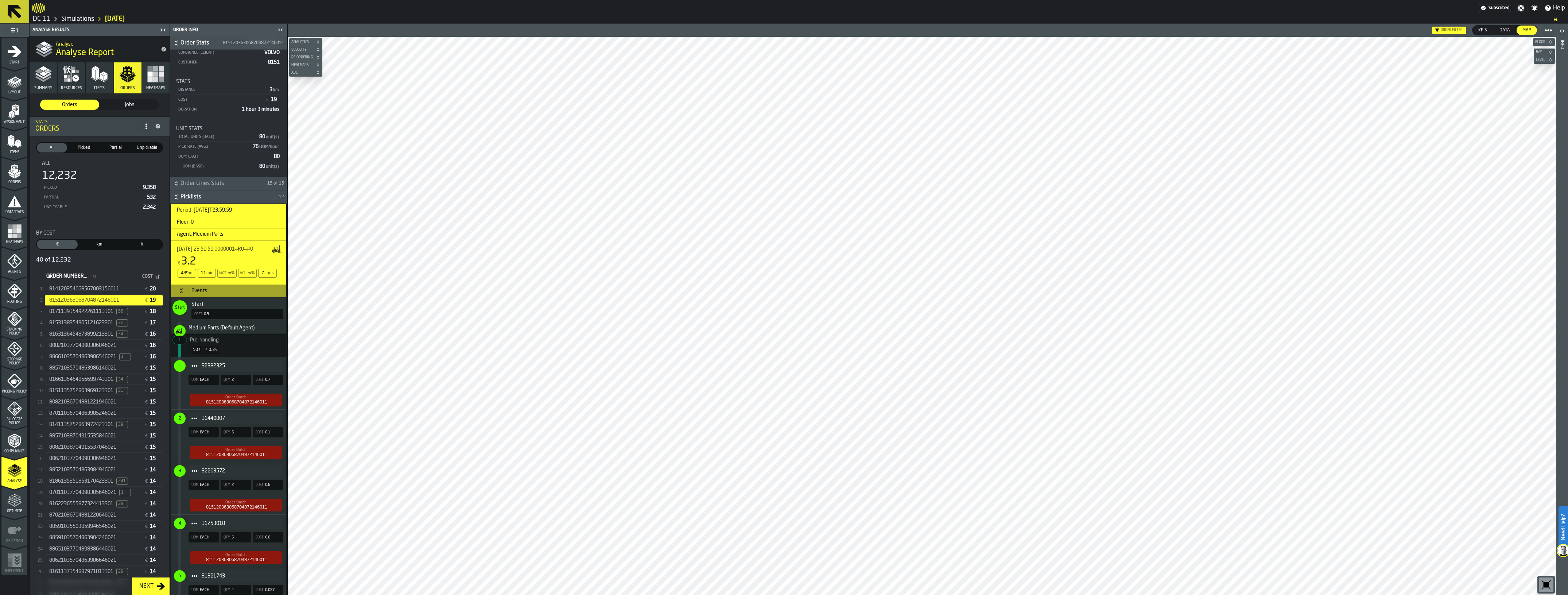
click at [194, 289] on div "Events" at bounding box center [199, 291] width 24 height 6
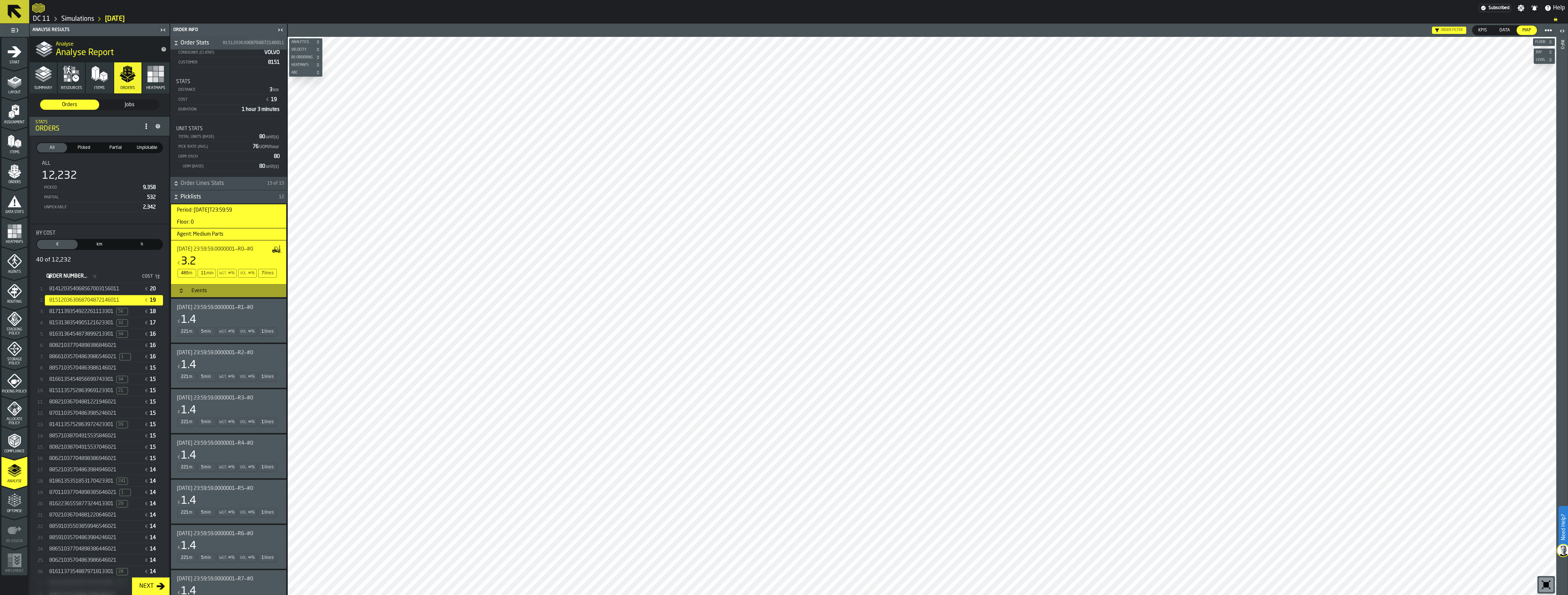
click at [220, 314] on div "€ 1.4" at bounding box center [227, 320] width 100 height 13
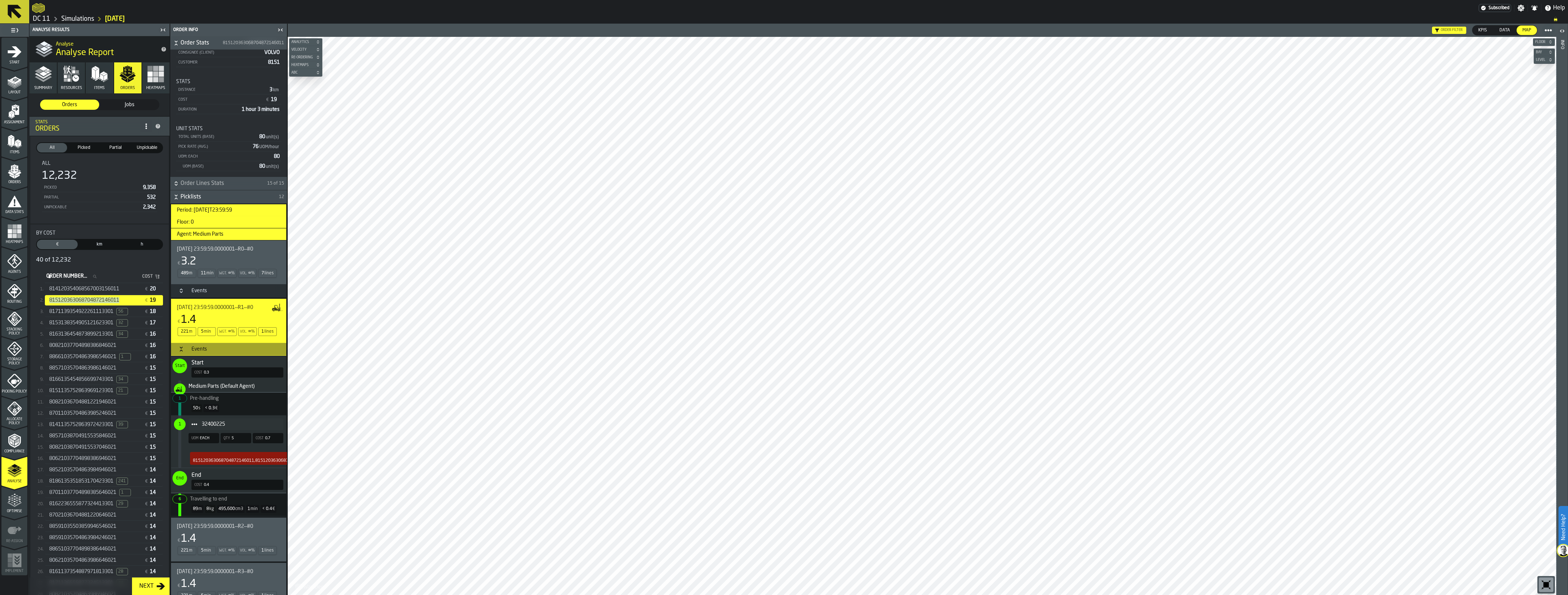
drag, startPoint x: 49, startPoint y: 301, endPoint x: 128, endPoint y: 303, distance: 79.0
click at [128, 303] on div "815120363068704872146011 € 19" at bounding box center [104, 300] width 118 height 10
copy span "815120363068704872146011"
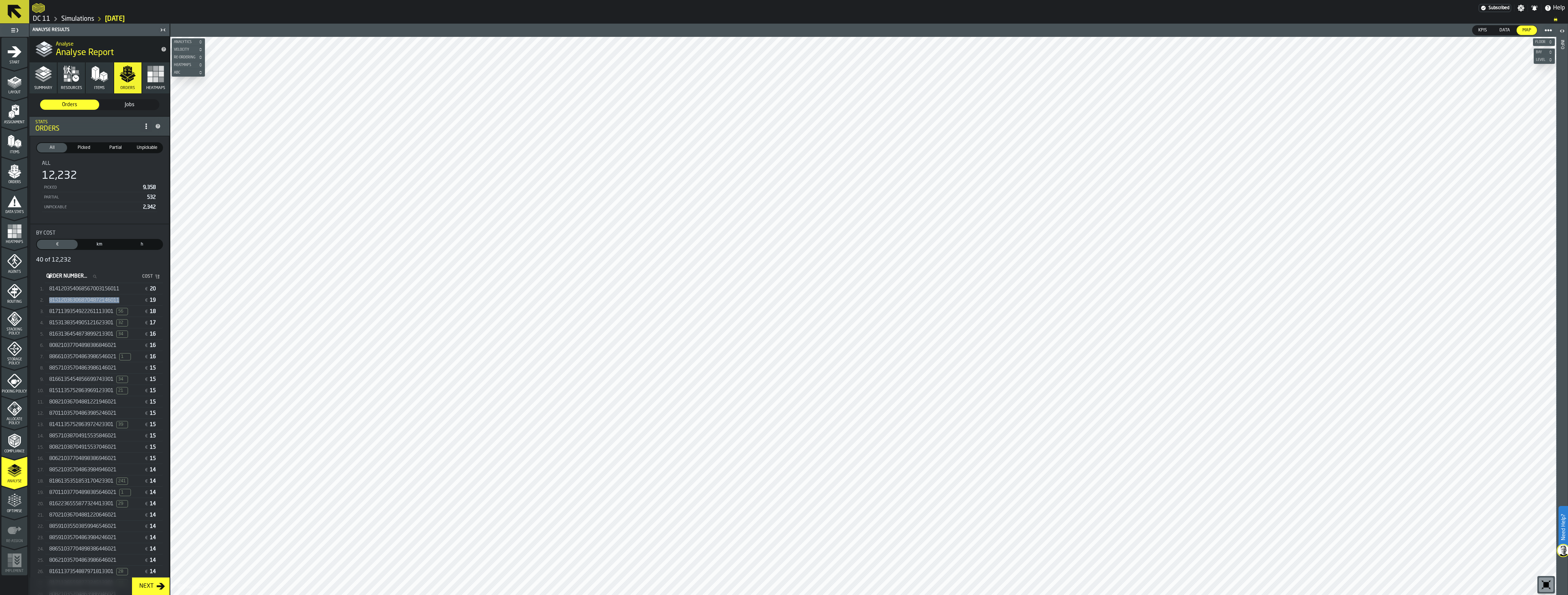
click at [97, 301] on span "815120363068704872146011" at bounding box center [84, 300] width 70 height 6
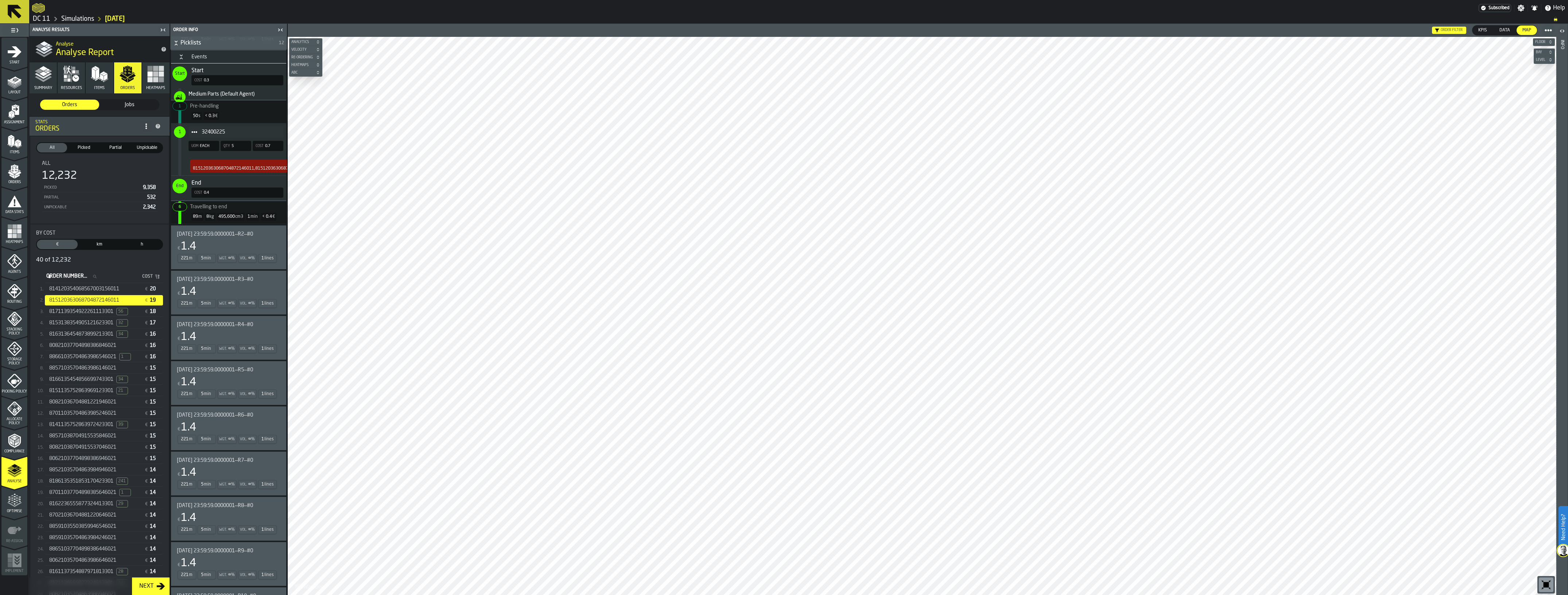
scroll to position [421, 0]
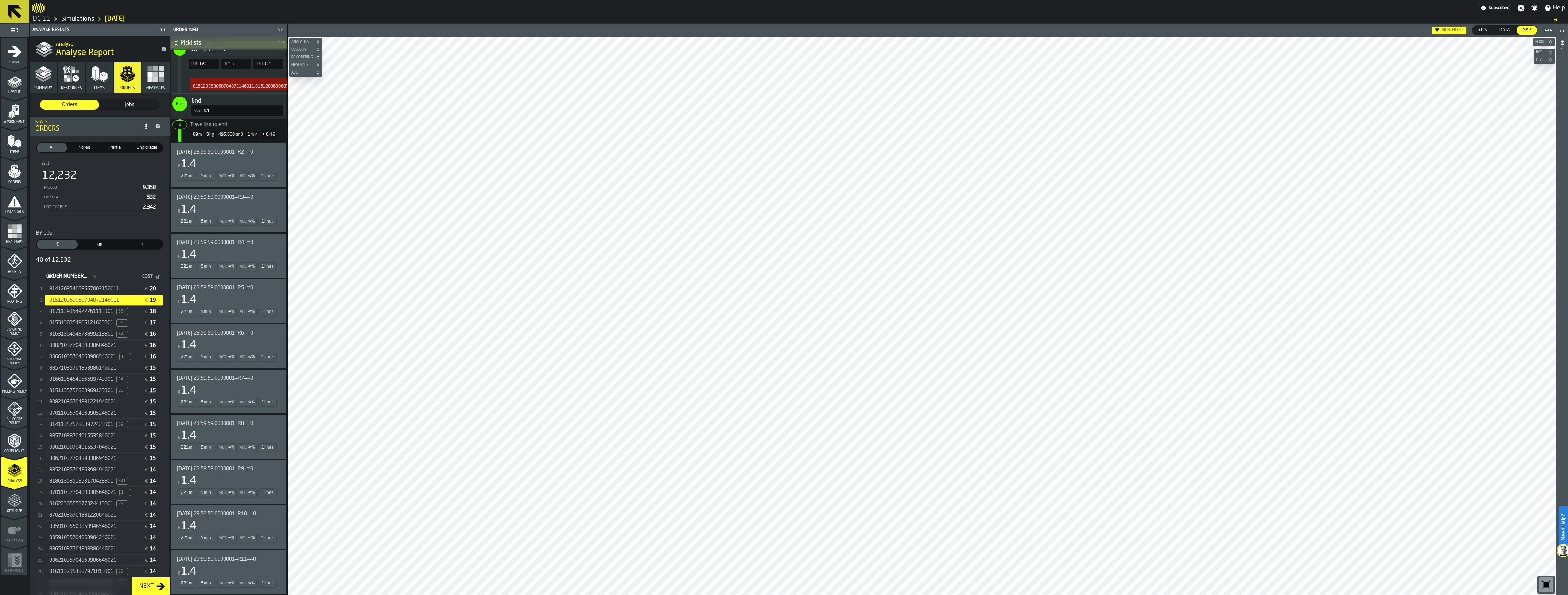
click at [239, 466] on span "2025-09-05 23:59:59.0000001—R9—#0" at bounding box center [215, 469] width 76 height 6
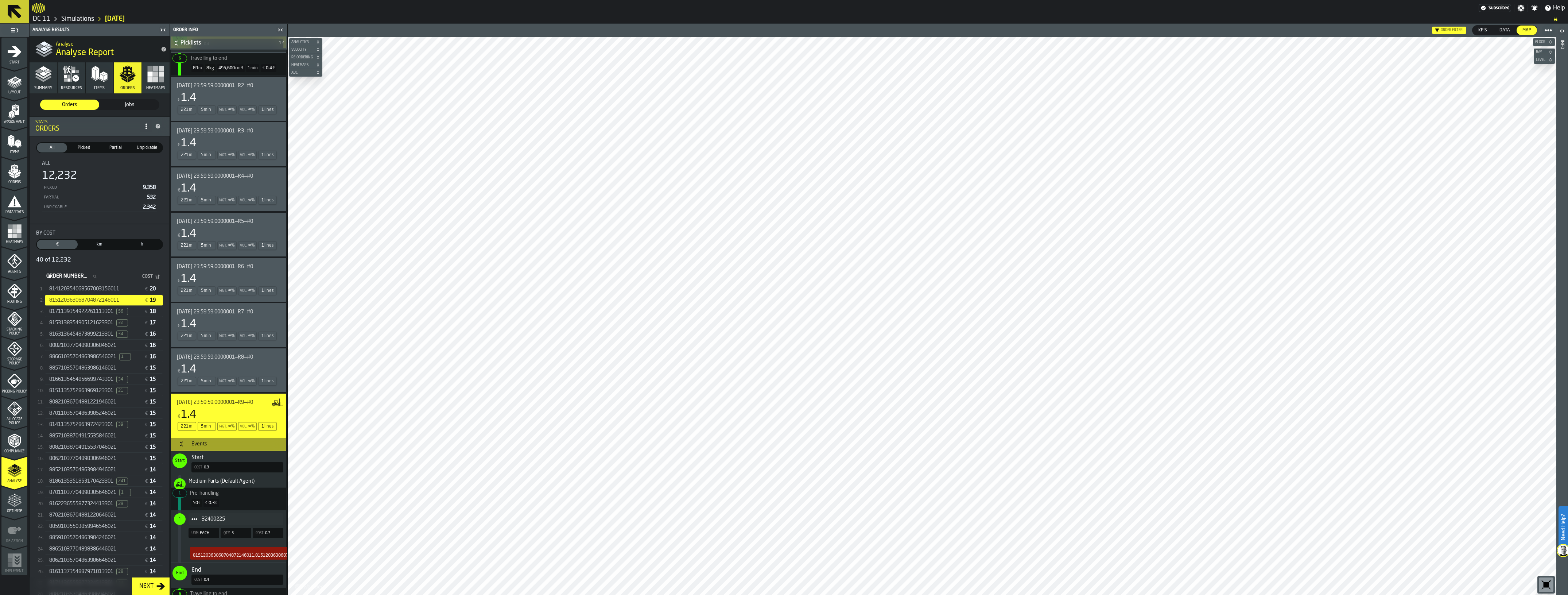
scroll to position [595, 0]
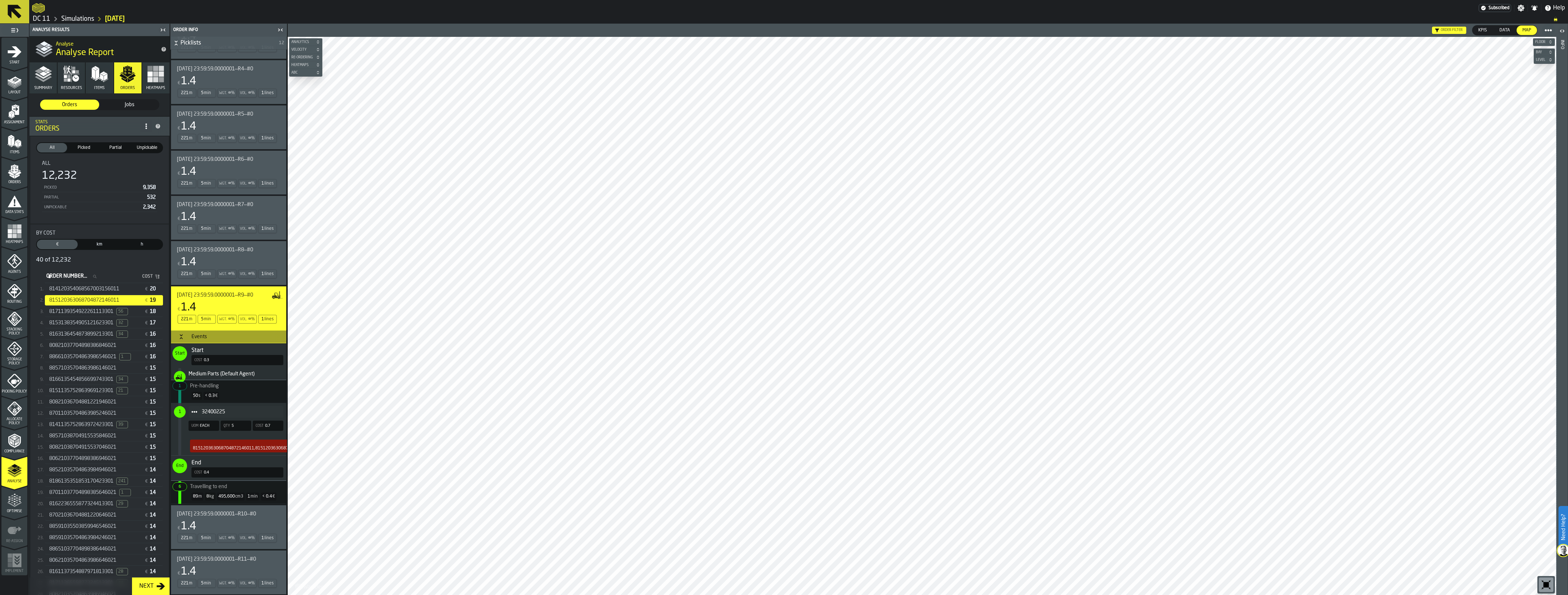
click at [236, 205] on span "2025-09-05 23:59:59.0000001—R7—#0" at bounding box center [215, 205] width 76 height 6
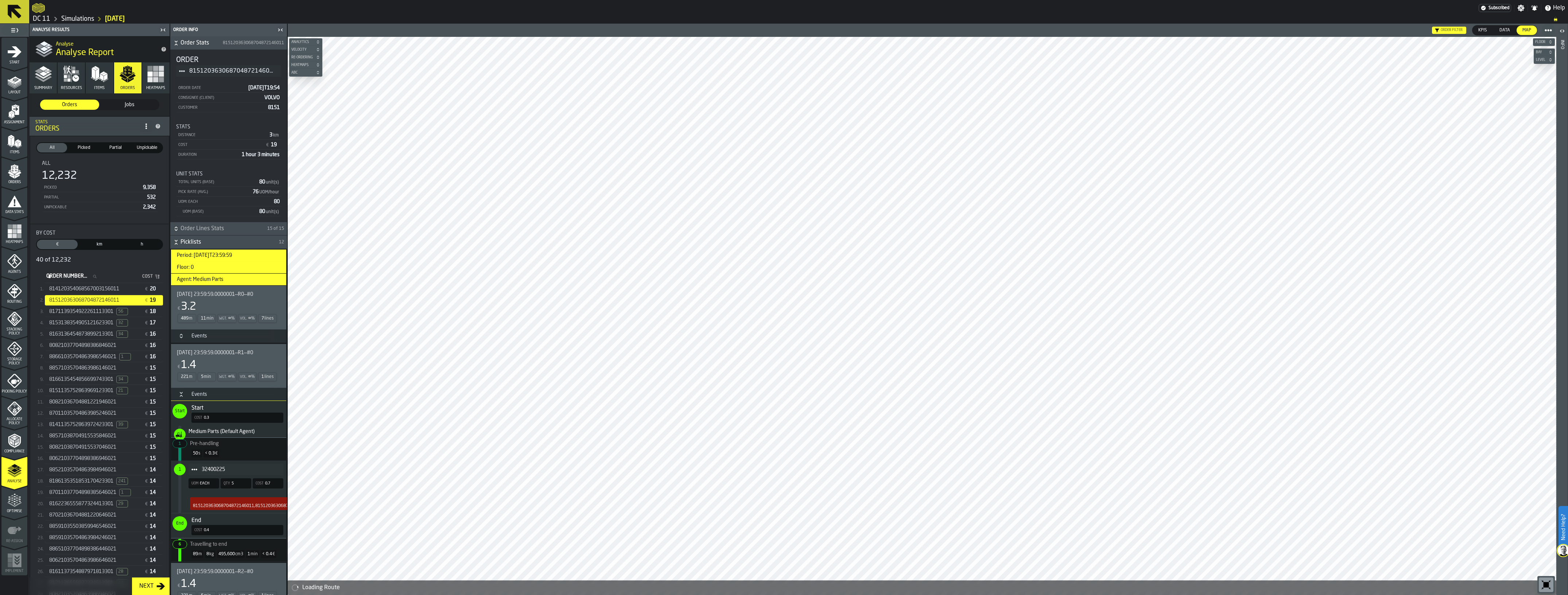
scroll to position [0, 0]
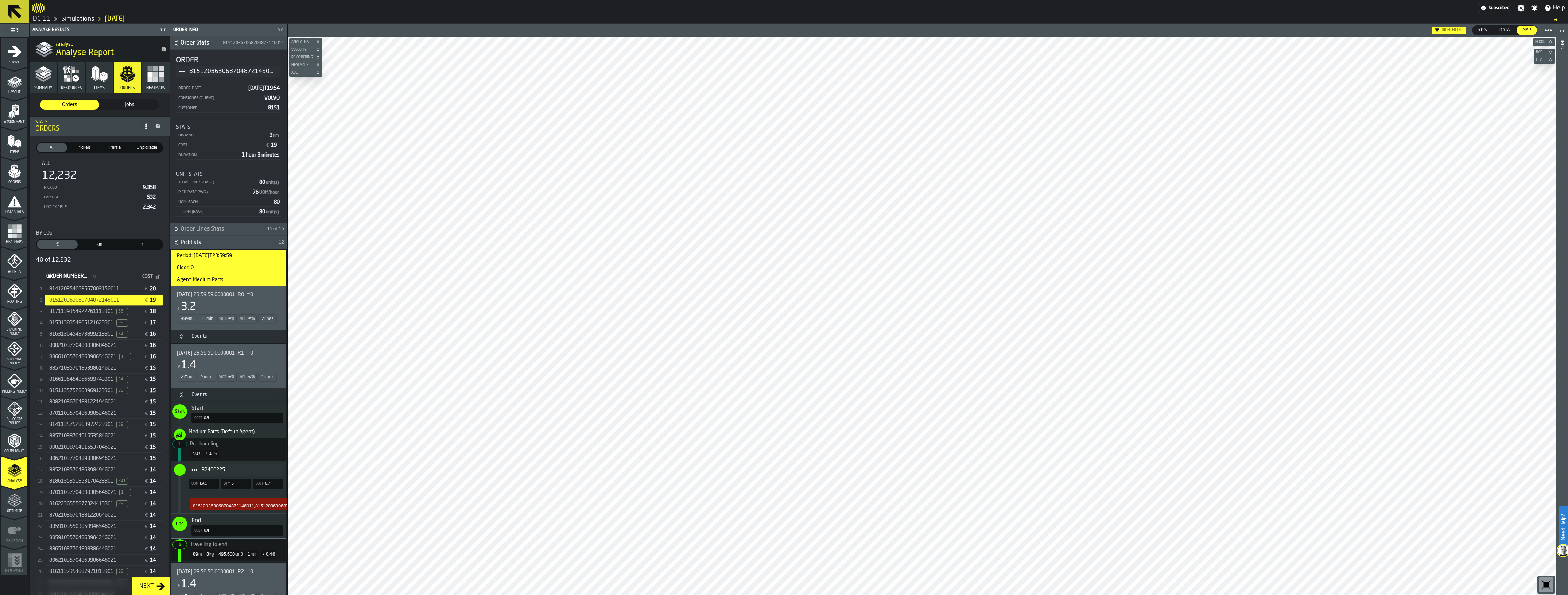
click at [217, 303] on div "€ 3.2" at bounding box center [227, 308] width 100 height 13
click at [203, 358] on div "2025-09-05 23:59:59.0000001—R1—#0 € 1.4 221 m 5 min Wgt. ∞ % Vol. ∞ % 1 lines" at bounding box center [227, 366] width 100 height 32
click at [188, 334] on div "Events" at bounding box center [199, 337] width 24 height 6
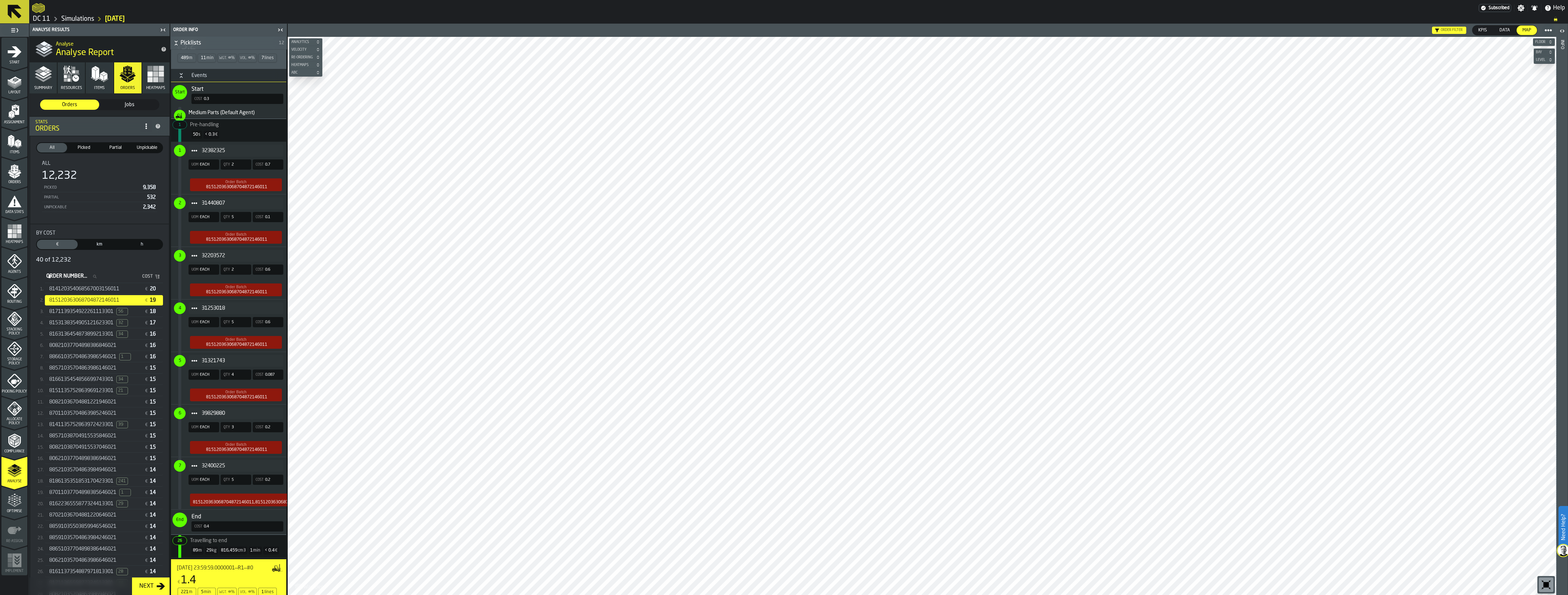
scroll to position [273, 0]
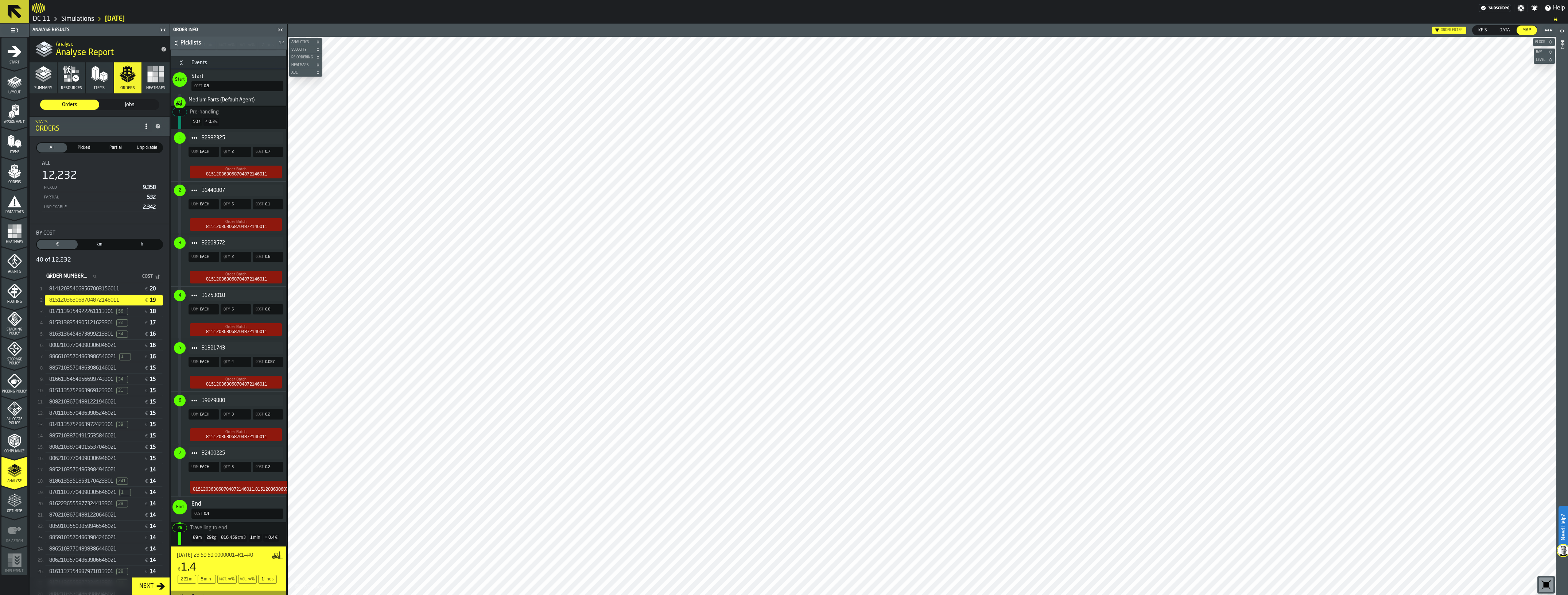
click at [15, 357] on span "Storage Policy" at bounding box center [14, 361] width 26 height 8
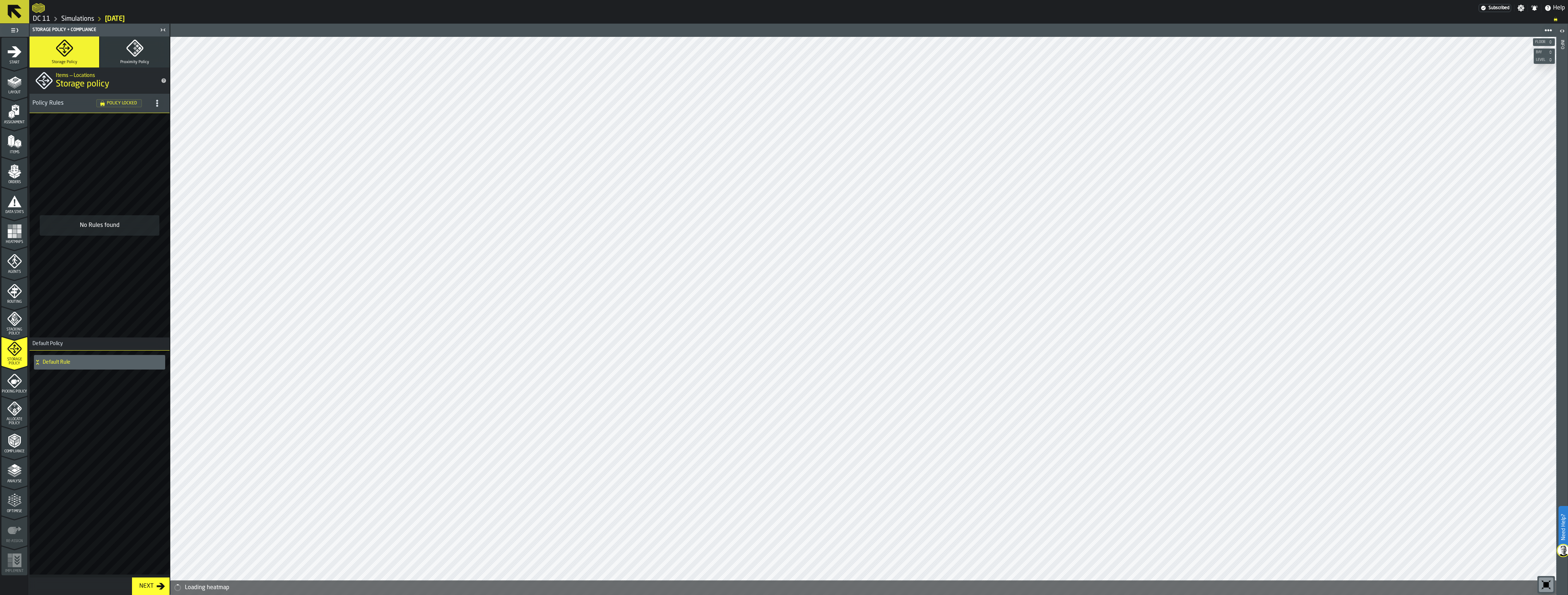
click at [16, 386] on icon "menu Picking Policy" at bounding box center [14, 380] width 14 height 14
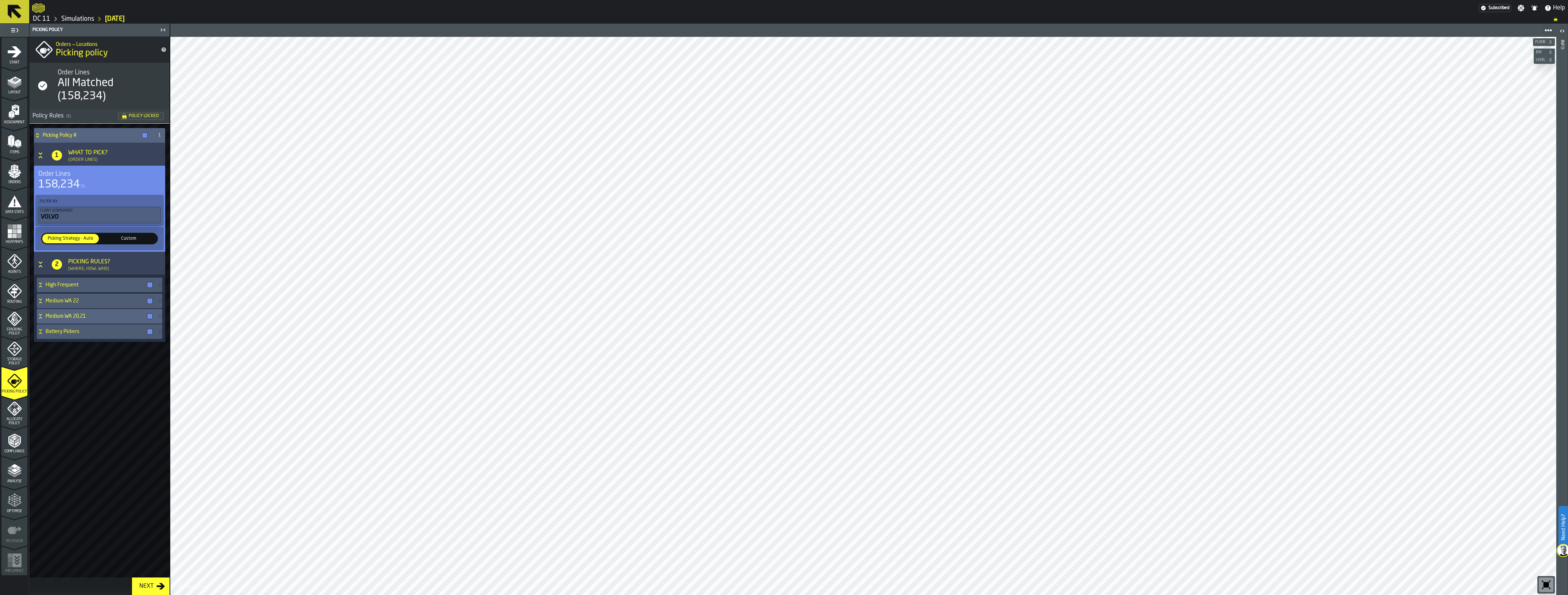
click at [83, 320] on div "Medium WA 20,21" at bounding box center [96, 316] width 119 height 15
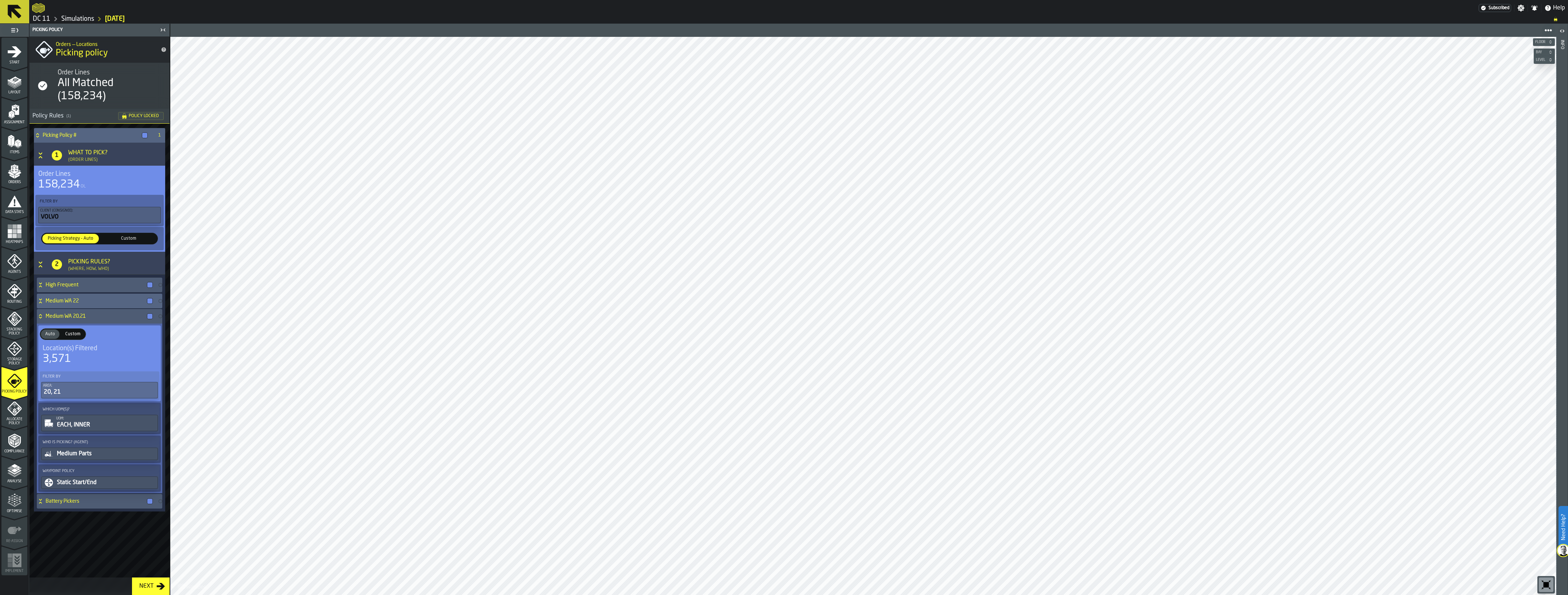
click at [88, 305] on div "Medium WA 22" at bounding box center [96, 301] width 119 height 15
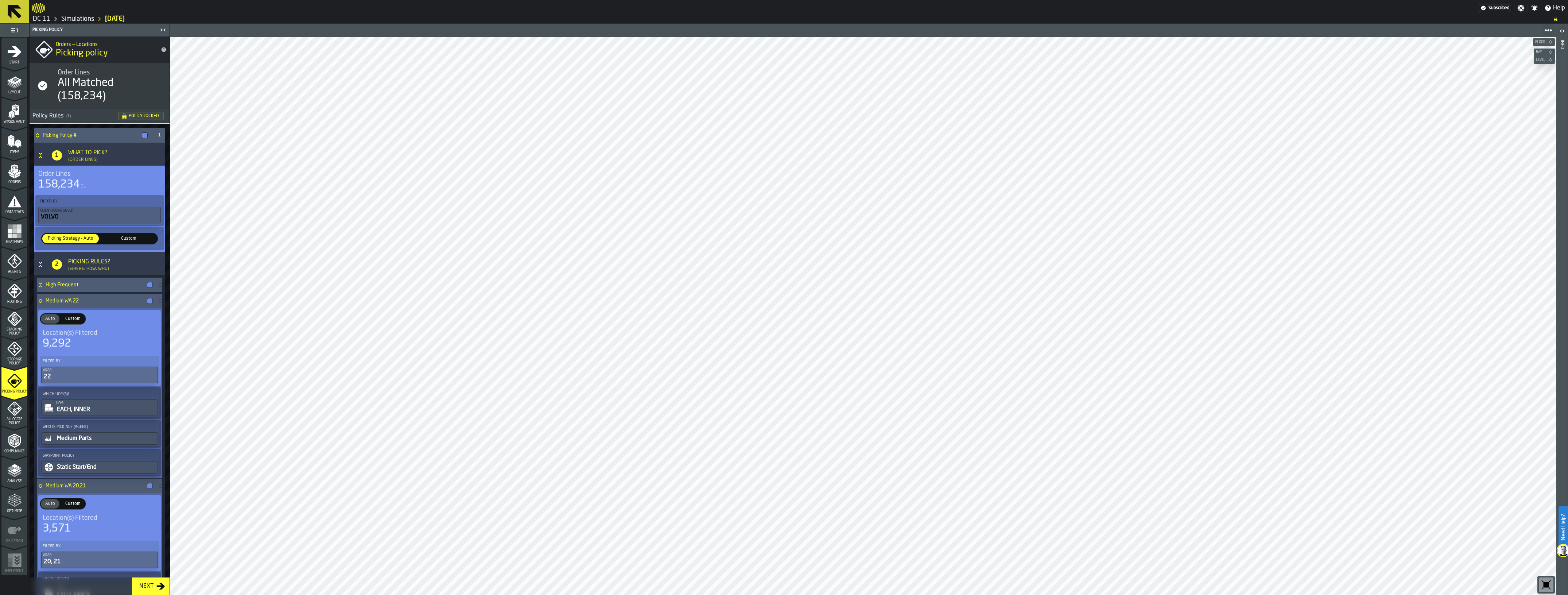
click at [14, 262] on icon "menu Agents" at bounding box center [15, 261] width 15 height 15
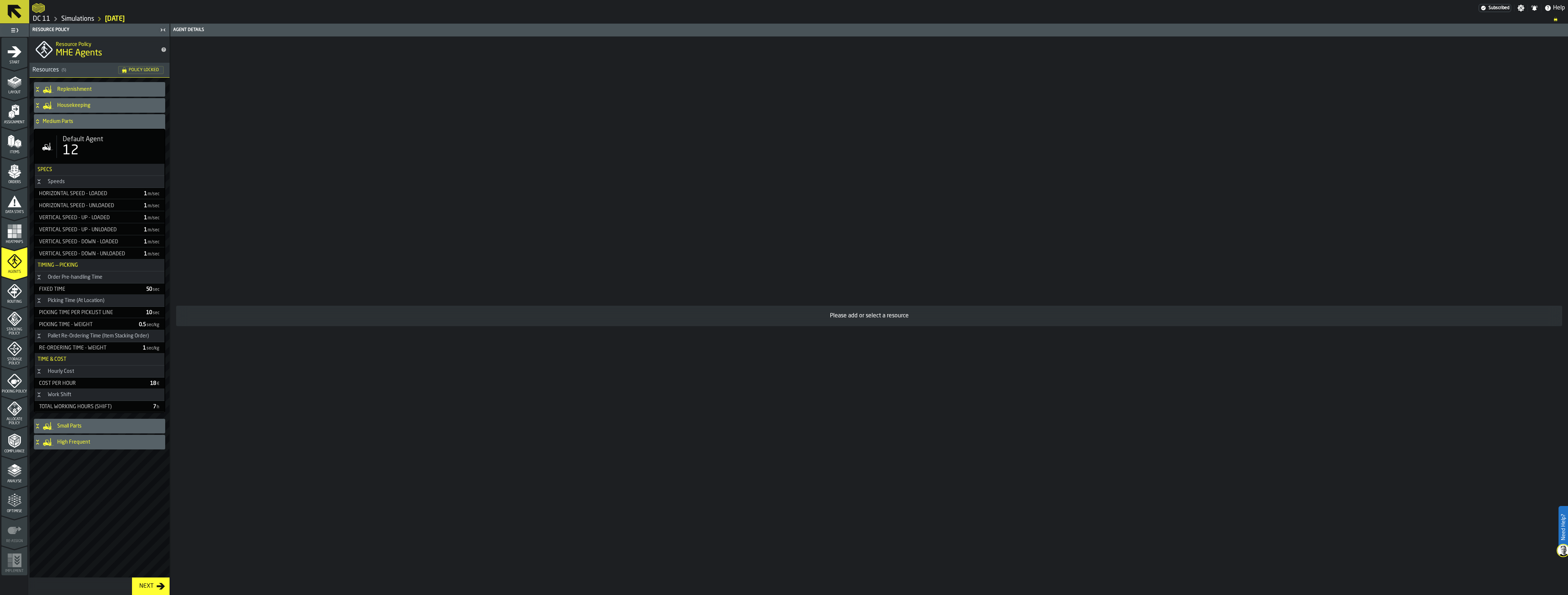
click at [88, 445] on h4 "High Frequent" at bounding box center [110, 442] width 105 height 6
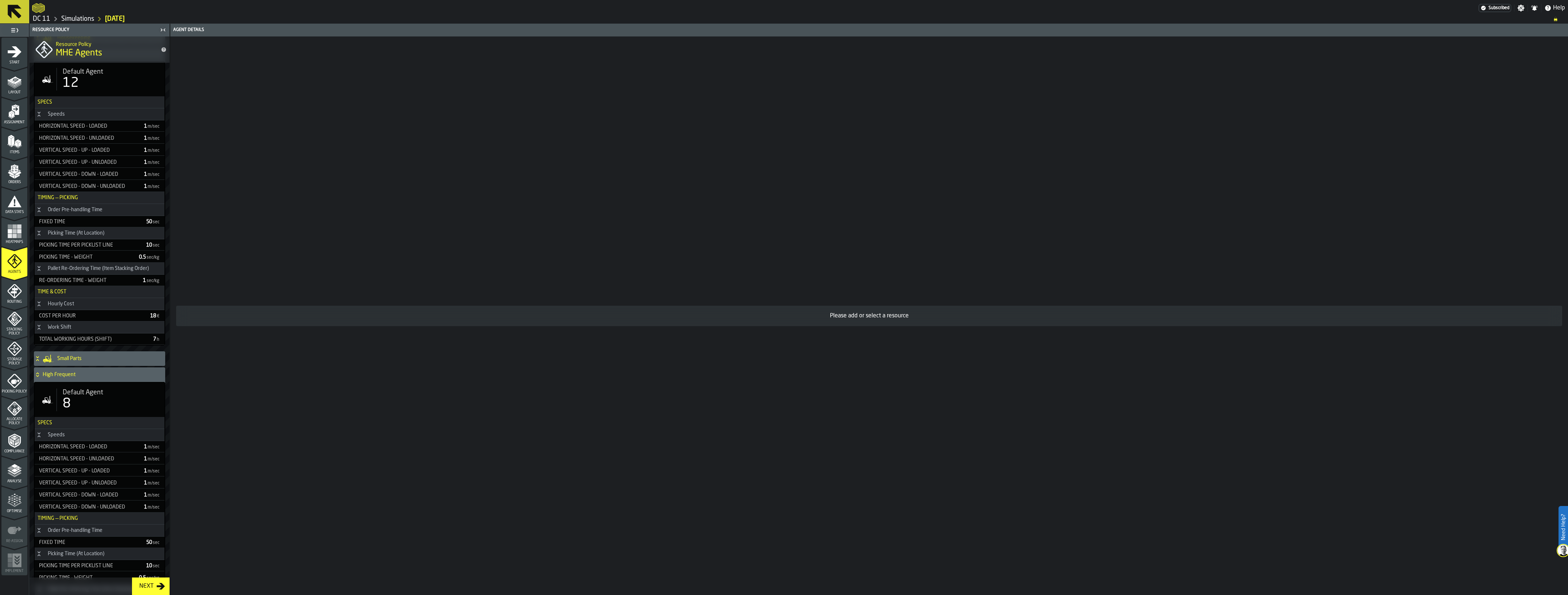
scroll to position [0, 0]
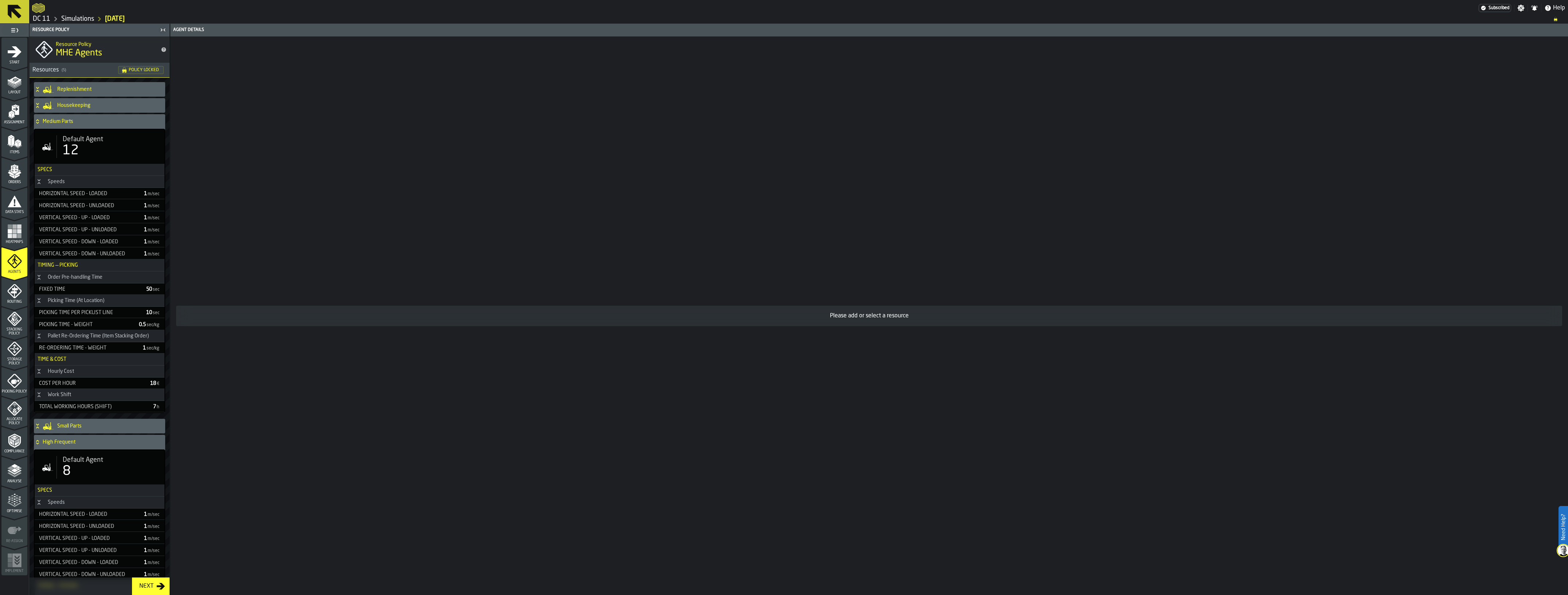
click at [17, 413] on icon "menu Allocate Policy" at bounding box center [15, 409] width 15 height 15
click at [9, 480] on span "Analyse" at bounding box center [14, 481] width 26 height 4
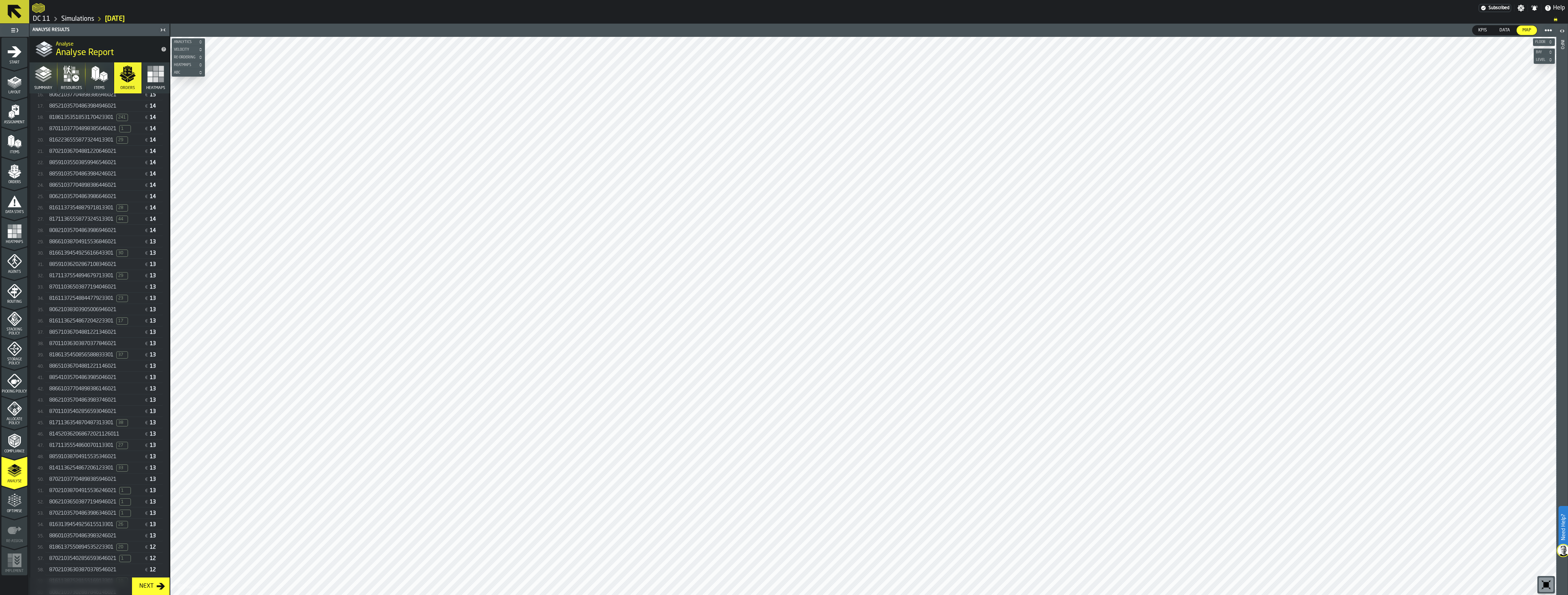
scroll to position [365, 0]
click at [101, 378] on span "88541035704863985046021" at bounding box center [83, 376] width 67 height 6
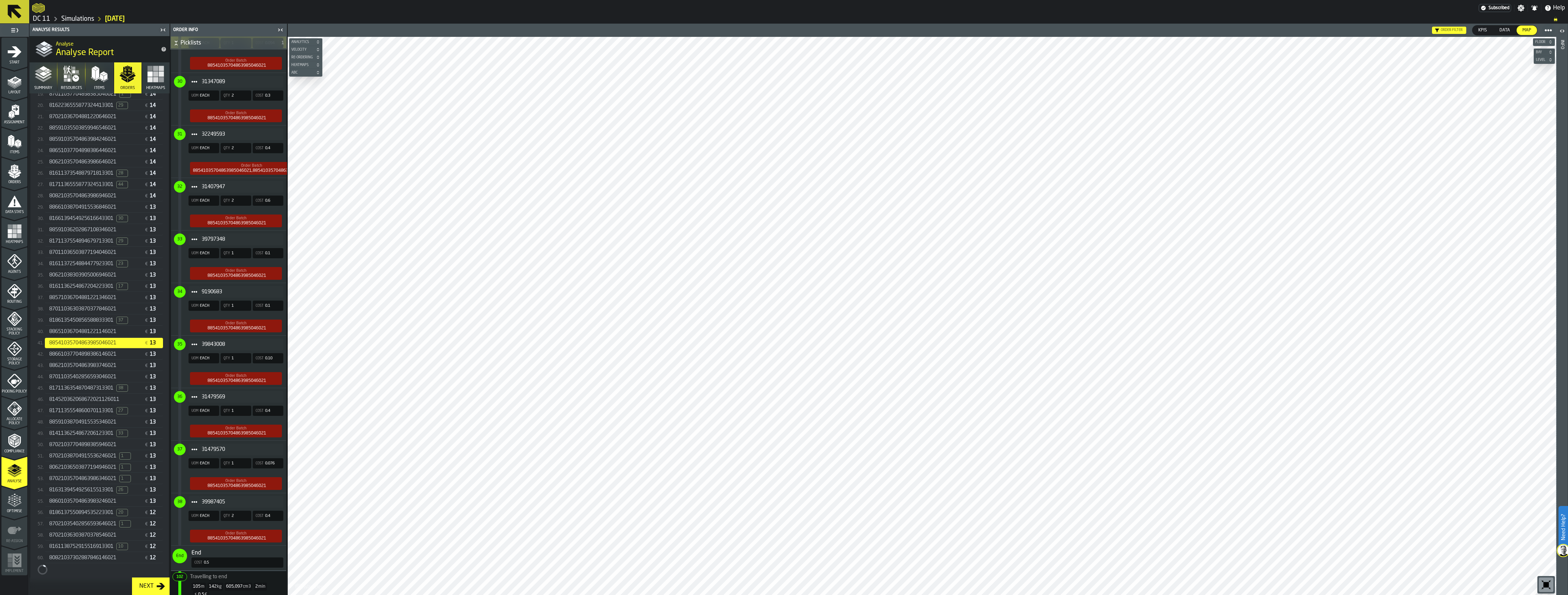
scroll to position [398, 0]
click at [99, 415] on div "8171135554860070113301 27" at bounding box center [96, 411] width 93 height 7
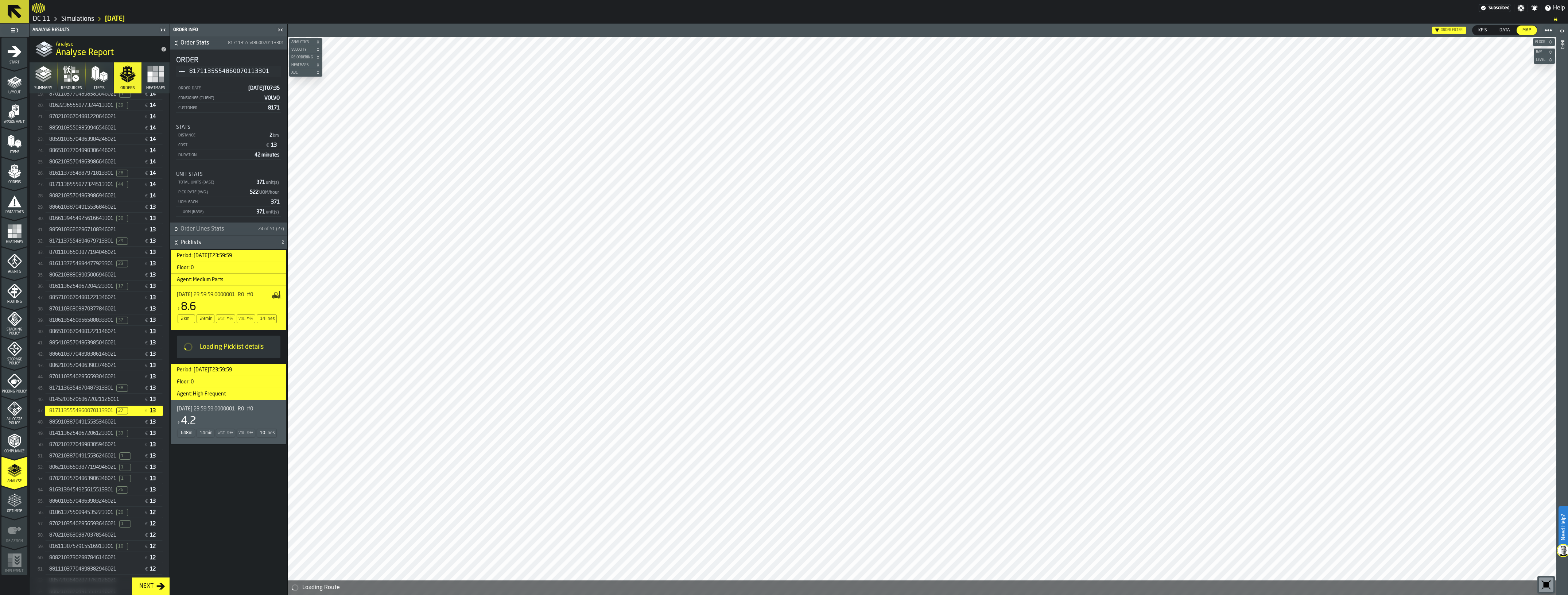
click at [86, 403] on span "814520362068672021126011" at bounding box center [84, 400] width 70 height 6
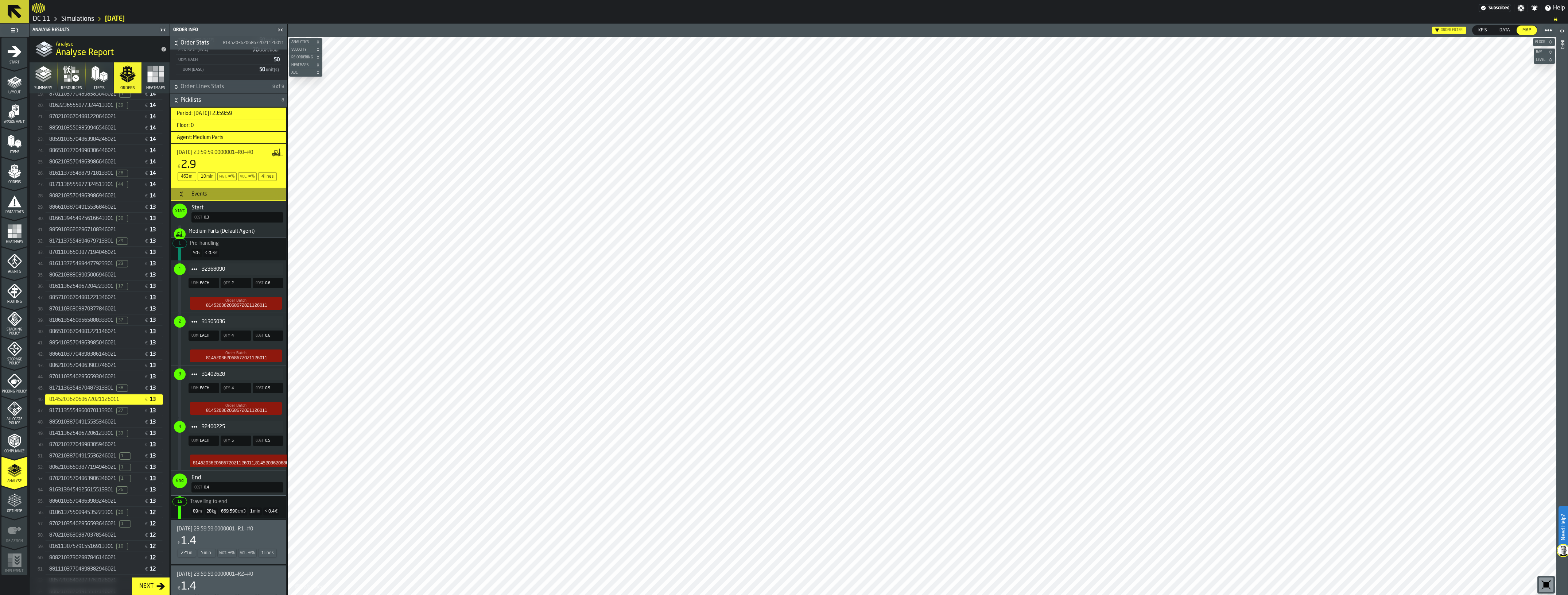
scroll to position [183, 0]
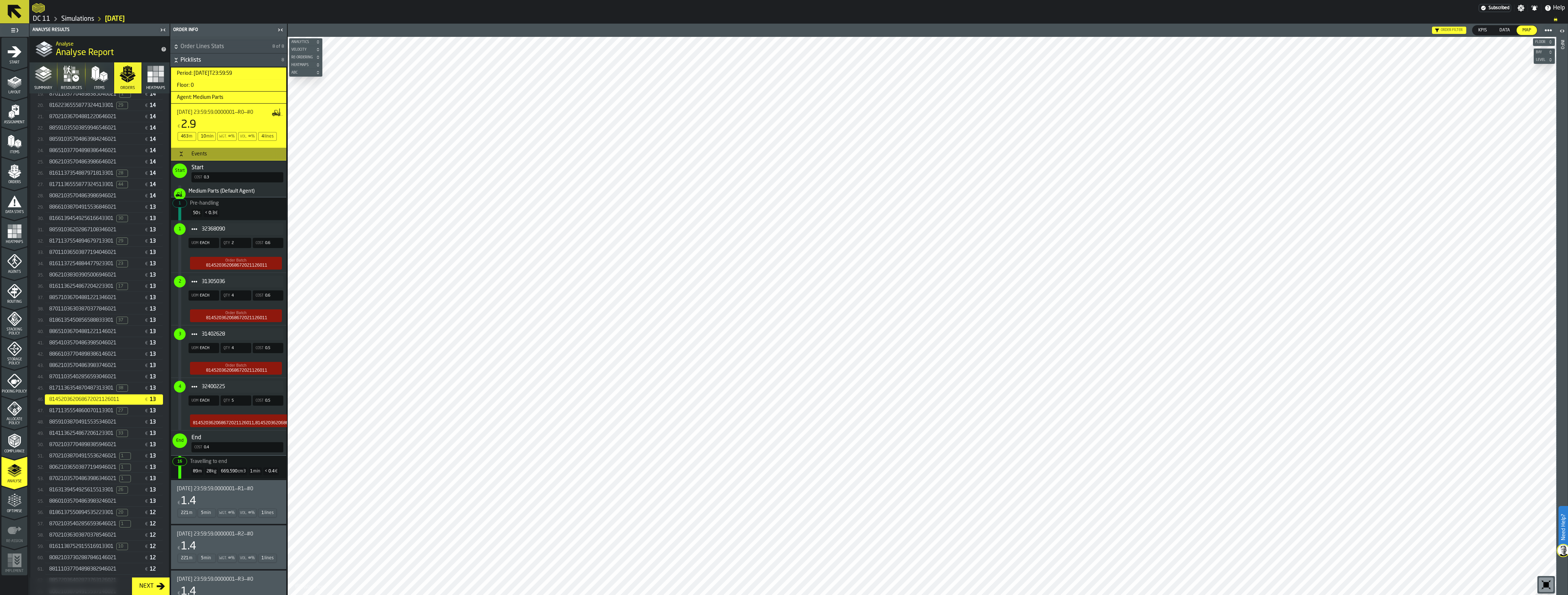
click at [232, 495] on div "€ 1.4" at bounding box center [227, 501] width 100 height 13
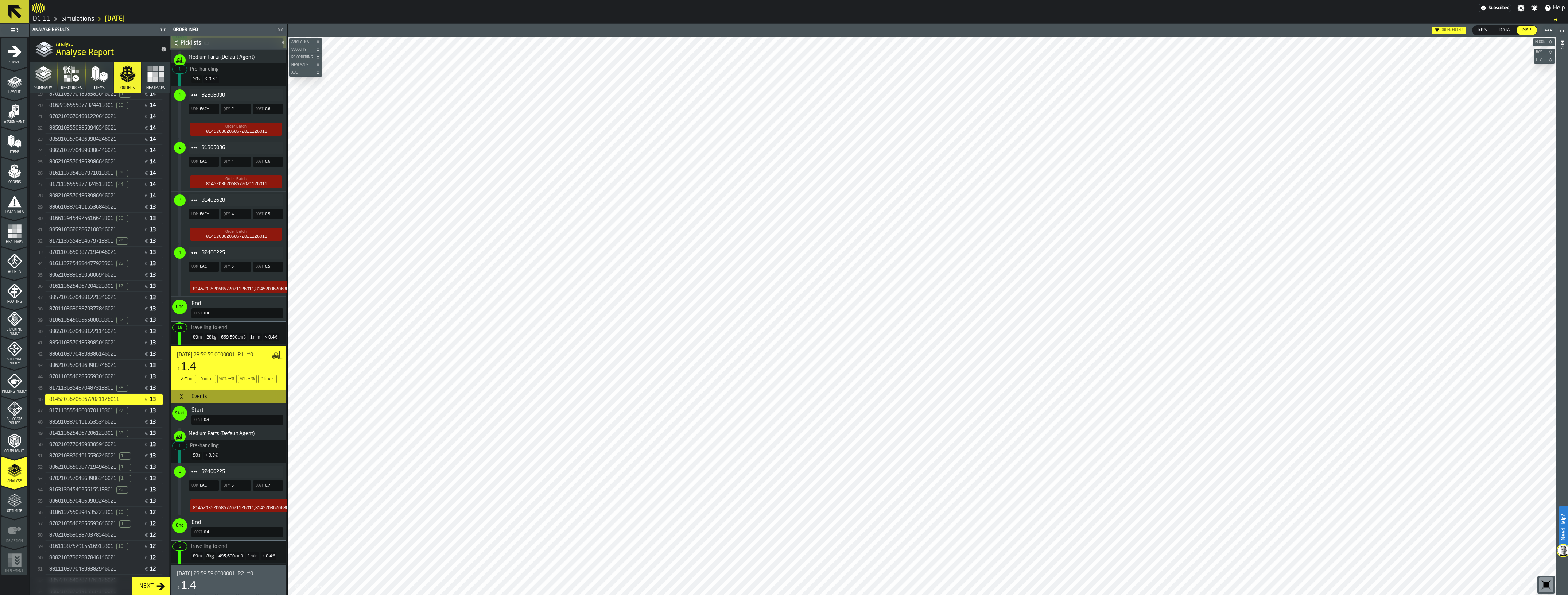
scroll to position [319, 0]
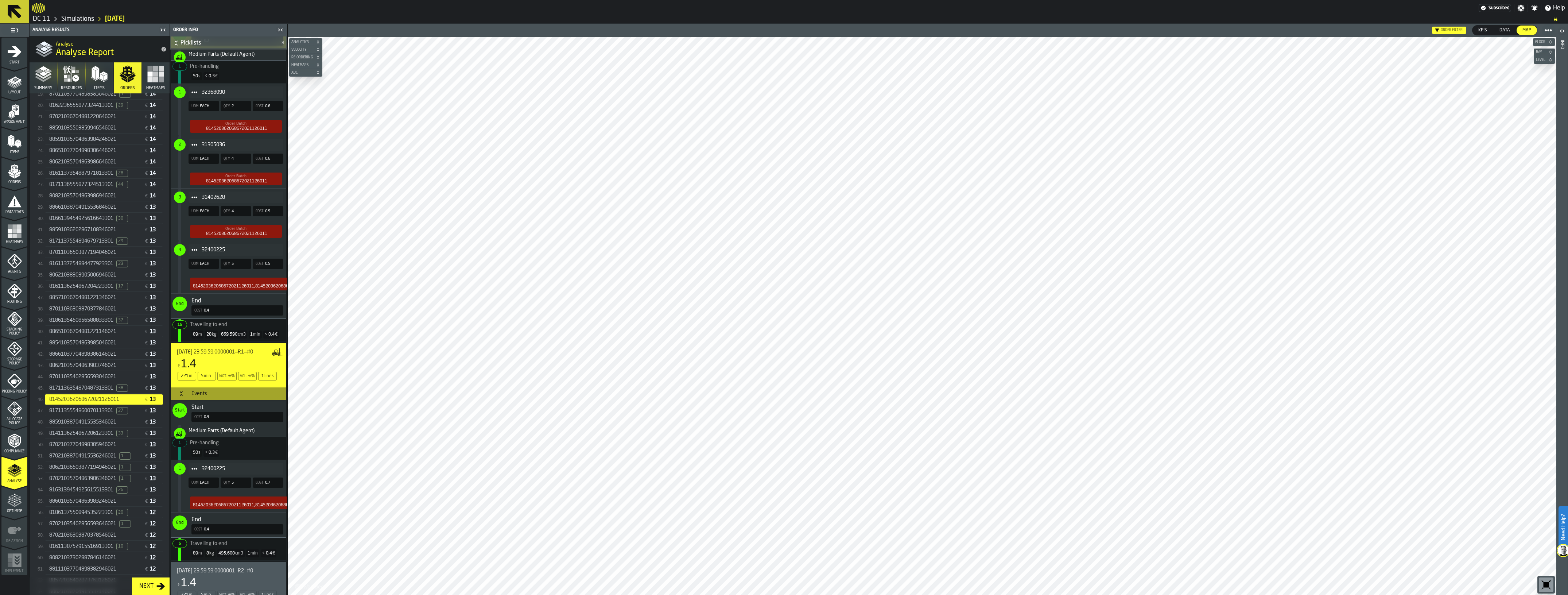
click at [104, 346] on span "88541035704863985046021" at bounding box center [83, 343] width 67 height 6
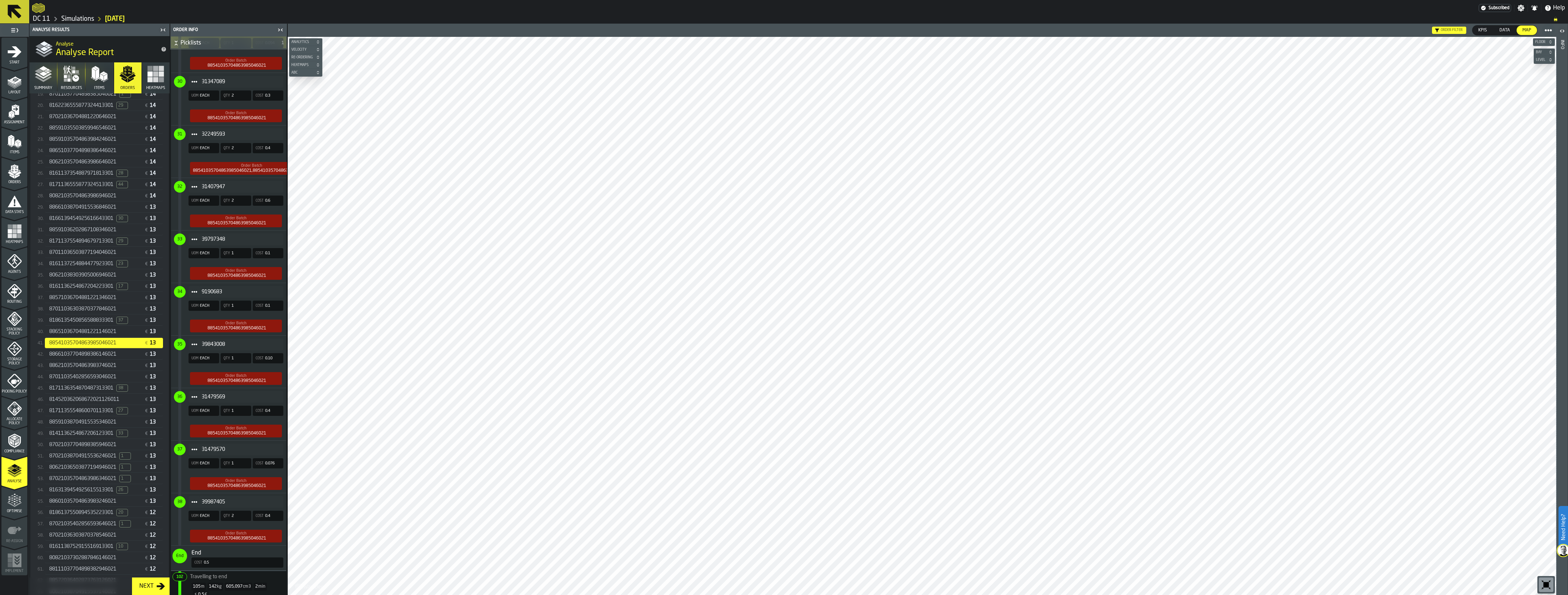
scroll to position [33, 0]
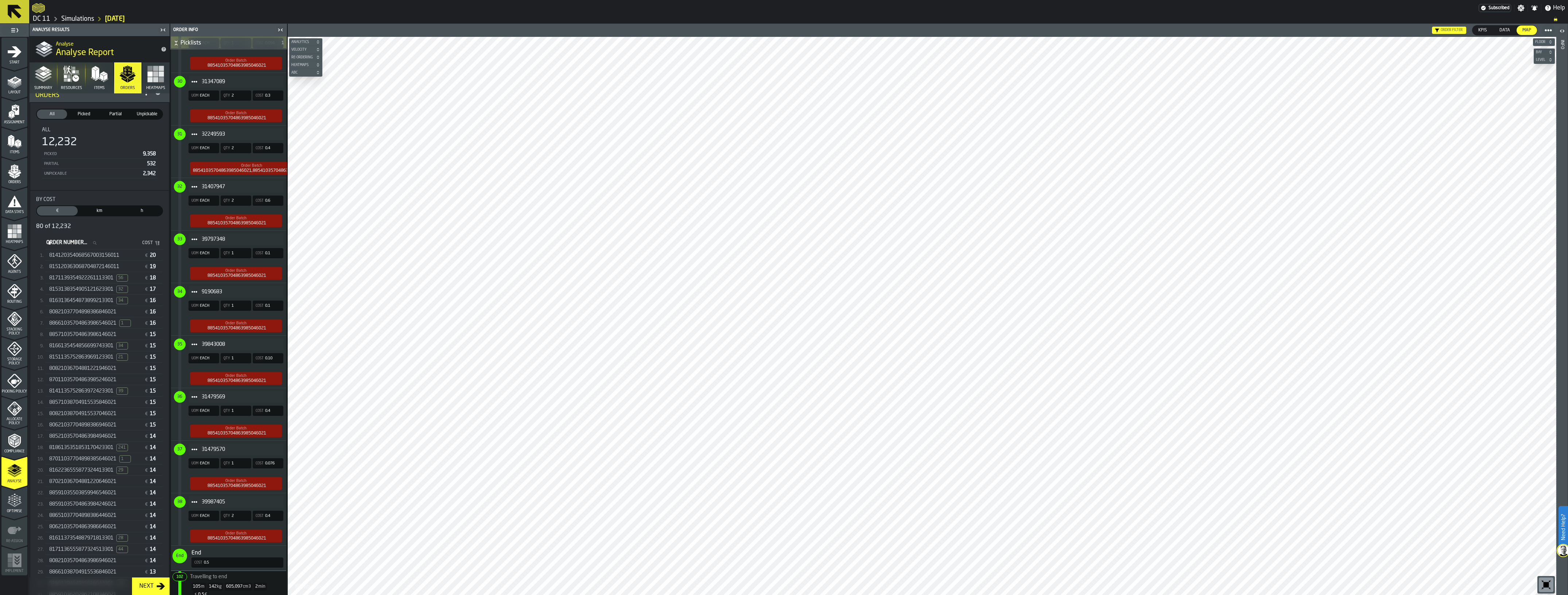
click at [81, 314] on span "80821037704898386846021" at bounding box center [83, 312] width 67 height 6
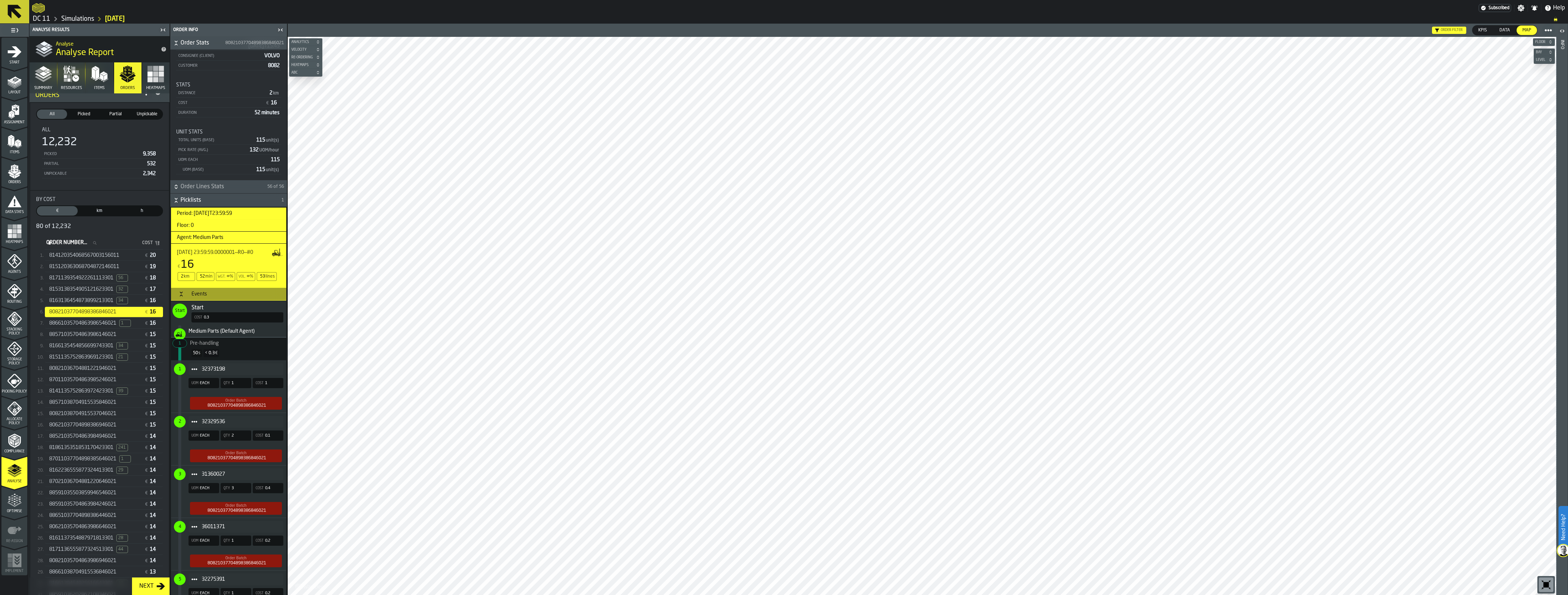
scroll to position [46, 0]
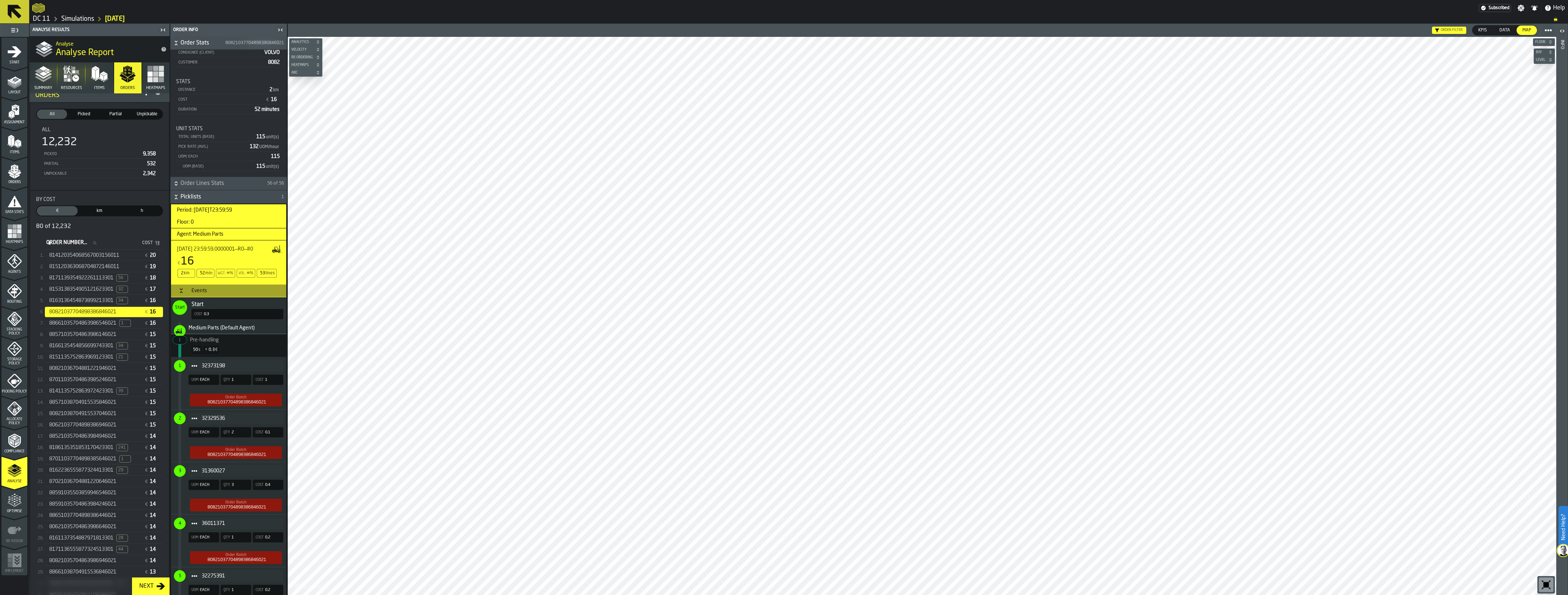
click at [102, 245] on input "Order Number... Order Number..." at bounding box center [74, 243] width 58 height 10
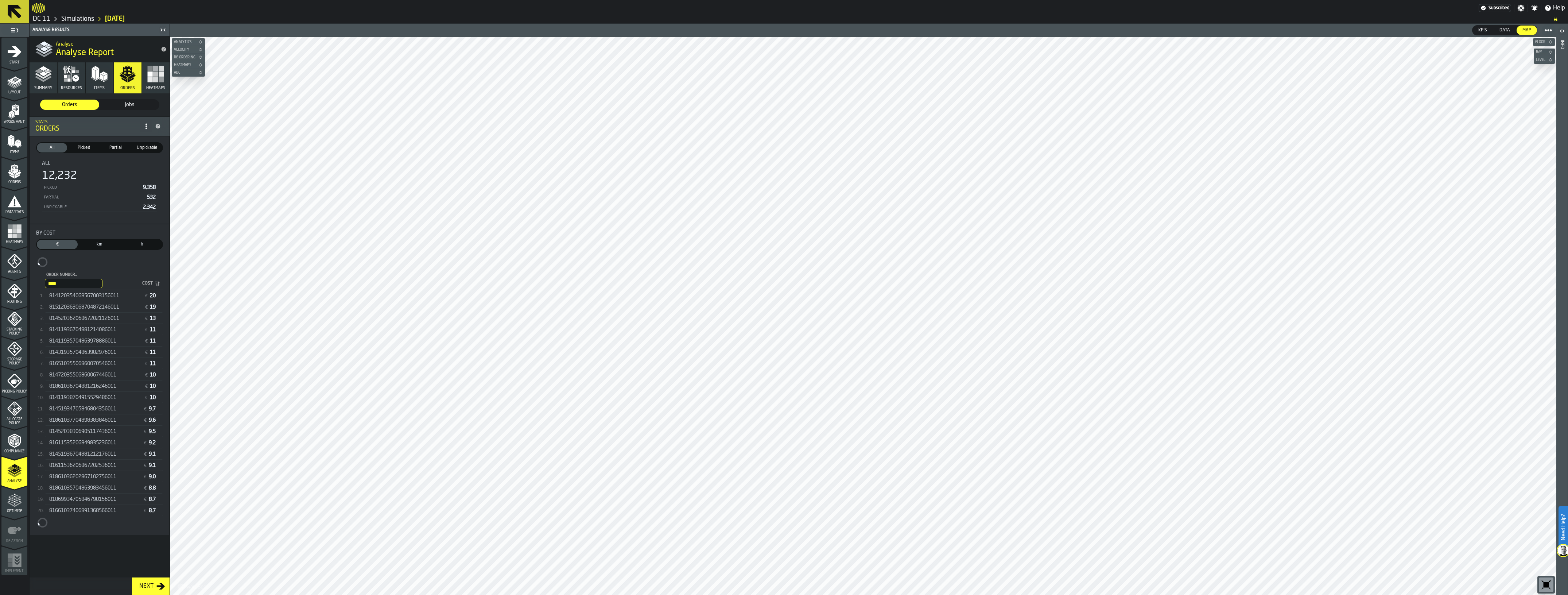
scroll to position [0, 0]
type input "****"
click at [116, 380] on span "81861036704881216246011" at bounding box center [83, 379] width 67 height 6
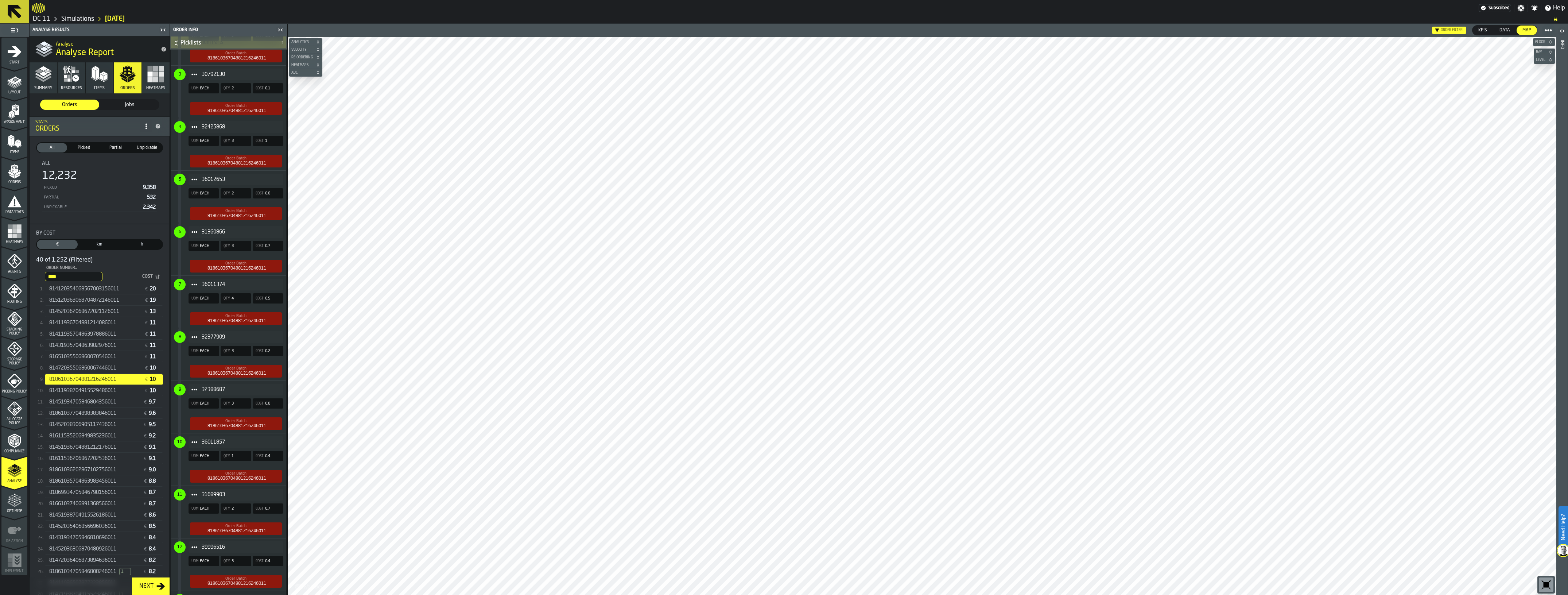
scroll to position [77, 0]
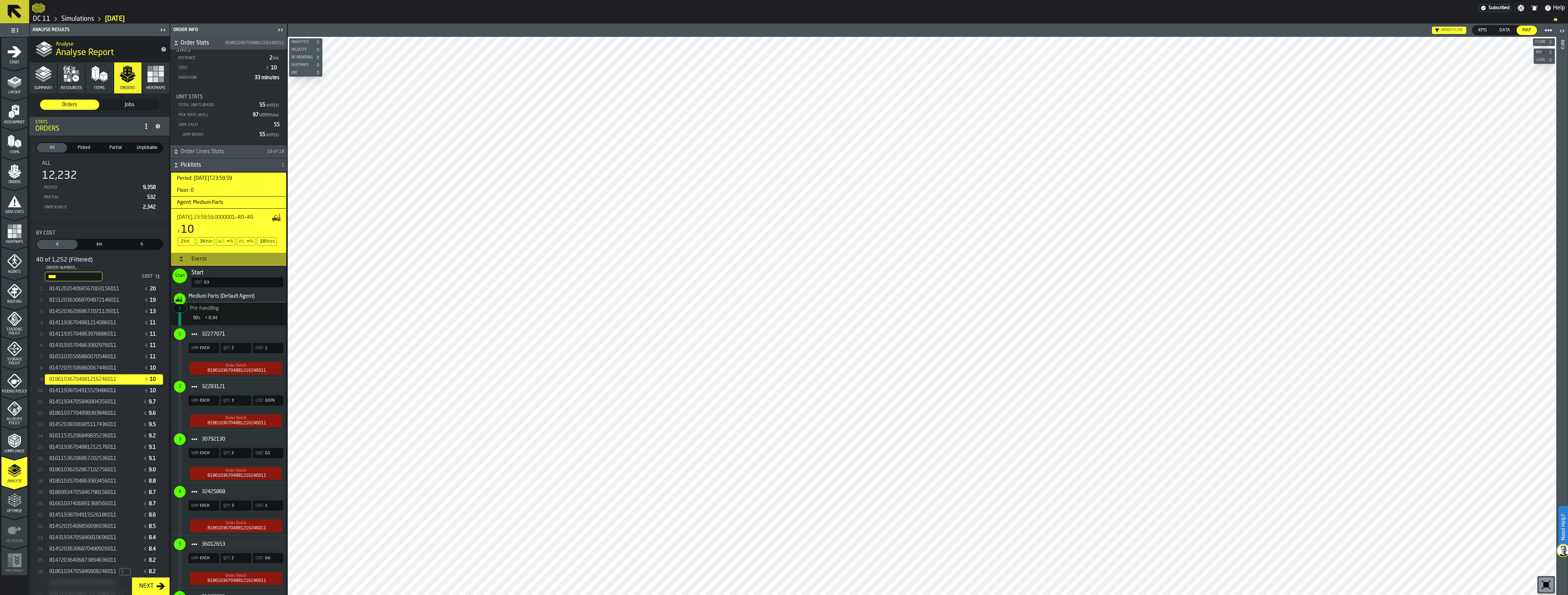
click at [127, 331] on div "81411935704863978886011" at bounding box center [96, 334] width 93 height 6
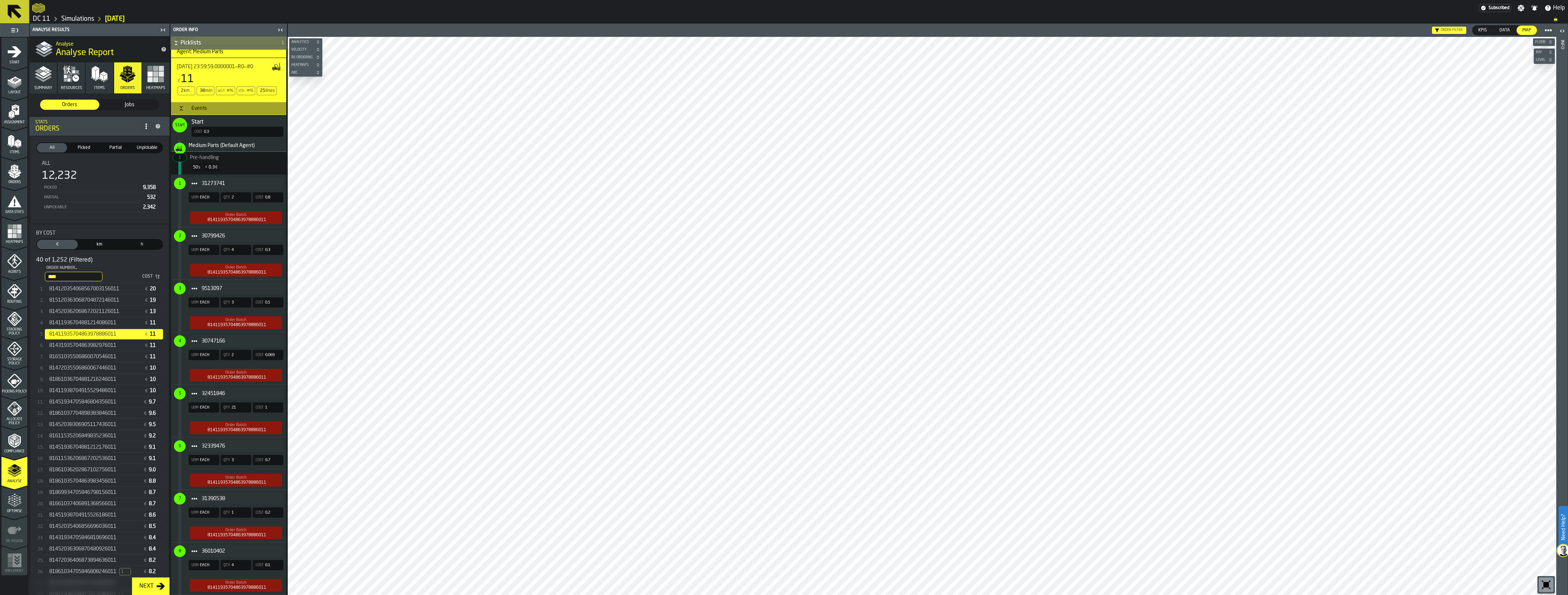
scroll to position [0, 0]
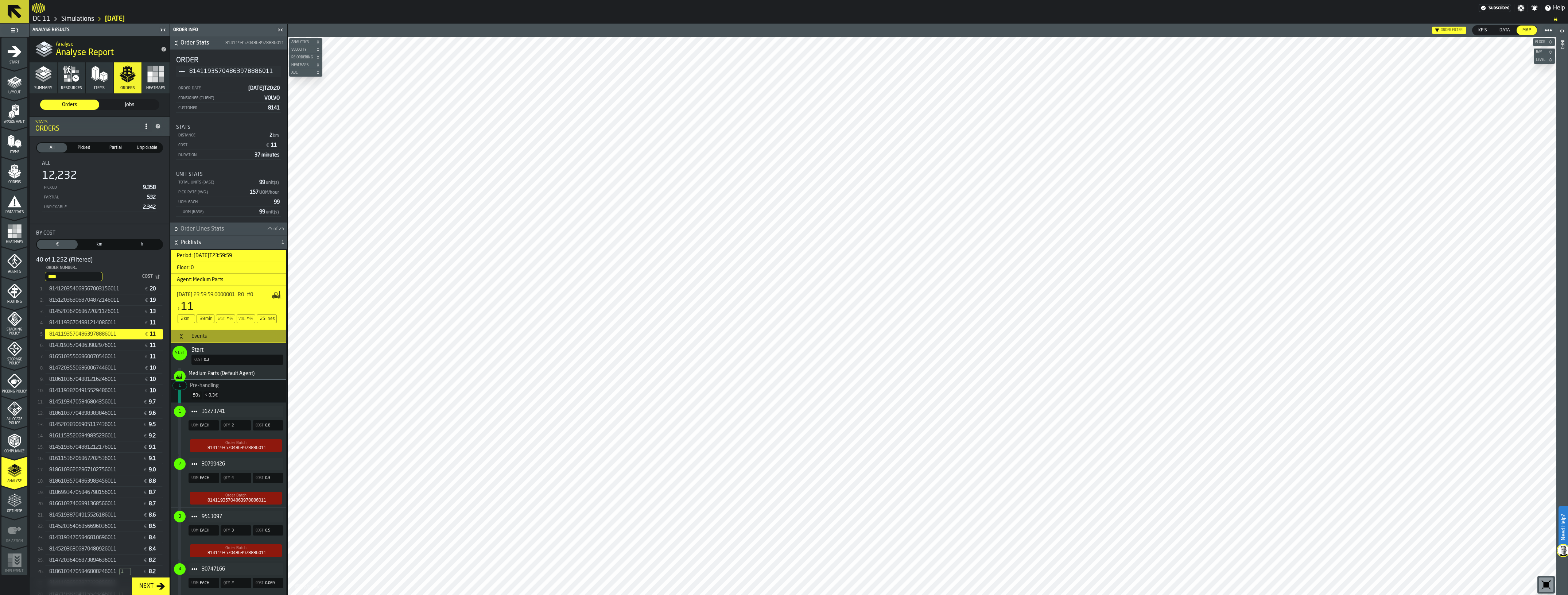
click at [125, 313] on div "814520362068672021126011" at bounding box center [96, 312] width 93 height 6
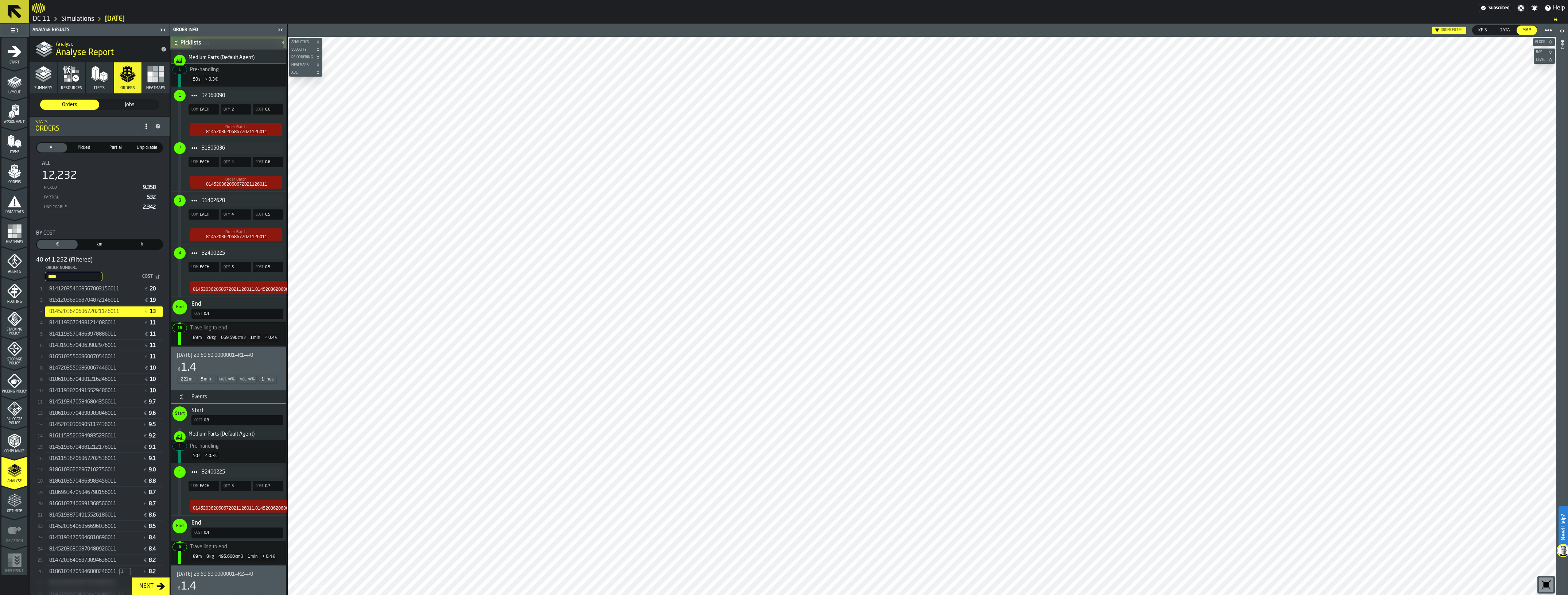
scroll to position [456, 0]
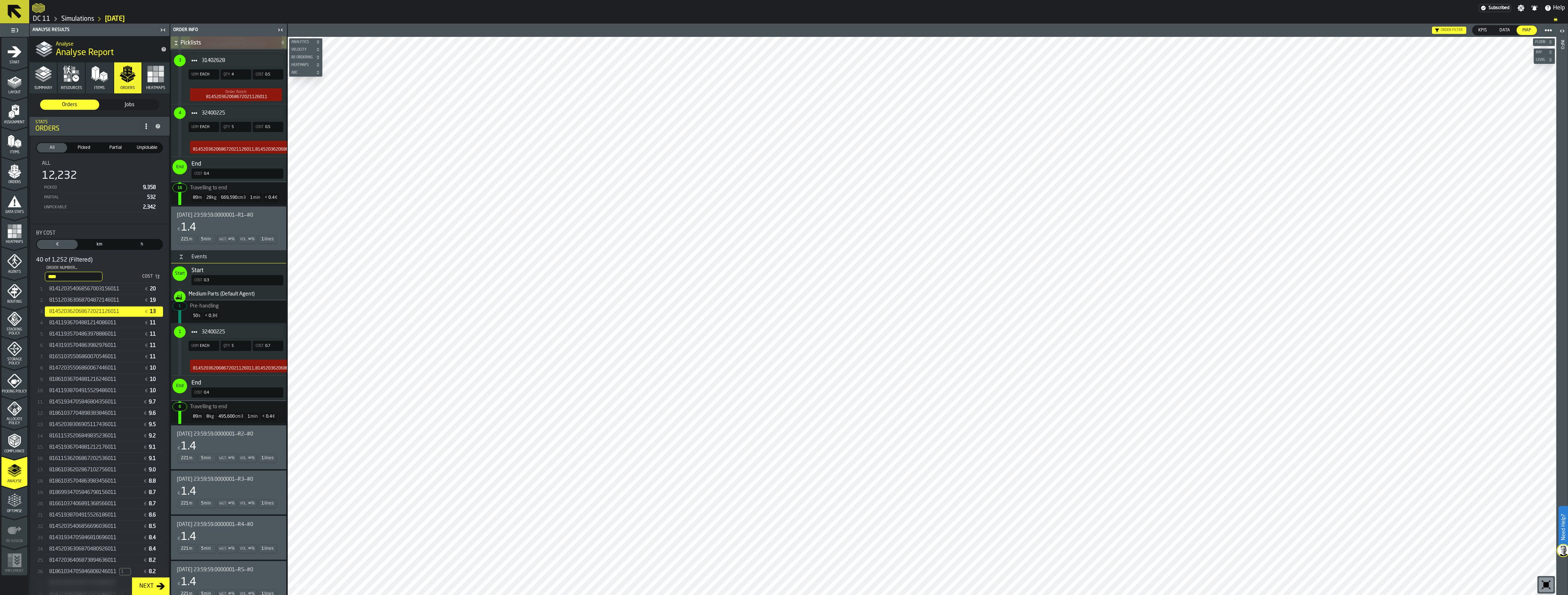
click at [211, 438] on div "2025-09-04 23:59:59.0000001—R2—#0 € 1.4 221 m 5 min Wgt. ∞ % Vol. ∞ % 1 lines" at bounding box center [227, 447] width 100 height 32
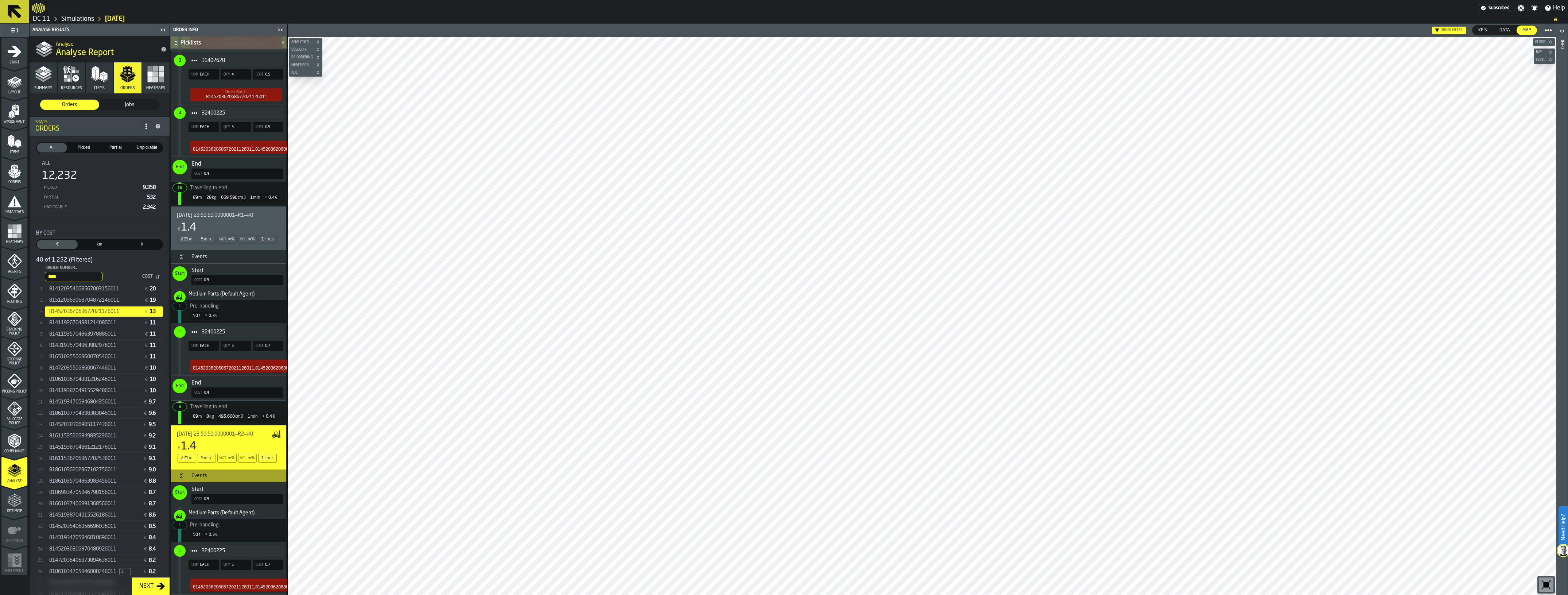
click at [205, 258] on div "Events" at bounding box center [199, 257] width 24 height 6
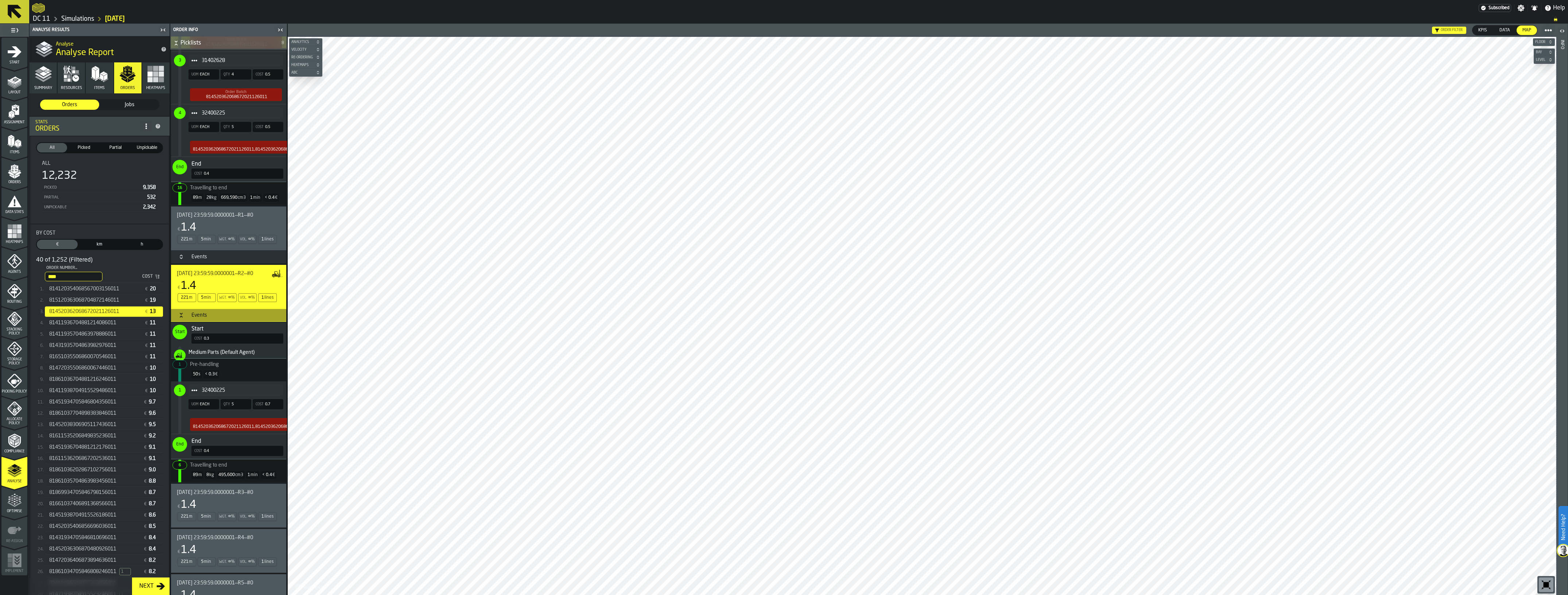
click at [198, 314] on div "Events" at bounding box center [199, 315] width 24 height 6
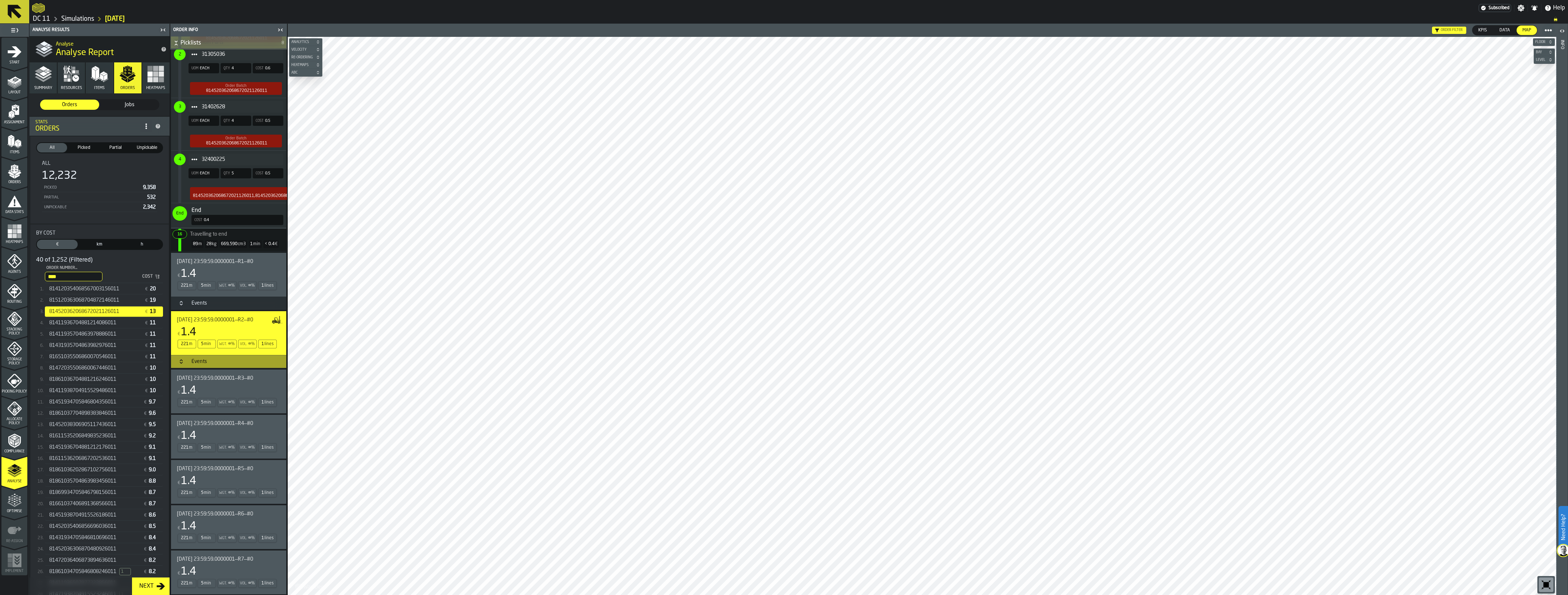
click at [196, 300] on div "Events" at bounding box center [199, 303] width 24 height 6
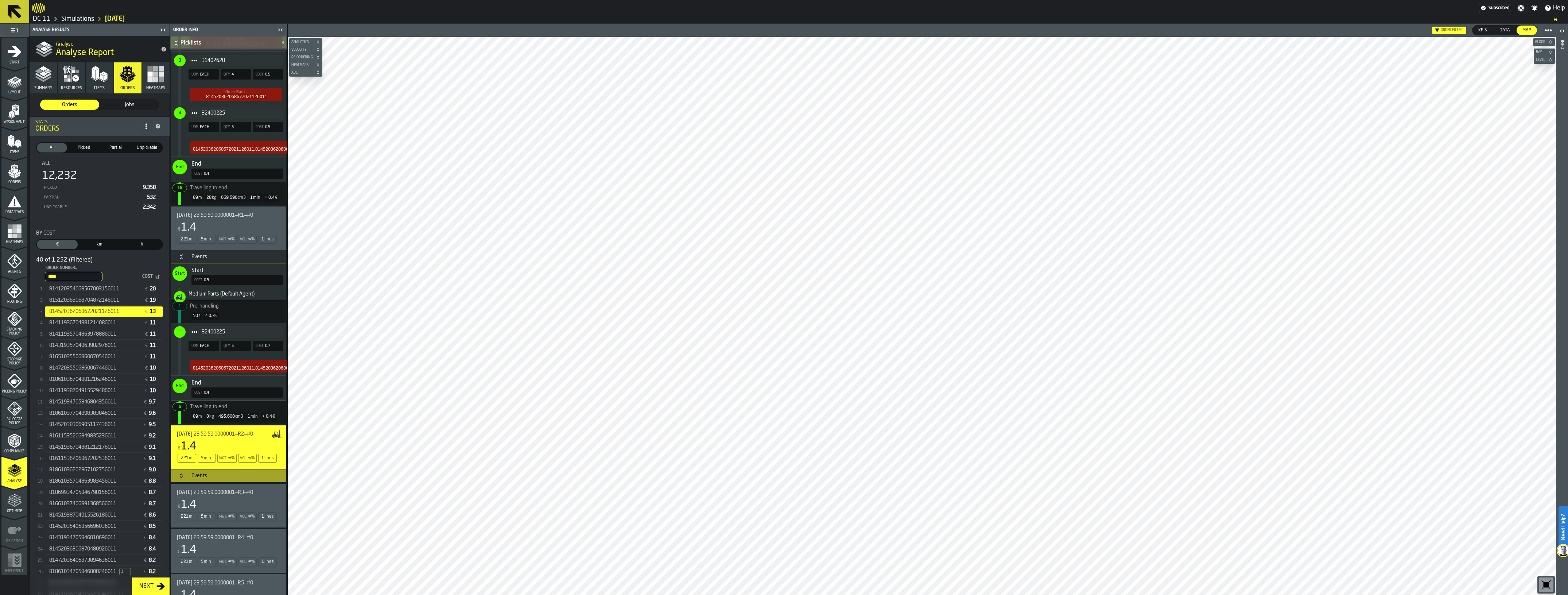
click at [180, 250] on div "2025-09-04 23:59:59.0000001—R1—#0 € 1.4 221 m 5 min Wgt. ∞ % Vol. ∞ % 1 lines" at bounding box center [228, 228] width 115 height 44
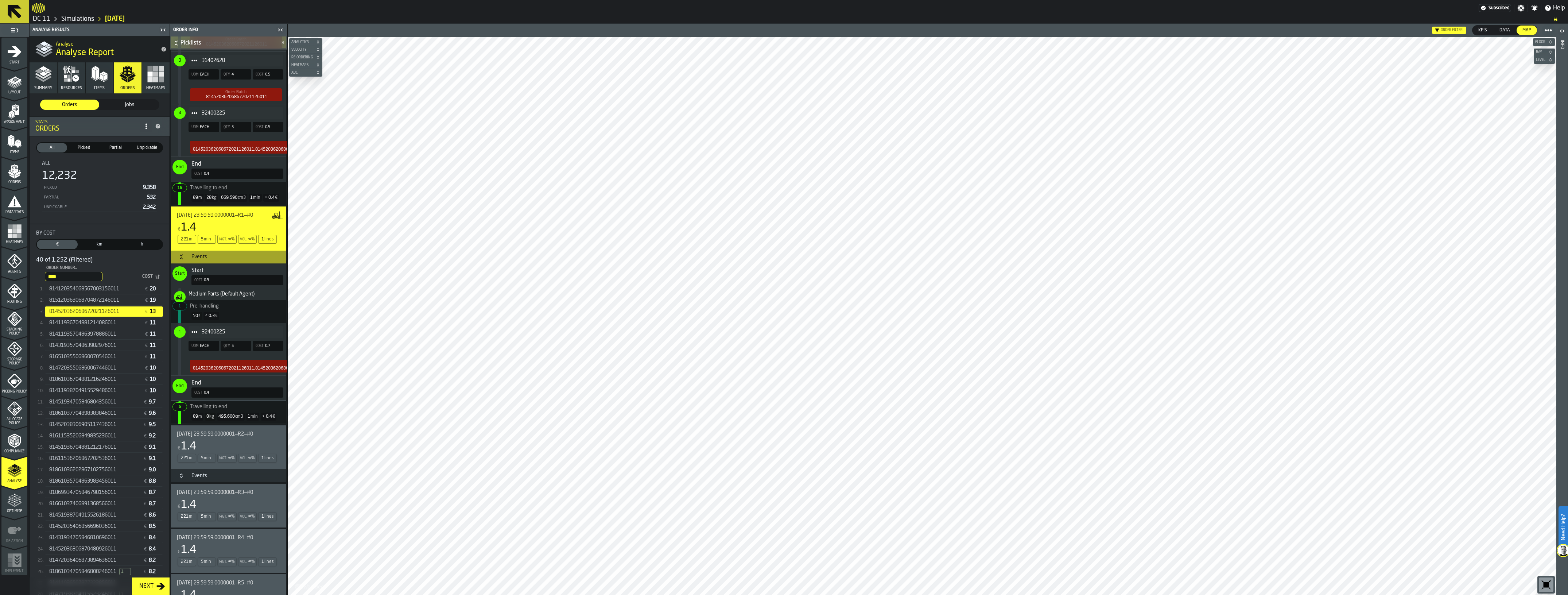
click at [192, 266] on div "Start Cost 0.3" at bounding box center [227, 276] width 113 height 25
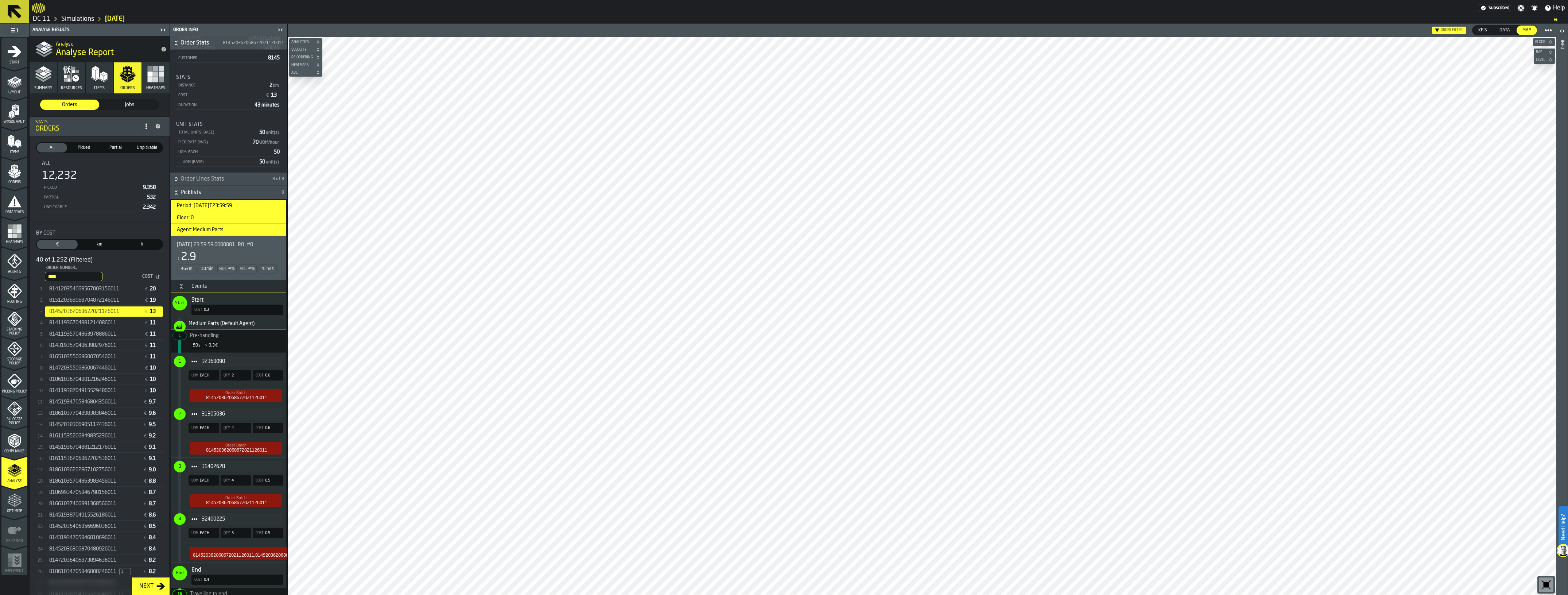
scroll to position [0, 0]
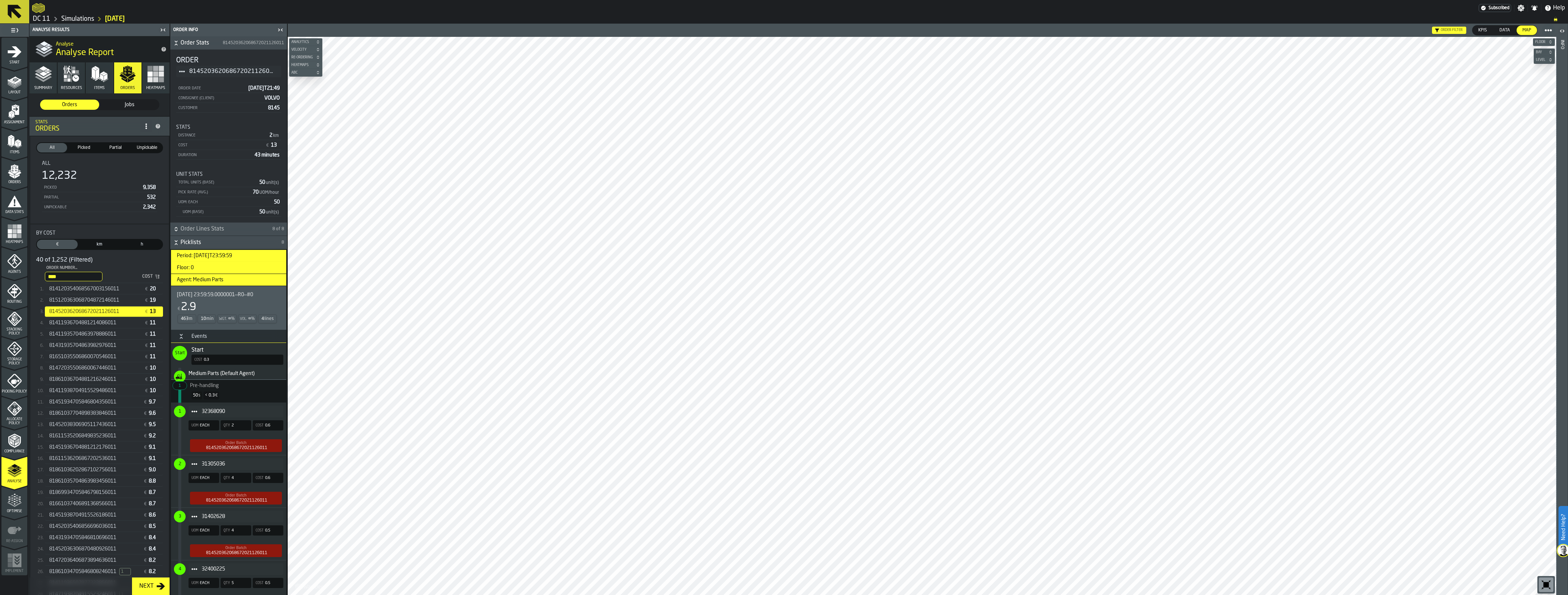
click at [206, 342] on h3 "Events" at bounding box center [228, 337] width 115 height 13
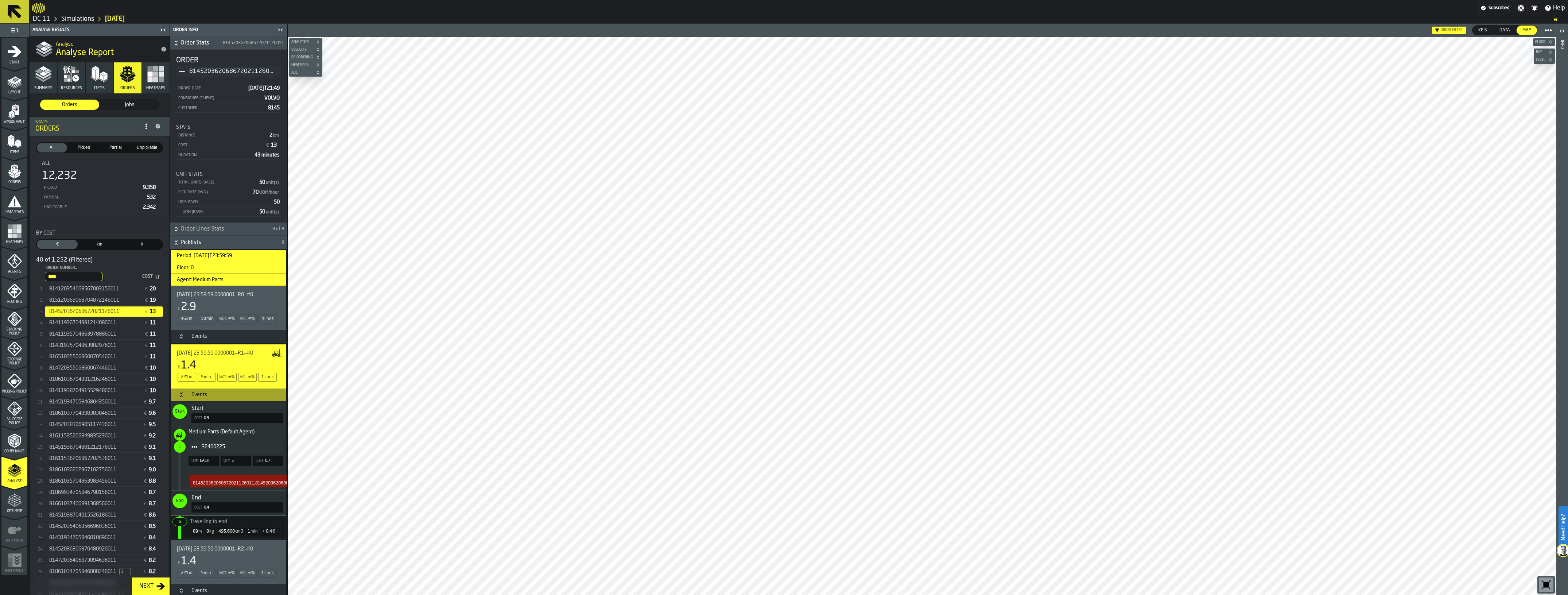
click at [197, 398] on div "Events" at bounding box center [199, 395] width 24 height 6
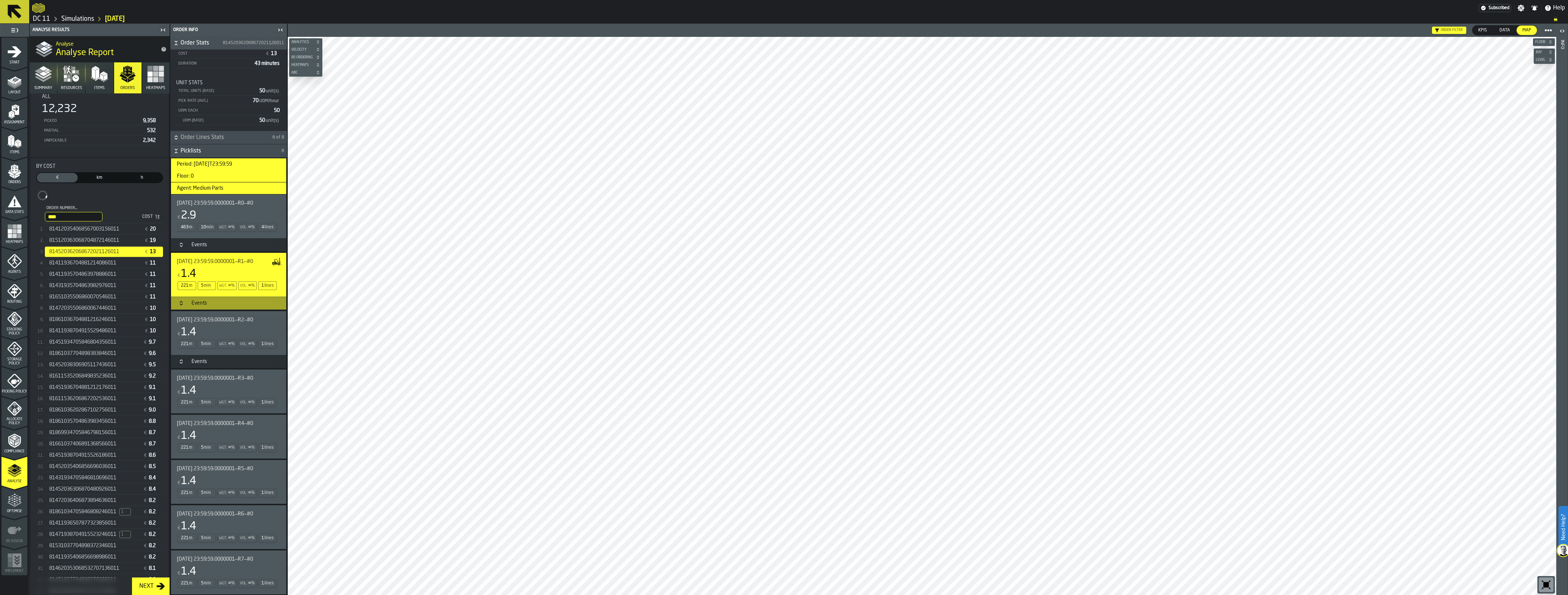
scroll to position [169, 0]
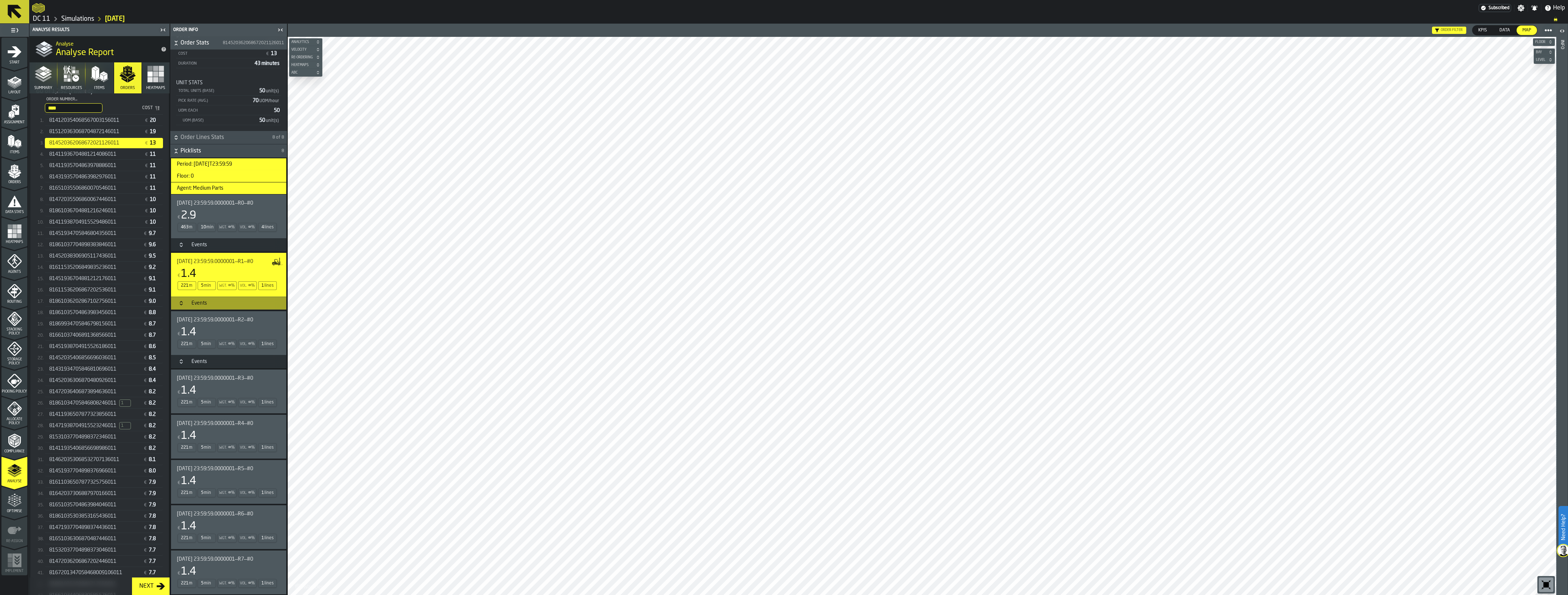
click at [116, 496] on span "81642037306887970166011" at bounding box center [83, 494] width 67 height 6
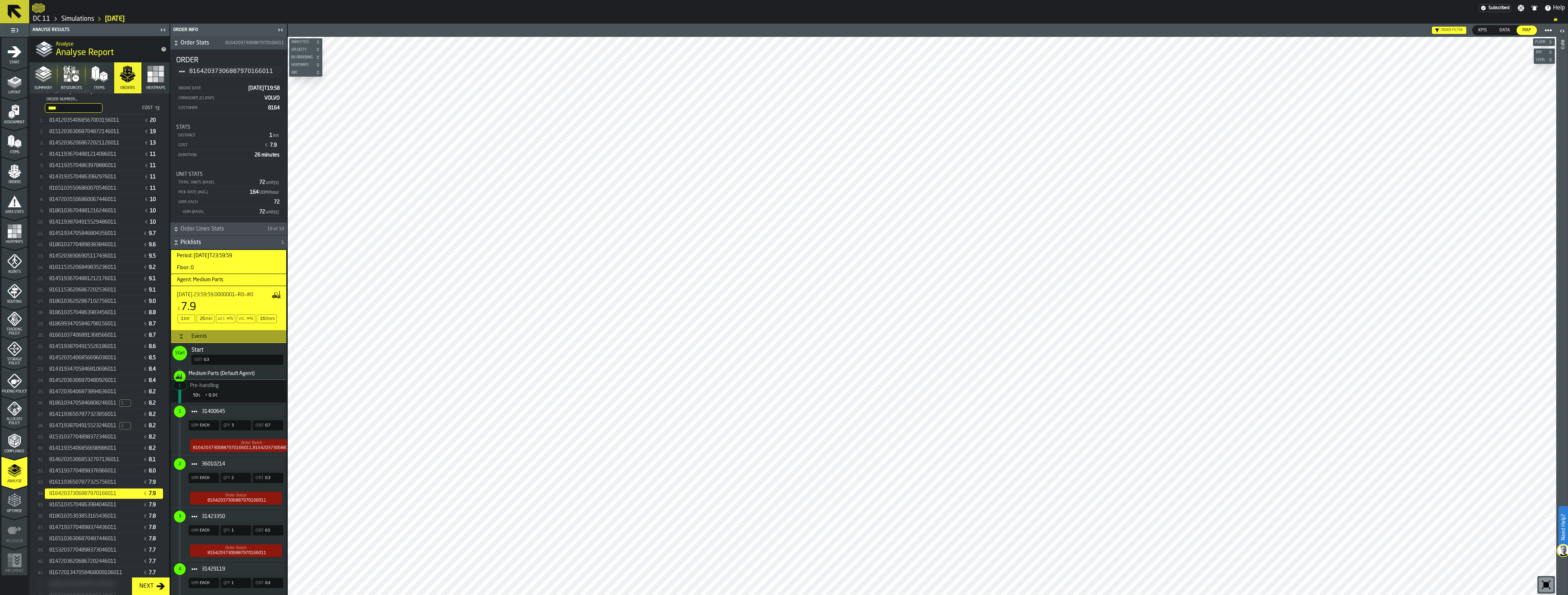
click at [228, 385] on span "Pre-handling" at bounding box center [227, 384] width 110 height 9
click at [212, 336] on h3 "Events" at bounding box center [228, 337] width 115 height 13
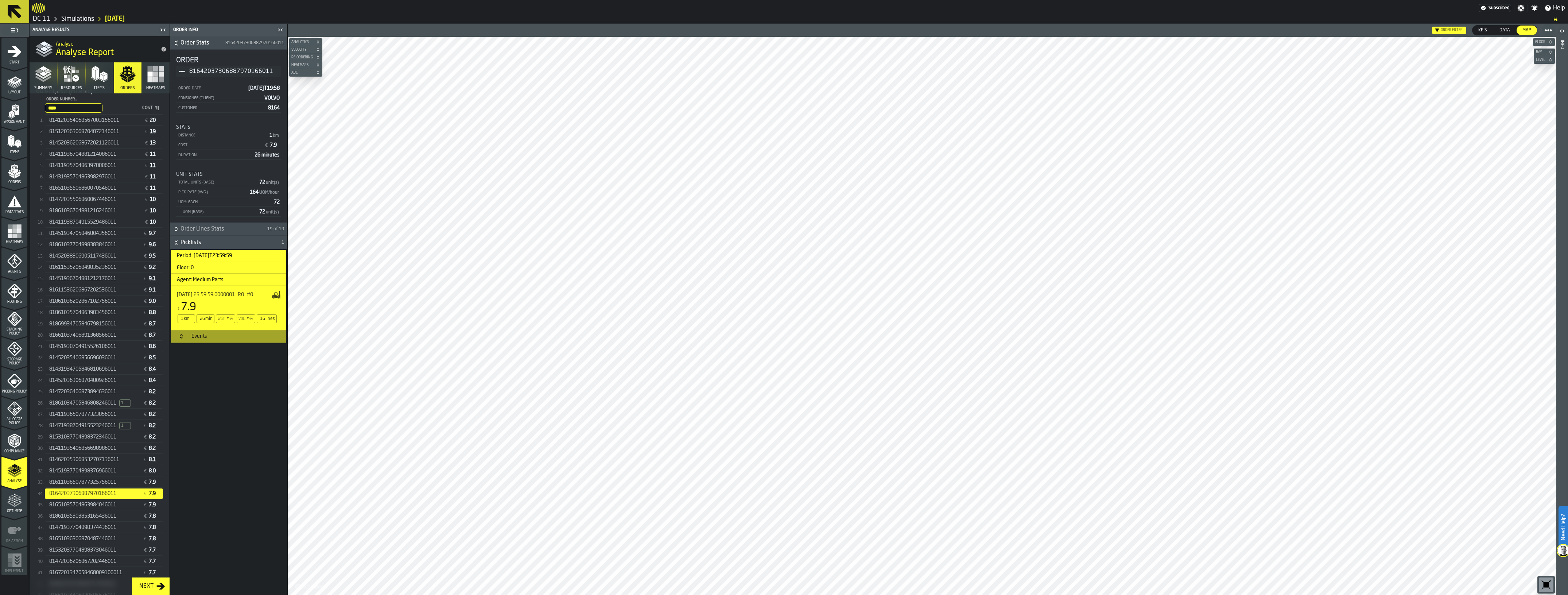
click at [212, 336] on h3 "Events" at bounding box center [228, 337] width 115 height 13
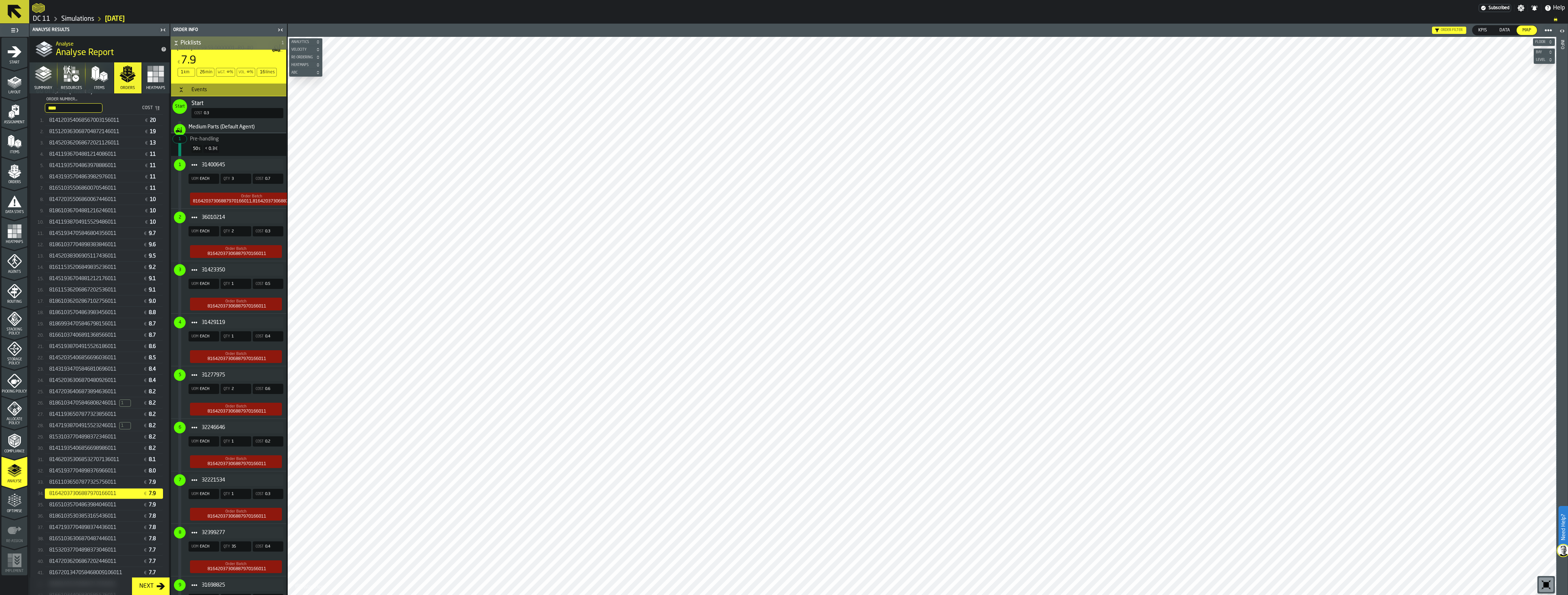
scroll to position [0, 0]
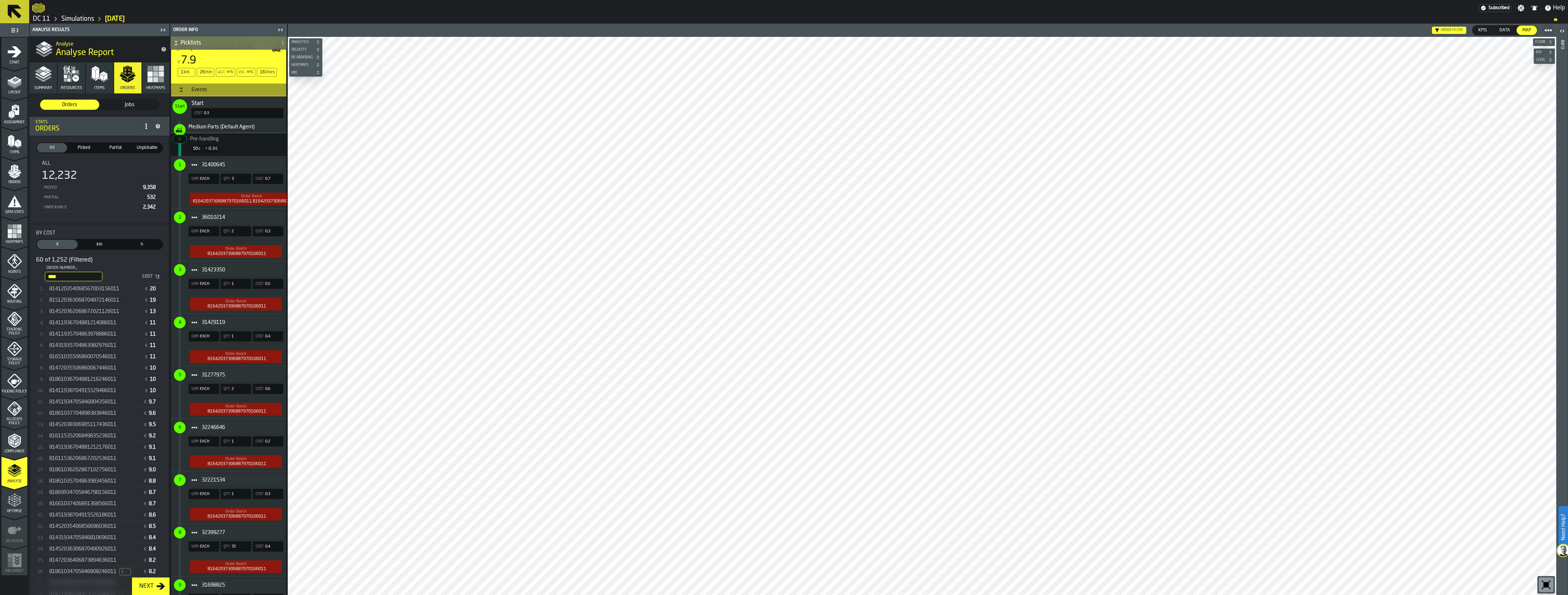
click at [88, 149] on span "Picked" at bounding box center [83, 147] width 27 height 7
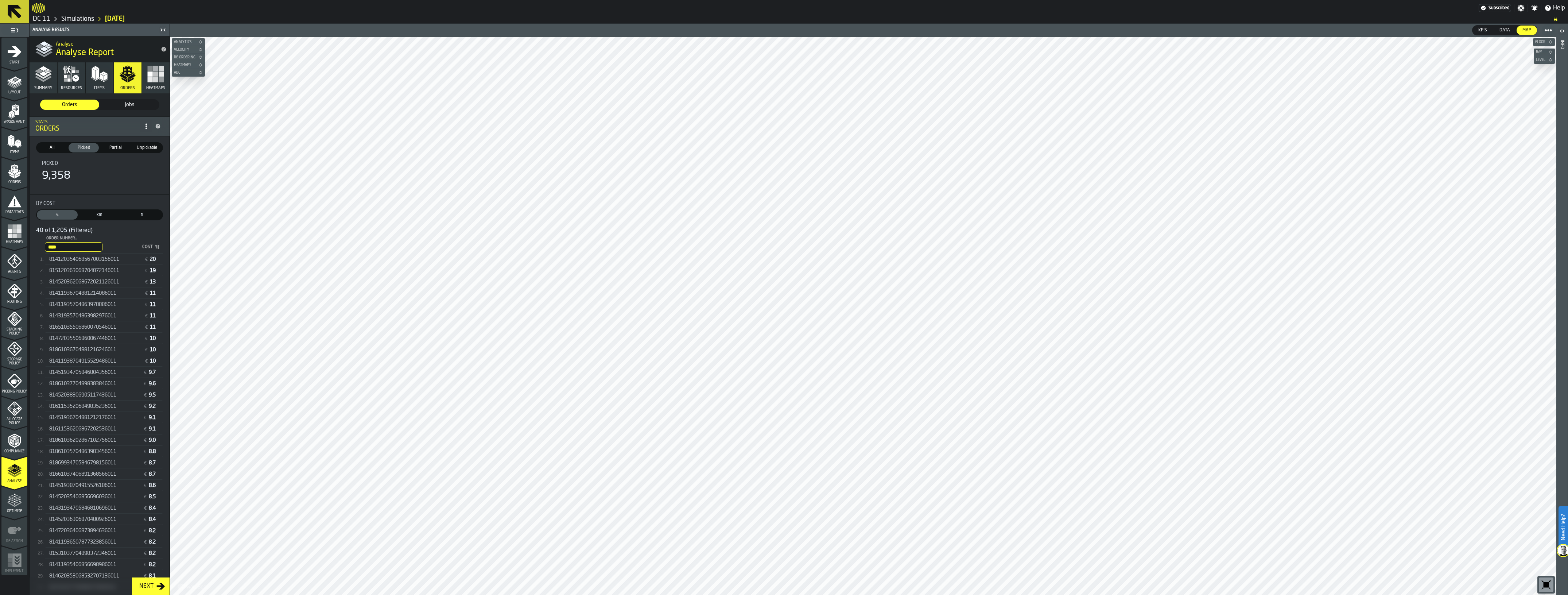
click at [114, 101] on span "Jobs" at bounding box center [129, 105] width 53 height 7
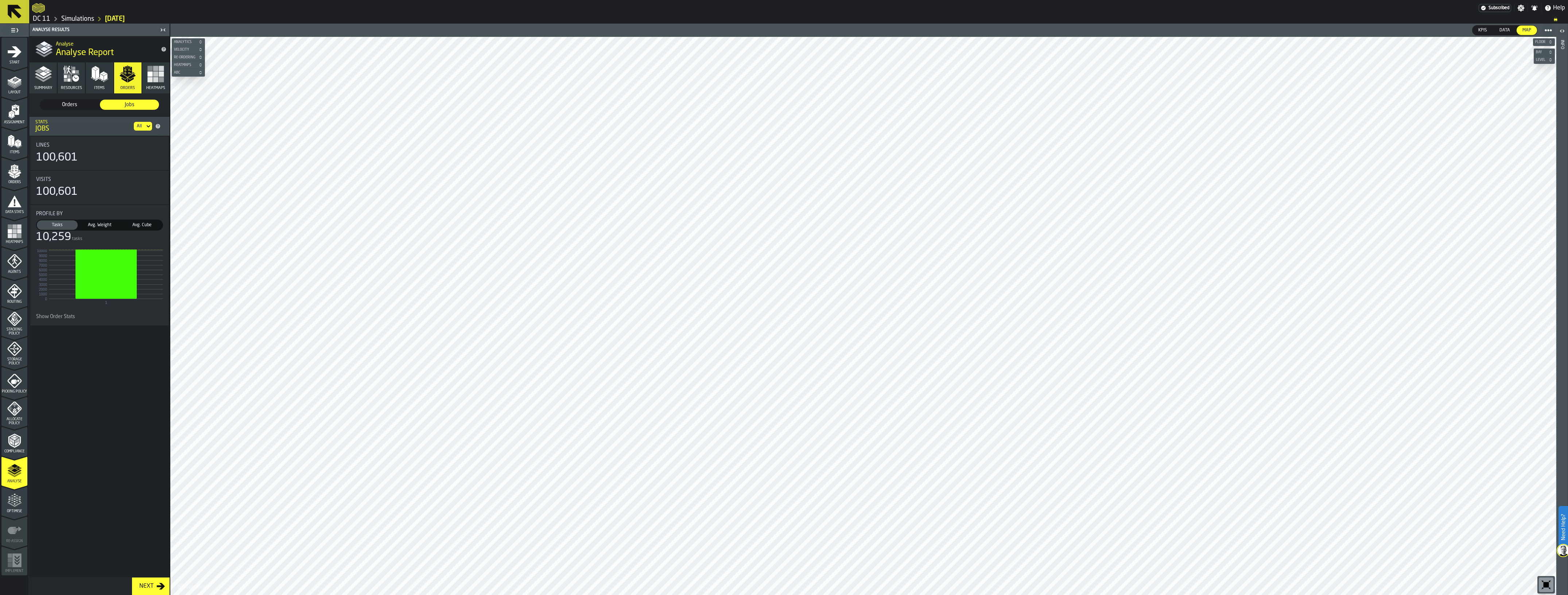
click at [93, 87] on button "Items" at bounding box center [99, 77] width 27 height 31
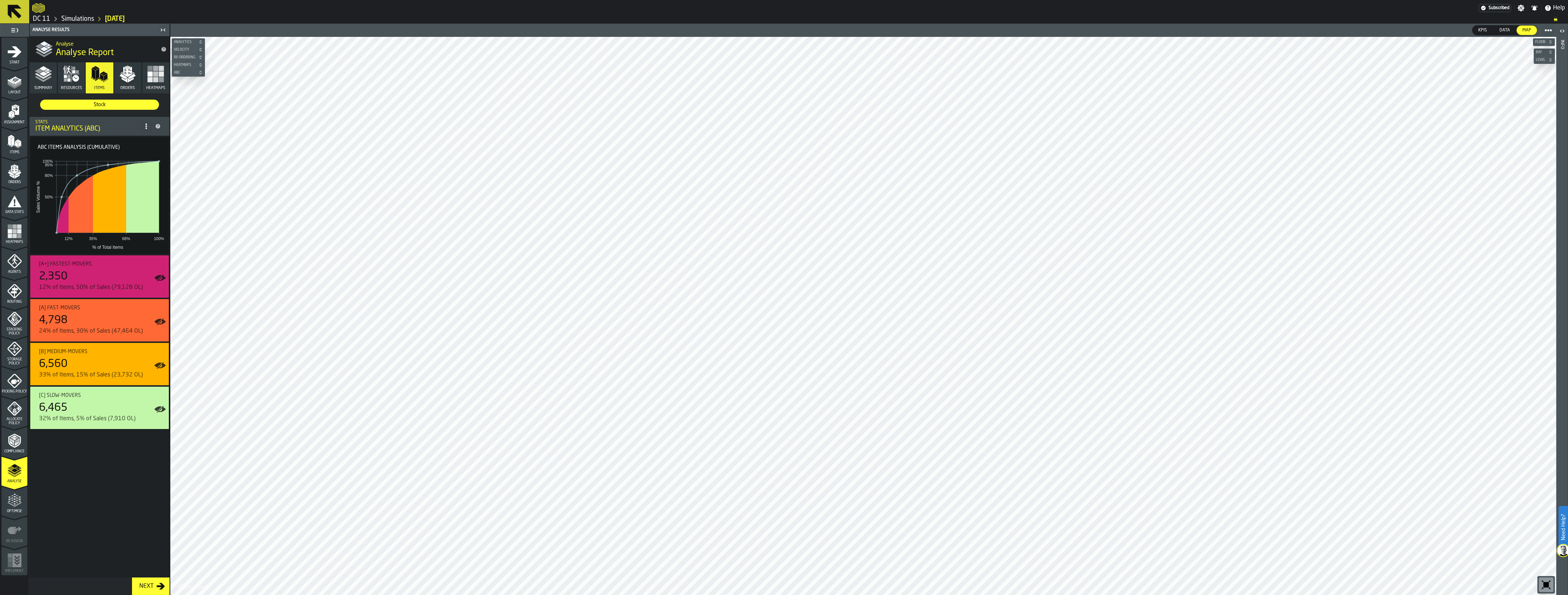
click at [69, 85] on button "Resources" at bounding box center [71, 77] width 27 height 31
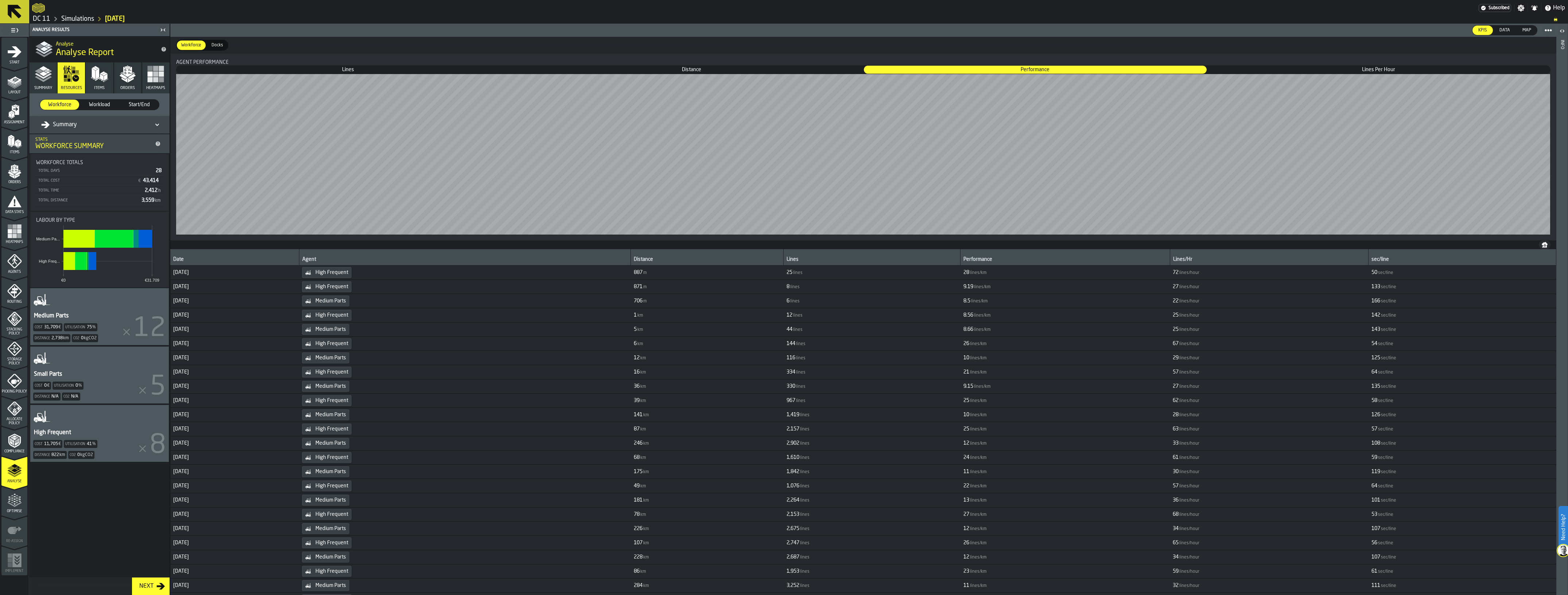
click at [47, 83] on button "Summary" at bounding box center [43, 77] width 27 height 31
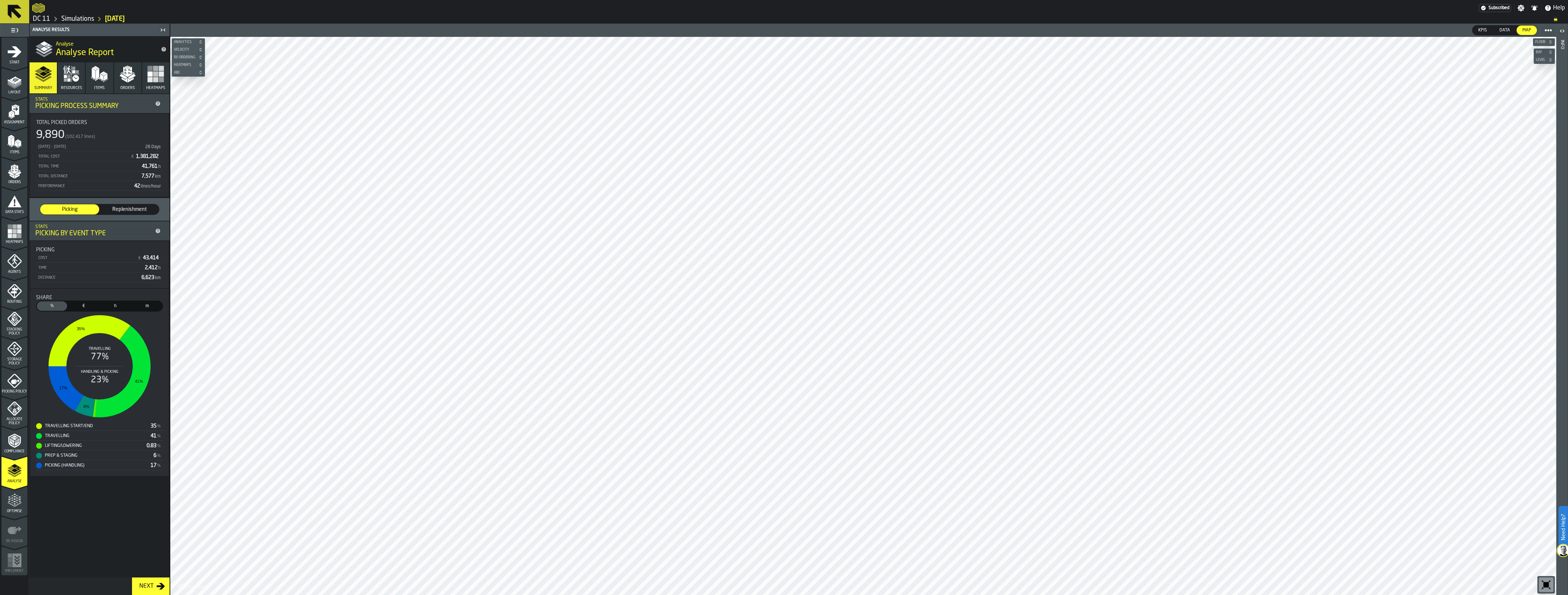
click at [113, 206] on span "Replenishment" at bounding box center [129, 209] width 53 height 7
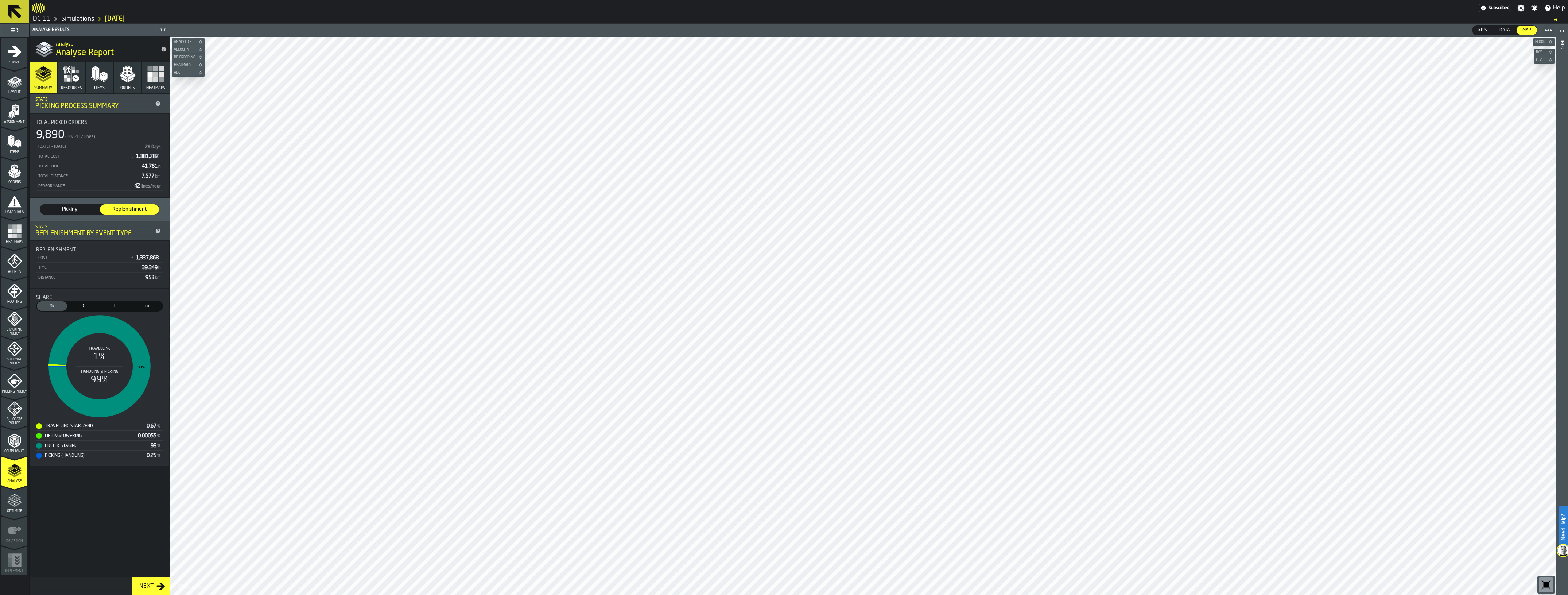
click at [24, 260] on div "Agents" at bounding box center [14, 264] width 26 height 20
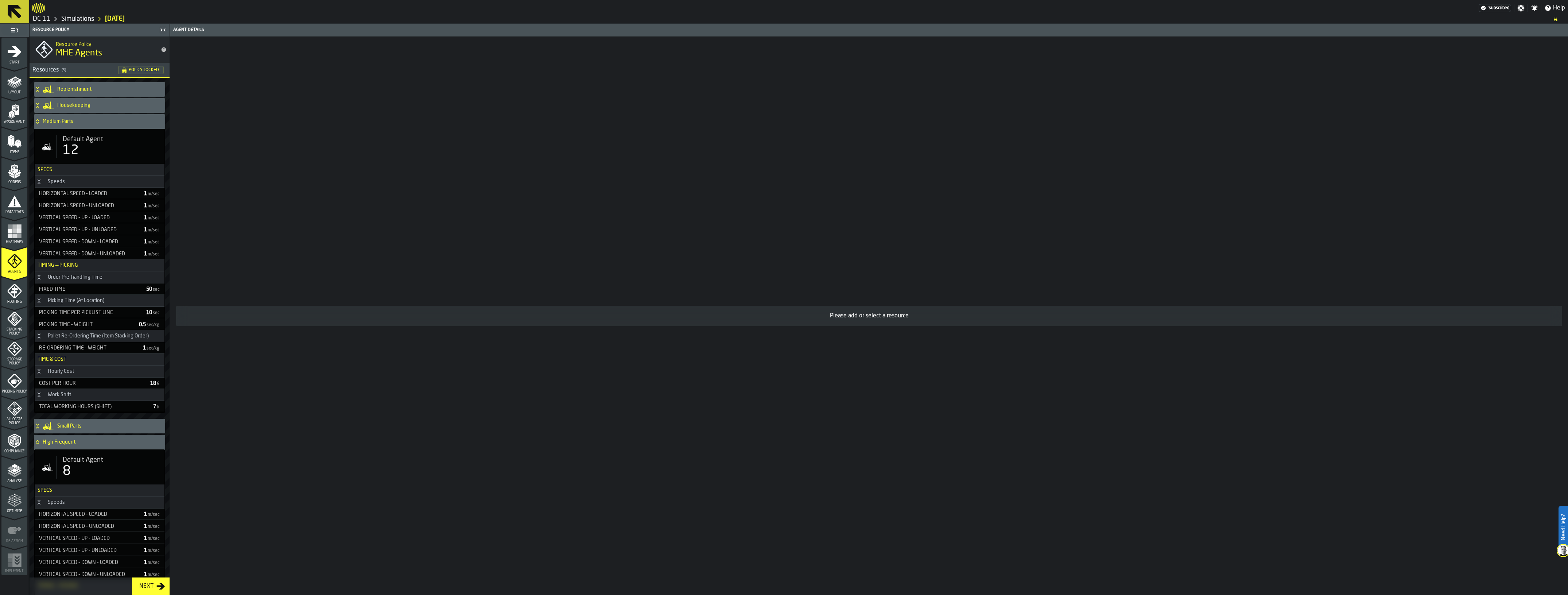
click at [88, 91] on h4 "Replenishment" at bounding box center [110, 90] width 105 height 6
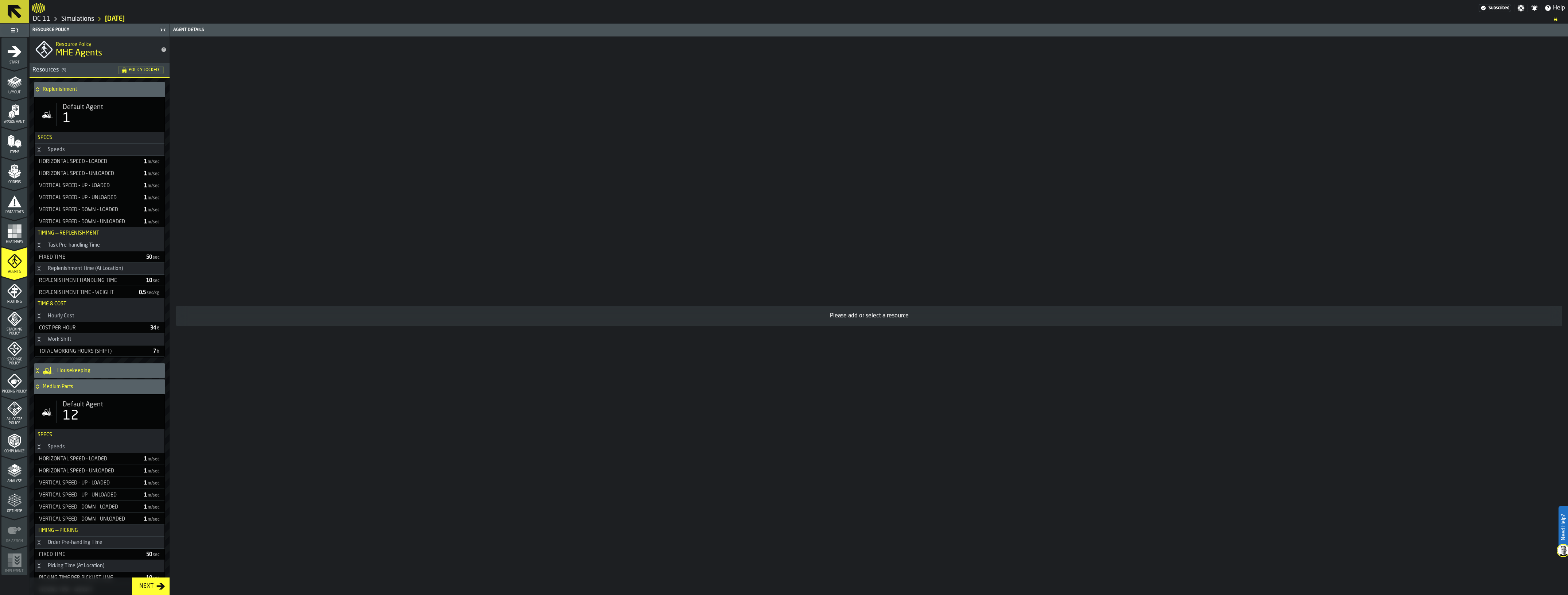
click at [19, 467] on icon "menu Analyse" at bounding box center [15, 471] width 15 height 15
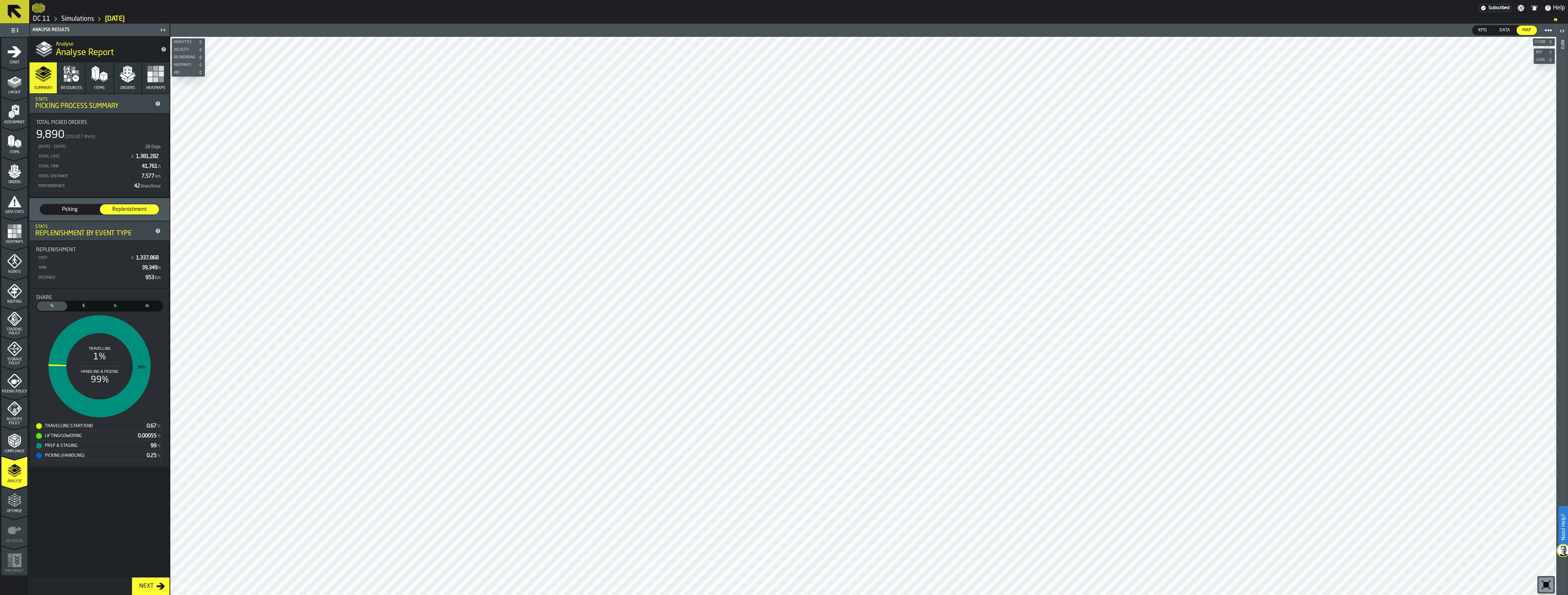
click at [79, 80] on icon "button" at bounding box center [71, 74] width 18 height 18
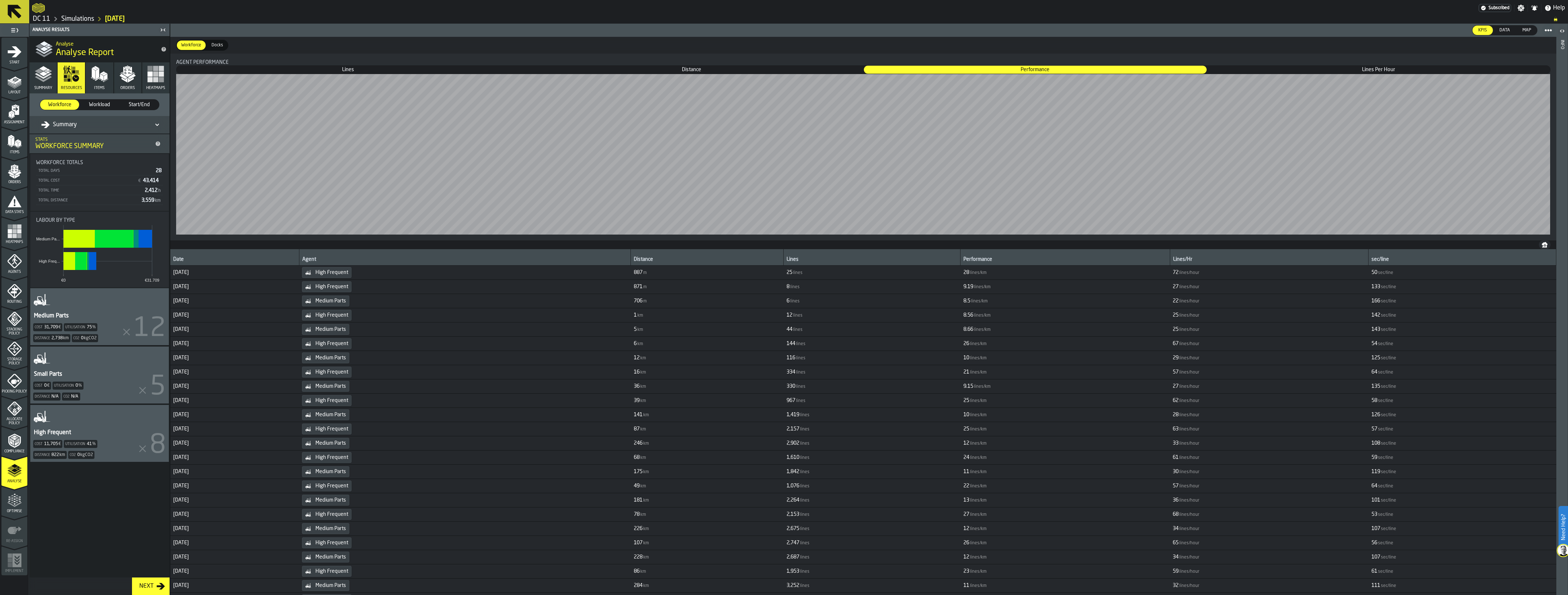
click at [157, 126] on icon at bounding box center [157, 125] width 7 height 9
drag, startPoint x: 157, startPoint y: 126, endPoint x: 150, endPoint y: 125, distance: 7.1
click at [156, 126] on icon at bounding box center [157, 125] width 7 height 9
click at [97, 106] on span "Workload" at bounding box center [99, 105] width 33 height 7
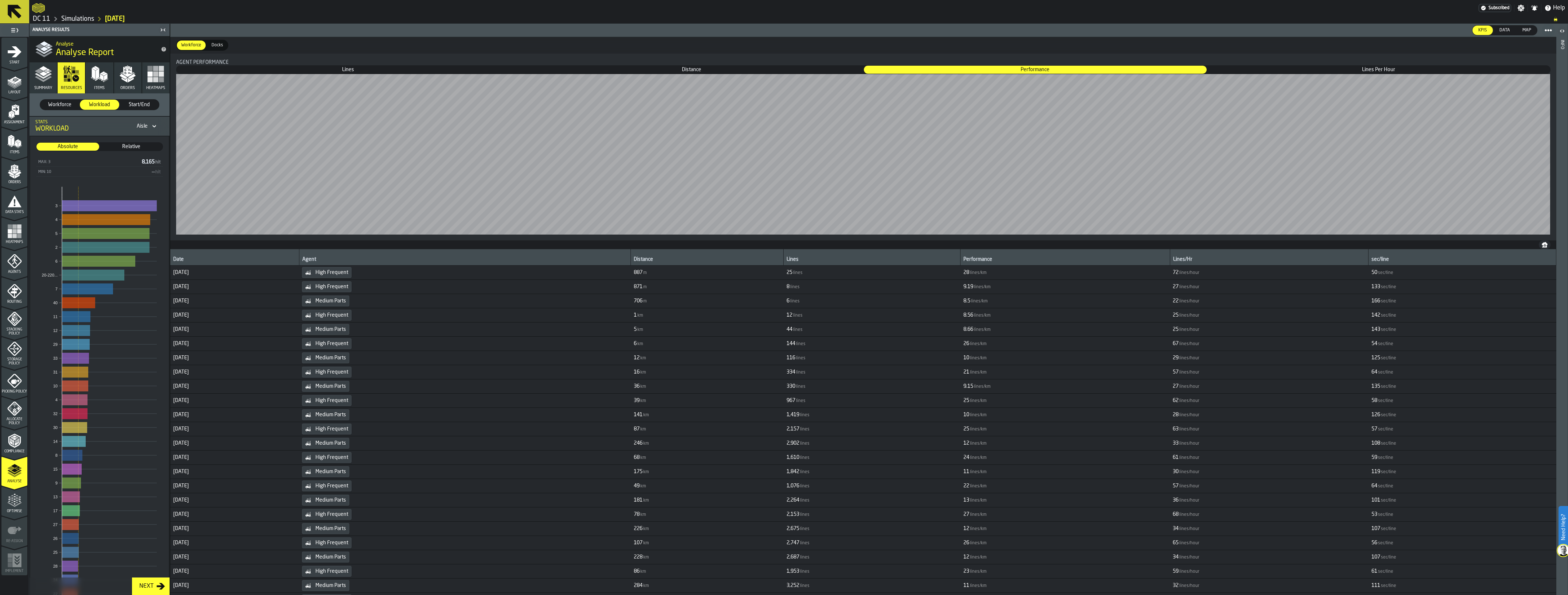
click at [137, 128] on div "Aisle" at bounding box center [142, 126] width 11 height 6
click at [130, 102] on span "Start/End" at bounding box center [139, 105] width 33 height 7
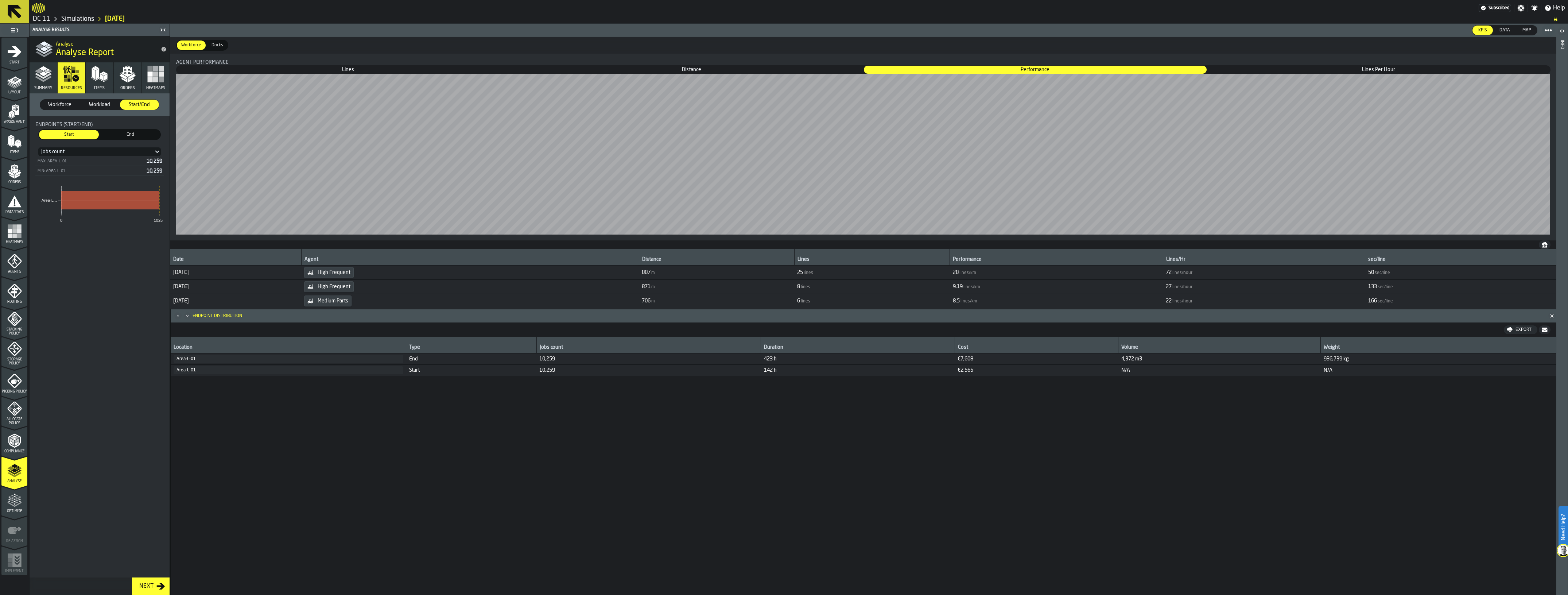
click at [119, 85] on button "Orders" at bounding box center [128, 77] width 27 height 31
click at [102, 81] on icon "button" at bounding box center [99, 74] width 18 height 18
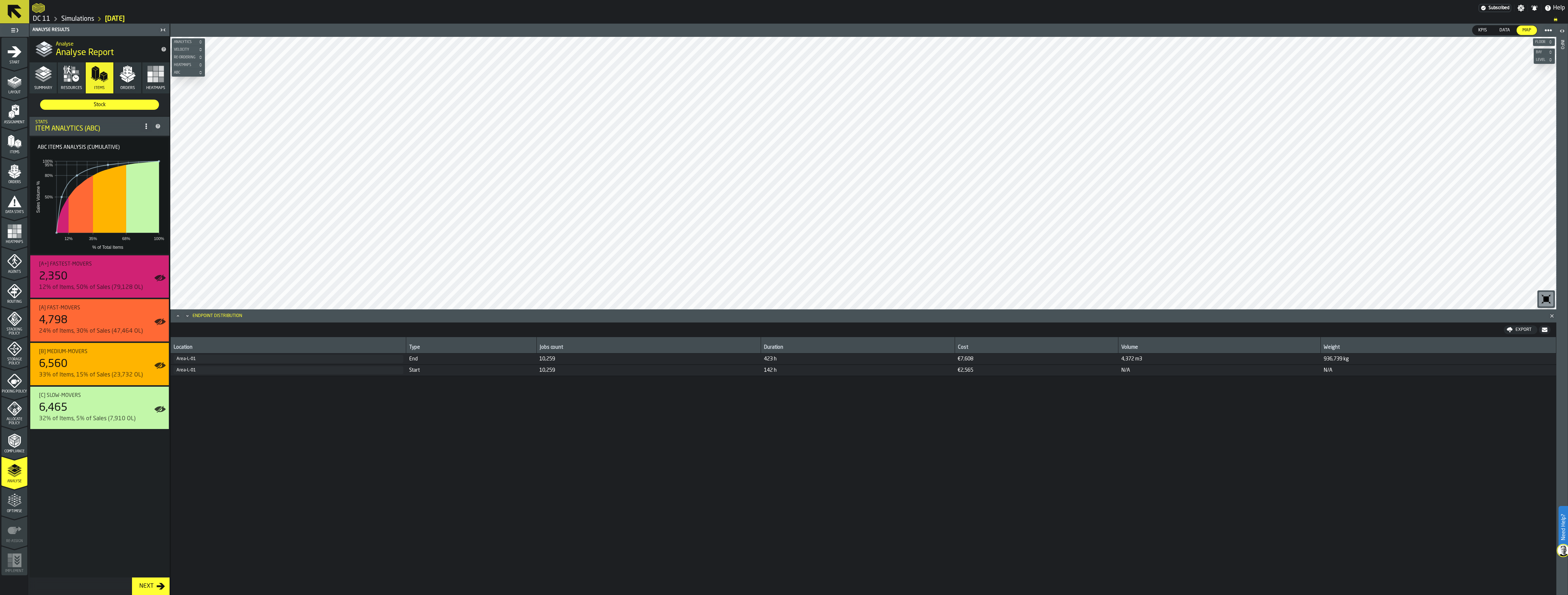
click at [108, 102] on span "Stock" at bounding box center [100, 105] width 113 height 7
click at [130, 77] on polygon "button" at bounding box center [131, 76] width 8 height 5
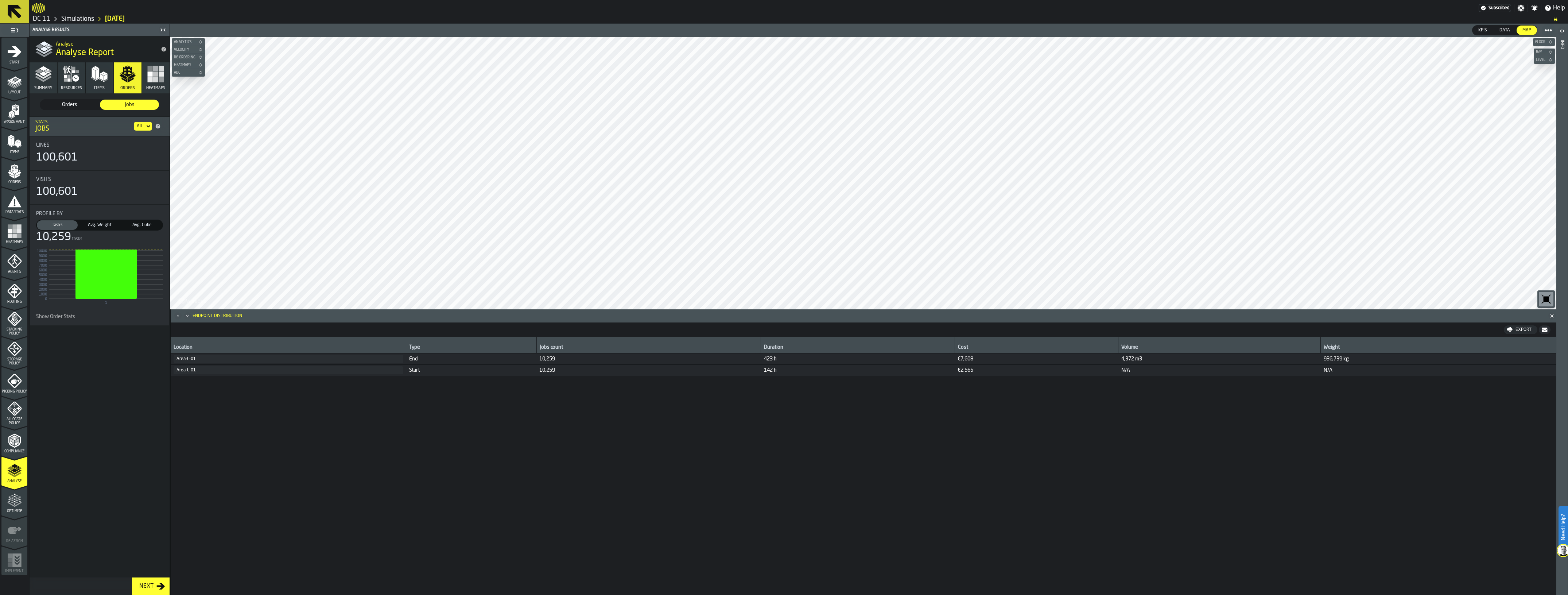
click at [104, 225] on span "Avg. Weight" at bounding box center [99, 225] width 38 height 7
click at [142, 224] on span "Avg. Cube" at bounding box center [142, 225] width 38 height 7
click at [58, 224] on span "Tasks" at bounding box center [57, 225] width 38 height 7
click at [141, 122] on div "All" at bounding box center [139, 126] width 11 height 8
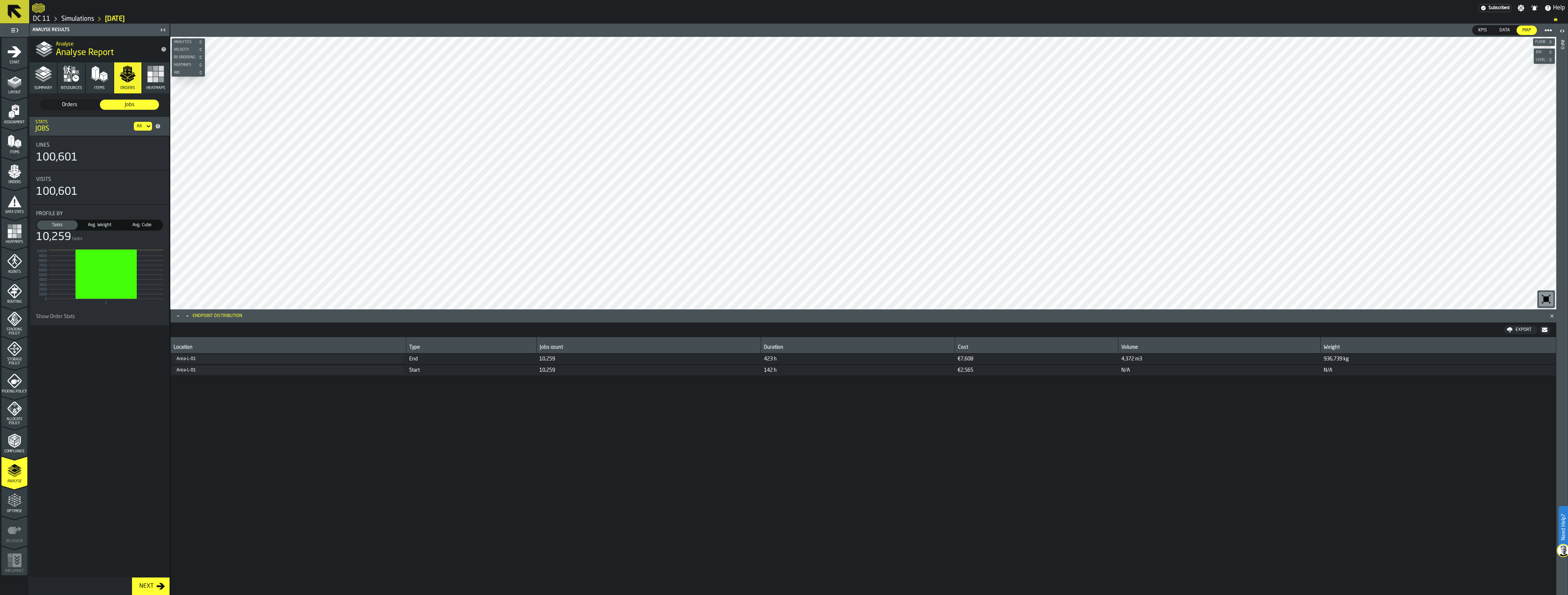
click at [153, 82] on rect "button" at bounding box center [156, 79] width 5 height 5
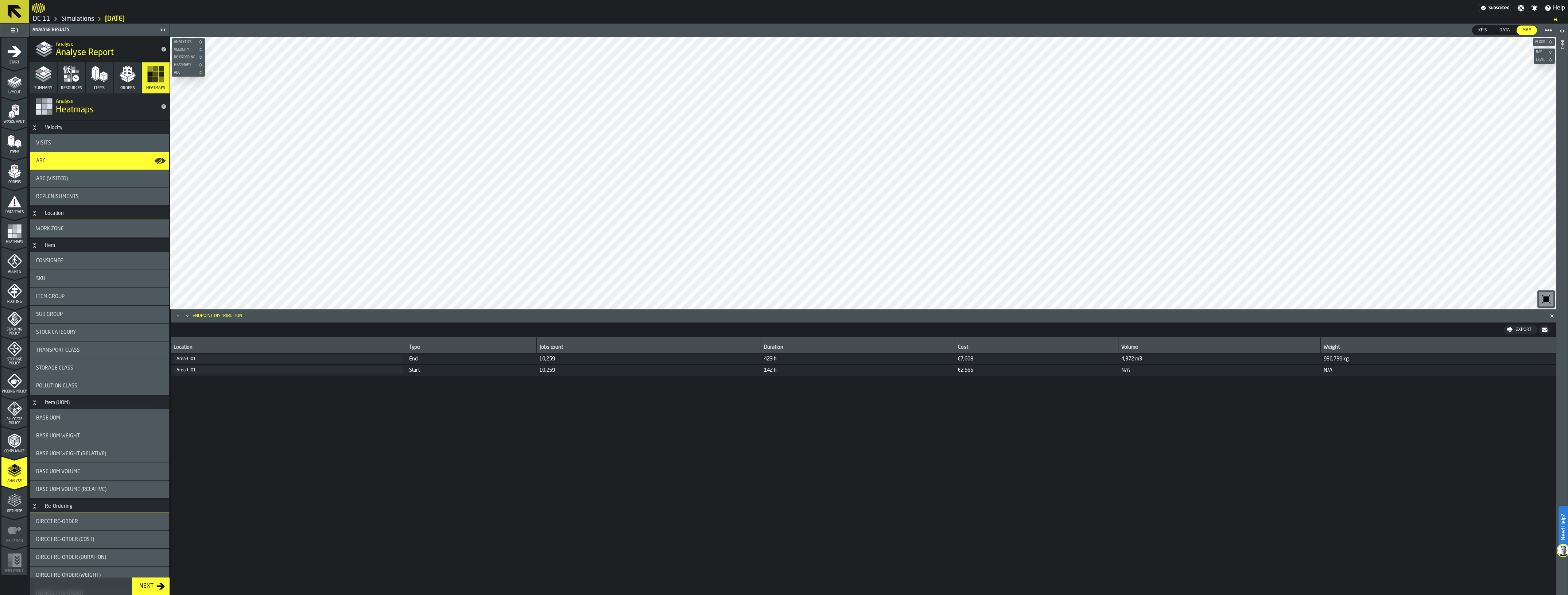
click at [43, 76] on polygon "button" at bounding box center [43, 74] width 9 height 5
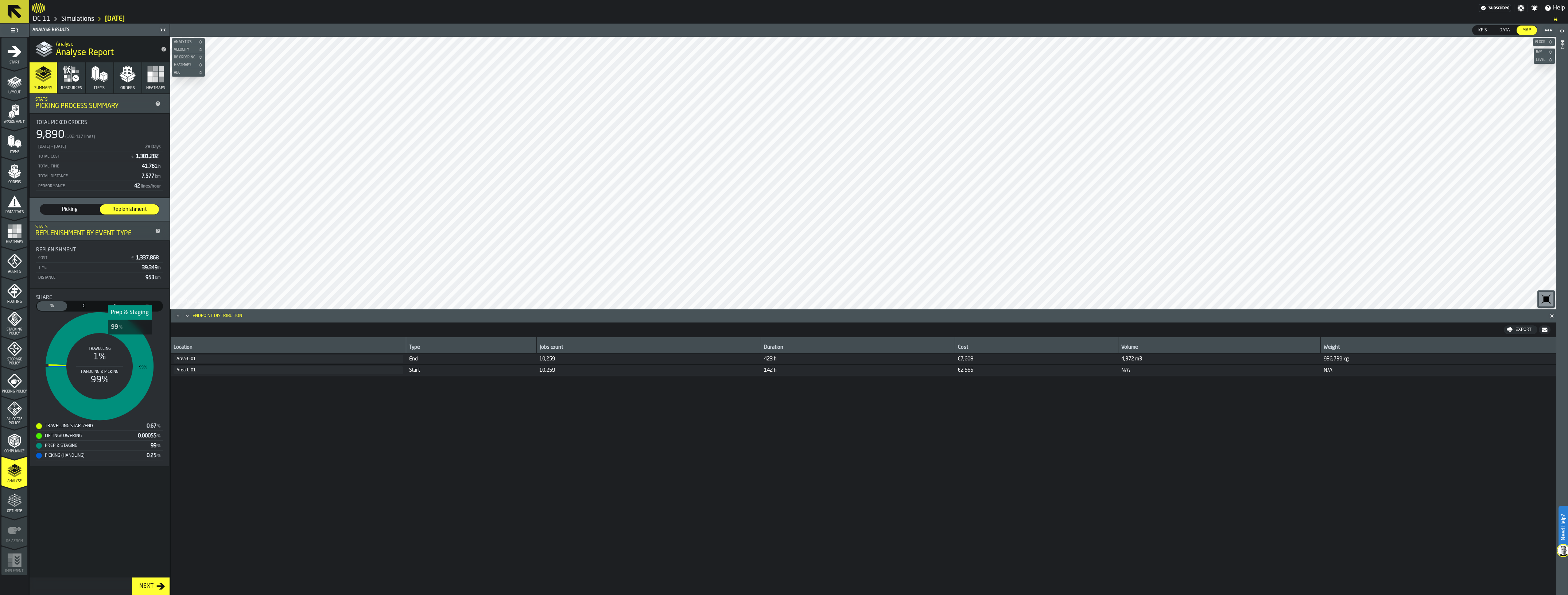
click at [130, 339] on icon "stat-Share" at bounding box center [99, 366] width 108 height 108
click at [79, 301] on label "€ Cost" at bounding box center [83, 306] width 32 height 11
drag, startPoint x: 110, startPoint y: 303, endPoint x: 141, endPoint y: 303, distance: 31.0
click at [111, 303] on span "h" at bounding box center [115, 306] width 27 height 7
click at [149, 303] on span "m" at bounding box center [147, 306] width 27 height 7
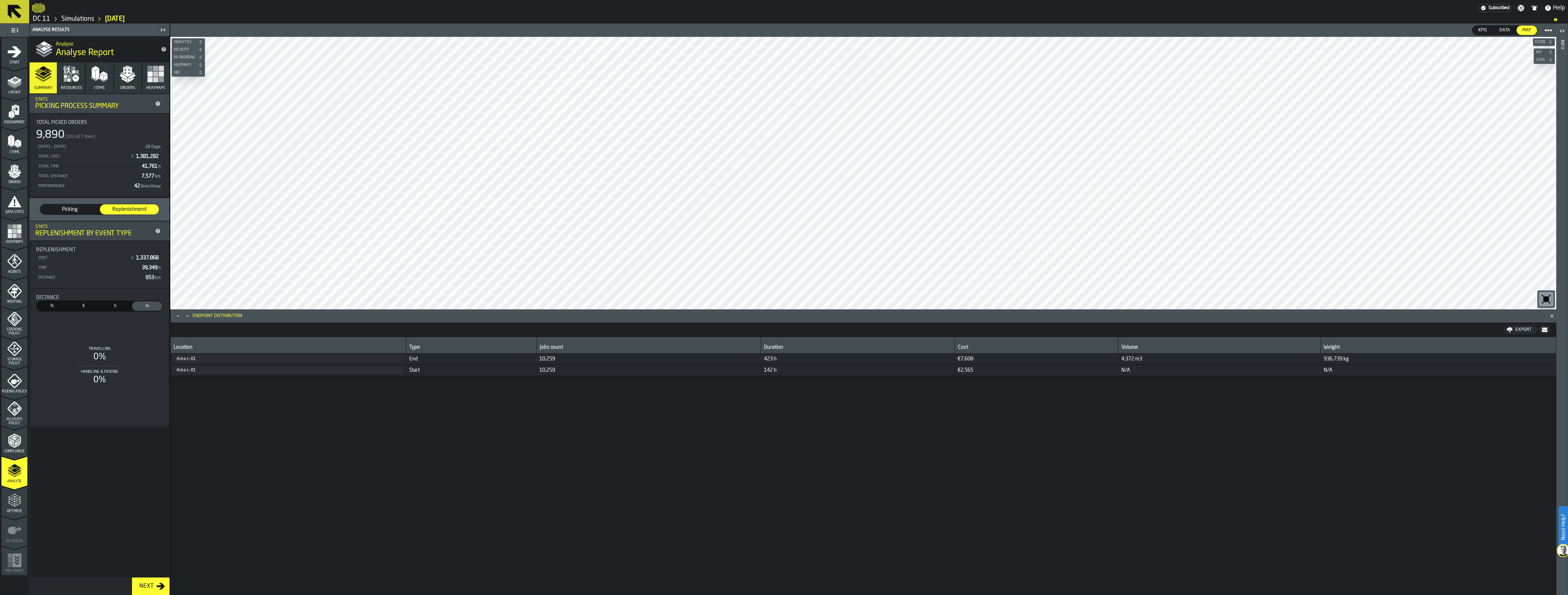
click at [51, 301] on div "%" at bounding box center [52, 306] width 30 height 10
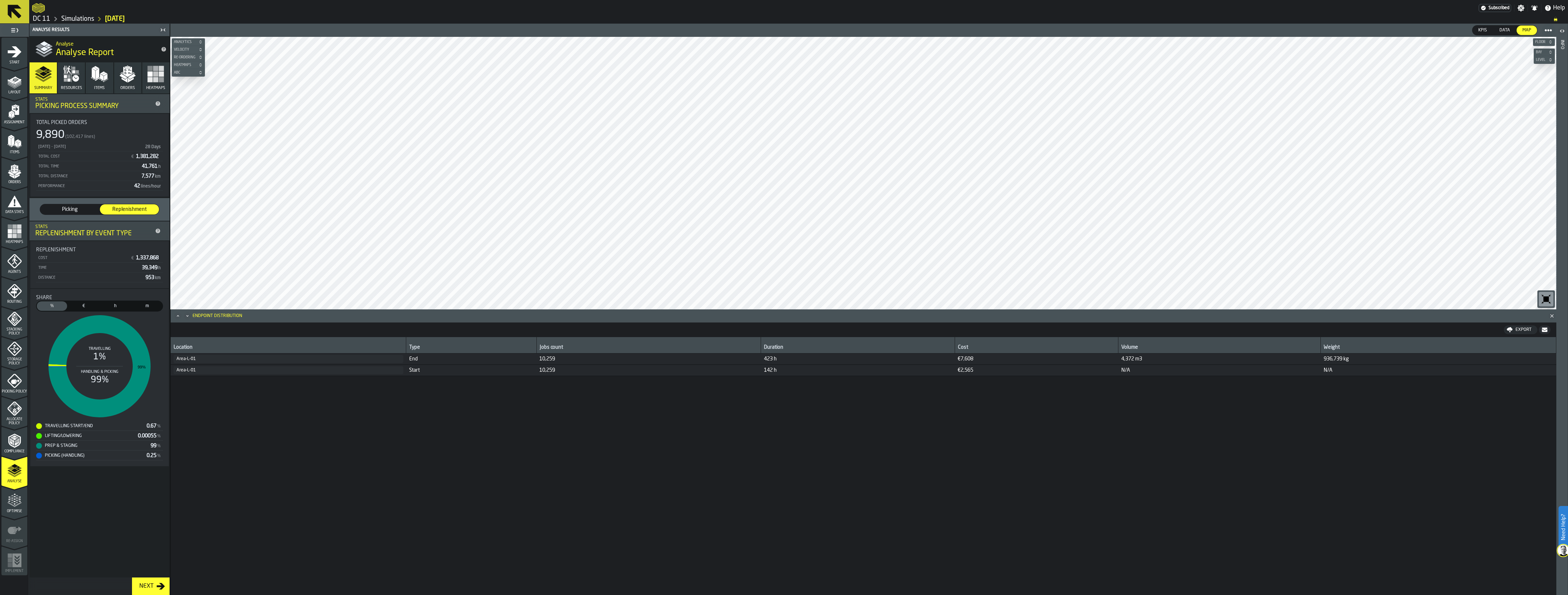
click at [65, 211] on span "Picking" at bounding box center [69, 209] width 53 height 7
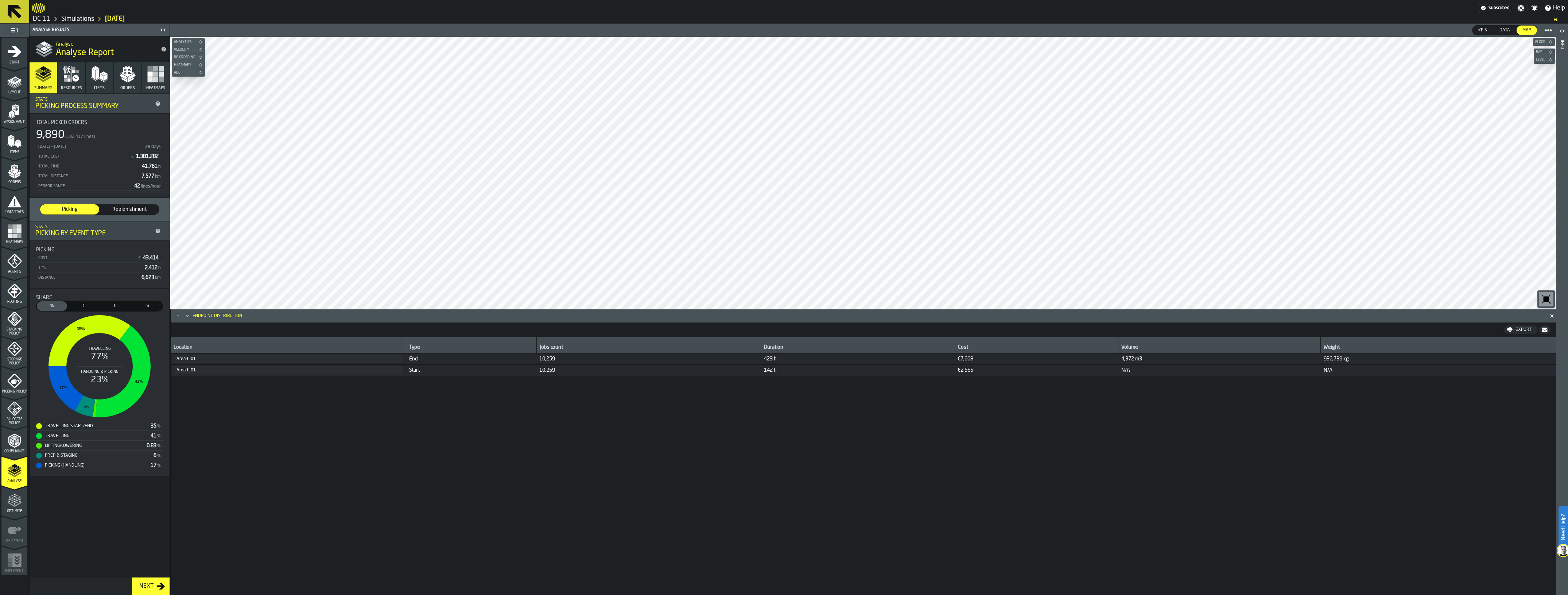
click at [116, 211] on span "Replenishment" at bounding box center [129, 209] width 53 height 7
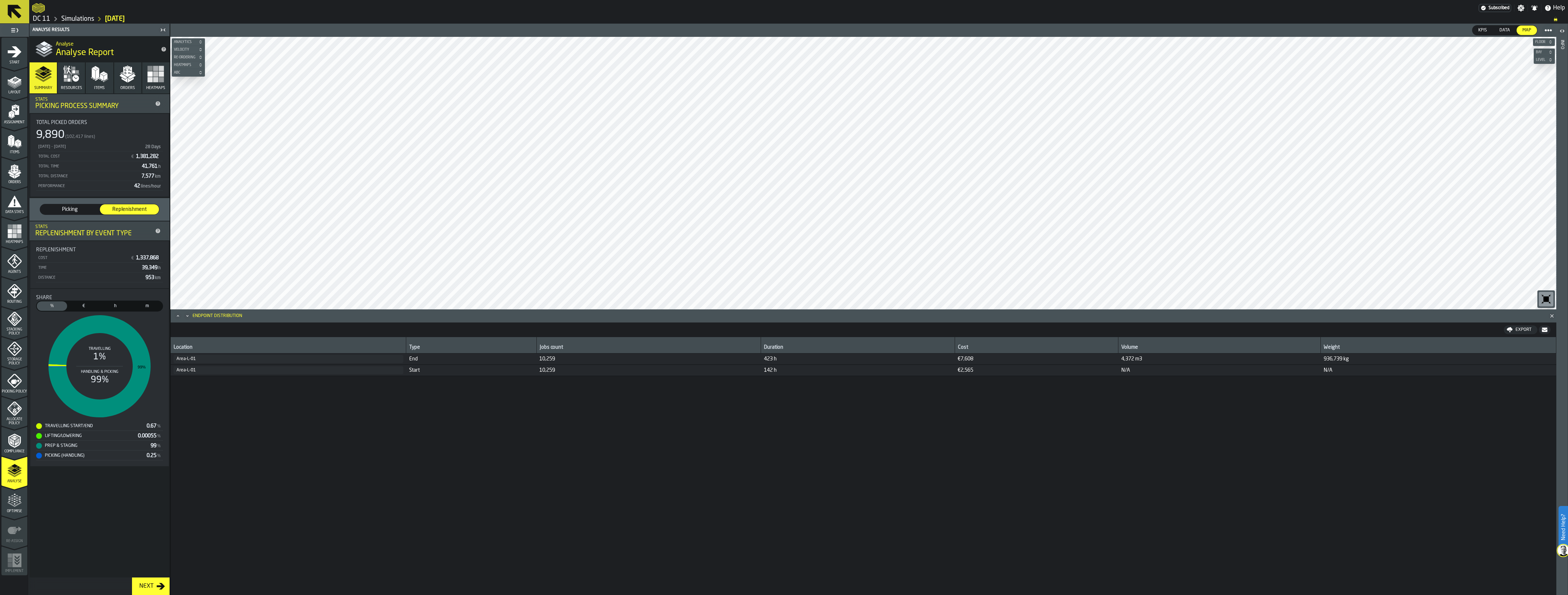
click at [15, 444] on icon "menu Compliance" at bounding box center [15, 441] width 15 height 15
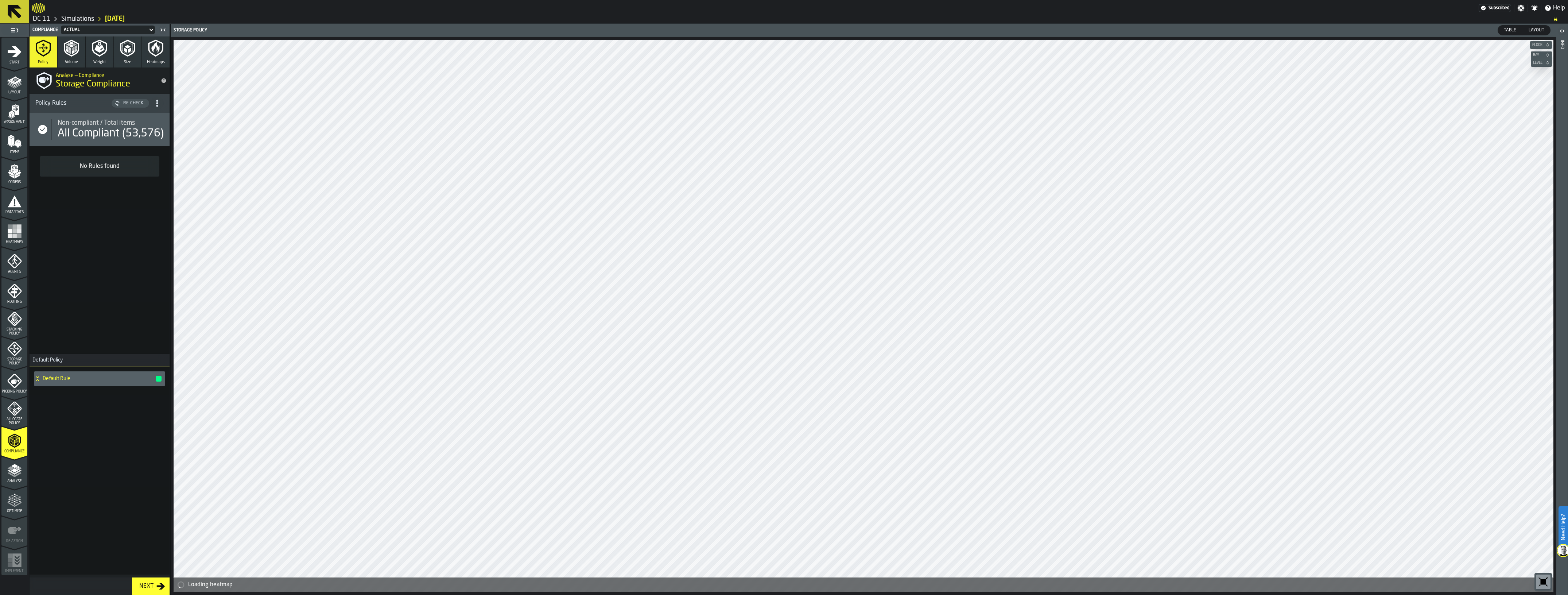
click at [12, 416] on div "Allocate Policy" at bounding box center [14, 414] width 26 height 24
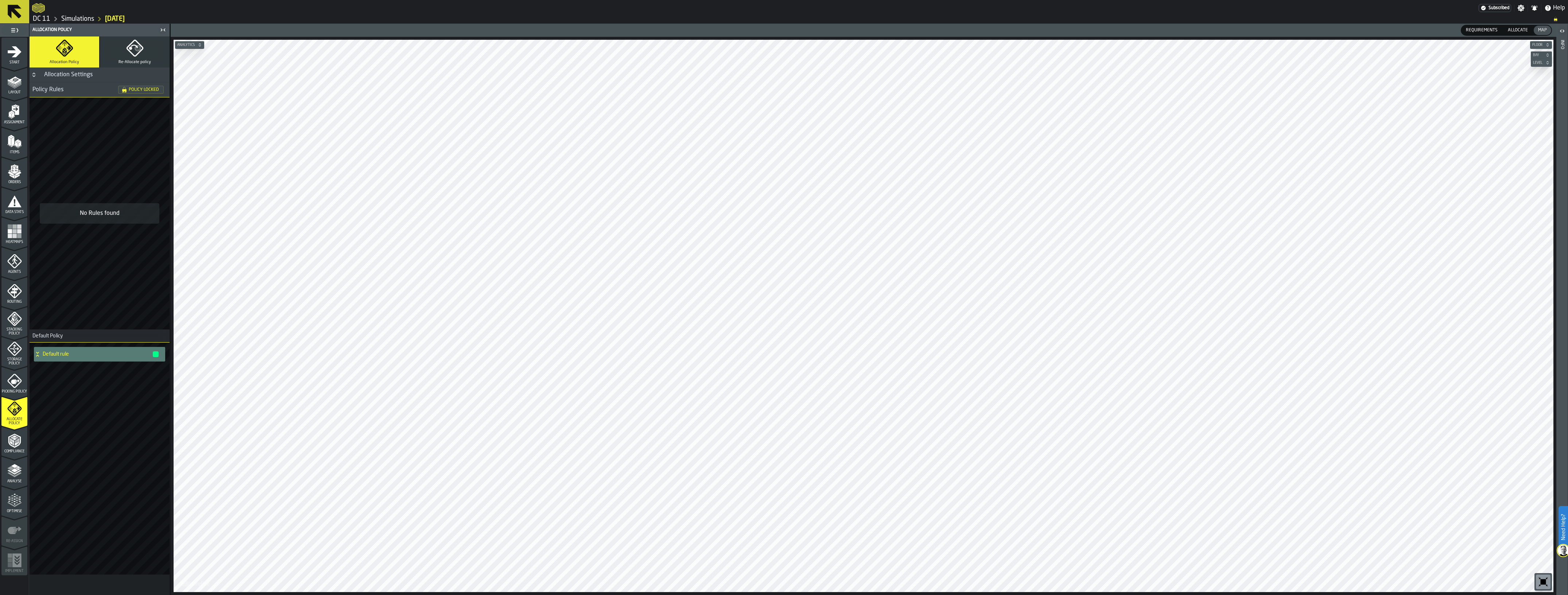
click at [47, 345] on div "Default rule" at bounding box center [99, 361] width 134 height 32
click at [50, 349] on div "Default rule" at bounding box center [97, 354] width 125 height 15
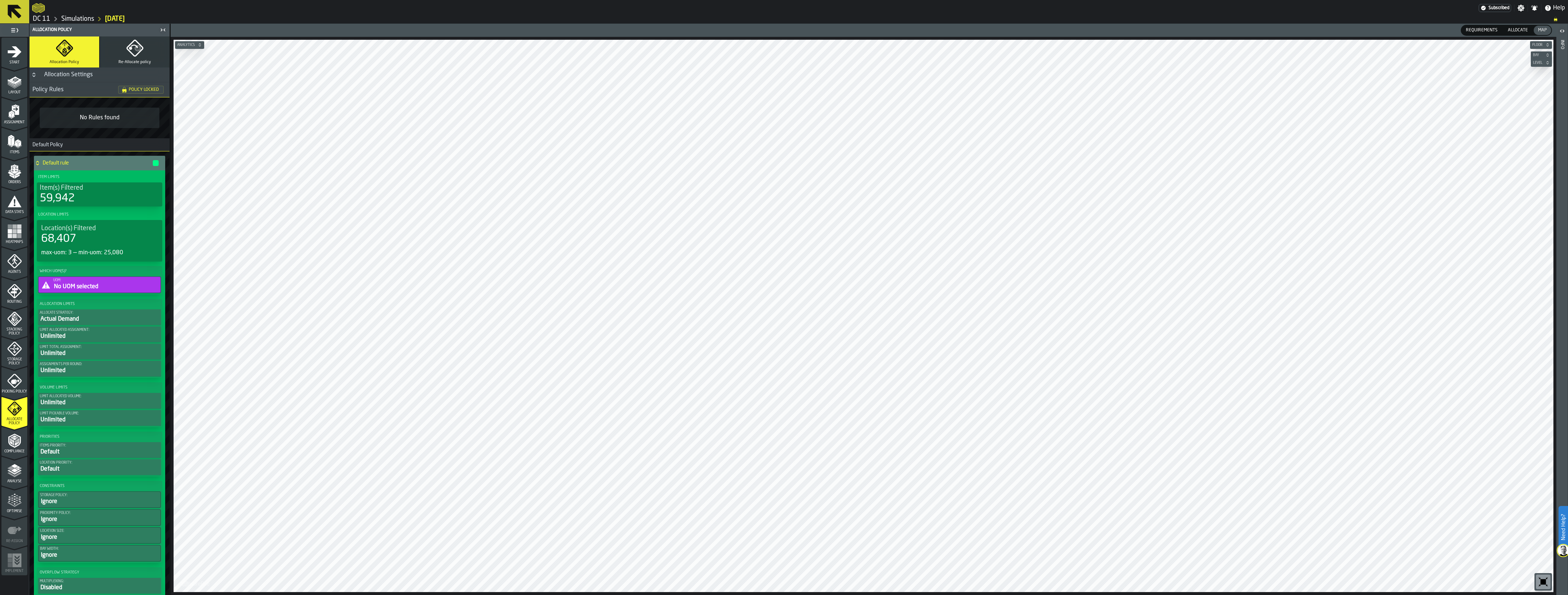
click at [133, 57] on button "Re-Allocate policy" at bounding box center [135, 52] width 69 height 31
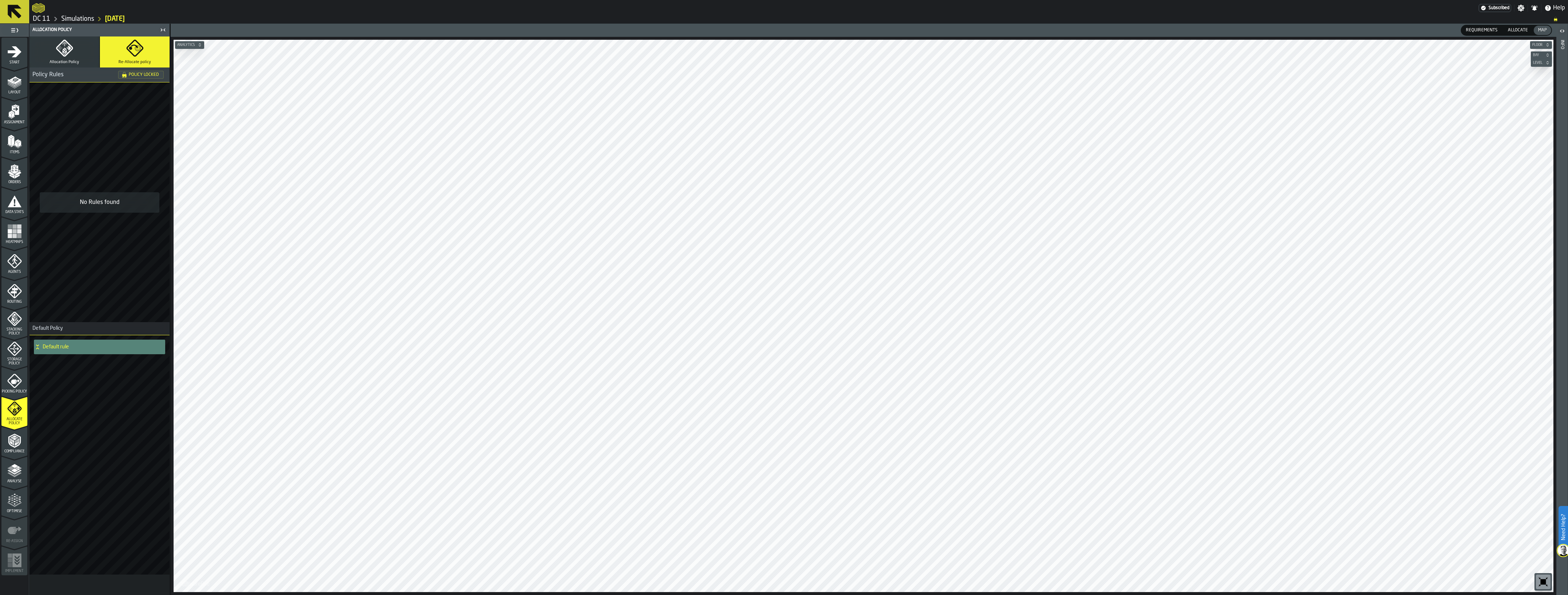
click at [75, 346] on h4 "Default rule" at bounding box center [101, 347] width 117 height 6
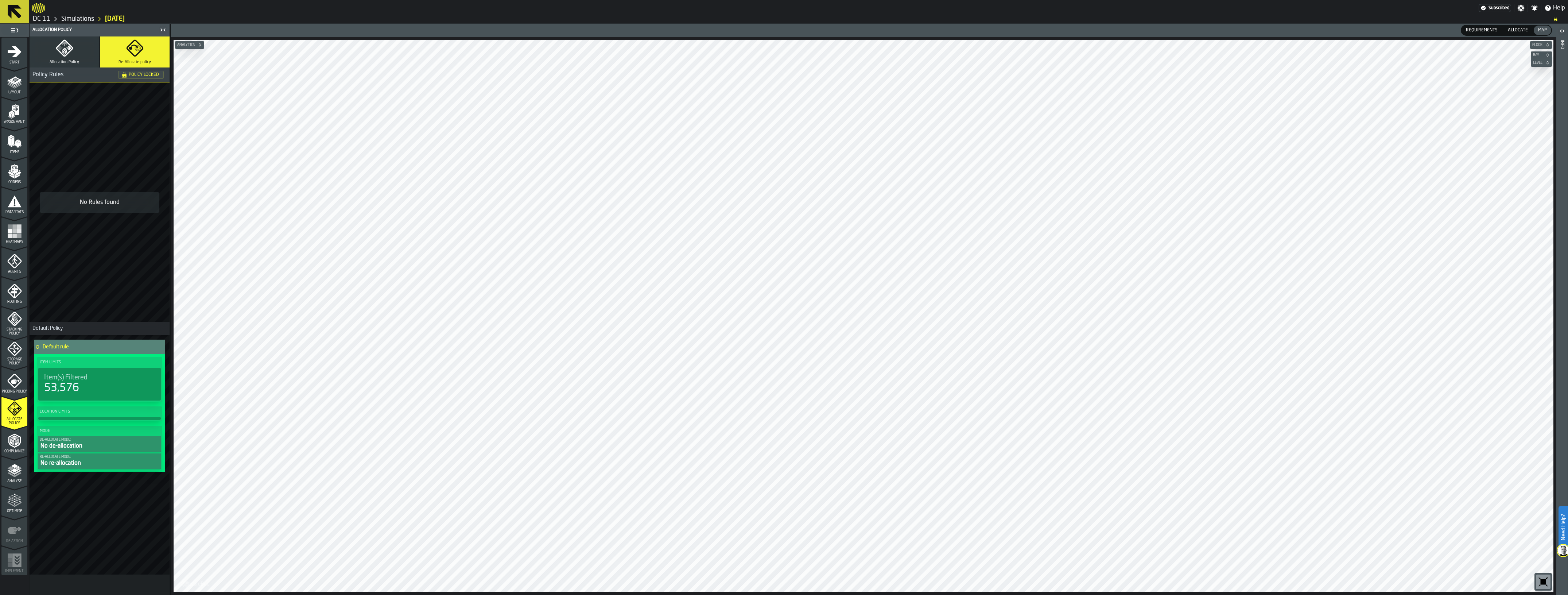
click at [75, 345] on h4 "Default rule" at bounding box center [101, 347] width 117 height 6
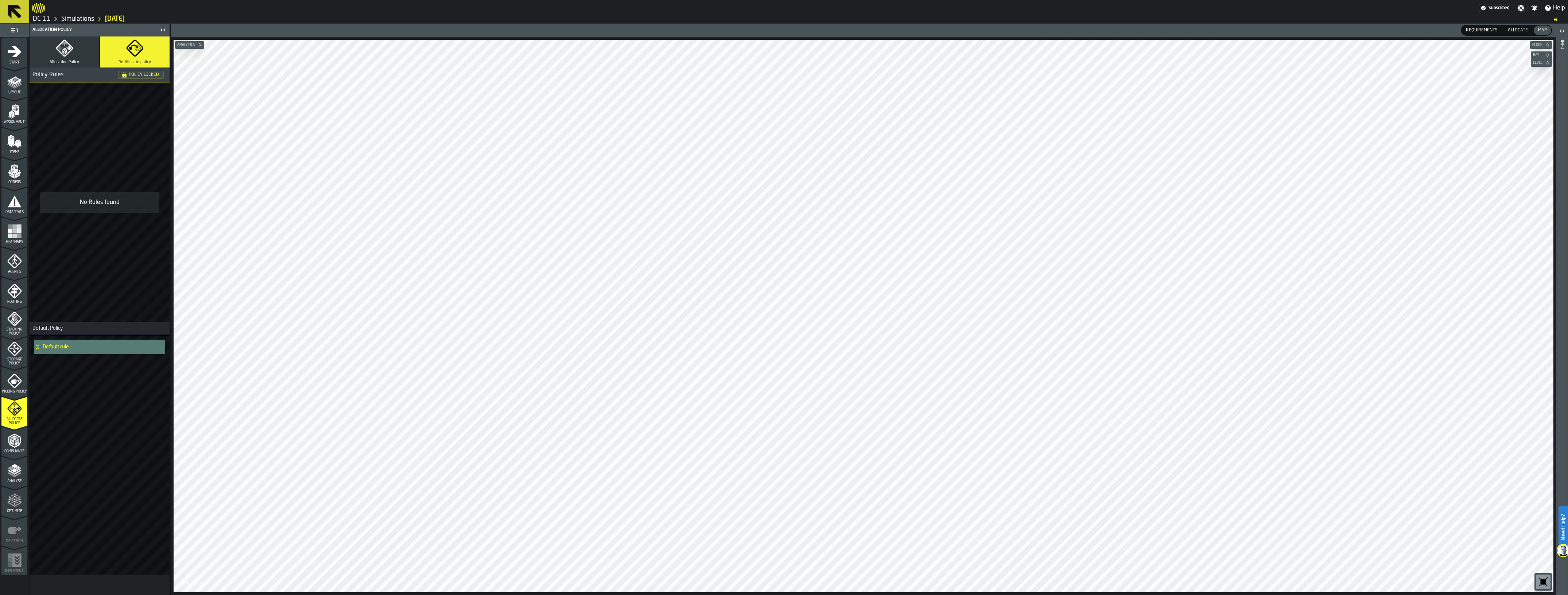
click at [52, 51] on button "Allocation Policy" at bounding box center [65, 52] width 69 height 31
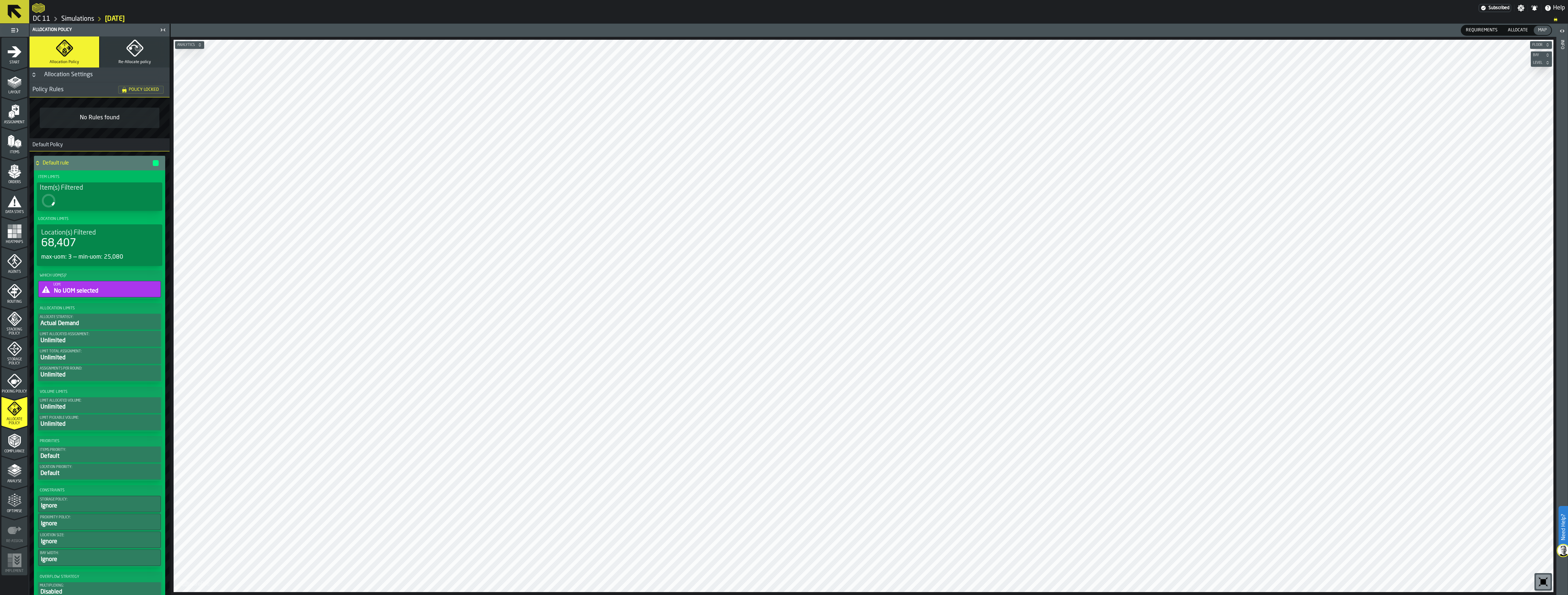
click at [16, 382] on icon "menu Picking Policy" at bounding box center [15, 382] width 9 height 5
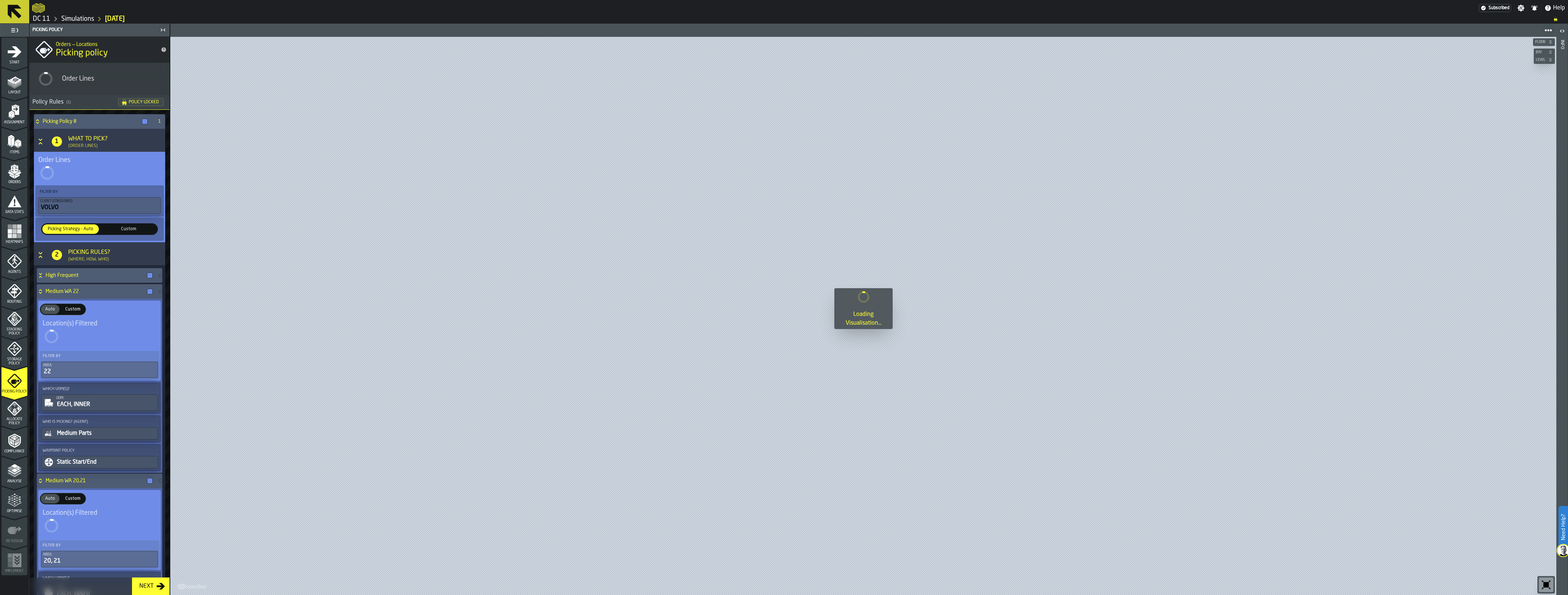
click at [85, 293] on h4 "Medium WA 22" at bounding box center [95, 292] width 99 height 6
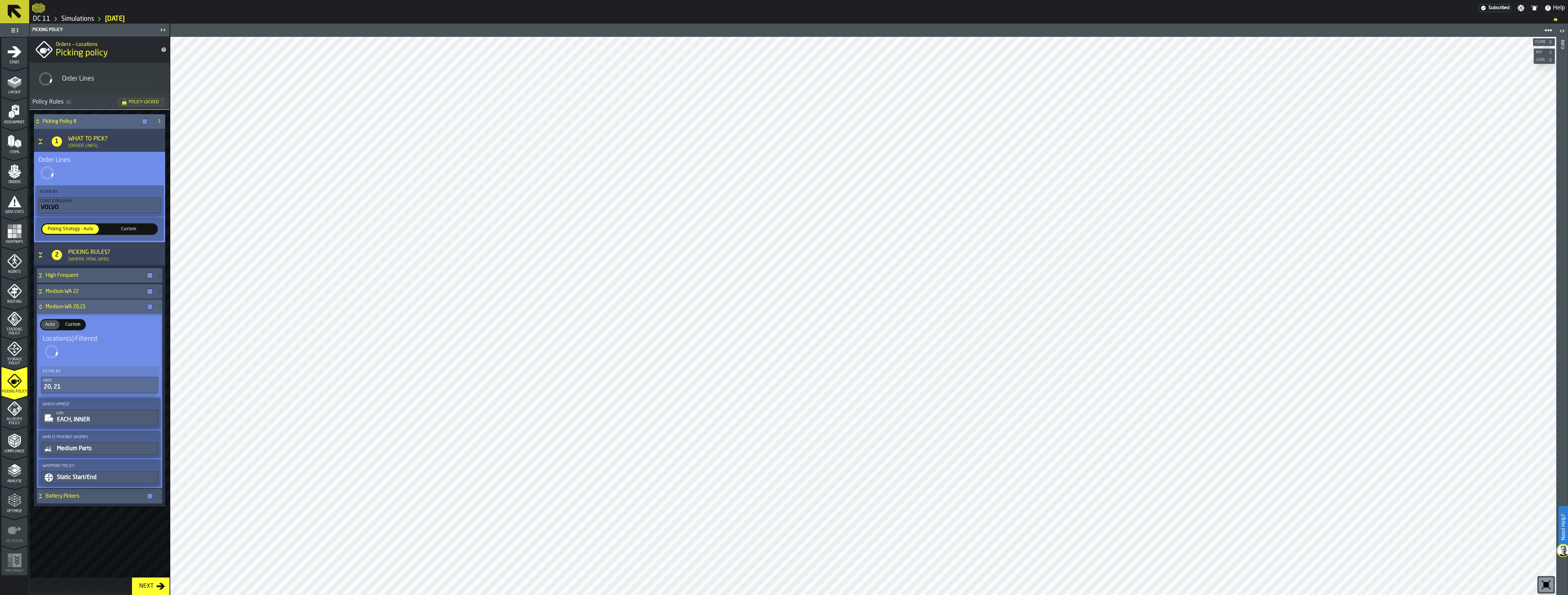
click at [65, 303] on div "Medium WA 20,21" at bounding box center [96, 307] width 119 height 15
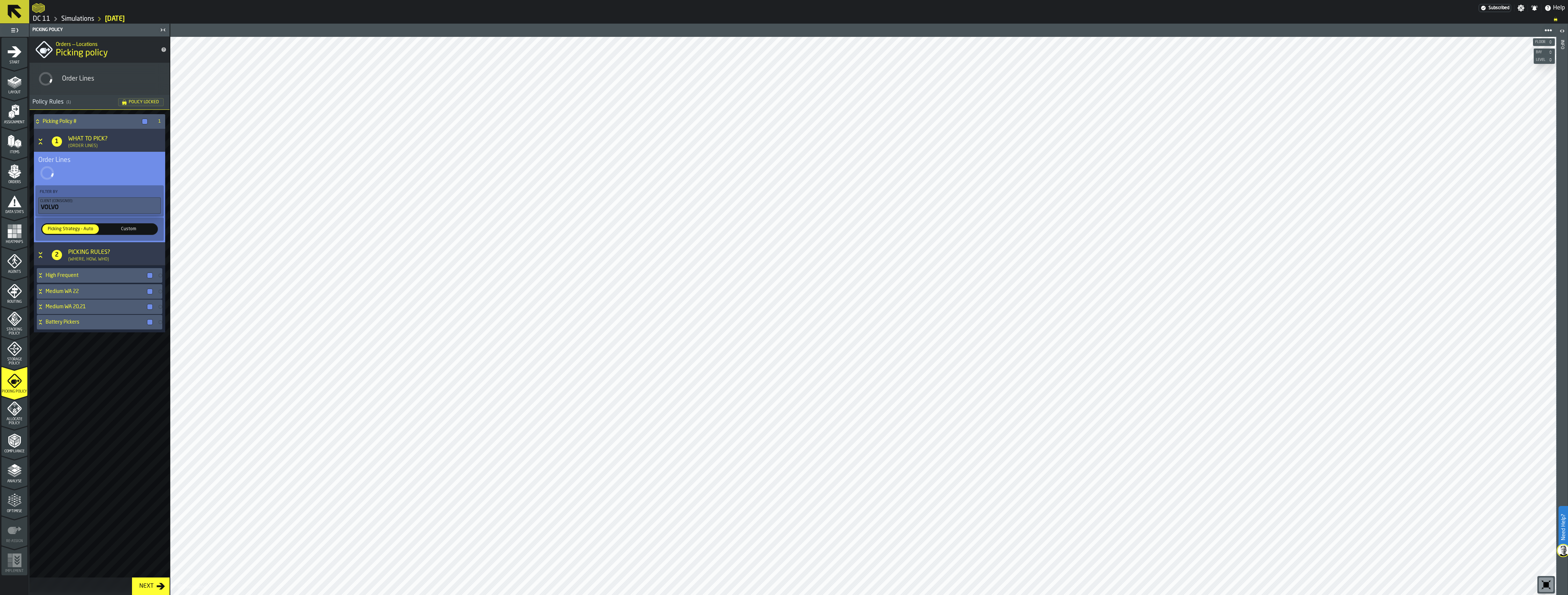
click at [18, 346] on icon "menu Storage Policy" at bounding box center [15, 349] width 15 height 15
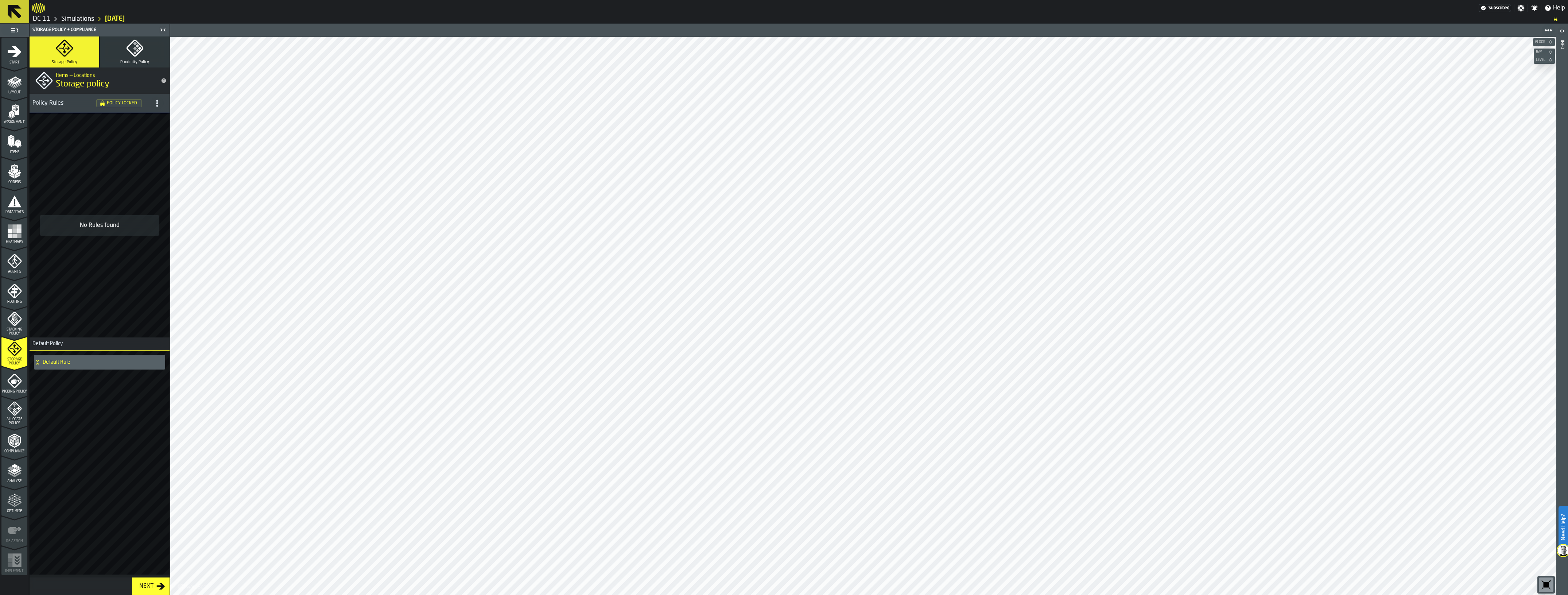
click at [139, 49] on rect "button" at bounding box center [139, 49] width 4 height 4
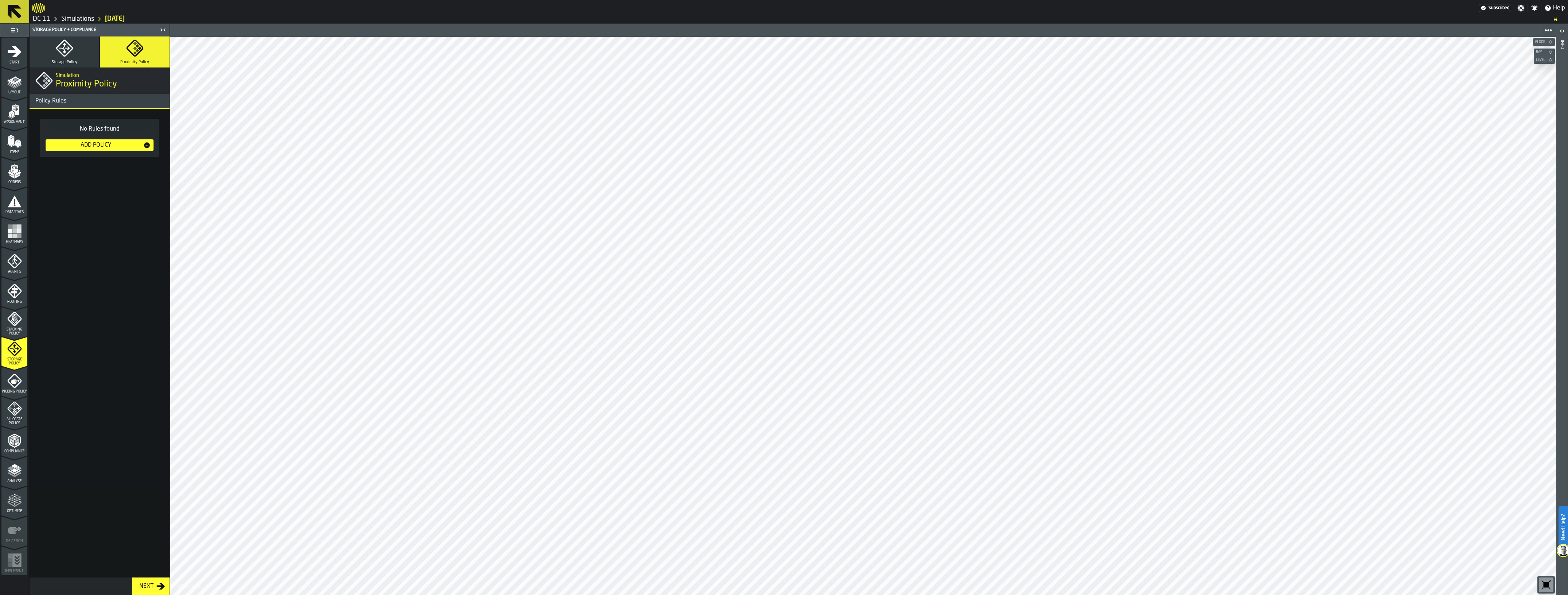
click at [112, 141] on div "Add Policy" at bounding box center [96, 145] width 95 height 9
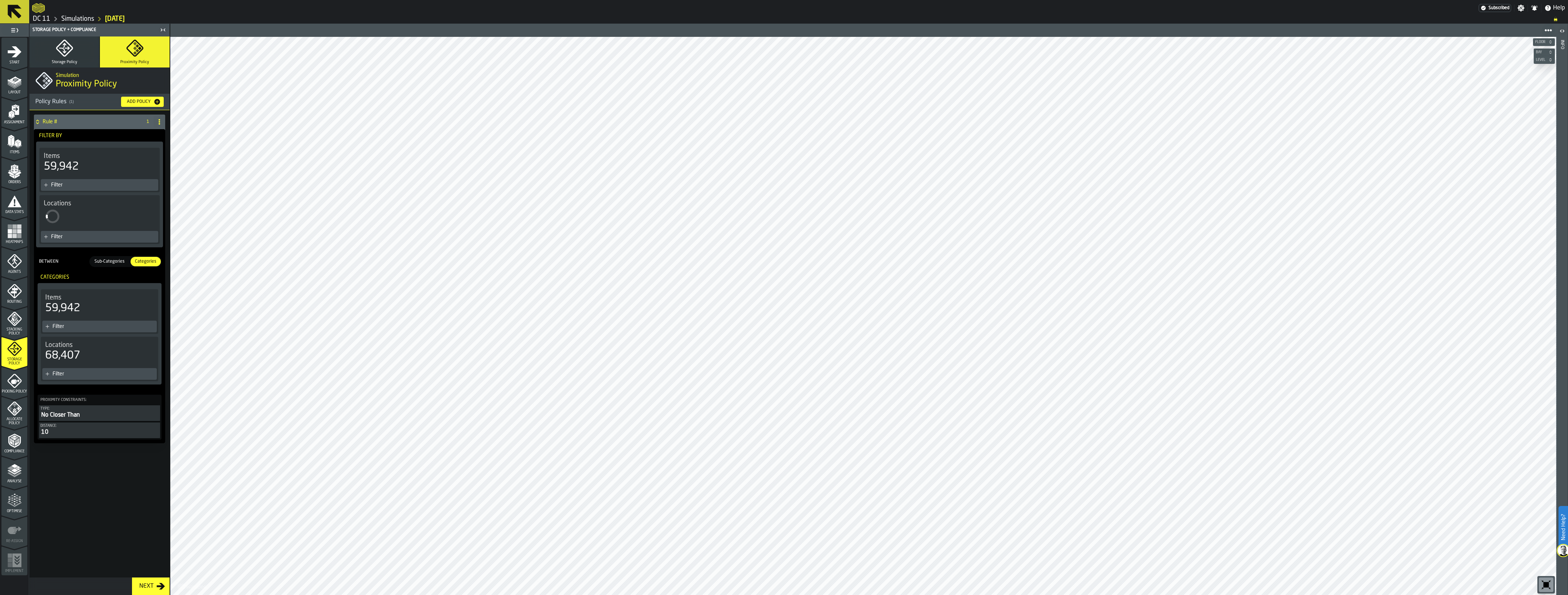
click at [159, 122] on circle at bounding box center [159, 122] width 1 height 1
click at [143, 148] on li "Delete" at bounding box center [130, 153] width 70 height 18
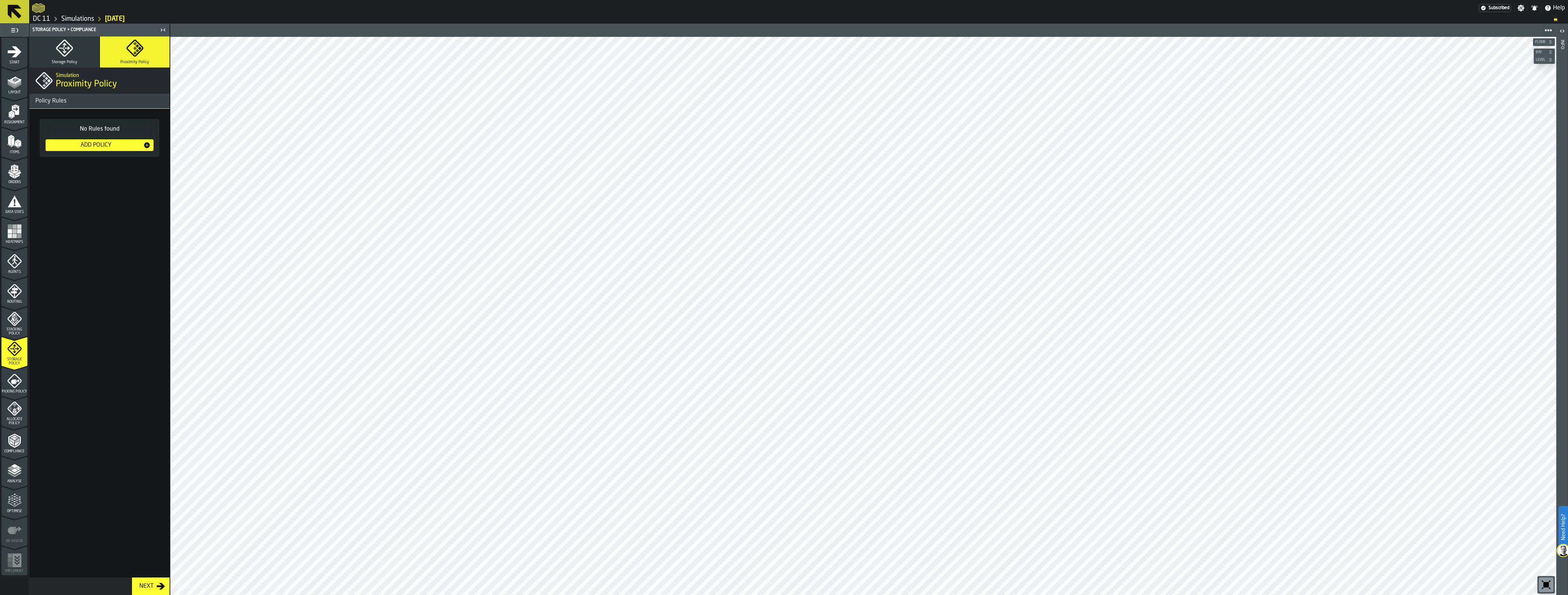
click at [7, 313] on icon "menu Stacking Policy" at bounding box center [15, 319] width 15 height 15
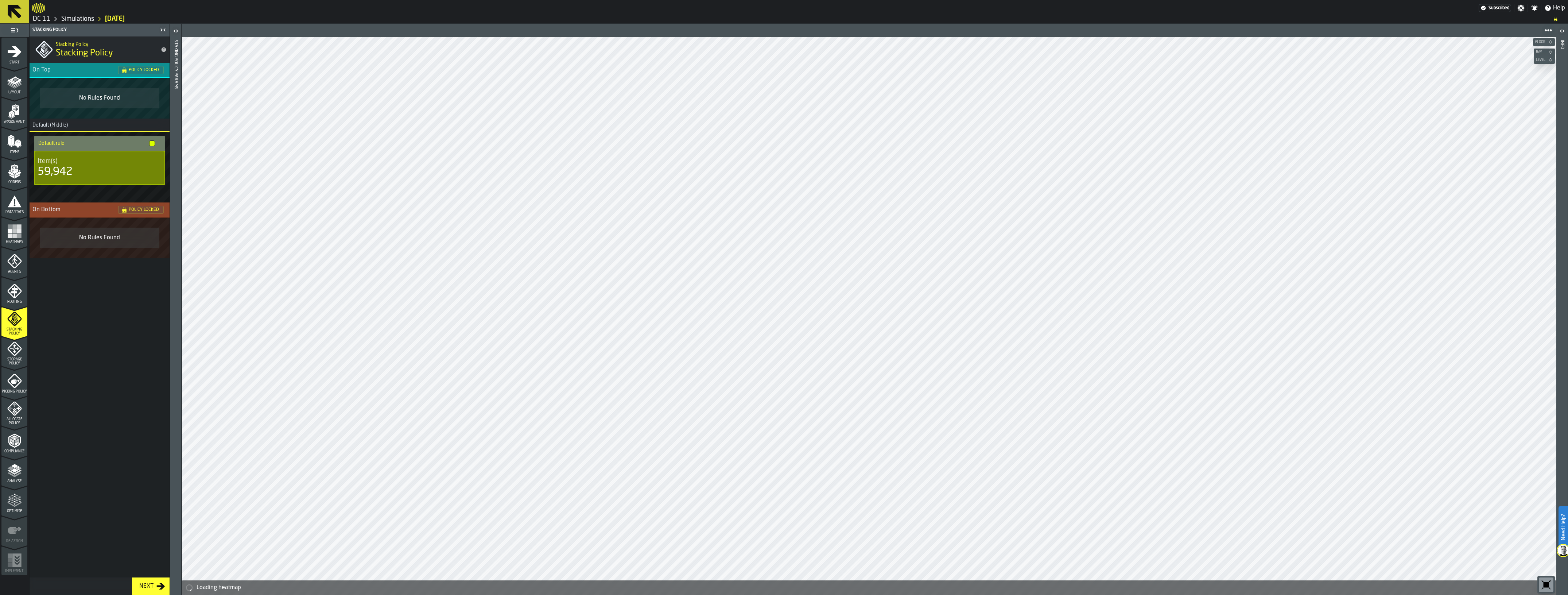
click at [13, 293] on icon "menu Routing" at bounding box center [15, 291] width 15 height 15
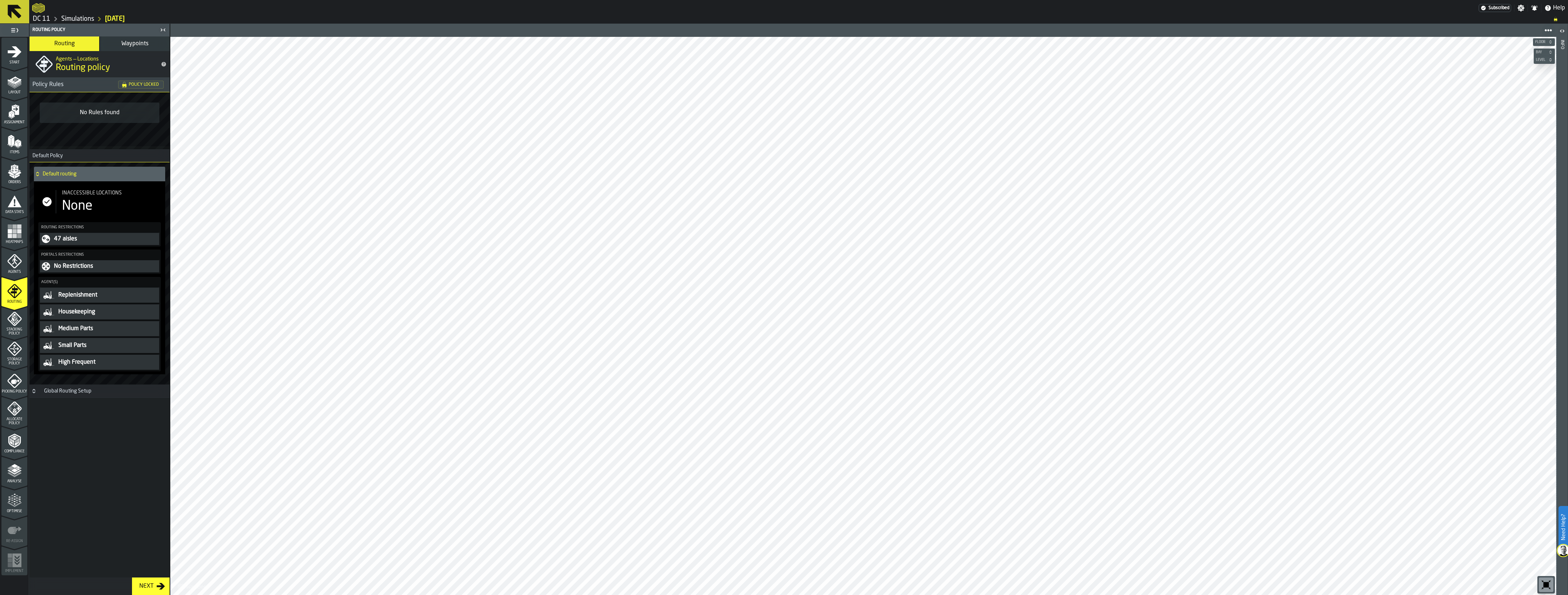
click at [77, 390] on div "Global Routing Setup" at bounding box center [68, 391] width 56 height 6
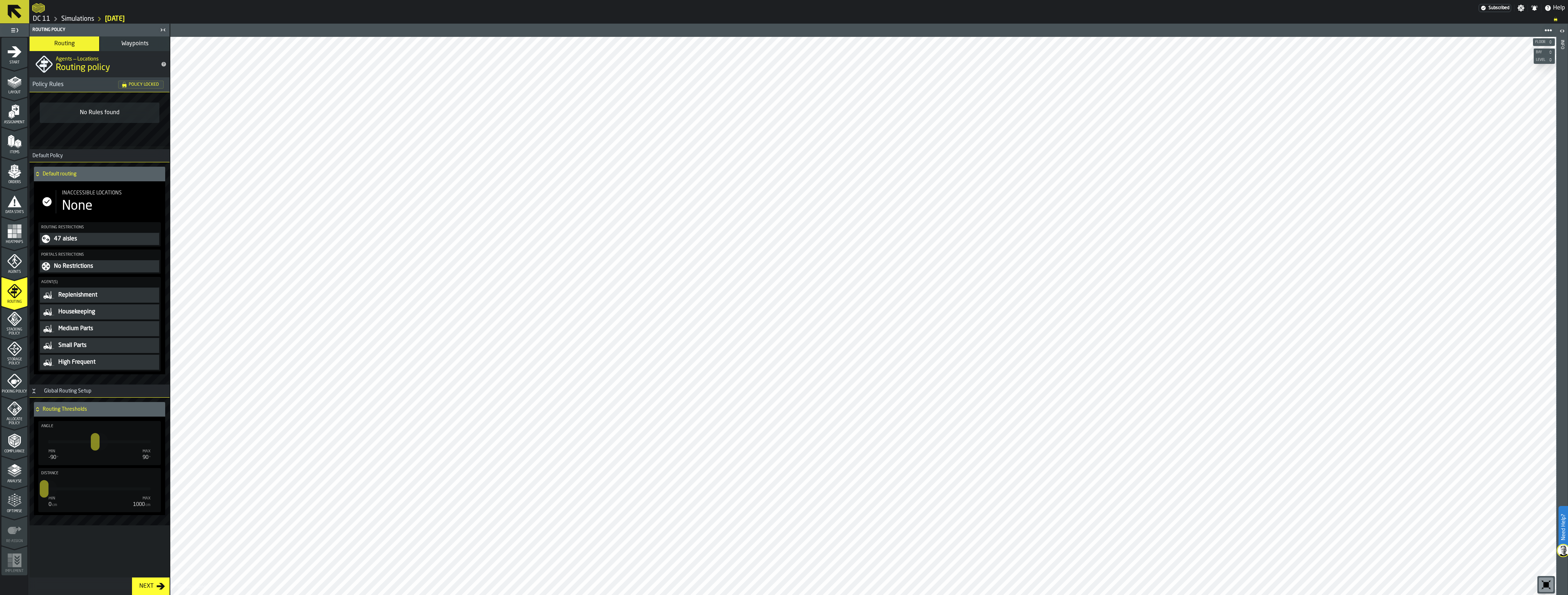
click at [77, 390] on div "Global Routing Setup" at bounding box center [68, 391] width 56 height 6
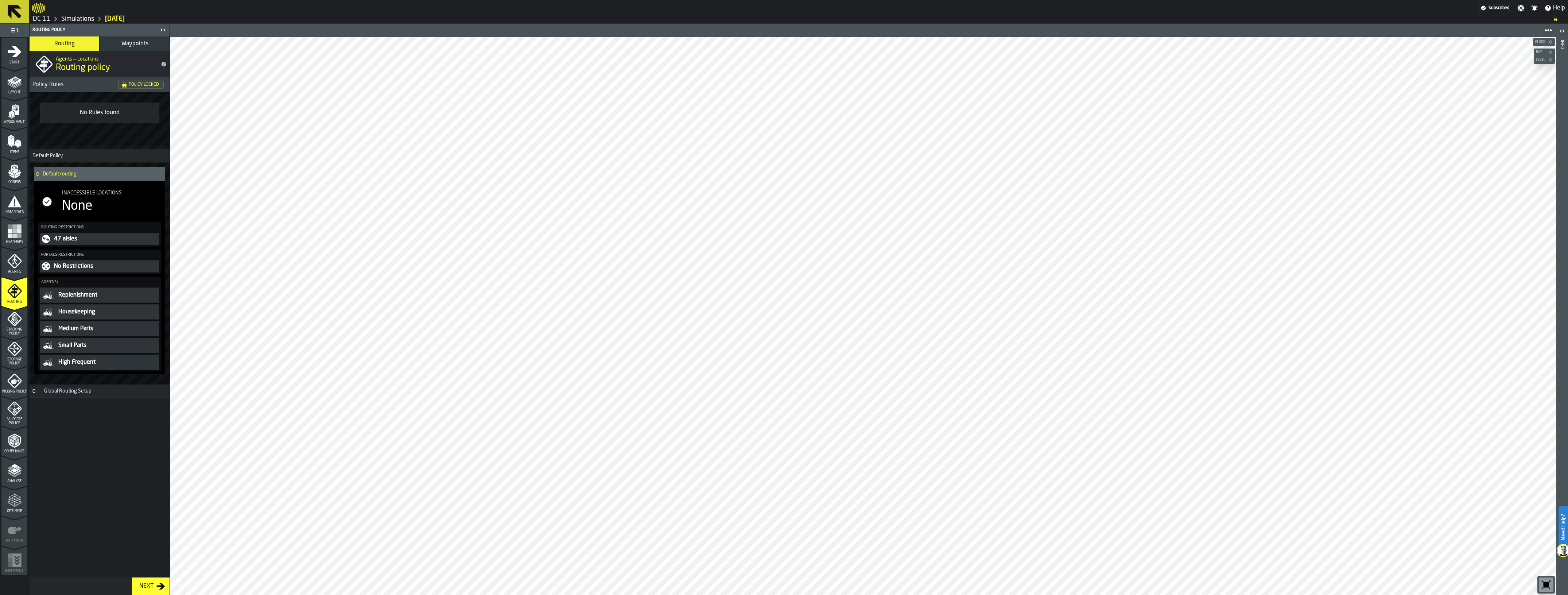
click at [77, 203] on div "None" at bounding box center [77, 206] width 30 height 15
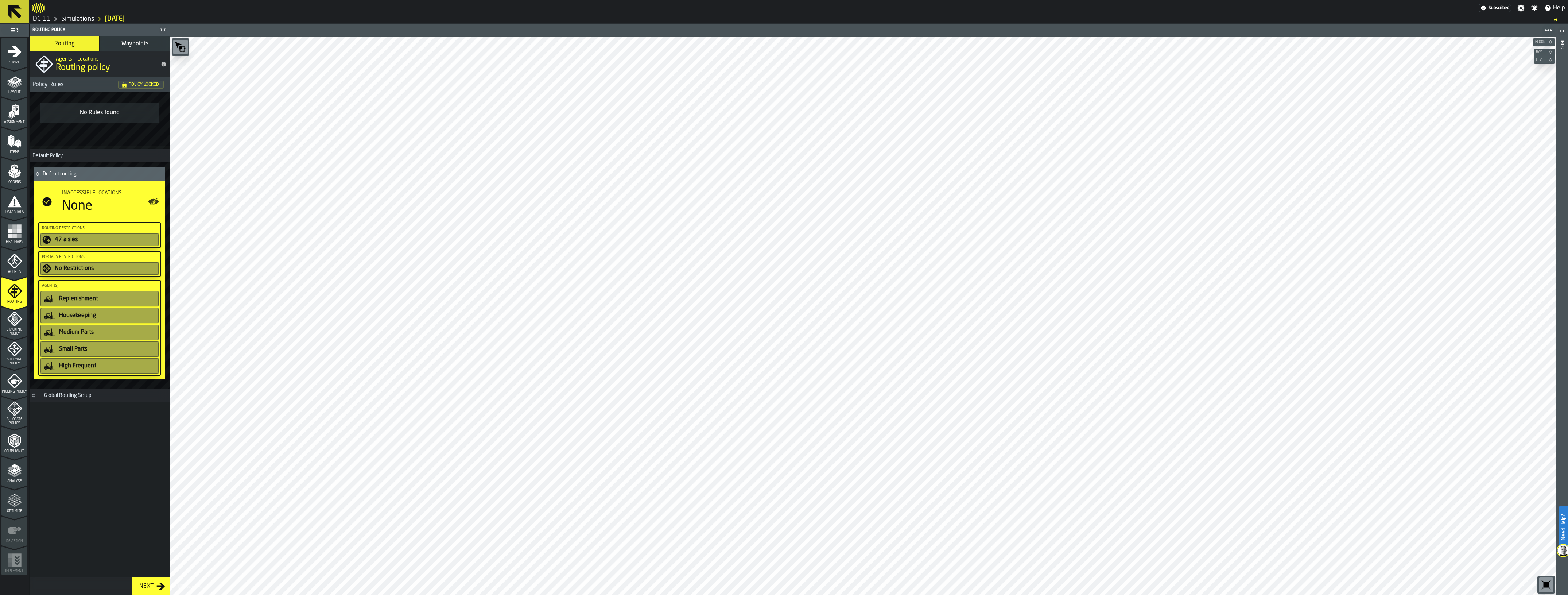
click at [15, 262] on icon "menu Agents" at bounding box center [15, 261] width 5 height 7
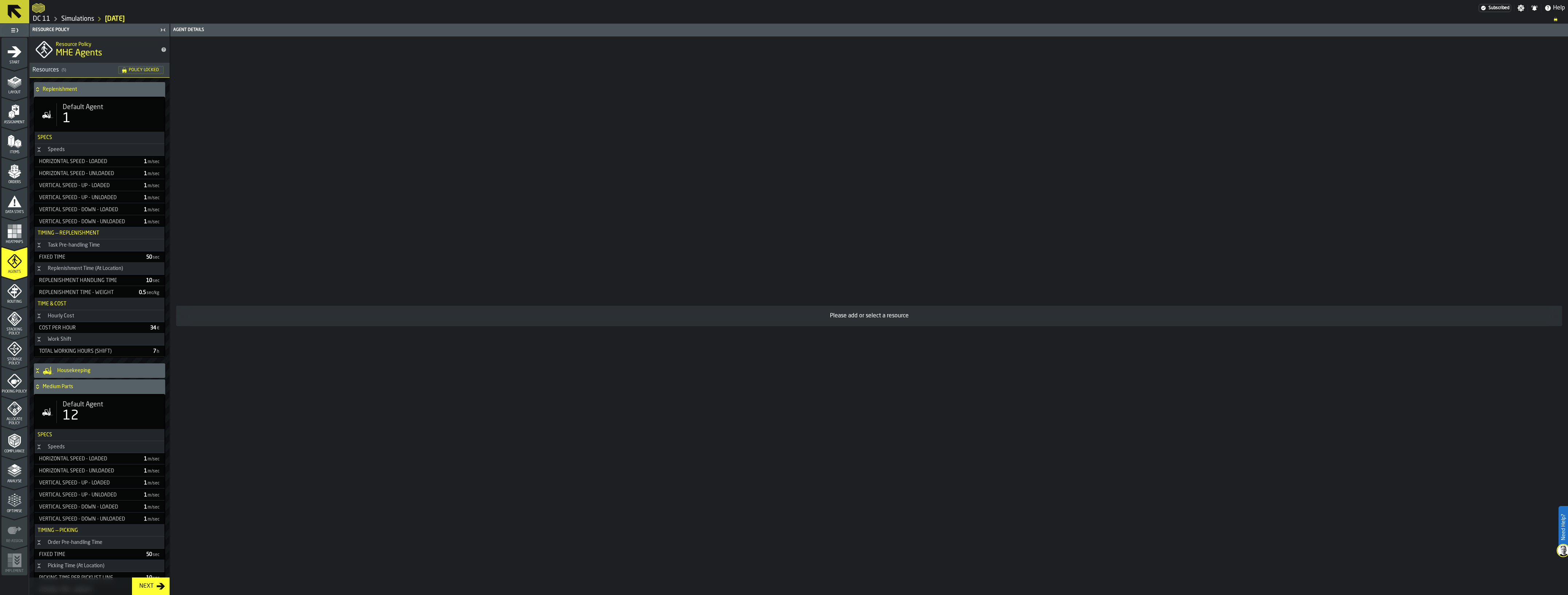
click at [24, 236] on div "Heatmaps" at bounding box center [14, 234] width 26 height 20
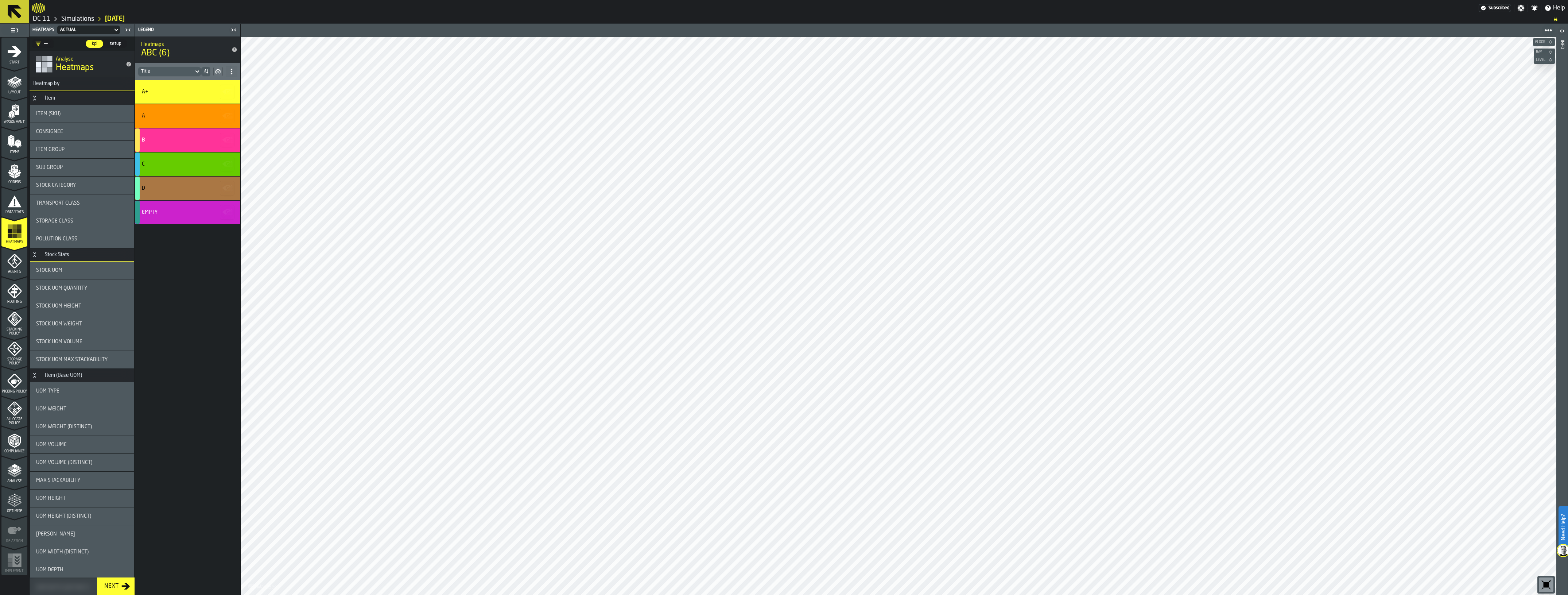
scroll to position [319, 0]
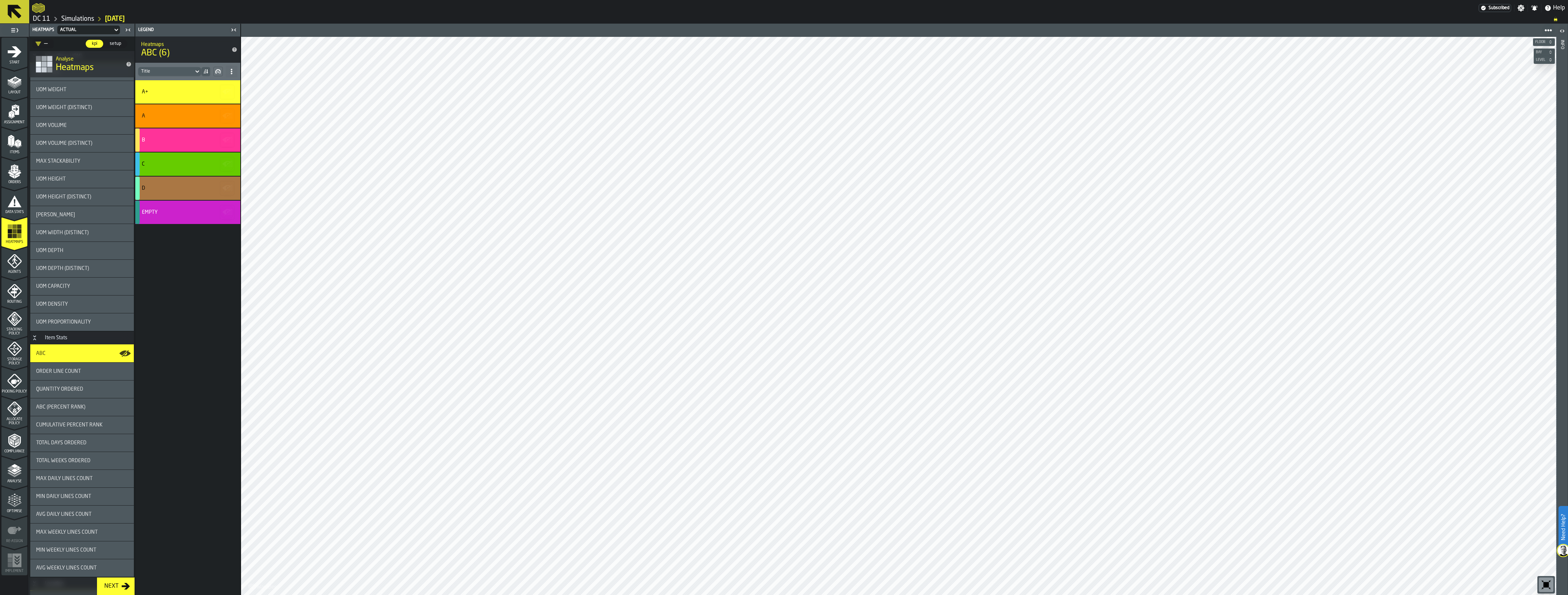
click at [13, 479] on span "Analyse" at bounding box center [14, 481] width 26 height 4
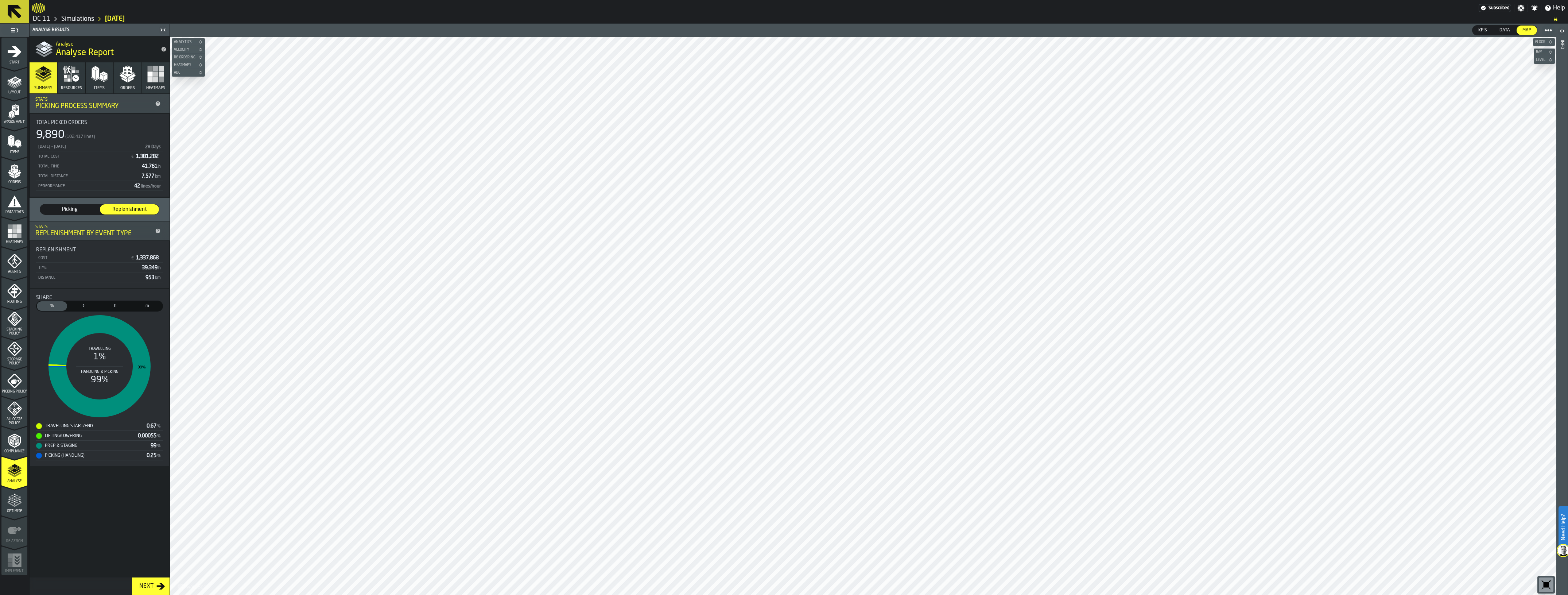
click at [93, 303] on span "€" at bounding box center [83, 306] width 27 height 7
click at [55, 309] on div "%" at bounding box center [52, 306] width 30 height 10
drag, startPoint x: 74, startPoint y: 308, endPoint x: 111, endPoint y: 305, distance: 37.1
click at [75, 308] on span "€" at bounding box center [83, 306] width 27 height 7
click at [123, 306] on span "h" at bounding box center [115, 306] width 27 height 7
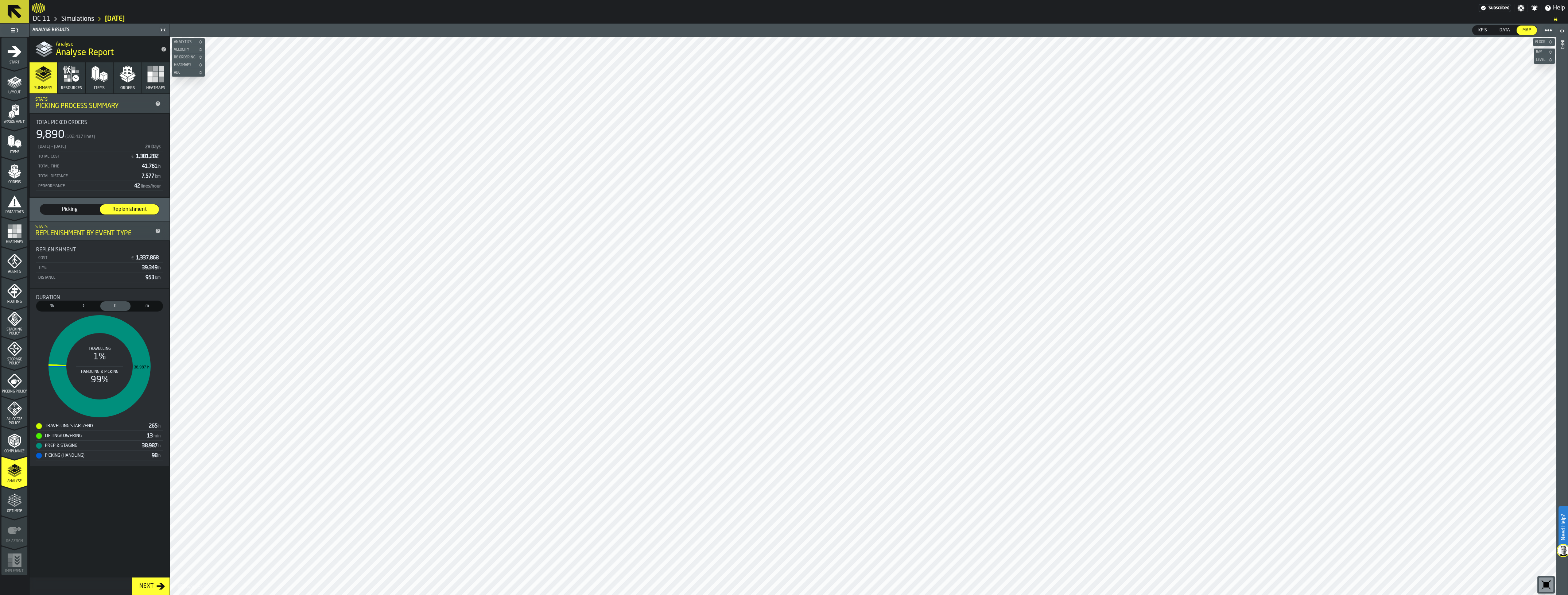
click at [154, 305] on span "m" at bounding box center [147, 306] width 27 height 7
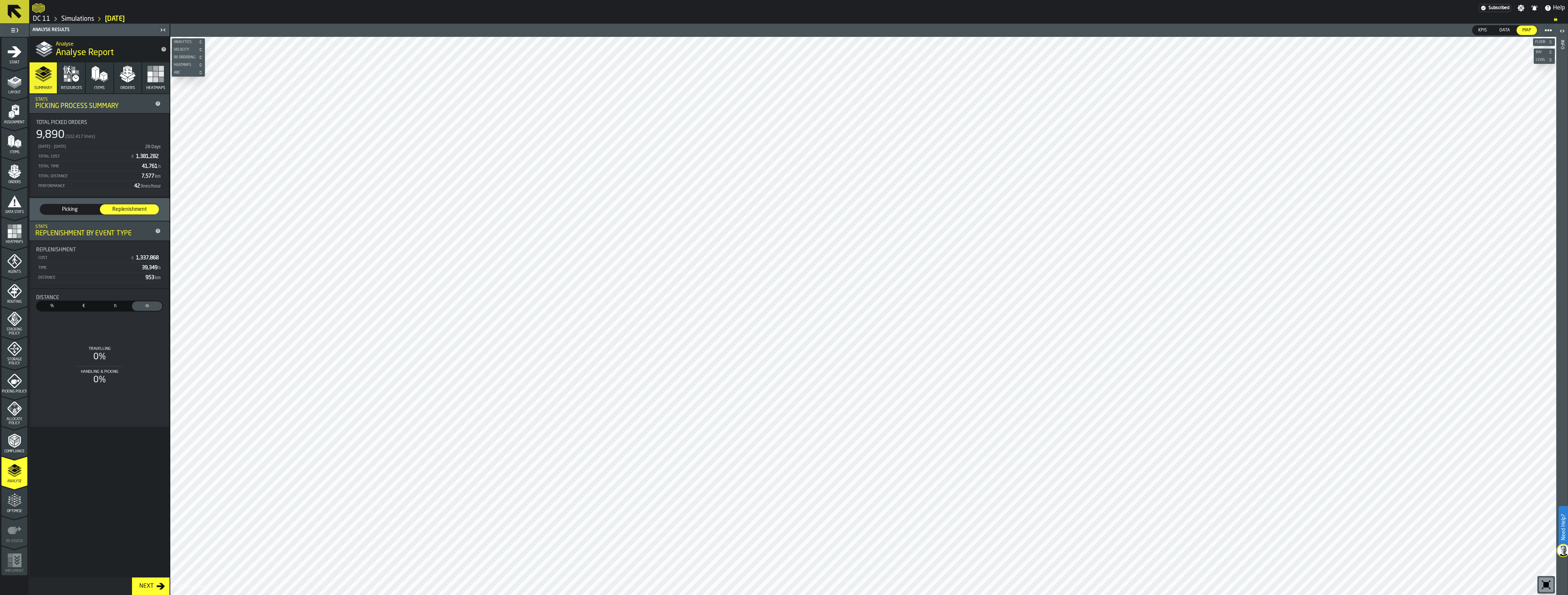
click at [50, 309] on div "%" at bounding box center [52, 306] width 30 height 10
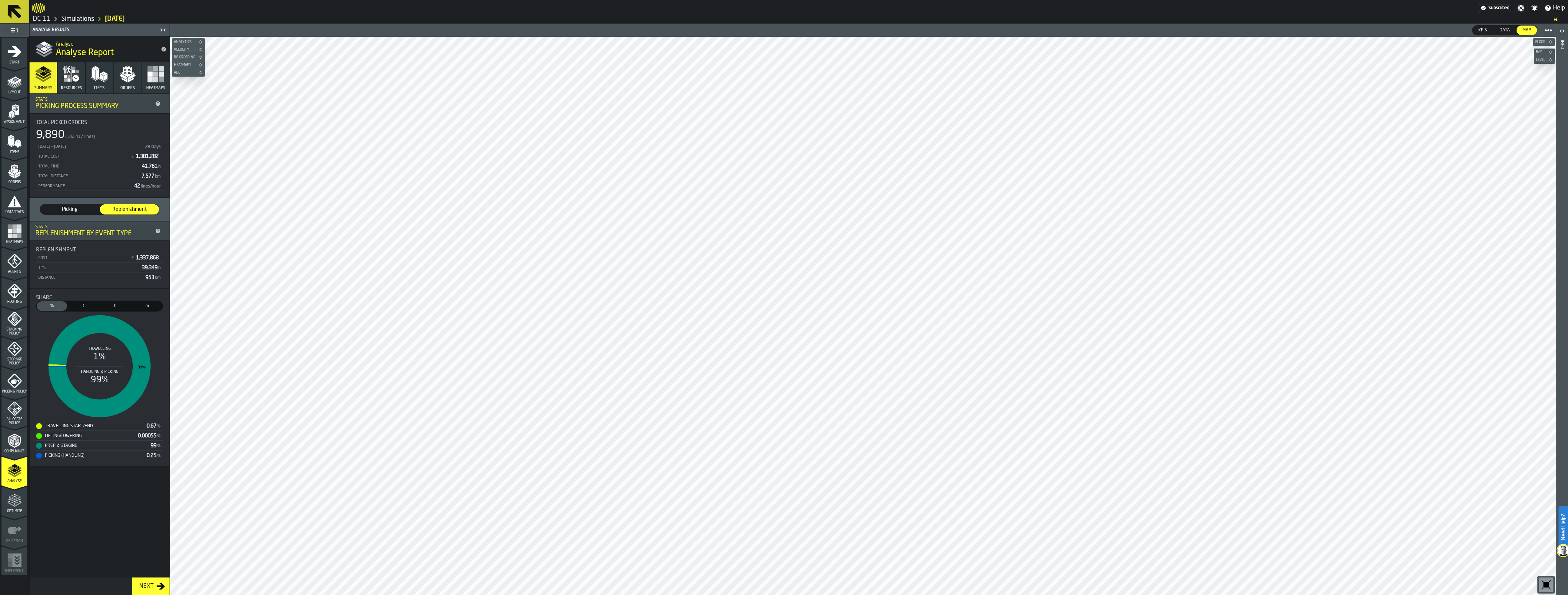
click at [64, 213] on span "Picking" at bounding box center [69, 209] width 53 height 7
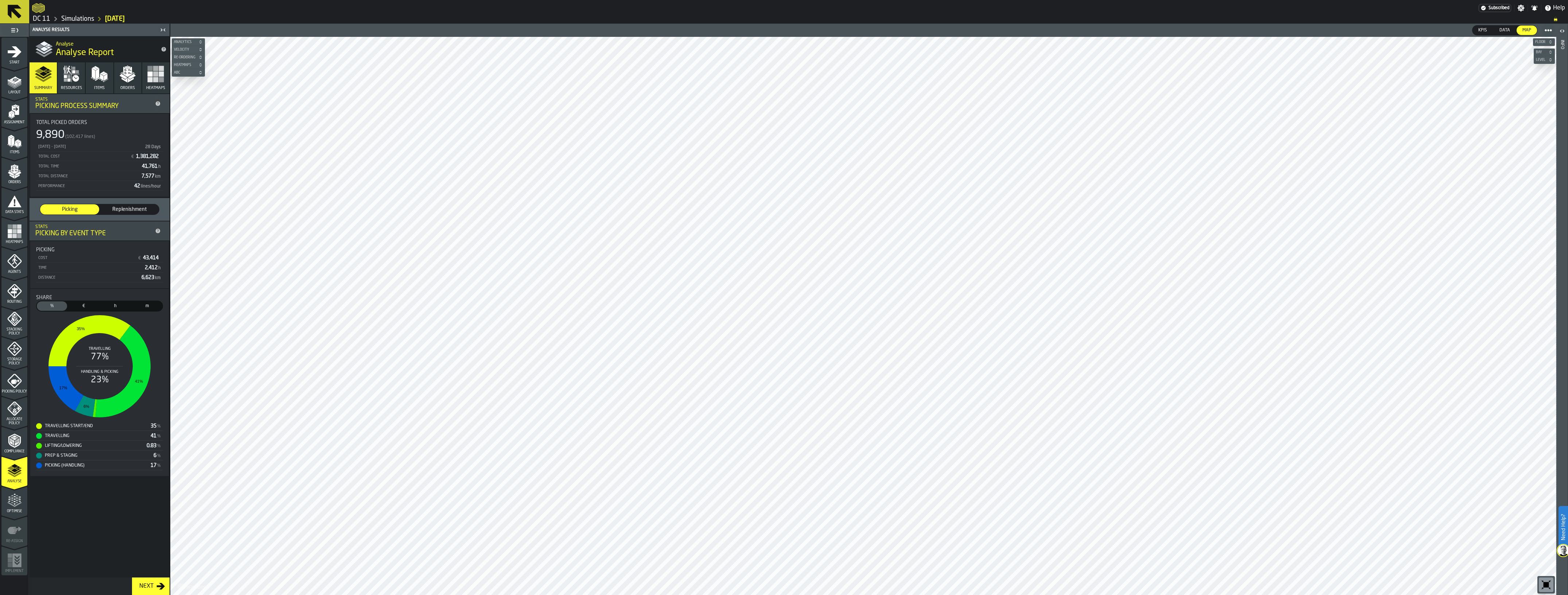
click at [119, 213] on div "Replenishment" at bounding box center [129, 209] width 59 height 10
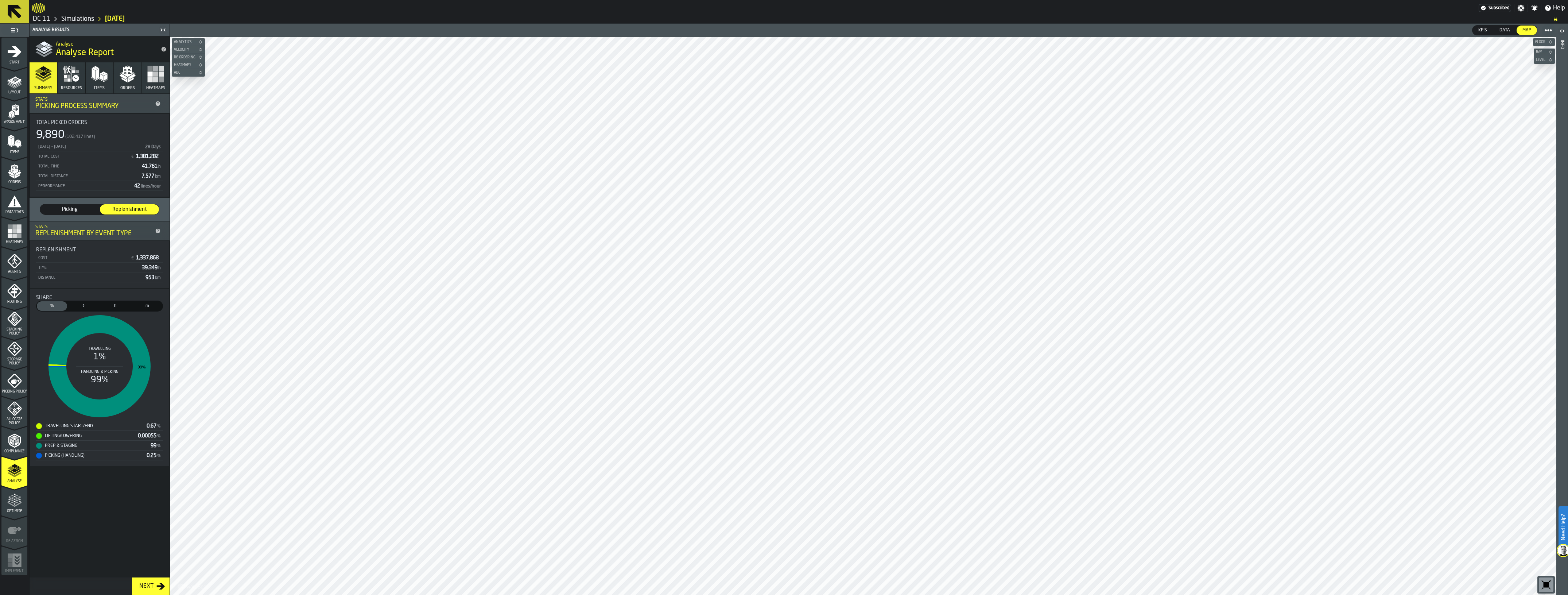
click at [84, 209] on span "Picking" at bounding box center [69, 209] width 53 height 7
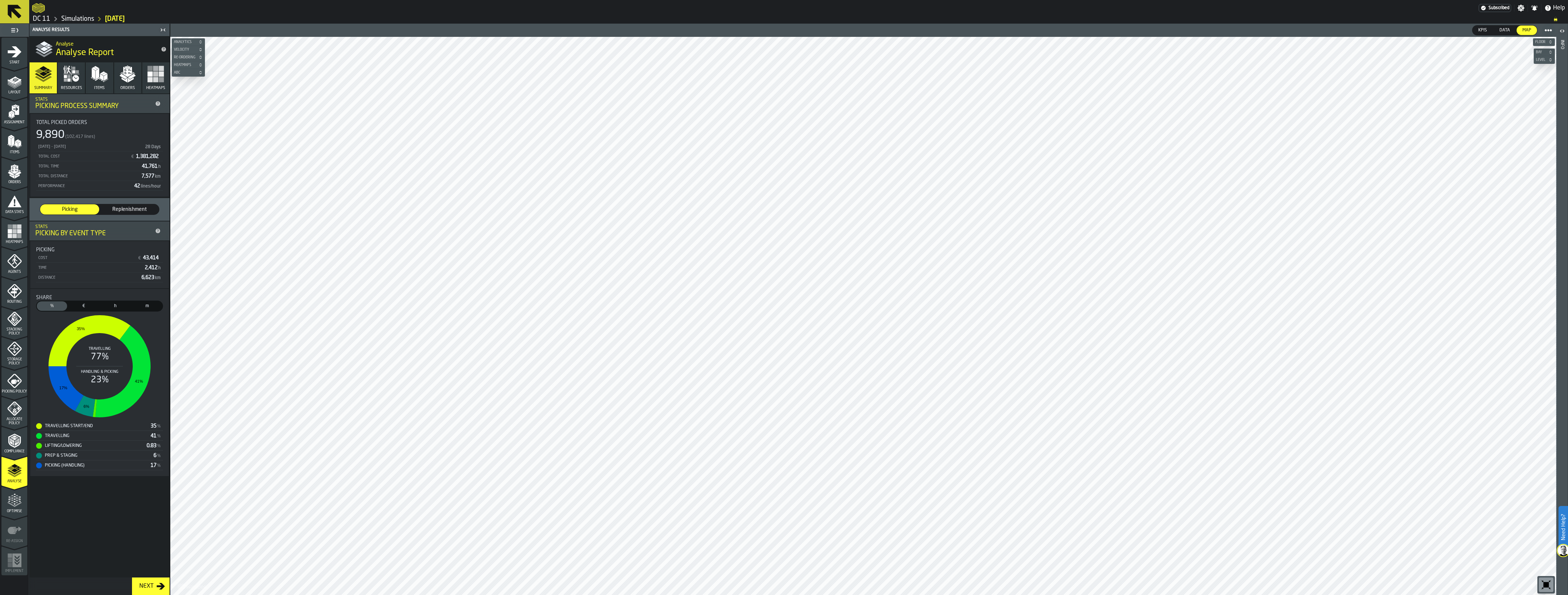
click at [73, 88] on span "Resources" at bounding box center [71, 88] width 21 height 5
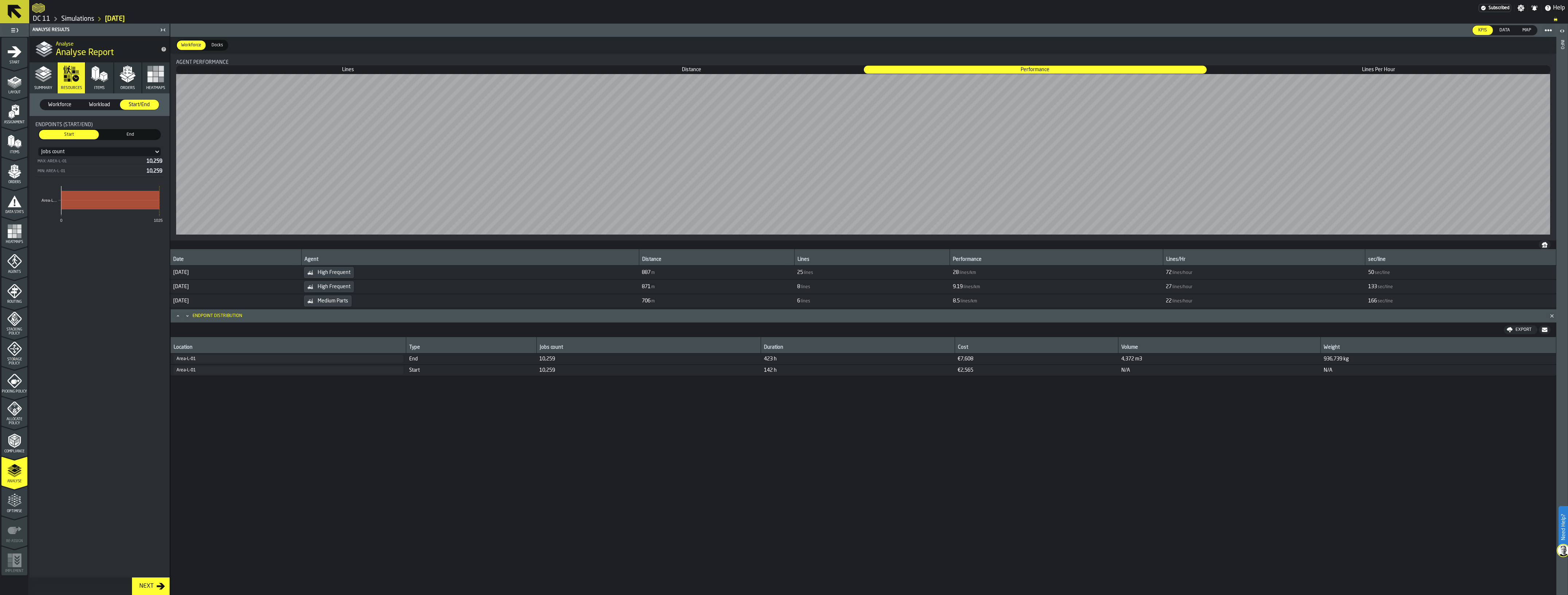
click at [56, 82] on button "Summary" at bounding box center [43, 77] width 27 height 31
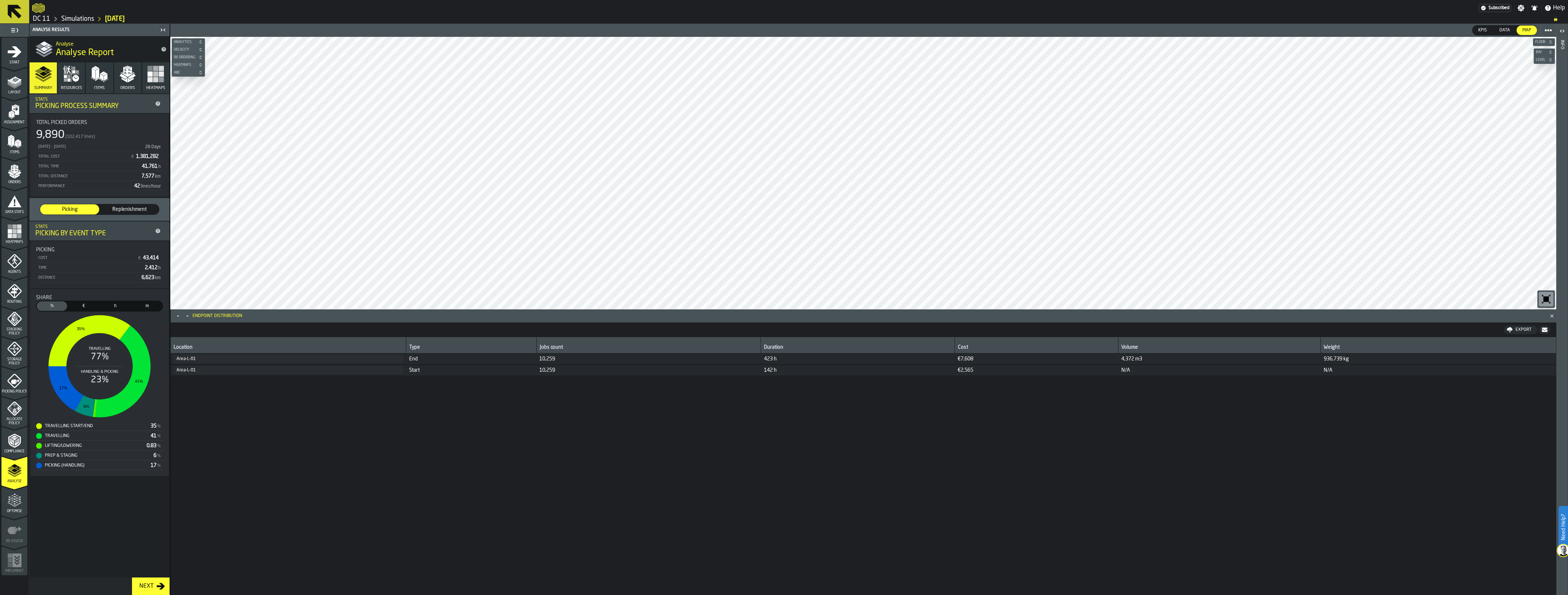
click at [362, 434] on div "Location Type Jobs count Duration Cost Volume Weight Area-L-01 End 10,259 423 h…" at bounding box center [863, 474] width 1385 height 273
click at [184, 315] on icon "Minimize" at bounding box center [187, 316] width 7 height 7
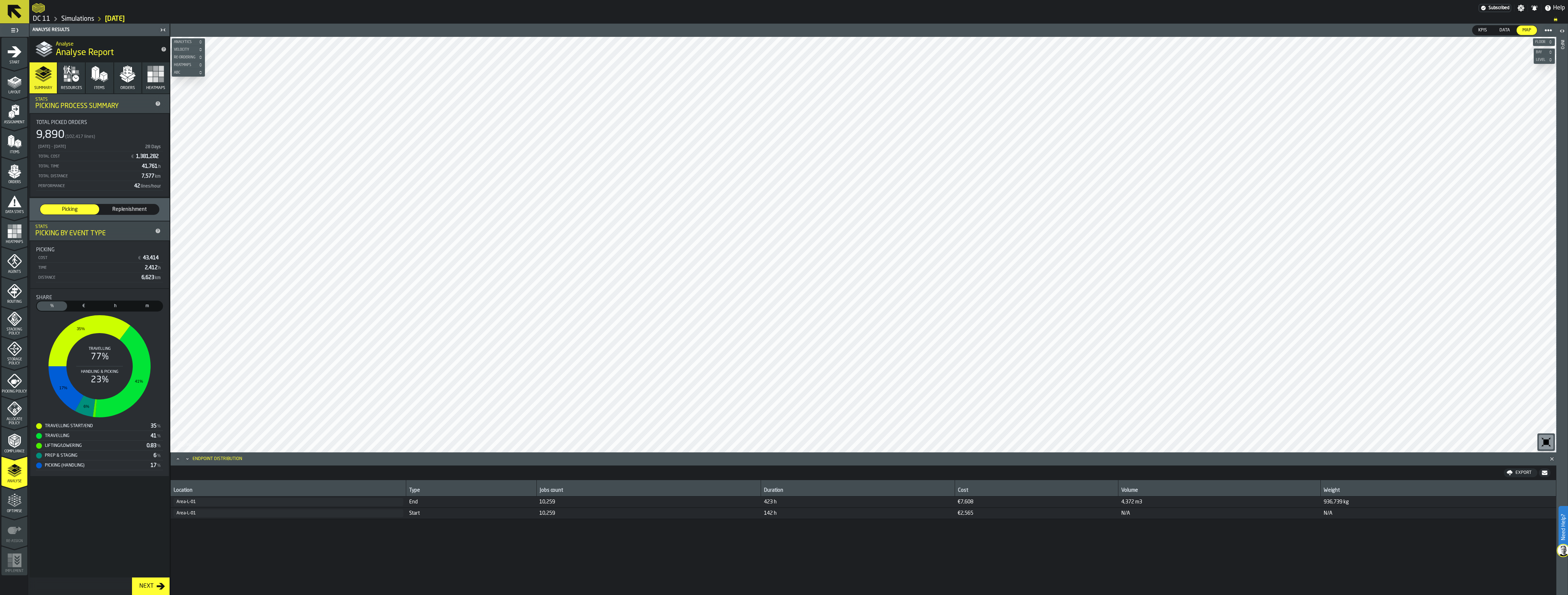
click at [128, 211] on span "Replenishment" at bounding box center [129, 209] width 53 height 7
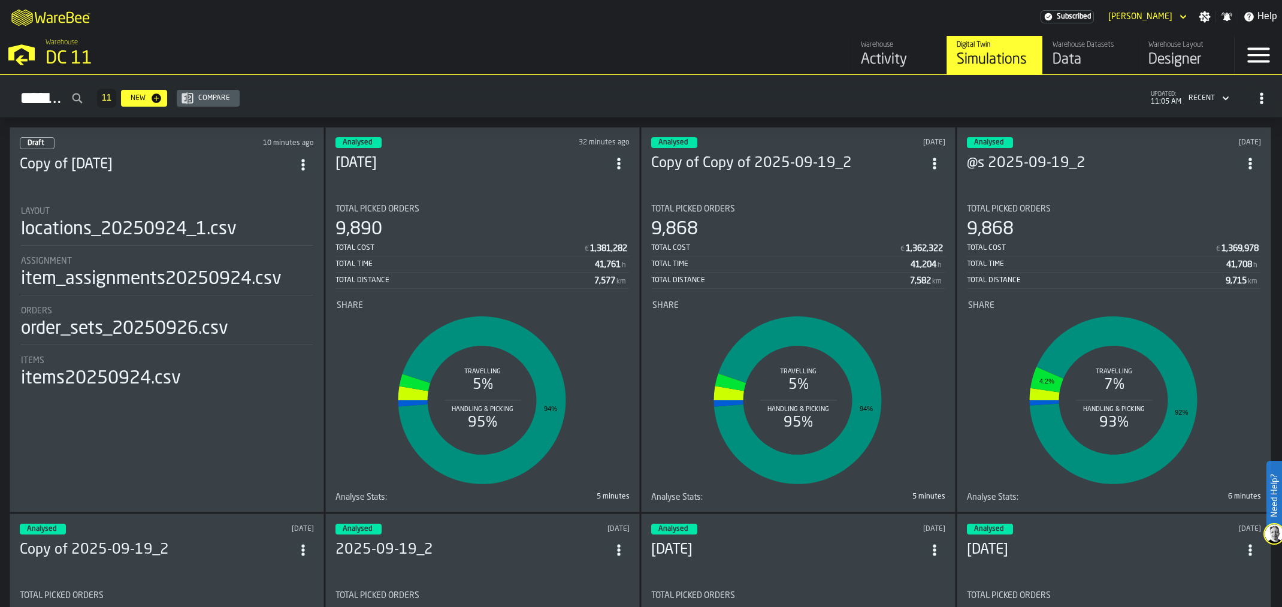
click at [516, 45] on div "Warehouse DC 11" at bounding box center [327, 54] width 572 height 41
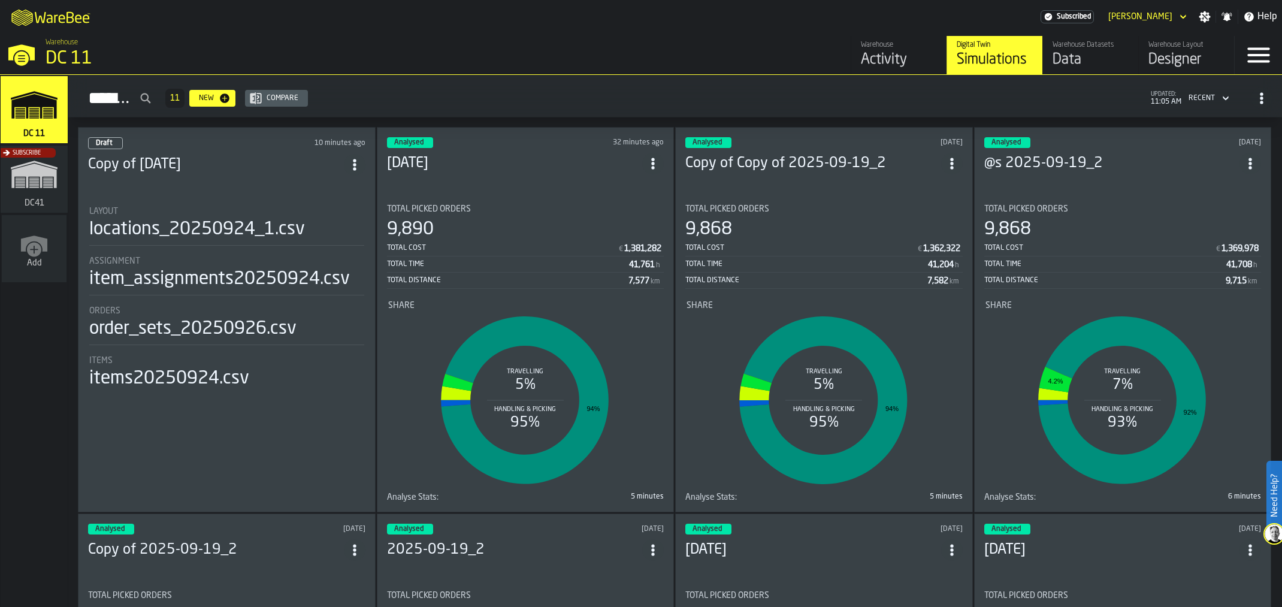
click at [561, 188] on div "Analysed 32 minutes ago 2025-09-26 Total Picked Orders 9,890 Total Cost € 1,381…" at bounding box center [526, 319] width 298 height 385
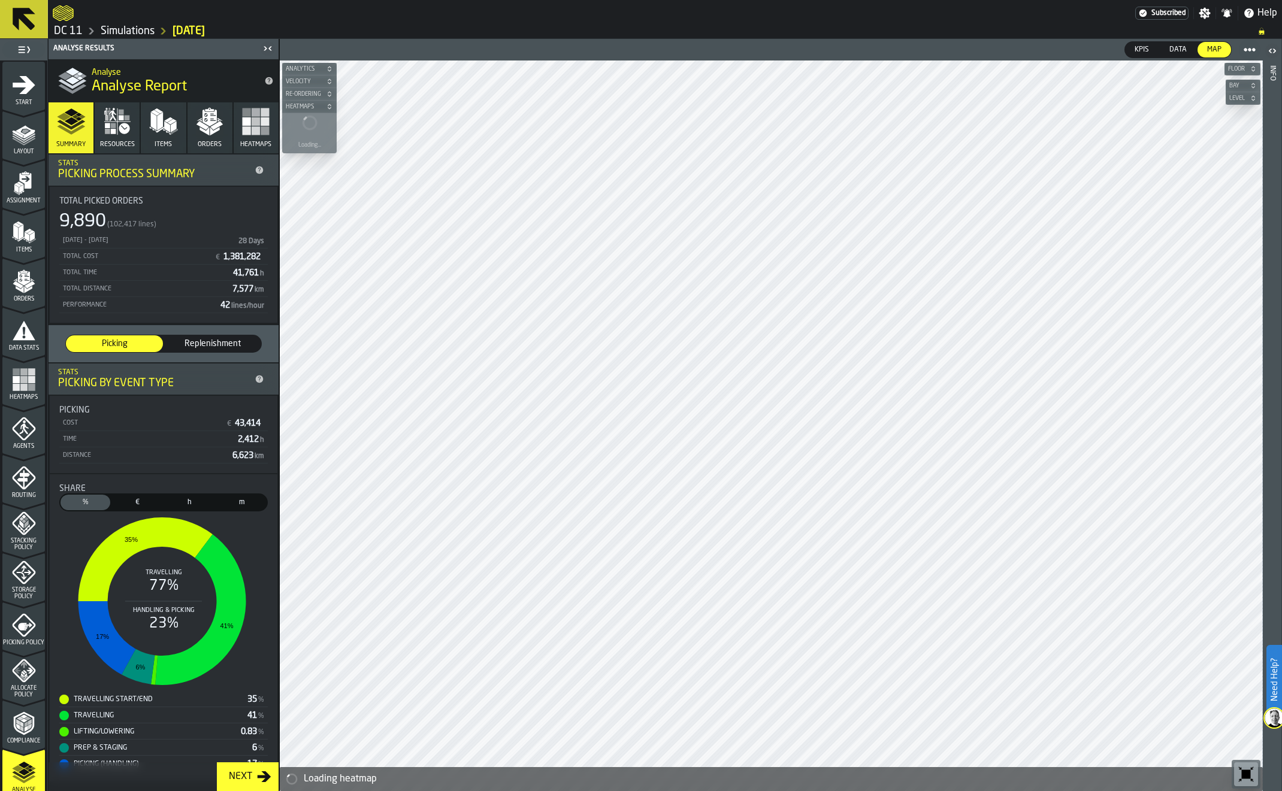
click at [27, 433] on icon "menu Agents" at bounding box center [24, 429] width 24 height 24
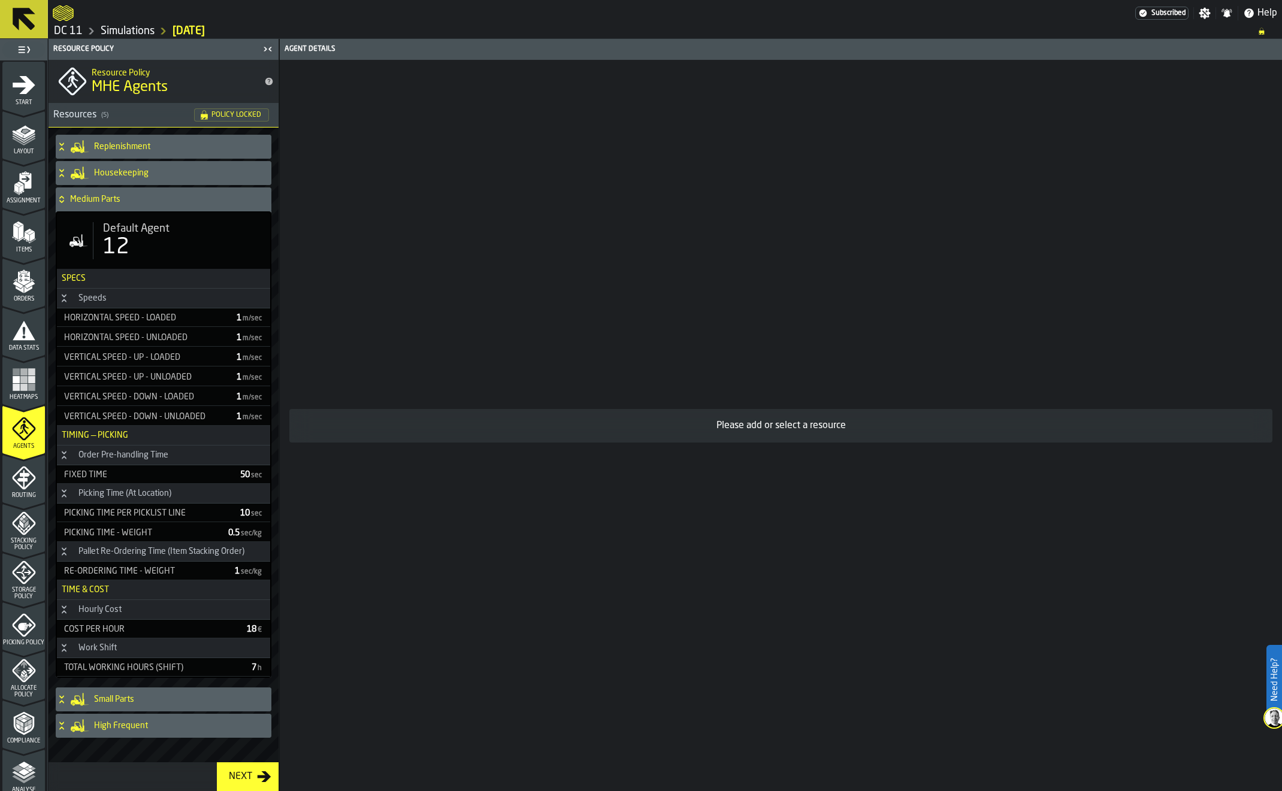
click at [115, 511] on div "Picking Time per Picklist line" at bounding box center [144, 514] width 171 height 10
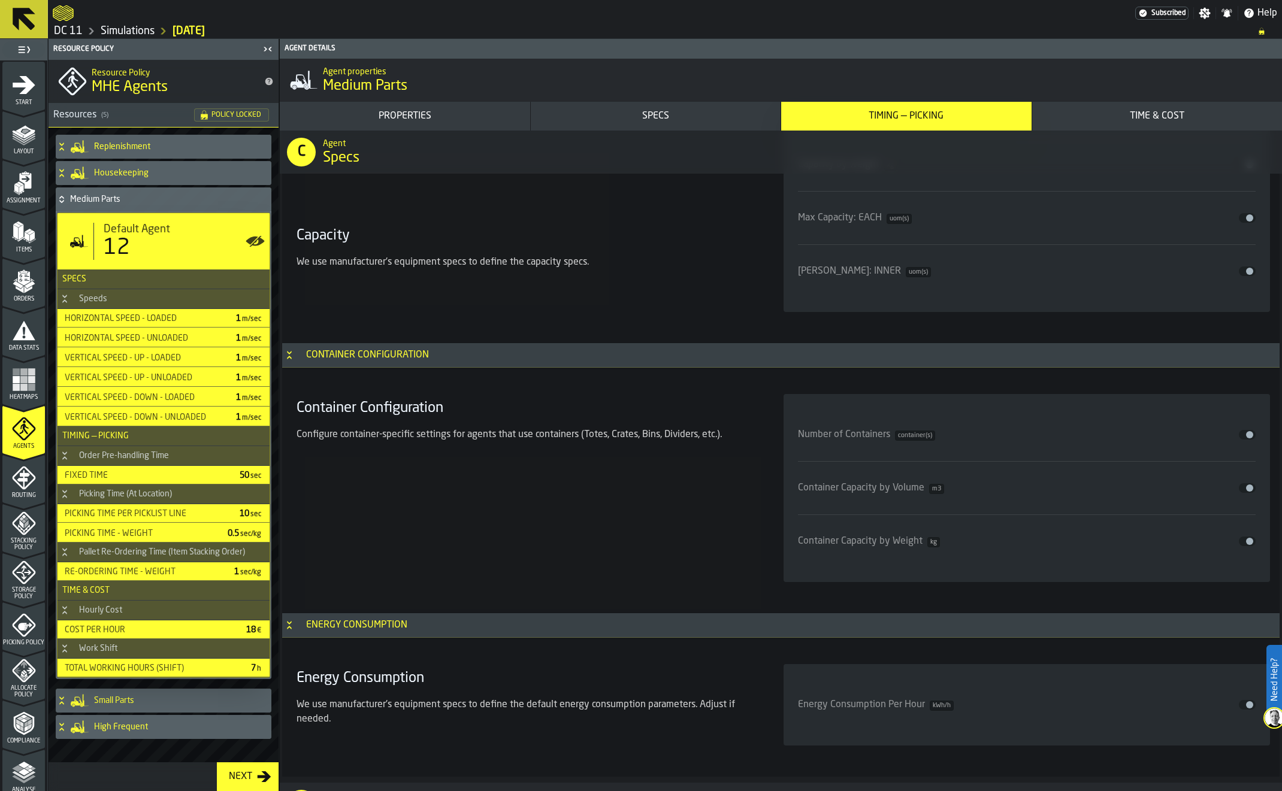
scroll to position [2022, 0]
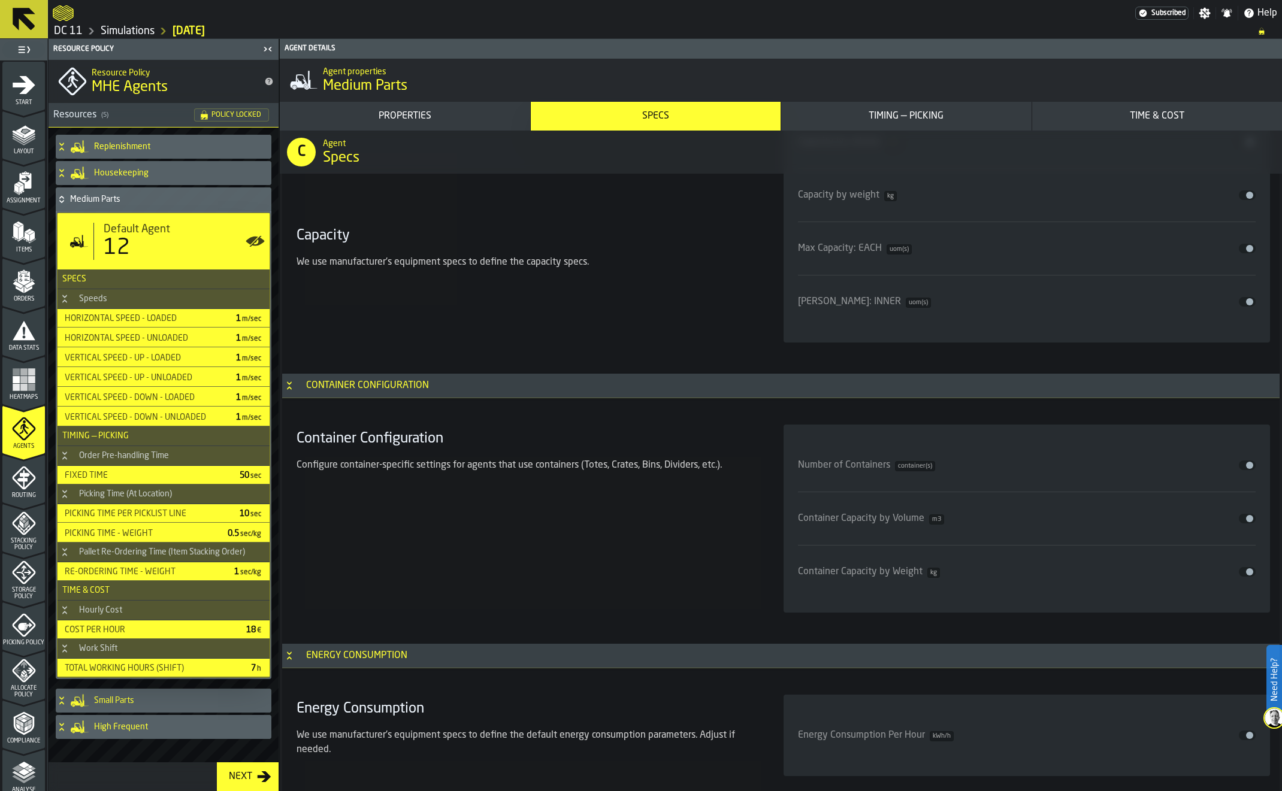
click at [138, 32] on link "Simulations" at bounding box center [128, 31] width 54 height 13
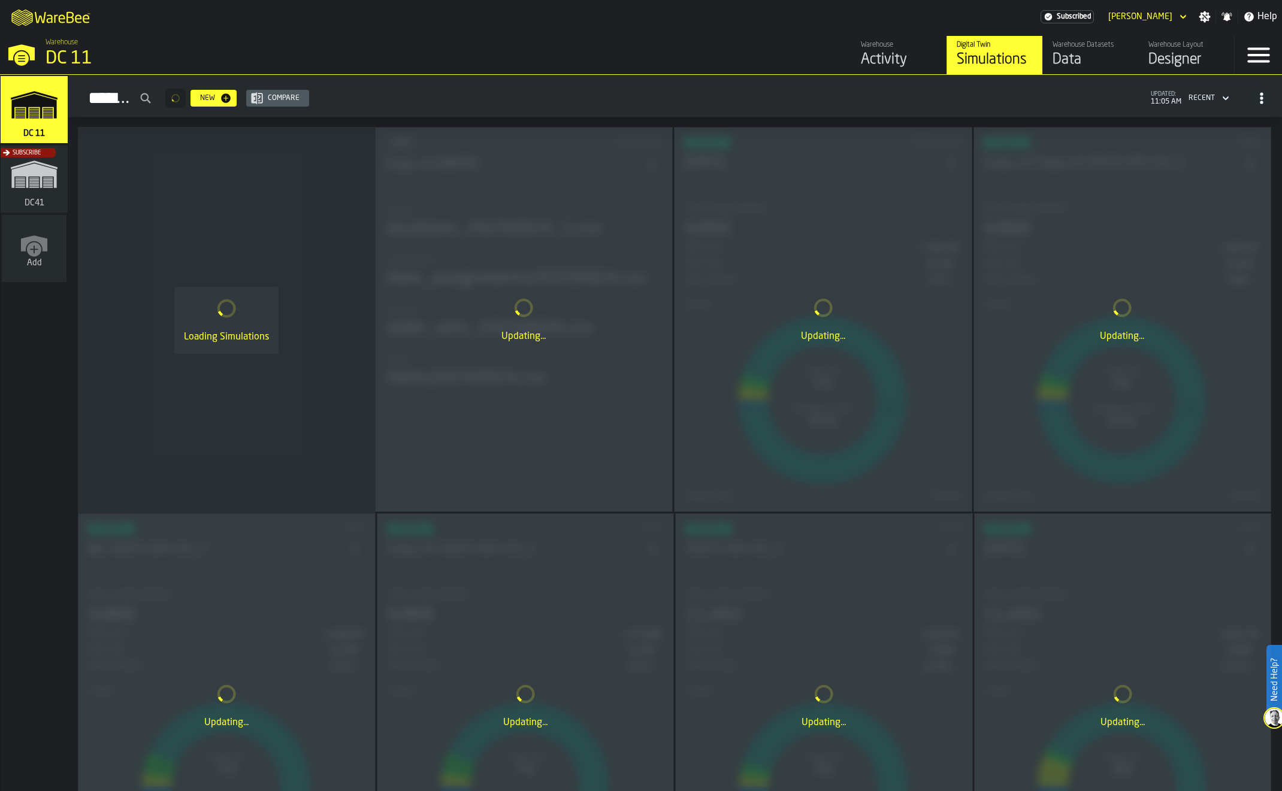
click at [485, 204] on div "Updating..." at bounding box center [524, 320] width 297 height 384
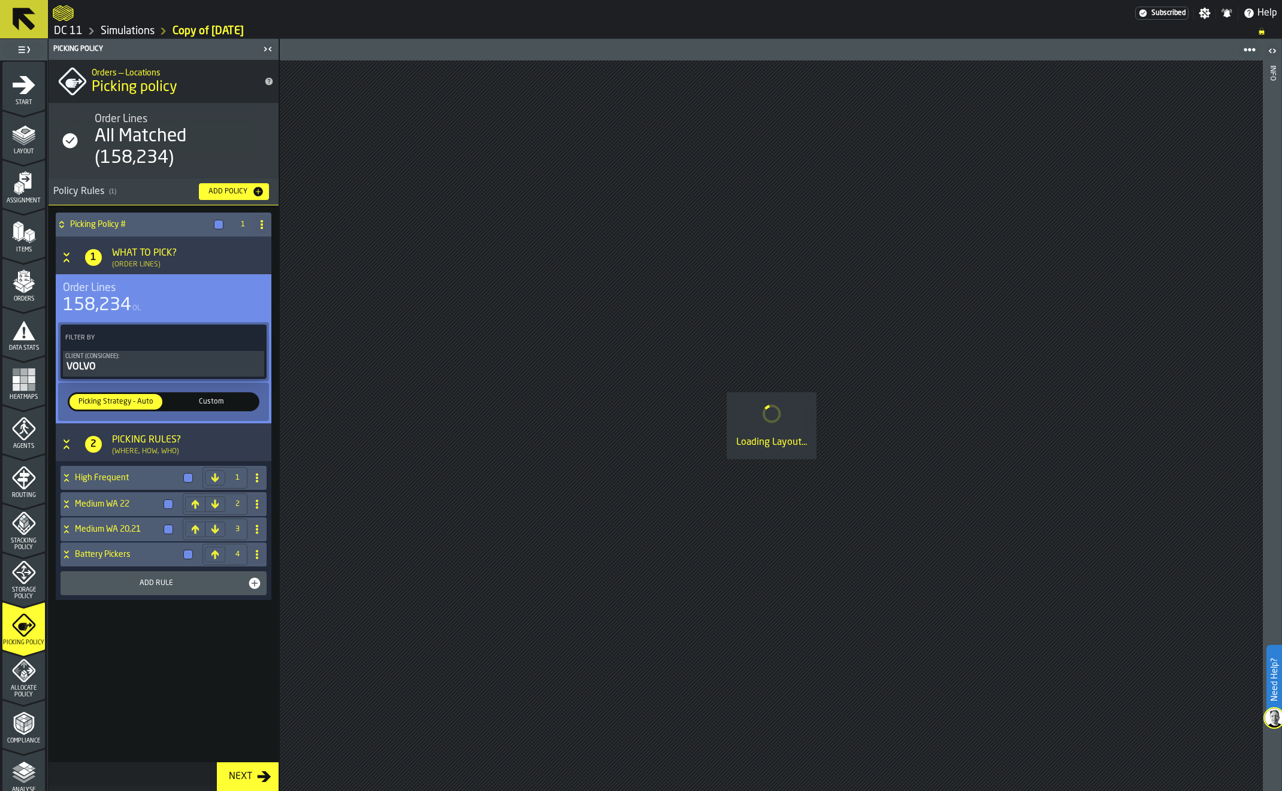
click at [15, 406] on icon "menu Heatmaps" at bounding box center [23, 405] width 43 height 11
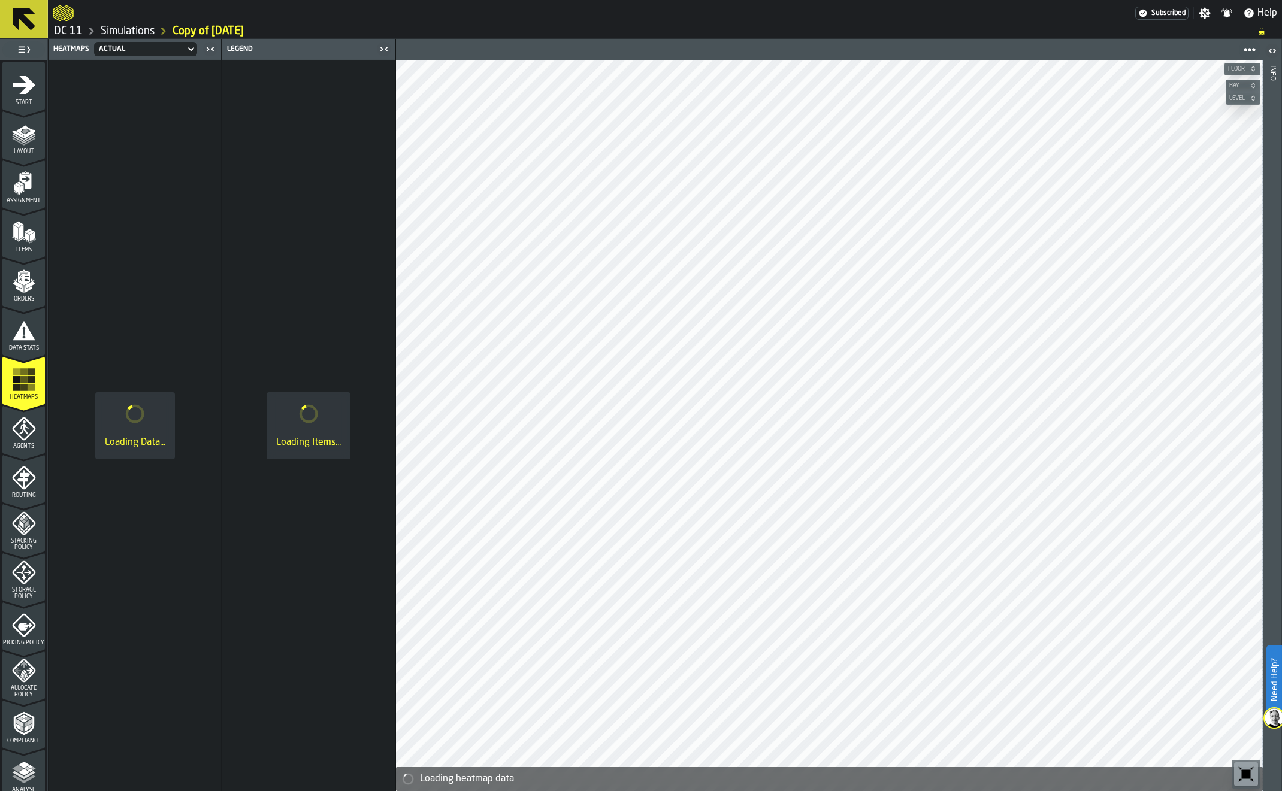
click at [19, 421] on icon "menu Agents" at bounding box center [24, 429] width 24 height 24
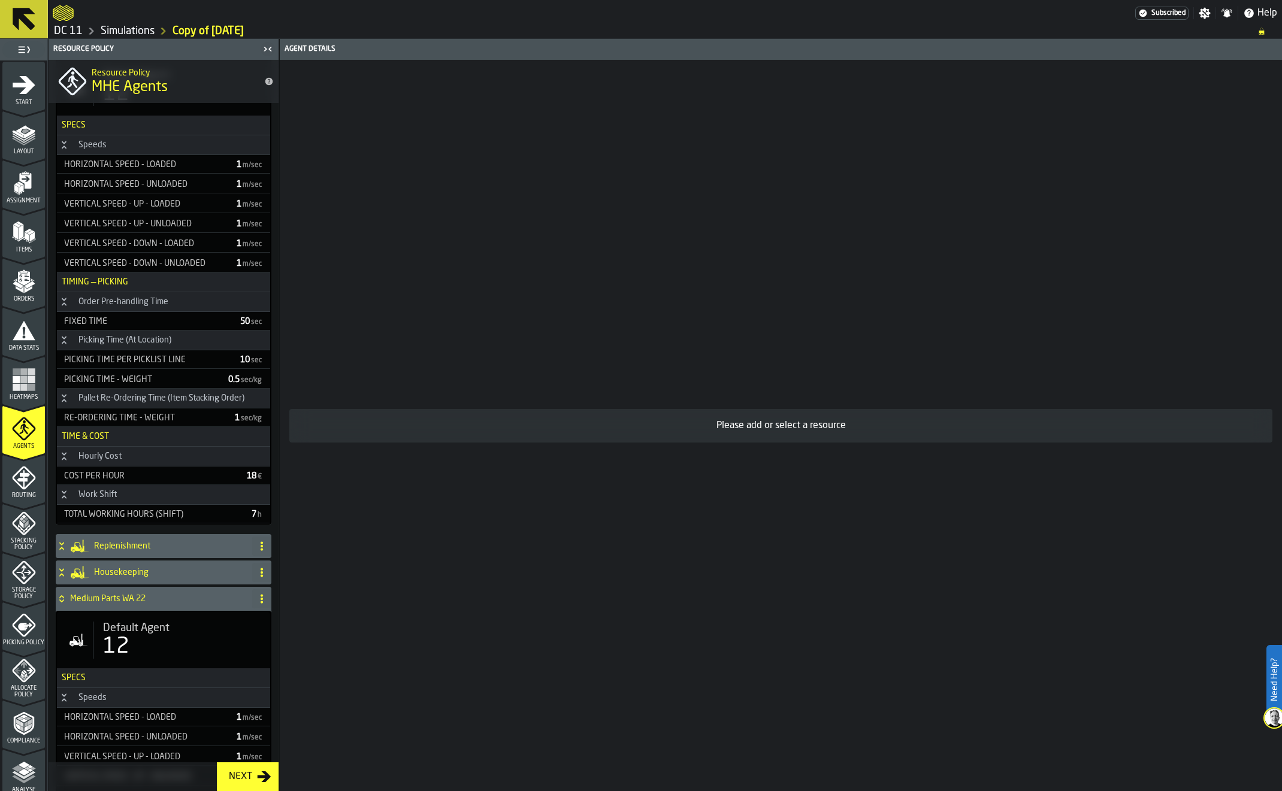
scroll to position [300, 0]
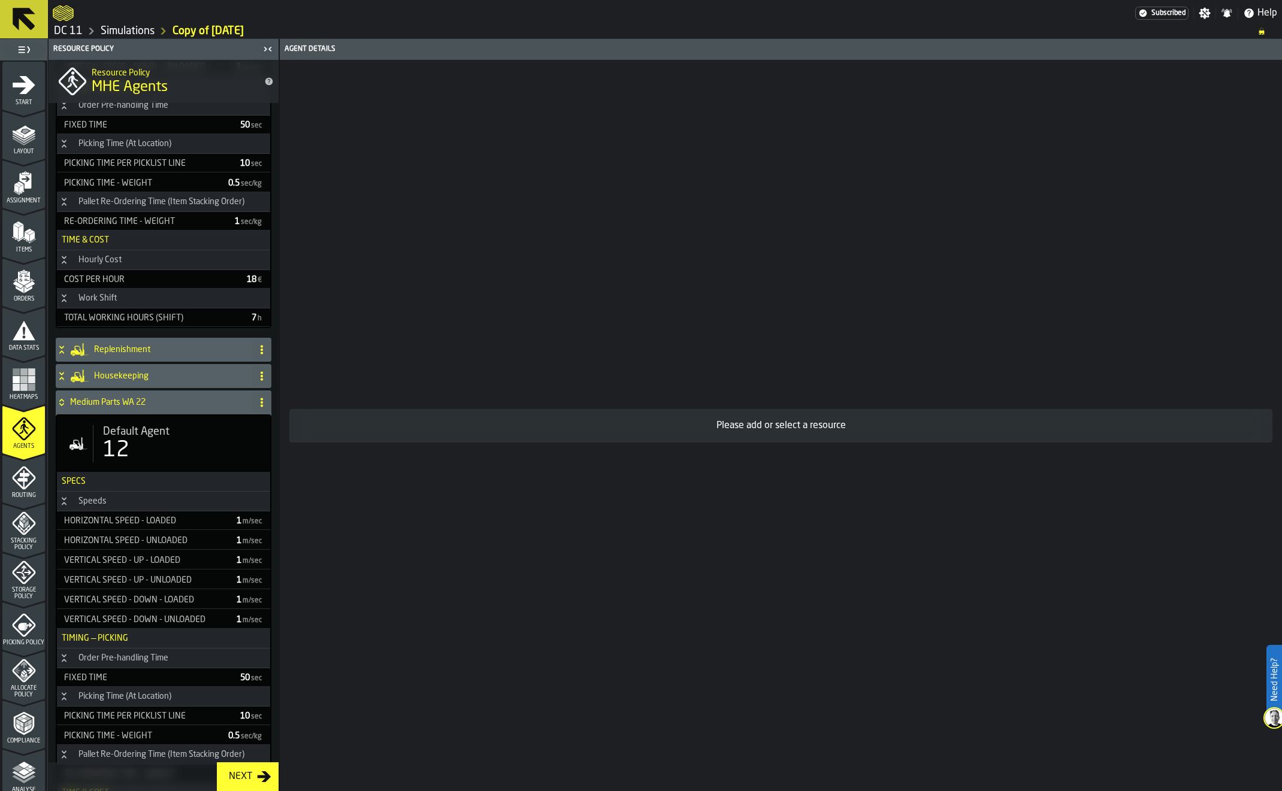
click div "12"
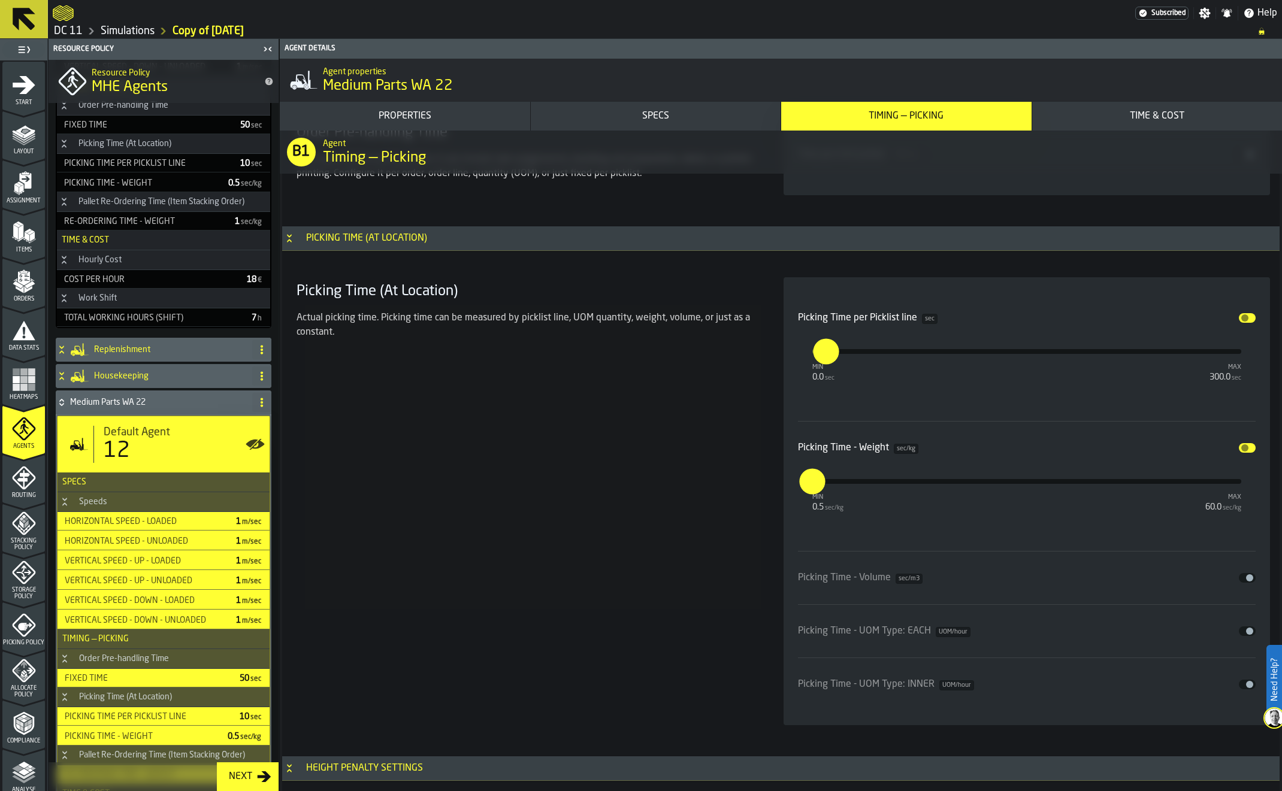
scroll to position [3220, 0]
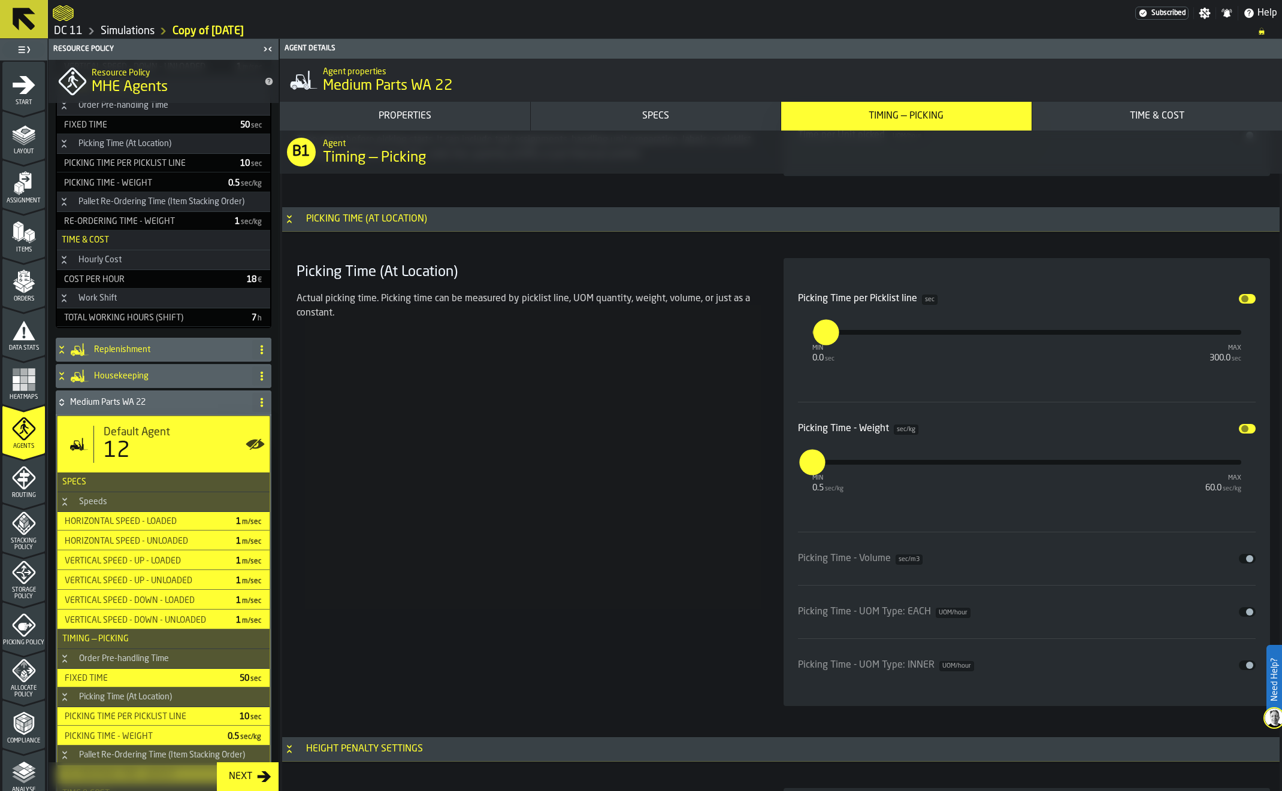
click span "input-slider-Picking Time per Picklist line"
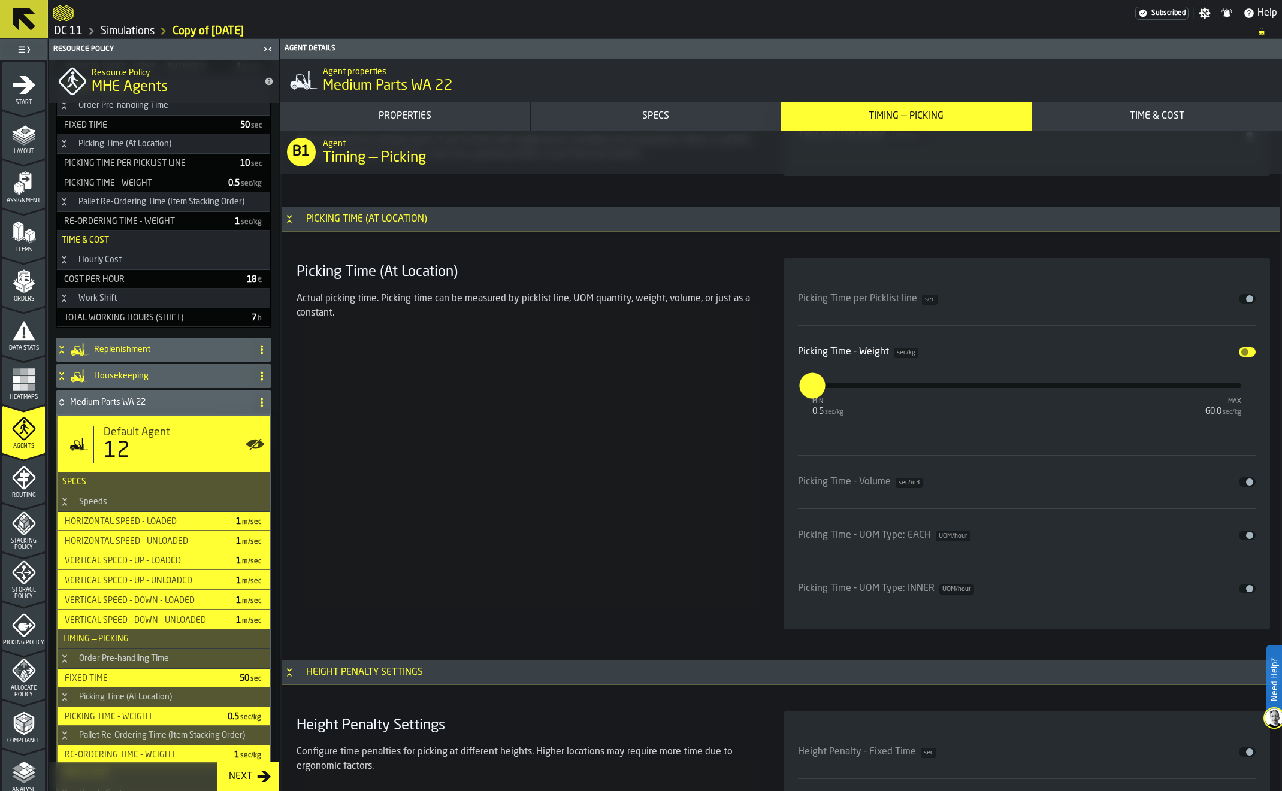
click span "input-slider-Picking Time - UOM Type: EACH"
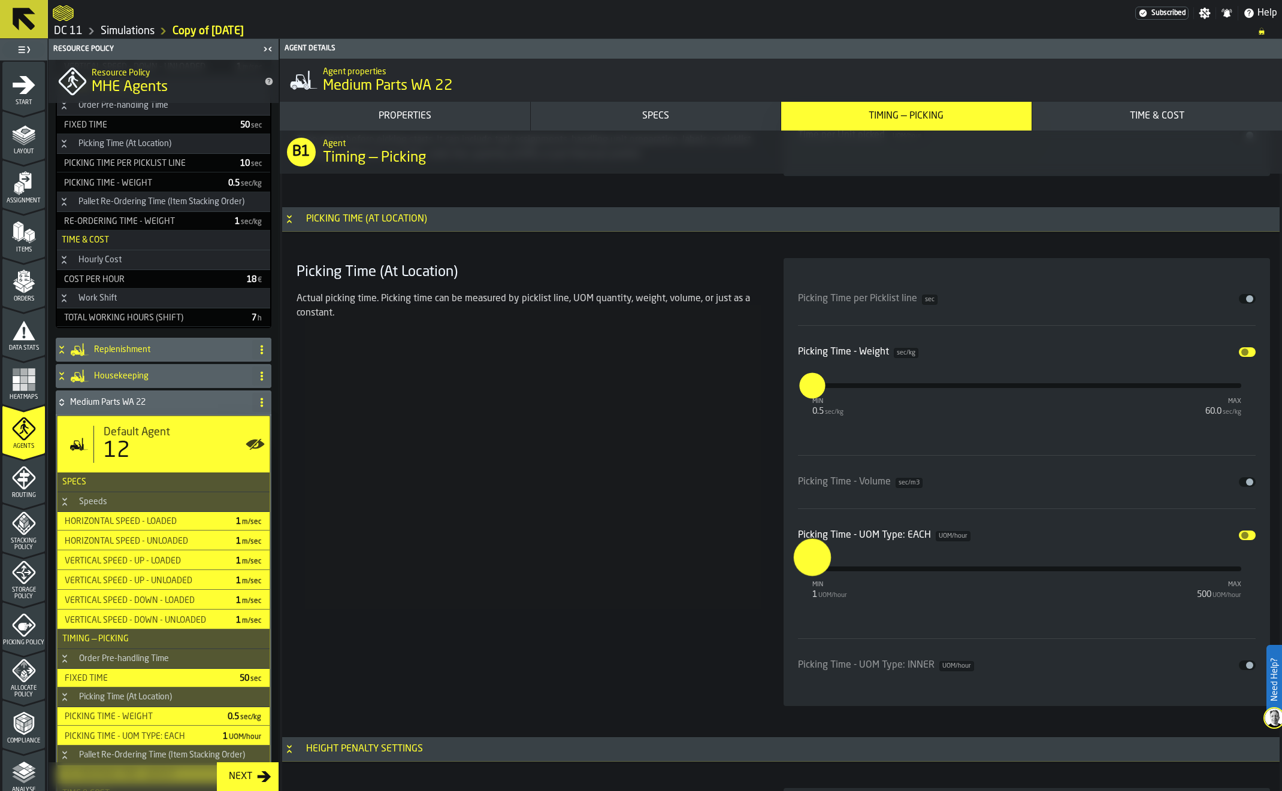
click input "*"
drag, startPoint x: 812, startPoint y: 570, endPoint x: 801, endPoint y: 569, distance: 11.4
click input "*"
type input "*"
type input "**"
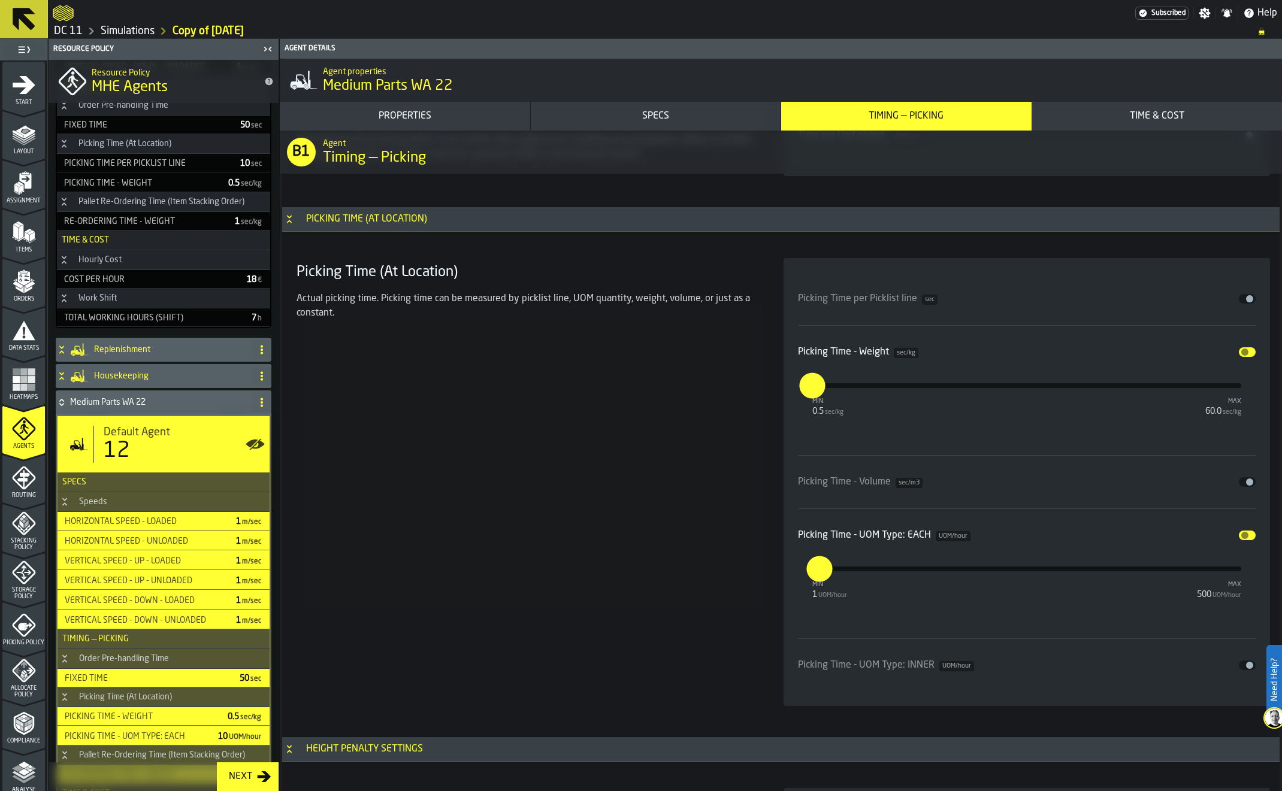
click div "Picking Time - UOM Type: EACH UOM/hour Disable min 1 UOM/hour max 500 UOM/hour …"
click button "Disable"
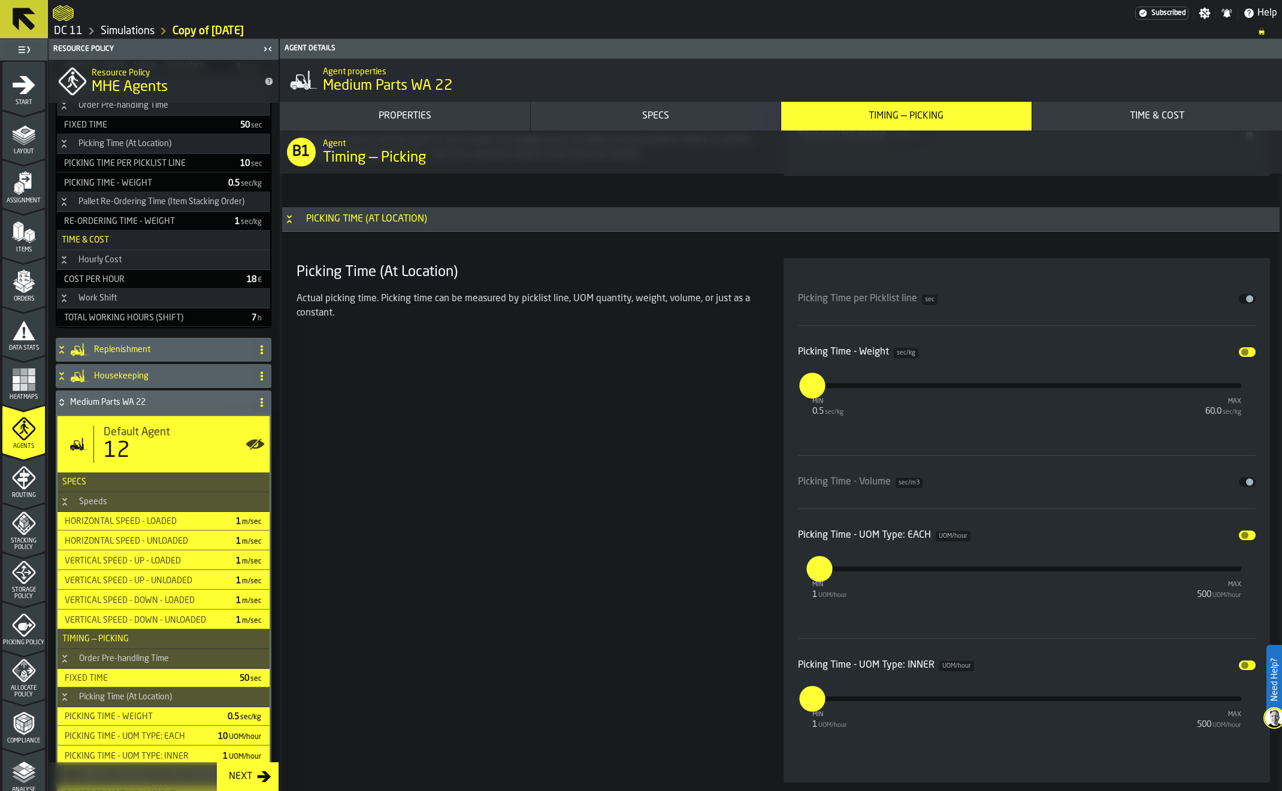
click input "*"
type input "*"
drag, startPoint x: 539, startPoint y: 610, endPoint x: 555, endPoint y: 614, distance: 16.7
click div "Picking Time (At Location) Actual picking time. Picking time can be measured by…"
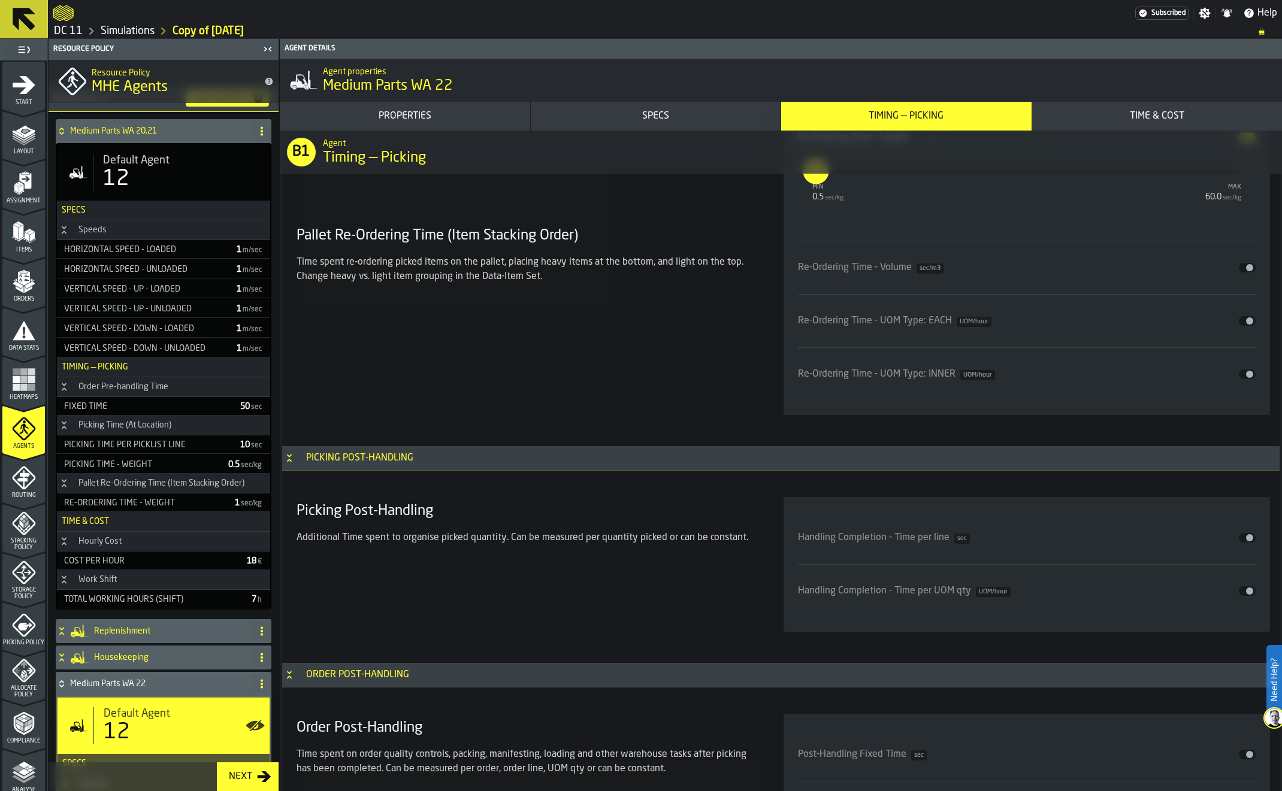
scroll to position [0, 0]
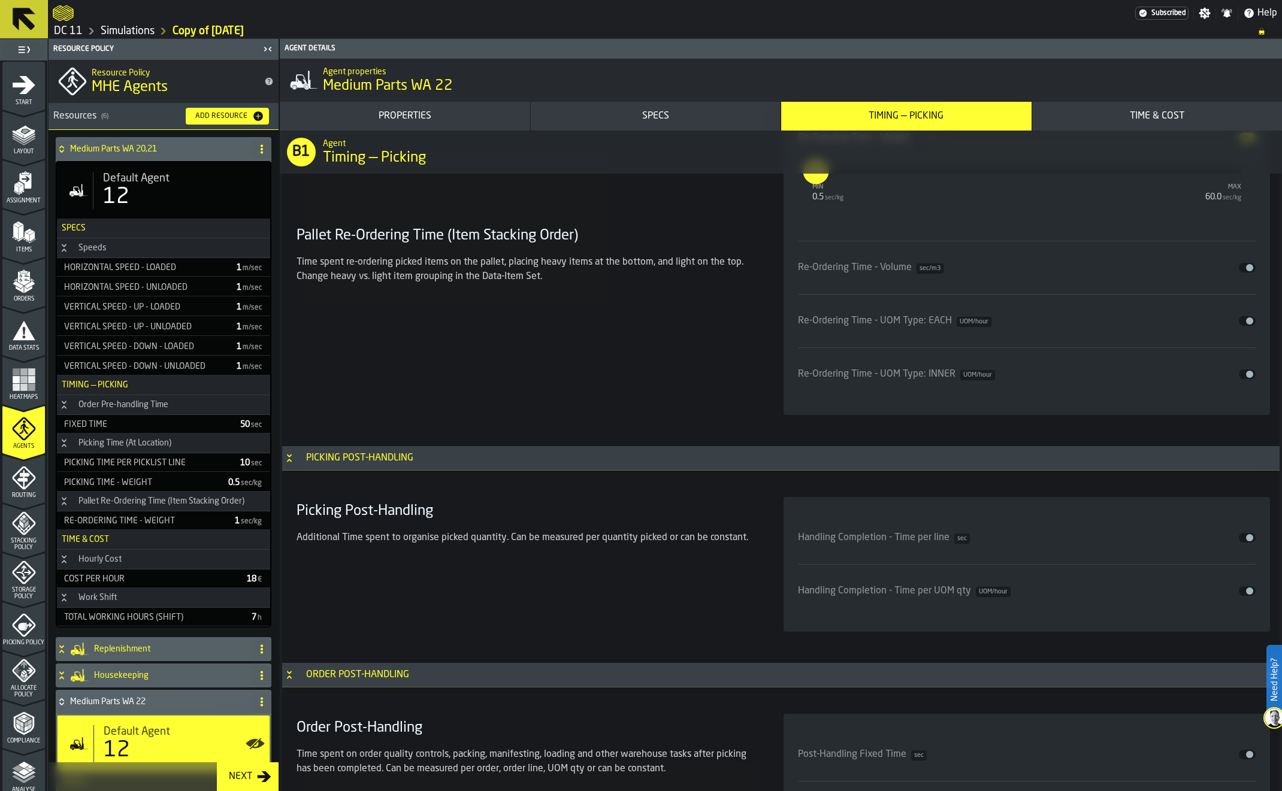
click icon
click div "Clone"
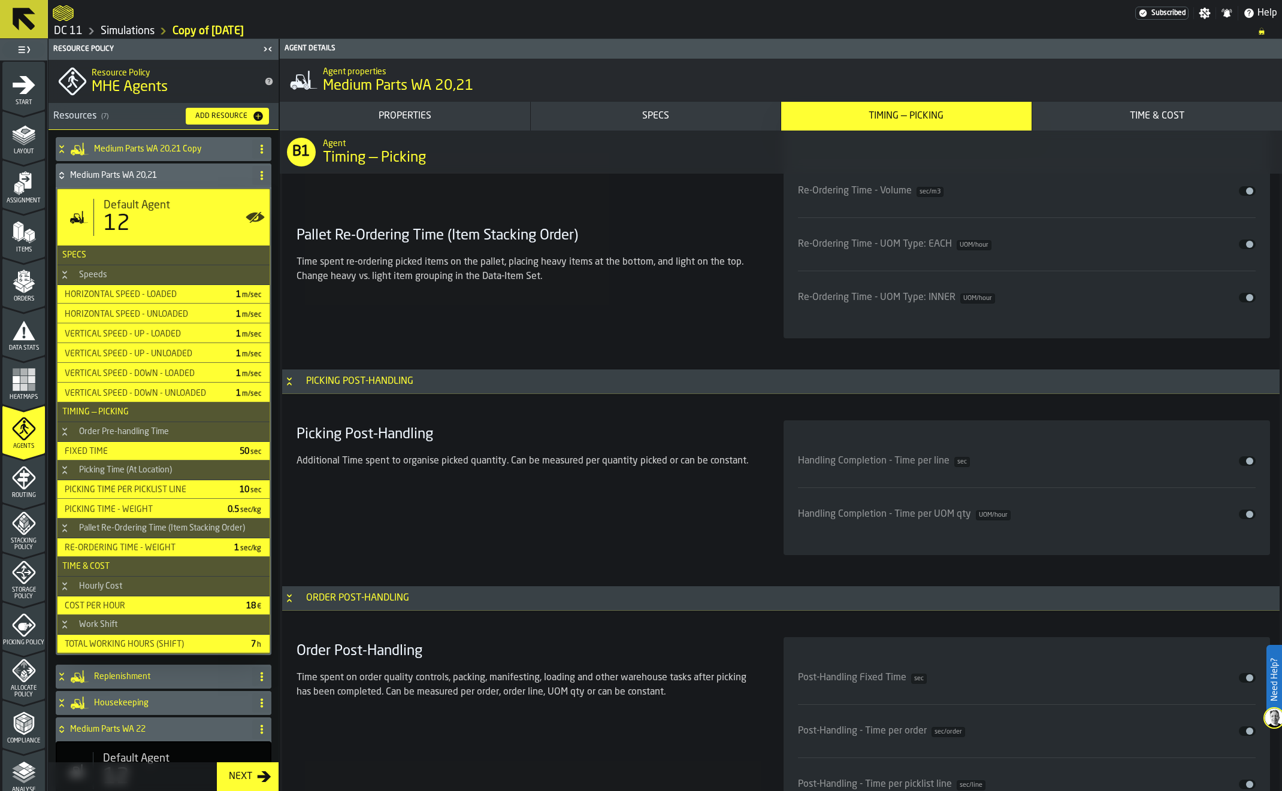
type input "**********"
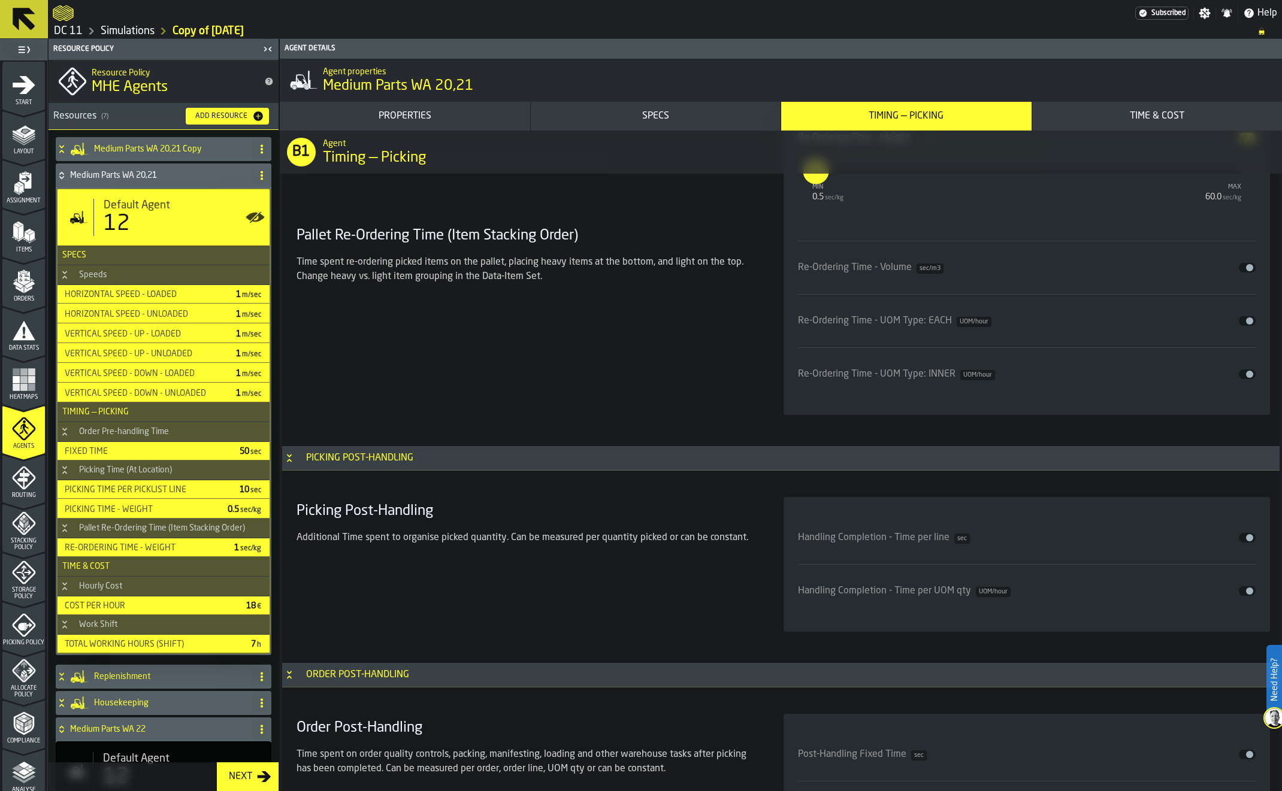
click icon
click div "Delete"
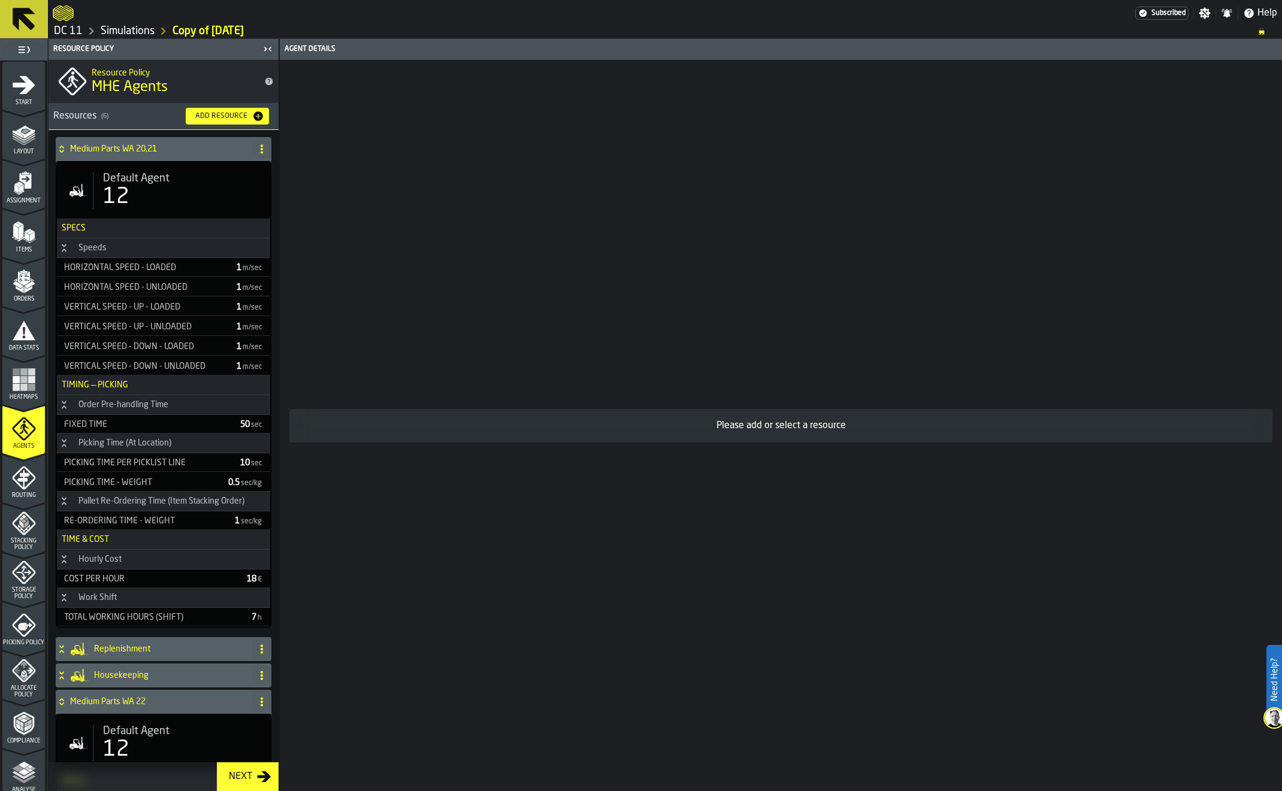
click icon
click div "Delete"
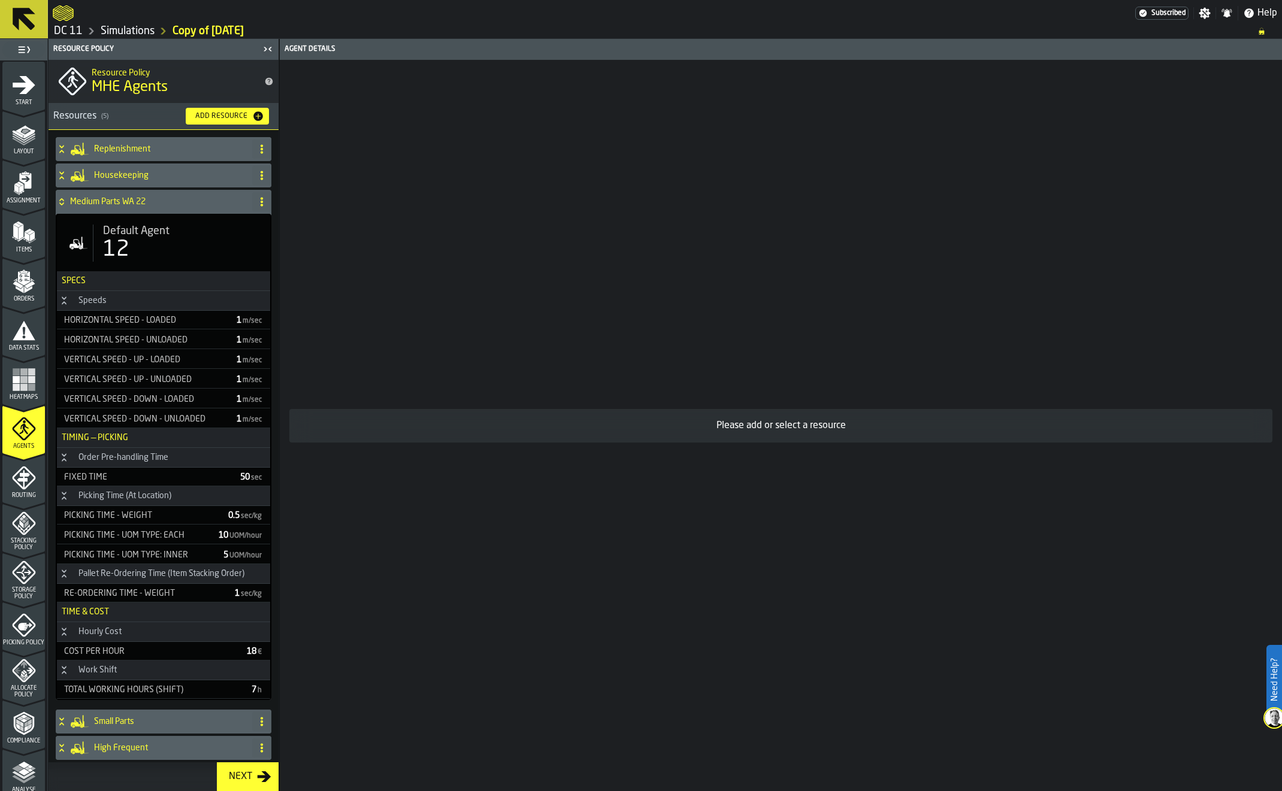
click icon "menu Picking Policy"
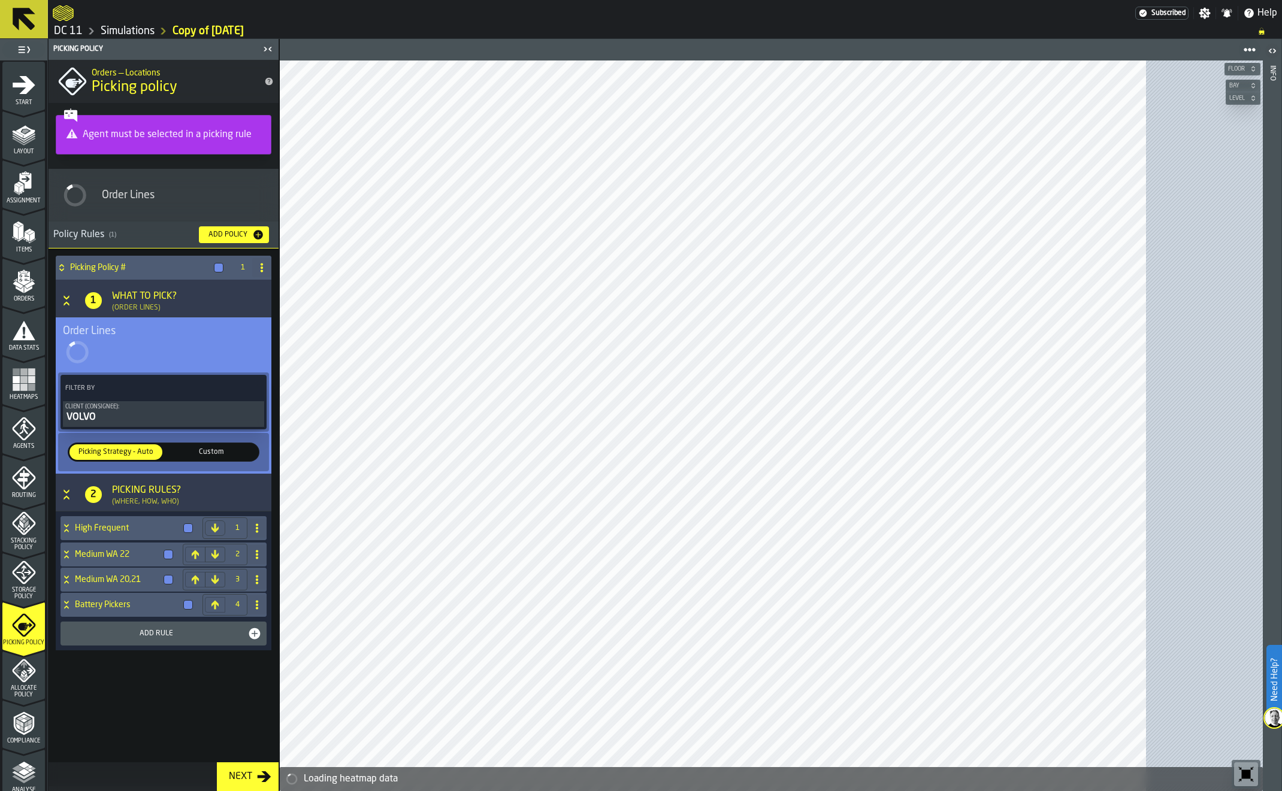
click h4 "Medium WA 20,21"
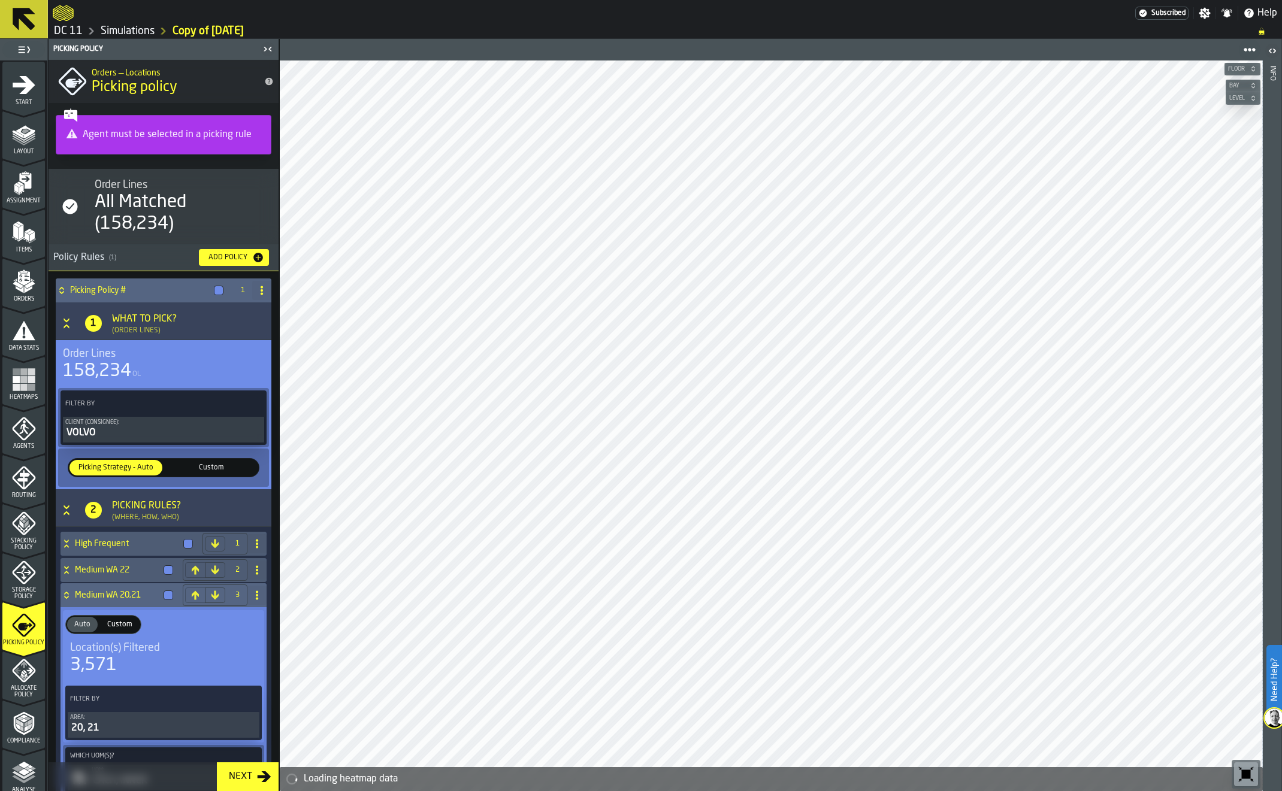
scroll to position [201, 0]
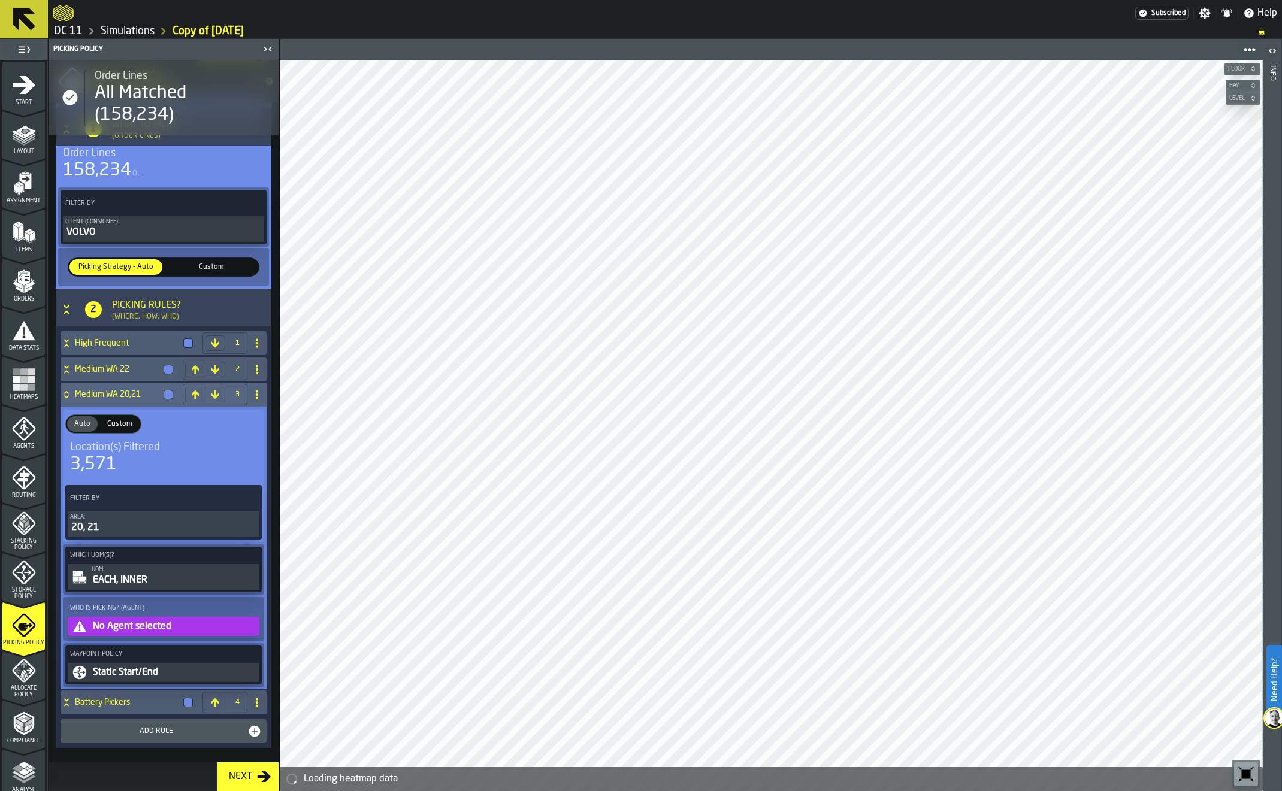
click button "No Agent selected"
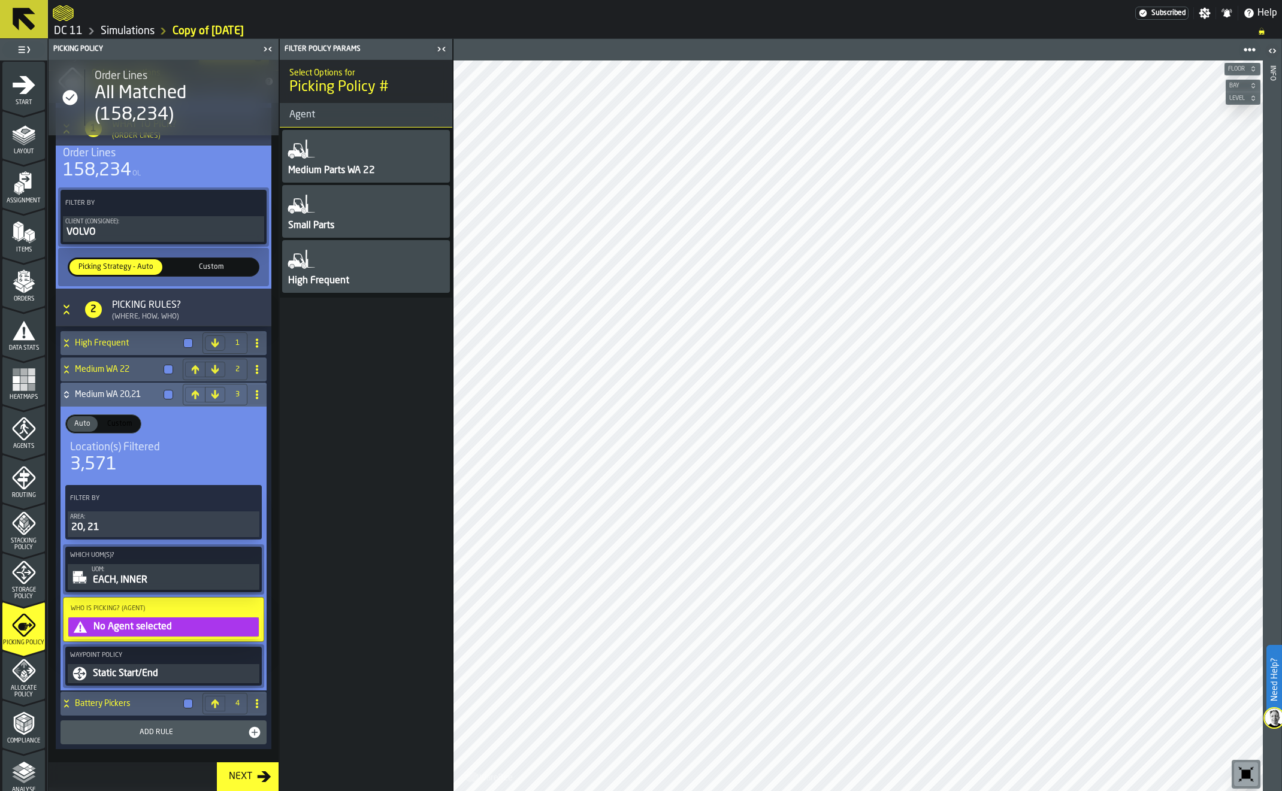
click div "Medium Parts WA 22"
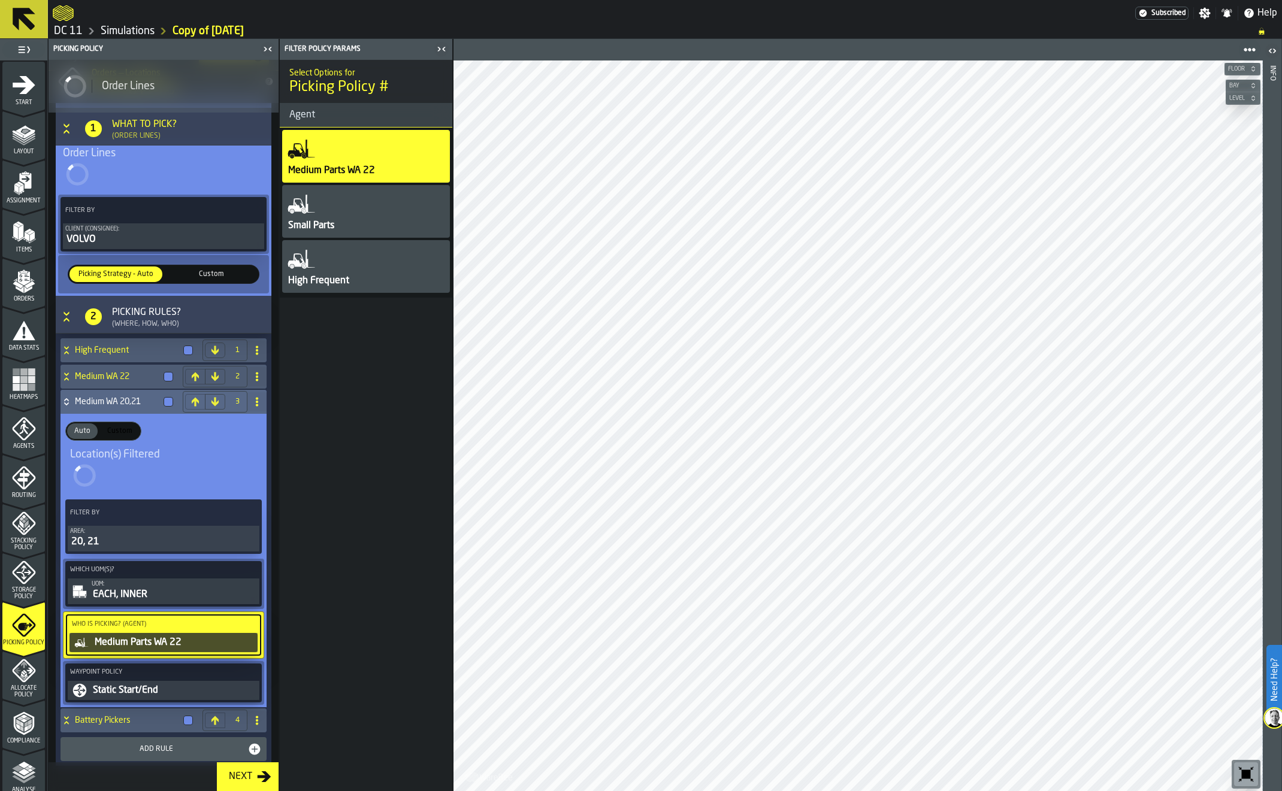
scroll to position [135, 0]
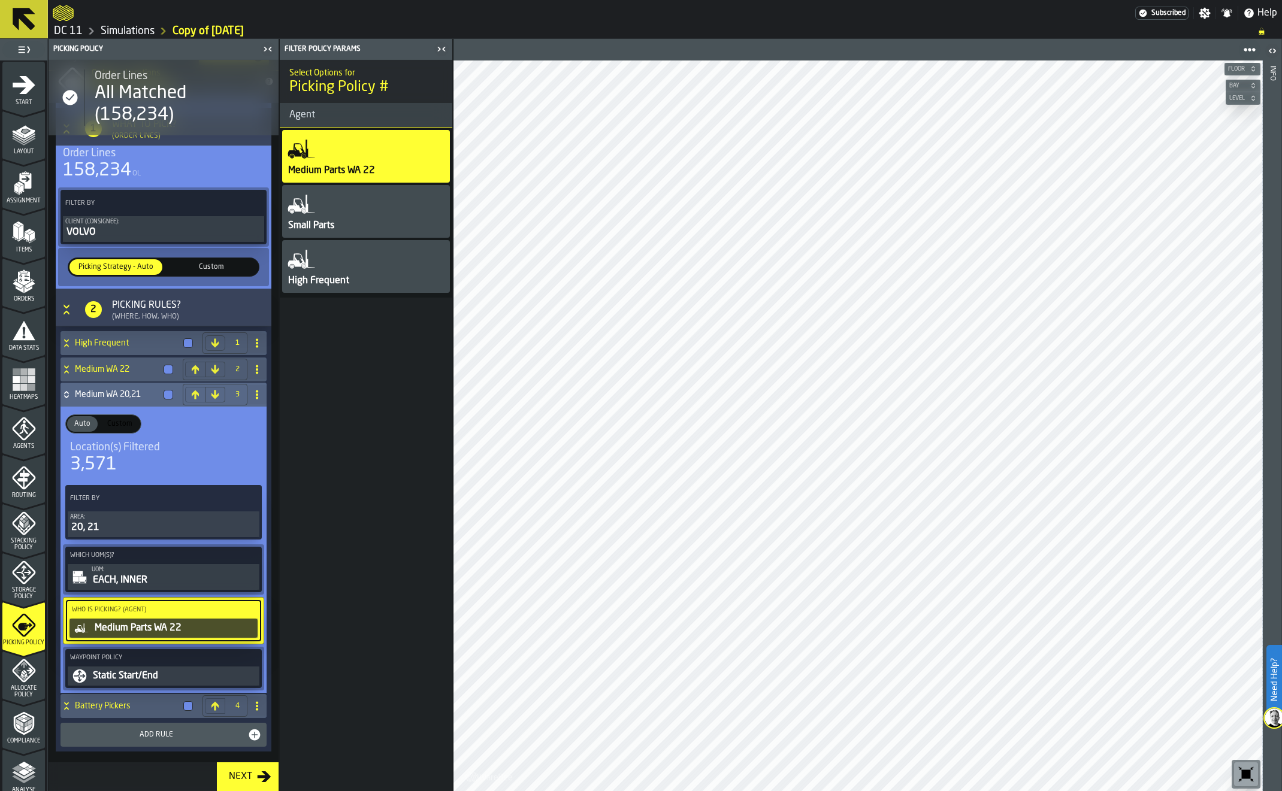
click h4 "Medium WA 20,21"
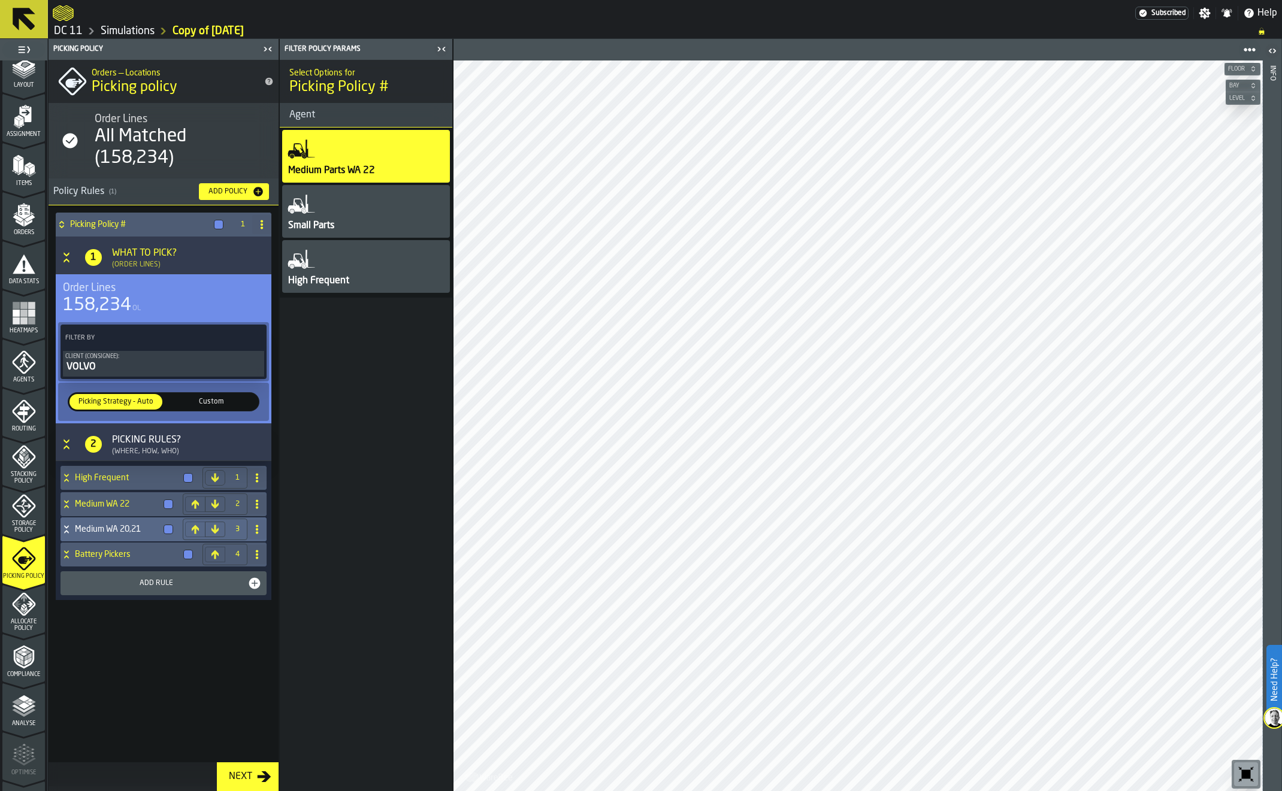
scroll to position [153, 0]
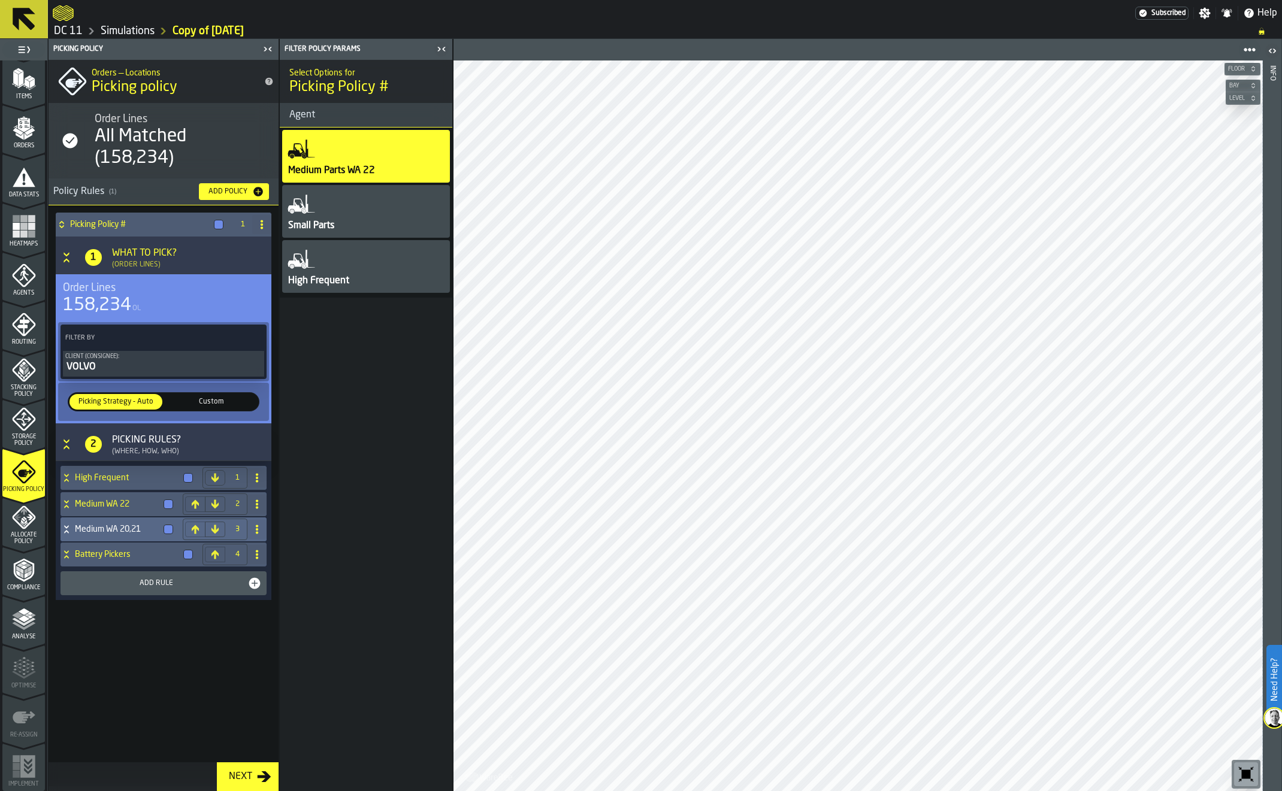
click span "Analyse"
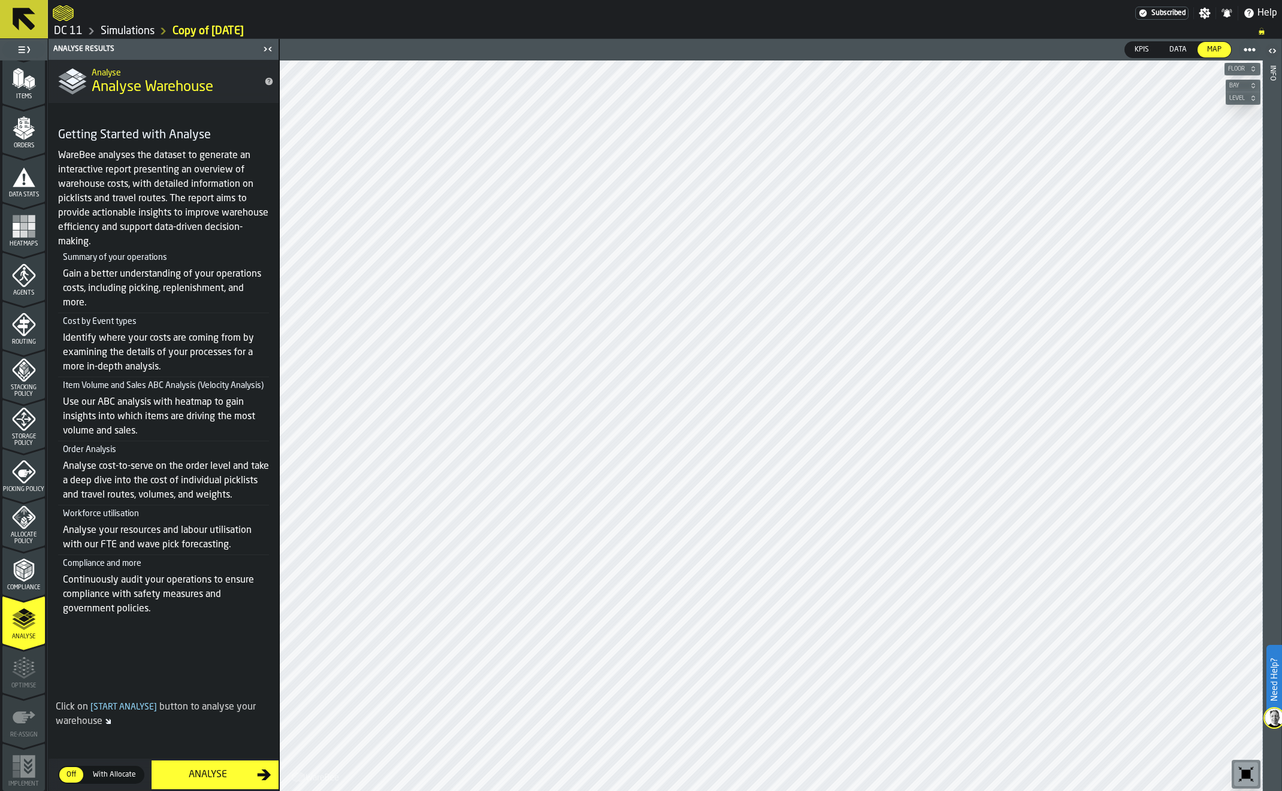
click div "Analyse"
